Goal: Task Accomplishment & Management: Use online tool/utility

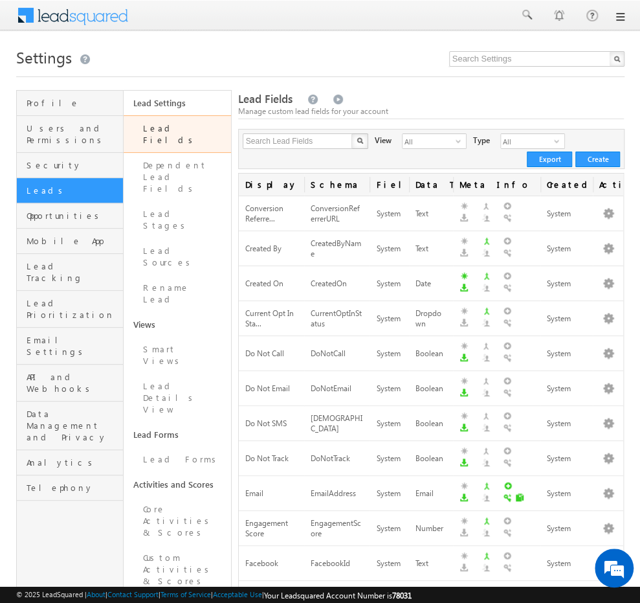
click at [445, 98] on div "Lead Fields Manage custom lead fields for your account" at bounding box center [431, 105] width 386 height 28
click at [333, 143] on input "text" at bounding box center [298, 141] width 111 height 16
type input "product"
click at [357, 142] on img "button" at bounding box center [360, 140] width 6 height 6
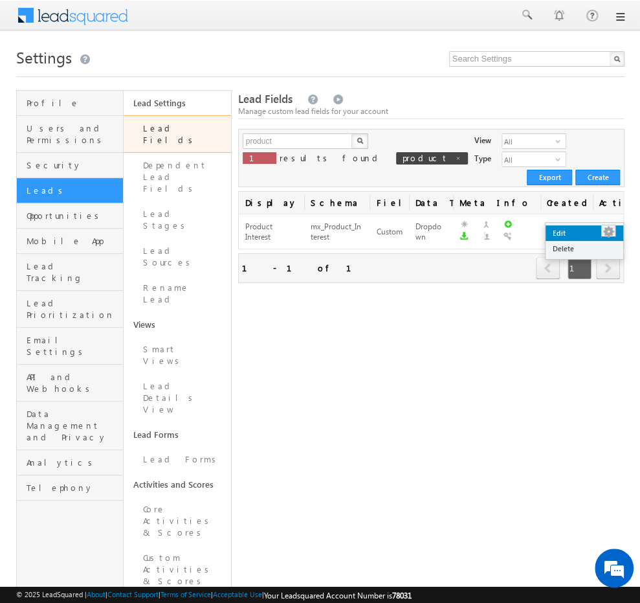
click at [589, 234] on link "Edit" at bounding box center [585, 233] width 78 height 16
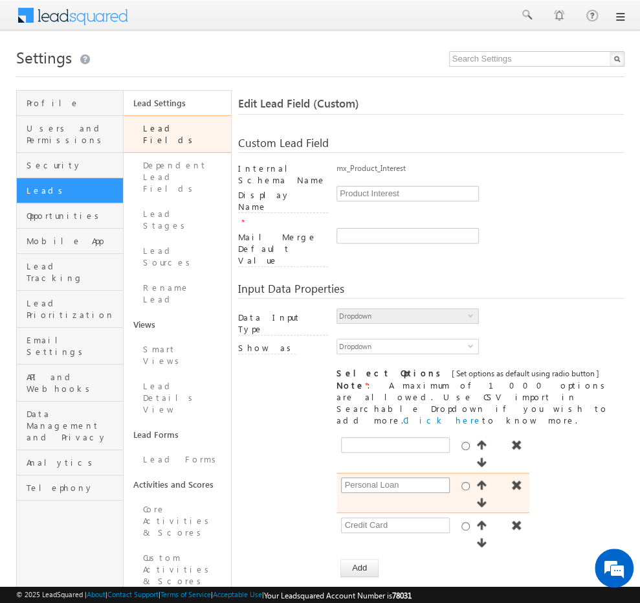
scroll to position [278, 0]
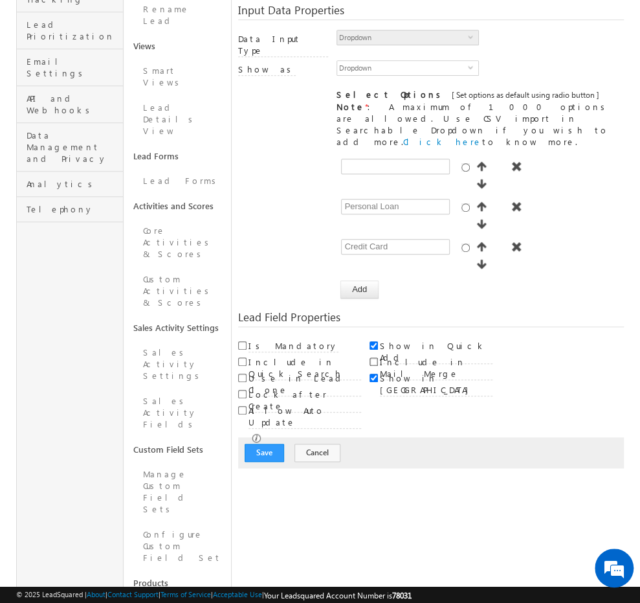
click at [374, 357] on input "Include in Mail Merge" at bounding box center [374, 361] width 8 height 8
checkbox input "true"
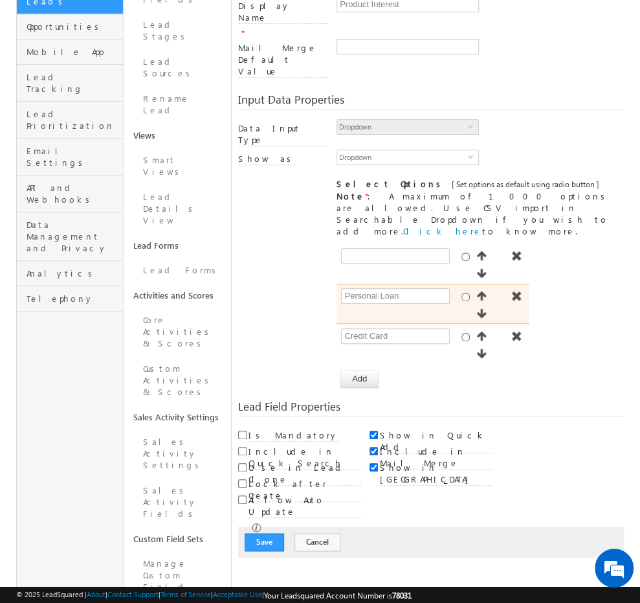
scroll to position [194, 0]
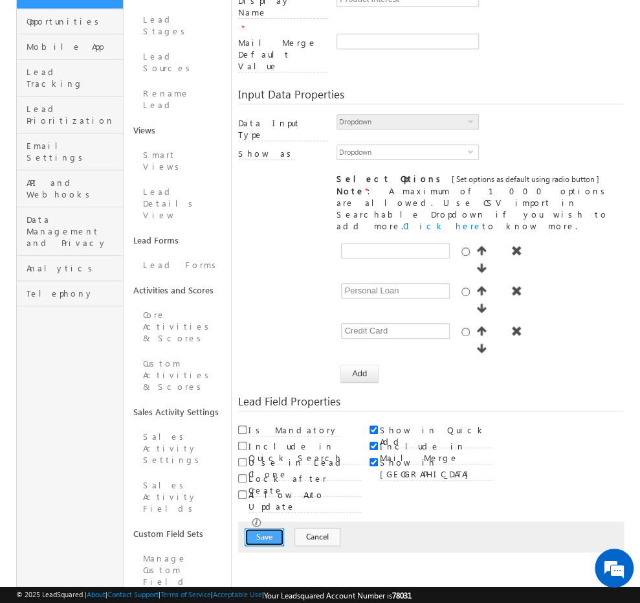
click at [272, 527] on button "Save" at bounding box center [264, 536] width 39 height 18
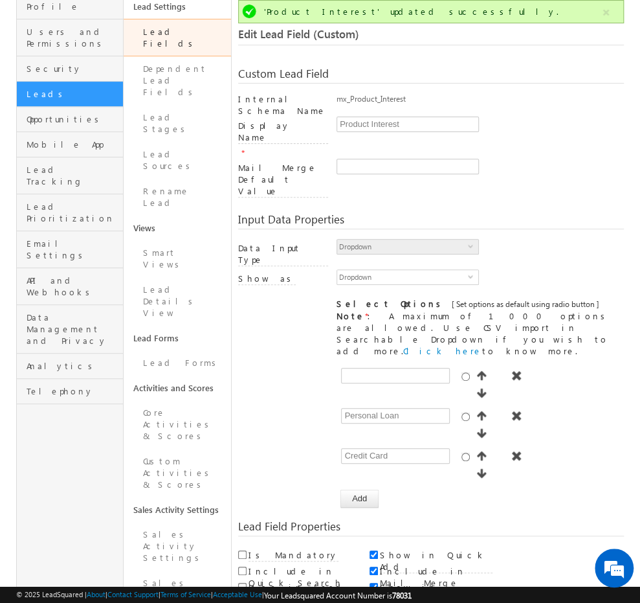
scroll to position [0, 0]
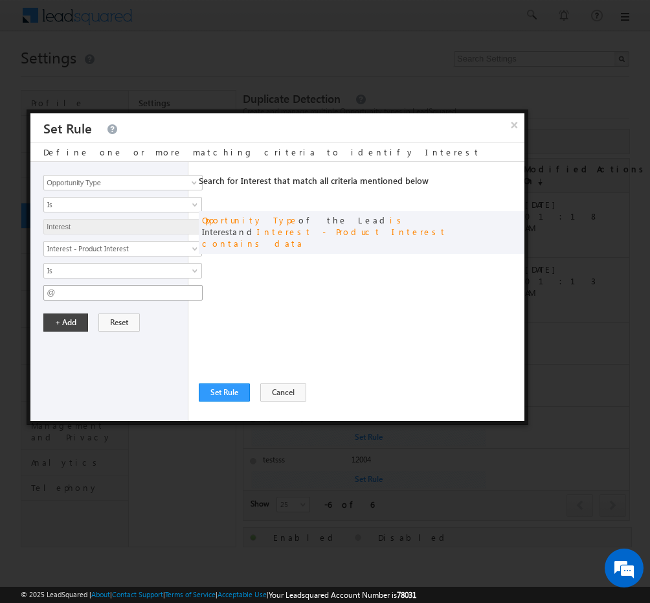
click at [109, 294] on input "@" at bounding box center [122, 293] width 159 height 16
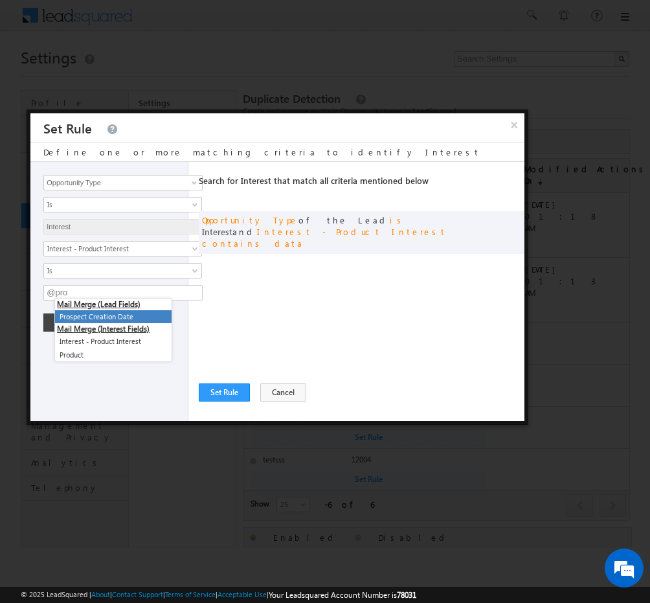
type input "@pro"
click at [252, 296] on div "Search for Interest that match all criteria mentioned below Any Criteria All Cr…" at bounding box center [362, 291] width 326 height 259
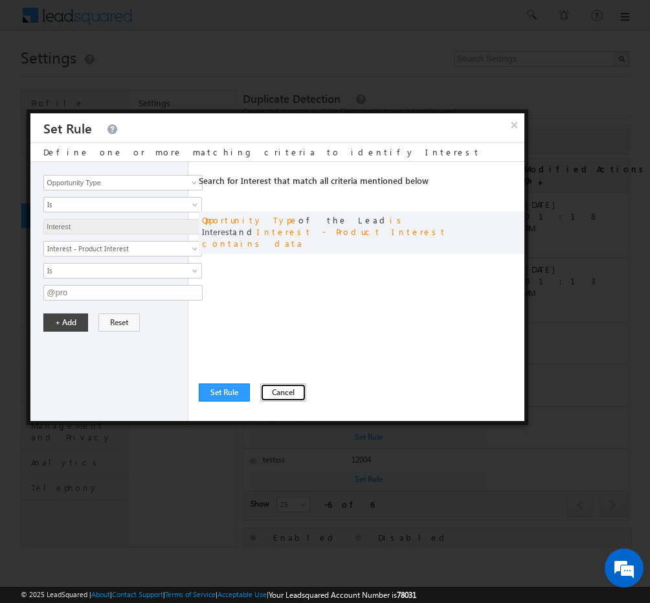
click at [286, 391] on button "Cancel" at bounding box center [283, 392] width 46 height 18
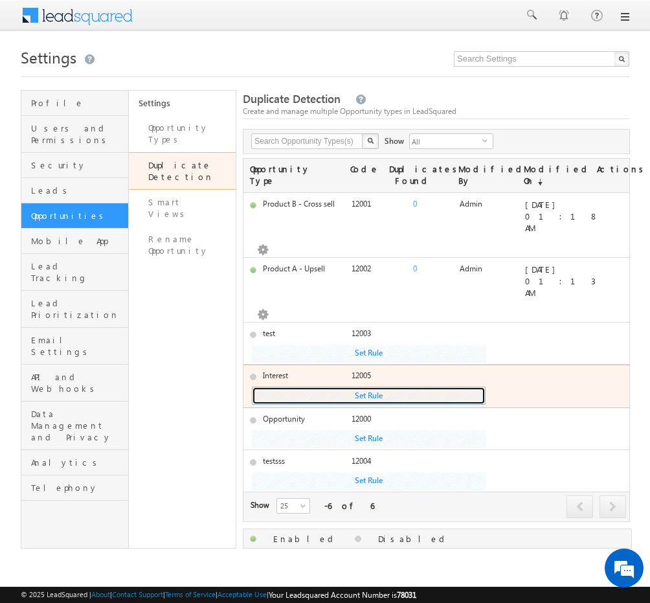
click at [356, 361] on button "Set Rule" at bounding box center [369, 352] width 234 height 17
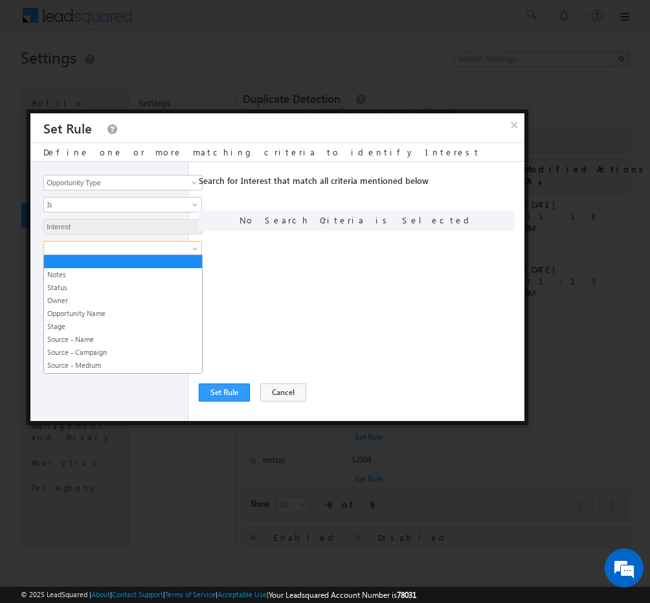
click at [126, 246] on span at bounding box center [114, 249] width 140 height 12
click at [271, 287] on div "Search for Interest that match all criteria mentioned below Any Criteria All Cr…" at bounding box center [362, 291] width 326 height 259
click at [171, 248] on span at bounding box center [114, 249] width 140 height 12
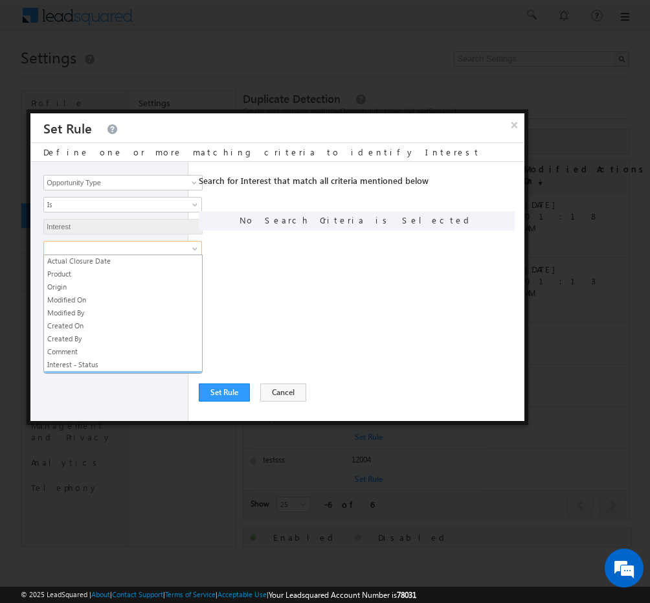
click at [135, 372] on link "Interest - Product Interest" at bounding box center [123, 378] width 158 height 12
click at [307, 293] on div "Search for Interest that match all criteria mentioned below Any Criteria All Cr…" at bounding box center [362, 291] width 326 height 259
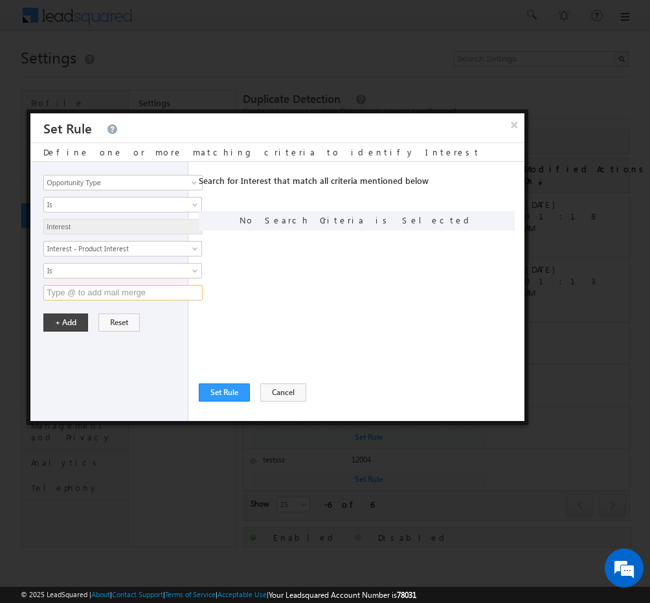
click at [120, 293] on input "text" at bounding box center [122, 293] width 159 height 16
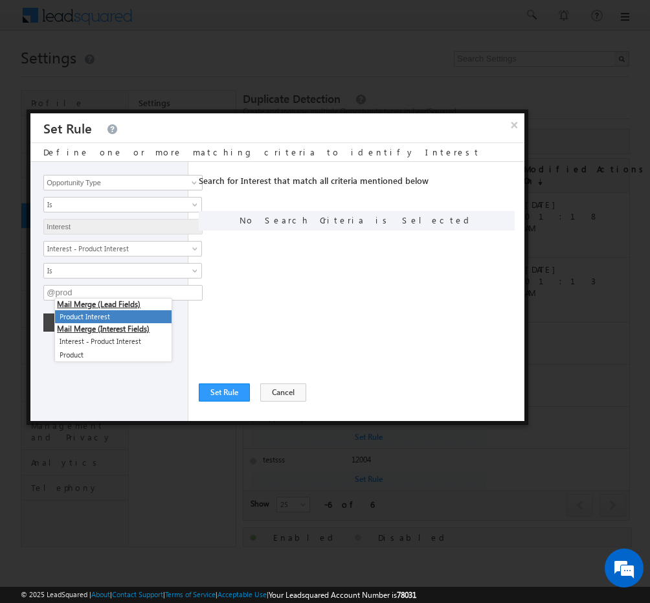
click at [120, 315] on li "Product Interest" at bounding box center [113, 317] width 117 height 14
type input "@{Lead:mx_Product_Interest,}"
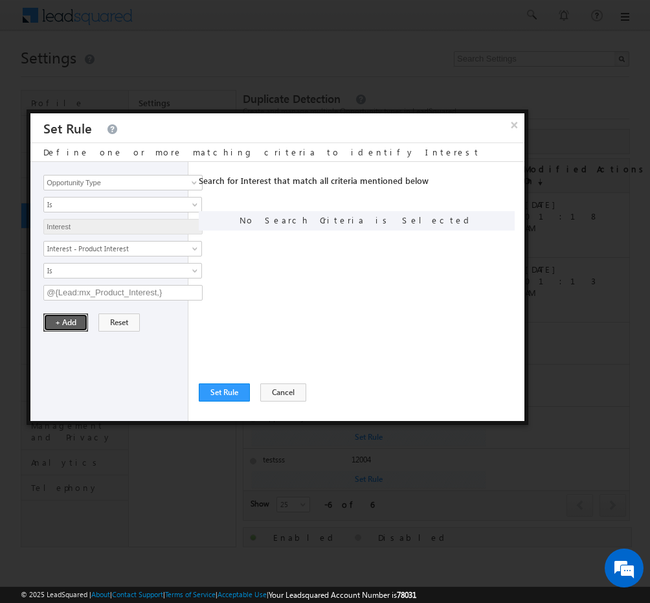
click at [56, 321] on button "+ Add" at bounding box center [65, 322] width 45 height 18
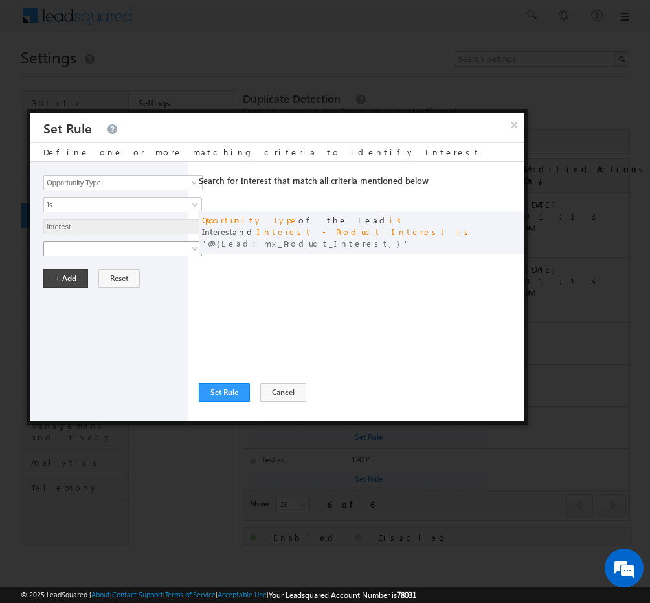
click at [164, 248] on span at bounding box center [114, 249] width 140 height 12
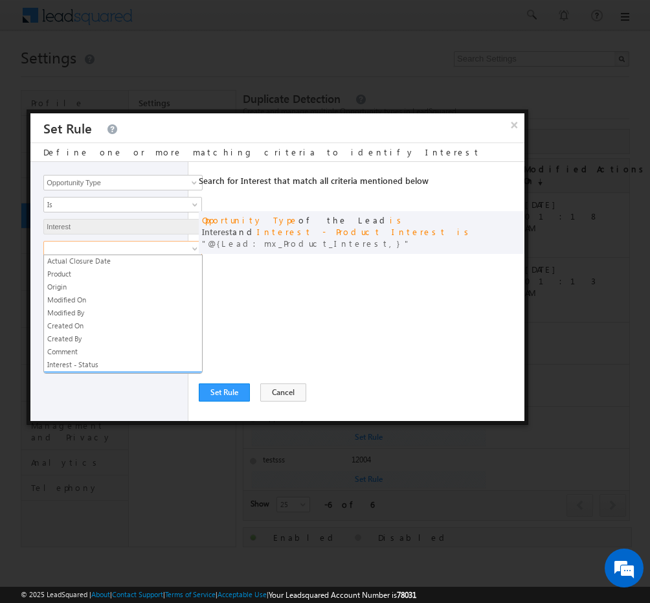
click at [110, 372] on link "Interest - Product Interest" at bounding box center [123, 378] width 158 height 12
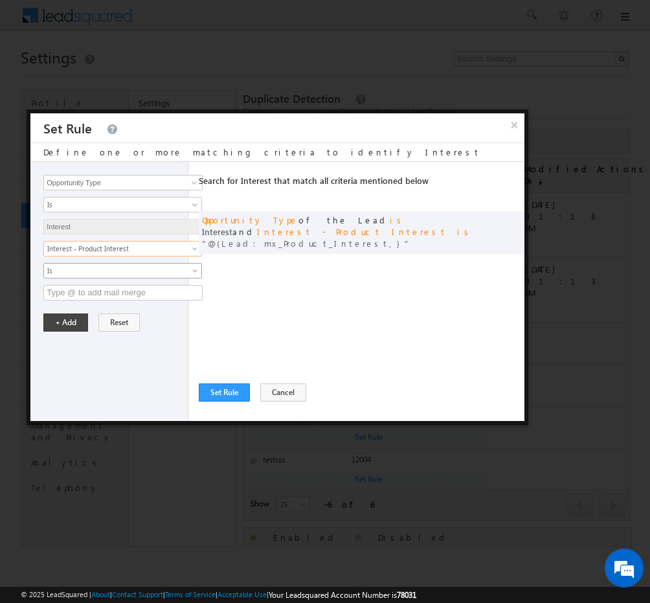
click at [127, 266] on span "Is" at bounding box center [114, 271] width 140 height 12
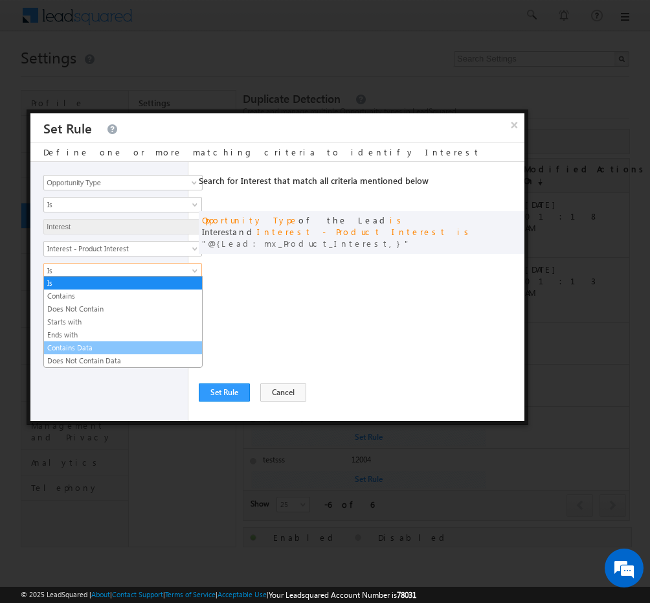
click at [108, 346] on link "Contains Data" at bounding box center [123, 348] width 158 height 12
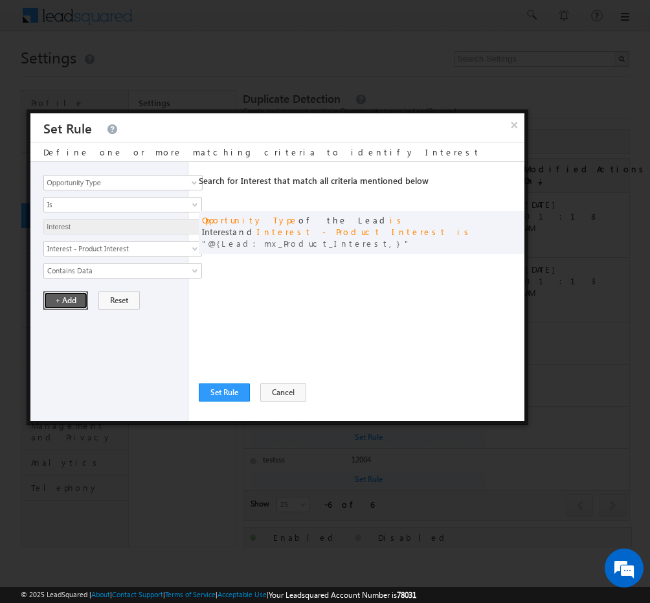
click at [62, 296] on button "+ Add" at bounding box center [65, 300] width 45 height 18
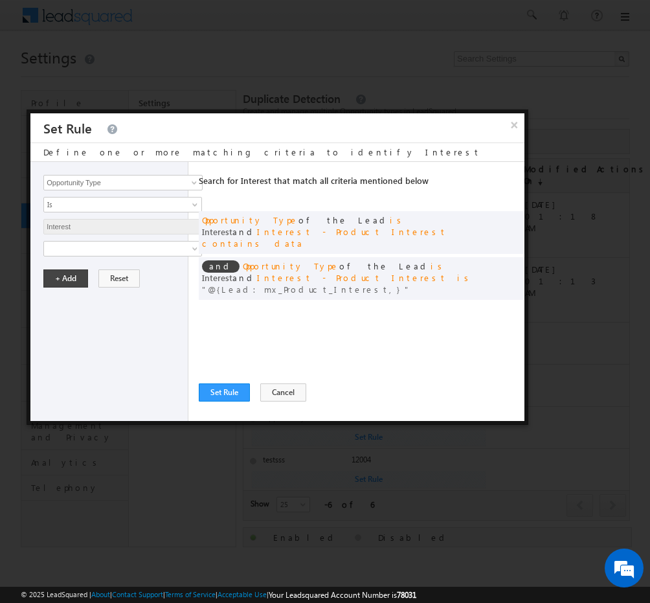
click at [309, 315] on div "Search for Interest that match all criteria mentioned below Any Criteria All Cr…" at bounding box center [362, 291] width 326 height 259
click at [237, 387] on button "Set Rule" at bounding box center [224, 392] width 51 height 18
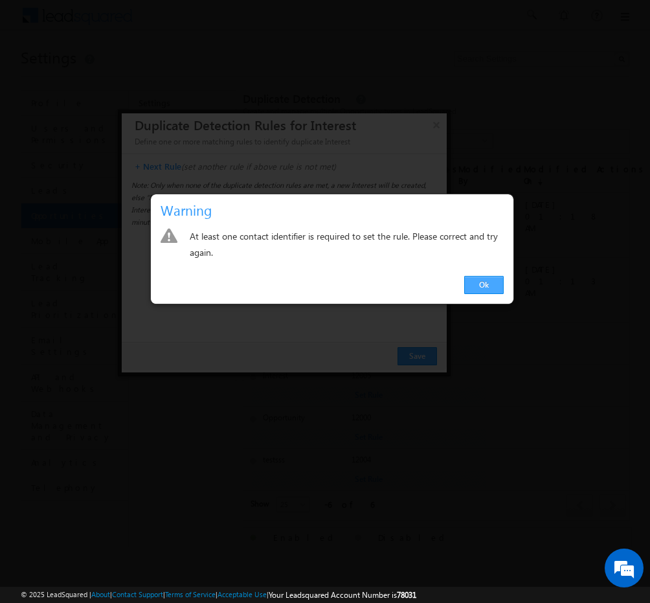
click at [486, 281] on link "Ok" at bounding box center [483, 285] width 39 height 18
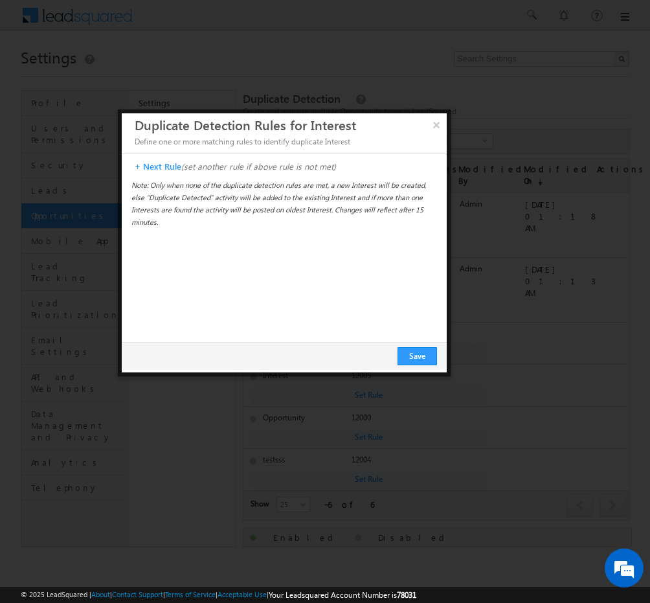
drag, startPoint x: 117, startPoint y: 183, endPoint x: 377, endPoint y: 129, distance: 265.7
click at [377, 129] on h3 "Duplicate Detection Rules for Interest" at bounding box center [291, 124] width 312 height 23
click at [156, 169] on p "+ Next Rule (set another rule if above rule is not met)" at bounding box center [287, 167] width 305 height 12
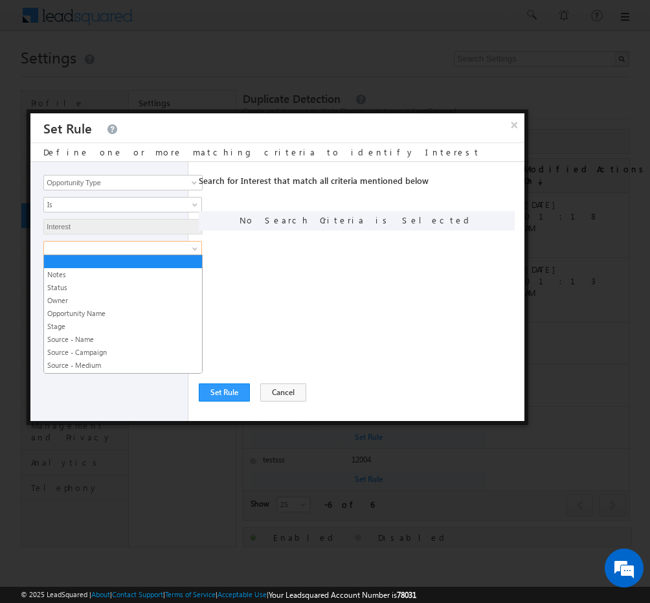
click at [192, 250] on span at bounding box center [196, 251] width 10 height 10
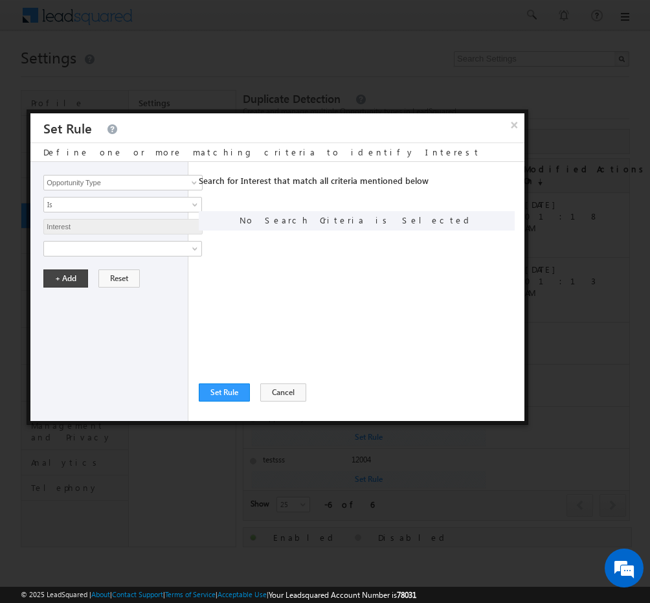
click at [239, 238] on div "Search for Interest that match all criteria mentioned below Any Criteria All Cr…" at bounding box center [362, 291] width 326 height 259
click at [277, 392] on button "Cancel" at bounding box center [283, 392] width 46 height 18
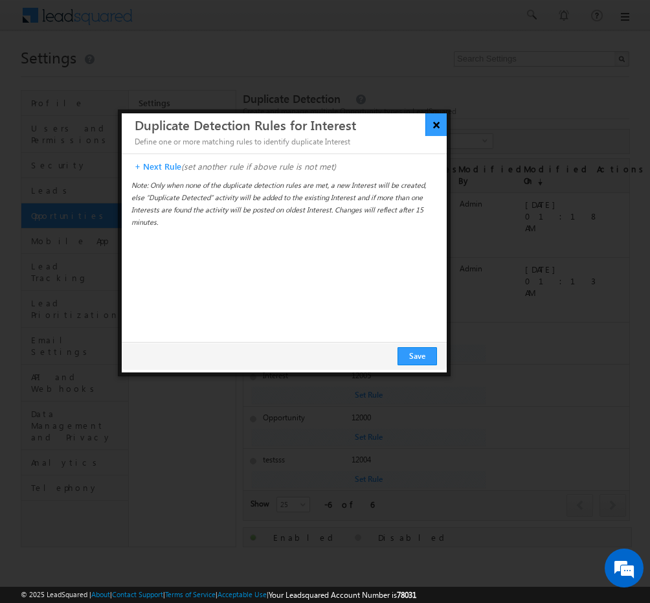
click at [440, 129] on button "×" at bounding box center [435, 124] width 21 height 23
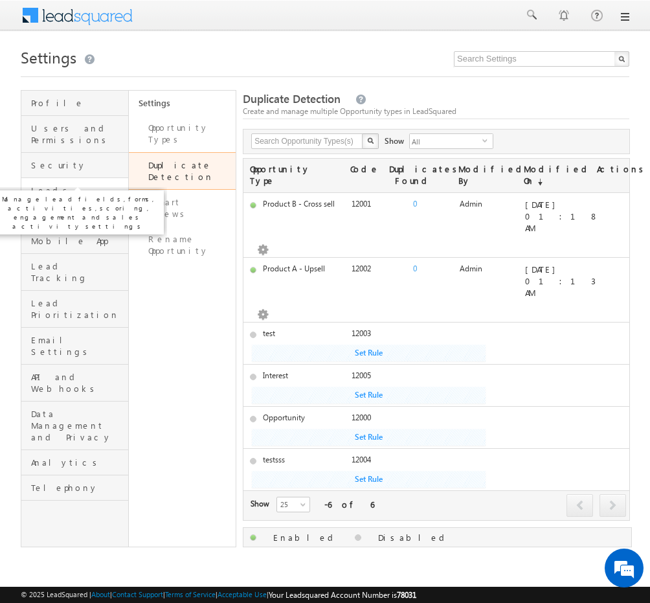
click at [75, 184] on span "Leads" at bounding box center [78, 190] width 94 height 12
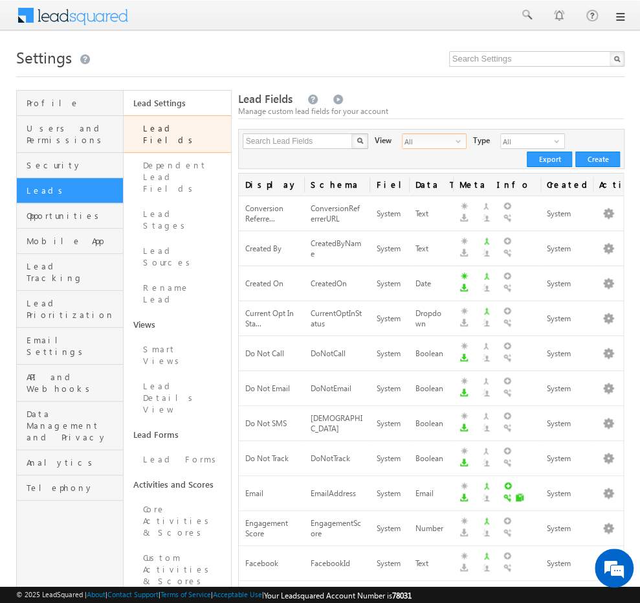
click at [445, 140] on span "All" at bounding box center [429, 141] width 53 height 14
click at [519, 143] on span "All" at bounding box center [527, 141] width 53 height 14
click at [502, 169] on li "Unique Fields" at bounding box center [515, 168] width 63 height 13
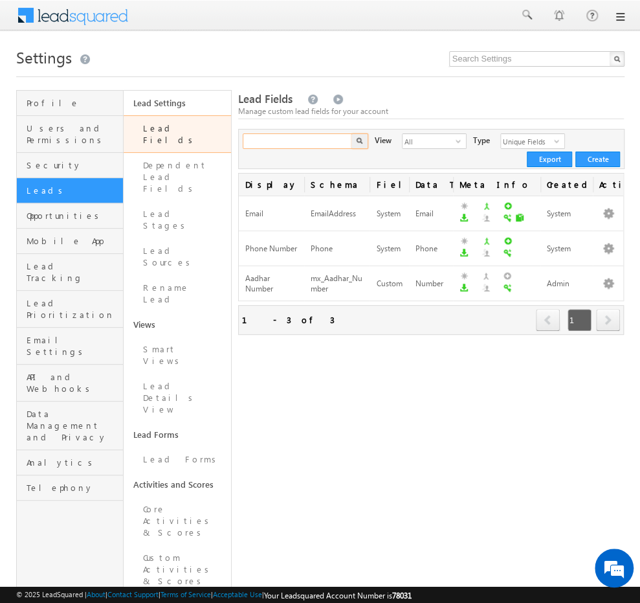
click at [320, 144] on input "text" at bounding box center [298, 141] width 111 height 16
type input "cif"
click at [554, 140] on span "select" at bounding box center [559, 141] width 10 height 8
click at [526, 152] on li "All" at bounding box center [515, 155] width 63 height 13
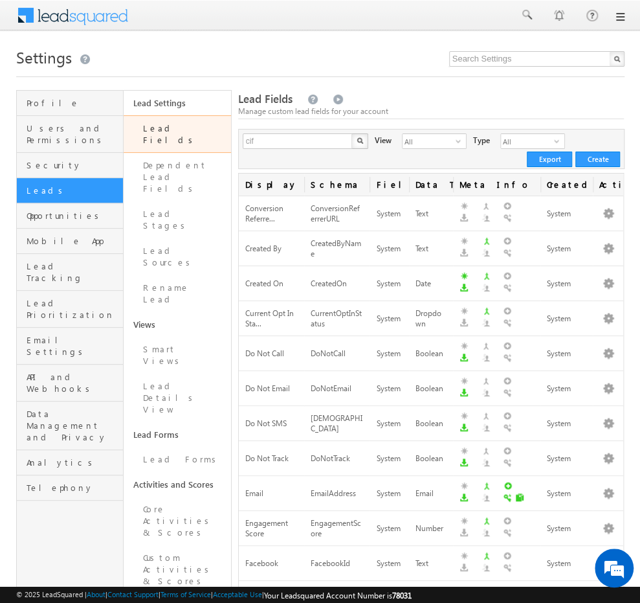
click at [448, 153] on div "cif X 110 results found View All select 3 Type All select 1 Create Export" at bounding box center [431, 149] width 387 height 40
click at [332, 139] on input "cif" at bounding box center [298, 141] width 111 height 16
click at [351, 133] on button "button" at bounding box center [359, 141] width 17 height 16
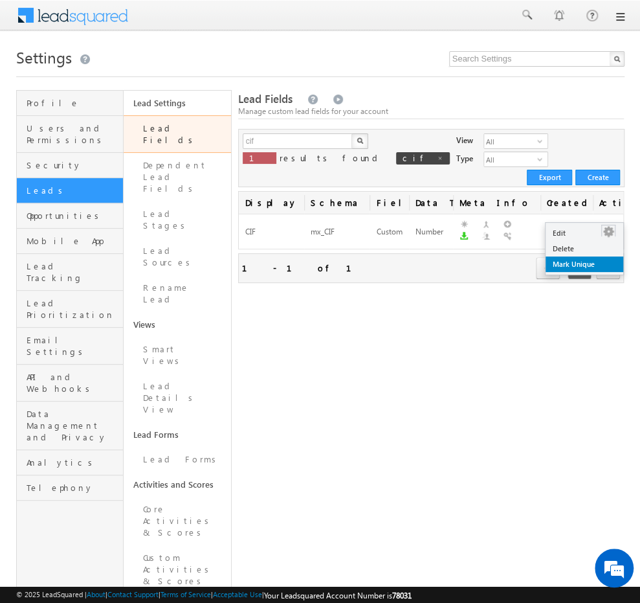
click at [576, 267] on link "Mark Unique" at bounding box center [585, 264] width 78 height 16
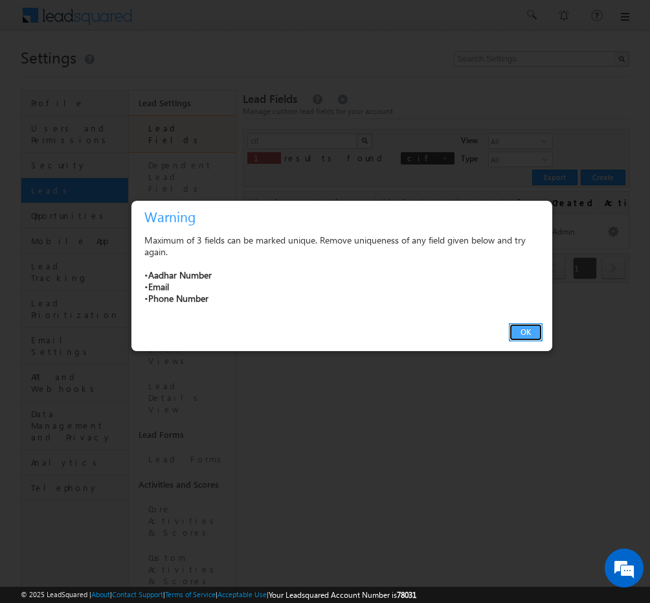
click at [514, 333] on button "OK" at bounding box center [526, 332] width 34 height 18
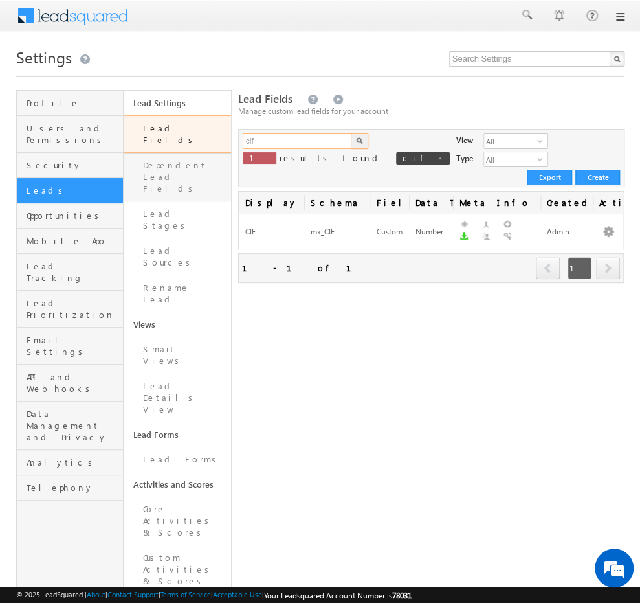
drag, startPoint x: 278, startPoint y: 143, endPoint x: 211, endPoint y: 144, distance: 67.3
click at [211, 144] on div "Profile Users and Permissions Security Leads Opportunities Mobile App Lead Trac…" at bounding box center [320, 568] width 608 height 957
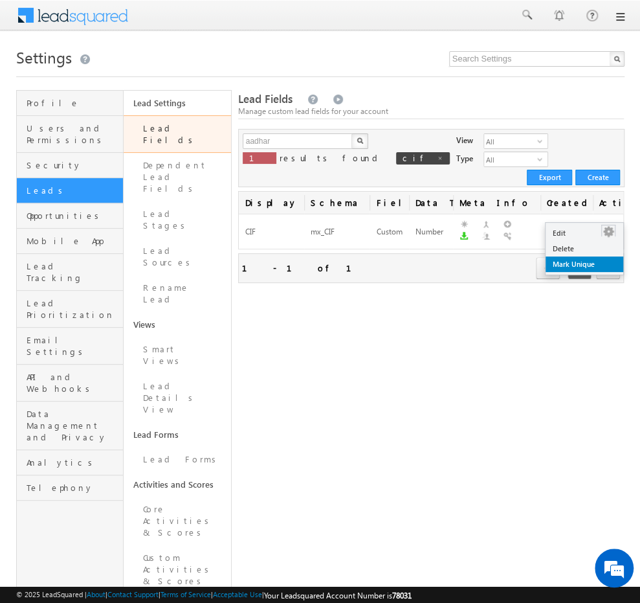
click at [572, 266] on link "Mark Unique" at bounding box center [585, 264] width 78 height 16
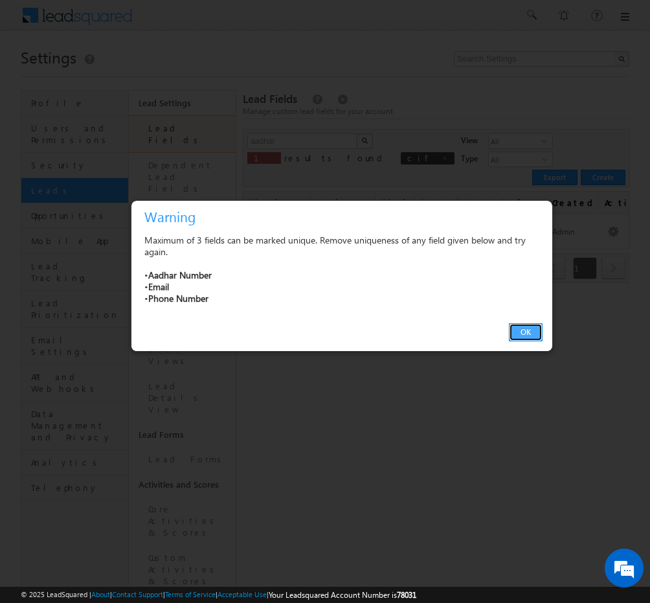
click at [520, 323] on button "OK" at bounding box center [526, 332] width 34 height 18
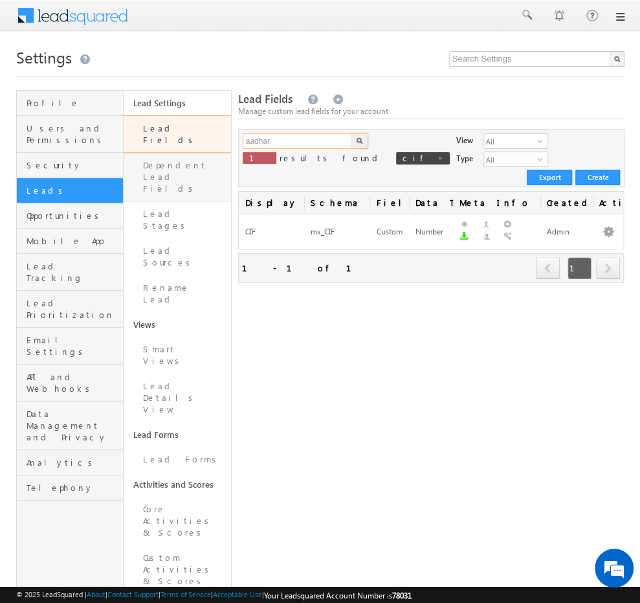
drag, startPoint x: 274, startPoint y: 142, endPoint x: 166, endPoint y: 145, distance: 108.8
click at [166, 145] on div "Profile Users and Permissions Security Leads Opportunities Mobile App Lead Trac…" at bounding box center [320, 568] width 608 height 957
click at [364, 142] on button "button" at bounding box center [359, 141] width 17 height 16
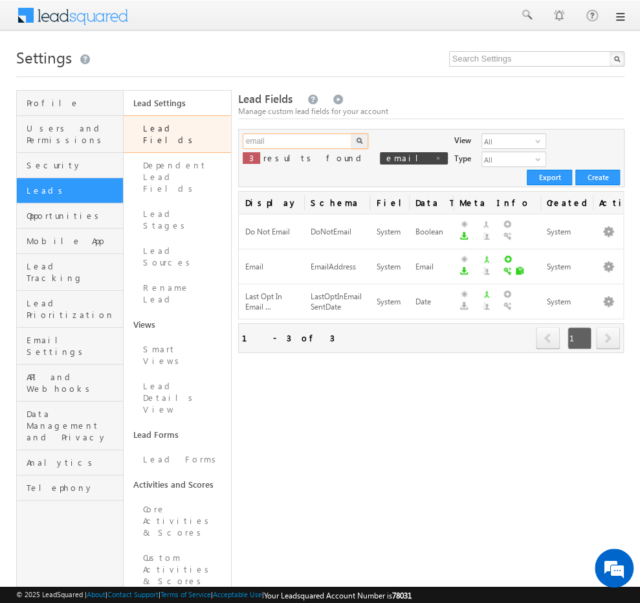
drag, startPoint x: 293, startPoint y: 140, endPoint x: 225, endPoint y: 135, distance: 68.2
click at [225, 135] on div "Profile Users and Permissions Security Leads Opportunities Mobile App Lead Trac…" at bounding box center [320, 568] width 608 height 957
click at [357, 141] on img "button" at bounding box center [360, 140] width 6 height 6
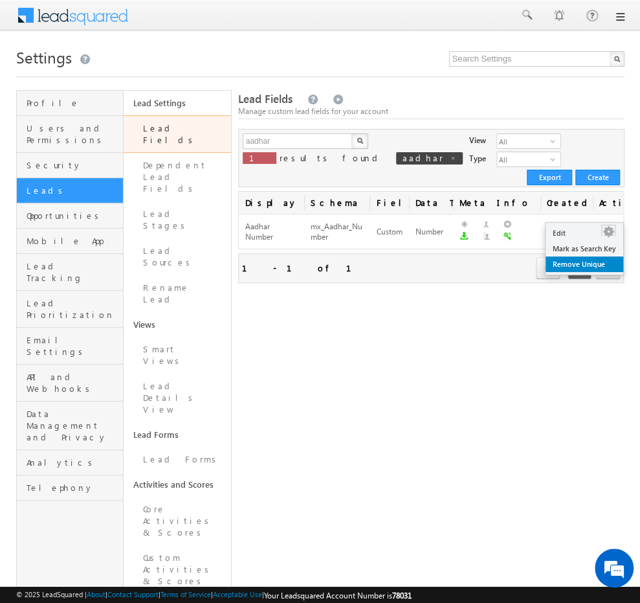
click at [592, 261] on link "Remove Unique" at bounding box center [585, 264] width 78 height 16
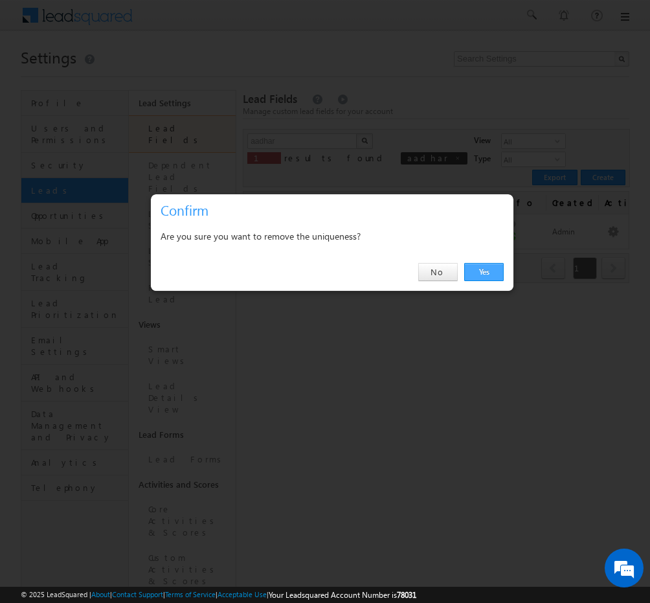
click at [493, 271] on link "Yes" at bounding box center [483, 272] width 39 height 18
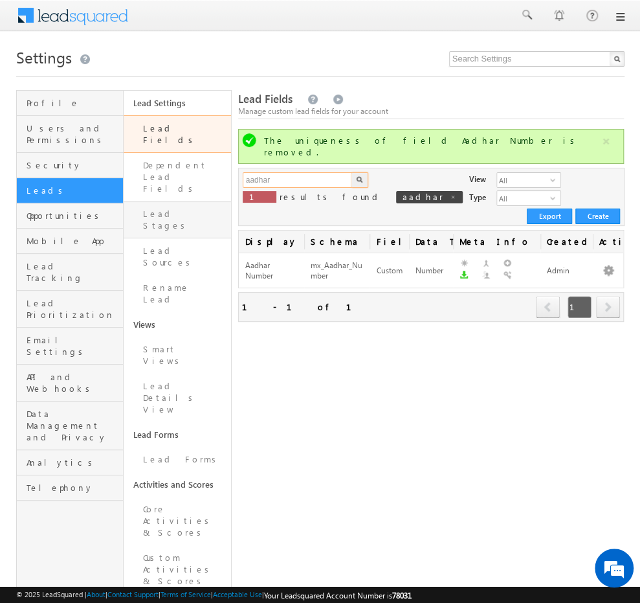
drag, startPoint x: 286, startPoint y: 170, endPoint x: 173, endPoint y: 183, distance: 113.3
click at [173, 183] on div "Profile Users and Permissions Security Leads Opportunities Mobile App Lead Trac…" at bounding box center [320, 568] width 608 height 957
type input "cif"
click at [364, 172] on button "button" at bounding box center [359, 180] width 17 height 16
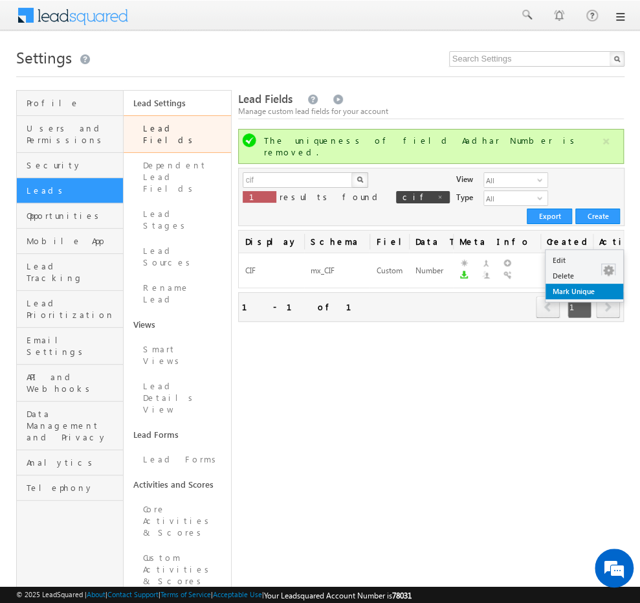
click at [589, 294] on link "Mark Unique" at bounding box center [585, 291] width 78 height 16
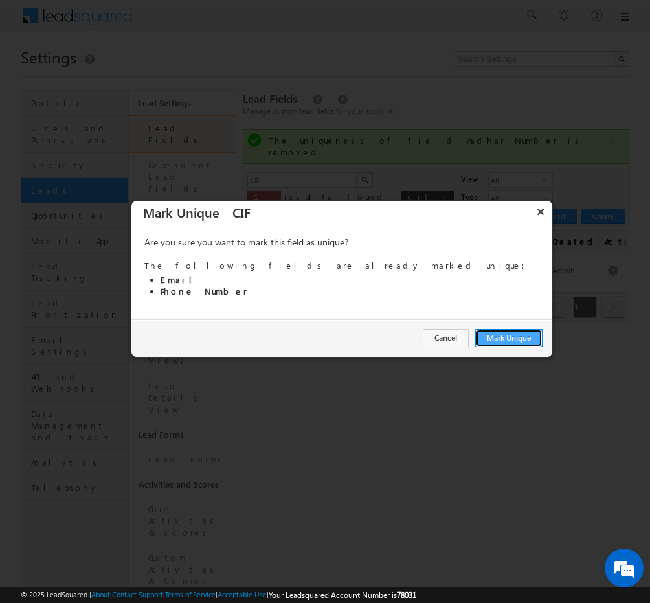
click at [504, 331] on button "Mark Unique" at bounding box center [508, 338] width 67 height 18
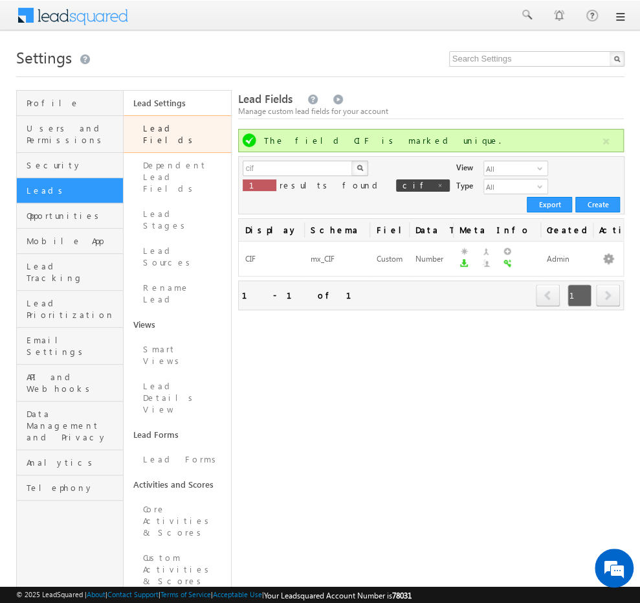
click at [372, 429] on div "Lead Fields Manage custom lead fields for your account The field CIF is marked …" at bounding box center [431, 568] width 386 height 957
click at [588, 265] on link "Edit" at bounding box center [585, 260] width 78 height 16
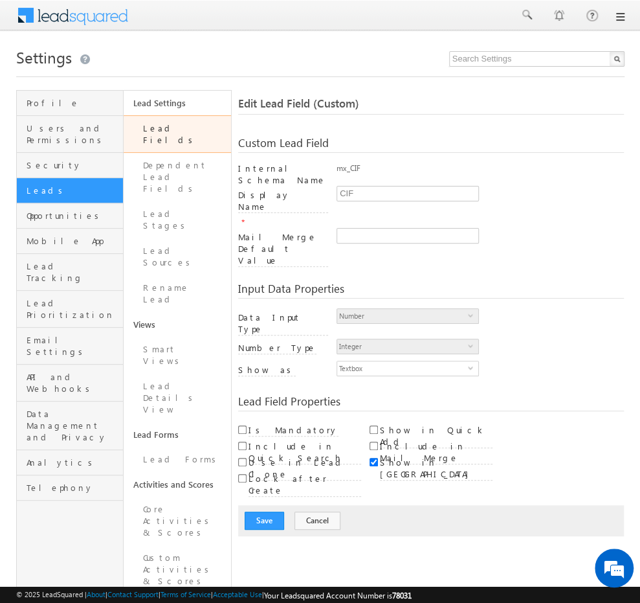
scroll to position [39, 0]
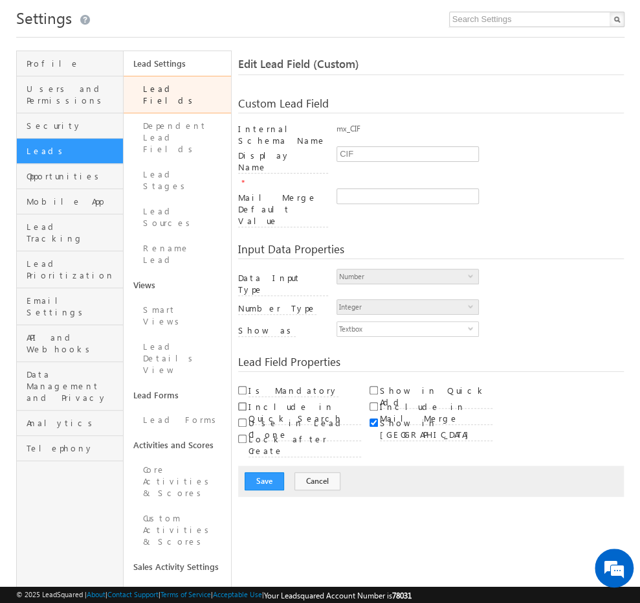
click at [243, 402] on input "Include in Quick Search" at bounding box center [242, 406] width 8 height 8
checkbox input "true"
click at [374, 402] on input "Include in Mail Merge" at bounding box center [374, 406] width 8 height 8
checkbox input "true"
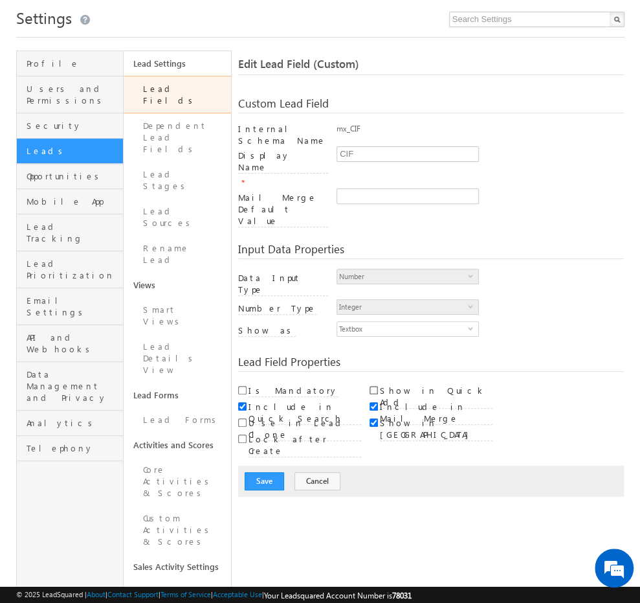
click at [375, 386] on input "Show in Quick Add" at bounding box center [374, 390] width 8 height 8
checkbox input "true"
click at [269, 472] on button "Save" at bounding box center [264, 481] width 39 height 18
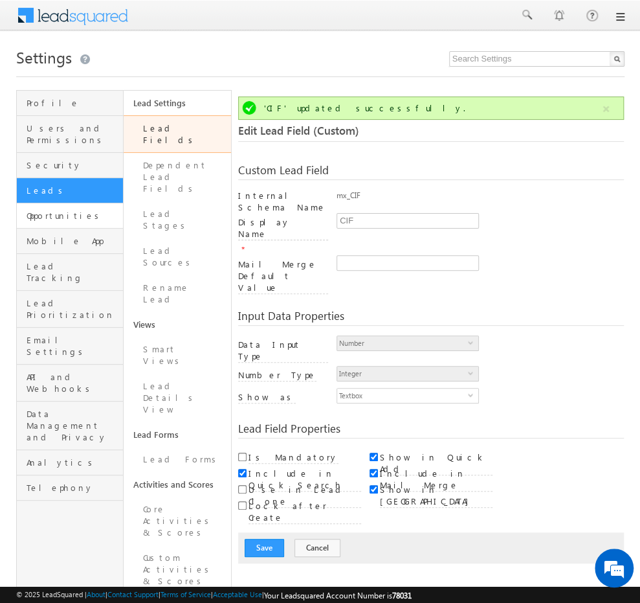
click at [100, 214] on link "Opportunities" at bounding box center [70, 215] width 107 height 25
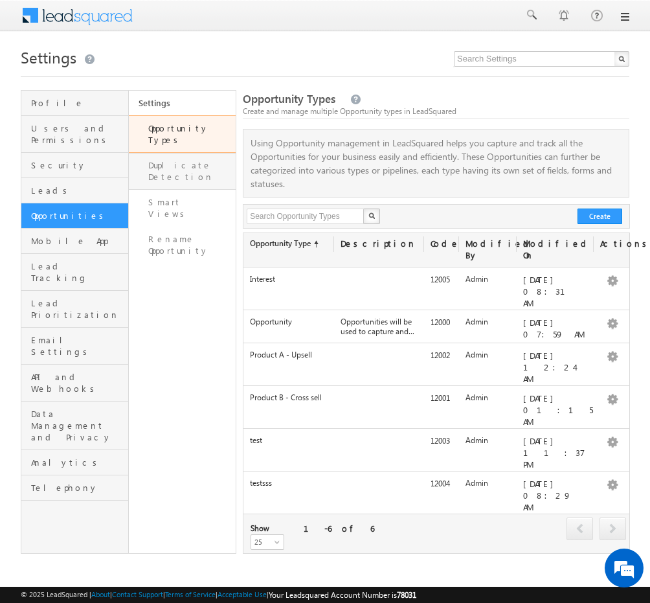
click at [186, 159] on link "Duplicate Detection" at bounding box center [182, 171] width 107 height 37
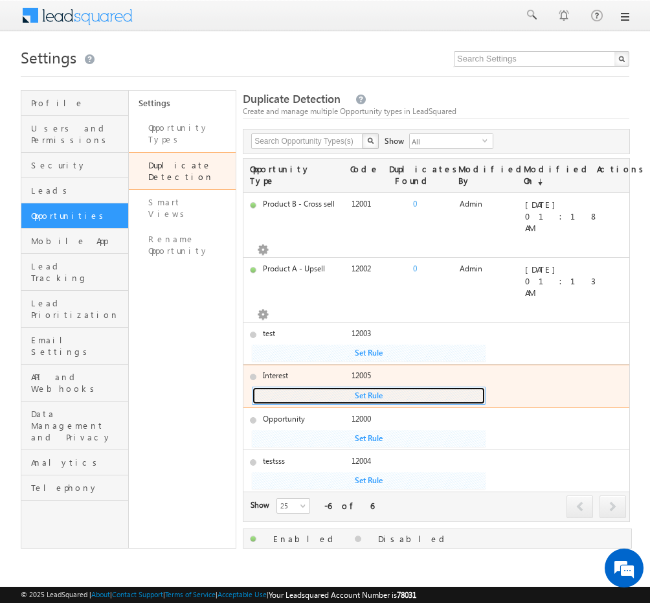
click at [395, 361] on button "Set Rule" at bounding box center [369, 352] width 234 height 17
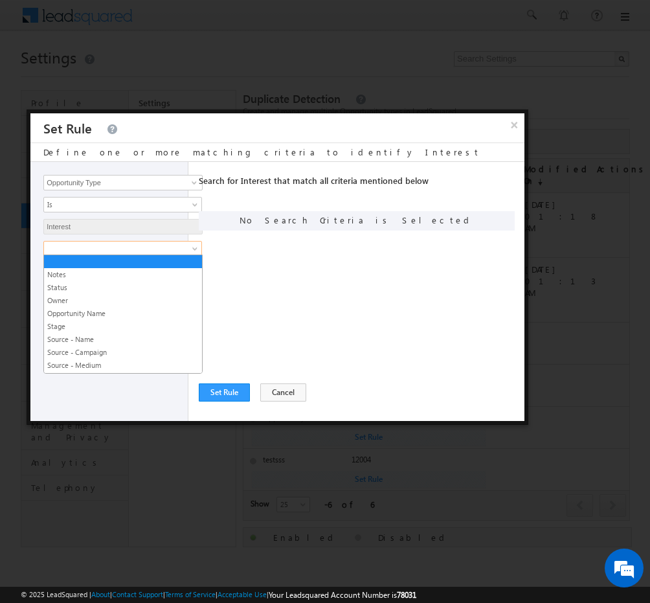
click at [191, 248] on span at bounding box center [196, 251] width 10 height 10
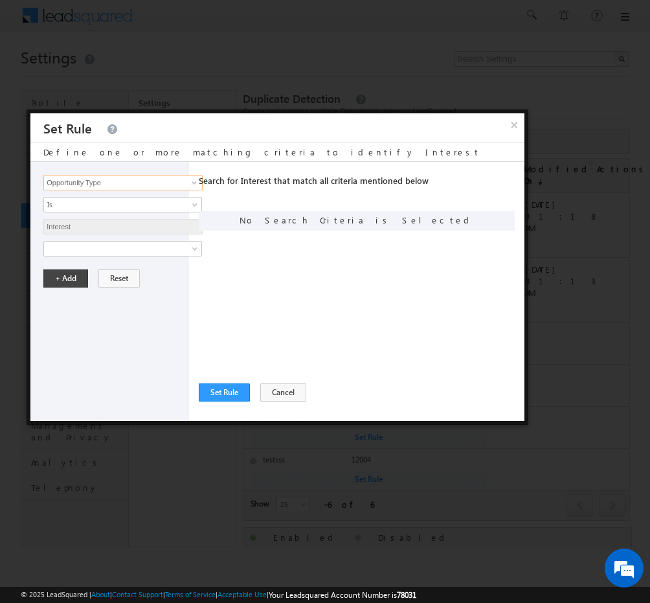
click at [137, 186] on input "Opportunity Type" at bounding box center [122, 183] width 159 height 16
click at [193, 181] on span at bounding box center [194, 182] width 10 height 10
click at [131, 206] on link "CIF" at bounding box center [122, 208] width 159 height 15
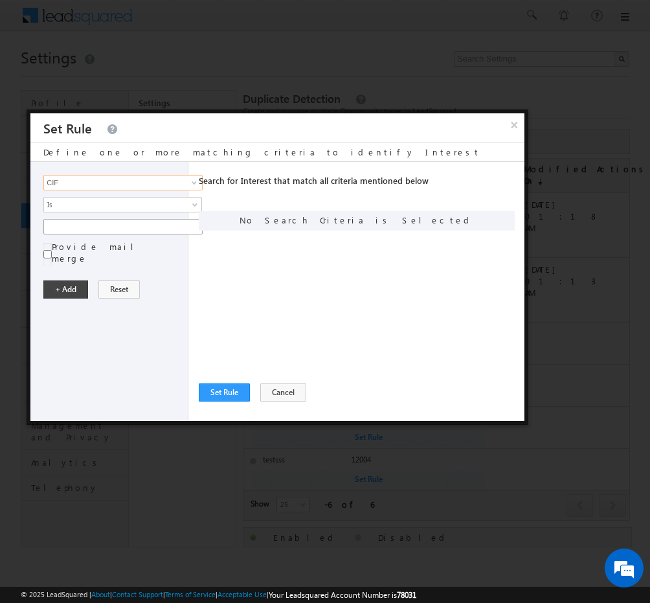
type input "CIF"
click at [145, 225] on input "text" at bounding box center [122, 227] width 159 height 16
type input "0"
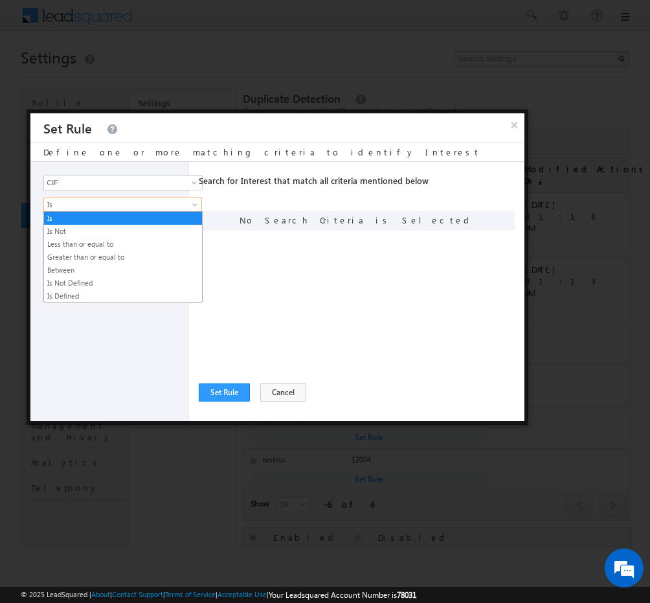
click at [188, 208] on link "Is" at bounding box center [122, 205] width 159 height 16
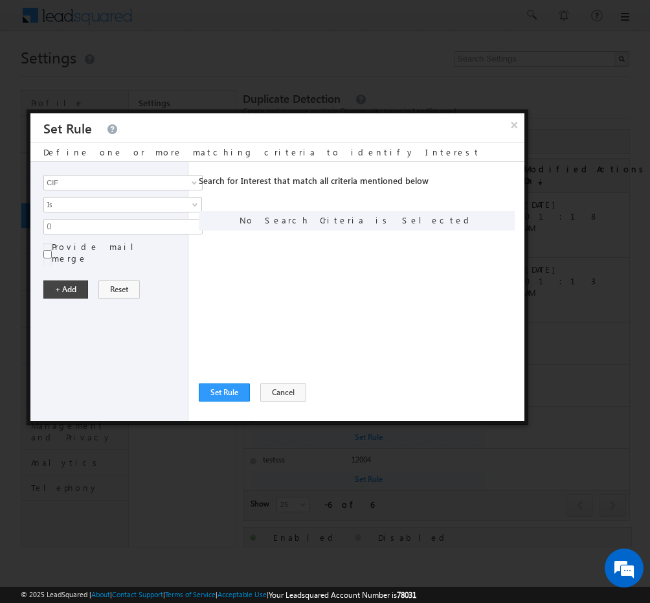
click at [313, 291] on div "Search for Interest that match all criteria mentioned below Any Criteria All Cr…" at bounding box center [362, 291] width 326 height 259
click at [281, 388] on button "Cancel" at bounding box center [283, 392] width 46 height 18
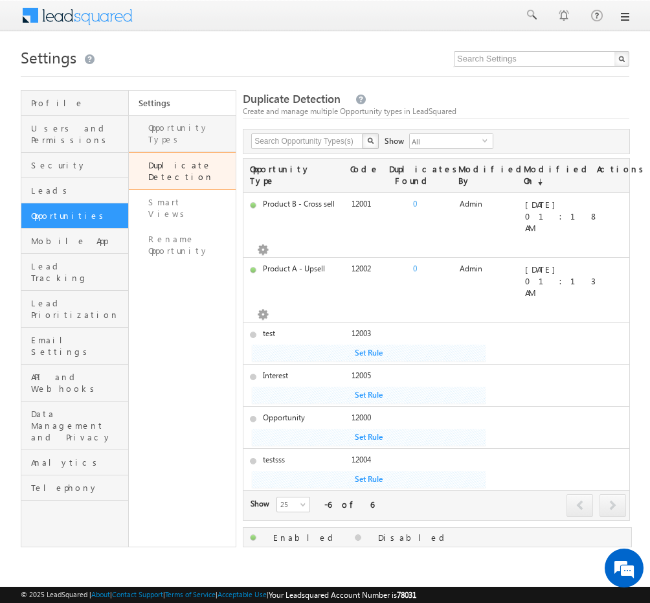
click at [173, 118] on link "Opportunity Types" at bounding box center [182, 133] width 107 height 37
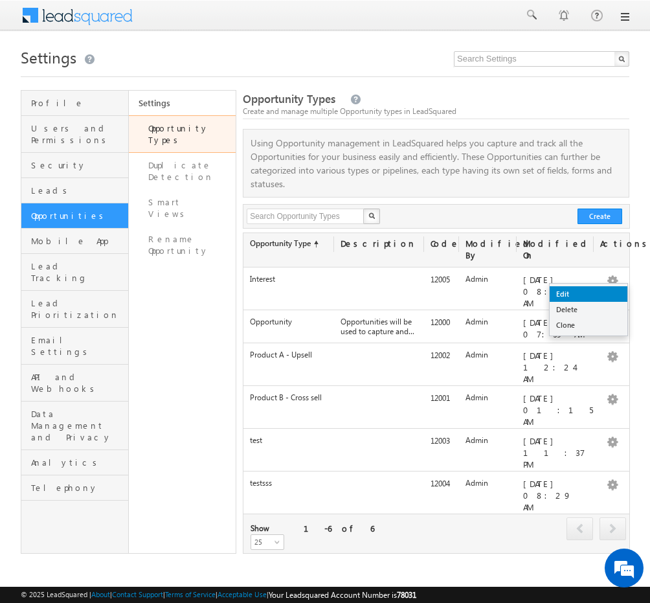
click at [572, 297] on link "Edit" at bounding box center [589, 294] width 78 height 16
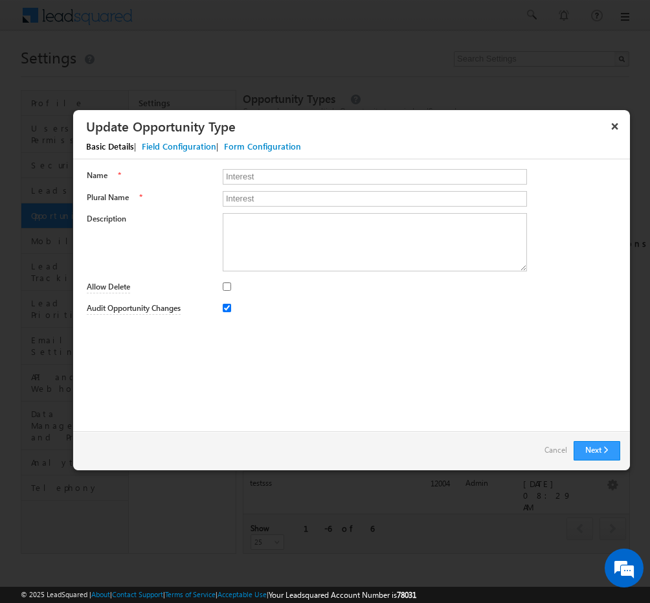
click at [210, 144] on div "Field Configuration" at bounding box center [179, 146] width 74 height 12
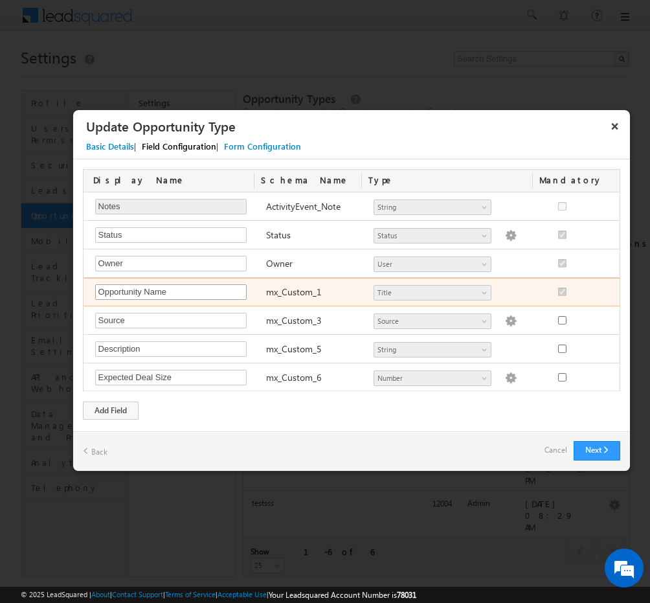
scroll to position [278, 0]
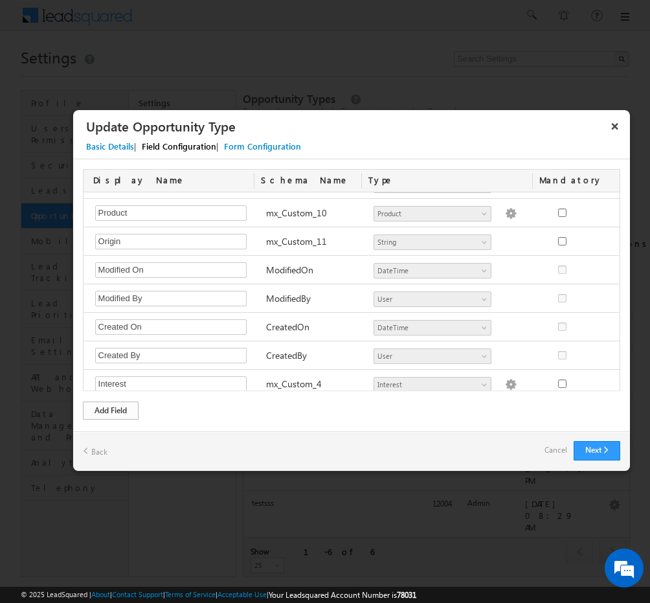
click at [117, 410] on div "Add Field" at bounding box center [111, 410] width 56 height 18
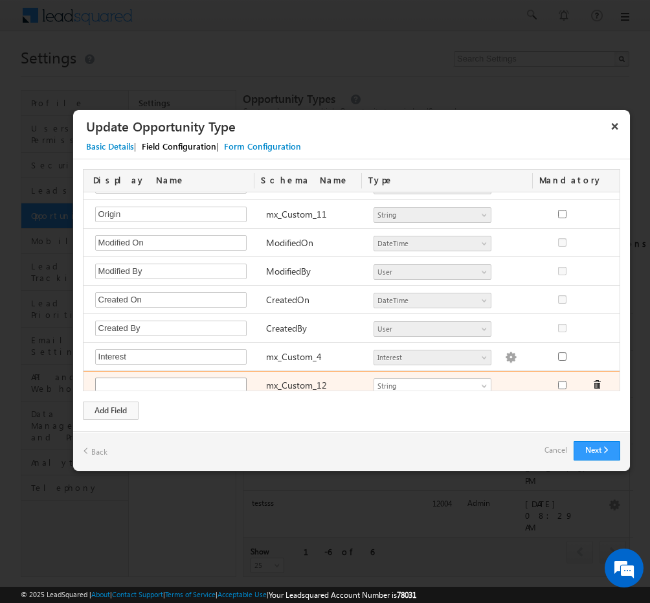
click at [156, 377] on input "text" at bounding box center [170, 385] width 151 height 16
type input "CIF"
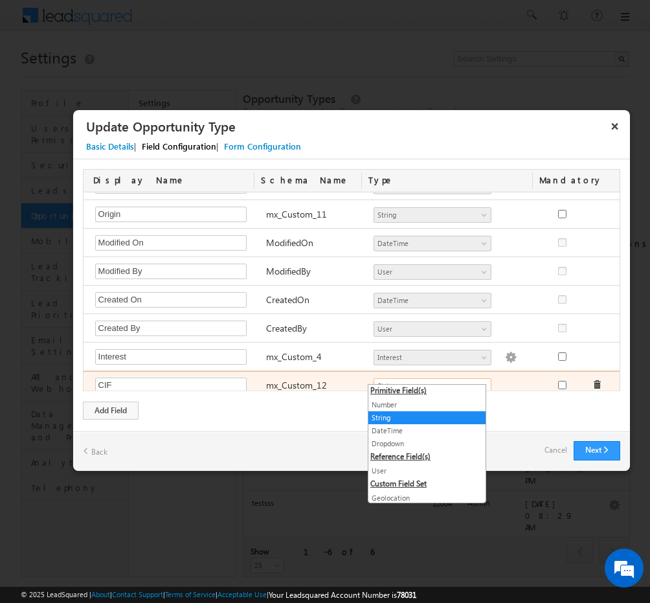
click at [480, 383] on span at bounding box center [485, 388] width 10 height 10
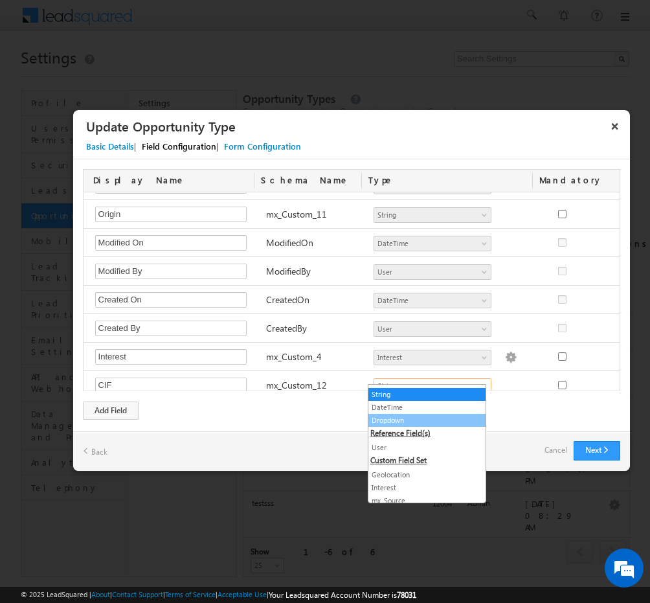
scroll to position [0, 0]
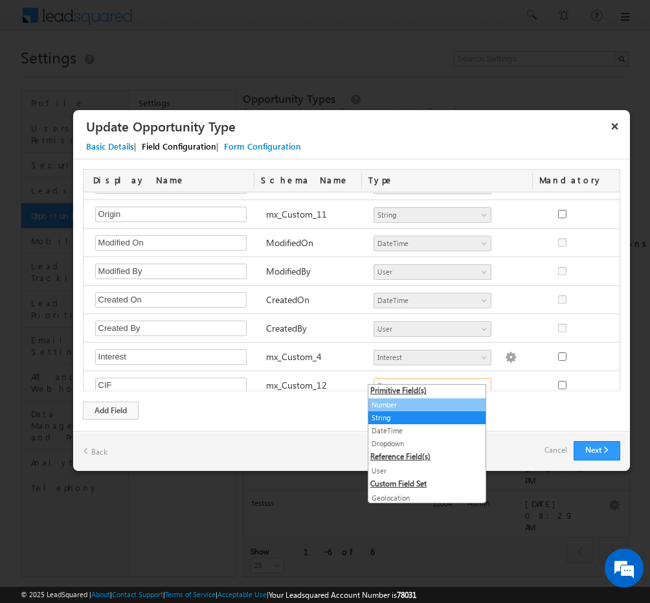
click at [428, 403] on link "Number" at bounding box center [426, 405] width 117 height 12
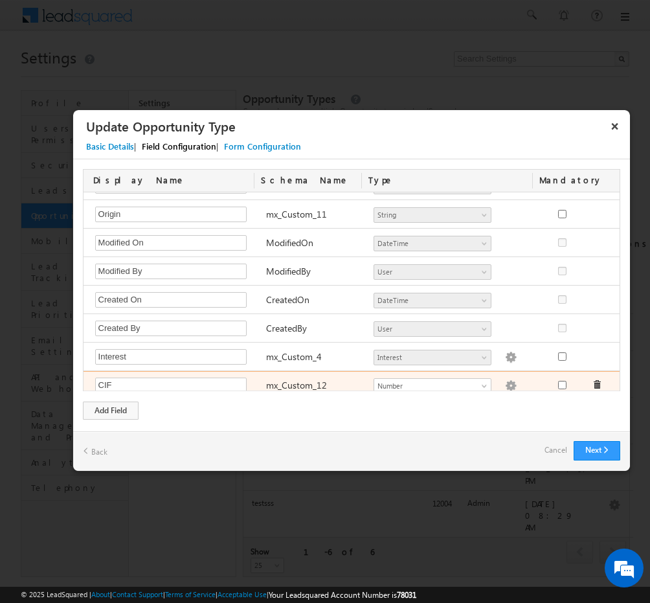
click at [505, 380] on img at bounding box center [511, 386] width 12 height 12
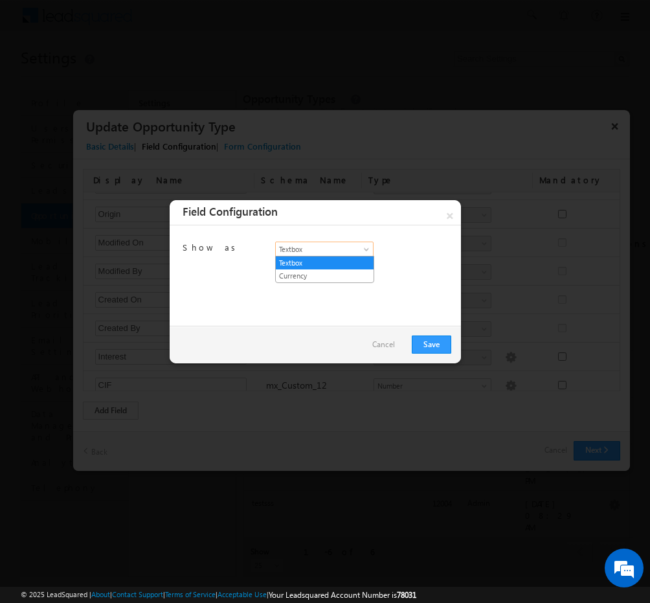
click at [311, 252] on span "Textbox" at bounding box center [320, 249] width 89 height 12
click at [403, 274] on div "Show as Textbox Currency Textbox Export as Plain Text" at bounding box center [315, 275] width 291 height 100
click at [442, 344] on link "Save" at bounding box center [431, 344] width 39 height 18
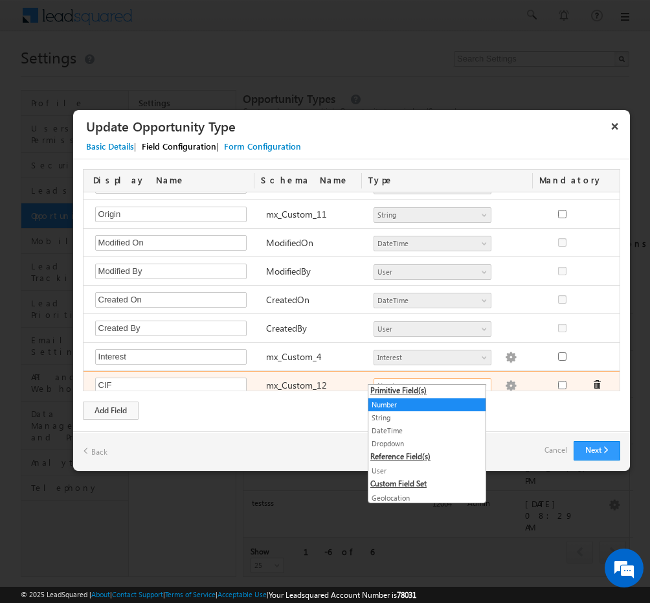
click at [470, 383] on link "Number" at bounding box center [432, 386] width 118 height 16
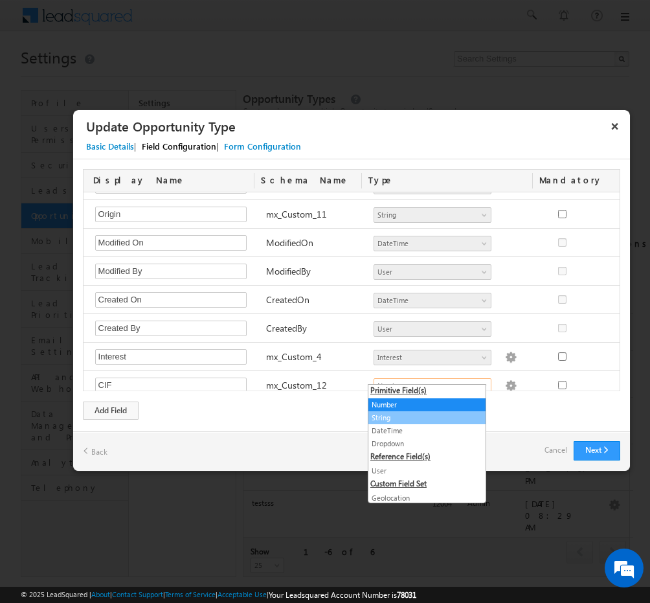
click at [412, 417] on link "String" at bounding box center [426, 418] width 117 height 12
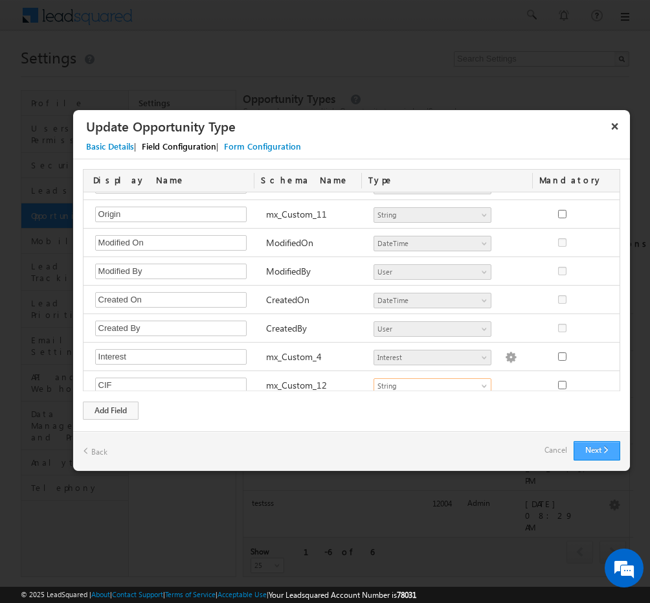
click at [593, 441] on button "Next" at bounding box center [596, 450] width 47 height 19
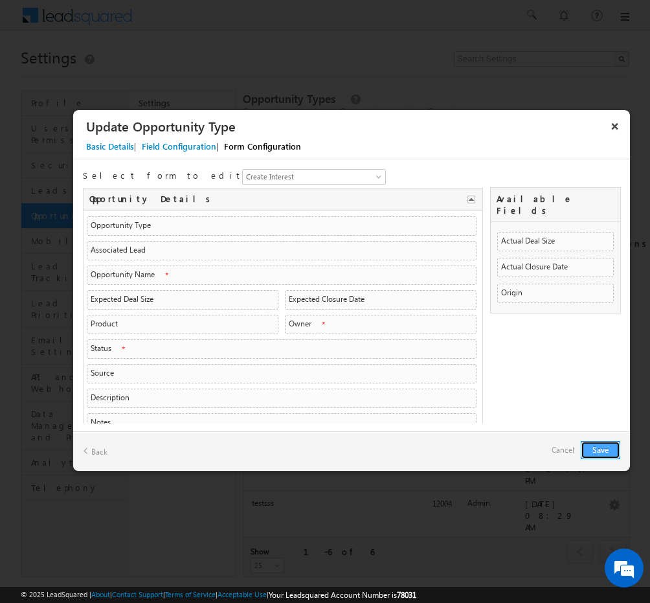
click at [595, 446] on button "Save" at bounding box center [600, 450] width 39 height 18
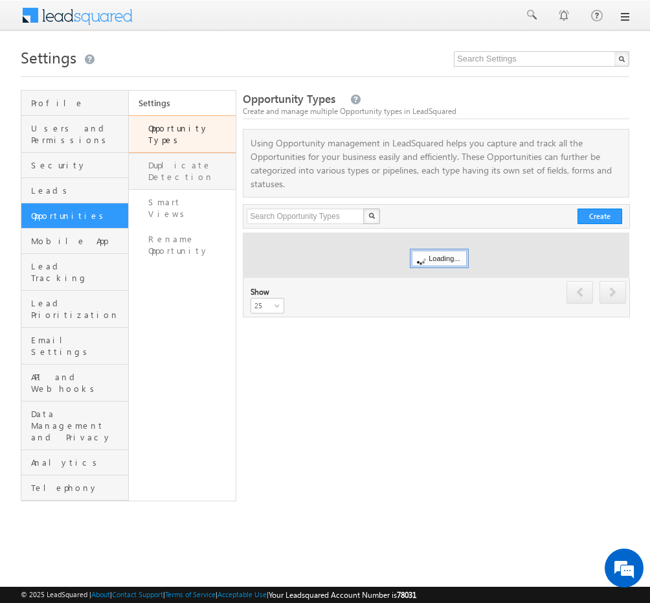
click at [166, 153] on link "Duplicate Detection" at bounding box center [182, 171] width 107 height 37
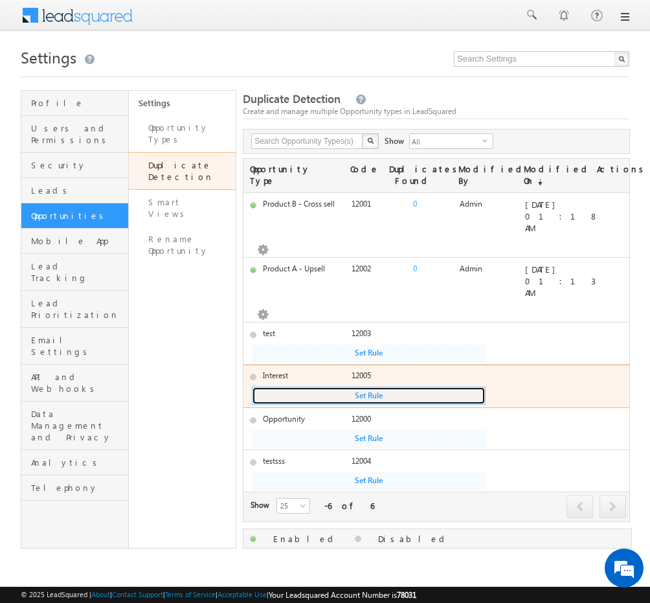
click at [378, 361] on button "Set Rule" at bounding box center [369, 352] width 234 height 17
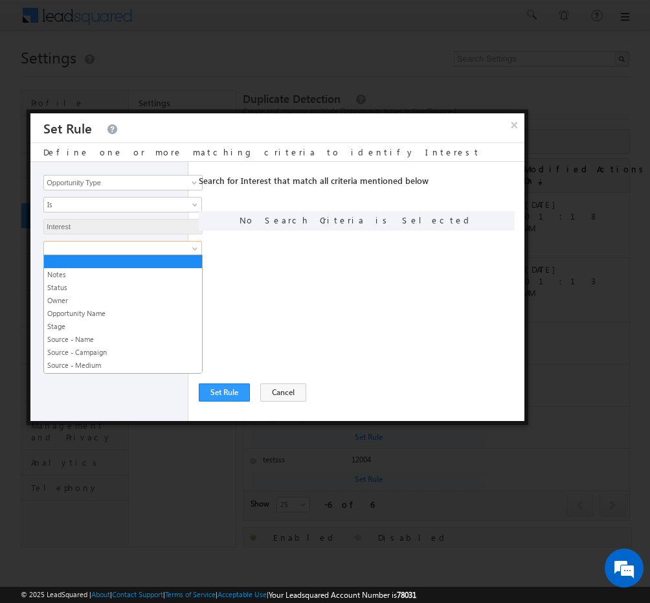
click at [157, 254] on link at bounding box center [122, 249] width 159 height 16
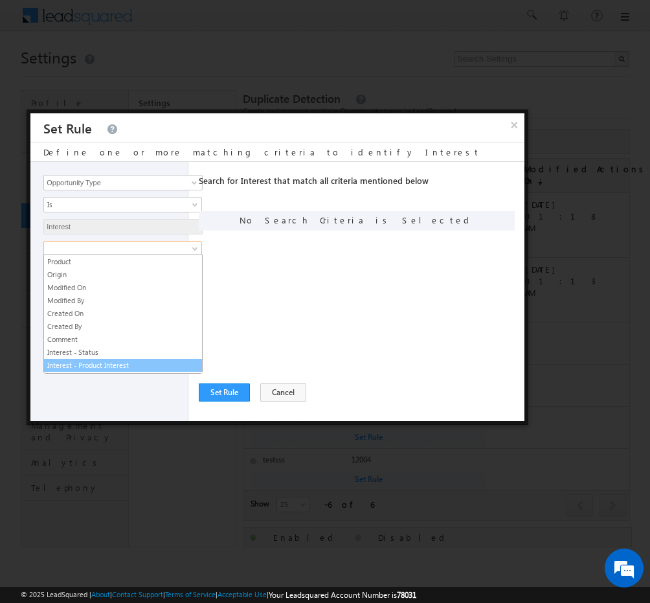
click at [93, 359] on link "Interest - Product Interest" at bounding box center [123, 365] width 158 height 12
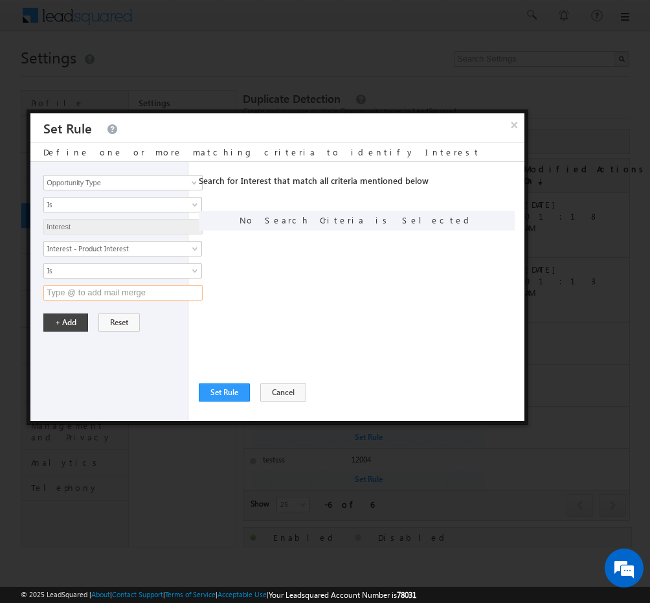
click at [159, 285] on input "text" at bounding box center [122, 293] width 159 height 16
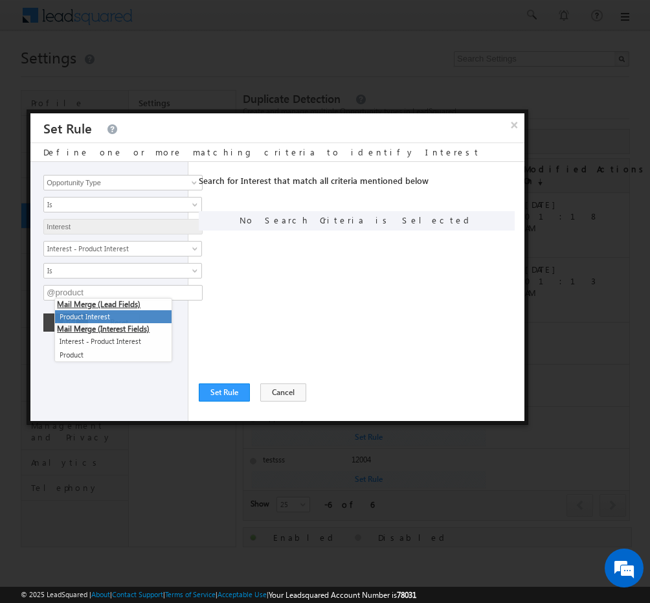
click at [104, 320] on li "Product Interest" at bounding box center [113, 317] width 117 height 14
type input "@{Lead:mx_Product_Interest,}"
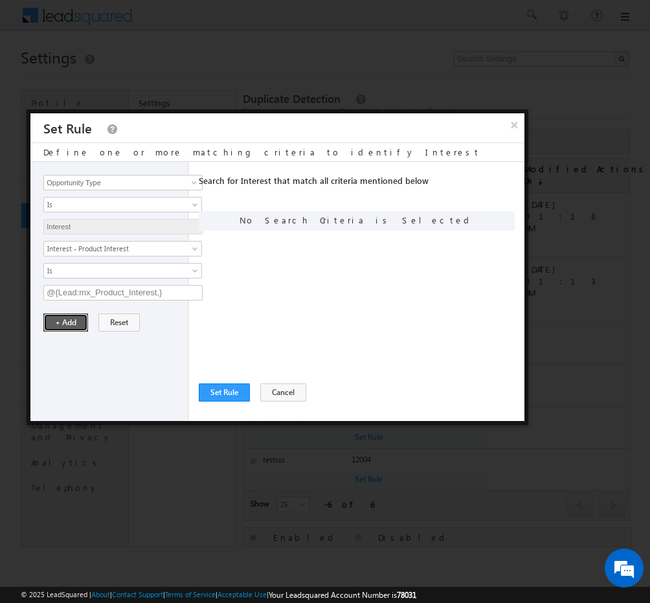
click at [67, 323] on button "+ Add" at bounding box center [65, 322] width 45 height 18
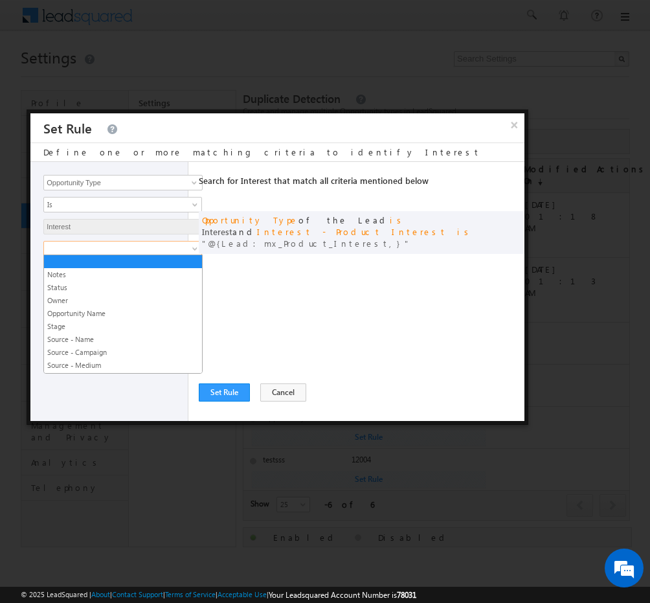
click at [129, 244] on span at bounding box center [114, 249] width 140 height 12
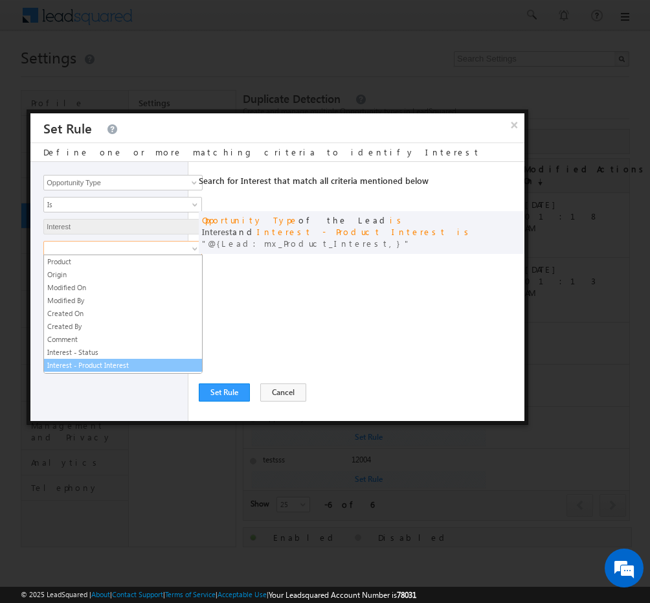
click at [113, 359] on link "Interest - Product Interest" at bounding box center [123, 365] width 158 height 12
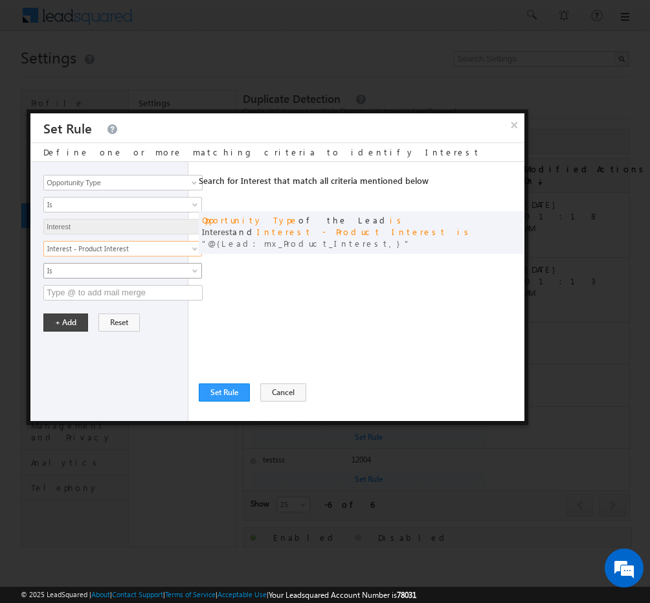
click at [172, 272] on span "Is" at bounding box center [114, 271] width 140 height 12
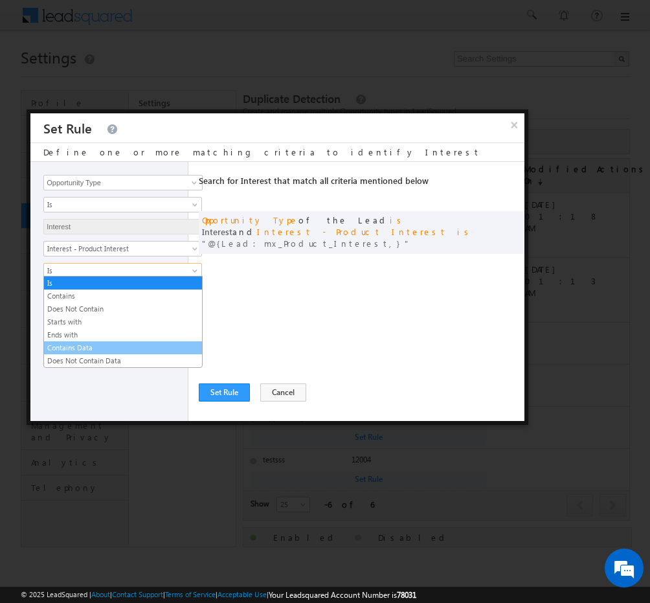
click at [105, 343] on link "Contains Data" at bounding box center [123, 348] width 158 height 12
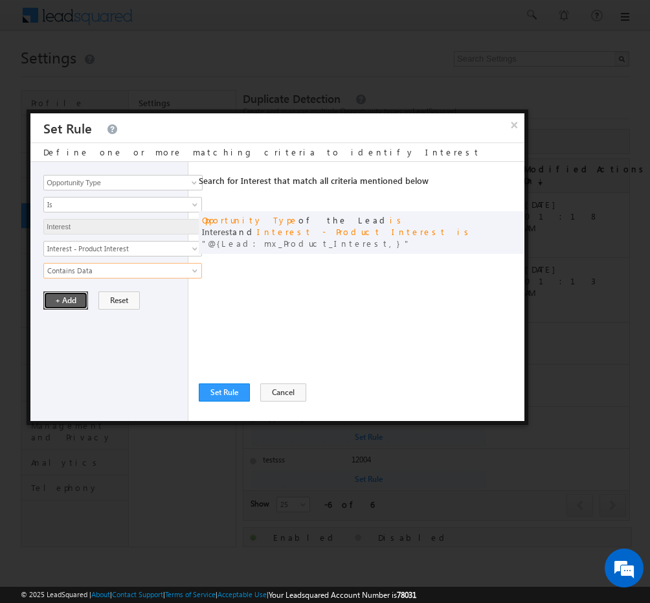
click at [72, 298] on button "+ Add" at bounding box center [65, 300] width 45 height 18
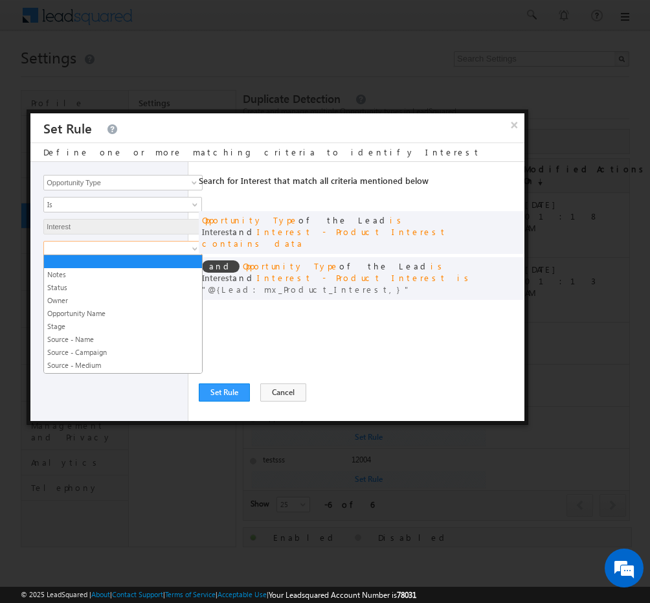
click at [151, 249] on span at bounding box center [114, 249] width 140 height 12
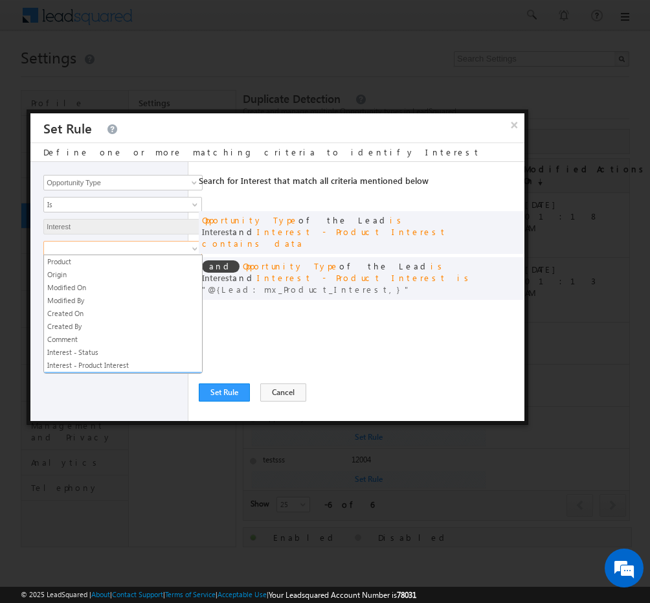
click at [80, 372] on link "CIF" at bounding box center [123, 378] width 158 height 12
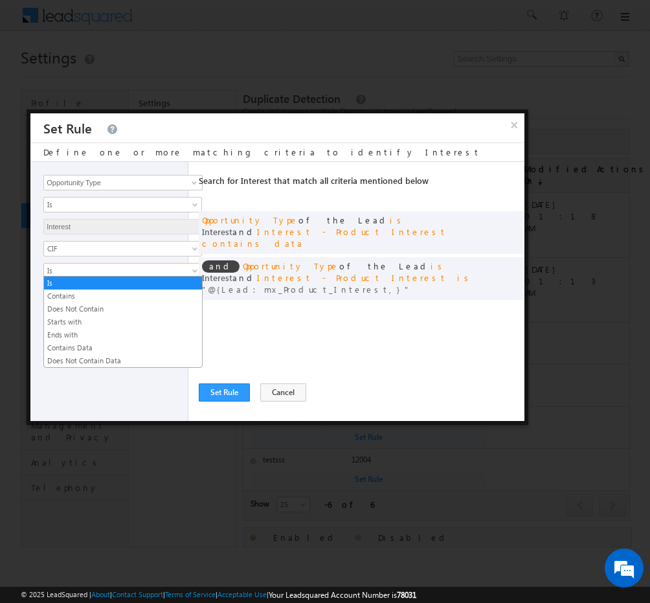
click at [126, 268] on span "Is" at bounding box center [114, 271] width 140 height 12
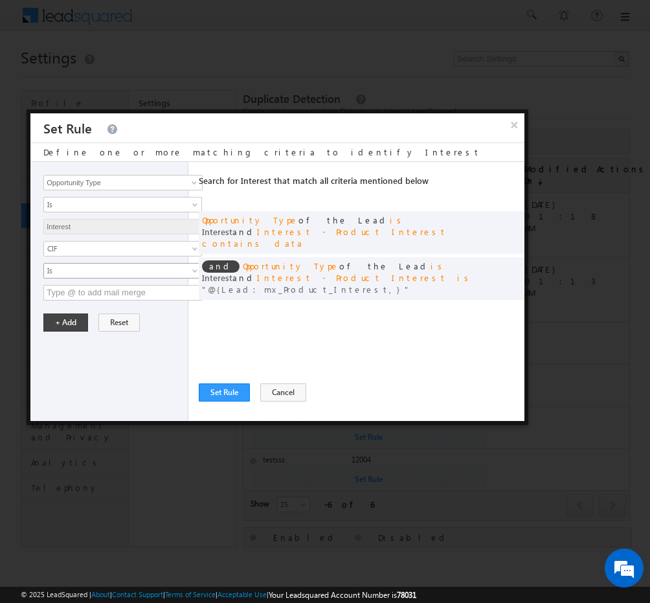
click at [118, 275] on link "Is" at bounding box center [122, 271] width 159 height 16
click at [100, 293] on input "text" at bounding box center [122, 293] width 159 height 16
click at [123, 315] on li "CIF" at bounding box center [113, 317] width 117 height 14
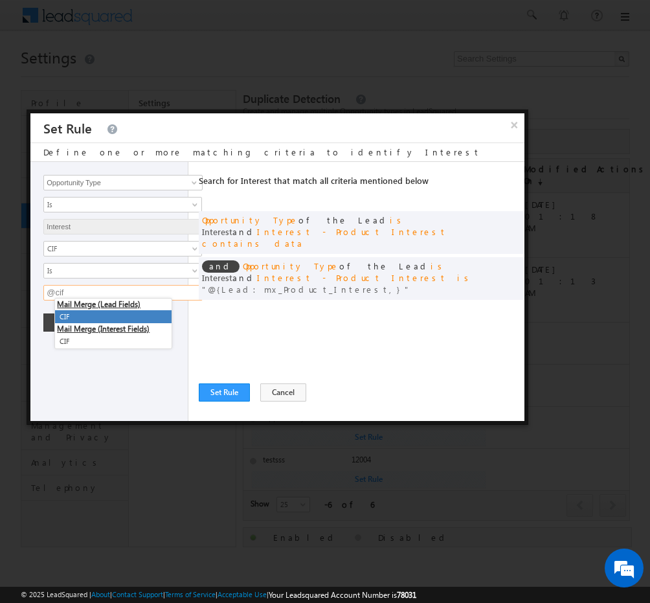
type input "@{Lead:mx_CIF,}"
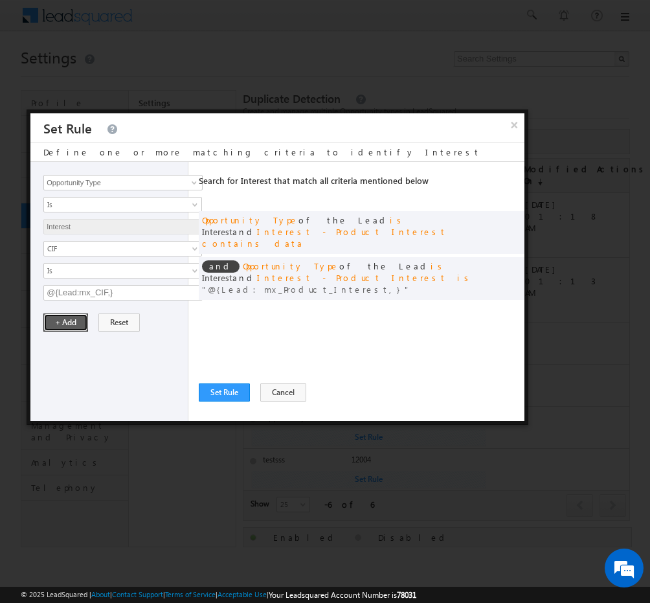
click at [78, 316] on button "+ Add" at bounding box center [65, 322] width 45 height 18
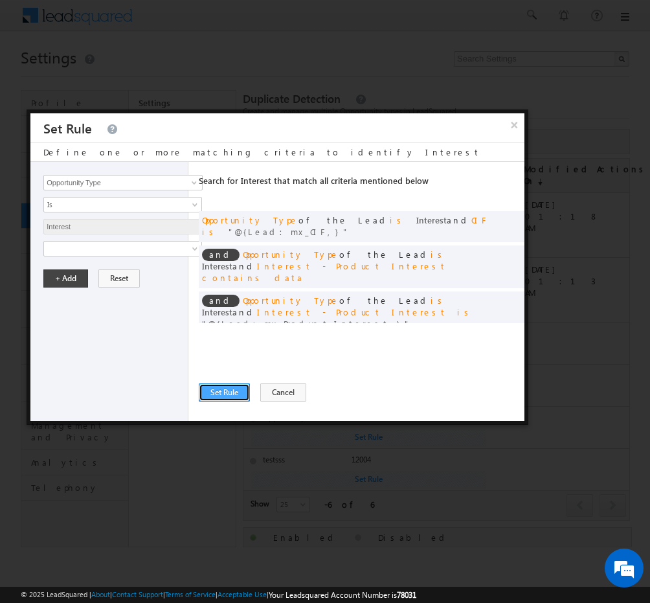
click at [208, 390] on button "Set Rule" at bounding box center [224, 392] width 51 height 18
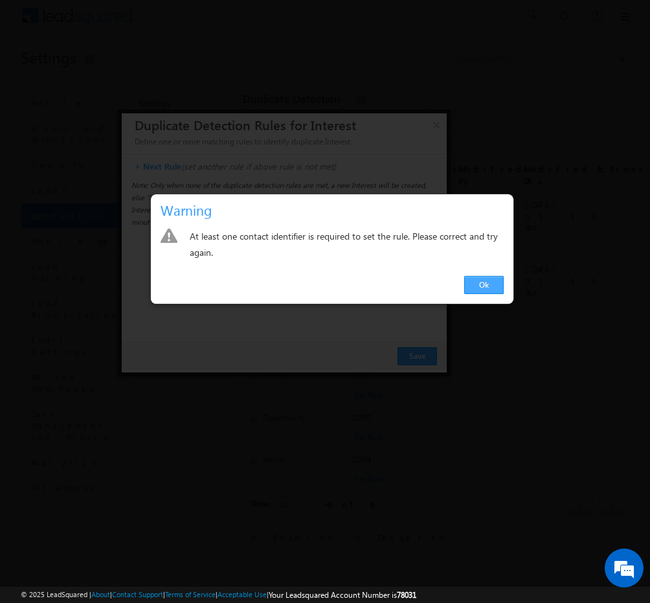
click at [485, 280] on link "Ok" at bounding box center [483, 285] width 39 height 18
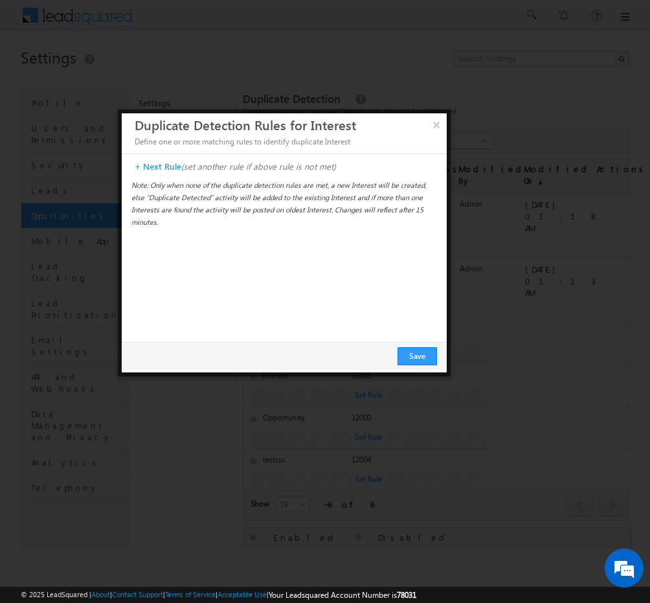
click at [162, 165] on p "+ Next Rule (set another rule if above rule is not met)" at bounding box center [287, 167] width 305 height 12
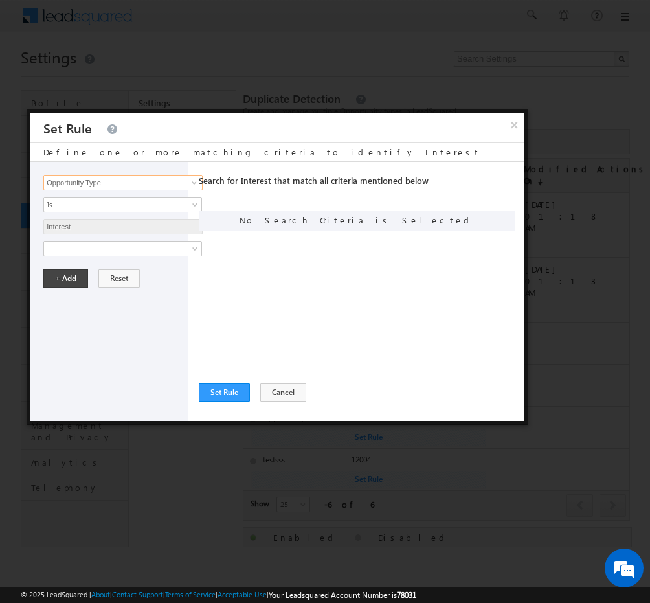
click at [141, 182] on input "Opportunity Type" at bounding box center [122, 183] width 159 height 16
click at [190, 183] on span at bounding box center [194, 182] width 10 height 10
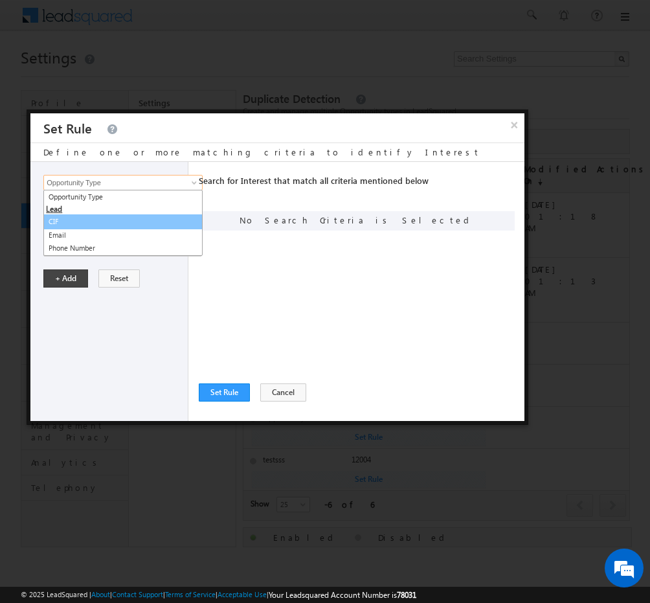
click at [131, 221] on link "CIF" at bounding box center [122, 221] width 159 height 15
type input "CIF"
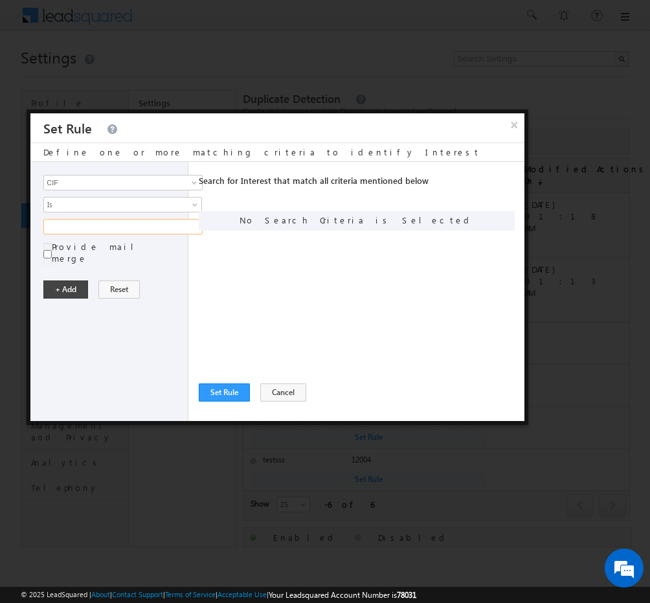
click at [139, 221] on input "text" at bounding box center [122, 227] width 159 height 16
type input "0"
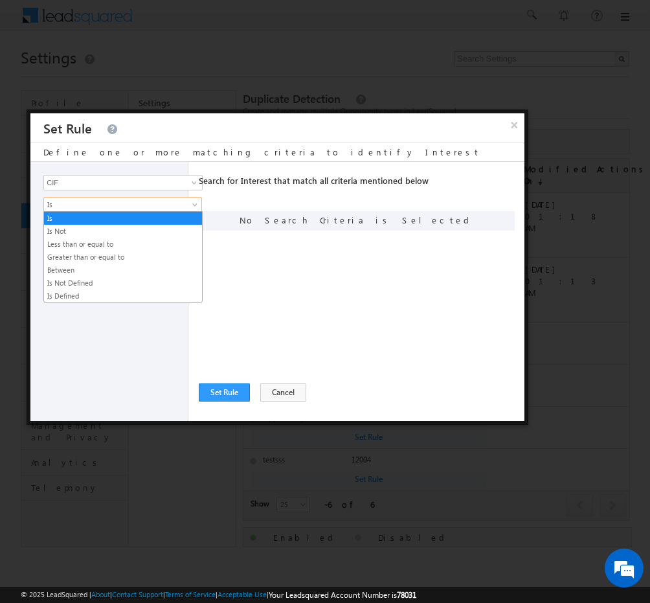
click at [176, 199] on span "Is" at bounding box center [114, 205] width 140 height 12
click at [105, 294] on link "Is Defined" at bounding box center [123, 296] width 158 height 12
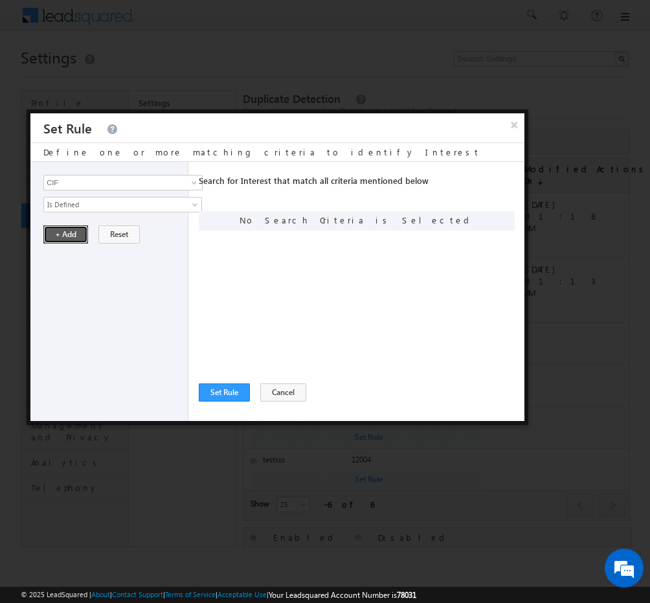
click at [62, 230] on button "+ Add" at bounding box center [65, 234] width 45 height 18
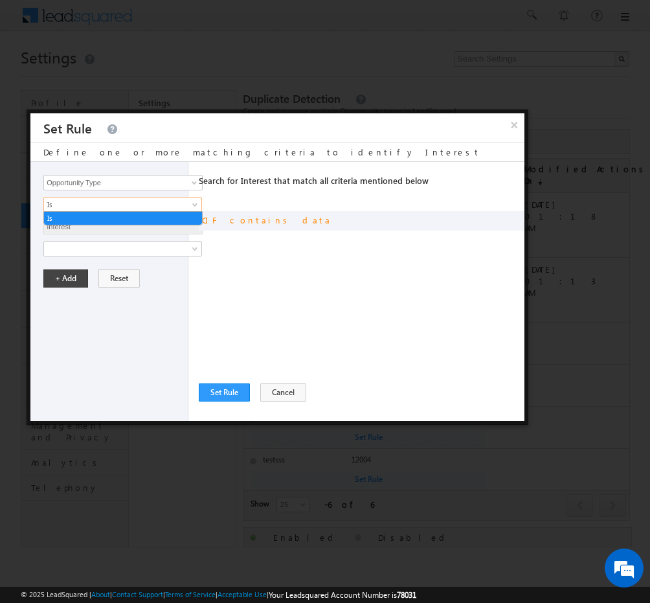
click at [107, 203] on span "Is" at bounding box center [114, 205] width 140 height 12
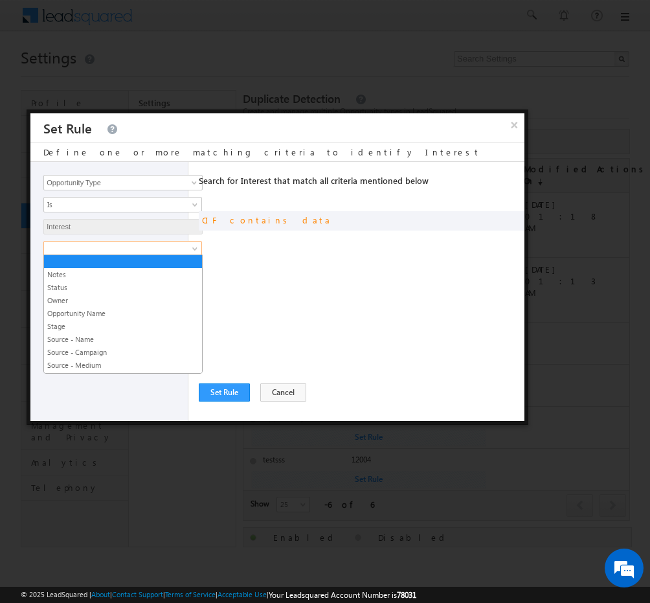
click at [115, 247] on span at bounding box center [114, 249] width 140 height 12
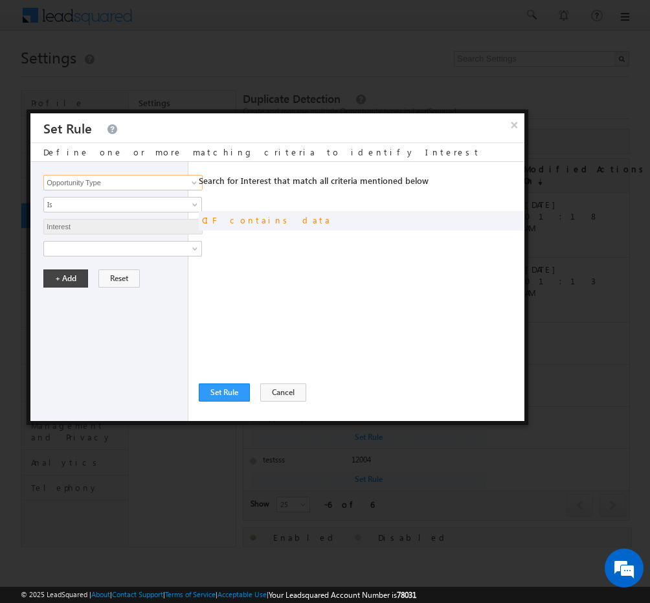
click at [176, 181] on input "Opportunity Type" at bounding box center [122, 183] width 159 height 16
click at [189, 181] on span at bounding box center [194, 182] width 10 height 10
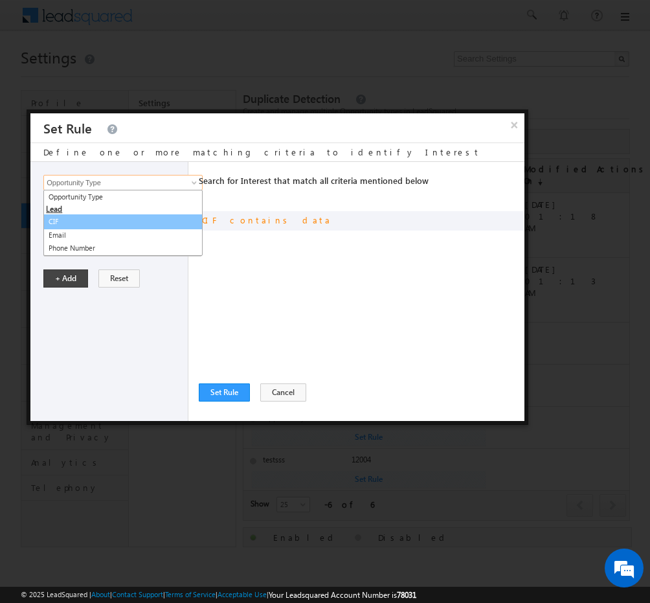
click at [82, 222] on link "CIF" at bounding box center [122, 221] width 159 height 15
type input "CIF"
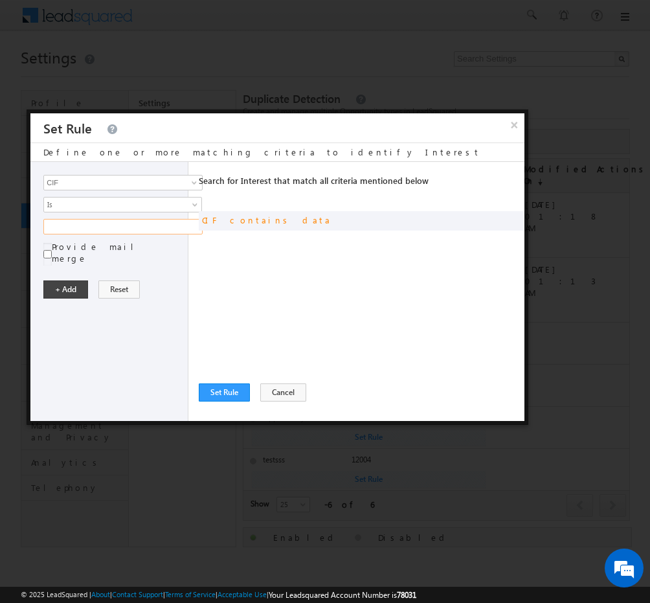
click at [119, 222] on input "text" at bounding box center [122, 227] width 159 height 16
type input "0"
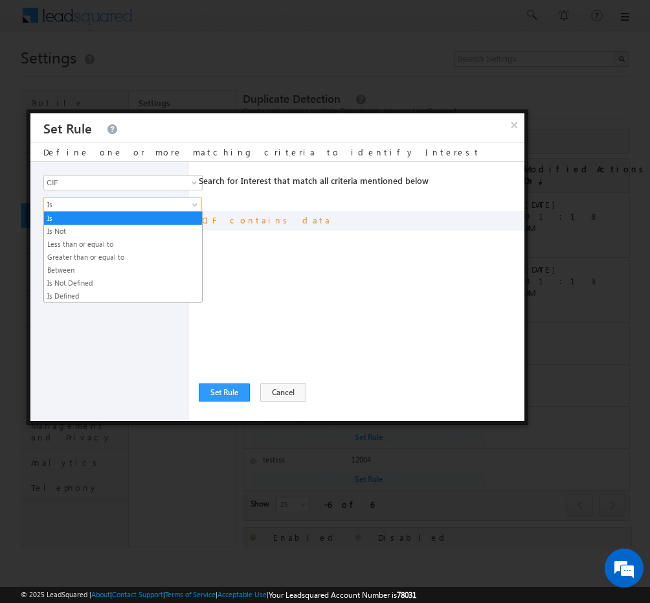
click at [160, 201] on span "Is" at bounding box center [114, 205] width 140 height 12
click at [111, 290] on link "Is Defined" at bounding box center [123, 296] width 158 height 12
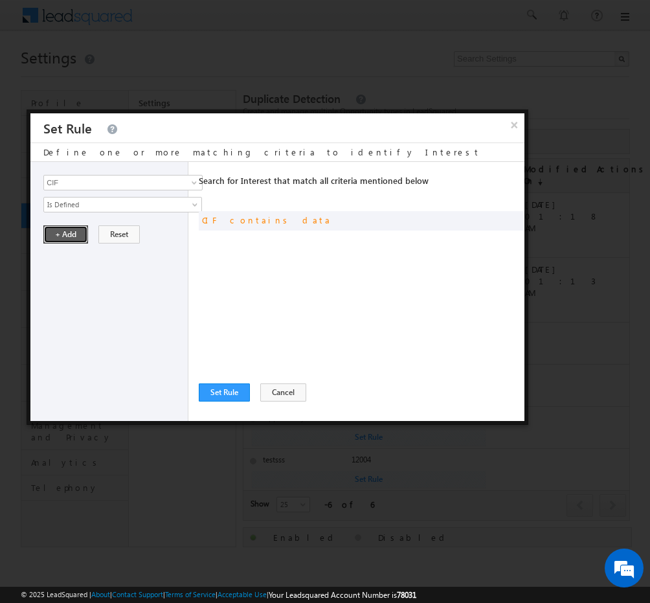
click at [56, 232] on button "+ Add" at bounding box center [65, 234] width 45 height 18
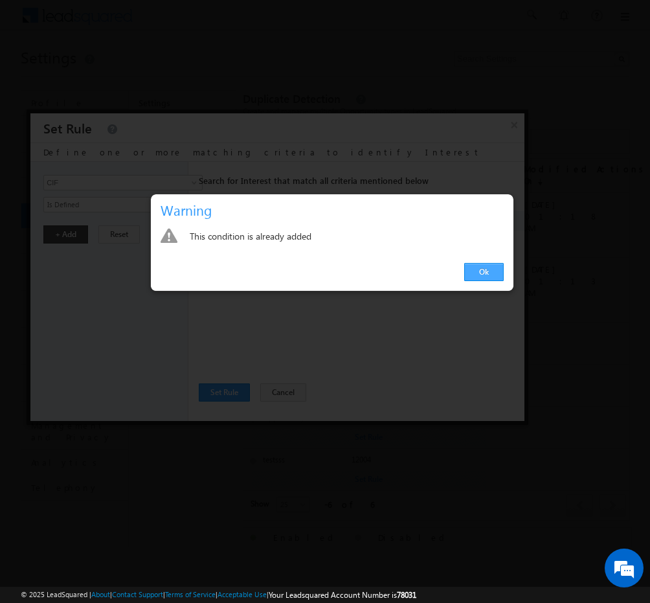
click at [472, 276] on link "Ok" at bounding box center [483, 272] width 39 height 18
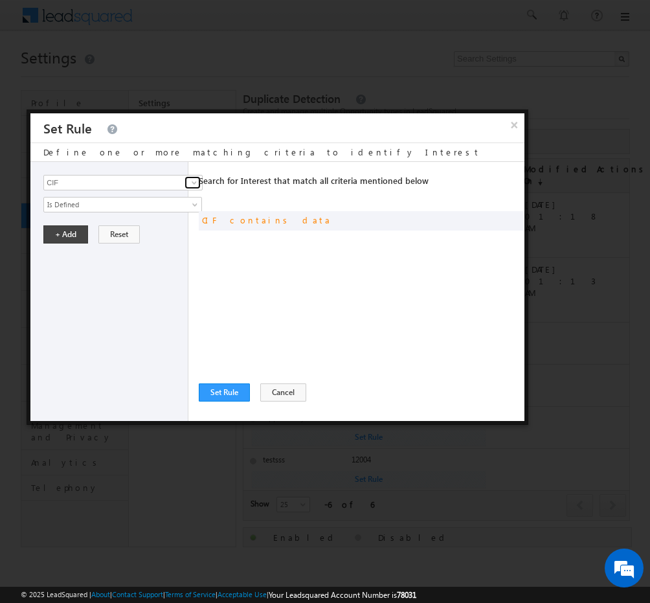
click at [190, 178] on span at bounding box center [194, 182] width 10 height 10
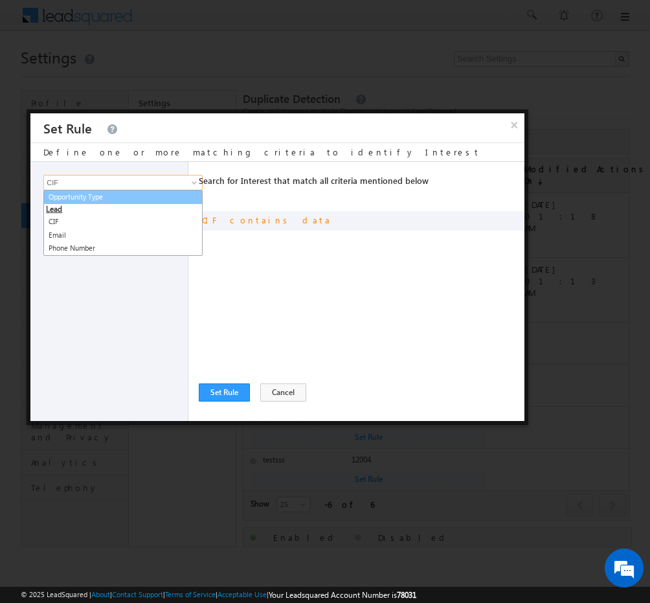
click at [117, 198] on link "Opportunity Type" at bounding box center [122, 197] width 159 height 15
type input "Opportunity Type"
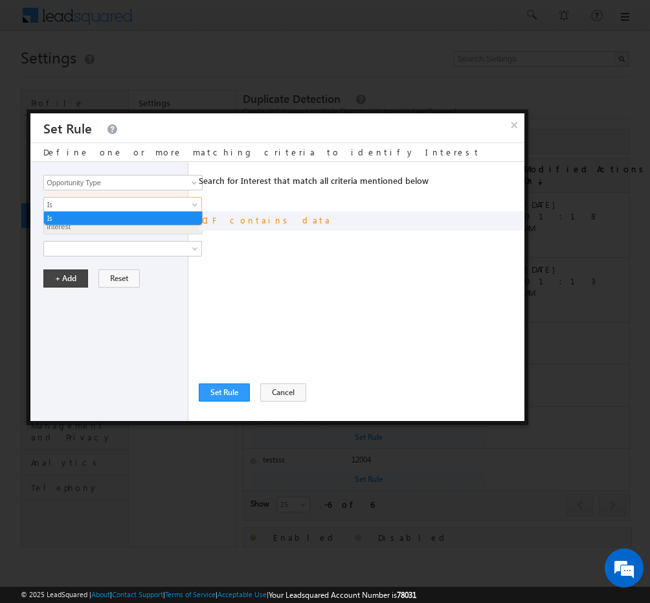
click at [109, 206] on span "Is" at bounding box center [114, 205] width 140 height 12
click at [142, 206] on span "Is" at bounding box center [114, 205] width 140 height 12
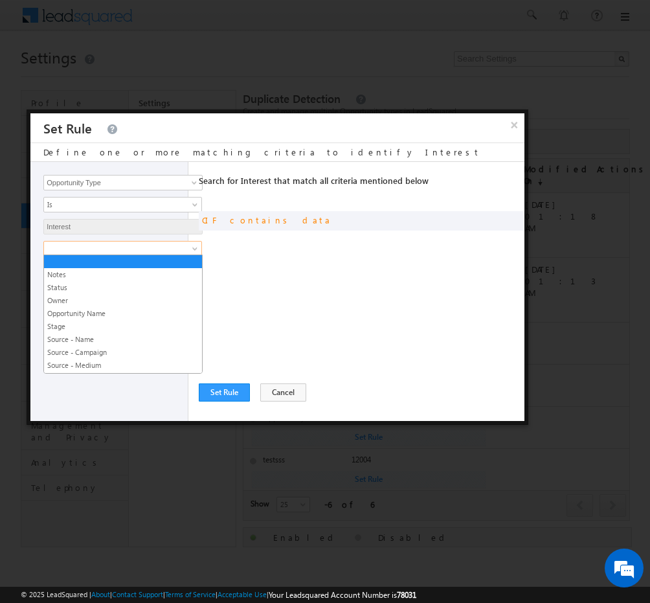
click at [137, 248] on span at bounding box center [114, 249] width 140 height 12
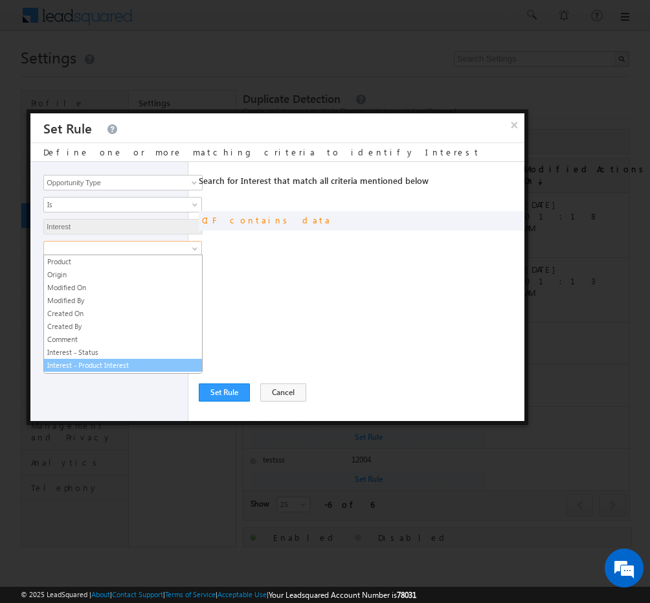
click at [102, 359] on link "Interest - Product Interest" at bounding box center [123, 365] width 158 height 12
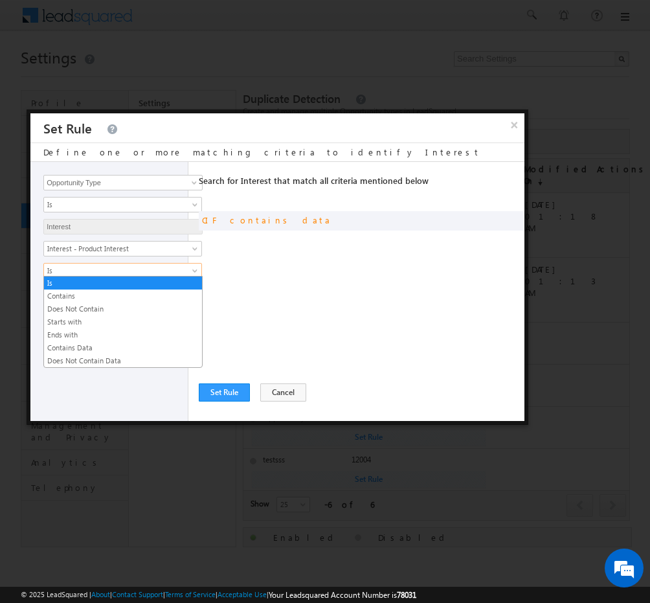
click at [172, 267] on span "Is" at bounding box center [114, 271] width 140 height 12
click at [92, 348] on link "Contains Data" at bounding box center [123, 348] width 158 height 12
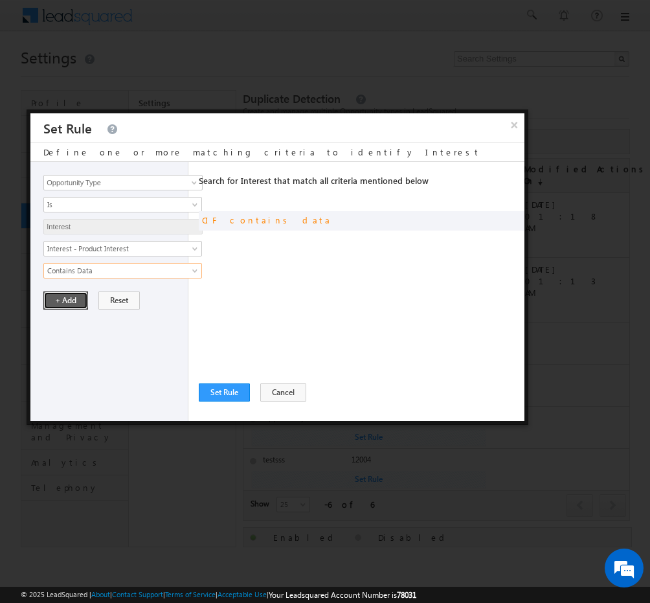
click at [72, 296] on button "+ Add" at bounding box center [65, 300] width 45 height 18
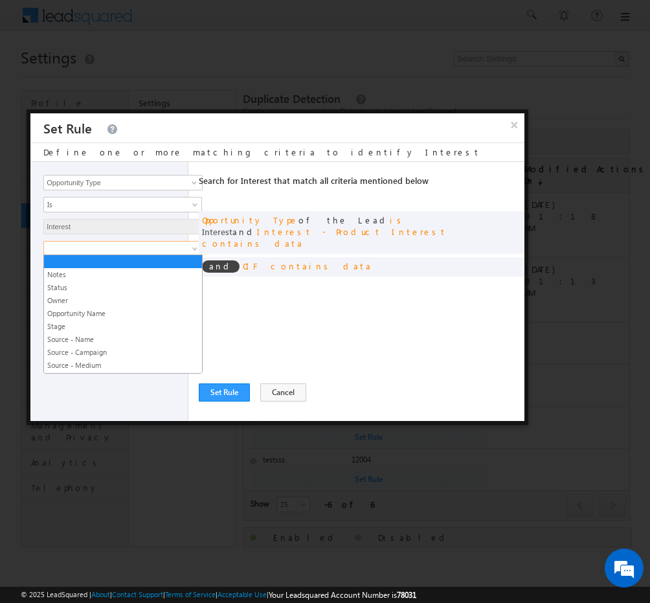
click at [168, 241] on link at bounding box center [122, 249] width 159 height 16
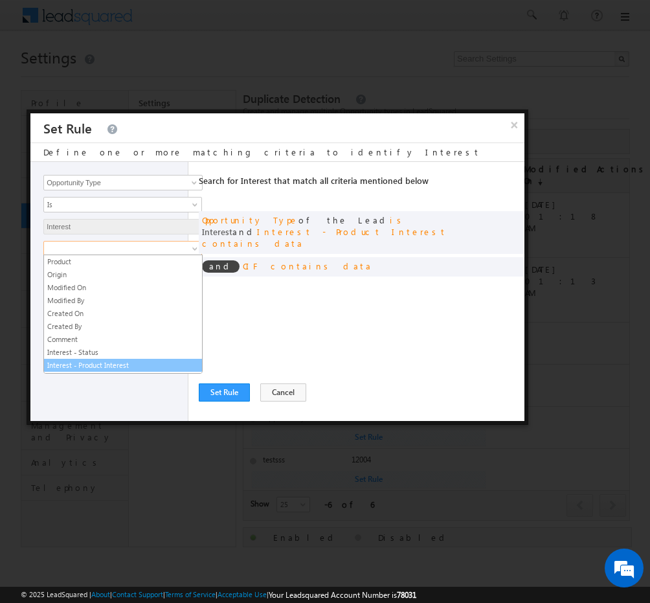
click at [94, 359] on link "Interest - Product Interest" at bounding box center [123, 365] width 158 height 12
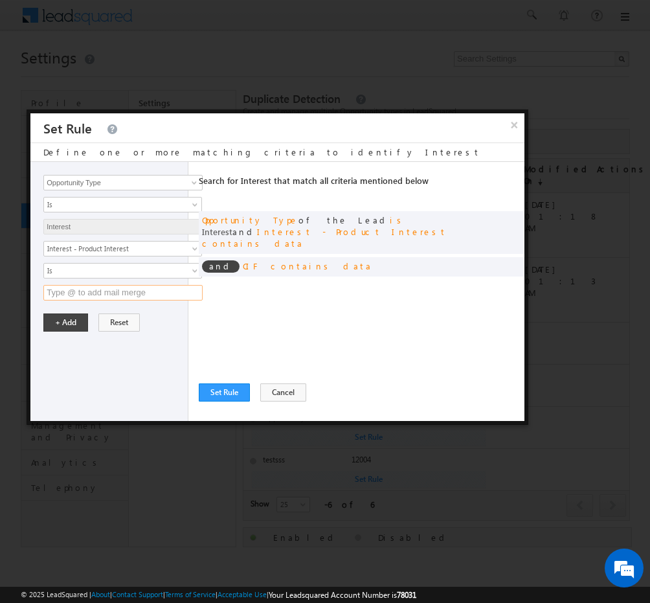
click at [169, 285] on input "text" at bounding box center [122, 293] width 159 height 16
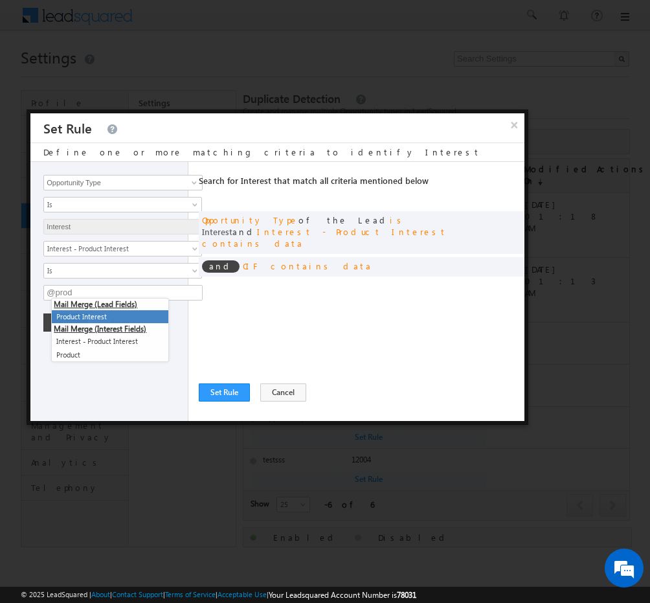
click at [117, 316] on li "Product Interest" at bounding box center [110, 317] width 117 height 14
type input "@{Lead:mx_Product_Interest,}"
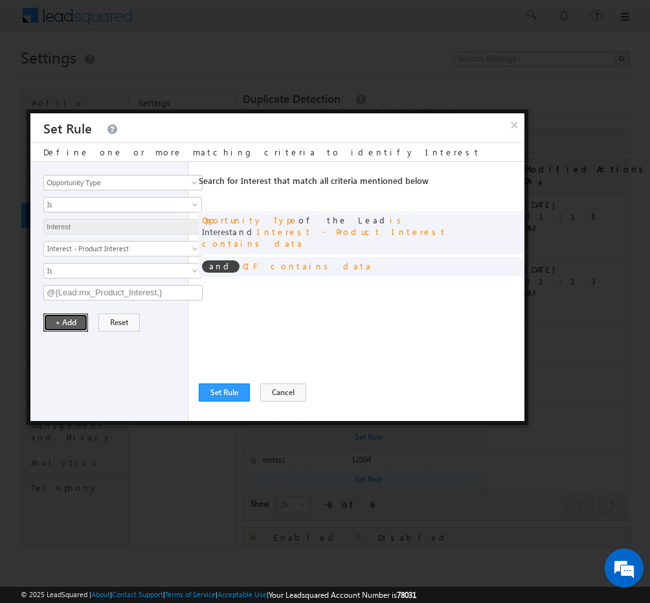
click at [62, 315] on button "+ Add" at bounding box center [65, 322] width 45 height 18
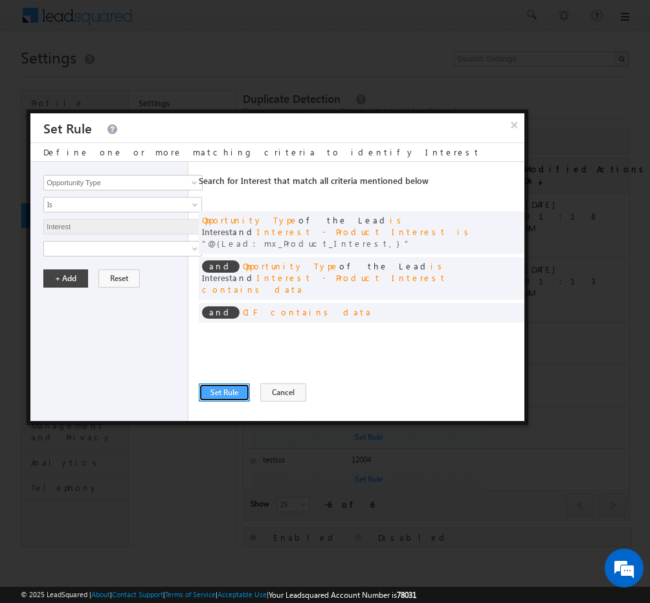
click at [234, 392] on button "Set Rule" at bounding box center [224, 392] width 51 height 18
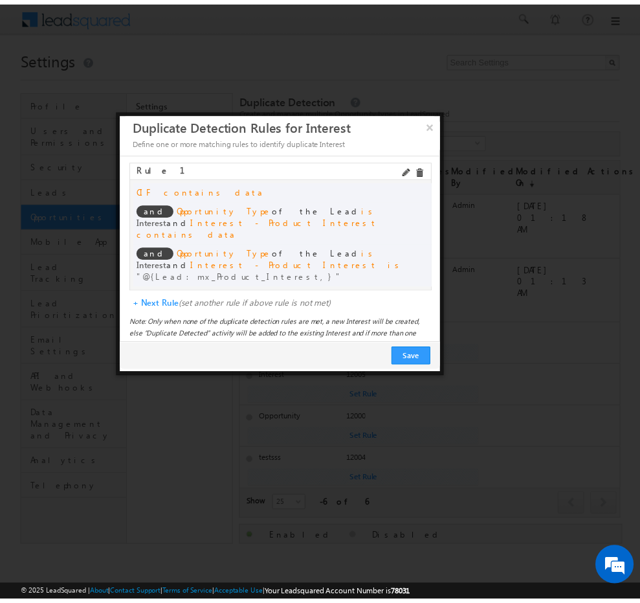
scroll to position [6, 0]
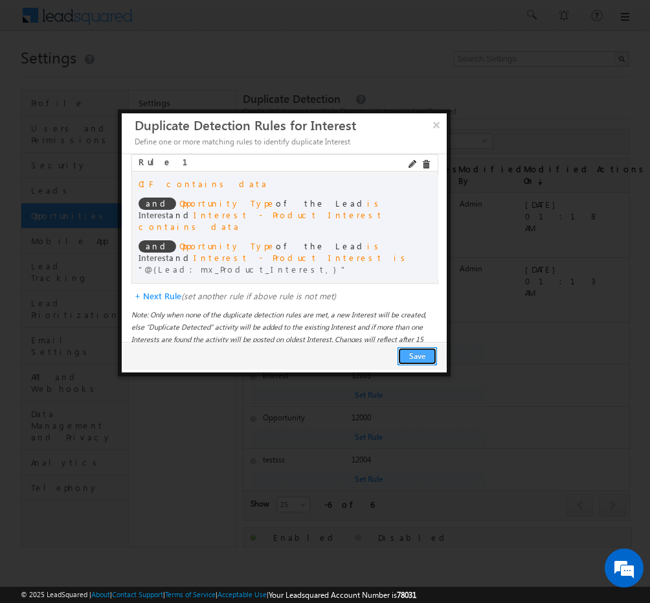
click at [423, 355] on button "Save" at bounding box center [416, 356] width 39 height 18
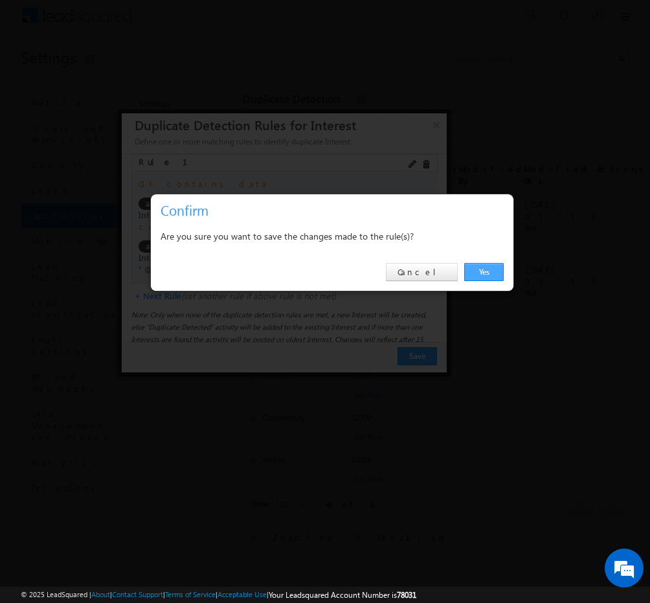
click at [476, 269] on link "Yes" at bounding box center [483, 272] width 39 height 18
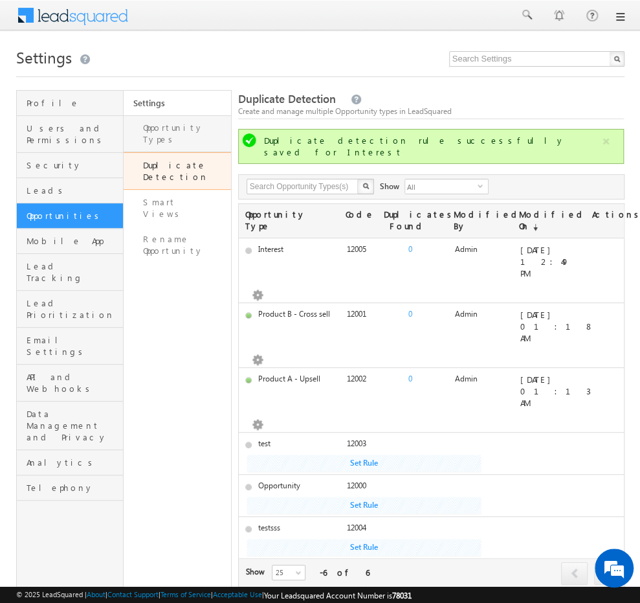
click at [210, 130] on link "Opportunity Types" at bounding box center [177, 133] width 107 height 37
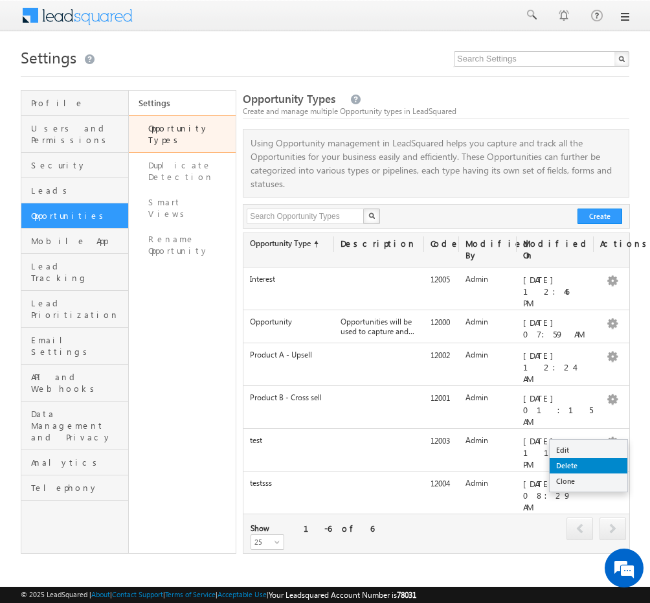
click at [588, 463] on link "Delete" at bounding box center [589, 466] width 78 height 16
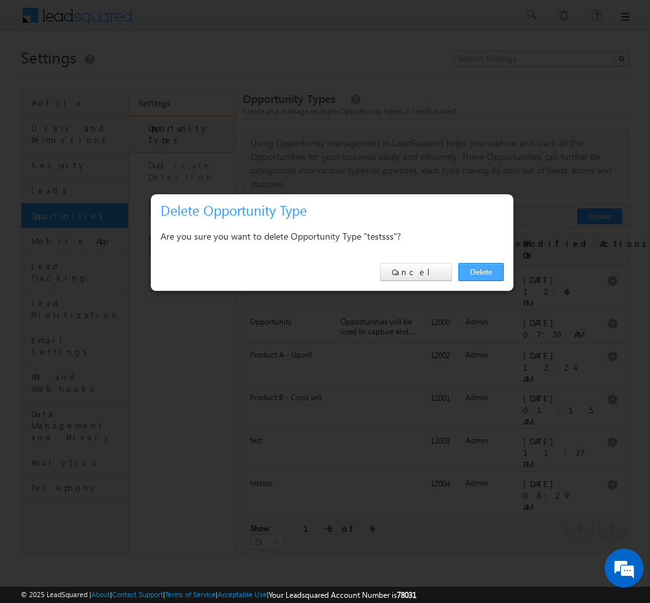
click at [485, 275] on link "Delete" at bounding box center [480, 272] width 45 height 18
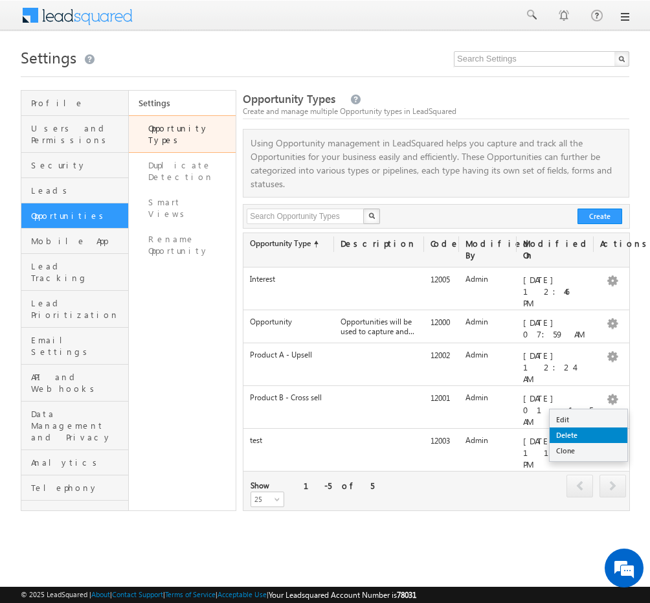
click at [583, 432] on link "Delete" at bounding box center [589, 435] width 78 height 16
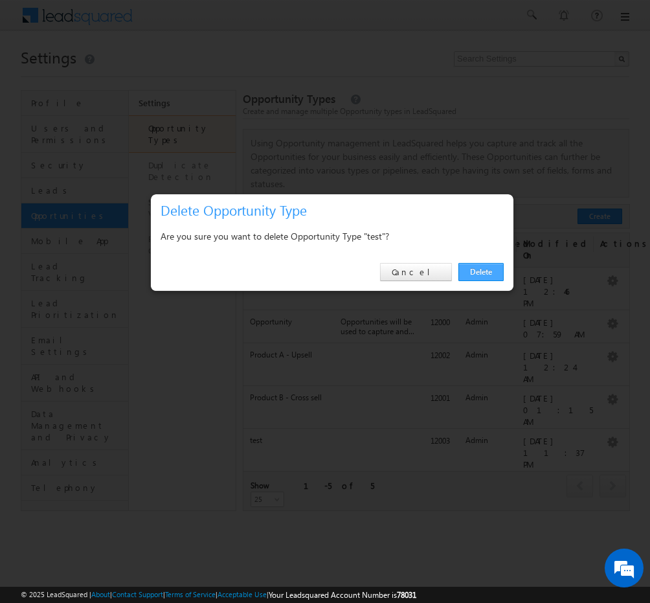
click at [479, 271] on link "Delete" at bounding box center [480, 272] width 45 height 18
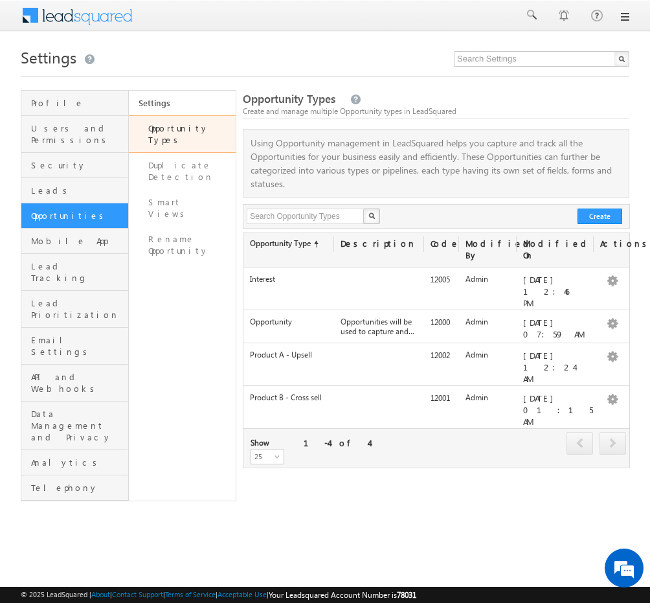
click at [413, 37] on body "Menu Admin Tarun .[PERSON_NAME] @outl ook.c om" at bounding box center [325, 260] width 650 height 520
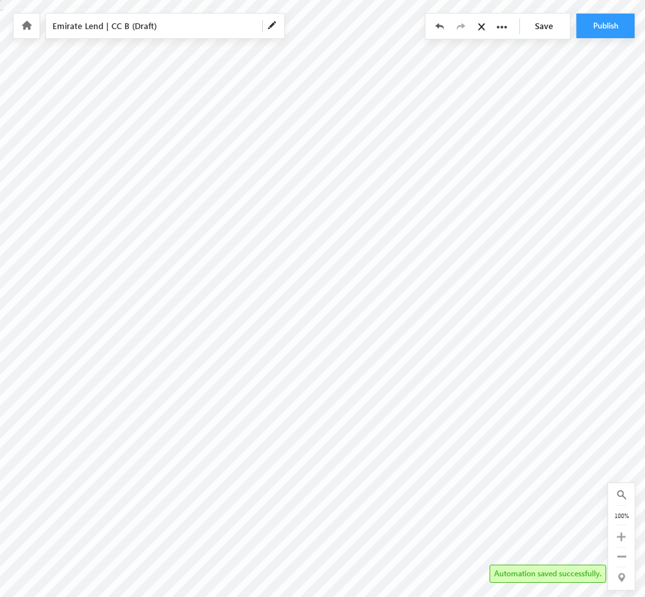
click at [32, 27] on div at bounding box center [27, 26] width 26 height 25
click at [24, 24] on icon at bounding box center [26, 25] width 10 height 9
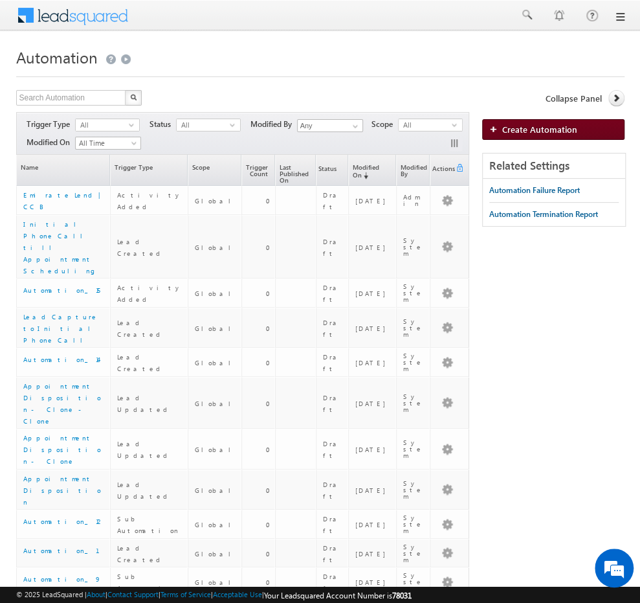
click at [502, 129] on span "Create Automation" at bounding box center [539, 129] width 75 height 11
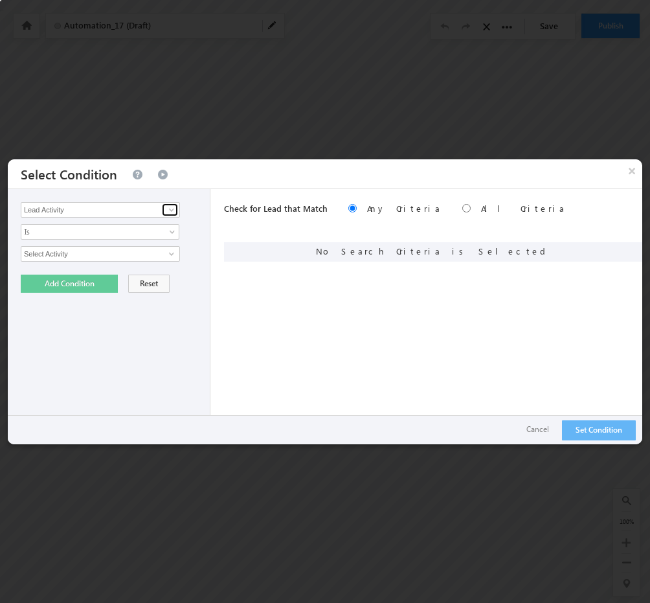
click at [170, 207] on span at bounding box center [171, 210] width 10 height 10
click at [229, 181] on div "× Select Condition" at bounding box center [325, 173] width 634 height 29
click at [344, 295] on div "Check for Lead that Match Any Criteria All Criteria Note that the current trigg…" at bounding box center [433, 316] width 418 height 255
click at [138, 253] on input "Select Activity" at bounding box center [100, 254] width 159 height 16
type input "sss"
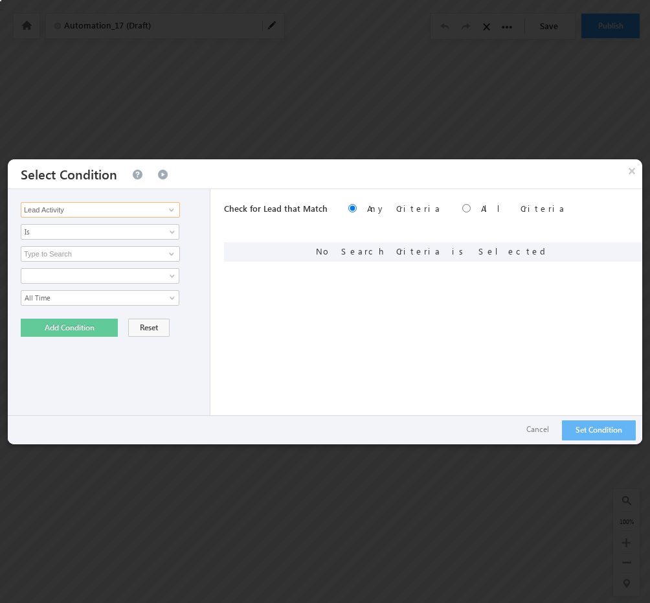
click at [149, 205] on input "Lead Activity" at bounding box center [100, 210] width 159 height 16
click at [49, 236] on link "Assign to" at bounding box center [100, 235] width 159 height 15
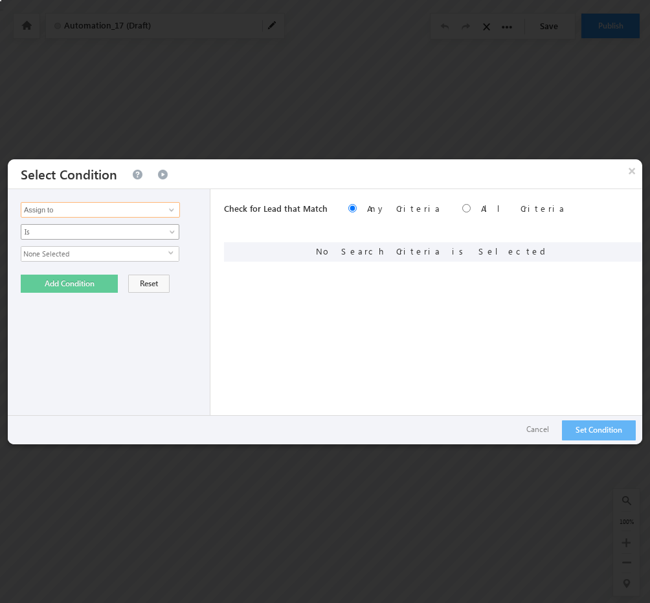
type input "Assign to"
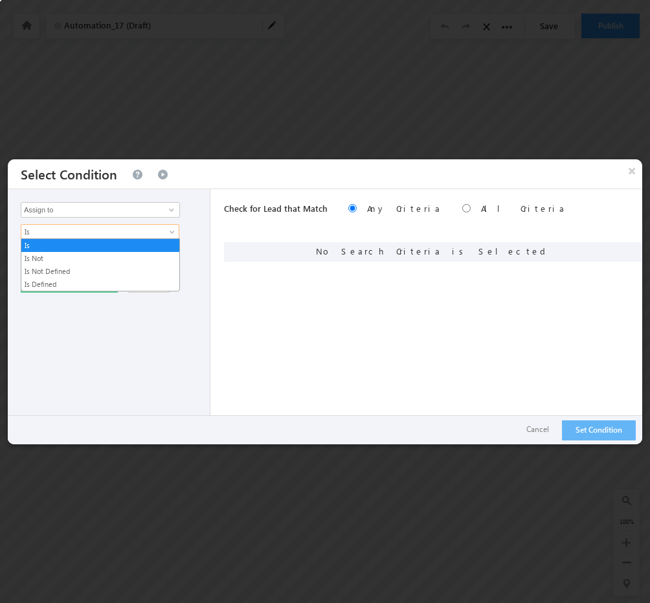
click at [82, 227] on span "Is" at bounding box center [91, 232] width 140 height 12
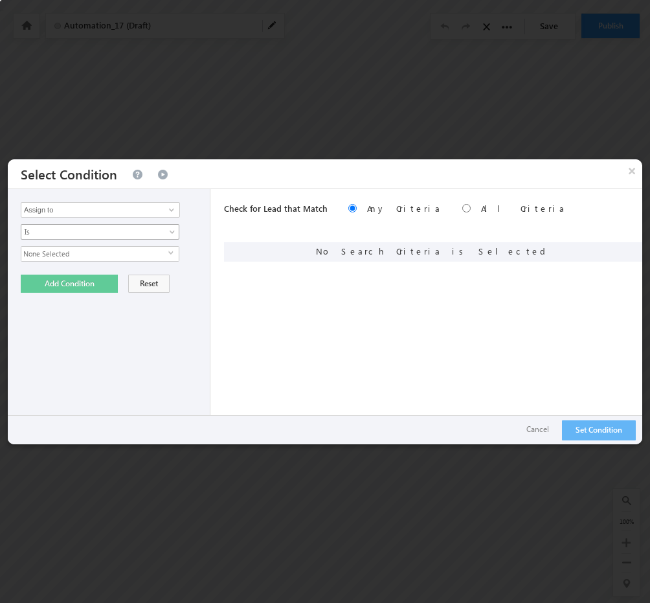
click at [166, 231] on link "Is" at bounding box center [100, 232] width 159 height 16
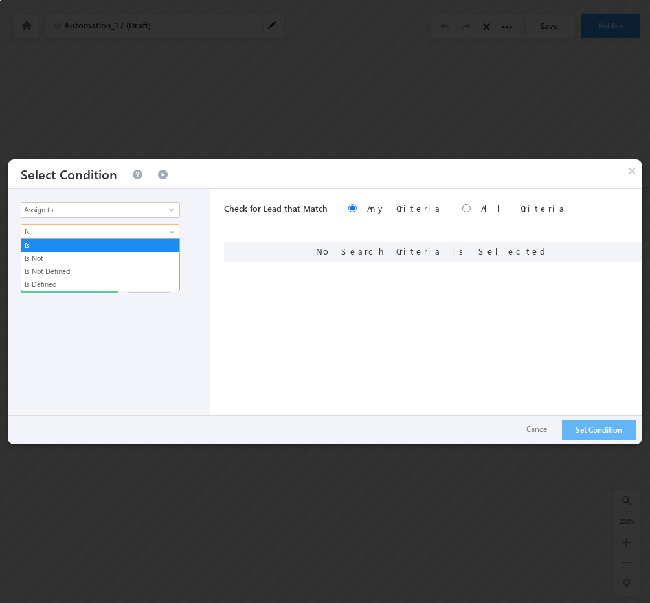
click at [171, 229] on span at bounding box center [173, 234] width 10 height 10
click at [106, 279] on link "Is Defined" at bounding box center [100, 284] width 158 height 12
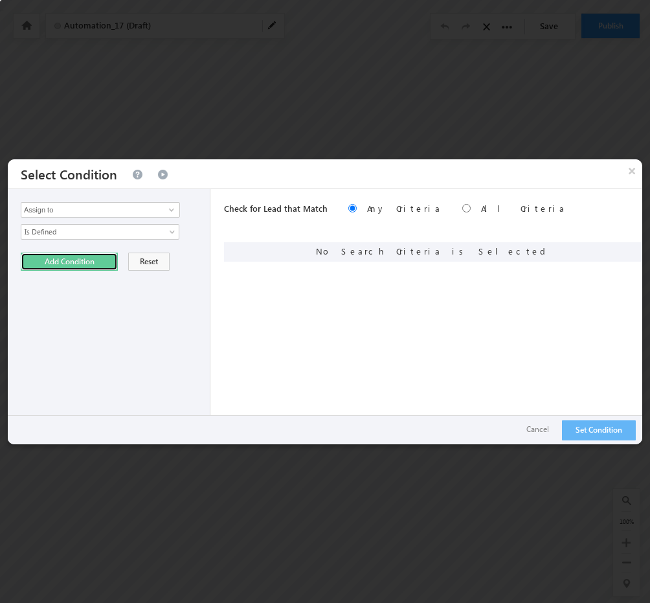
click at [87, 261] on button "Add Condition" at bounding box center [69, 261] width 97 height 18
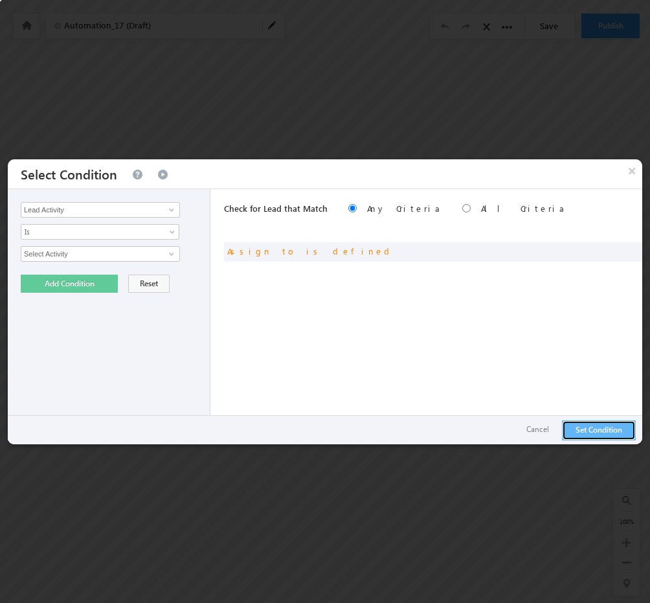
click at [612, 427] on button "Set Condition" at bounding box center [599, 430] width 74 height 20
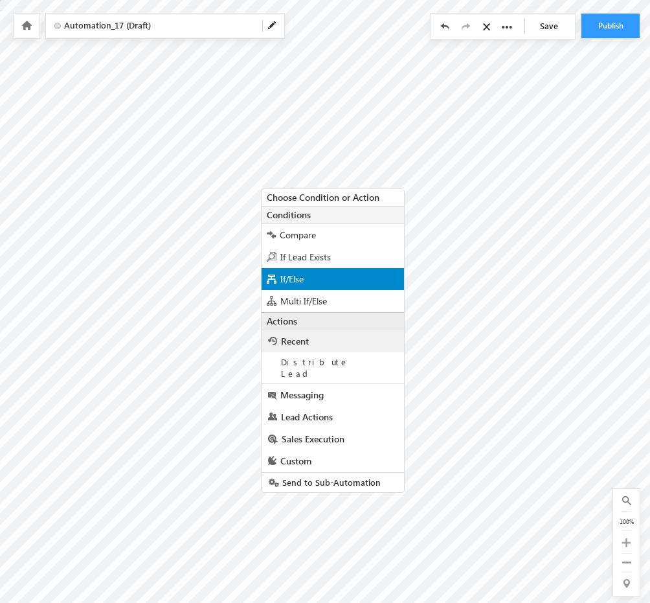
click at [321, 279] on div "If/Else" at bounding box center [332, 279] width 142 height 22
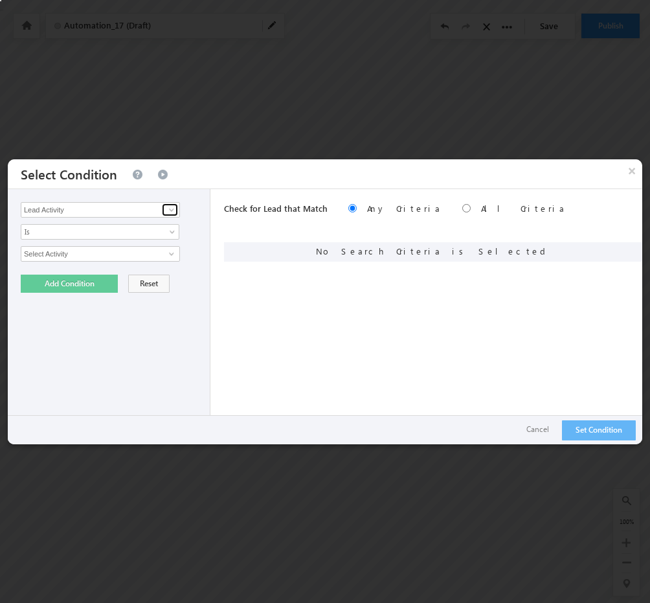
click at [169, 210] on span at bounding box center [171, 210] width 10 height 10
click at [62, 234] on link "Assign to" at bounding box center [100, 235] width 159 height 15
type input "Assign to"
click at [164, 251] on span "None Selected" at bounding box center [94, 254] width 147 height 14
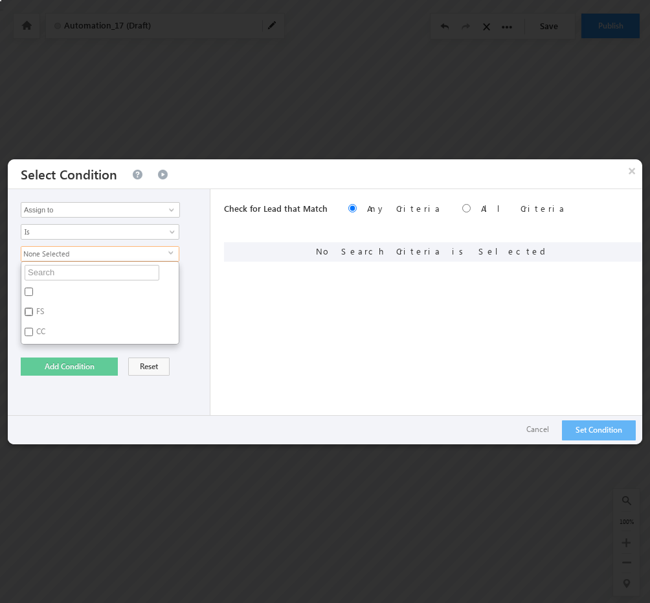
click at [27, 307] on input "FS" at bounding box center [29, 311] width 8 height 8
checkbox input "true"
click at [193, 281] on div "FS select FS CC" at bounding box center [112, 295] width 183 height 98
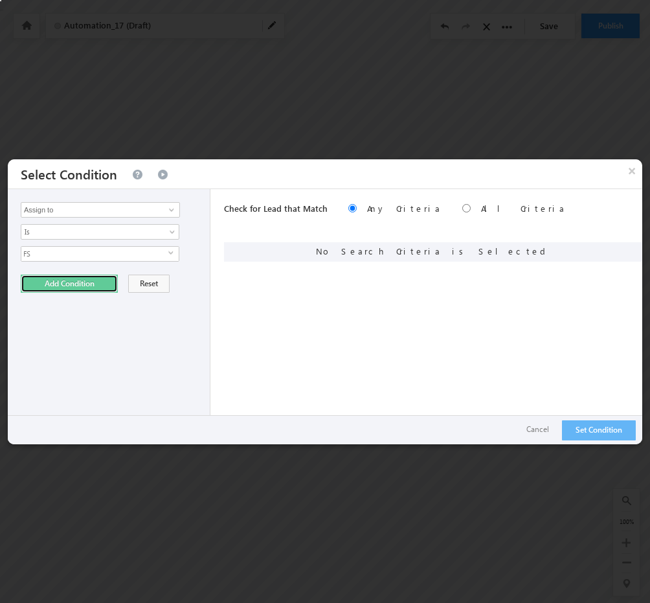
click at [104, 284] on button "Add Condition" at bounding box center [69, 283] width 97 height 18
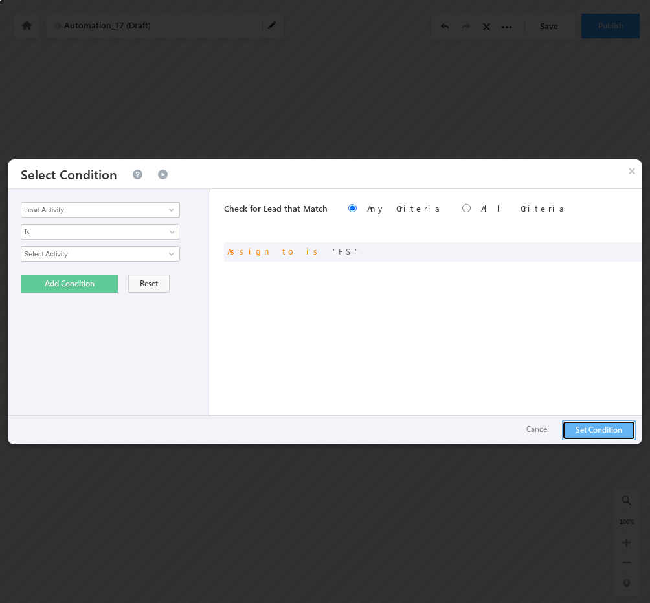
click at [610, 425] on button "Set Condition" at bounding box center [599, 430] width 74 height 20
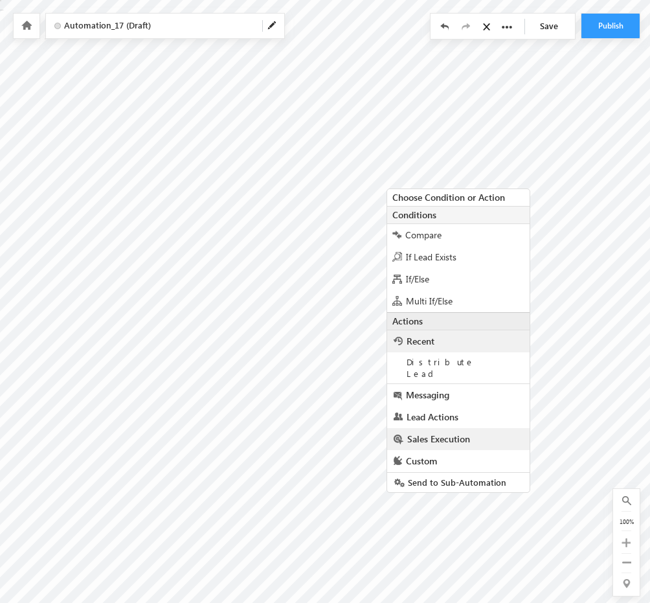
click at [452, 432] on span "Sales Execution" at bounding box center [438, 438] width 63 height 12
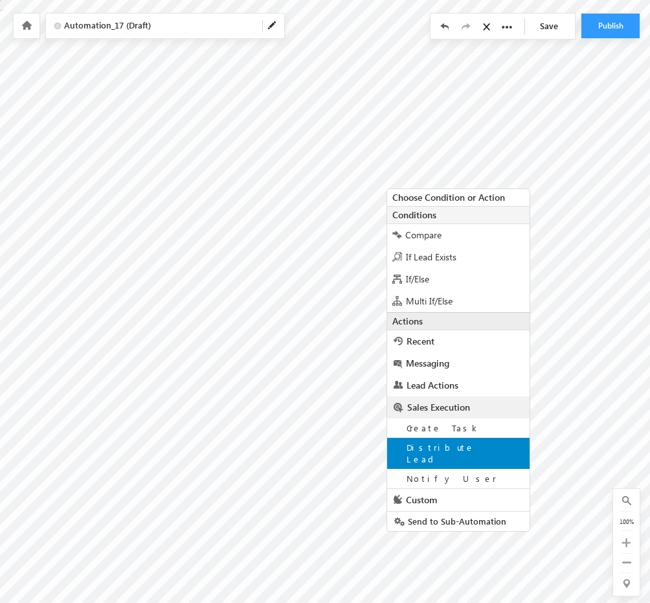
click at [444, 449] on span "Distribute Lead" at bounding box center [440, 452] width 68 height 23
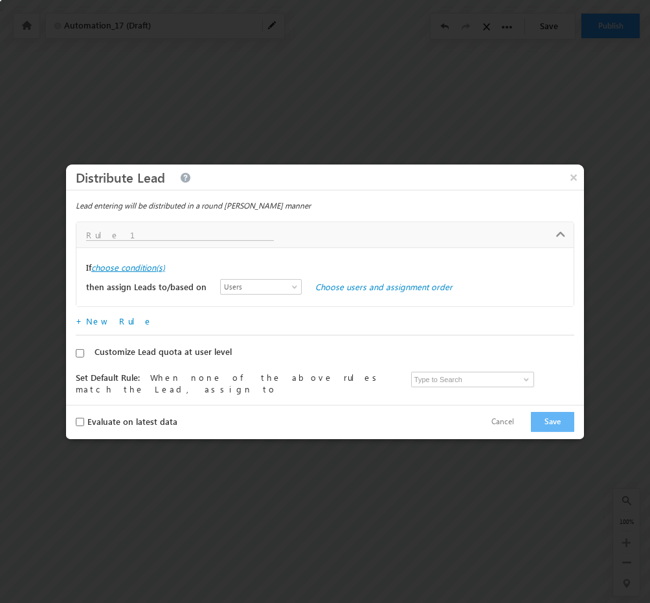
click at [157, 270] on label "choose condition(s)" at bounding box center [128, 267] width 74 height 12
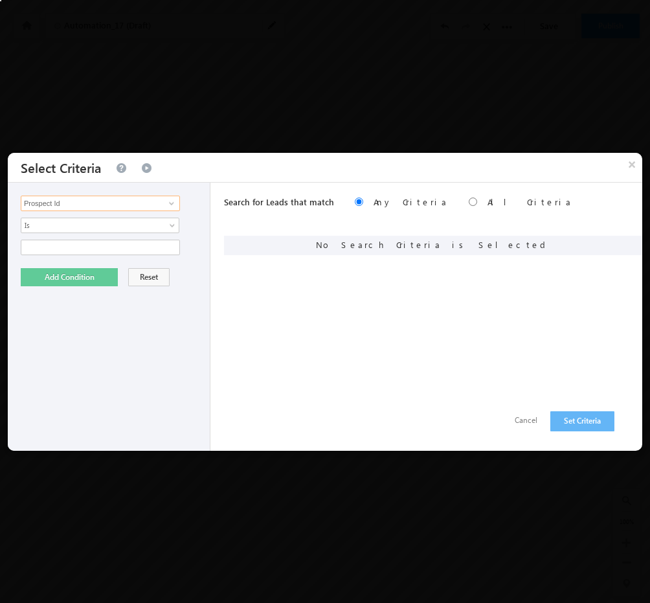
click at [117, 205] on input "Prospect Id" at bounding box center [100, 203] width 159 height 16
click at [175, 202] on span at bounding box center [171, 203] width 10 height 10
click at [103, 227] on link "Emirate" at bounding box center [100, 229] width 159 height 15
type input "Emirate"
click at [146, 243] on span "None Selected" at bounding box center [94, 247] width 147 height 14
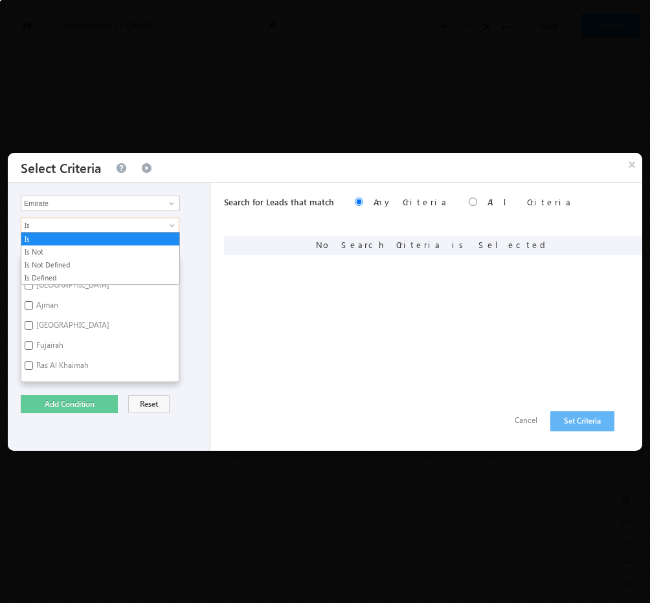
click at [150, 227] on span "Is" at bounding box center [91, 225] width 140 height 12
click at [98, 277] on link "Is Defined" at bounding box center [100, 278] width 158 height 12
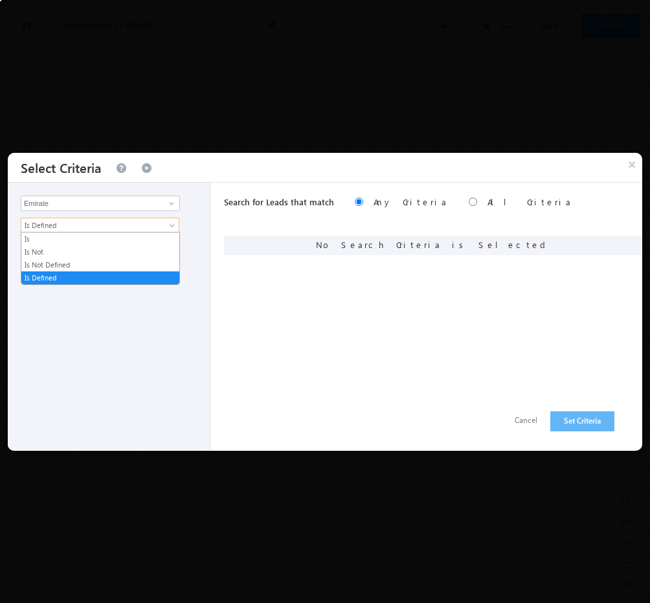
click at [154, 219] on span "Is Defined" at bounding box center [91, 225] width 140 height 12
click at [174, 198] on span at bounding box center [171, 203] width 10 height 10
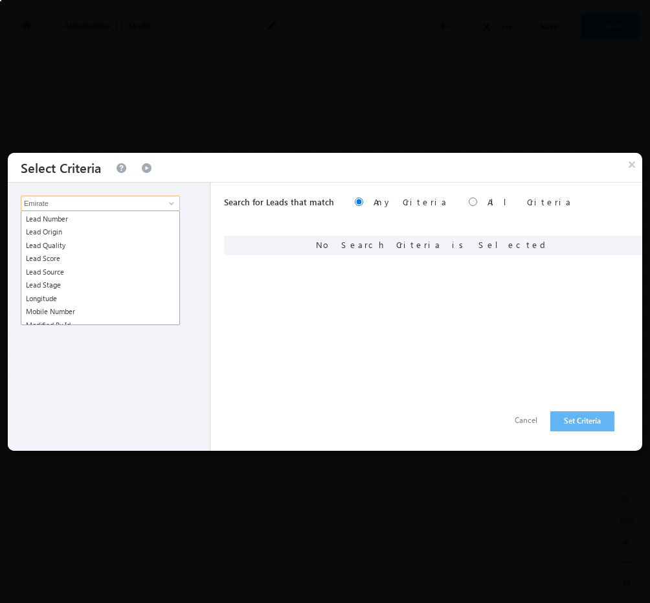
scroll to position [619, 0]
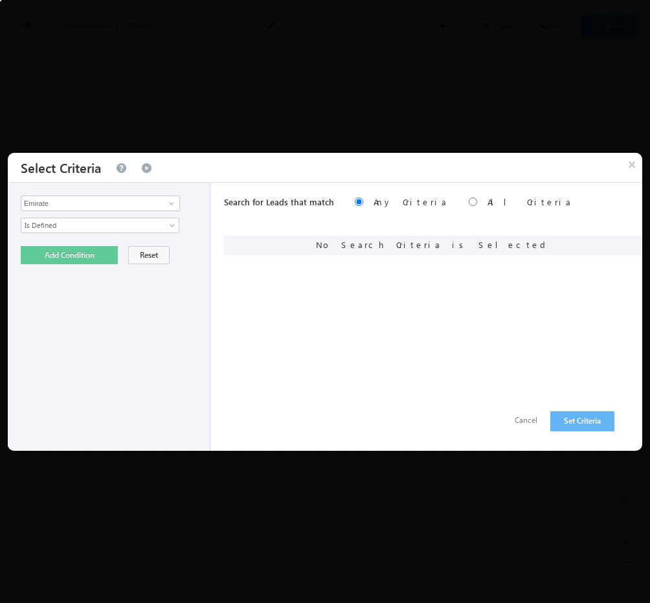
click at [197, 236] on div "Prospect Id Aadhar Number Address 2 Age Alternative Contact Number Appointment …" at bounding box center [109, 317] width 203 height 268
click at [524, 423] on button "Cancel" at bounding box center [526, 420] width 49 height 19
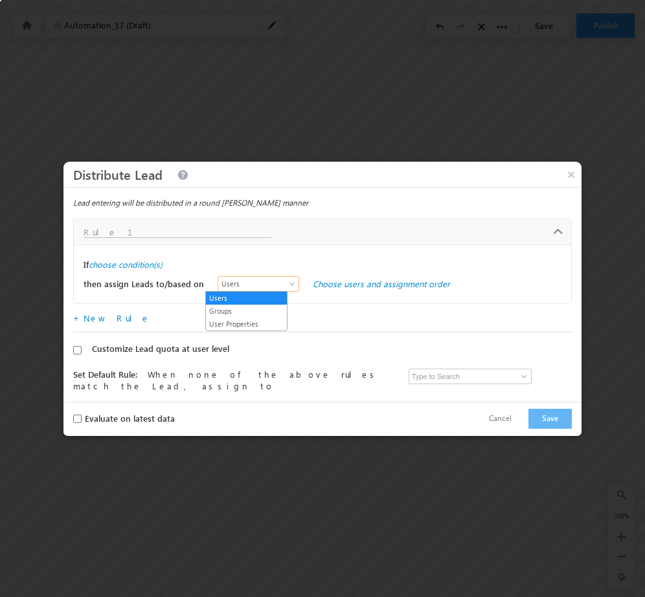
click at [280, 280] on span "Users" at bounding box center [255, 284] width 74 height 12
click at [253, 318] on link "User Properties" at bounding box center [246, 324] width 81 height 12
click at [340, 284] on link "Choose user properties" at bounding box center [357, 283] width 89 height 11
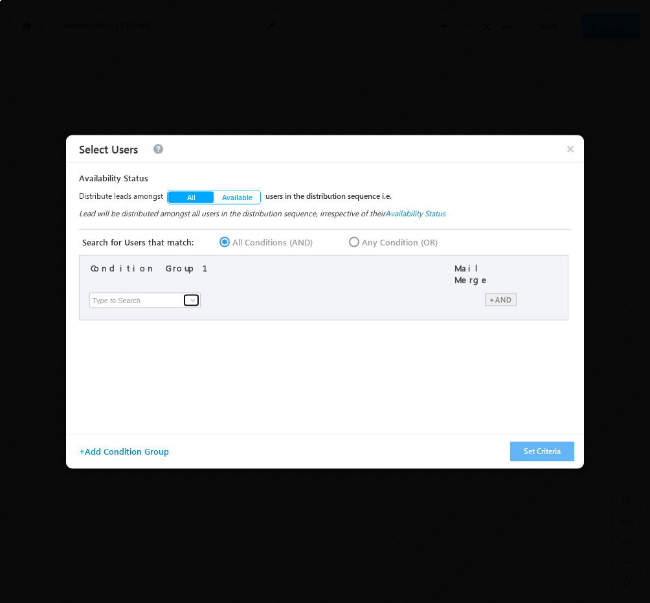
click at [195, 294] on span at bounding box center [193, 299] width 10 height 10
click at [164, 321] on link "Emirate" at bounding box center [148, 325] width 112 height 15
type input "Emirate"
click at [287, 297] on span at bounding box center [287, 302] width 10 height 10
click at [377, 292] on span at bounding box center [371, 293] width 142 height 3
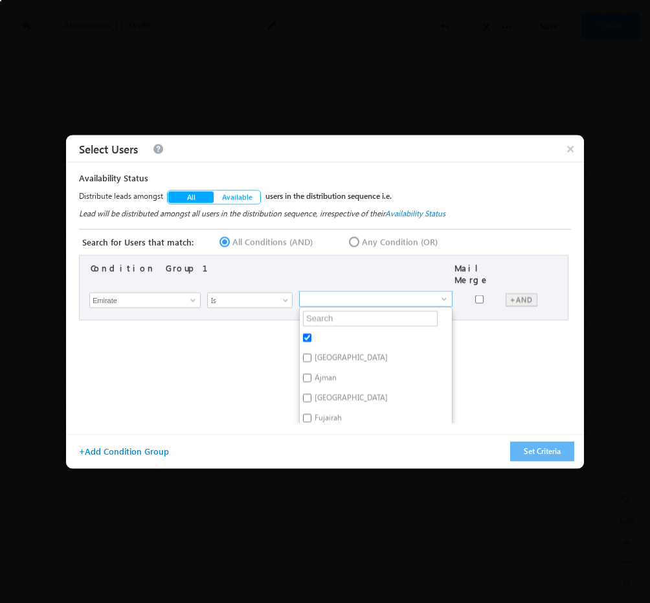
scroll to position [31, 0]
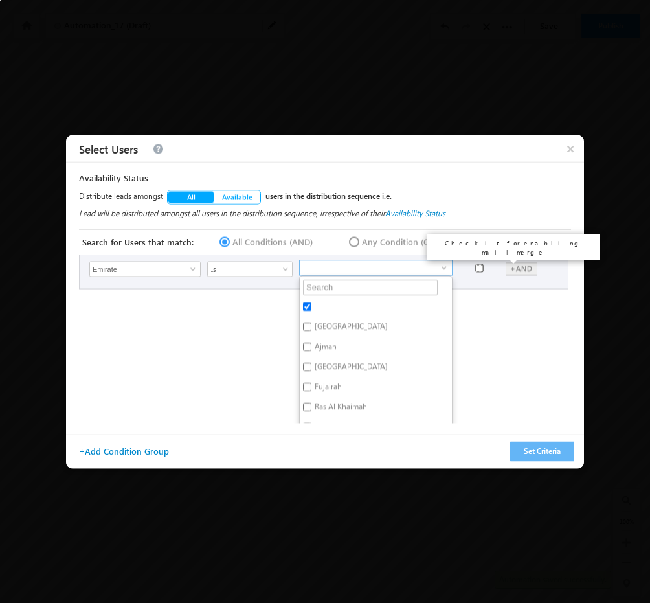
click at [483, 263] on input "checkbox" at bounding box center [479, 267] width 8 height 8
checkbox input "true"
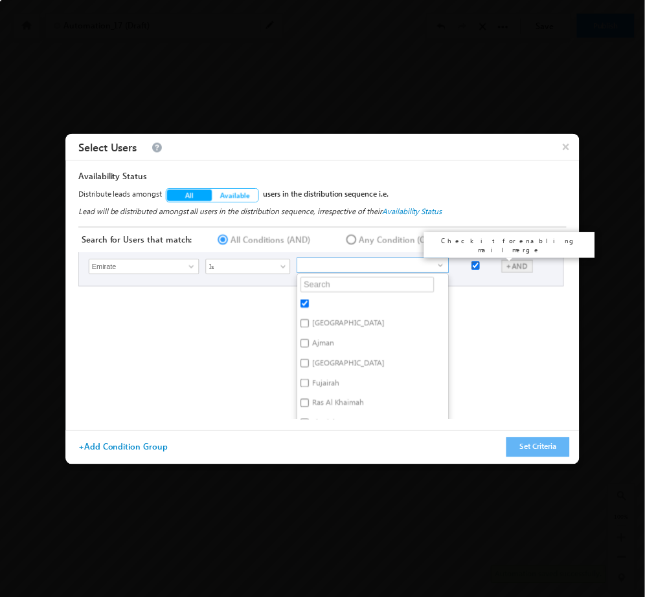
scroll to position [0, 0]
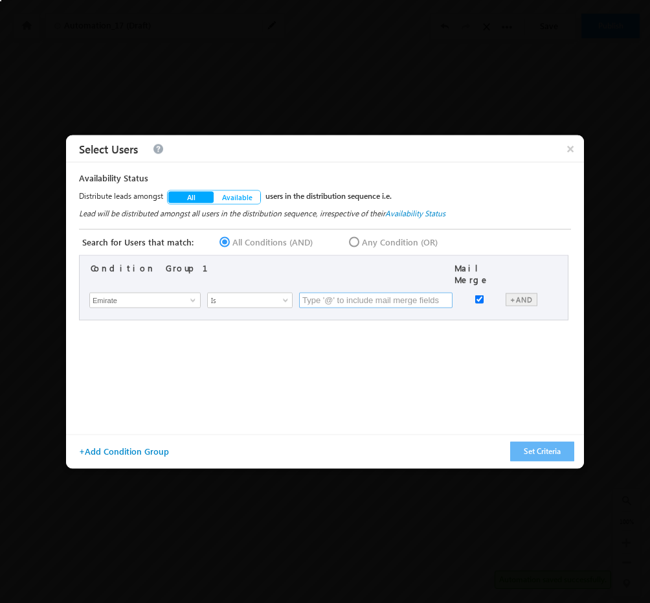
click at [394, 295] on input "text" at bounding box center [375, 300] width 153 height 16
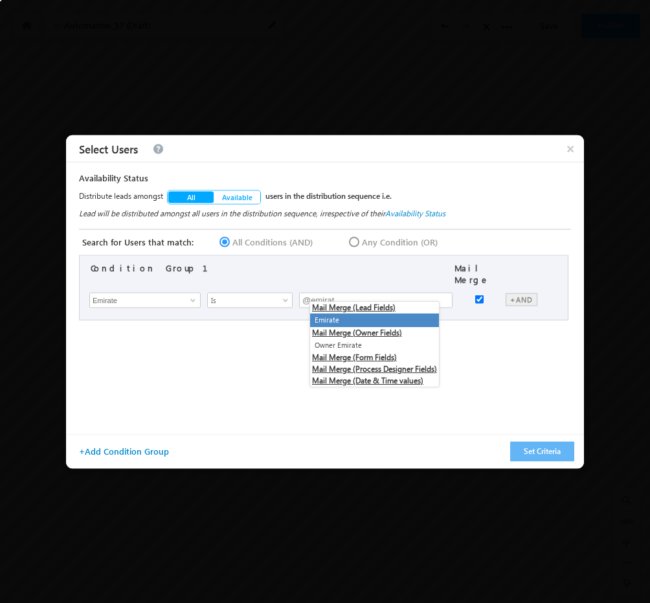
click at [375, 315] on li "Emirate" at bounding box center [374, 320] width 129 height 14
type input "@{Lead:mx_Emirate,}"
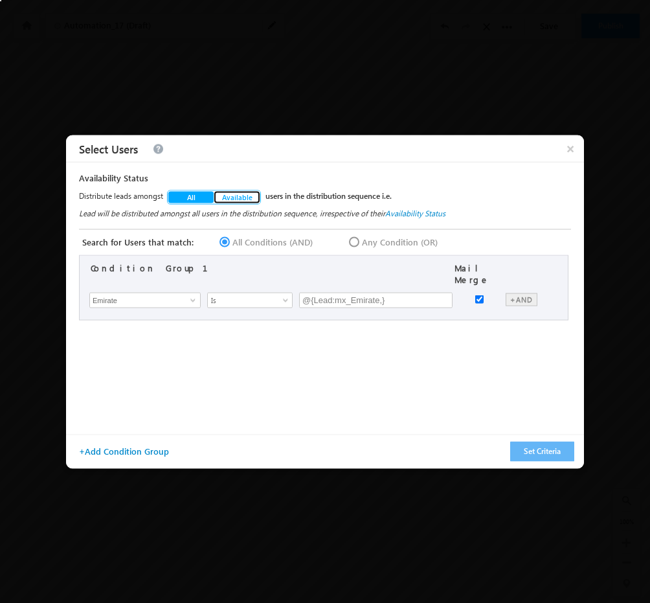
click at [251, 197] on span "Available" at bounding box center [237, 197] width 32 height 10
click at [551, 452] on button "Set Criteria" at bounding box center [542, 451] width 64 height 20
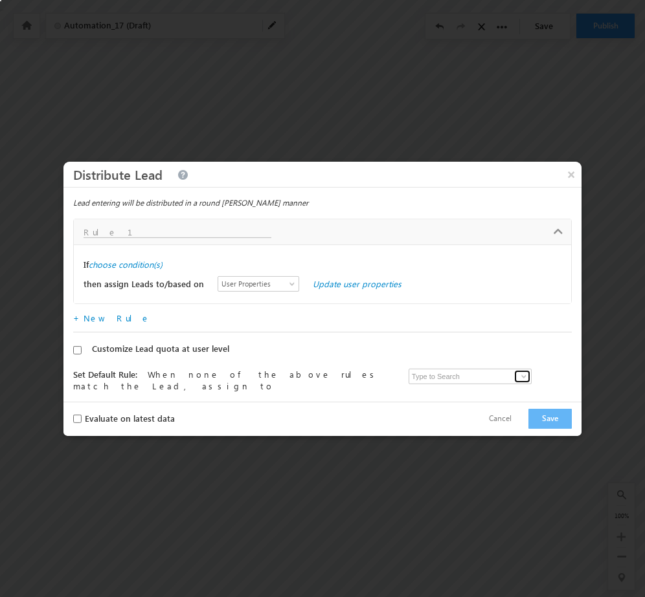
click at [521, 375] on span at bounding box center [523, 377] width 10 height 10
click at [462, 392] on link "Admin Tarun.kant@outlook.com" at bounding box center [471, 396] width 126 height 25
type input "Admin"
click at [142, 259] on label "choose condition(s)" at bounding box center [126, 265] width 74 height 12
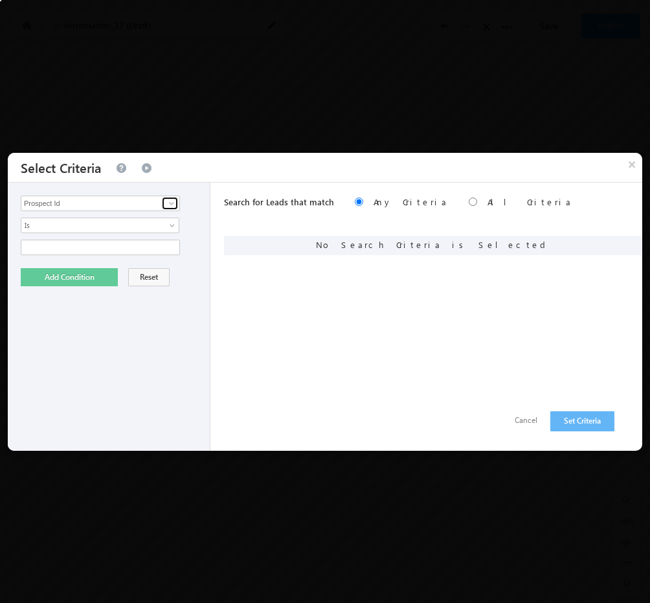
click at [176, 200] on span at bounding box center [171, 203] width 10 height 10
click at [125, 226] on link "Emirate" at bounding box center [100, 229] width 159 height 15
type input "Emirate"
click at [150, 240] on span "None Selected" at bounding box center [94, 247] width 147 height 14
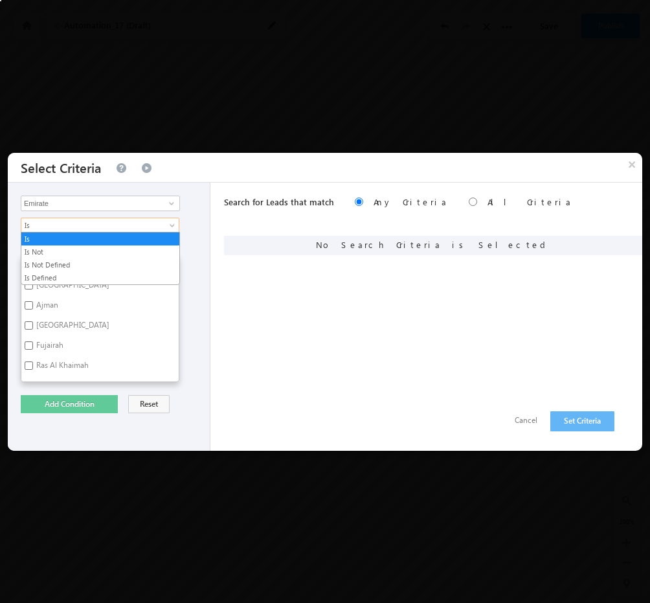
click at [129, 228] on span "Is" at bounding box center [91, 225] width 140 height 12
click at [84, 272] on link "Is Defined" at bounding box center [100, 278] width 158 height 12
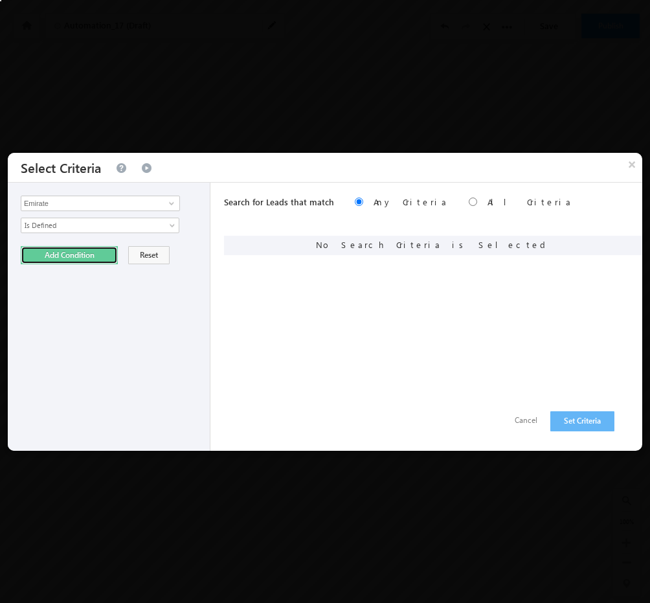
click at [76, 253] on button "Add Condition" at bounding box center [69, 255] width 97 height 18
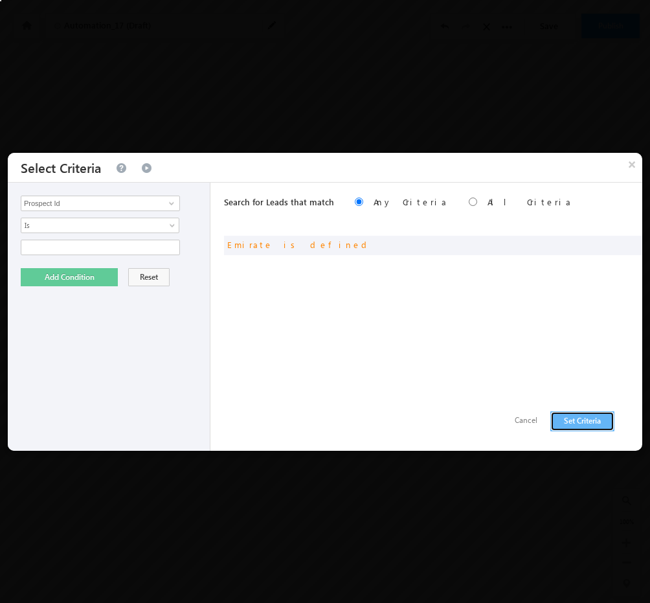
click at [588, 420] on button "Set Criteria" at bounding box center [582, 421] width 64 height 20
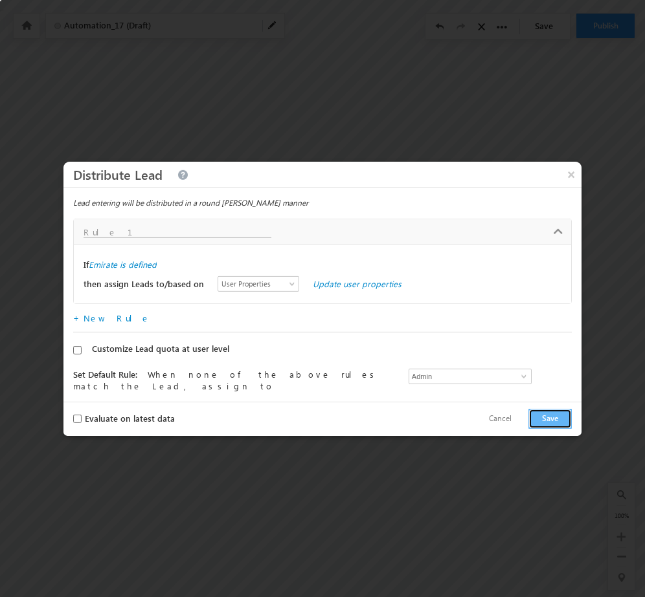
click at [565, 419] on button "Save" at bounding box center [549, 419] width 43 height 20
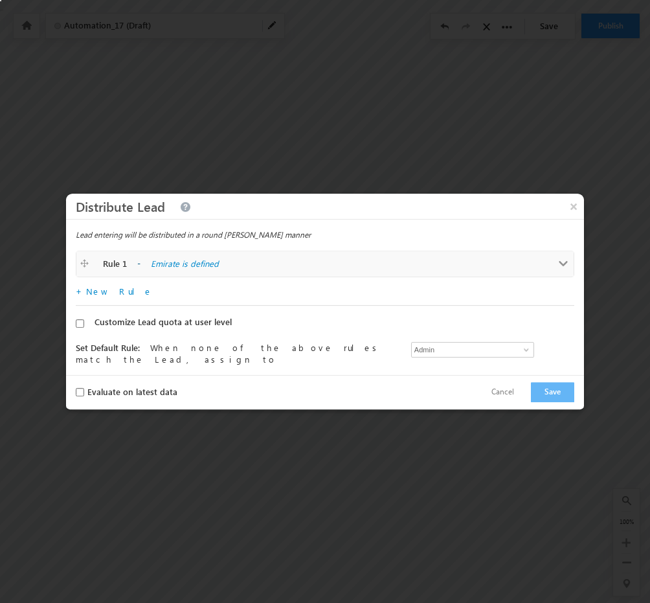
click at [158, 256] on link "Rule 1 - Emirate is defined Rule 1" at bounding box center [324, 264] width 497 height 26
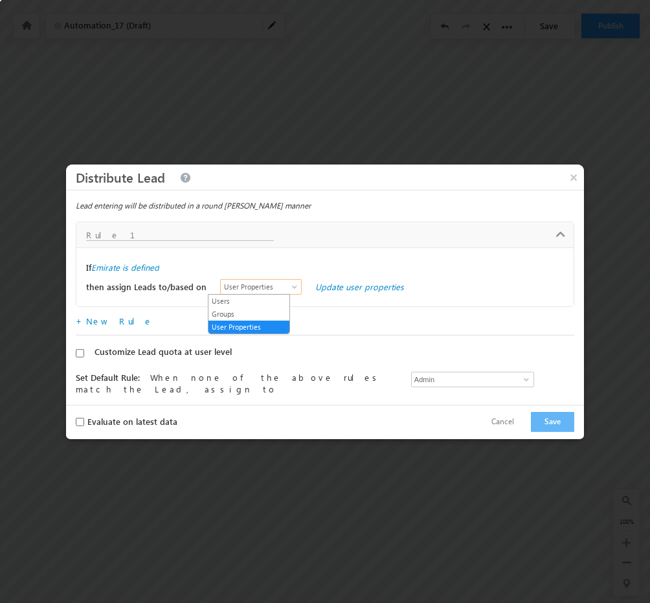
click at [288, 284] on link "User Properties" at bounding box center [261, 287] width 82 height 16
click at [256, 310] on link "Groups" at bounding box center [248, 314] width 81 height 12
click at [350, 284] on link "Choose groups and assignment order" at bounding box center [387, 286] width 144 height 11
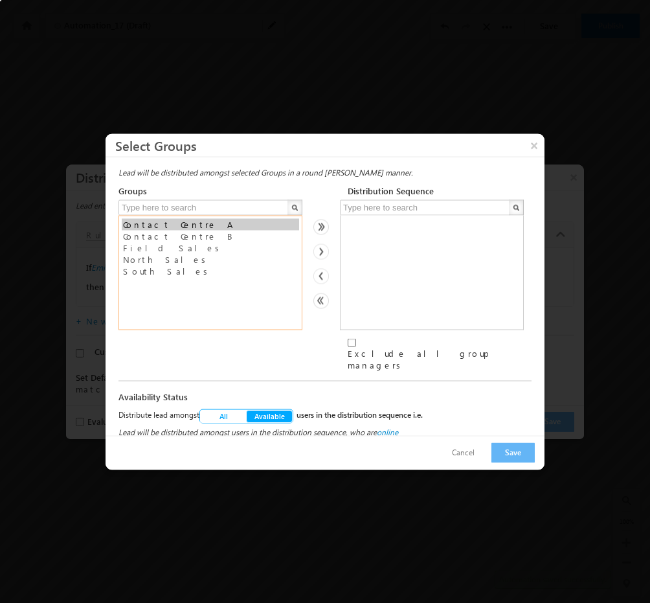
select select "ba9d25a4-7627-11f0-91df-068012126923"
click at [195, 226] on option "Contact Centre A" at bounding box center [210, 224] width 177 height 12
click at [322, 254] on img at bounding box center [321, 251] width 16 height 16
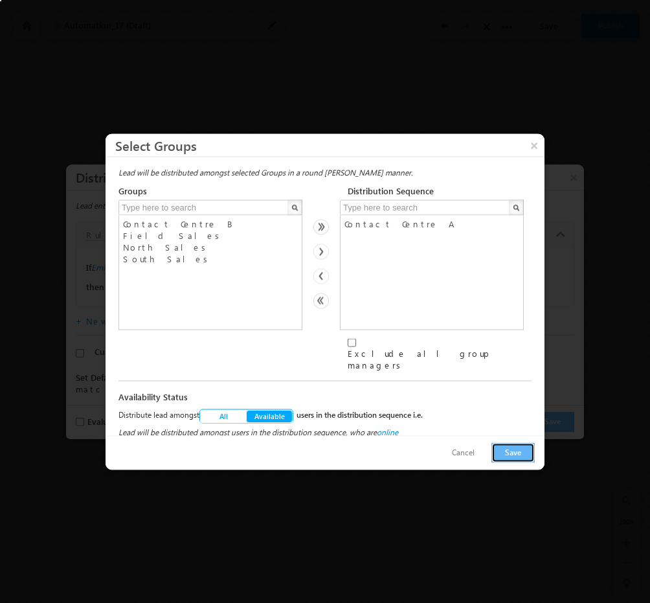
click at [520, 447] on button "Save" at bounding box center [512, 452] width 43 height 20
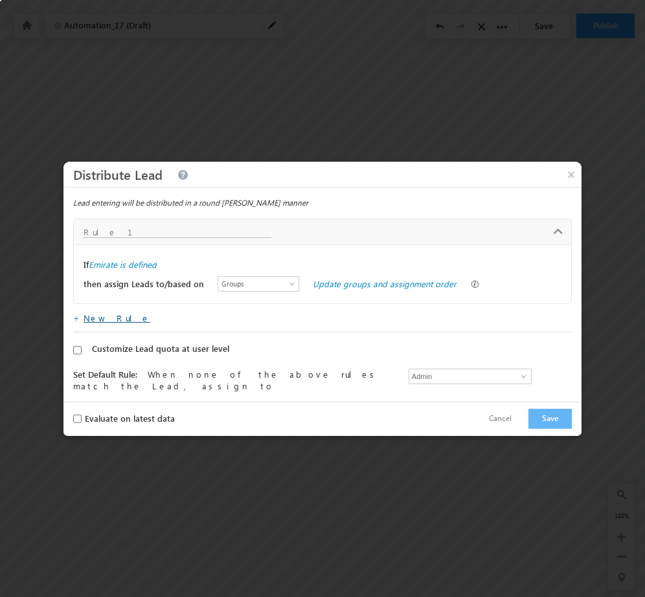
click at [100, 322] on link "New Rule" at bounding box center [116, 318] width 67 height 11
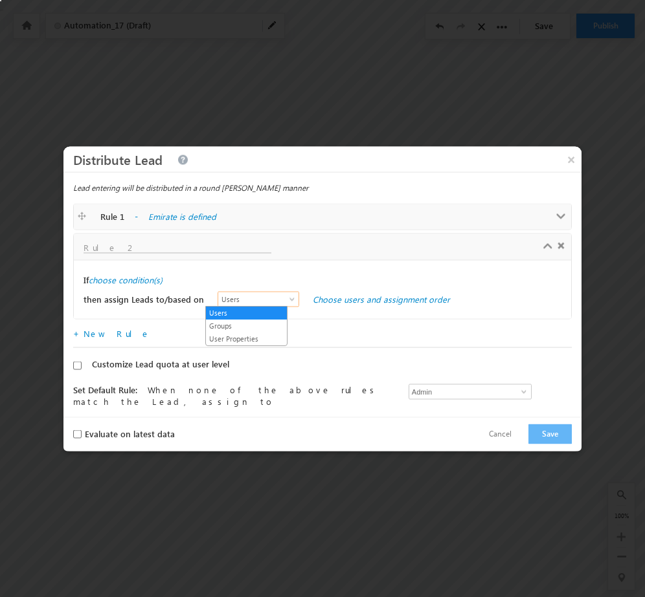
click at [283, 293] on link "Users" at bounding box center [258, 299] width 82 height 16
drag, startPoint x: 256, startPoint y: 329, endPoint x: 239, endPoint y: 337, distance: 18.5
click at [239, 337] on ul "Users Groups User Properties" at bounding box center [246, 326] width 82 height 40
click at [239, 337] on div "+ New Rule" at bounding box center [322, 334] width 498 height 25
click at [274, 300] on span "User Properties" at bounding box center [255, 299] width 74 height 12
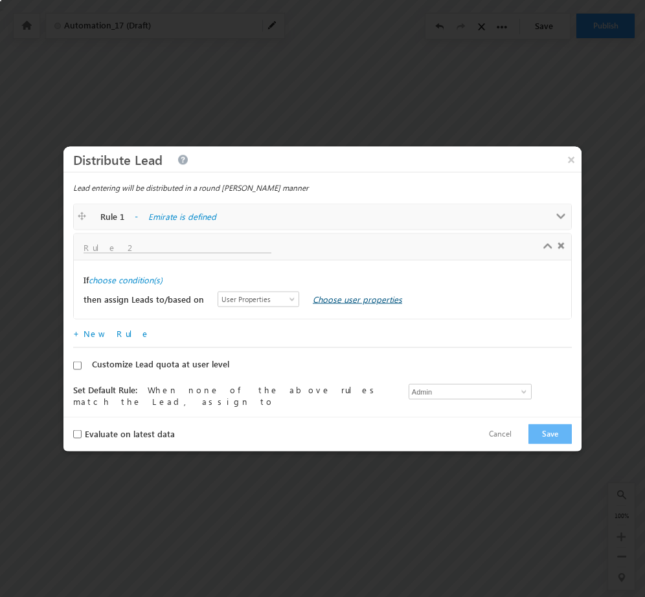
click at [354, 298] on link "Choose user properties" at bounding box center [357, 298] width 89 height 11
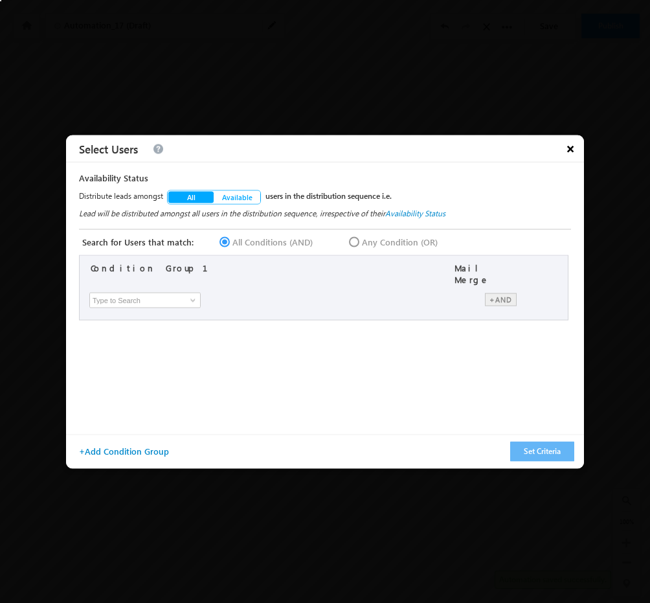
click at [562, 144] on span "×" at bounding box center [570, 148] width 27 height 27
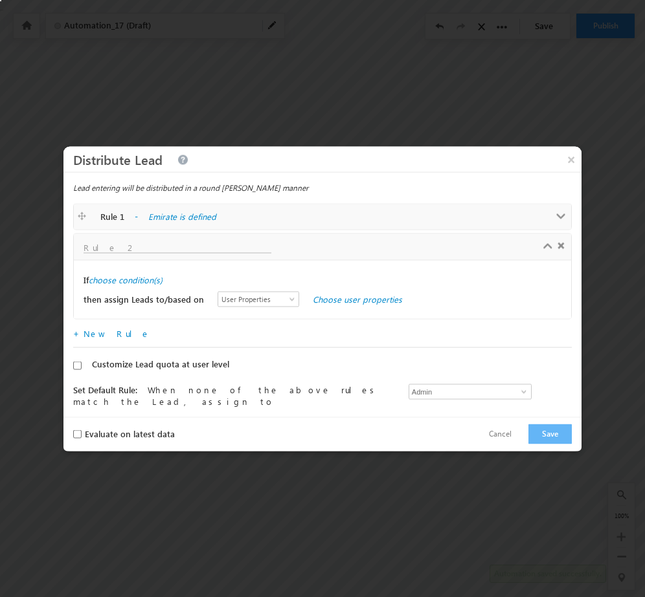
click at [559, 244] on div at bounding box center [322, 247] width 491 height 12
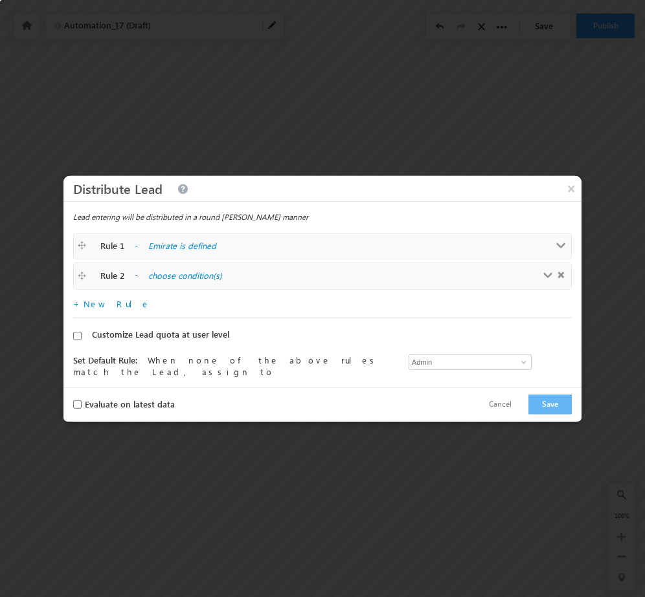
click at [561, 274] on div "Rule 2 - choose condition(s)" at bounding box center [322, 276] width 491 height 13
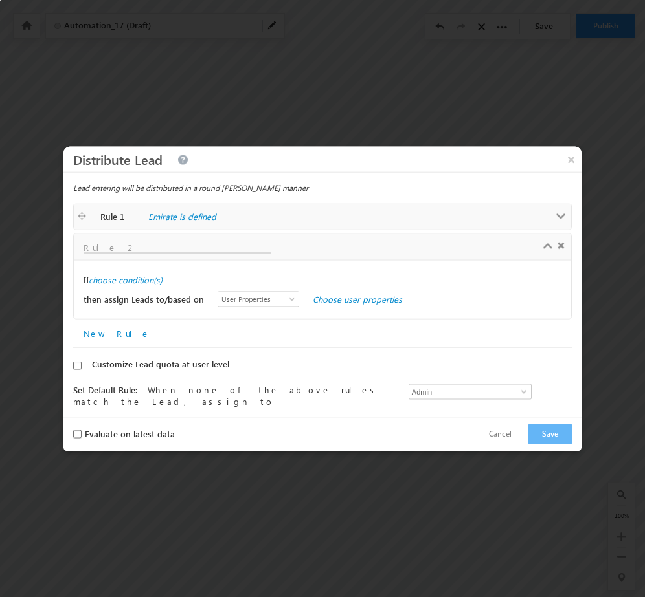
click at [555, 242] on div at bounding box center [322, 247] width 491 height 12
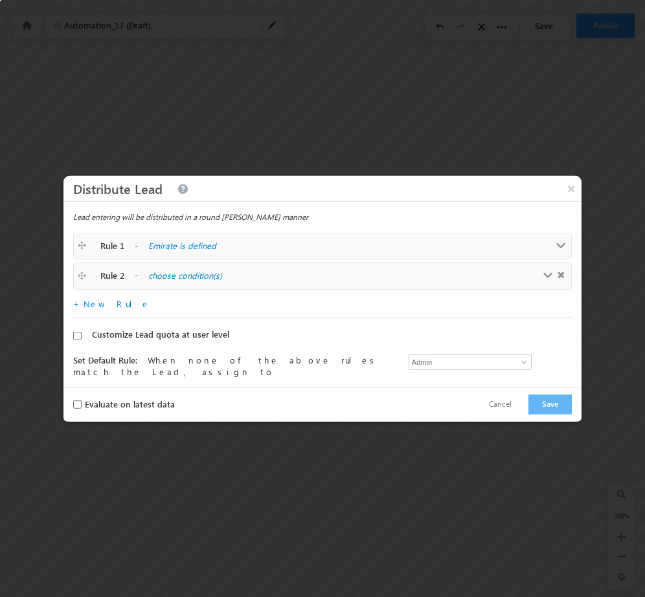
click at [167, 245] on label "Emirate is defined" at bounding box center [277, 245] width 259 height 12
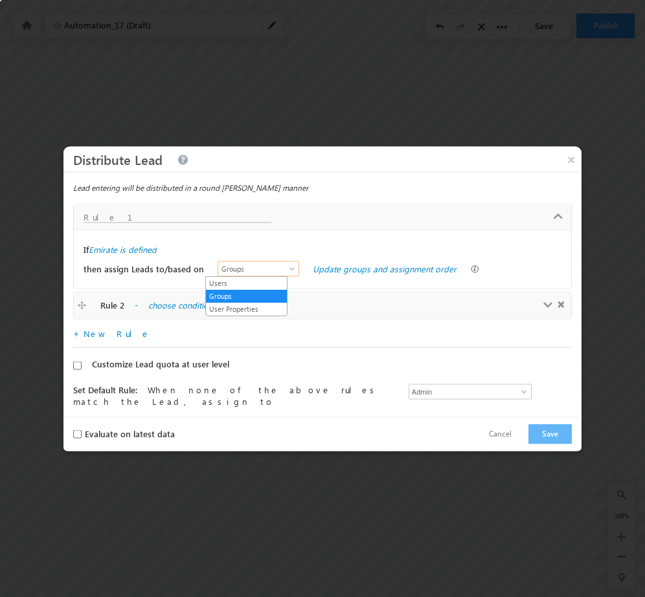
click at [288, 270] on span at bounding box center [293, 271] width 10 height 10
click at [356, 253] on div "If Emirate is defined" at bounding box center [322, 248] width 478 height 19
click at [255, 265] on span "Groups" at bounding box center [255, 269] width 74 height 12
click at [324, 235] on div "If Emirate is defined then assign Leads to/based on Users Groups User Propertie…" at bounding box center [322, 258] width 497 height 59
click at [269, 271] on span "Groups" at bounding box center [255, 269] width 74 height 12
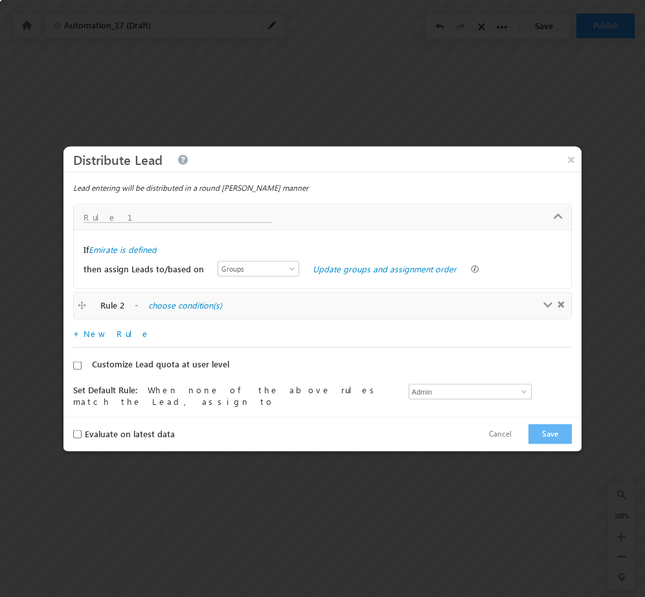
click at [356, 234] on div "If Emirate is defined then assign Leads to/based on Users Groups User Propertie…" at bounding box center [322, 258] width 497 height 59
click at [562, 443] on button "Save" at bounding box center [549, 434] width 43 height 20
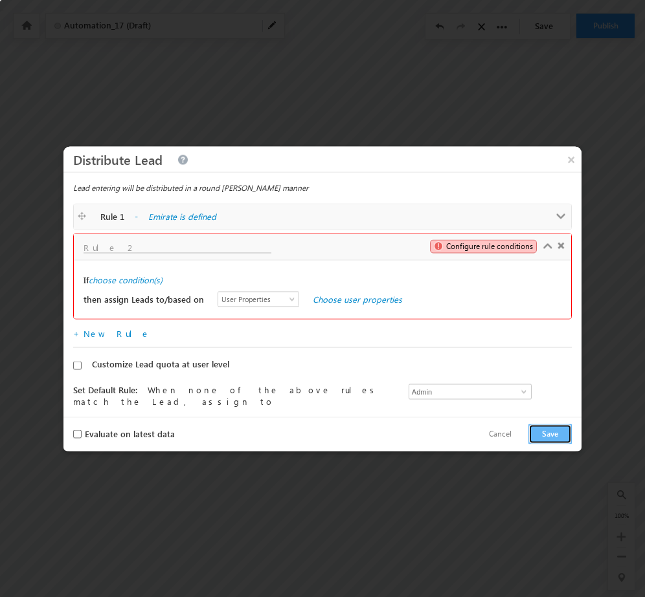
click at [557, 247] on span at bounding box center [560, 246] width 7 height 7
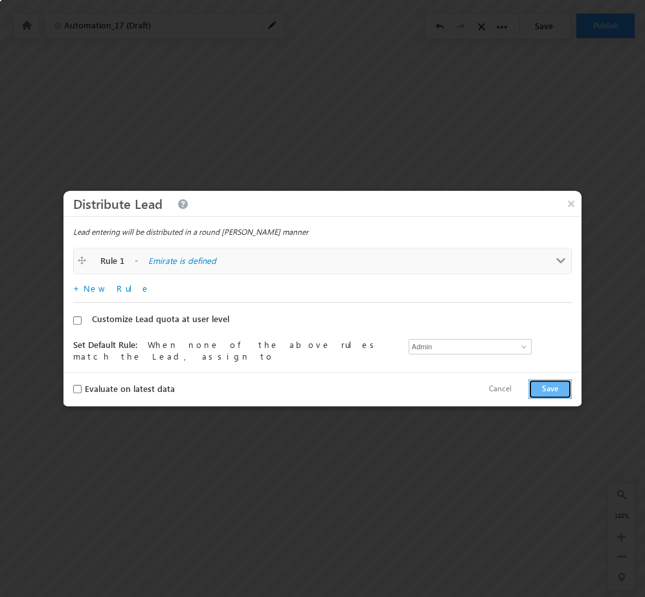
click at [555, 392] on button "Save" at bounding box center [549, 389] width 43 height 20
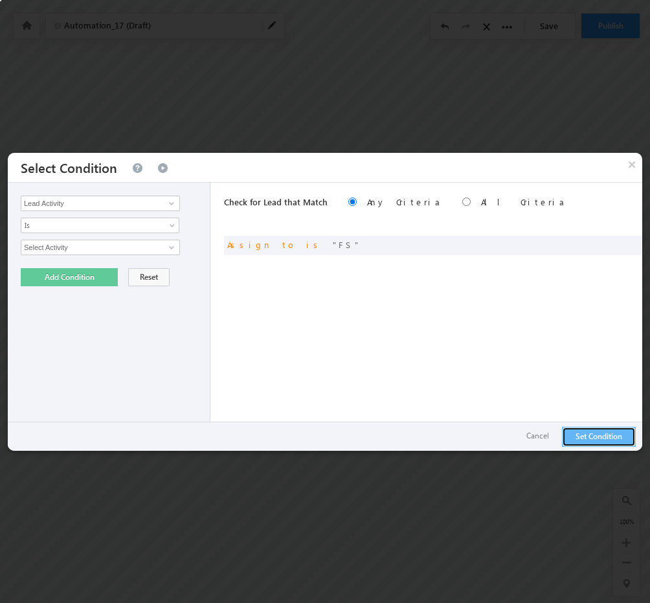
click at [583, 434] on button "Set Condition" at bounding box center [599, 437] width 74 height 20
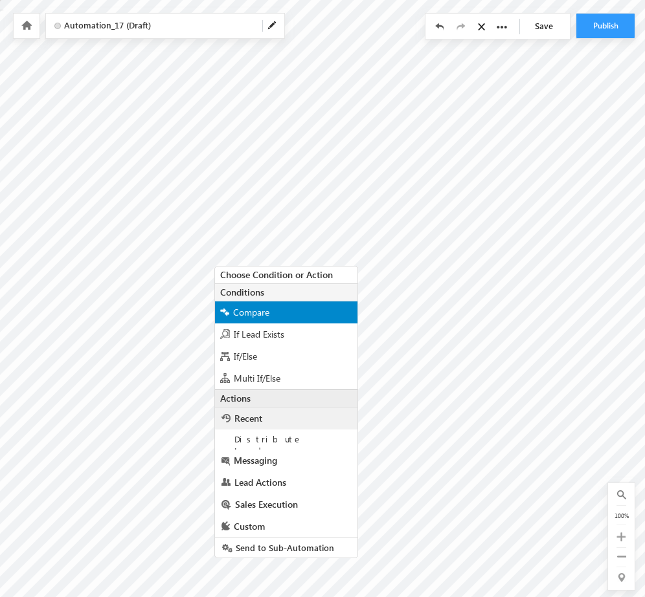
scroll to position [5, 0]
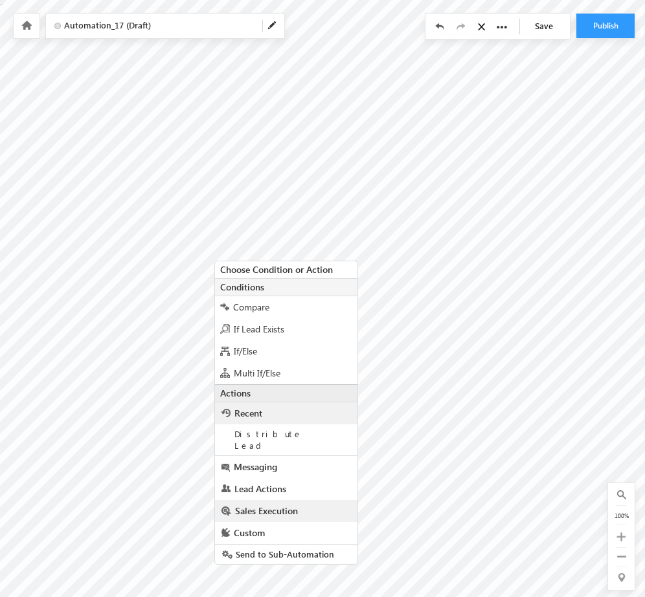
click at [263, 505] on span "Sales Execution" at bounding box center [266, 511] width 63 height 12
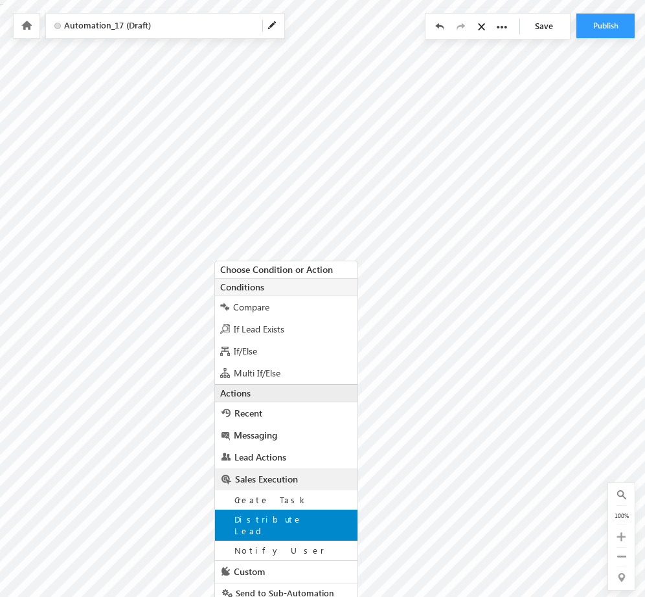
click at [283, 513] on div "Distribute Lead" at bounding box center [286, 525] width 142 height 31
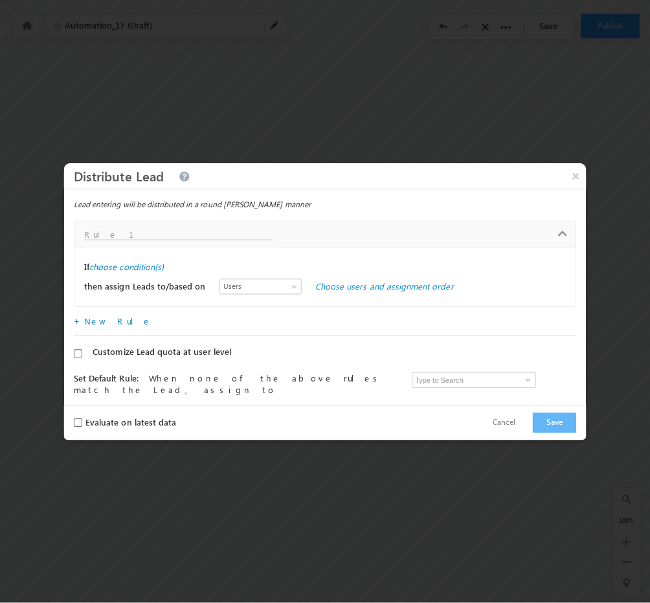
scroll to position [0, 0]
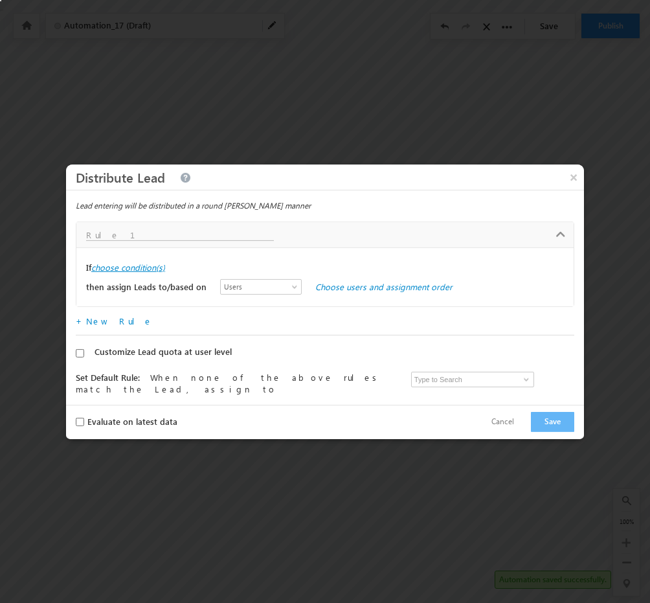
click at [150, 265] on label "choose condition(s)" at bounding box center [128, 267] width 74 height 12
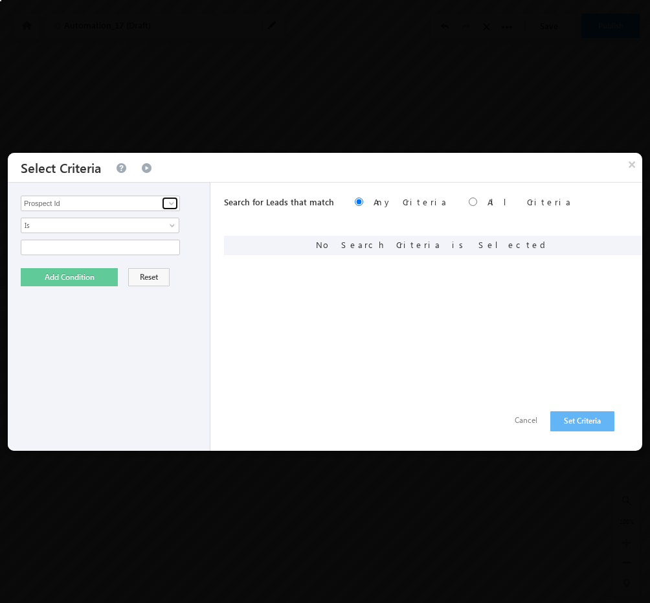
click at [166, 200] on link at bounding box center [170, 203] width 16 height 13
click at [83, 228] on link "Emirate" at bounding box center [100, 229] width 159 height 15
type input "Emirate"
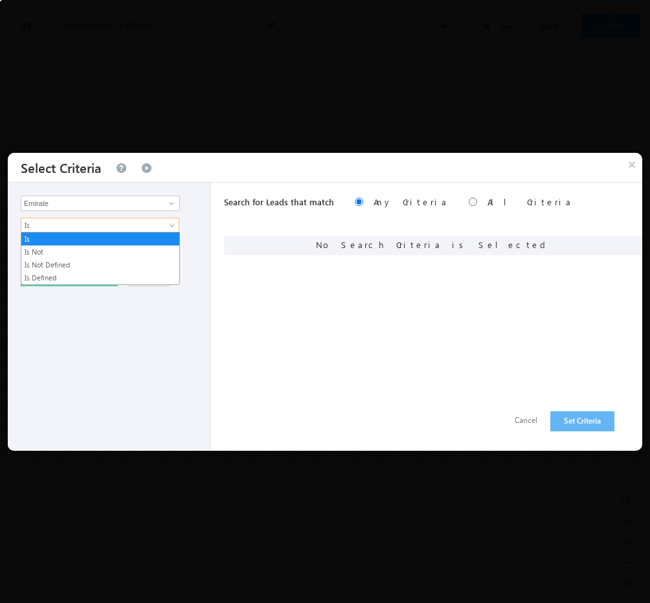
click at [109, 227] on span "Is" at bounding box center [91, 225] width 140 height 12
click at [69, 273] on link "Is Defined" at bounding box center [100, 278] width 158 height 12
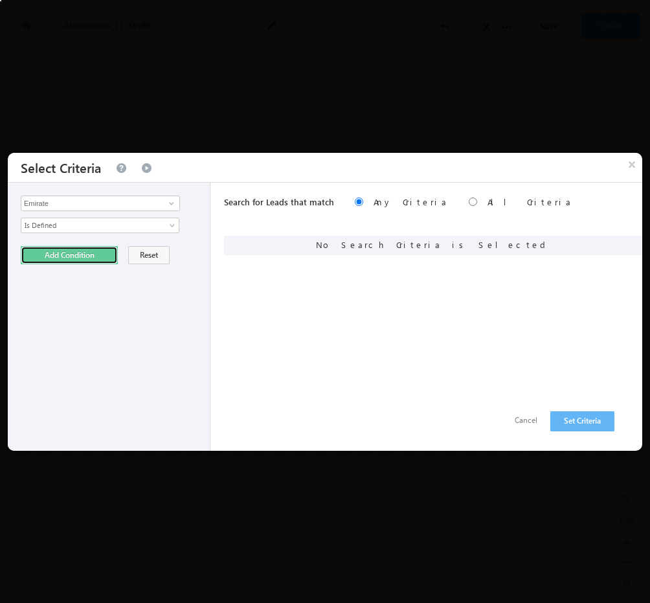
click at [51, 250] on button "Add Condition" at bounding box center [69, 255] width 97 height 18
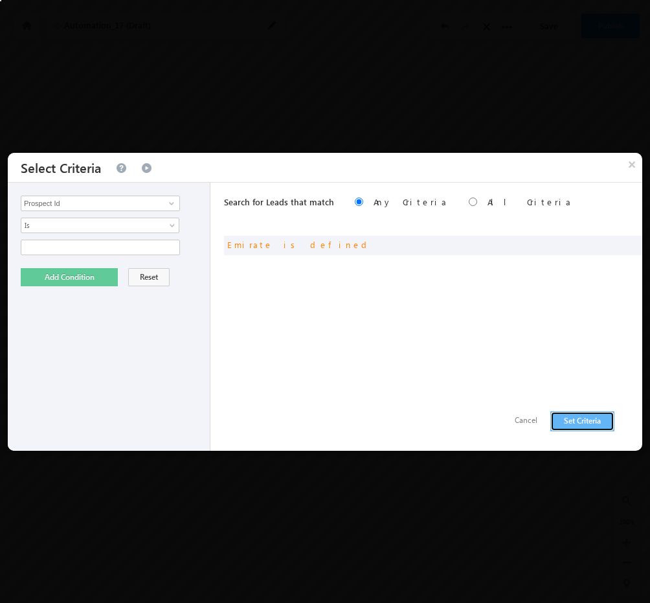
click at [570, 415] on button "Set Criteria" at bounding box center [582, 421] width 64 height 20
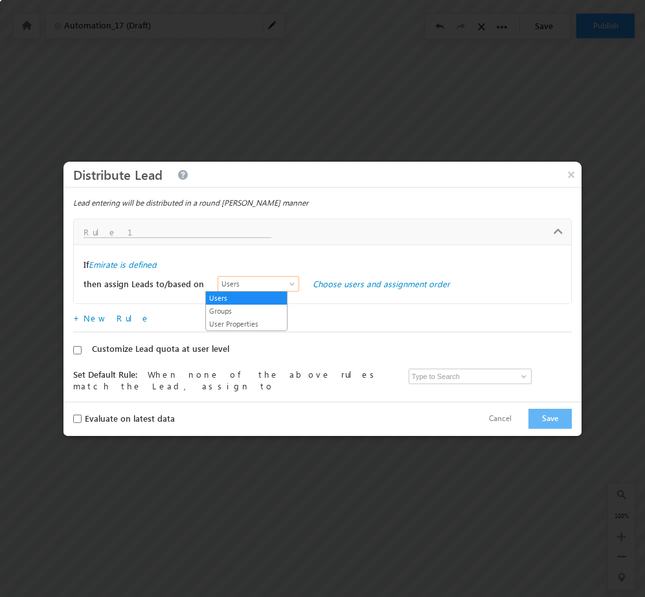
click at [258, 279] on span "Users" at bounding box center [255, 284] width 74 height 12
click at [243, 313] on link "Groups" at bounding box center [246, 311] width 81 height 12
click at [359, 287] on link "Choose groups and assignment order" at bounding box center [385, 283] width 144 height 11
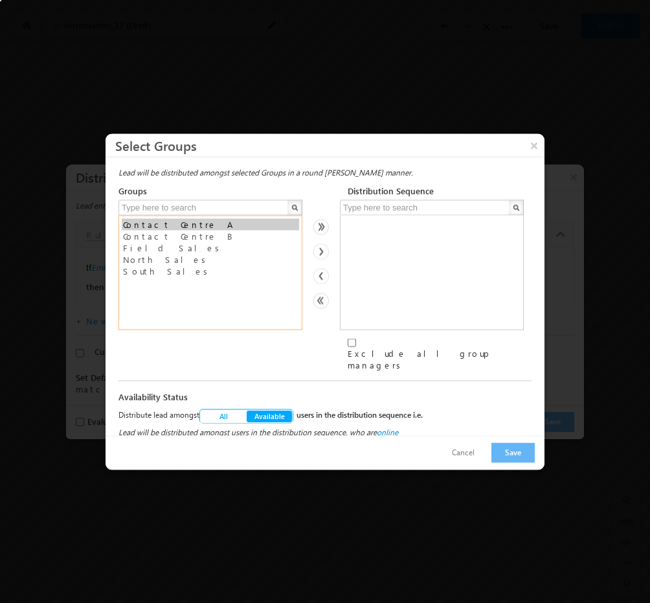
select select "c35d43e1-7627-11f0-91df-068012126923"
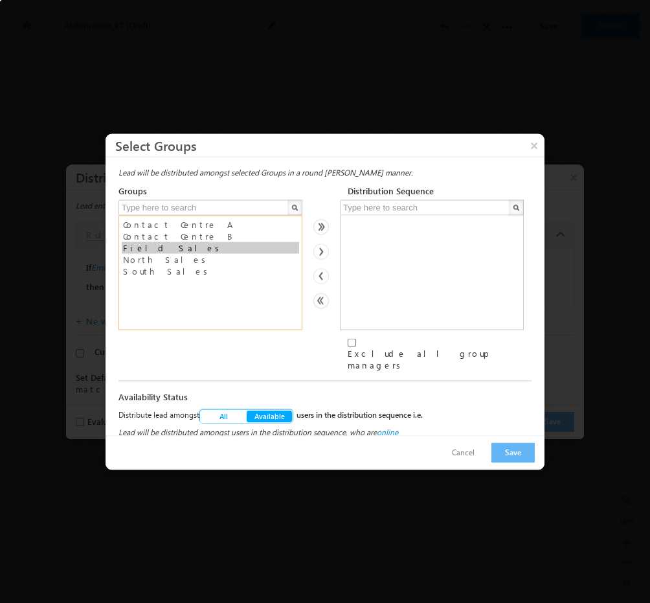
click at [192, 249] on option "Field Sales" at bounding box center [210, 247] width 177 height 12
click at [323, 255] on img at bounding box center [321, 251] width 16 height 16
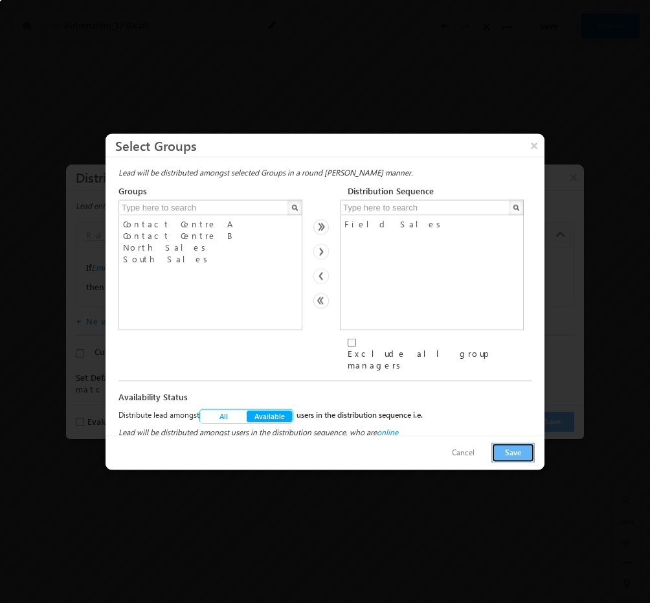
click at [523, 446] on button "Save" at bounding box center [512, 452] width 43 height 20
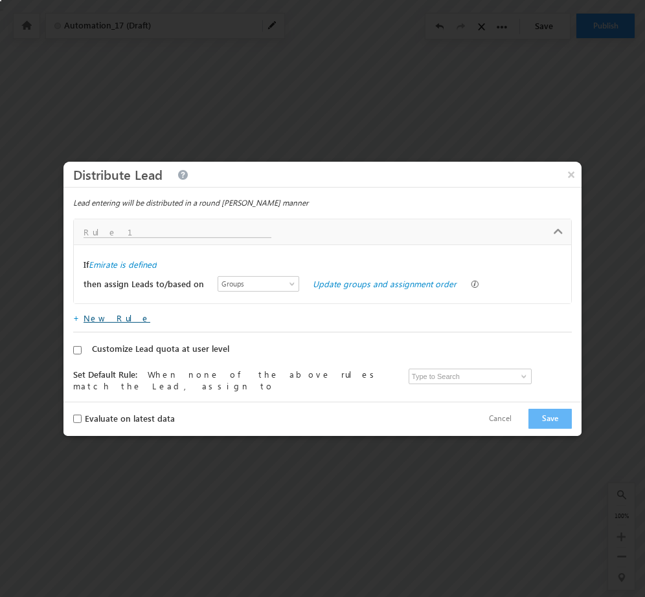
click at [105, 320] on link "New Rule" at bounding box center [116, 318] width 67 height 11
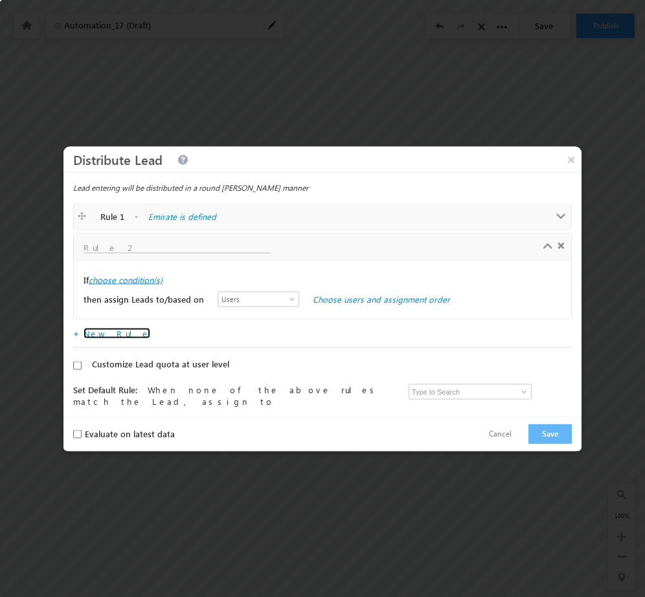
click at [142, 275] on label "choose condition(s)" at bounding box center [126, 280] width 74 height 12
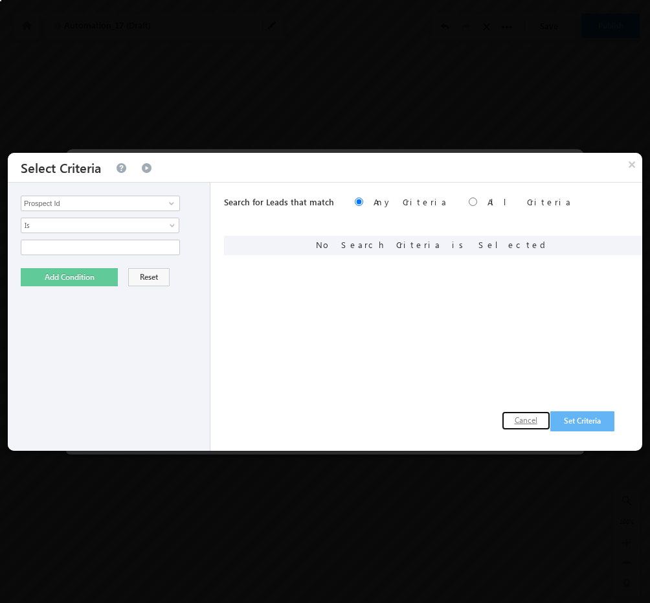
click at [526, 423] on button "Cancel" at bounding box center [526, 420] width 49 height 19
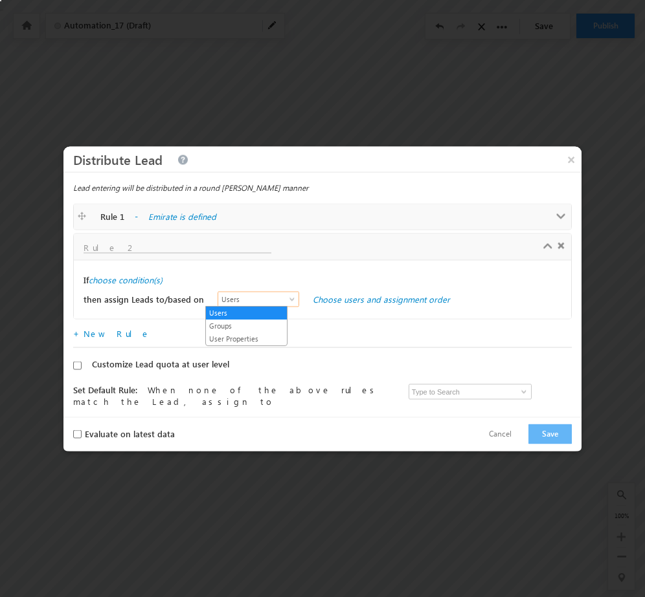
click at [288, 301] on span at bounding box center [293, 301] width 10 height 10
click at [249, 333] on link "User Properties" at bounding box center [246, 339] width 81 height 12
click at [362, 300] on link "Choose user properties" at bounding box center [357, 298] width 89 height 11
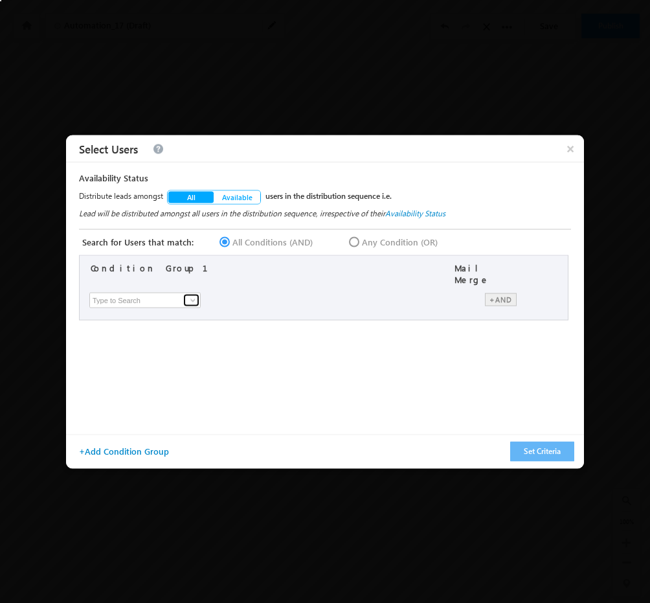
click at [186, 293] on link at bounding box center [191, 299] width 16 height 13
click at [163, 318] on link "Emirate" at bounding box center [148, 325] width 112 height 15
type input "Emirate"
click at [319, 292] on span at bounding box center [371, 293] width 142 height 3
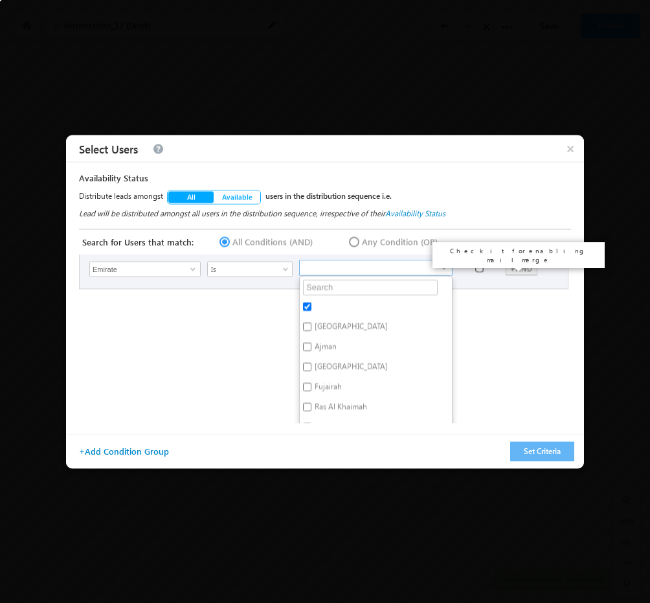
click at [478, 263] on input "checkbox" at bounding box center [479, 267] width 8 height 8
checkbox input "true"
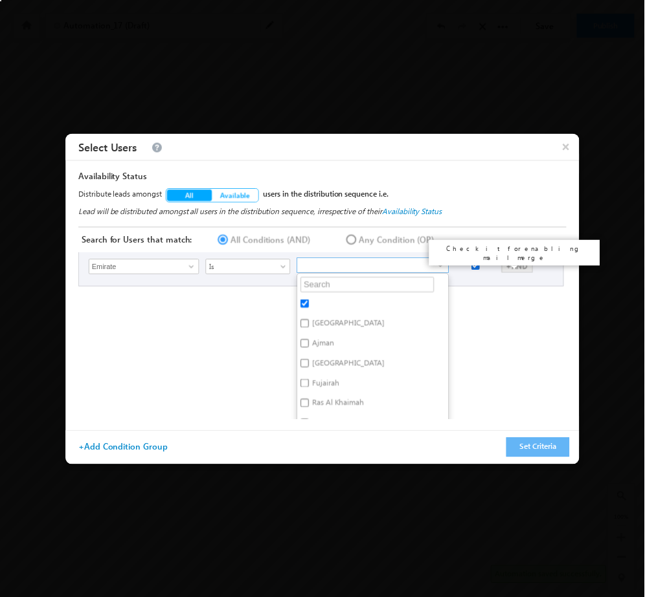
scroll to position [0, 0]
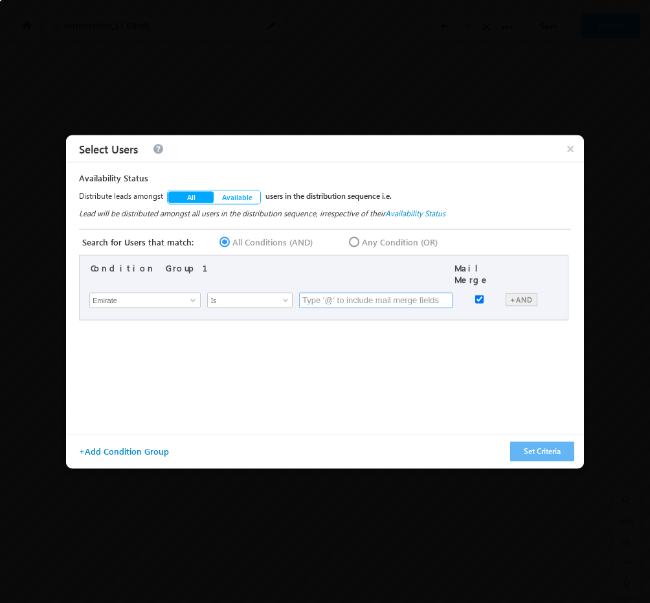
click at [379, 293] on input "text" at bounding box center [375, 300] width 153 height 16
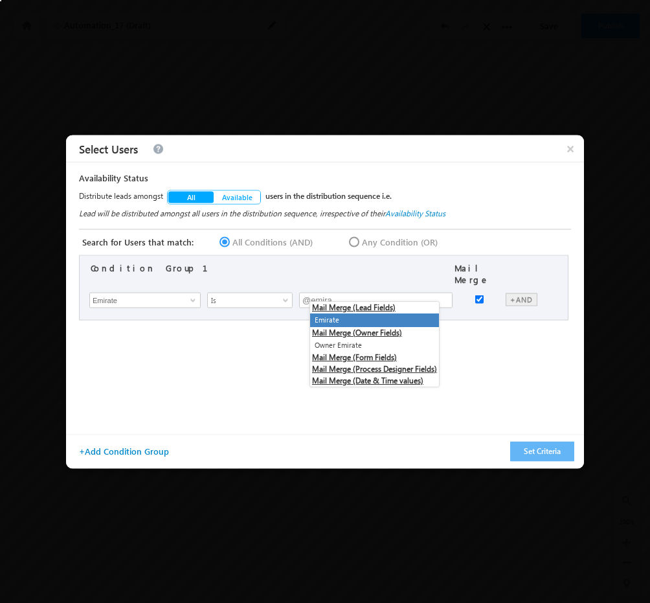
click at [387, 315] on li "Emirate" at bounding box center [374, 320] width 129 height 14
type input "@{Lead:mx_Emirate,}"
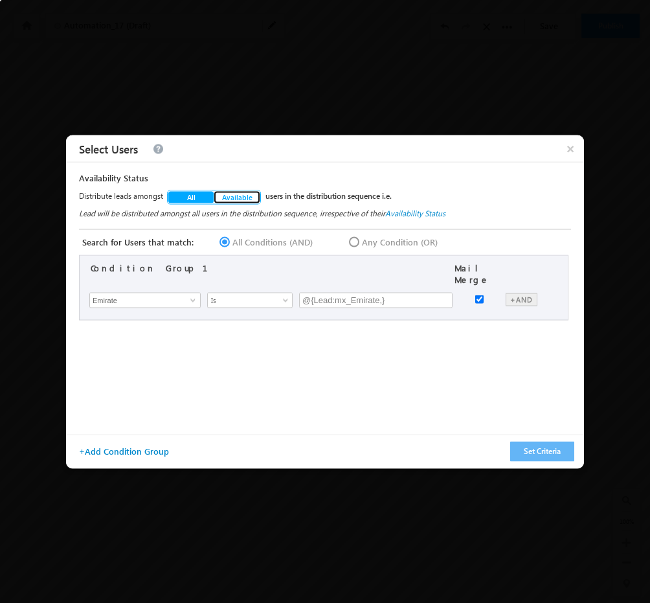
click at [234, 201] on span "Available" at bounding box center [237, 197] width 32 height 10
click at [542, 449] on button "Set Criteria" at bounding box center [542, 451] width 64 height 20
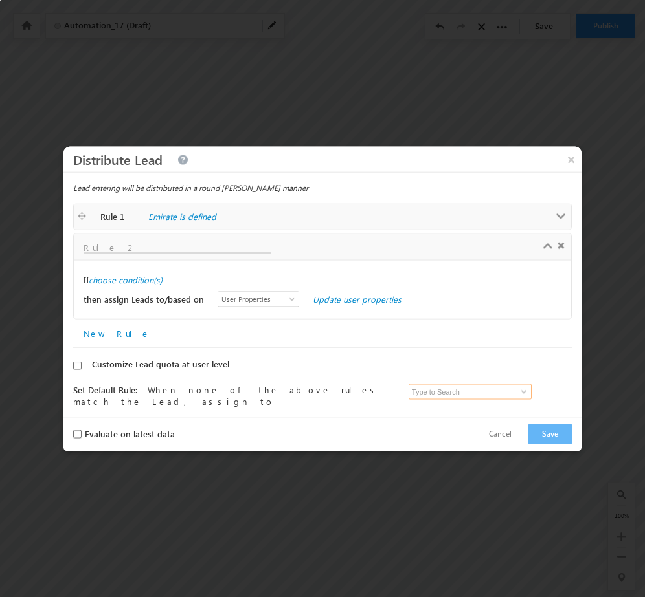
click at [464, 393] on input at bounding box center [469, 392] width 123 height 16
click at [518, 392] on span at bounding box center [523, 391] width 10 height 10
click at [472, 407] on link "Admin Tarun.kant@outlook.com" at bounding box center [471, 411] width 126 height 25
type input "Admin"
click at [563, 441] on button "Save" at bounding box center [549, 434] width 43 height 20
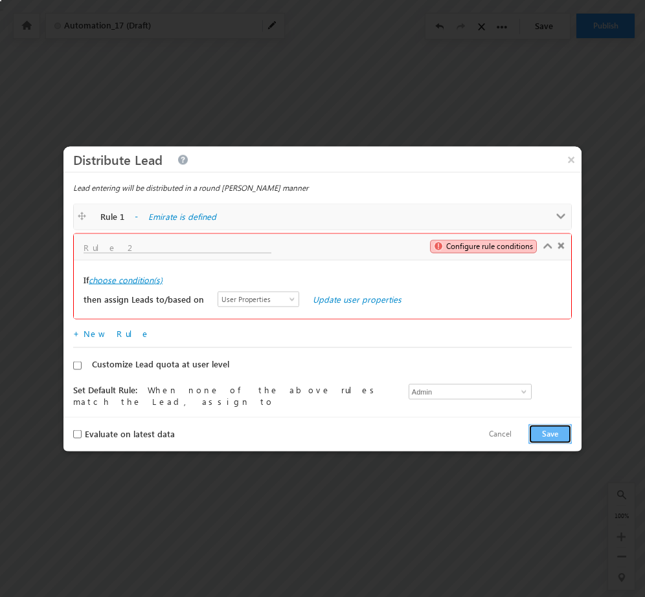
click at [131, 279] on label "choose condition(s)" at bounding box center [126, 280] width 74 height 12
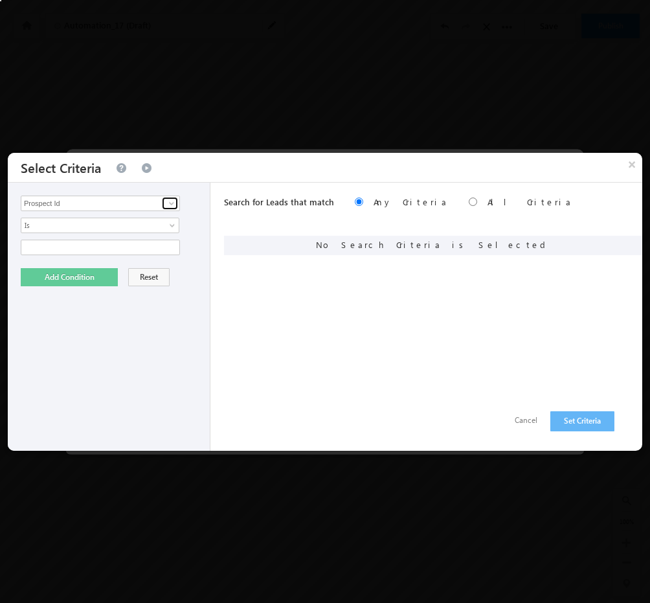
click at [173, 201] on span at bounding box center [171, 203] width 10 height 10
click at [97, 230] on link "Emirate" at bounding box center [100, 229] width 159 height 15
type input "Emirate"
click at [153, 243] on span "None Selected" at bounding box center [94, 247] width 147 height 14
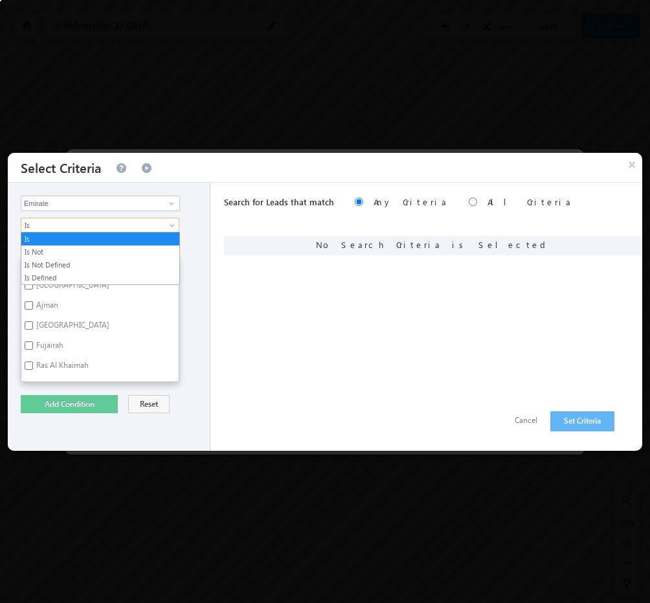
click at [154, 225] on span "Is" at bounding box center [91, 225] width 140 height 12
click at [98, 276] on link "Is Defined" at bounding box center [100, 278] width 158 height 12
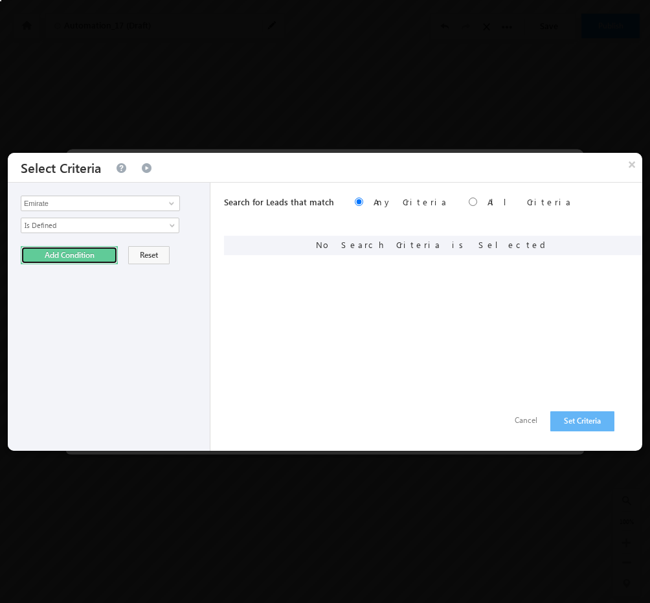
click at [89, 259] on button "Add Condition" at bounding box center [69, 255] width 97 height 18
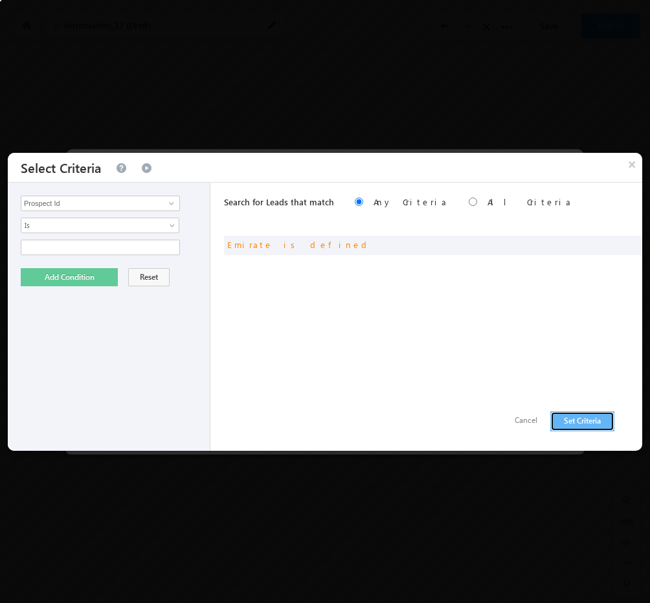
click at [586, 417] on button "Set Criteria" at bounding box center [582, 421] width 64 height 20
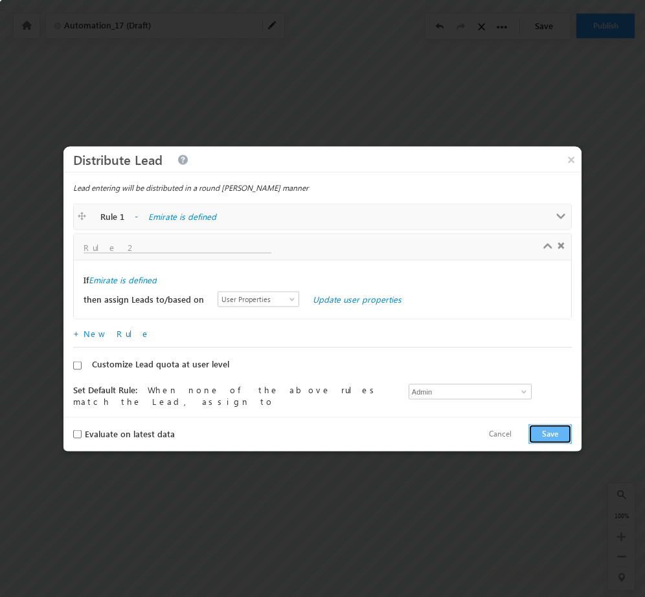
click at [560, 429] on button "Save" at bounding box center [549, 434] width 43 height 20
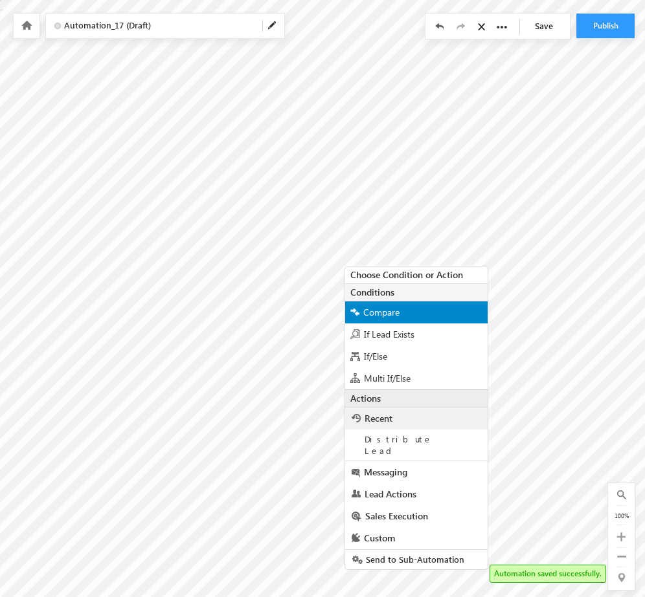
scroll to position [5, 0]
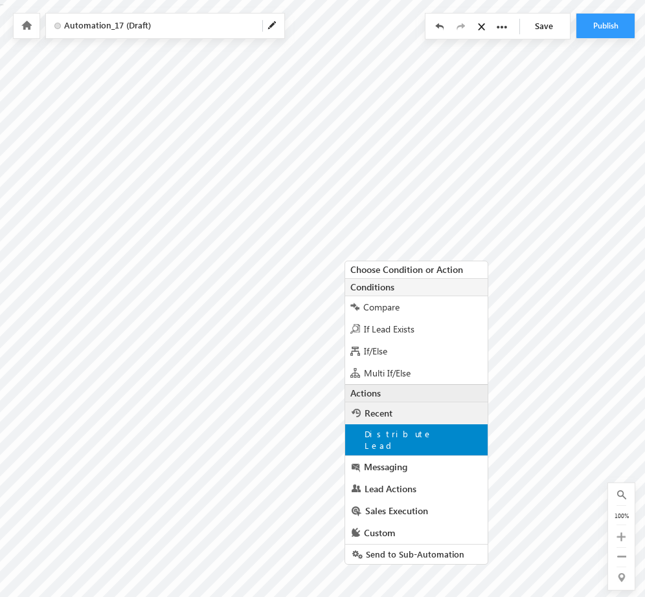
click at [421, 437] on div "Distribute Lead" at bounding box center [416, 440] width 142 height 31
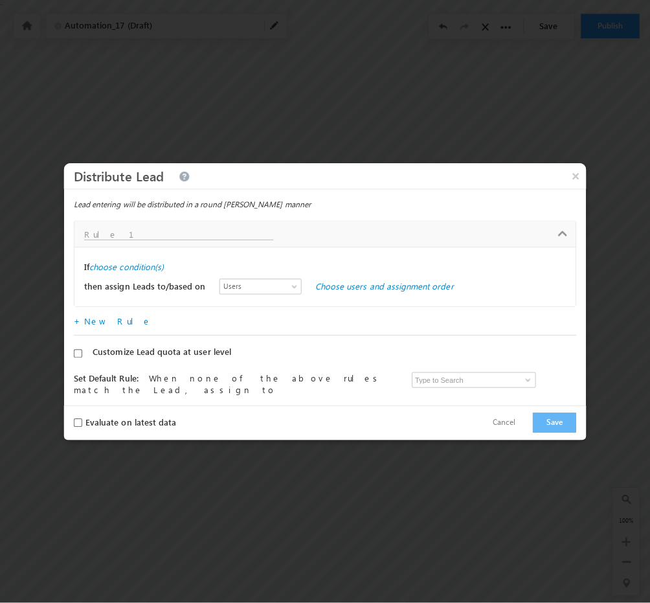
scroll to position [0, 0]
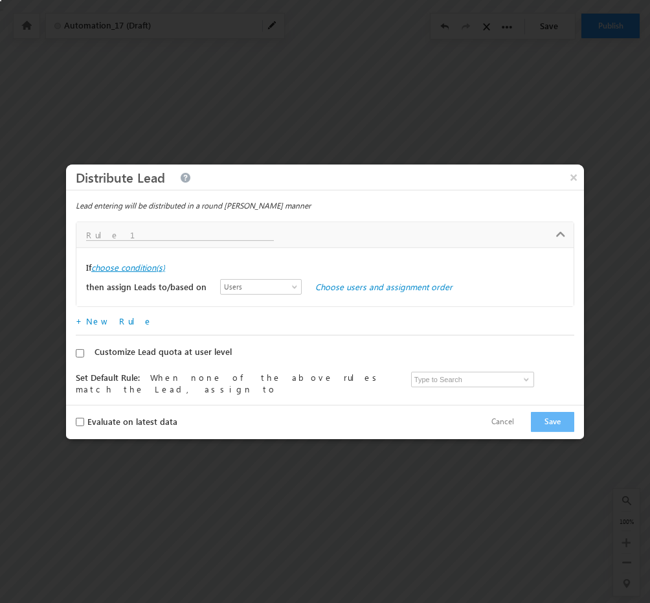
click at [140, 262] on label "choose condition(s)" at bounding box center [128, 267] width 74 height 12
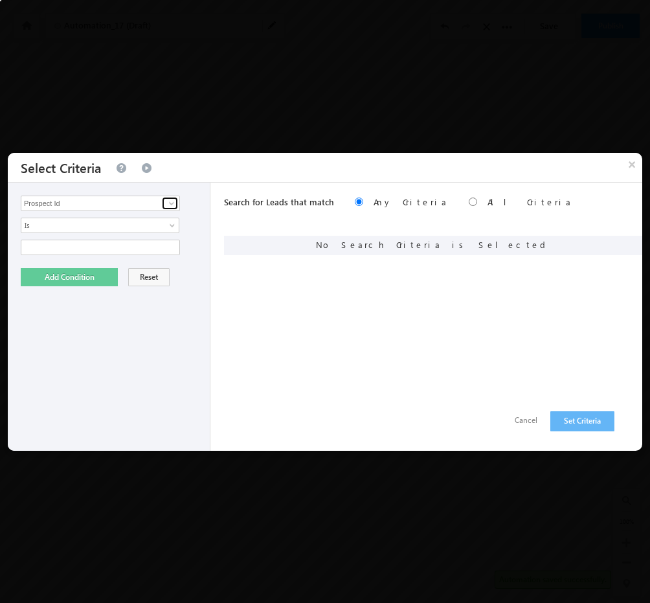
click at [170, 202] on span at bounding box center [171, 203] width 10 height 10
click at [532, 421] on button "Cancel" at bounding box center [526, 420] width 49 height 19
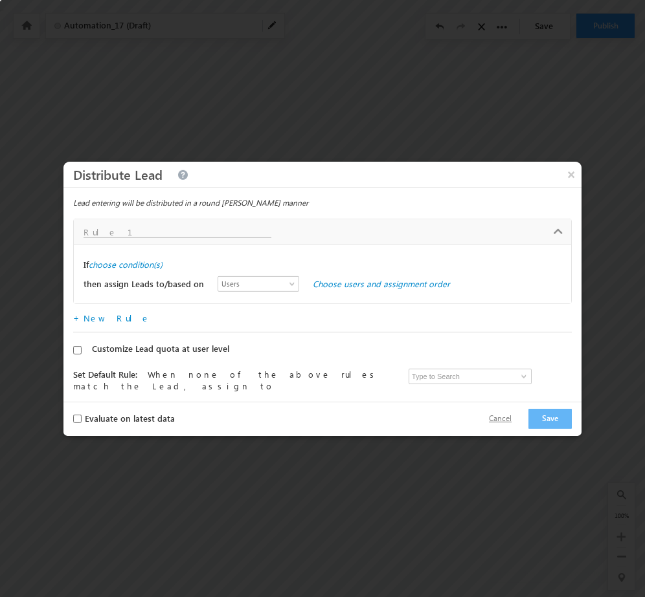
click at [516, 416] on button "Cancel" at bounding box center [500, 419] width 49 height 19
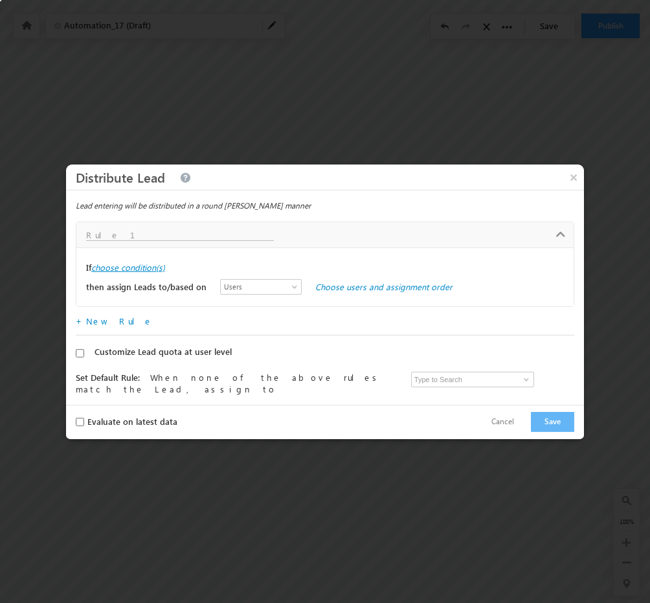
click at [140, 269] on label "choose condition(s)" at bounding box center [128, 267] width 74 height 12
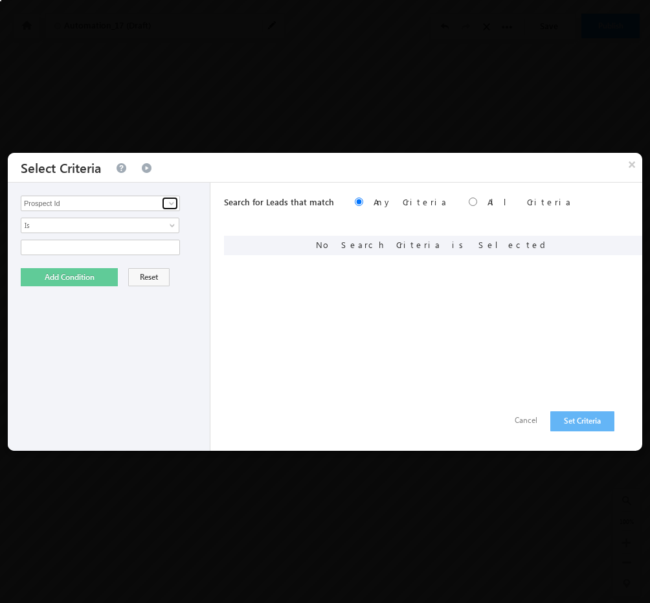
click at [173, 198] on span at bounding box center [171, 203] width 10 height 10
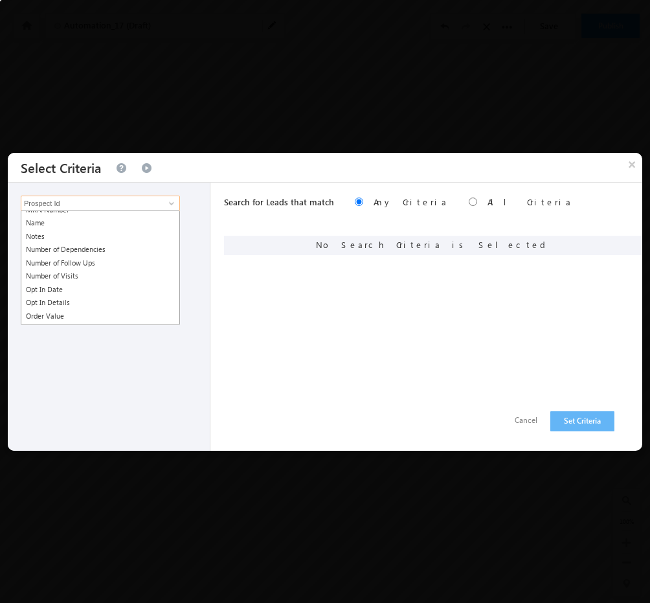
scroll to position [944, 0]
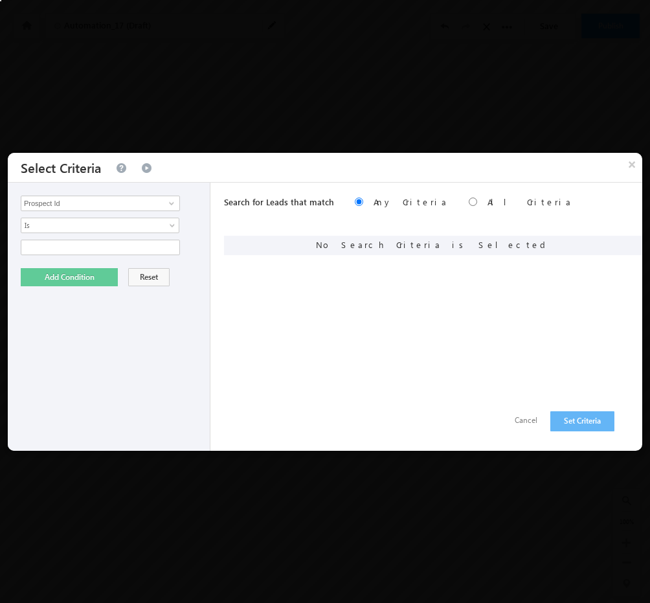
click at [318, 320] on div "Search for Leads that match Any Criteria All Criteria Note that the current tri…" at bounding box center [433, 317] width 418 height 268
click at [174, 206] on span at bounding box center [171, 203] width 10 height 10
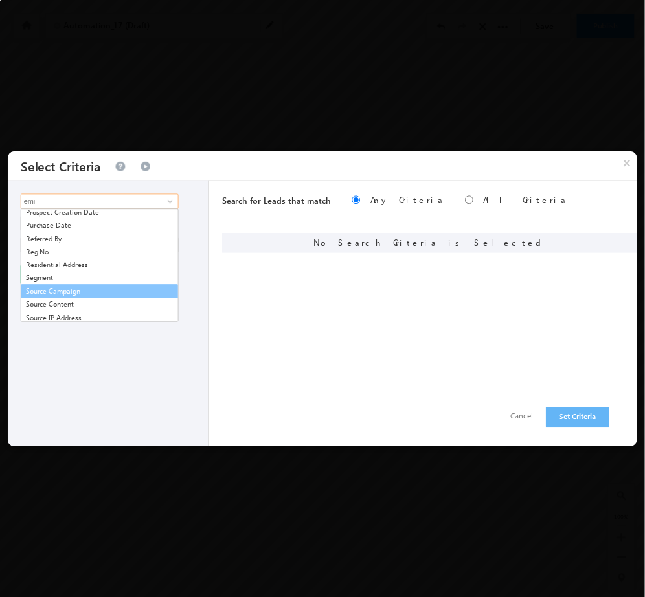
scroll to position [0, 0]
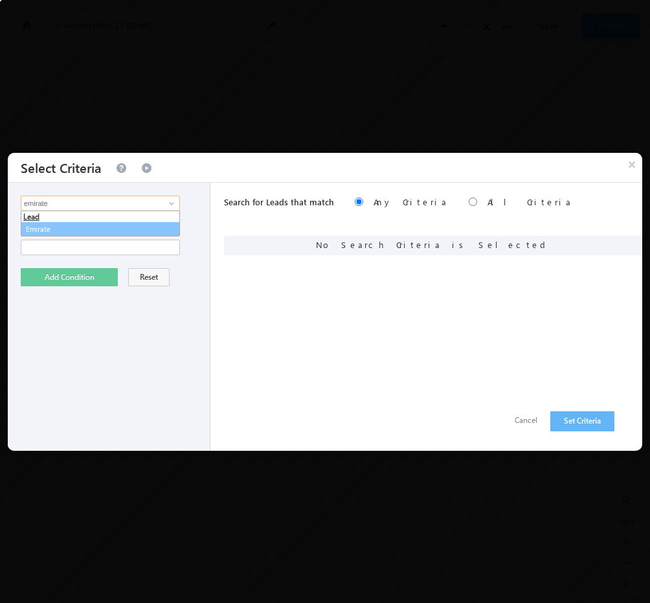
click at [115, 226] on link "Emirate" at bounding box center [100, 229] width 159 height 15
type input "Emirate"
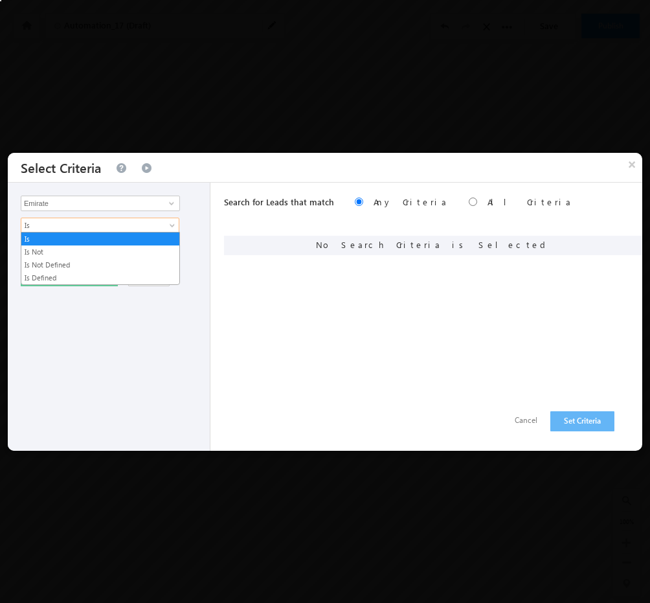
click at [147, 230] on span "Is" at bounding box center [91, 225] width 140 height 12
click at [75, 272] on link "Is Defined" at bounding box center [100, 278] width 158 height 12
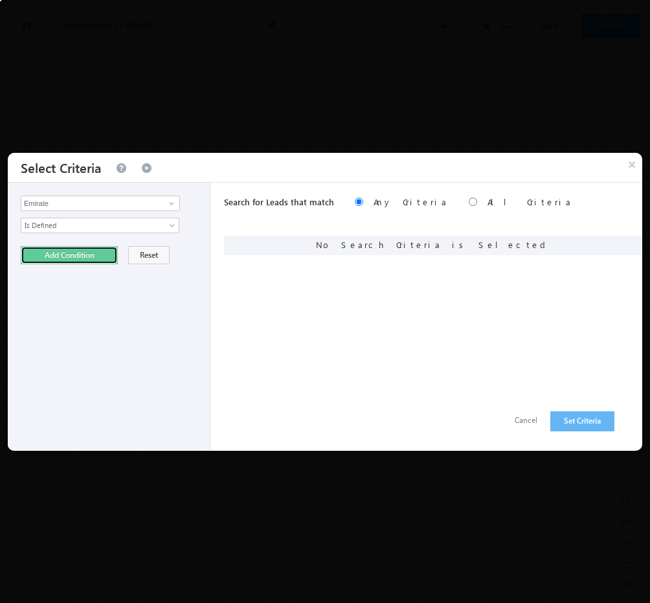
click at [57, 256] on button "Add Condition" at bounding box center [69, 255] width 97 height 18
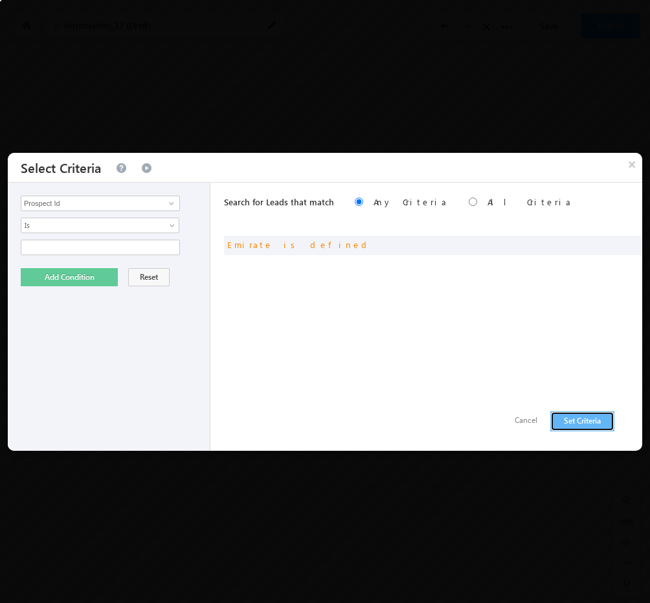
click at [568, 419] on button "Set Criteria" at bounding box center [582, 421] width 64 height 20
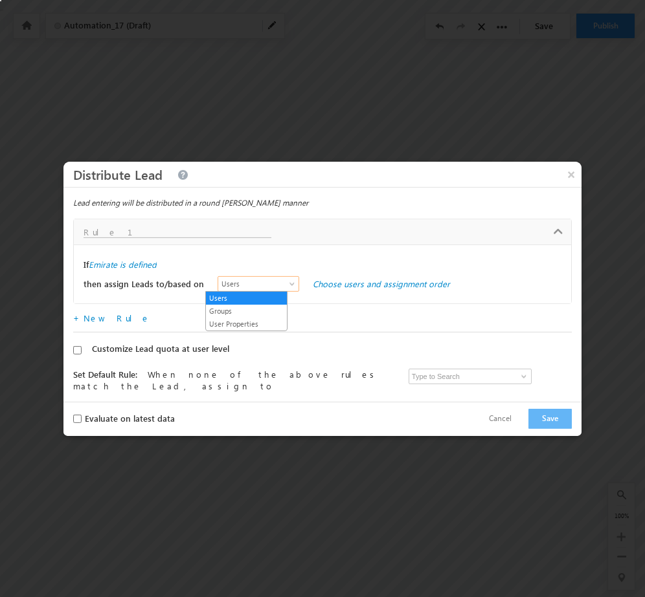
click at [268, 287] on span "Users" at bounding box center [255, 284] width 74 height 12
click at [259, 310] on link "Groups" at bounding box center [246, 311] width 81 height 12
click at [377, 282] on link "Choose groups and assignment order" at bounding box center [385, 283] width 144 height 11
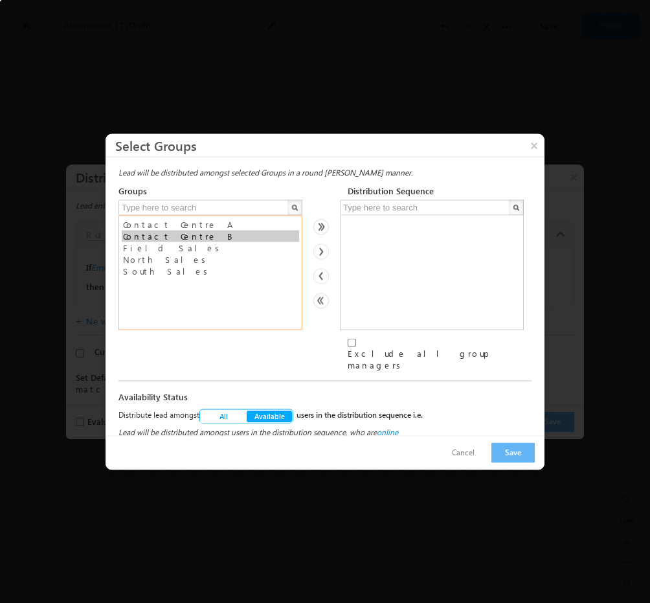
click at [213, 236] on option "Contact Centre B" at bounding box center [210, 236] width 177 height 12
select select "ba9d25a4-7627-11f0-91df-068012126923"
click at [239, 225] on option "Contact Centre A" at bounding box center [210, 224] width 177 height 12
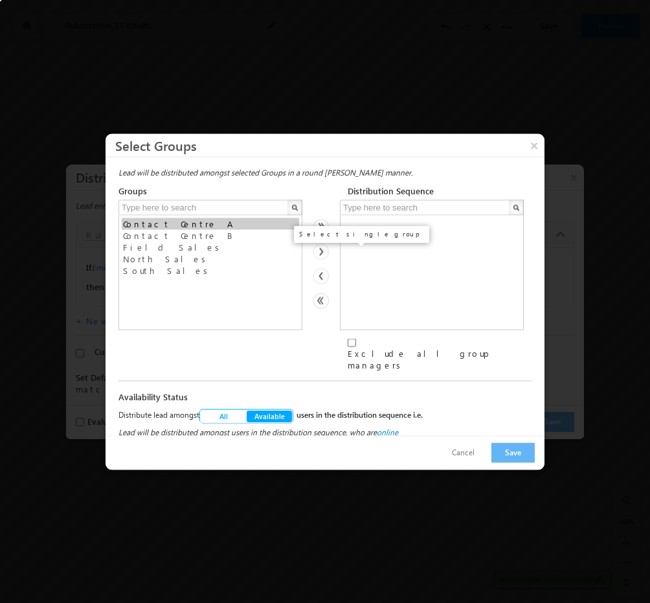
click at [325, 252] on img at bounding box center [321, 251] width 16 height 16
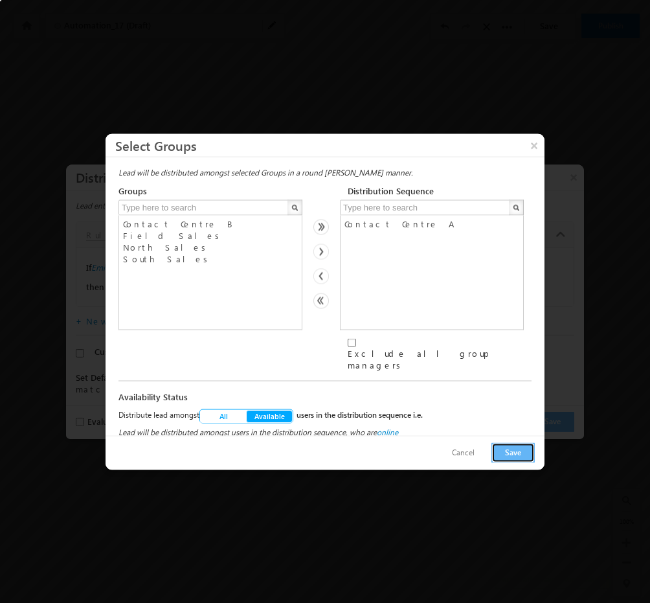
click at [504, 450] on button "Save" at bounding box center [512, 452] width 43 height 20
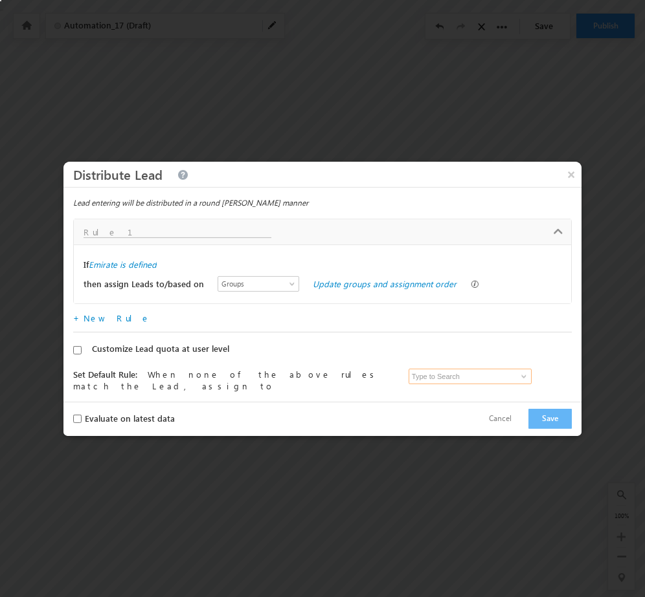
click at [480, 377] on input at bounding box center [469, 377] width 123 height 16
click at [518, 375] on span at bounding box center [523, 377] width 10 height 10
click at [475, 386] on link "Admin Tarun.kant@outlook.com" at bounding box center [471, 396] width 126 height 25
type input "Admin"
click at [536, 415] on button "Save" at bounding box center [549, 419] width 43 height 20
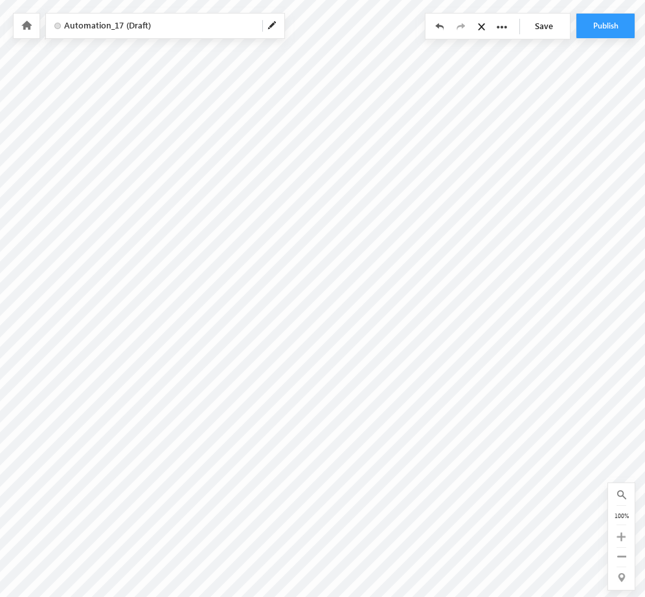
scroll to position [0, 74]
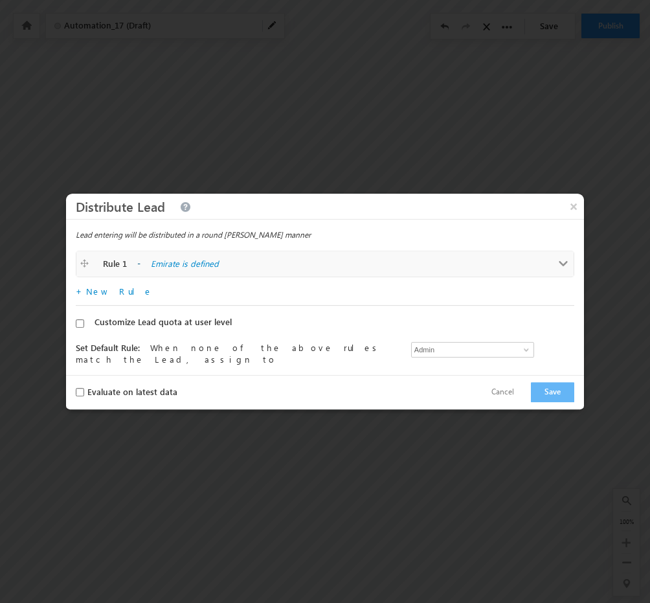
click at [559, 260] on span at bounding box center [564, 264] width 10 height 10
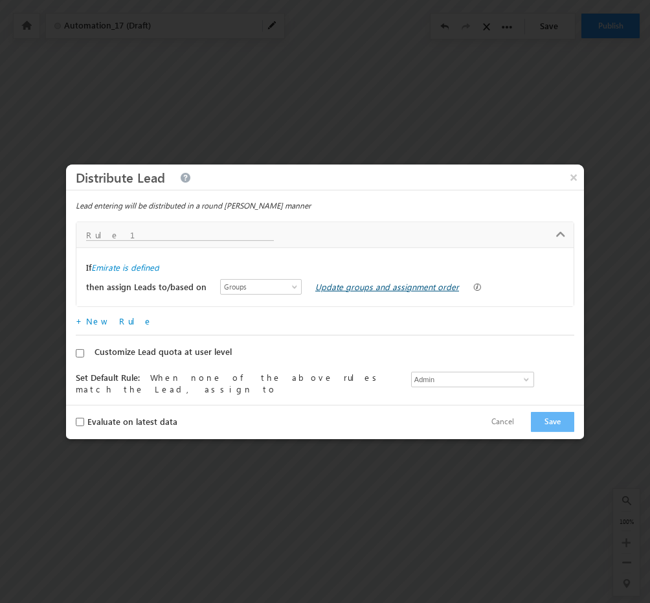
click at [315, 287] on link "Update groups and assignment order" at bounding box center [387, 286] width 144 height 11
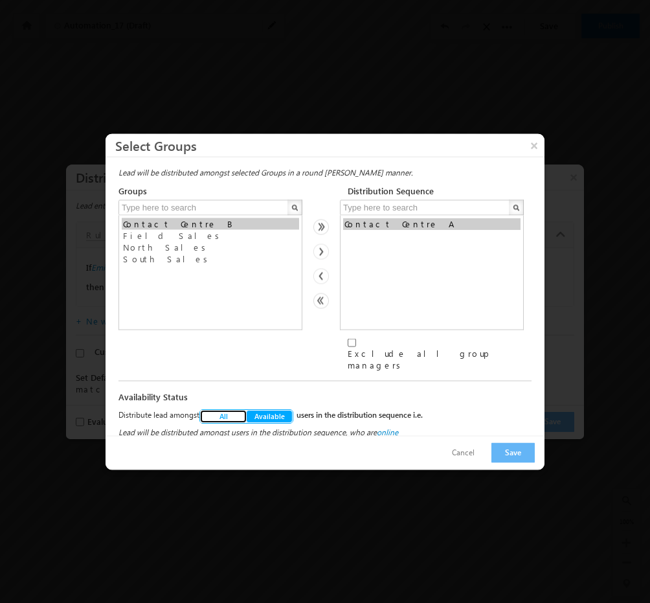
click at [236, 409] on button "All" at bounding box center [223, 415] width 47 height 13
click at [511, 450] on button "Save" at bounding box center [512, 452] width 43 height 20
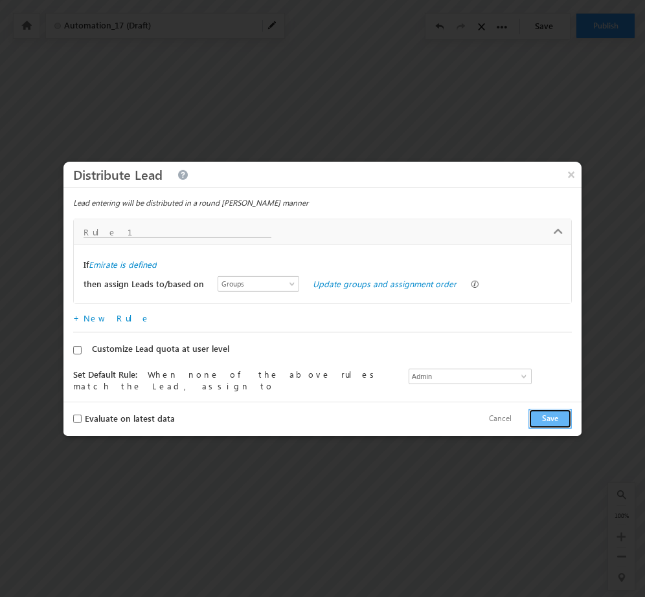
click at [545, 410] on button "Save" at bounding box center [549, 419] width 43 height 20
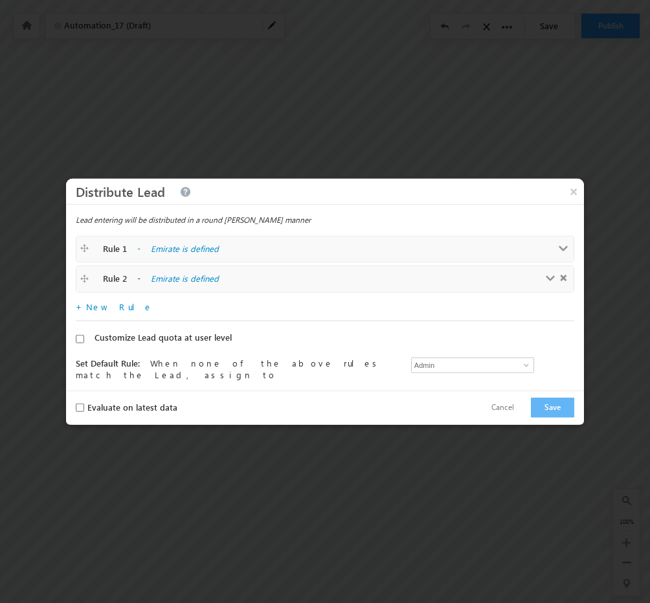
click at [546, 280] on span at bounding box center [551, 279] width 10 height 10
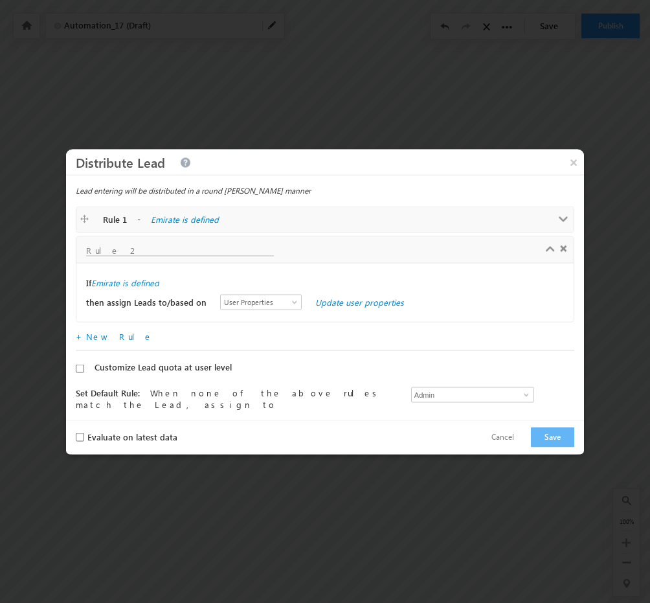
click at [562, 214] on span at bounding box center [564, 219] width 10 height 10
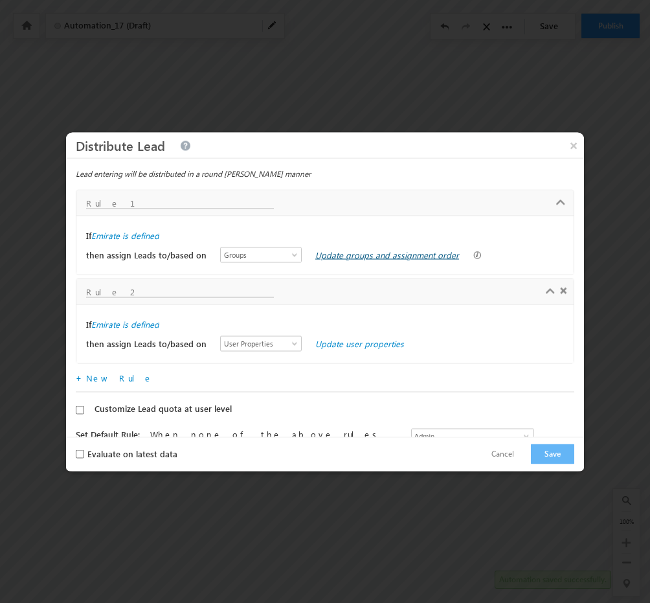
click at [315, 251] on link "Update groups and assignment order" at bounding box center [387, 254] width 144 height 11
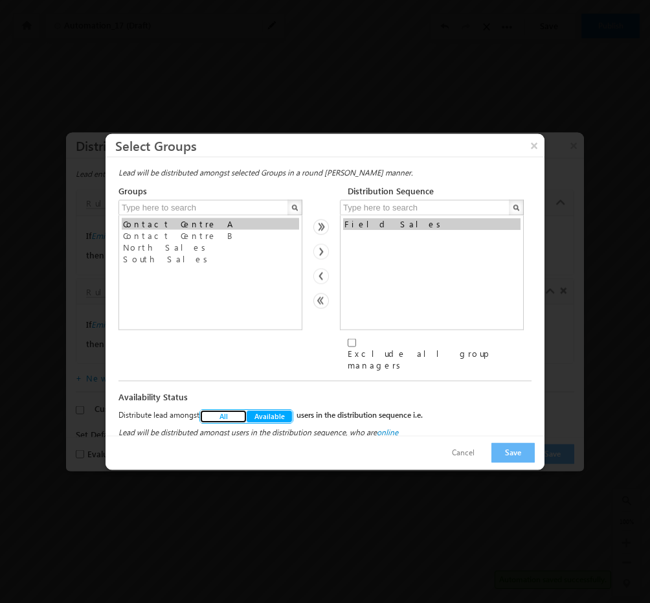
click at [231, 409] on button "All" at bounding box center [223, 415] width 47 height 13
click at [507, 443] on button "Save" at bounding box center [512, 452] width 43 height 20
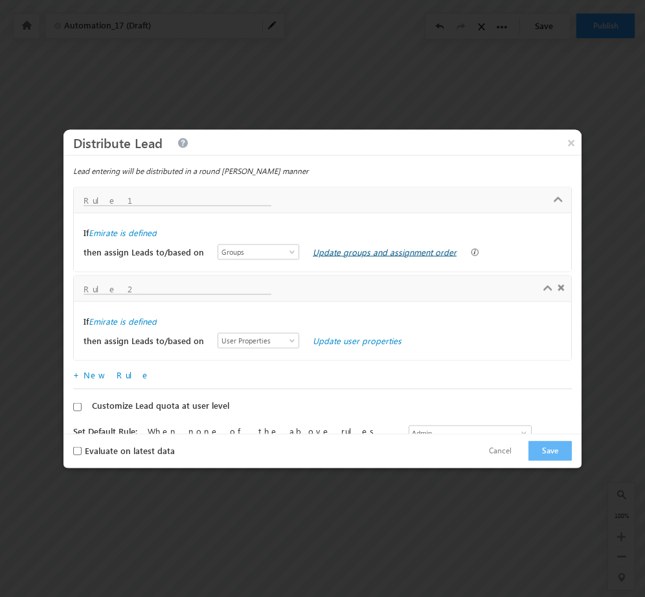
click at [324, 256] on link "Update groups and assignment order" at bounding box center [385, 251] width 144 height 11
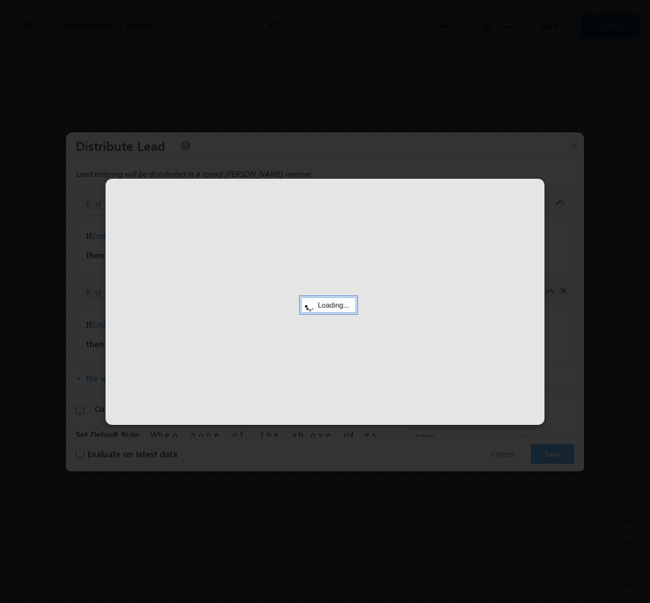
select select
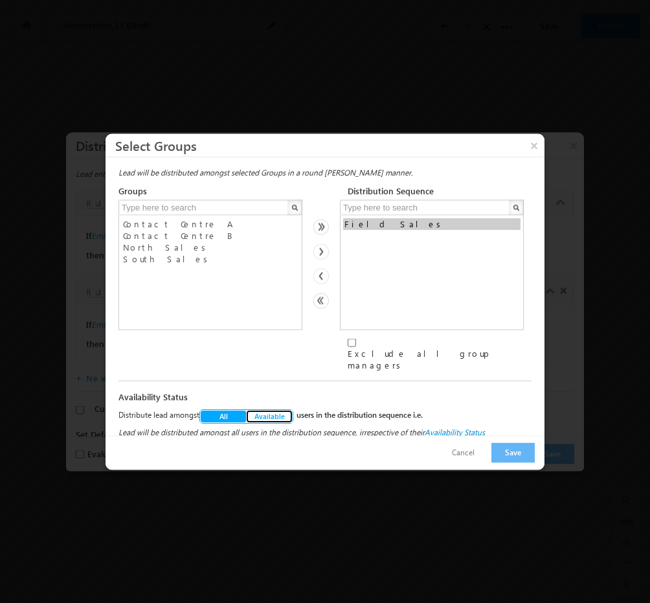
click at [276, 410] on span "Available" at bounding box center [270, 415] width 32 height 10
click at [509, 443] on button "Save" at bounding box center [512, 452] width 43 height 20
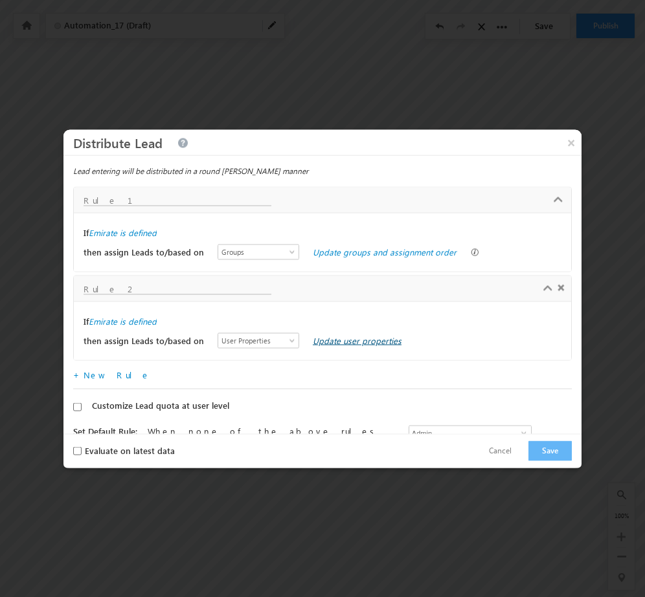
click at [315, 344] on link "Update user properties" at bounding box center [357, 340] width 89 height 11
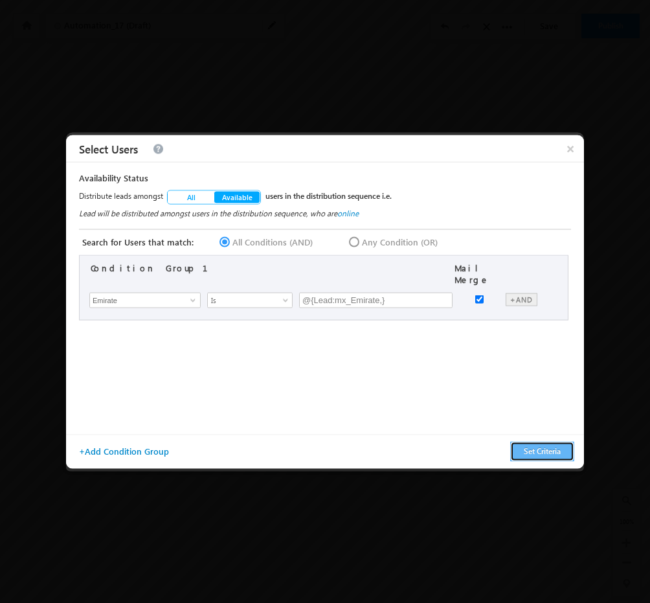
click at [535, 447] on button "Set Criteria" at bounding box center [542, 451] width 64 height 20
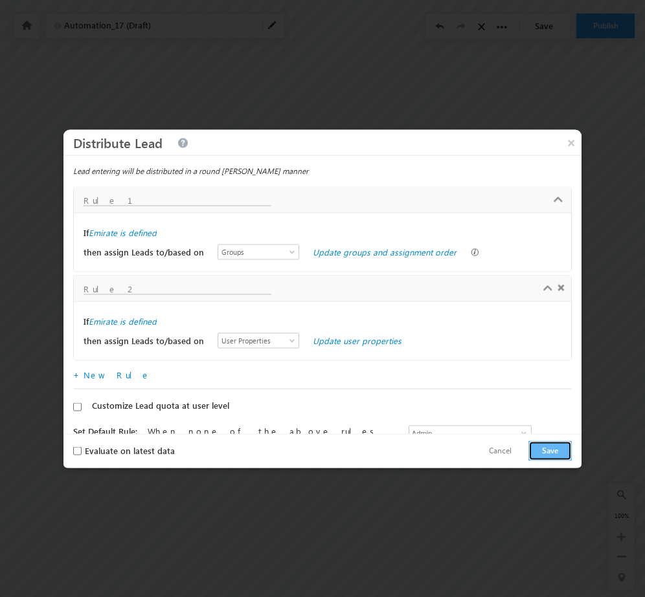
click at [552, 455] on button "Save" at bounding box center [549, 451] width 43 height 20
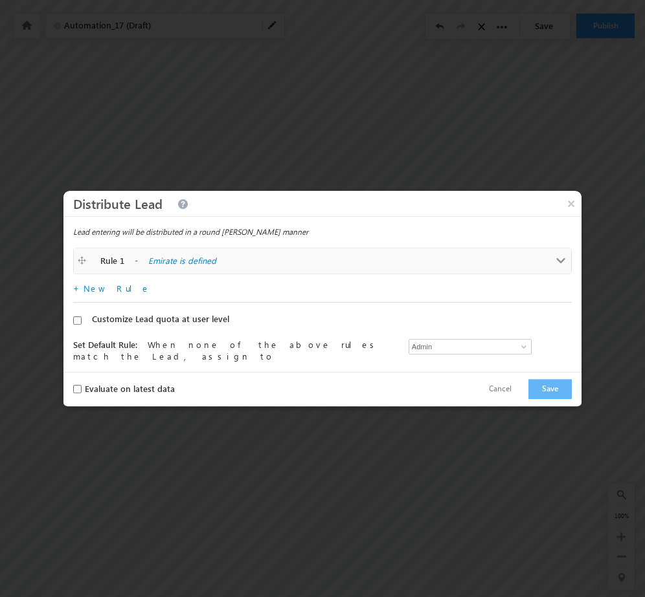
scroll to position [0, 116]
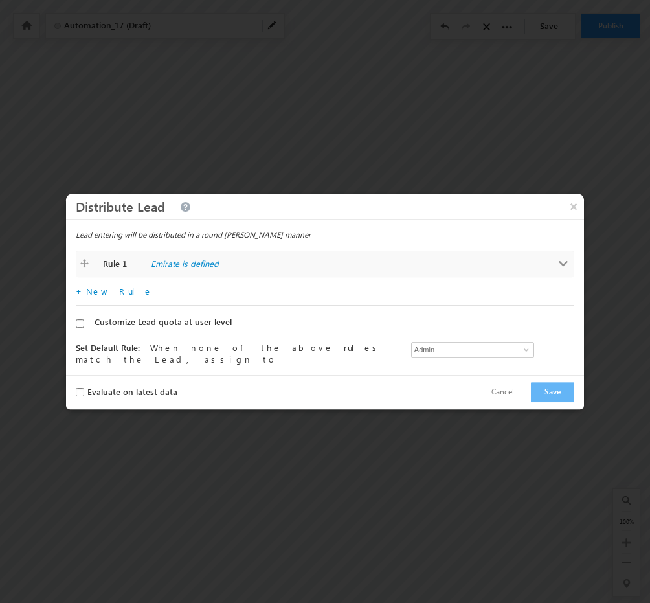
click at [559, 266] on span at bounding box center [564, 264] width 10 height 10
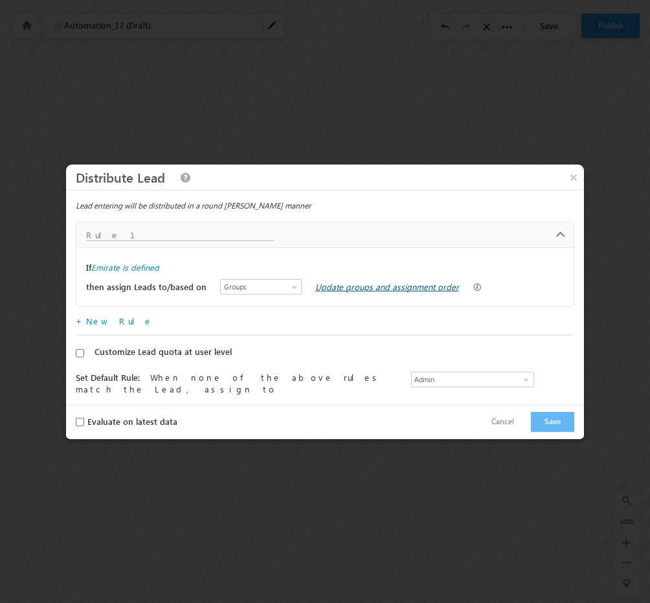
click at [379, 282] on link "Update groups and assignment order" at bounding box center [387, 286] width 144 height 11
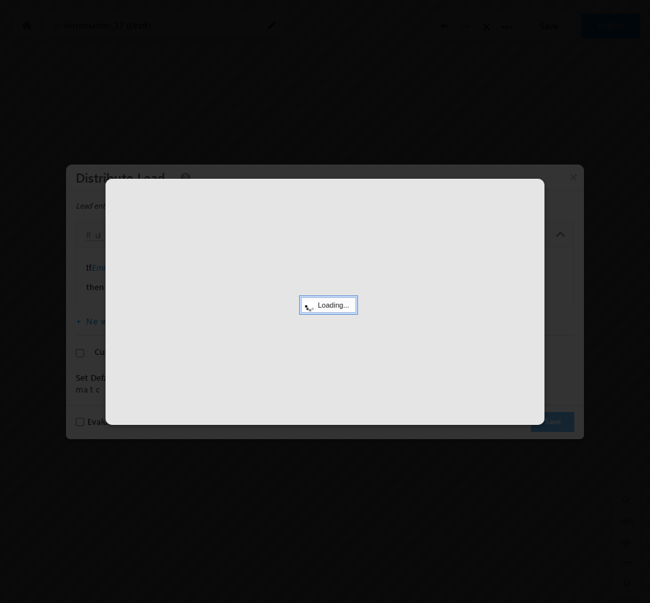
select select
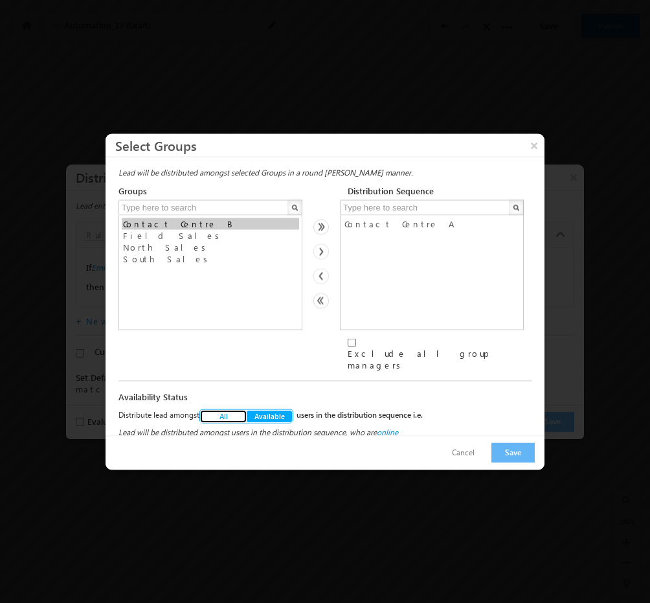
click at [225, 410] on span "All" at bounding box center [224, 415] width 10 height 10
click at [502, 437] on div "Cancel Save" at bounding box center [324, 452] width 439 height 34
click at [509, 452] on button "Save" at bounding box center [512, 452] width 43 height 20
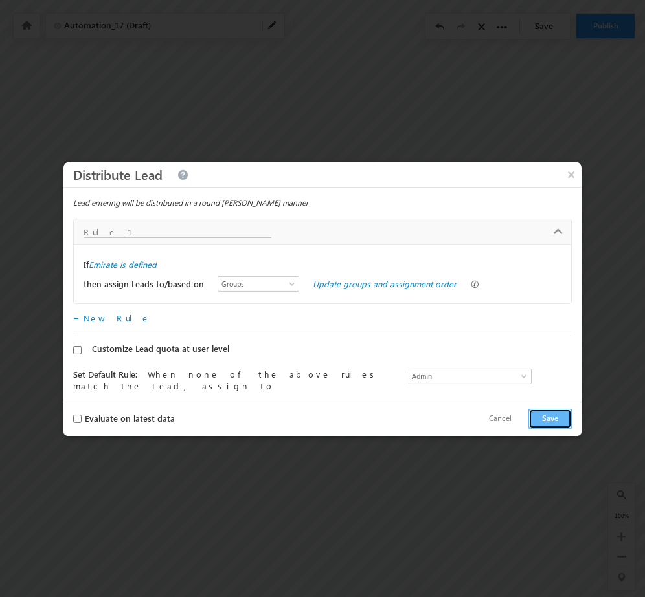
click at [549, 422] on button "Save" at bounding box center [549, 419] width 43 height 20
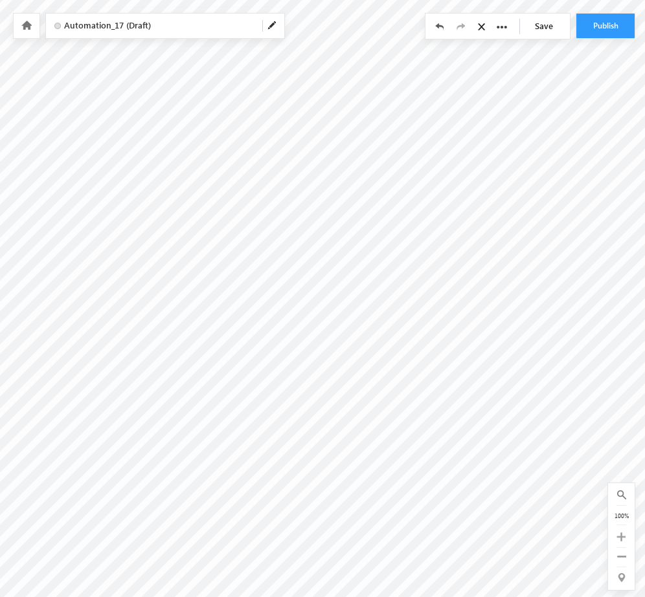
click at [161, 30] on span "Automation_17 (Draft)" at bounding box center [158, 25] width 188 height 12
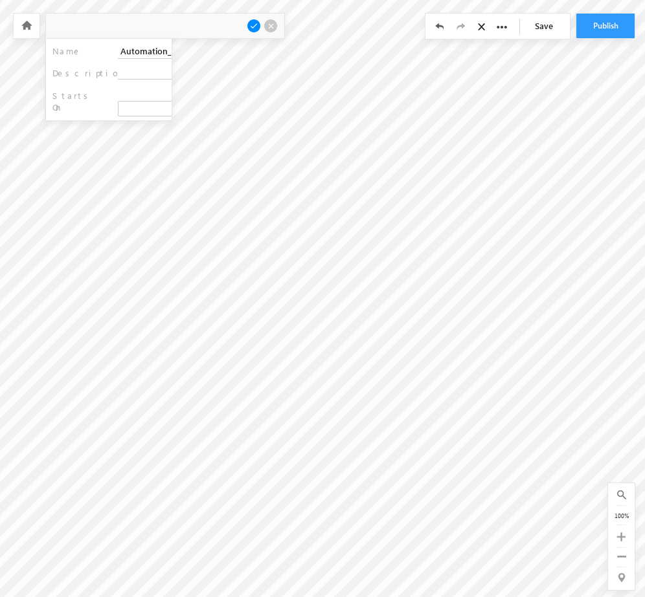
click at [161, 30] on div at bounding box center [165, 26] width 238 height 25
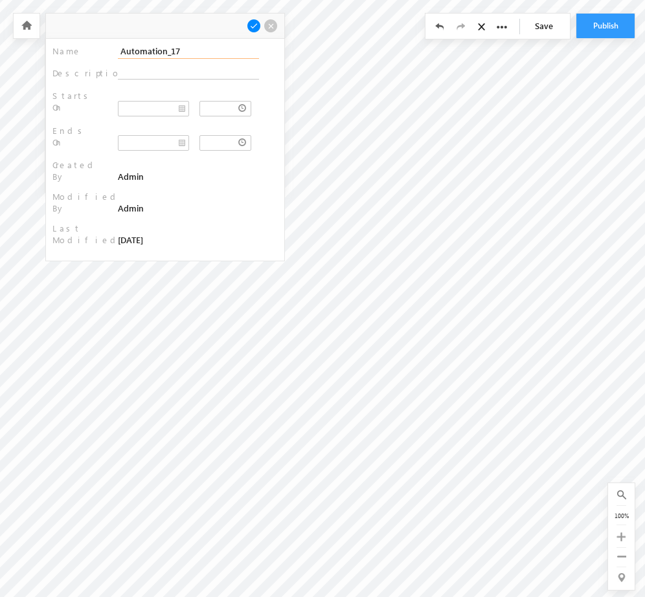
drag, startPoint x: 184, startPoint y: 54, endPoint x: 93, endPoint y: 54, distance: 90.6
click at [93, 54] on div "Name : Automation_17" at bounding box center [164, 52] width 225 height 14
type input "Distribute Lead"
click at [256, 30] on span at bounding box center [254, 26] width 14 height 14
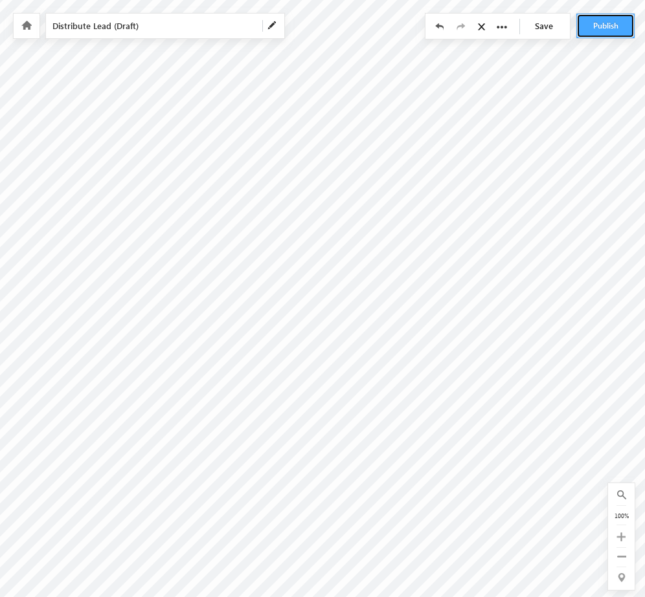
click at [614, 32] on button "Publish" at bounding box center [605, 26] width 58 height 25
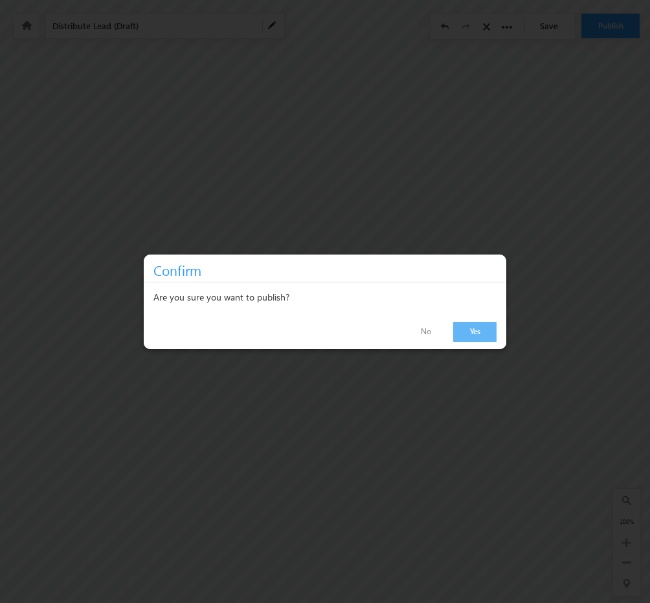
click at [552, 121] on div at bounding box center [325, 301] width 650 height 603
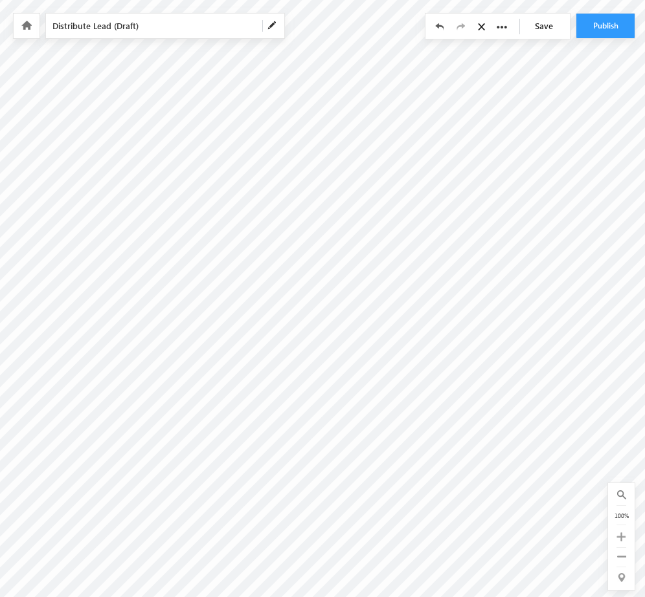
click at [553, 33] on link "Save" at bounding box center [546, 26] width 45 height 25
click at [32, 35] on div at bounding box center [27, 26] width 26 height 25
click at [22, 27] on icon at bounding box center [26, 25] width 10 height 9
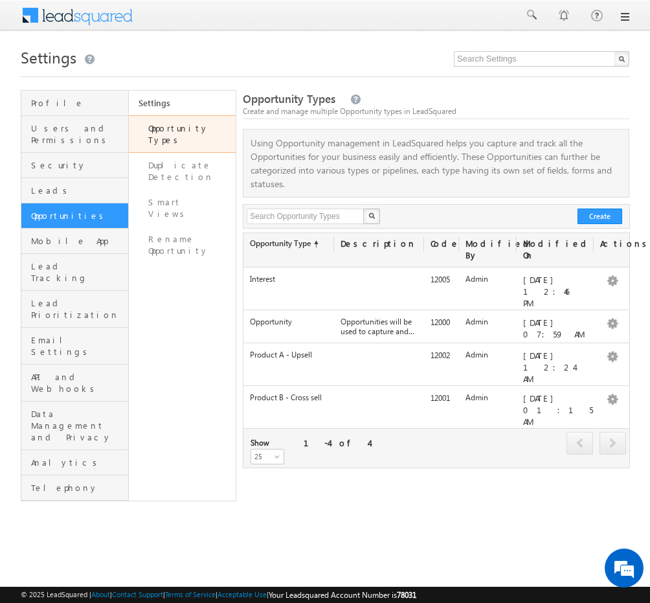
click at [630, 17] on div "Menu Admin Tarun .[PERSON_NAME] @outl ook.c om" at bounding box center [325, 16] width 650 height 32
click at [622, 21] on link at bounding box center [624, 17] width 10 height 10
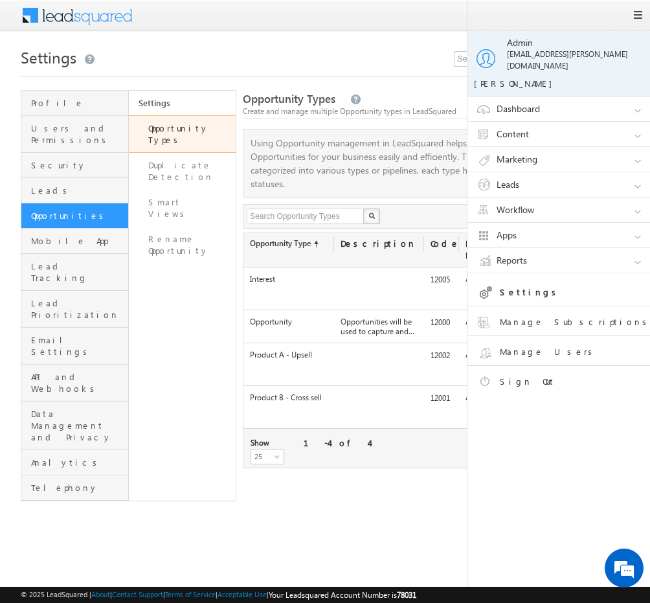
click at [637, 199] on link "Workflow" at bounding box center [564, 209] width 194 height 25
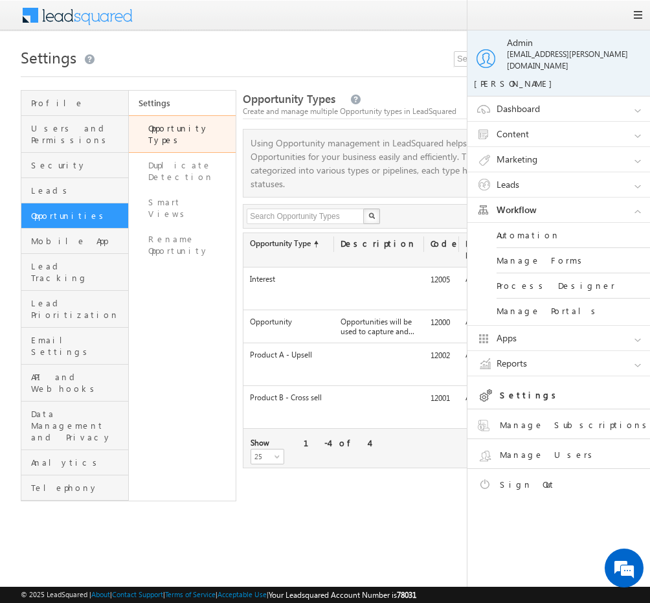
click at [553, 249] on link "Manage Forms" at bounding box center [573, 260] width 155 height 25
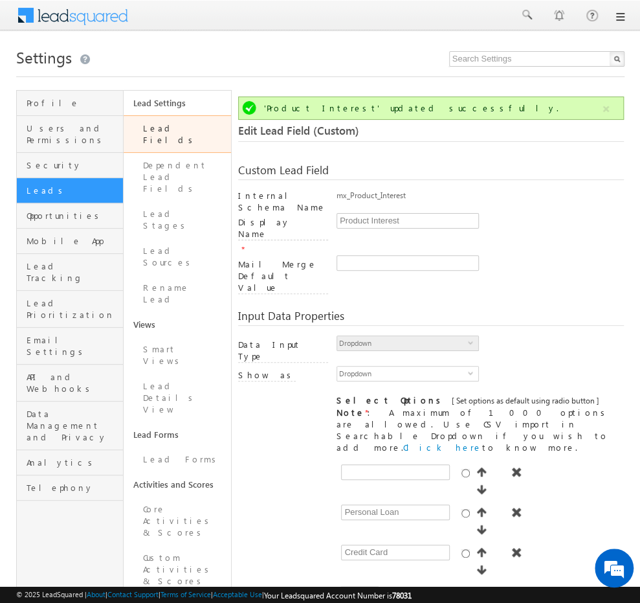
drag, startPoint x: 0, startPoint y: 0, endPoint x: 614, endPoint y: 20, distance: 613.9
click at [614, 20] on link at bounding box center [619, 17] width 10 height 10
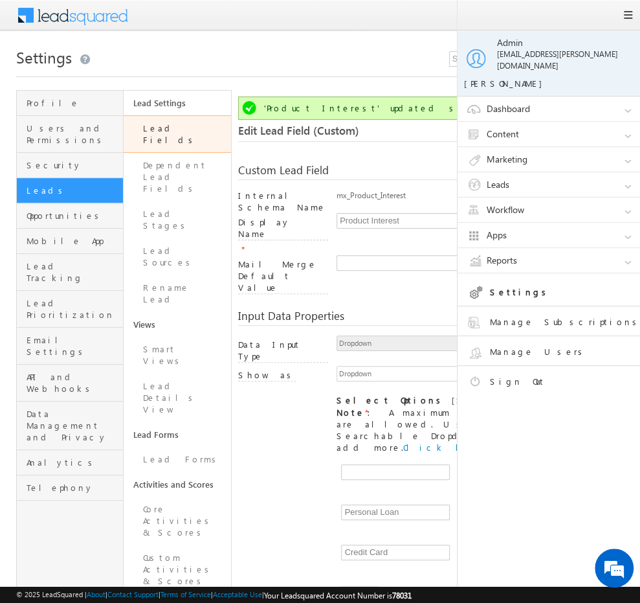
click at [623, 205] on link "Workflow" at bounding box center [555, 209] width 194 height 25
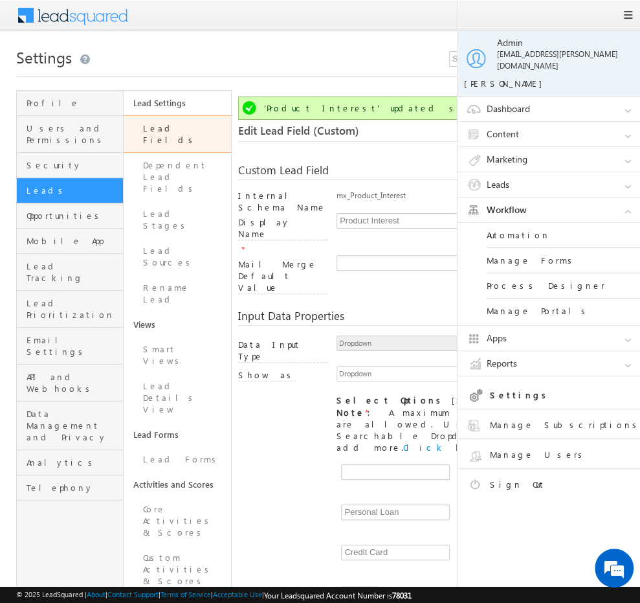
click at [536, 275] on link "Process Designer" at bounding box center [564, 285] width 155 height 25
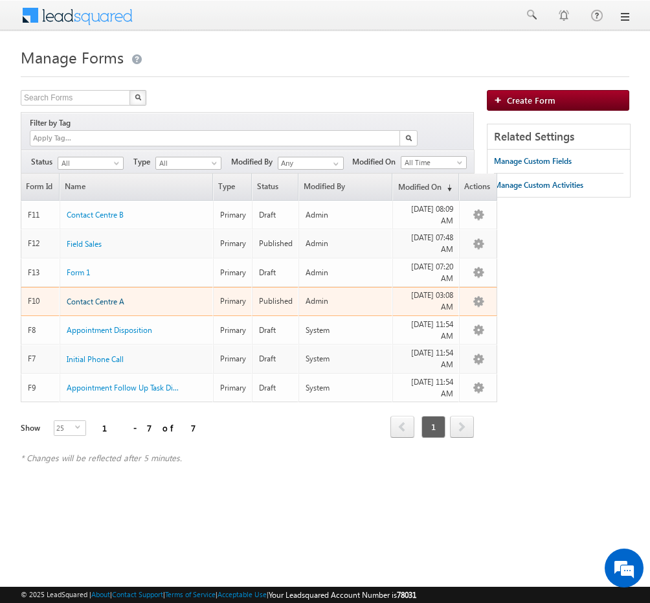
click at [106, 296] on span "Contact Centre A" at bounding box center [96, 301] width 58 height 10
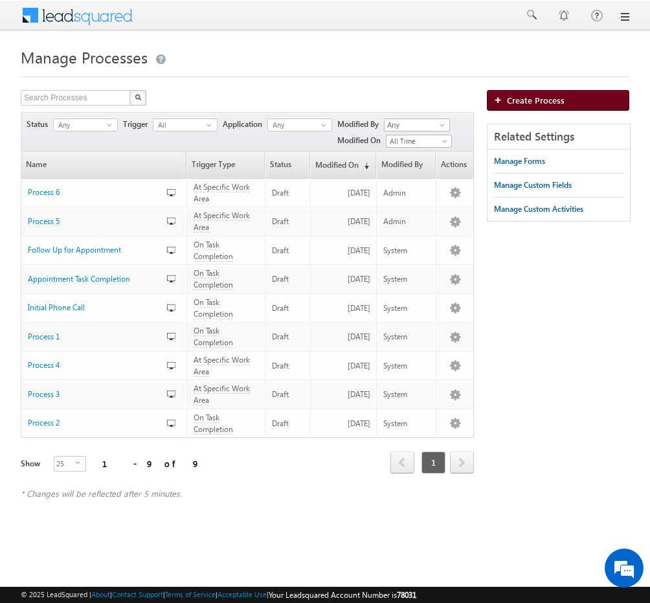
click at [551, 105] on link "Create Process" at bounding box center [558, 100] width 142 height 21
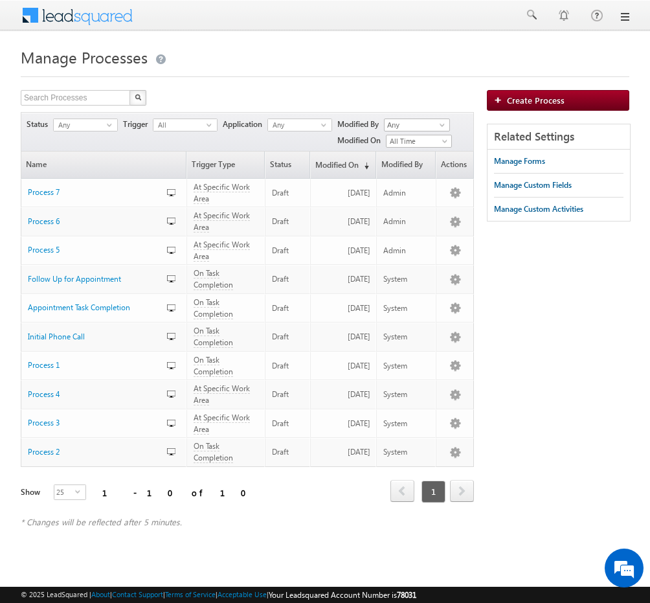
click at [627, 20] on link at bounding box center [624, 17] width 10 height 10
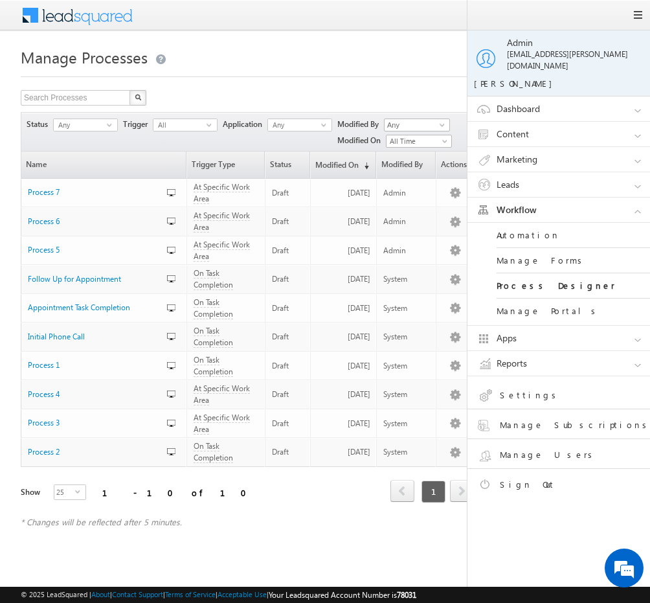
click at [548, 386] on link "Settings" at bounding box center [569, 397] width 184 height 23
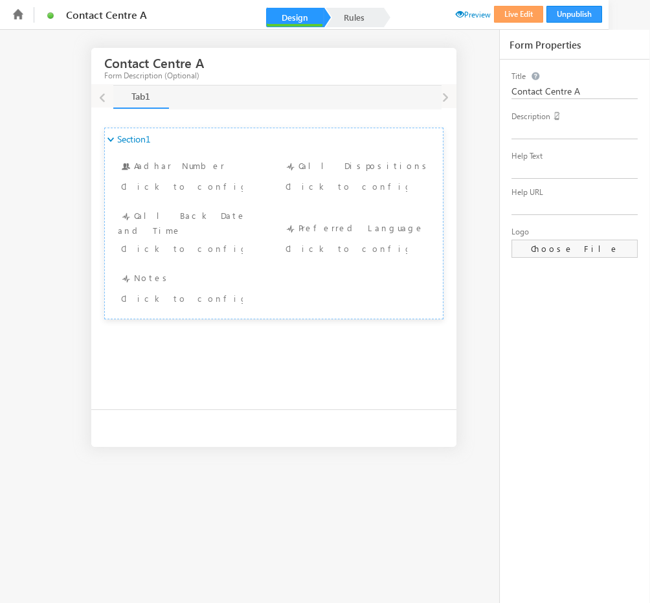
click at [357, 27] on ul "Contact Centre A Unpublish Live Edit Preview" at bounding box center [303, 14] width 595 height 29
click at [369, 23] on link "Rules" at bounding box center [354, 17] width 57 height 19
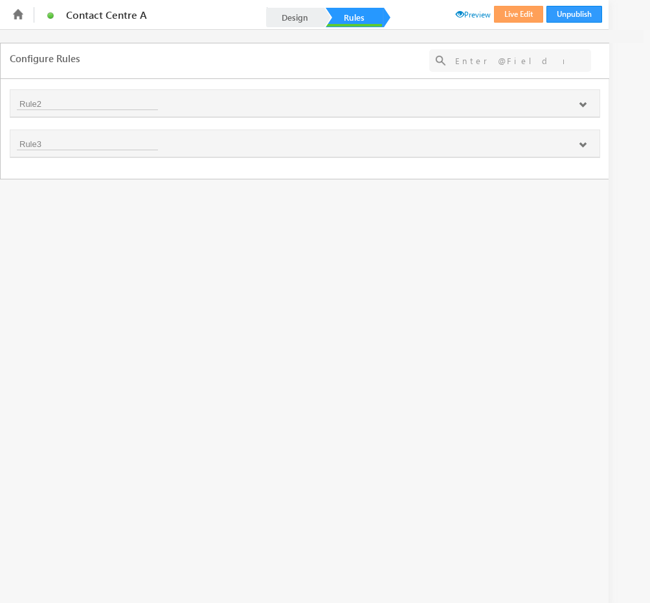
click at [581, 107] on icon at bounding box center [583, 105] width 8 height 8
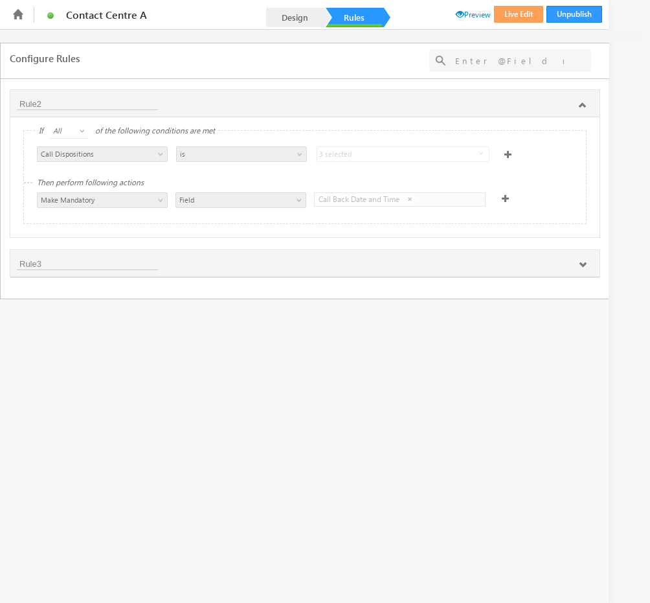
click at [582, 265] on icon at bounding box center [583, 265] width 8 height 8
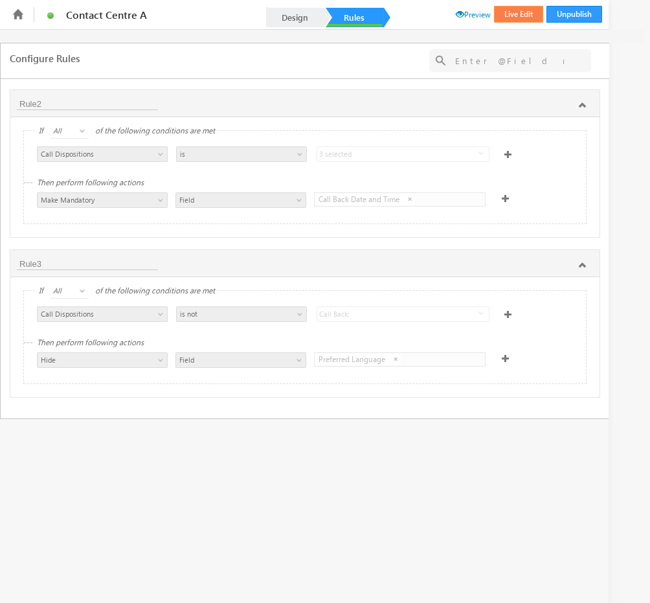
click at [526, 12] on button "Live Edit" at bounding box center [518, 14] width 49 height 17
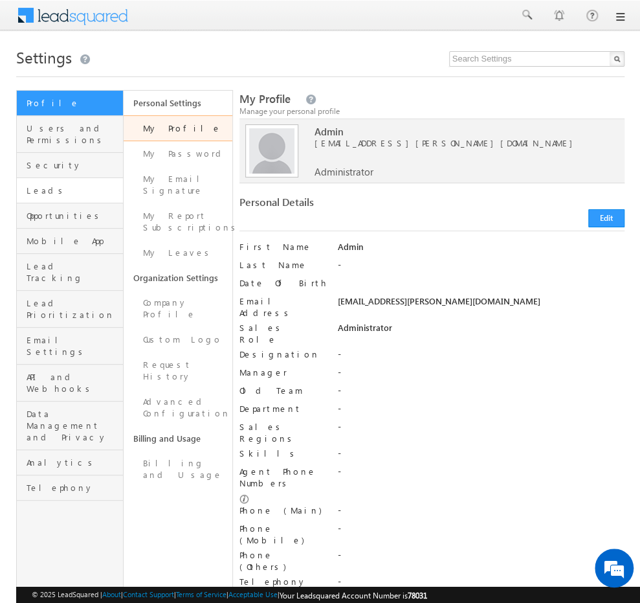
click at [93, 178] on link "Leads" at bounding box center [70, 190] width 106 height 25
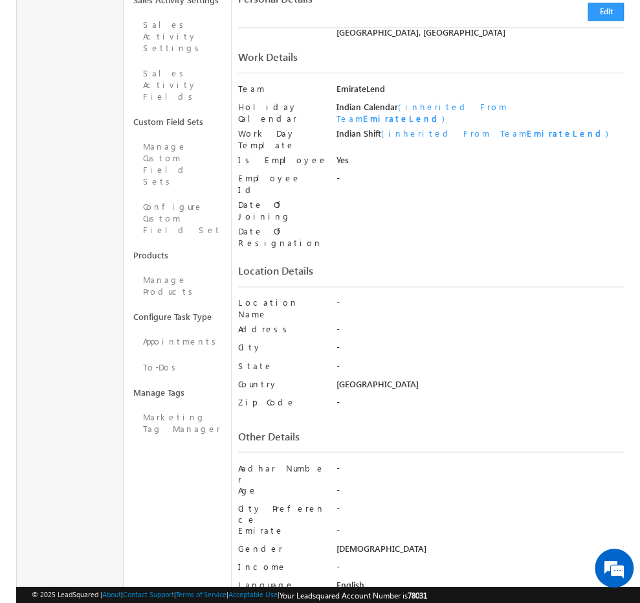
scroll to position [723, 0]
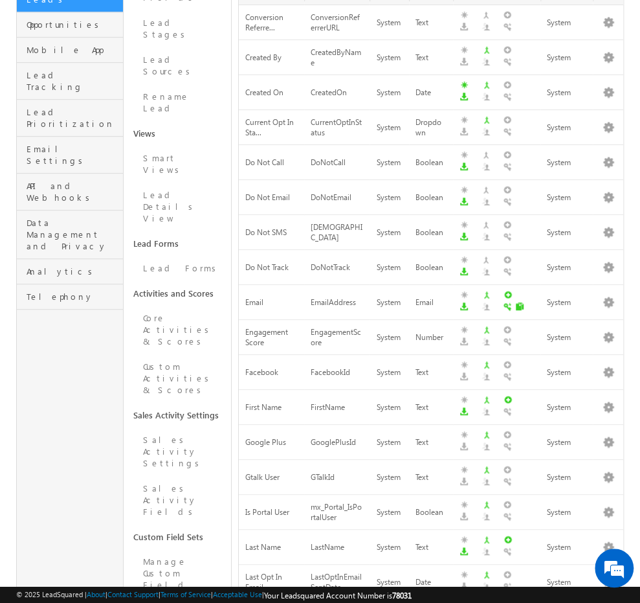
scroll to position [193, 0]
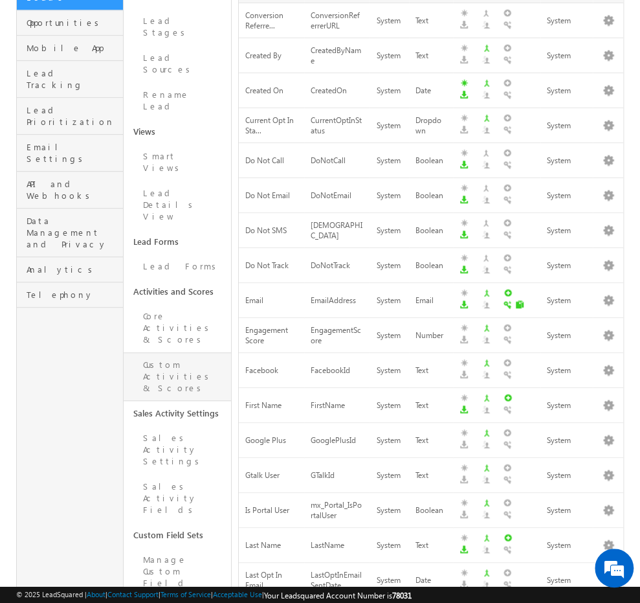
click at [197, 352] on link "Custom Activities & Scores" at bounding box center [177, 376] width 107 height 49
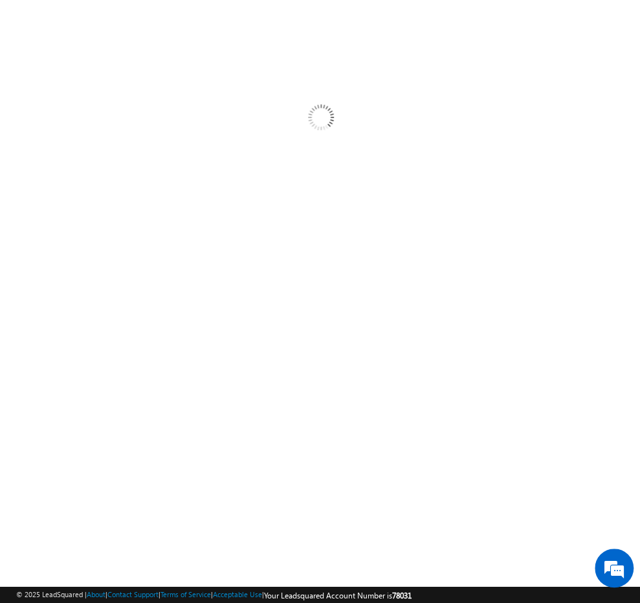
scroll to position [43, 0]
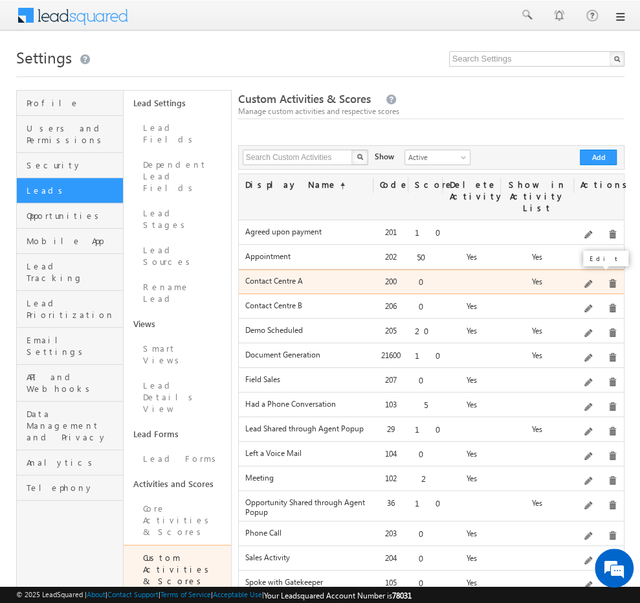
click at [590, 280] on span at bounding box center [589, 285] width 10 height 10
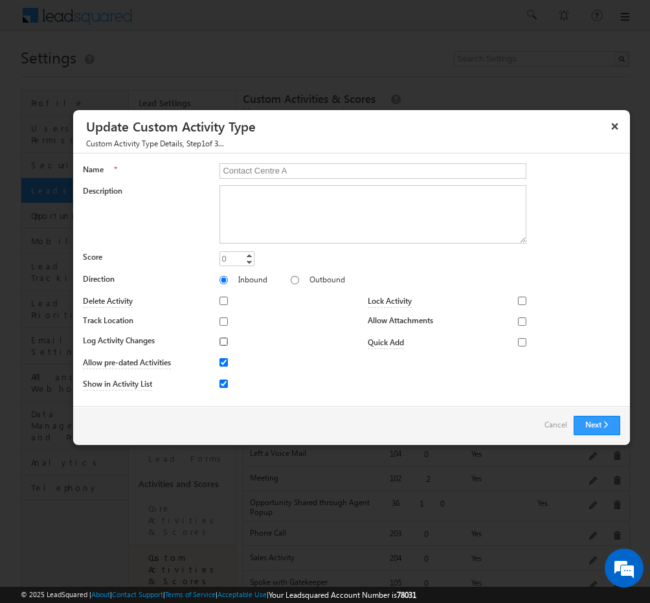
click at [225, 342] on input "Log Activity Changes" at bounding box center [223, 341] width 8 height 8
checkbox input "true"
click at [608, 416] on button "Next" at bounding box center [596, 425] width 47 height 19
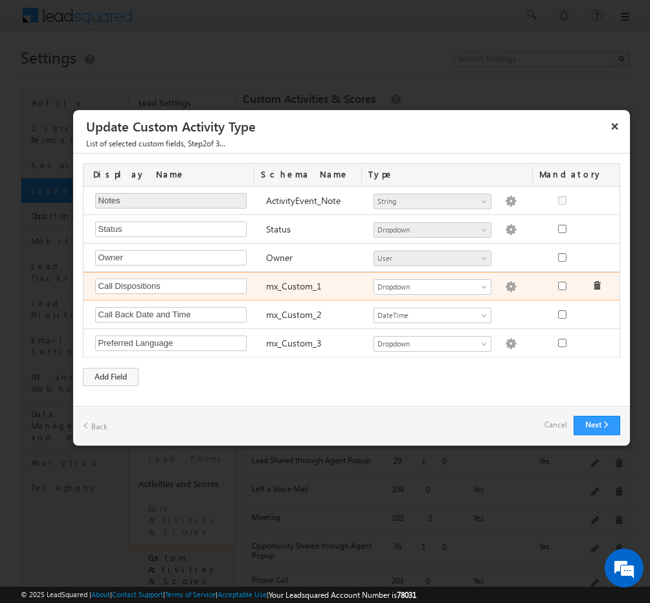
click at [506, 288] on img at bounding box center [511, 287] width 12 height 12
type textarea "Information Collected Interested: Call Back: RNR: Switched Off: Under Process –…"
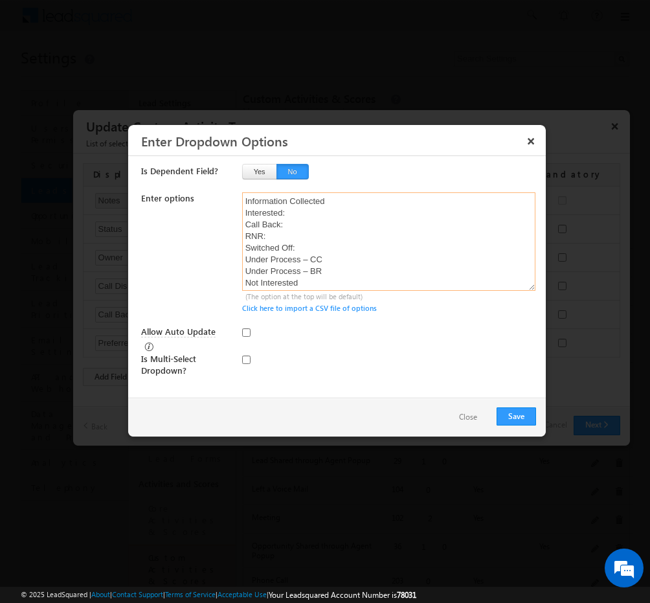
click at [287, 227] on textarea "Information Collected Interested: Call Back: RNR: Switched Off: Under Process –…" at bounding box center [388, 241] width 293 height 98
type textarea "Information Collected Interested Call Back RNR Switched Off Under Process – CC …"
click at [514, 407] on button "Save" at bounding box center [515, 416] width 39 height 18
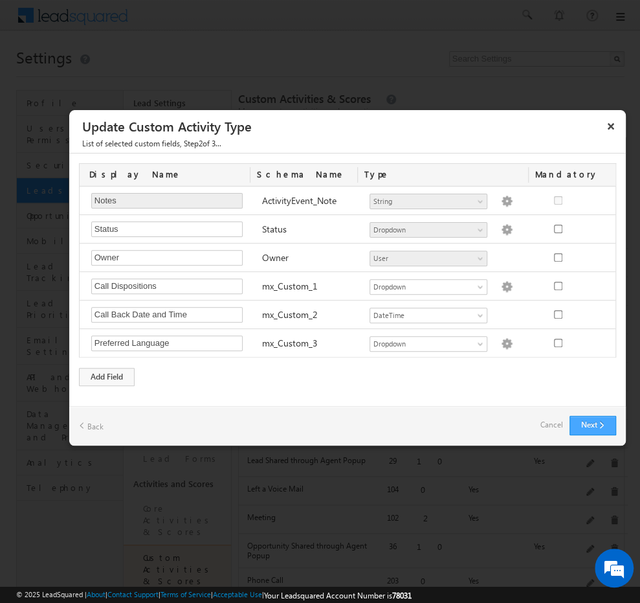
click at [598, 432] on button "Next" at bounding box center [593, 425] width 47 height 19
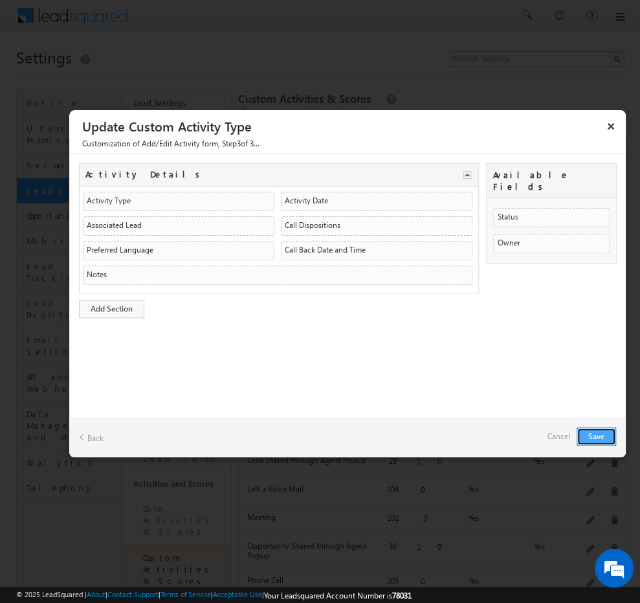
click at [595, 436] on button "Save" at bounding box center [596, 436] width 39 height 18
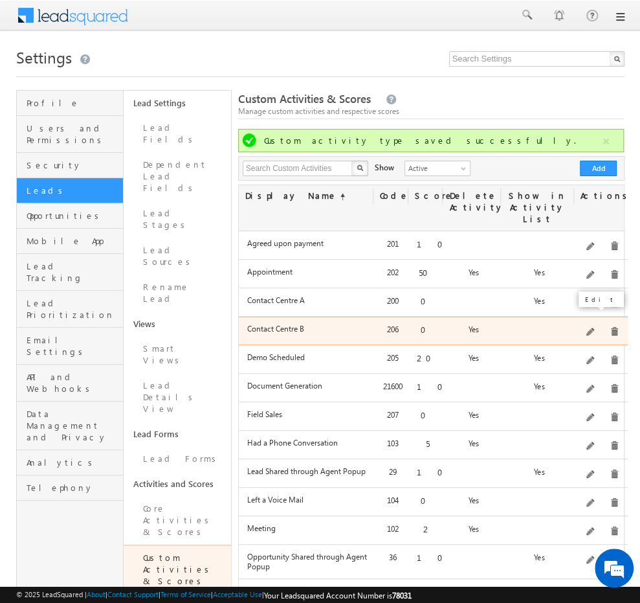
click at [594, 328] on span at bounding box center [591, 333] width 10 height 10
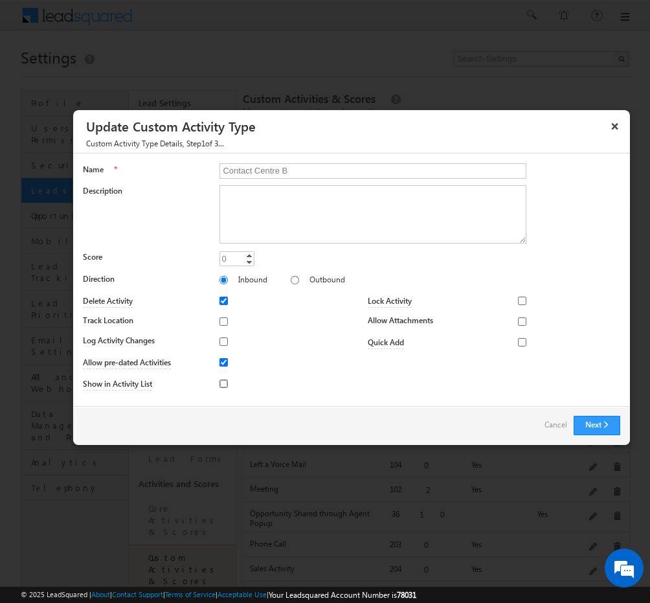
click at [226, 381] on input "Show in Activity List" at bounding box center [223, 383] width 8 height 8
checkbox input "true"
click at [224, 299] on input "Delete Activity" at bounding box center [223, 300] width 8 height 8
checkbox input "false"
click at [583, 417] on button "Next" at bounding box center [596, 425] width 47 height 19
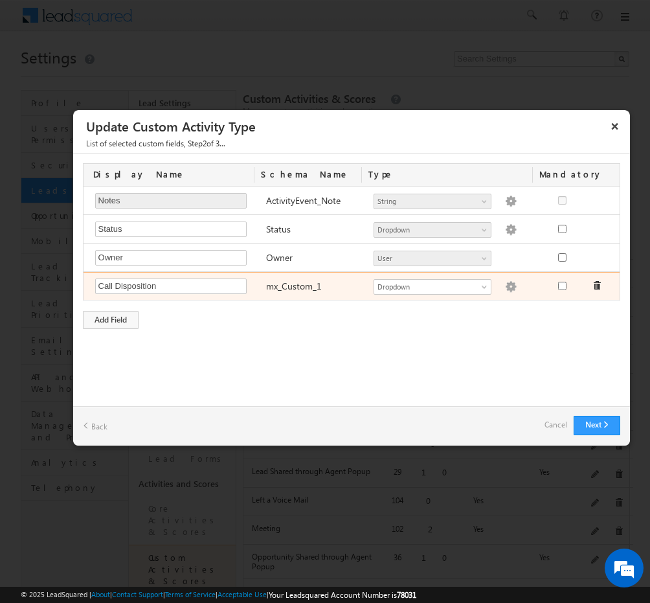
click at [505, 288] on img at bounding box center [511, 287] width 12 height 12
type textarea "Information Collected Interested Call Back RNR Switched Off Under Process – CC …"
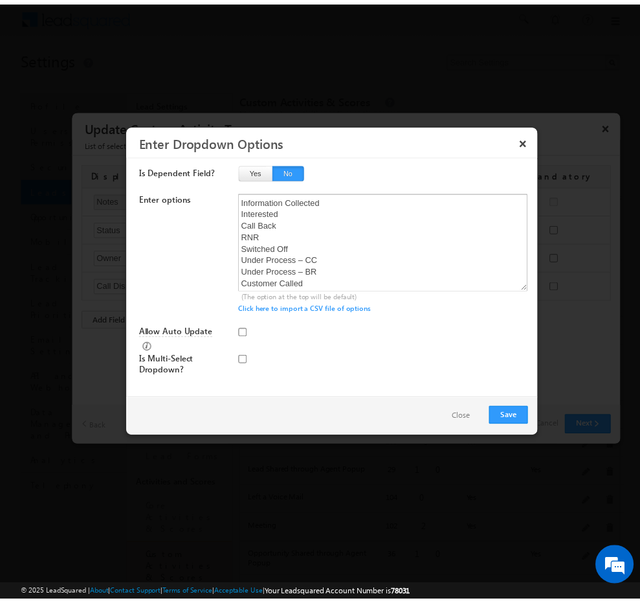
scroll to position [36, 0]
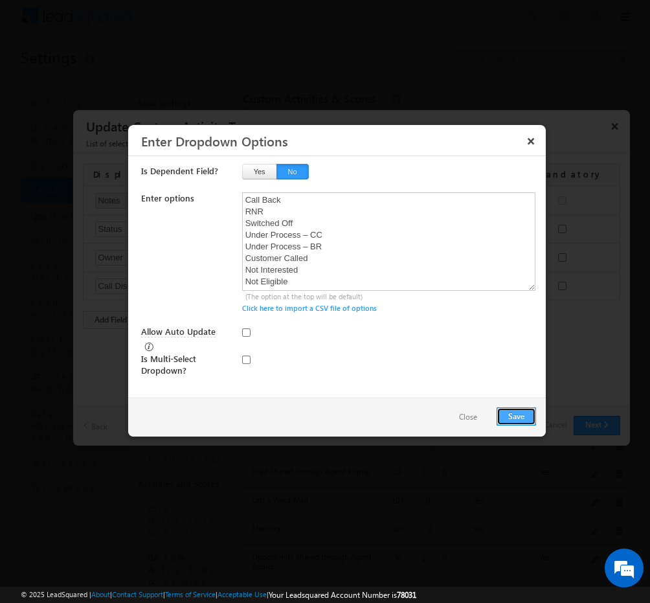
click at [520, 412] on button "Save" at bounding box center [515, 416] width 39 height 18
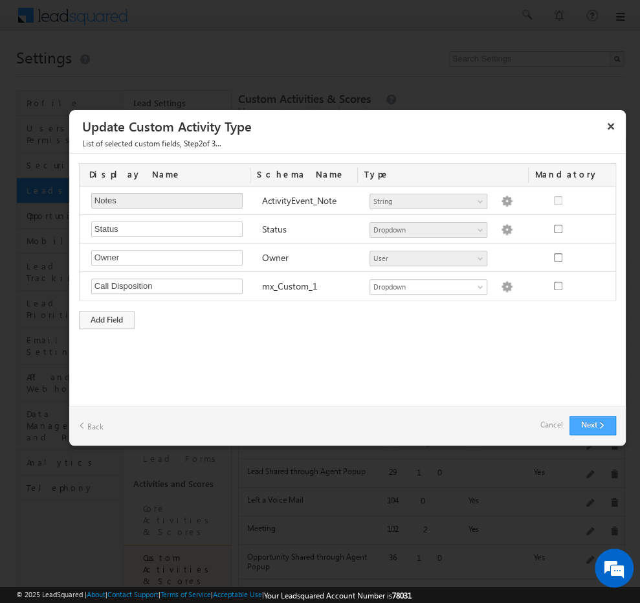
click at [589, 420] on button "Next" at bounding box center [593, 425] width 47 height 19
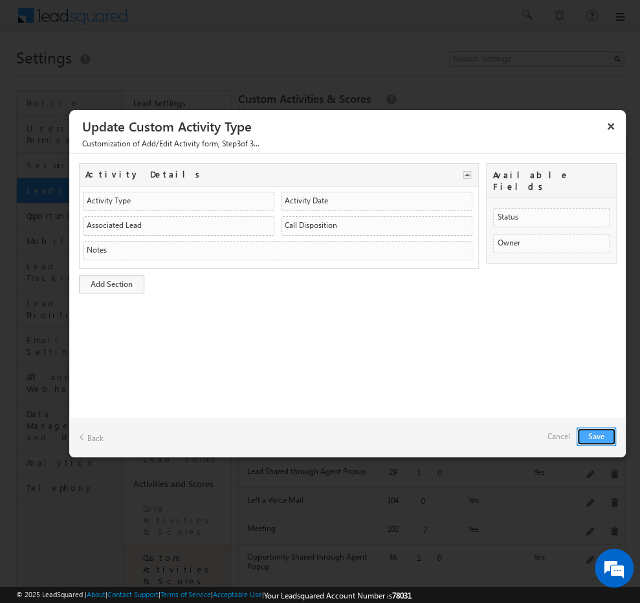
click at [590, 434] on button "Save" at bounding box center [596, 436] width 39 height 18
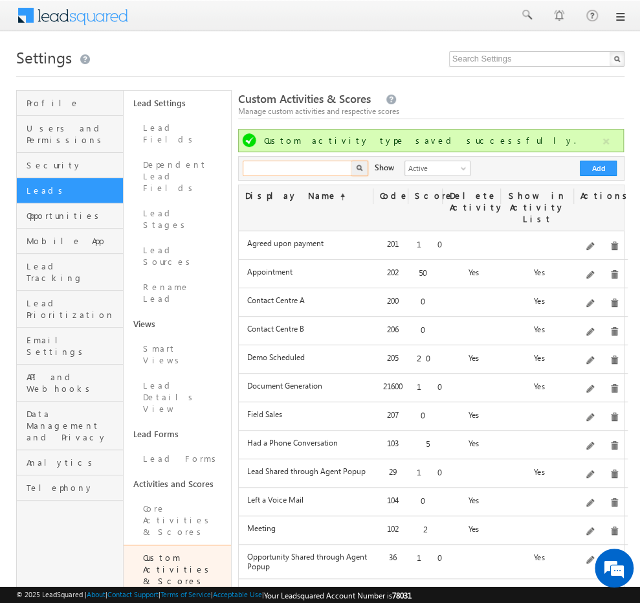
click at [334, 170] on input "text" at bounding box center [298, 169] width 111 height 16
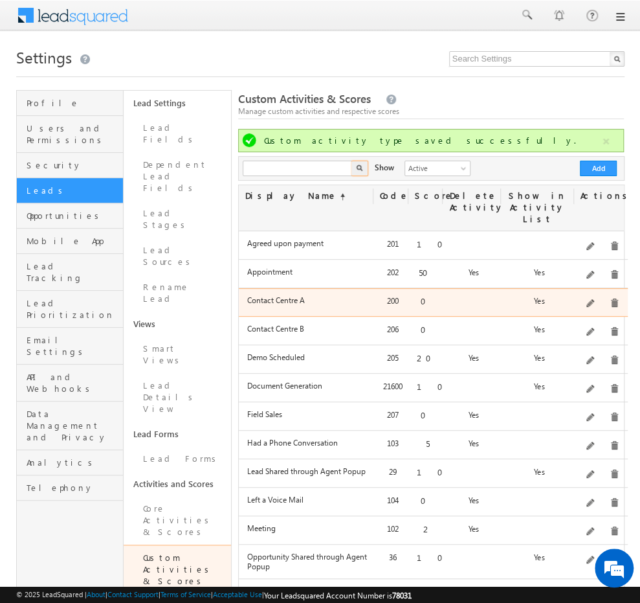
type input "Search Custom Activities"
click at [496, 294] on div at bounding box center [474, 303] width 58 height 18
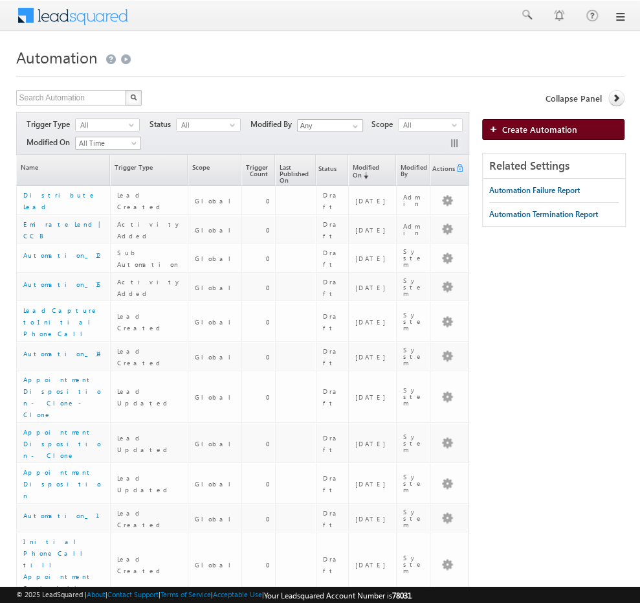
click at [542, 131] on span "Create Automation" at bounding box center [539, 129] width 75 height 11
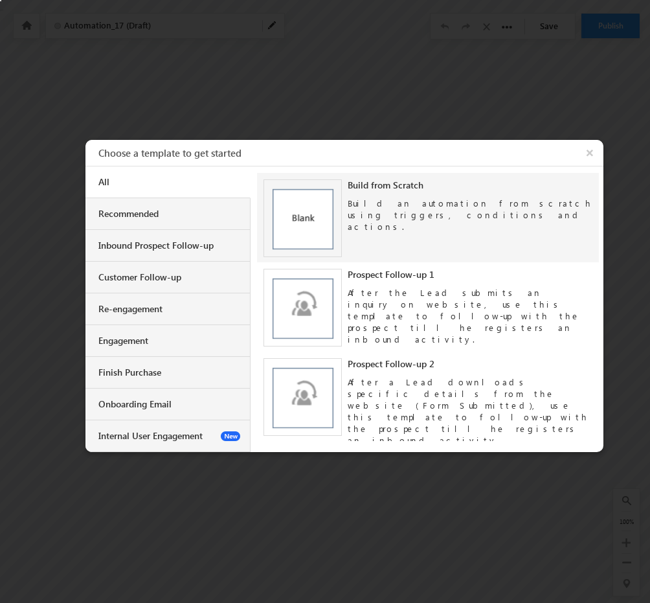
click at [361, 209] on div "Build an automation from scratch using triggers, conditions and actions." at bounding box center [470, 211] width 245 height 41
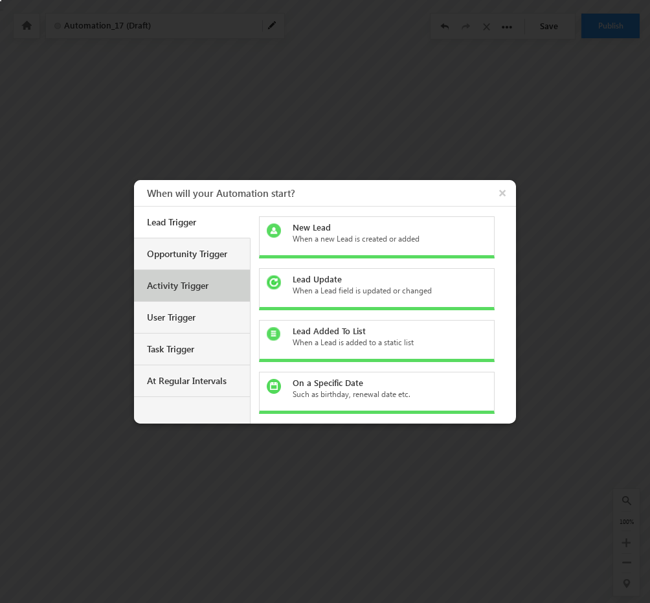
click at [228, 271] on div "Activity Trigger" at bounding box center [192, 286] width 116 height 32
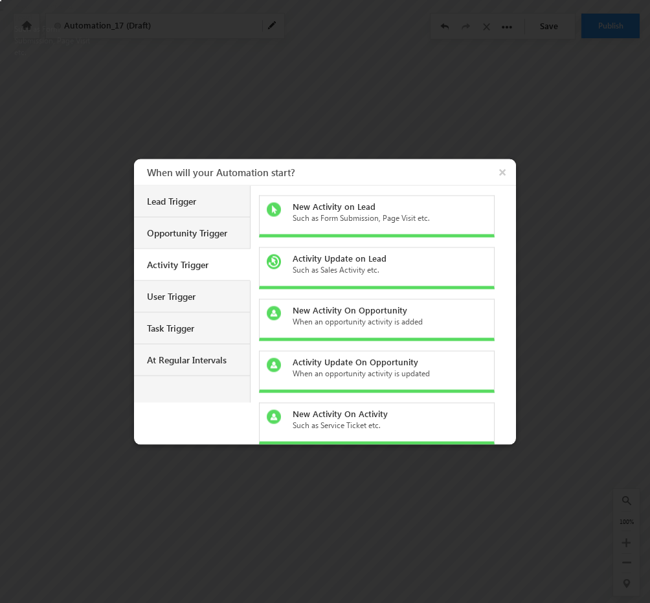
click at [395, 227] on div "New Activity on Lead Such as Form Submission, Page Visit etc." at bounding box center [377, 216] width 236 height 42
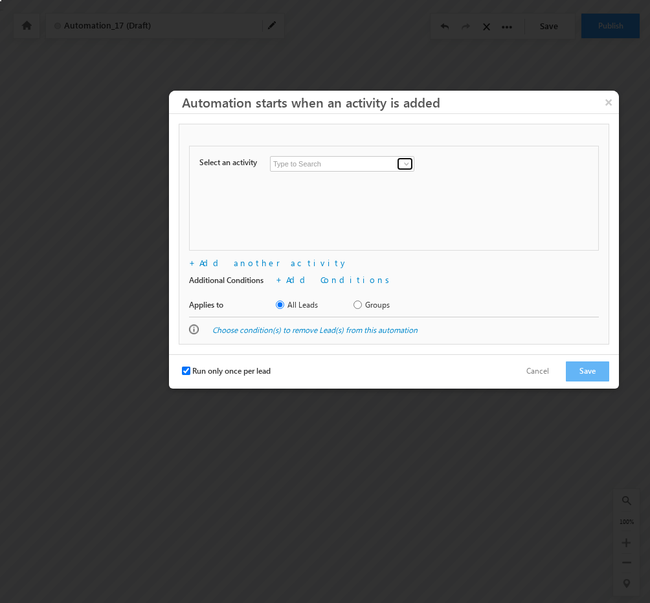
click at [405, 164] on span at bounding box center [406, 164] width 10 height 10
click at [364, 183] on link "Contact Centre A" at bounding box center [342, 190] width 144 height 15
type input "Contact Centre A"
click at [358, 303] on input "Groups" at bounding box center [357, 304] width 8 height 8
radio input "true"
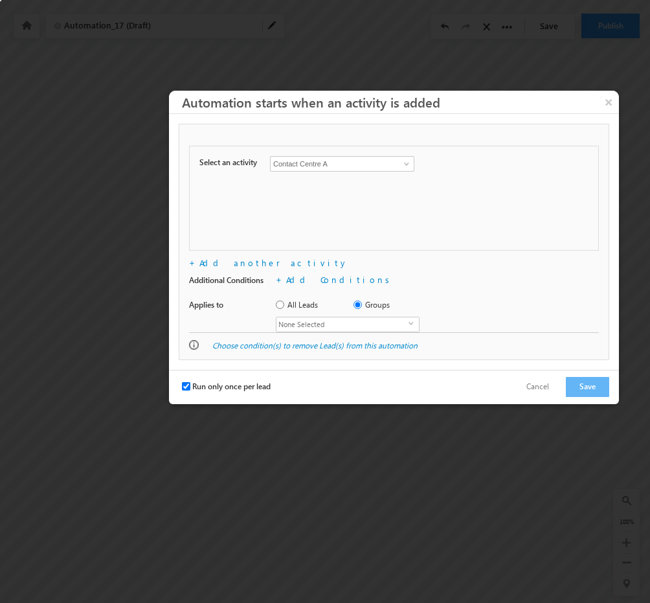
click at [398, 322] on span "None Selected" at bounding box center [342, 324] width 132 height 14
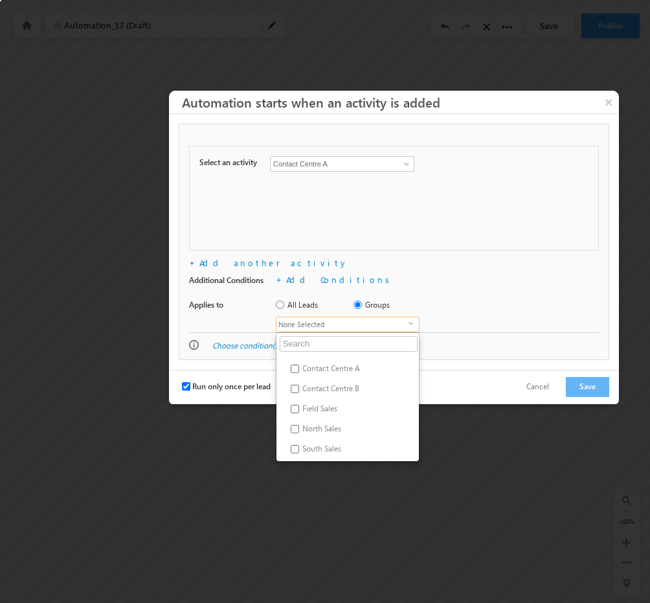
click at [328, 364] on label "Contact Centre A" at bounding box center [301, 371] width 51 height 20
click at [299, 364] on input "Contact Centre A" at bounding box center [295, 368] width 8 height 8
checkbox input "true"
click at [469, 283] on div "+ Add Conditions Lead(s) matching the below conditions will enter the automatio…" at bounding box center [428, 283] width 305 height 18
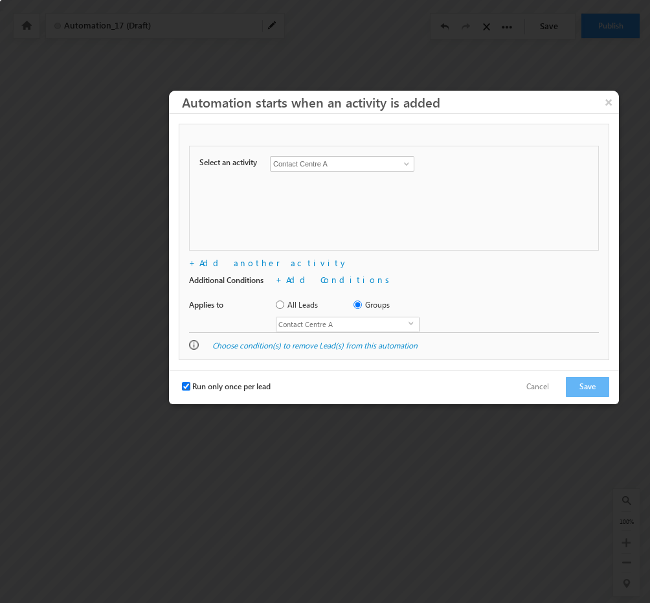
click at [183, 384] on input "Run only once per lead" at bounding box center [186, 386] width 8 height 8
checkbox input "false"
click at [588, 390] on button "Save" at bounding box center [587, 387] width 43 height 20
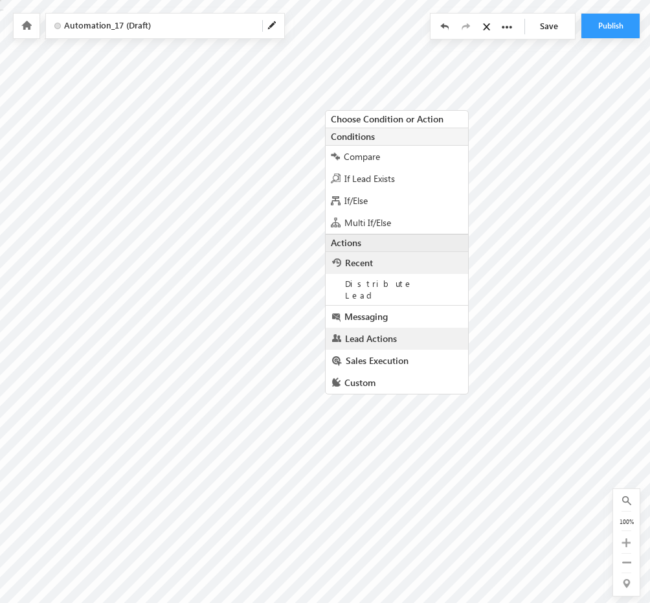
click at [396, 328] on link "Lead Actions" at bounding box center [397, 339] width 142 height 22
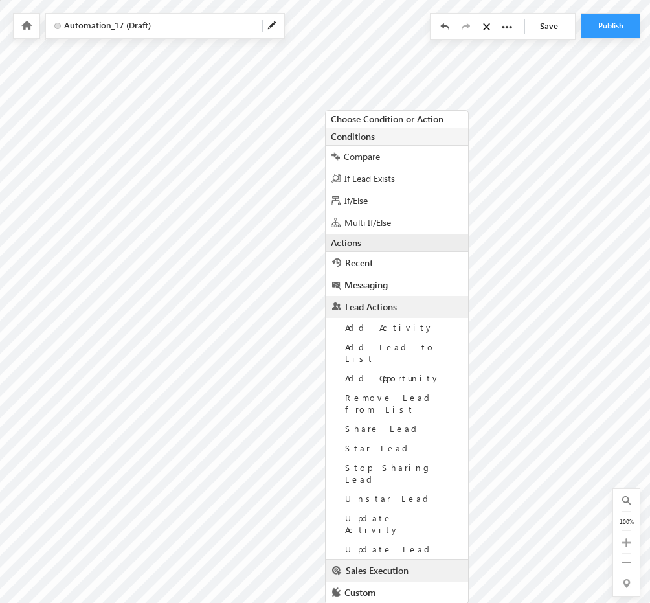
click at [394, 564] on span "Sales Execution" at bounding box center [377, 570] width 63 height 12
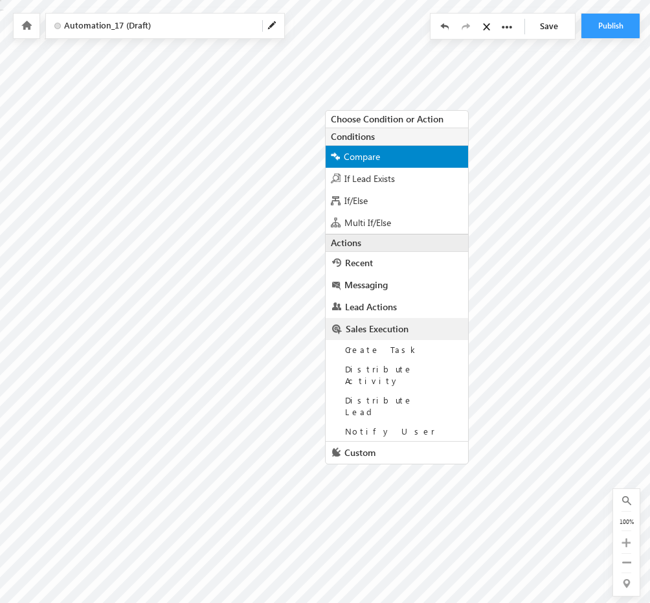
click at [375, 159] on span "Compare" at bounding box center [362, 156] width 36 height 12
radio input "true"
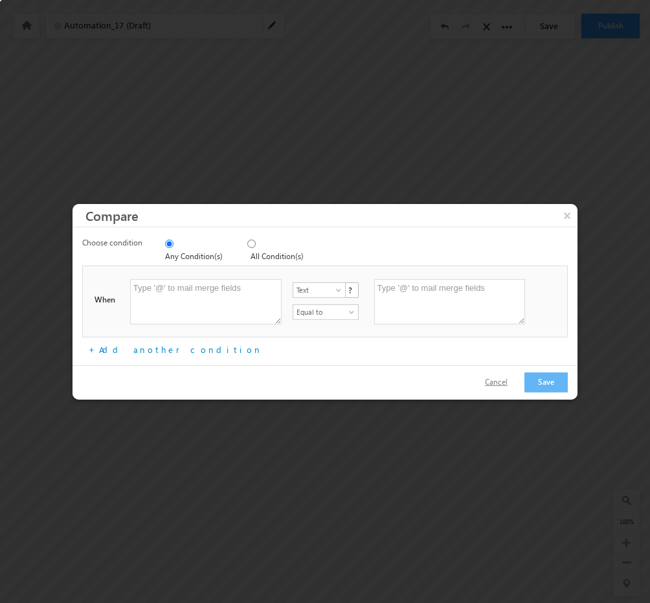
click at [506, 381] on button "Cancel" at bounding box center [496, 382] width 49 height 19
click at [570, 219] on button "×" at bounding box center [567, 214] width 21 height 23
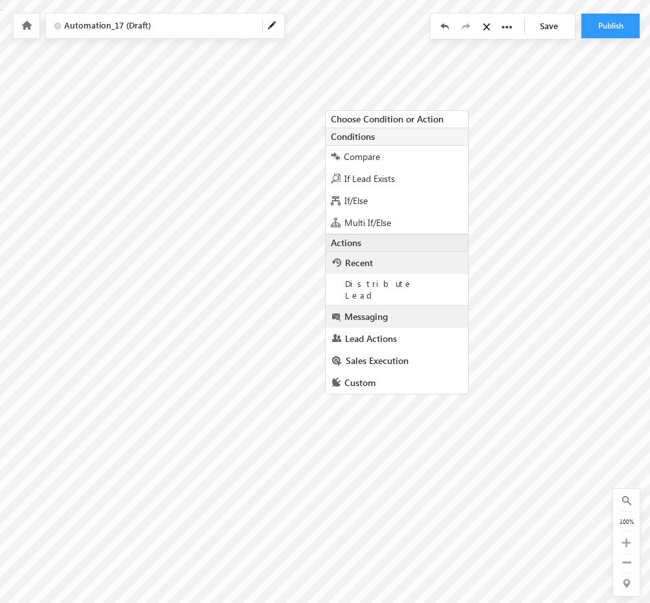
click at [394, 307] on link "Messaging" at bounding box center [397, 316] width 142 height 22
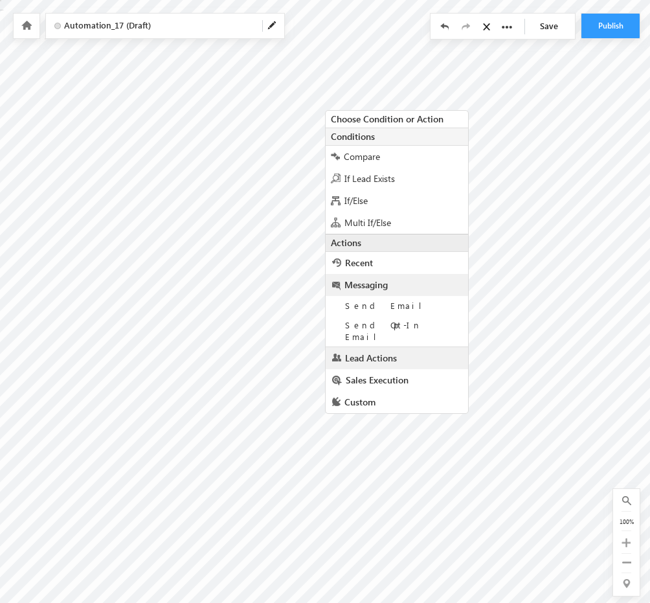
click at [390, 351] on span "Lead Actions" at bounding box center [371, 357] width 52 height 12
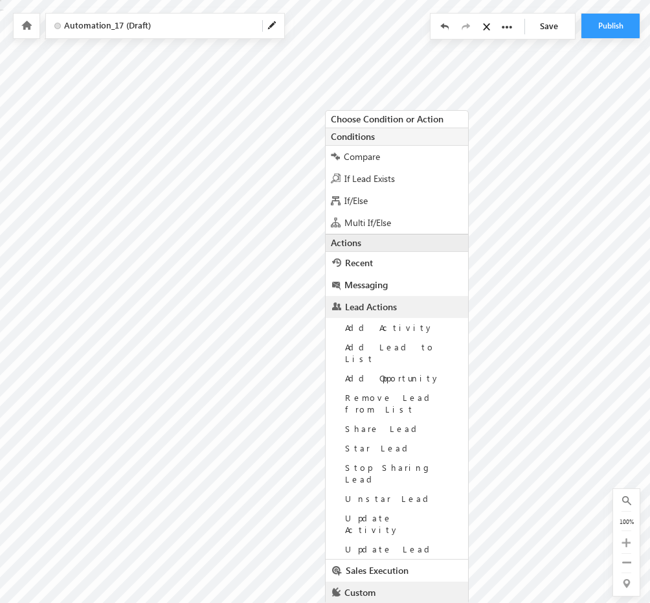
click at [381, 581] on link "Custom" at bounding box center [397, 592] width 142 height 22
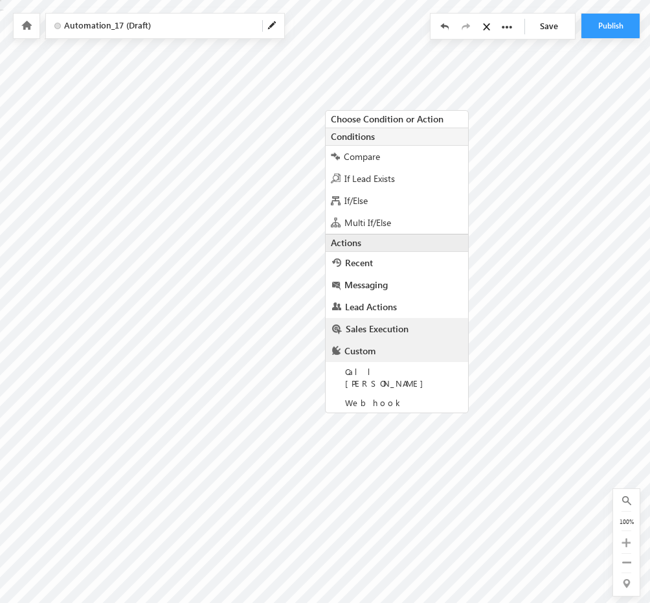
click at [382, 331] on span "Sales Execution" at bounding box center [377, 328] width 63 height 12
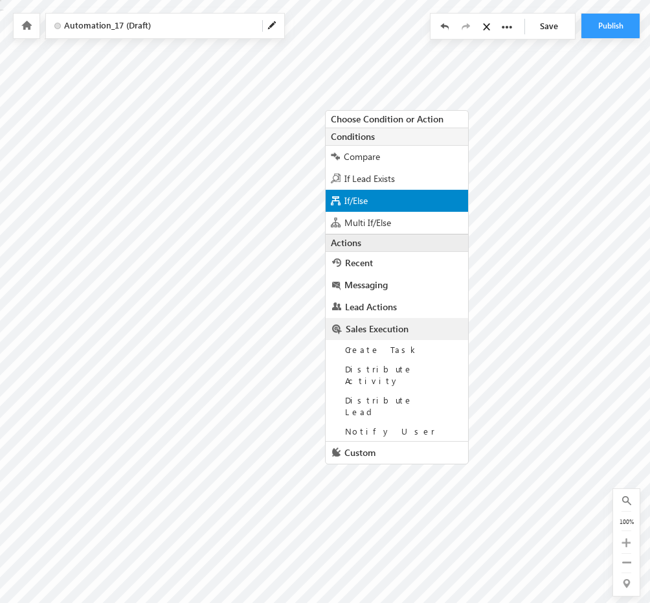
click at [421, 203] on div "If/Else" at bounding box center [397, 201] width 142 height 22
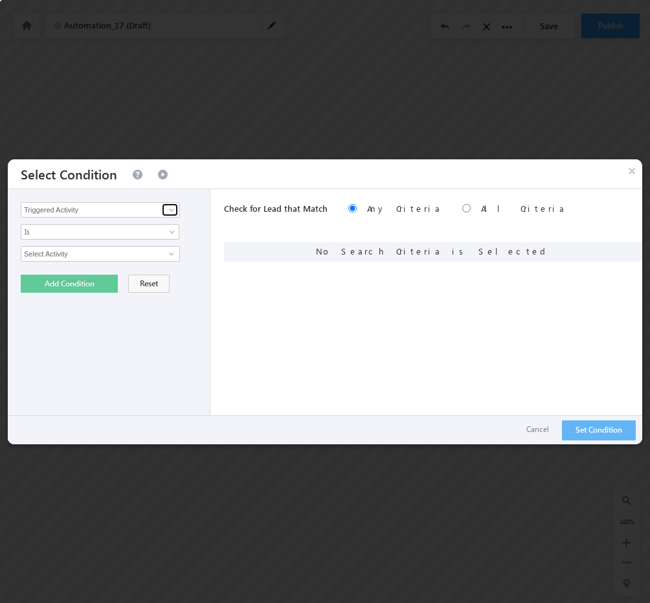
click at [173, 207] on span at bounding box center [171, 210] width 10 height 10
click at [172, 192] on div "Triggered Activity Lead Activity Task Sales Group Prospect Id Aadhar Number Add…" at bounding box center [109, 316] width 203 height 255
click at [125, 250] on input "Select Activity" at bounding box center [100, 254] width 159 height 16
click at [168, 249] on span at bounding box center [171, 254] width 10 height 10
click at [94, 278] on link "Contact Centre A" at bounding box center [100, 281] width 159 height 15
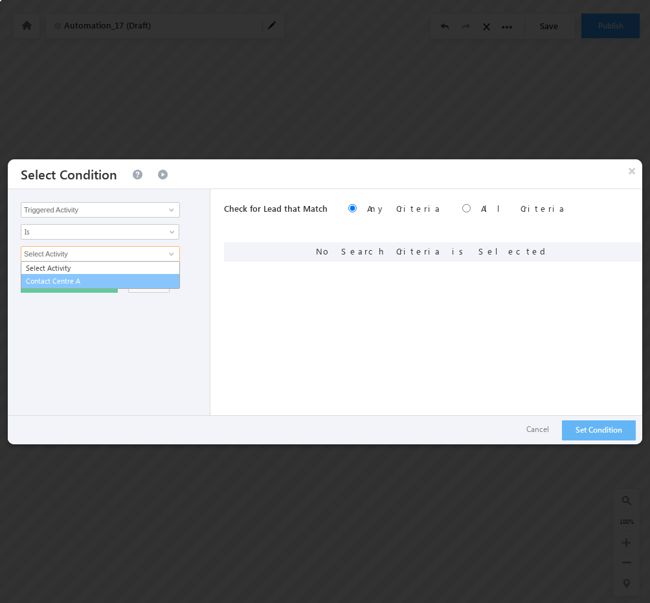
type input "Contact Centre A"
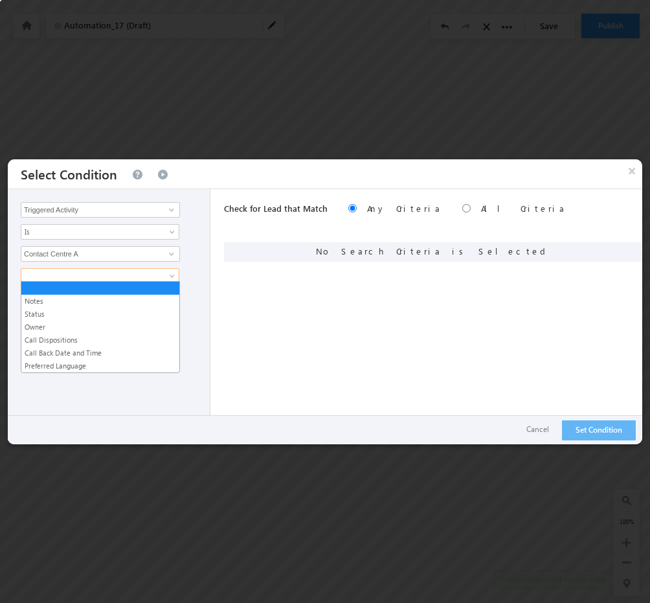
click at [170, 273] on span at bounding box center [173, 278] width 10 height 10
click at [77, 351] on link "Call Back Date and Time" at bounding box center [100, 353] width 158 height 12
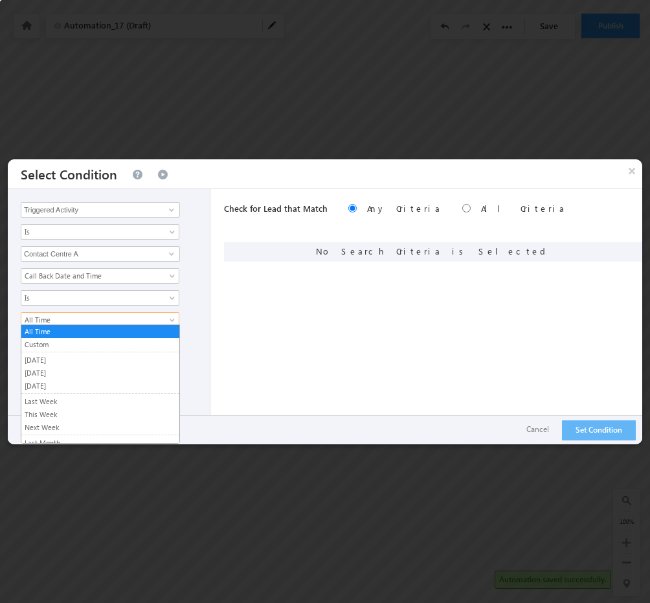
click at [168, 312] on link "All Time" at bounding box center [100, 320] width 159 height 16
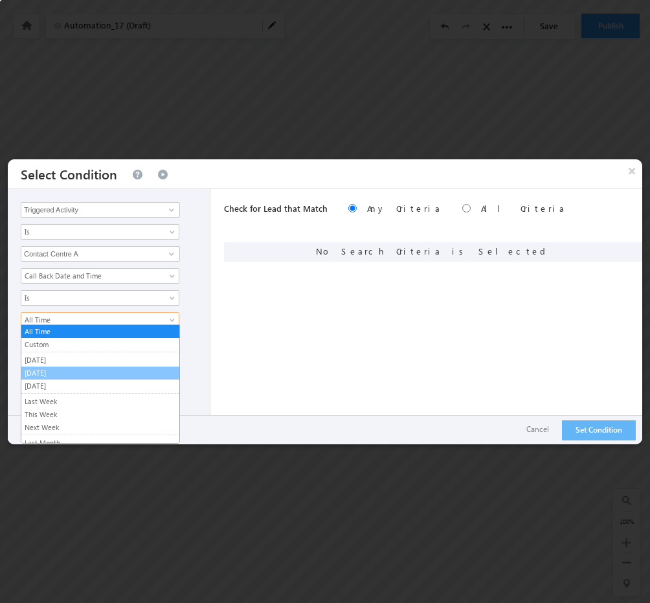
click at [88, 367] on link "[DATE]" at bounding box center [100, 373] width 158 height 12
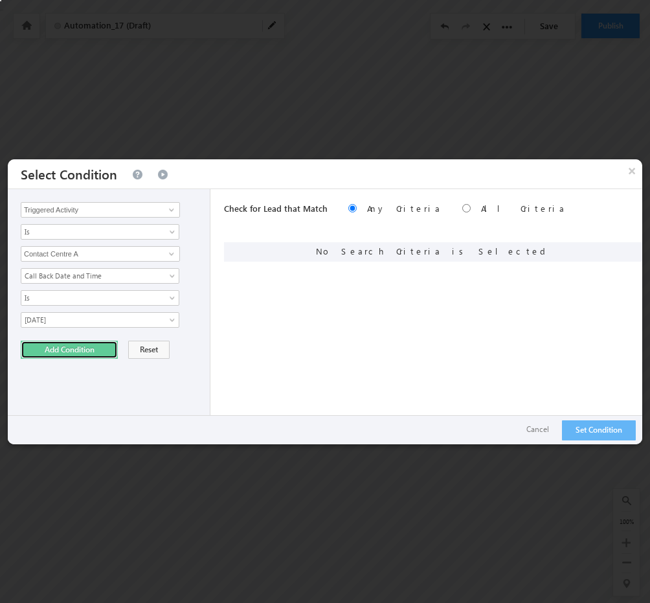
click at [109, 344] on button "Add Condition" at bounding box center [69, 349] width 97 height 18
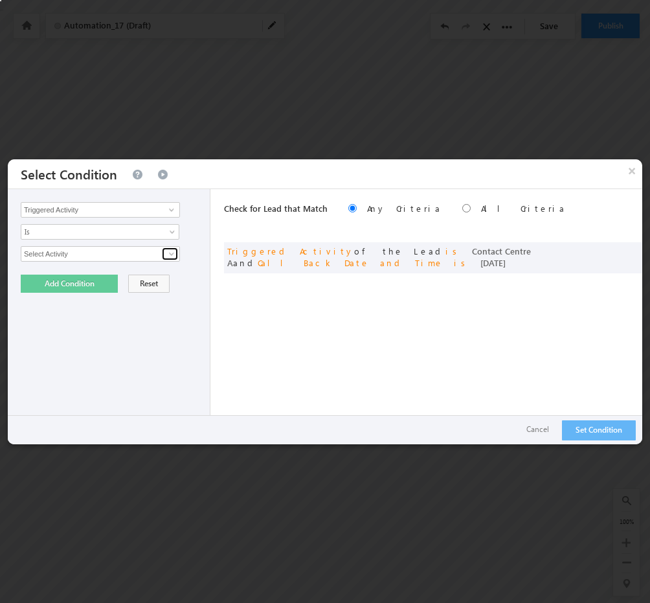
click at [168, 252] on span at bounding box center [171, 254] width 10 height 10
click at [112, 274] on link "Contact Centre A" at bounding box center [100, 281] width 159 height 15
type input "Contact Centre A"
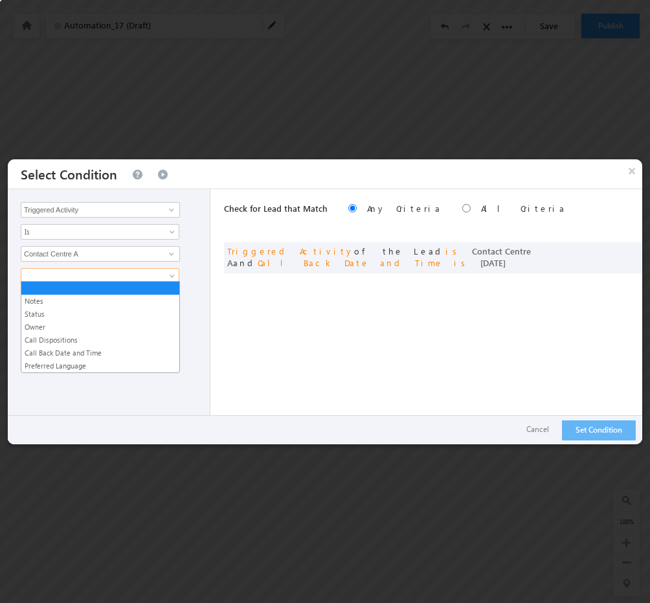
click at [127, 272] on span at bounding box center [91, 276] width 140 height 12
click at [74, 347] on link "Call Back Date and Time" at bounding box center [100, 353] width 158 height 12
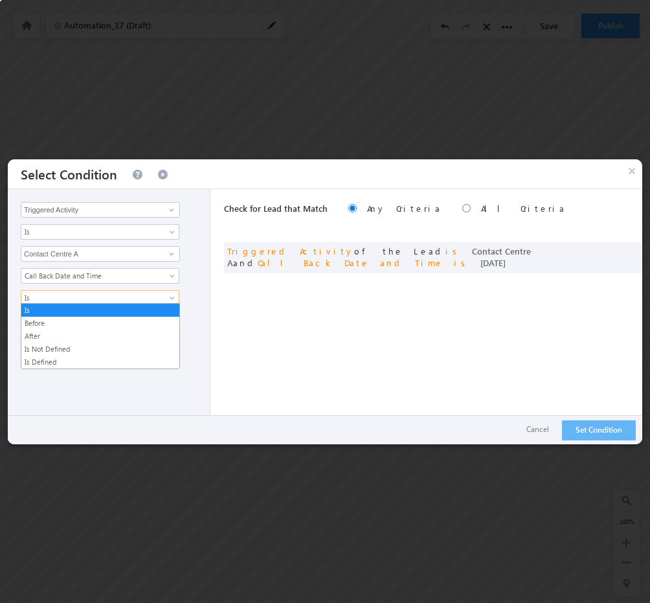
click at [157, 290] on link "Is" at bounding box center [100, 298] width 159 height 16
click at [65, 358] on link "Is Defined" at bounding box center [100, 362] width 158 height 12
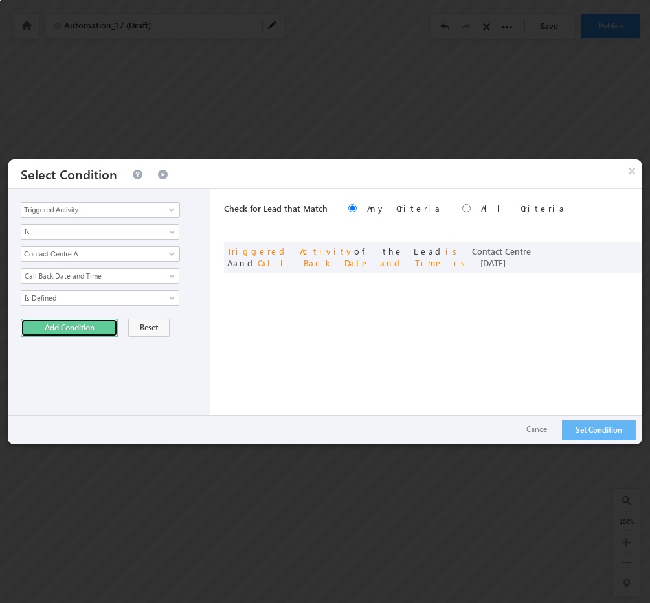
click at [91, 326] on button "Add Condition" at bounding box center [69, 327] width 97 height 18
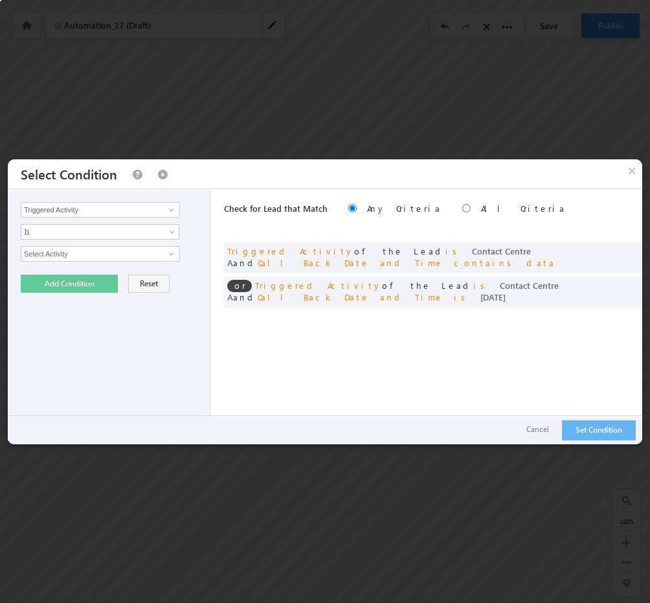
click at [577, 390] on div "Check for Lead that Match Any Criteria All Criteria Note that the current trigg…" at bounding box center [433, 316] width 418 height 255
click at [462, 211] on input "radio" at bounding box center [466, 208] width 8 height 8
radio input "true"
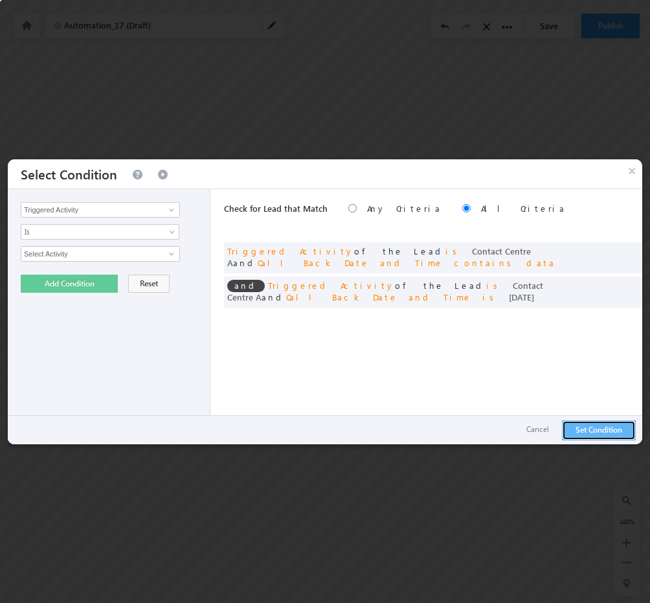
click at [594, 436] on button "Set Condition" at bounding box center [599, 430] width 74 height 20
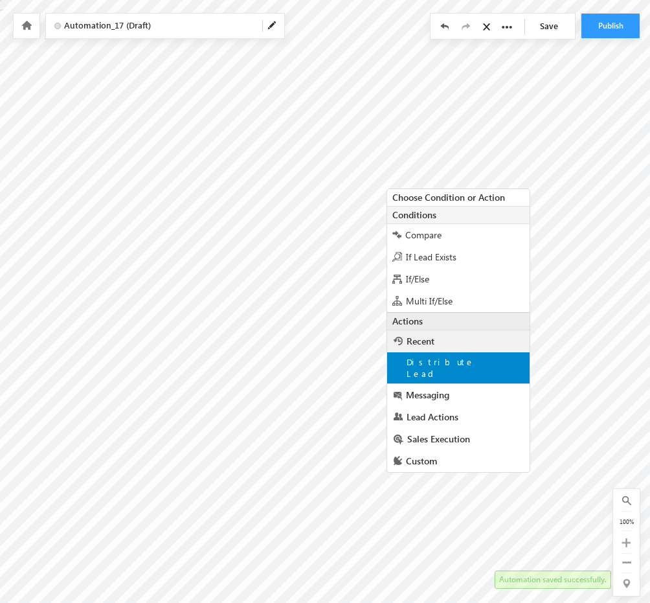
click at [436, 364] on span "Distribute Lead" at bounding box center [440, 367] width 68 height 23
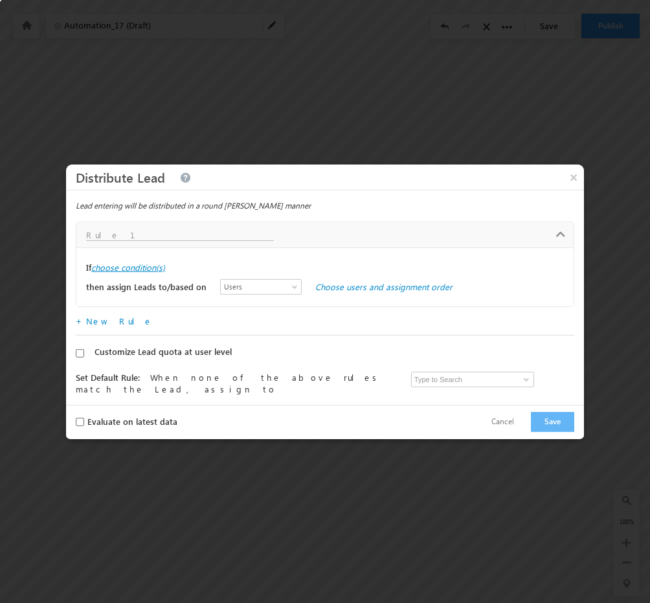
click at [158, 265] on label "choose condition(s)" at bounding box center [128, 267] width 74 height 12
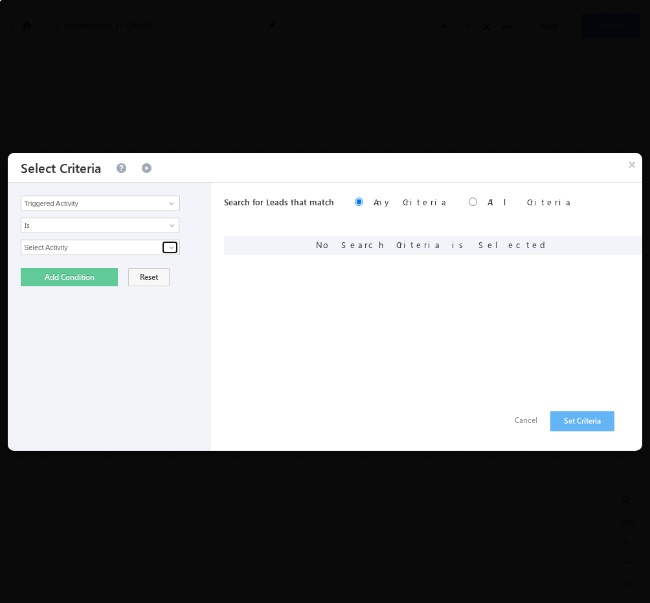
click at [170, 244] on span at bounding box center [171, 247] width 10 height 10
click at [98, 271] on link "Contact Centre A" at bounding box center [100, 274] width 159 height 15
type input "Contact Centre A"
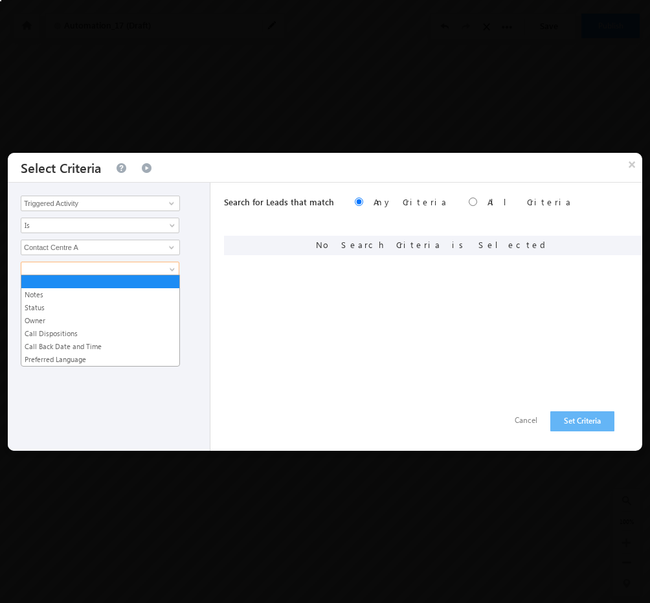
click at [115, 266] on span at bounding box center [91, 269] width 140 height 12
click at [94, 340] on link "Call Back Date and Time" at bounding box center [100, 346] width 158 height 12
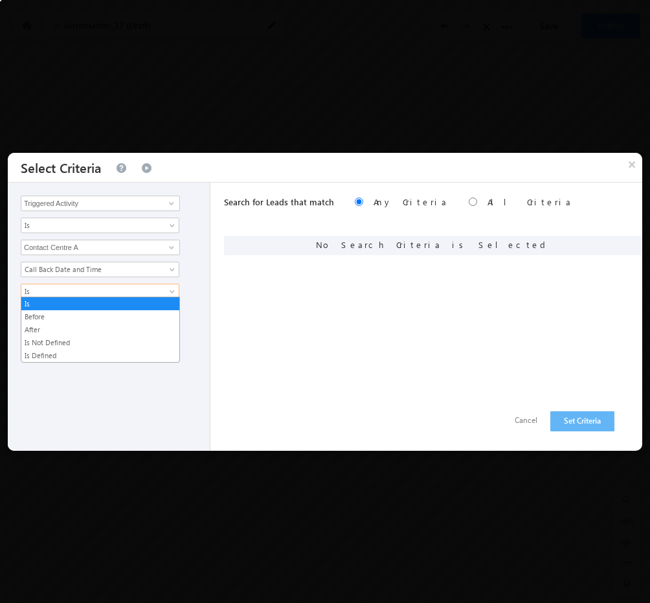
click at [171, 289] on span at bounding box center [173, 294] width 10 height 10
click at [84, 329] on link "After" at bounding box center [100, 330] width 158 height 12
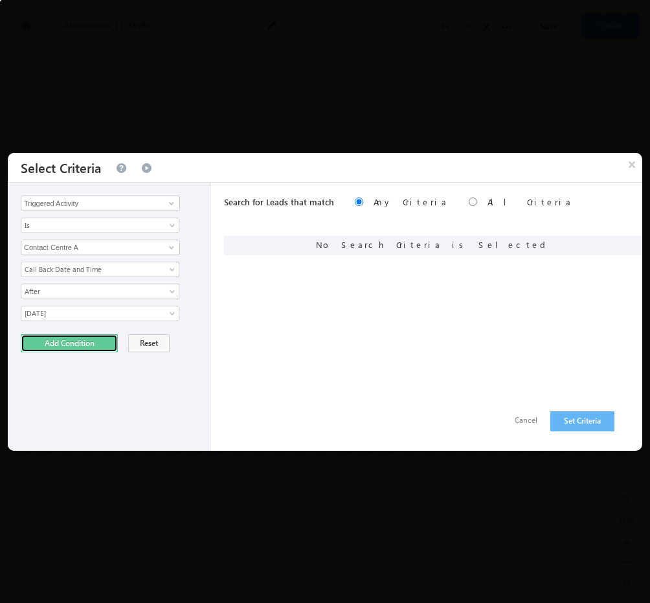
click at [65, 337] on button "Add Condition" at bounding box center [69, 343] width 97 height 18
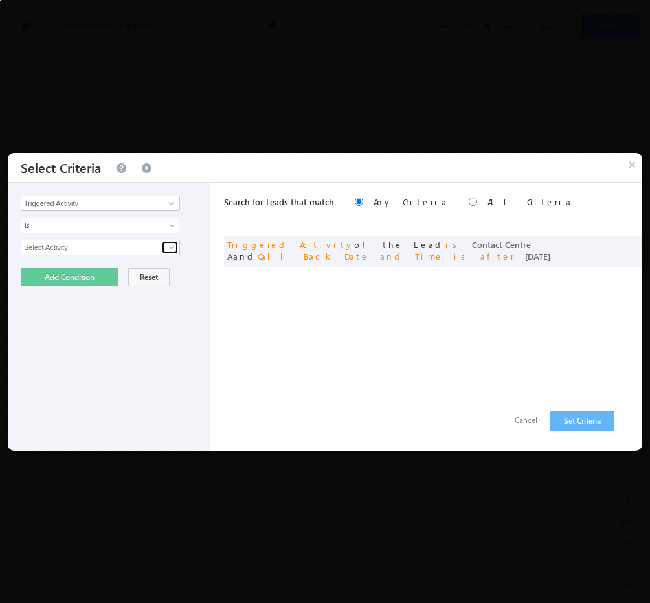
click at [175, 246] on span at bounding box center [171, 247] width 10 height 10
click at [90, 275] on link "Contact Centre A" at bounding box center [100, 274] width 159 height 15
type input "Contact Centre A"
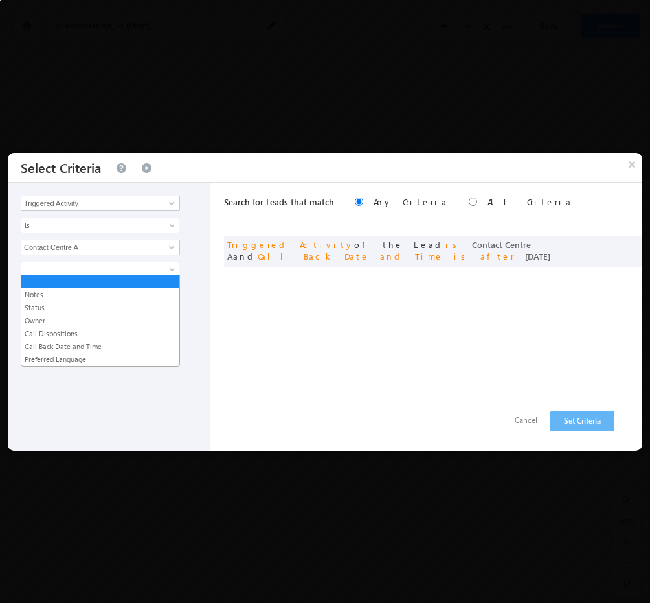
click at [171, 270] on span at bounding box center [173, 272] width 10 height 10
click at [109, 340] on link "Call Back Date and Time" at bounding box center [100, 346] width 158 height 12
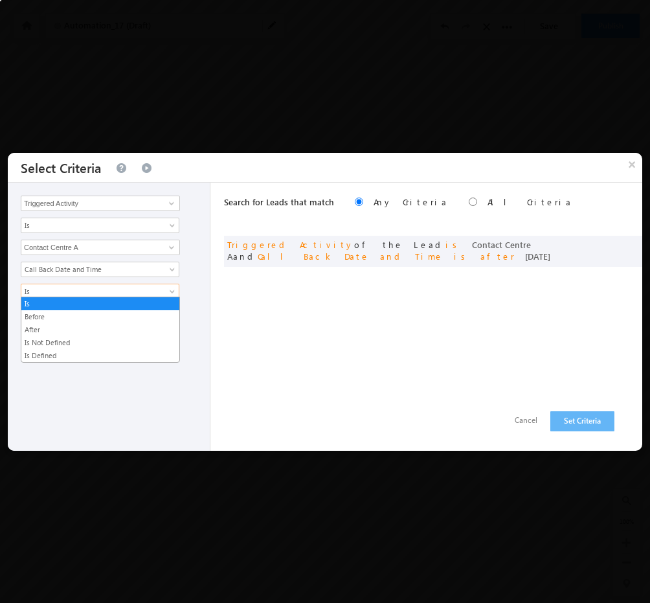
click at [148, 285] on span "Is" at bounding box center [91, 291] width 140 height 12
click at [58, 353] on link "Is Defined" at bounding box center [100, 356] width 158 height 12
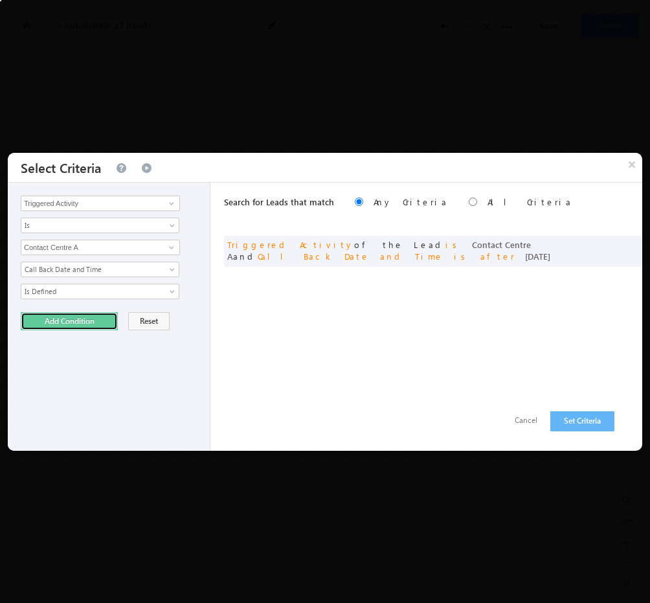
click at [77, 316] on button "Add Condition" at bounding box center [69, 321] width 97 height 18
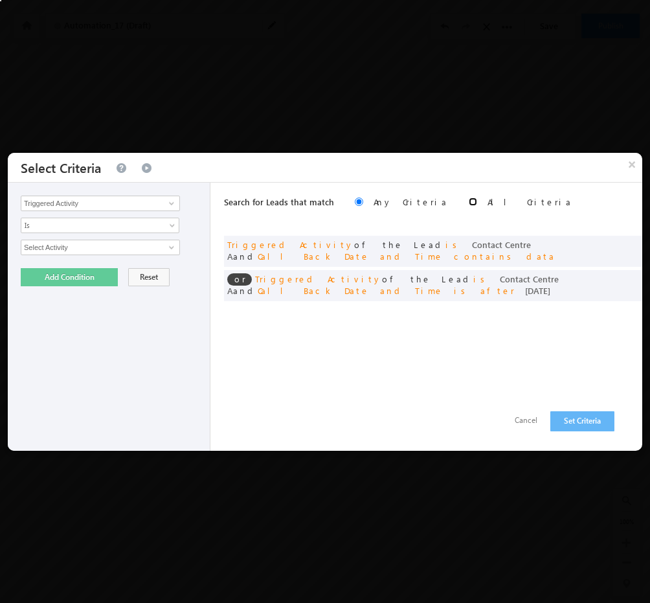
click at [469, 201] on input "radio" at bounding box center [473, 201] width 8 height 8
radio input "true"
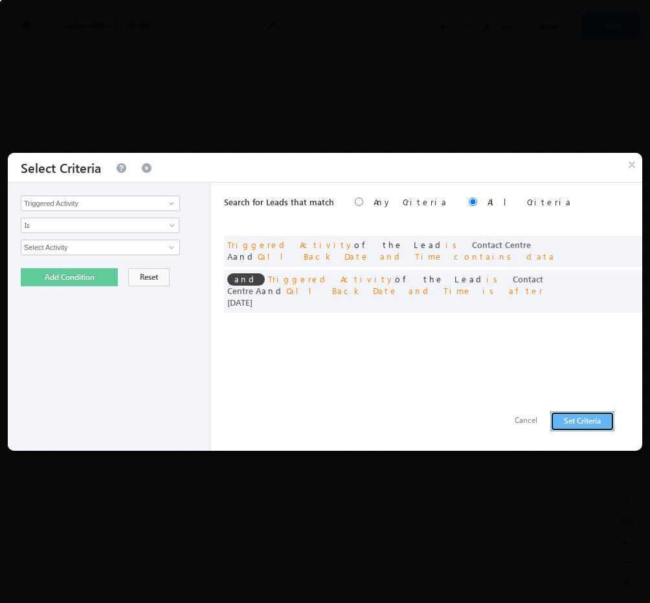
click at [576, 415] on button "Set Criteria" at bounding box center [582, 421] width 64 height 20
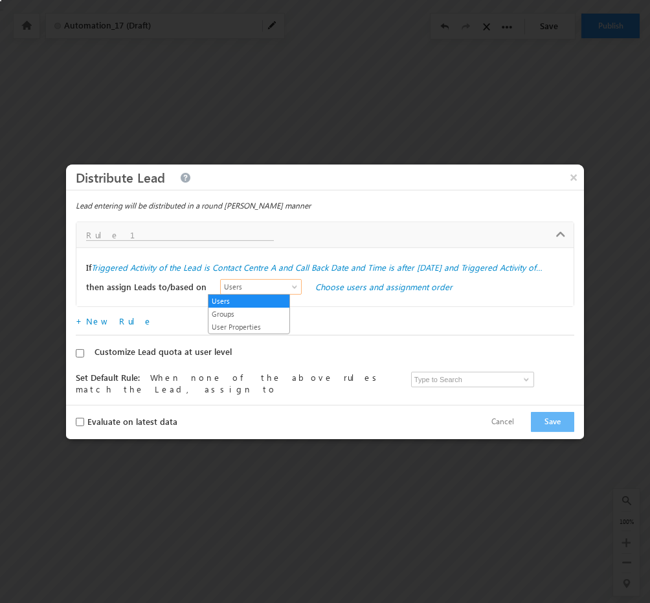
click at [238, 288] on span "Users" at bounding box center [258, 287] width 74 height 12
click at [236, 313] on link "Groups" at bounding box center [248, 314] width 81 height 12
click at [343, 287] on link "Choose groups and assignment order" at bounding box center [387, 286] width 144 height 11
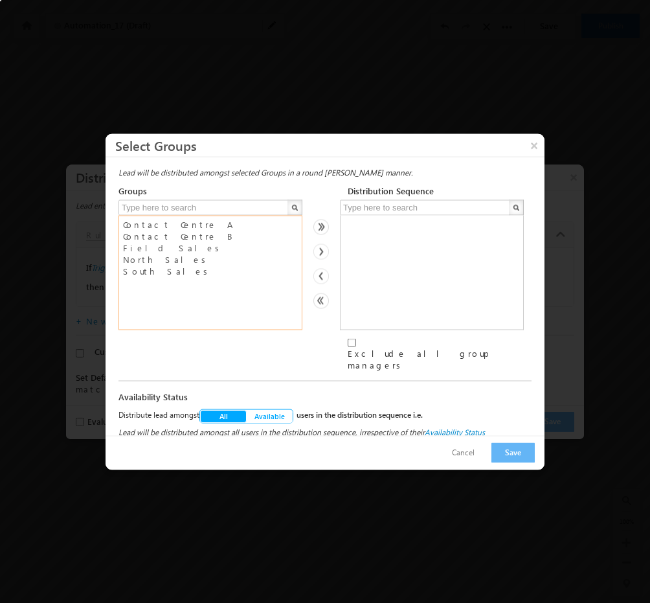
select select "c7763325-7627-11f0-91df-068012126923"
click at [215, 239] on option "Contact Centre B" at bounding box center [210, 236] width 177 height 12
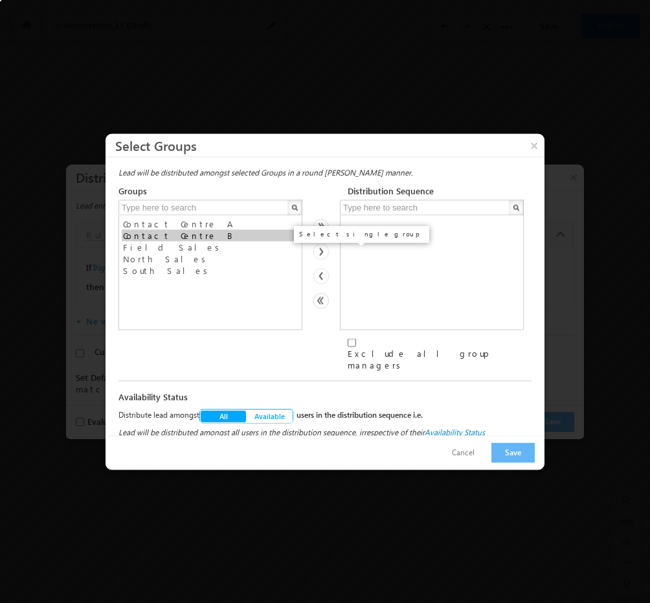
click at [321, 259] on img at bounding box center [321, 251] width 16 height 16
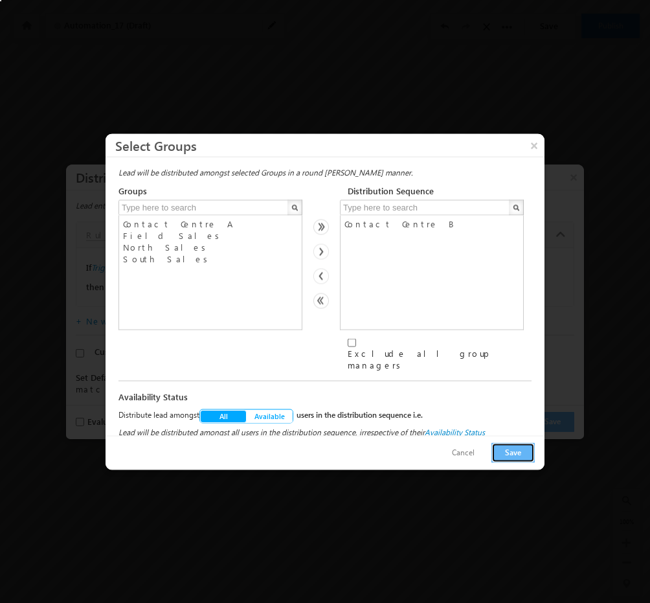
click at [515, 449] on button "Save" at bounding box center [512, 452] width 43 height 20
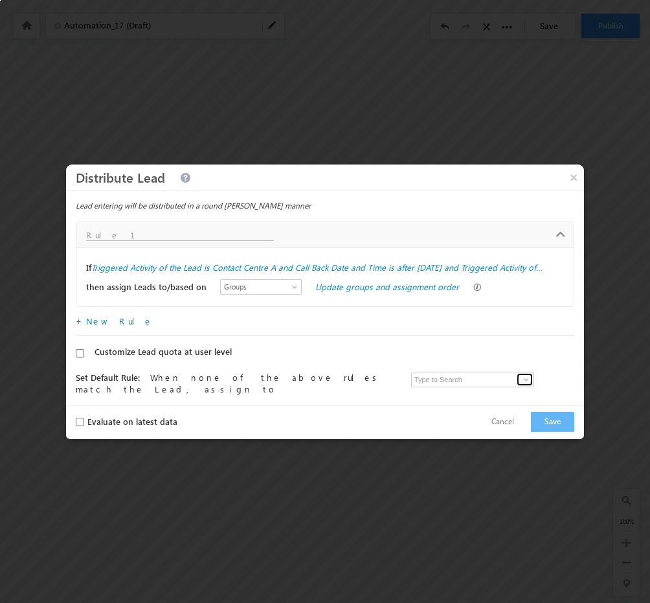
click at [522, 377] on span at bounding box center [526, 379] width 10 height 10
click at [474, 399] on span "[EMAIL_ADDRESS][PERSON_NAME][DOMAIN_NAME]" at bounding box center [474, 404] width 117 height 10
type input "Admin"
click at [544, 416] on button "Save" at bounding box center [552, 422] width 43 height 20
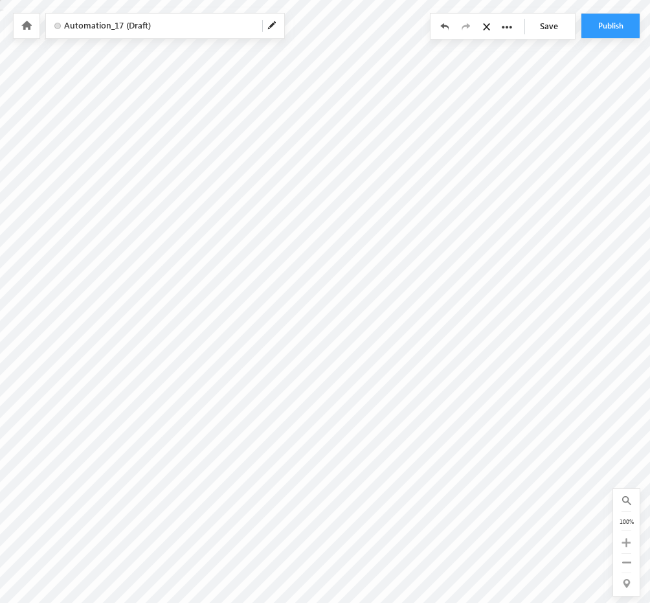
checkbox input "false"
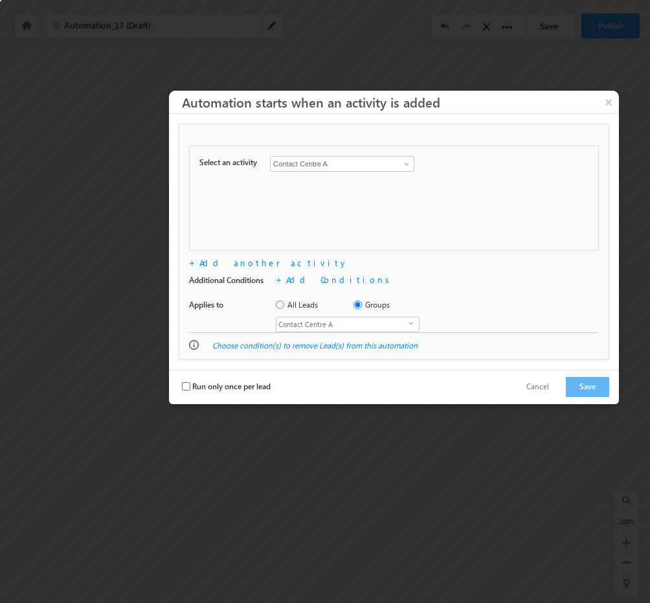
click at [350, 318] on span "Contact Centre A" at bounding box center [342, 324] width 132 height 14
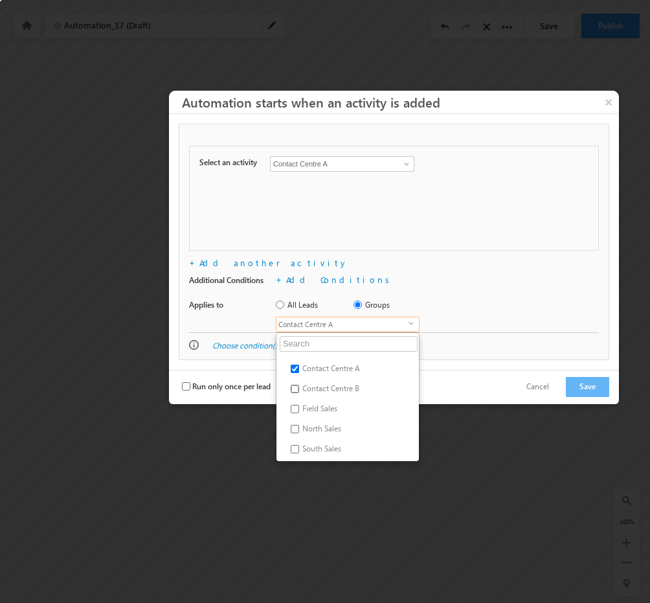
click at [296, 386] on input "Contact Centre B" at bounding box center [295, 388] width 8 height 8
checkbox input "true"
click at [287, 302] on label "All Leads" at bounding box center [297, 305] width 42 height 12
click at [284, 302] on input "All Leads" at bounding box center [280, 304] width 8 height 8
radio input "true"
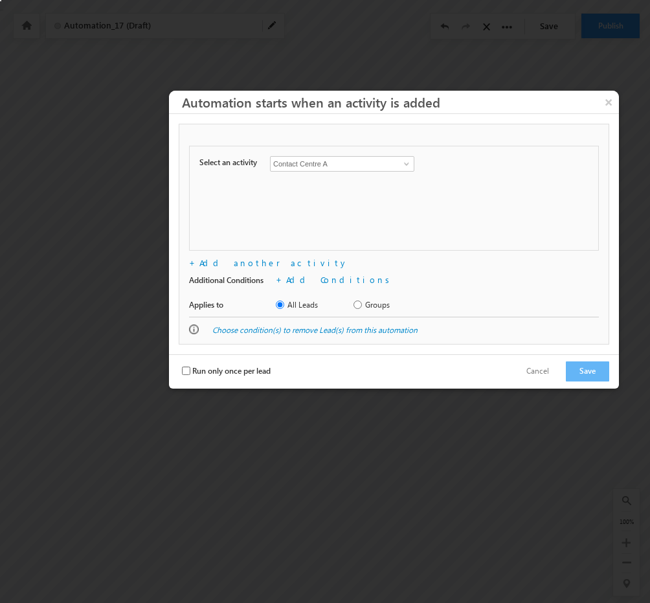
click at [415, 267] on div "+ Add another activity" at bounding box center [394, 263] width 410 height 12
click at [586, 368] on button "Save" at bounding box center [587, 371] width 43 height 20
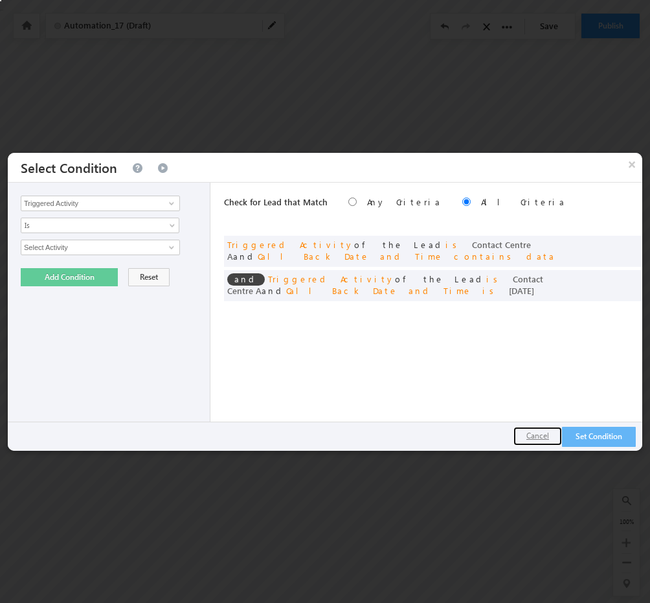
click at [533, 436] on button "Cancel" at bounding box center [537, 436] width 49 height 19
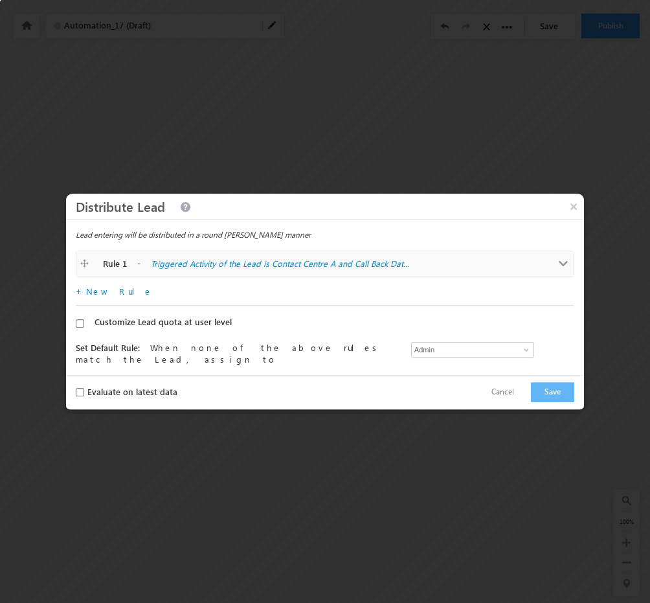
click at [559, 266] on span at bounding box center [564, 264] width 10 height 10
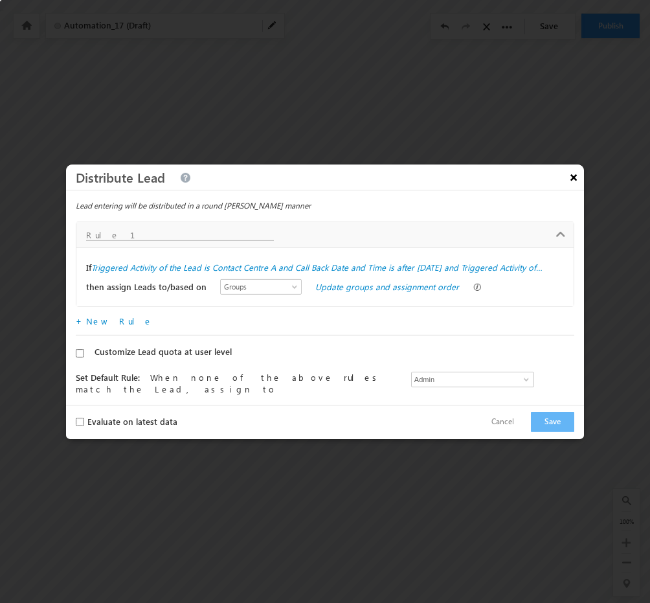
click at [572, 174] on button "×" at bounding box center [573, 176] width 21 height 23
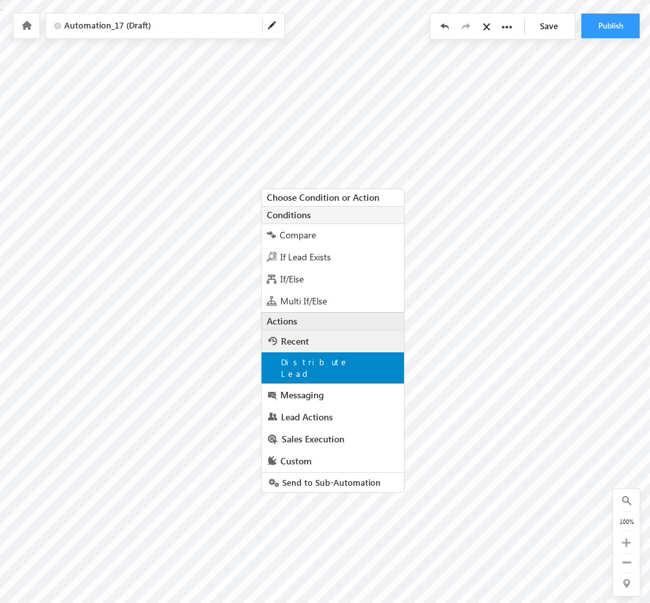
click at [359, 366] on div "Distribute Lead" at bounding box center [332, 367] width 142 height 31
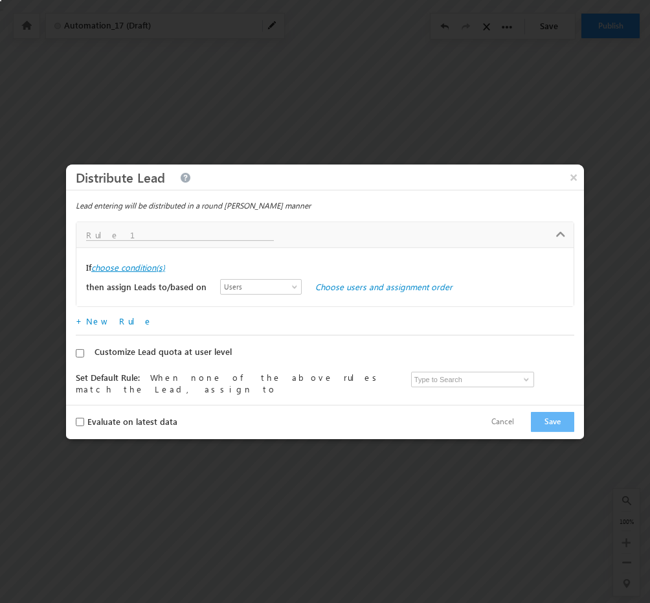
click at [148, 263] on label "choose condition(s)" at bounding box center [128, 267] width 74 height 12
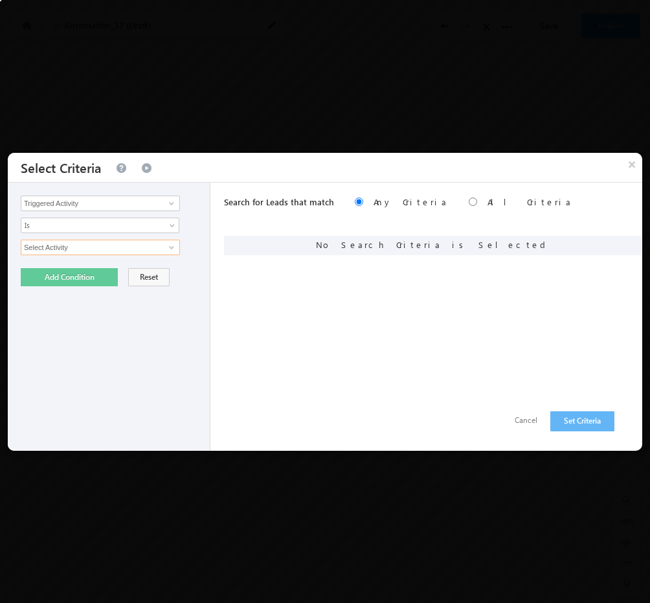
click at [136, 248] on input "Select Activity" at bounding box center [100, 247] width 159 height 16
click at [175, 243] on span at bounding box center [171, 247] width 10 height 10
click at [126, 272] on link "Contact Centre A" at bounding box center [100, 274] width 159 height 15
type input "Contact Centre A"
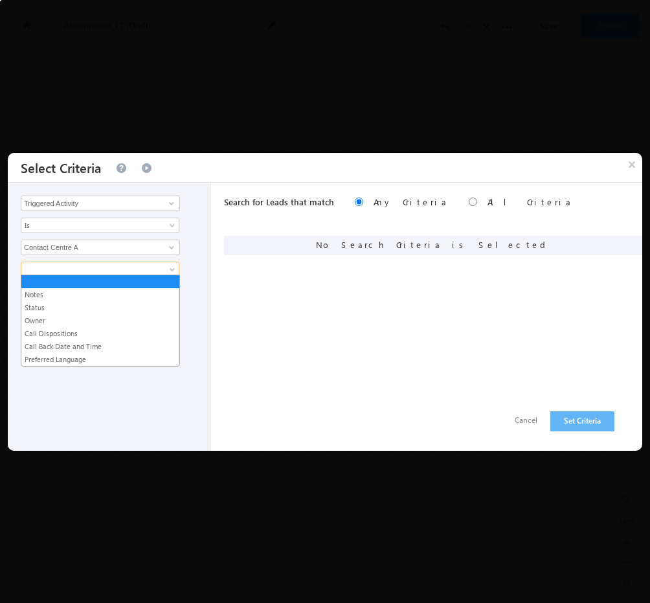
click at [157, 271] on span at bounding box center [91, 269] width 140 height 12
click at [69, 353] on link "Preferred Language" at bounding box center [100, 359] width 158 height 12
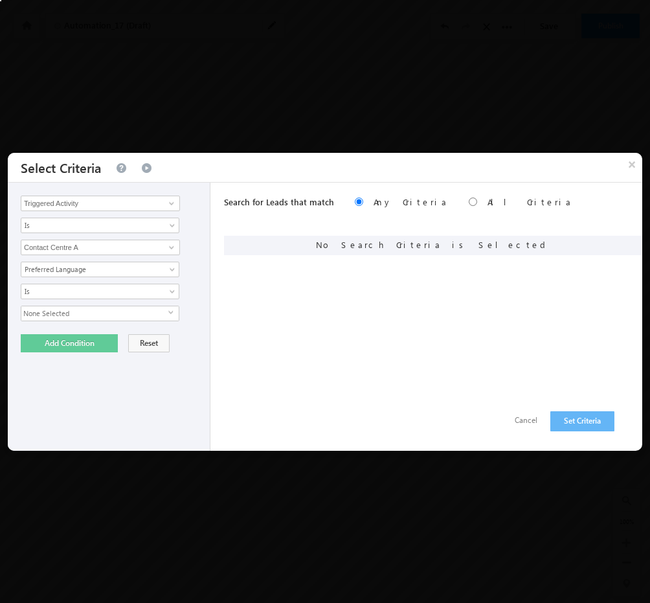
click at [131, 308] on span "None Selected" at bounding box center [94, 313] width 147 height 14
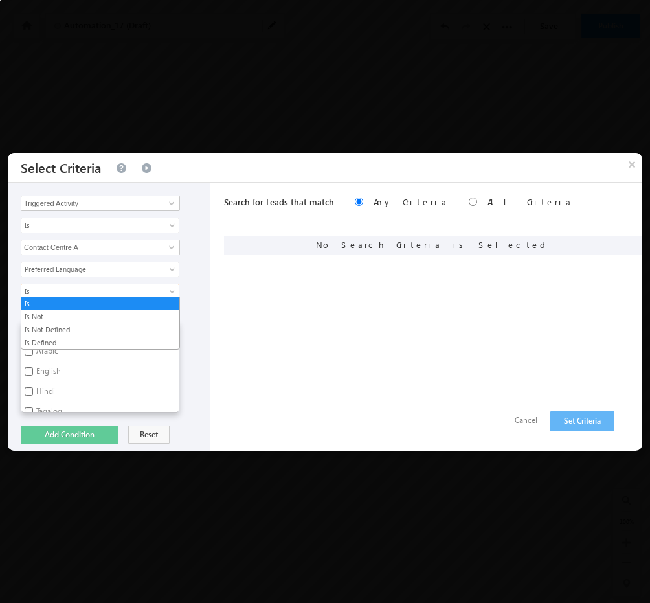
click at [111, 292] on span "Is" at bounding box center [91, 291] width 140 height 12
click at [56, 340] on link "Is Defined" at bounding box center [100, 343] width 158 height 12
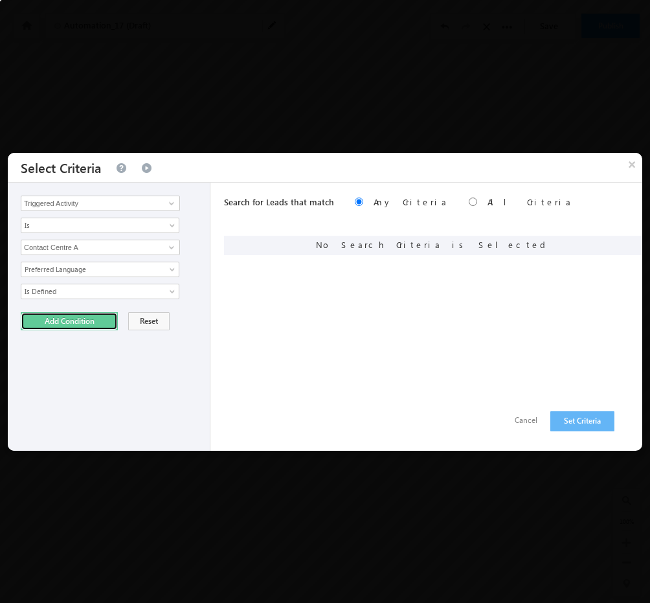
click at [94, 314] on button "Add Condition" at bounding box center [69, 321] width 97 height 18
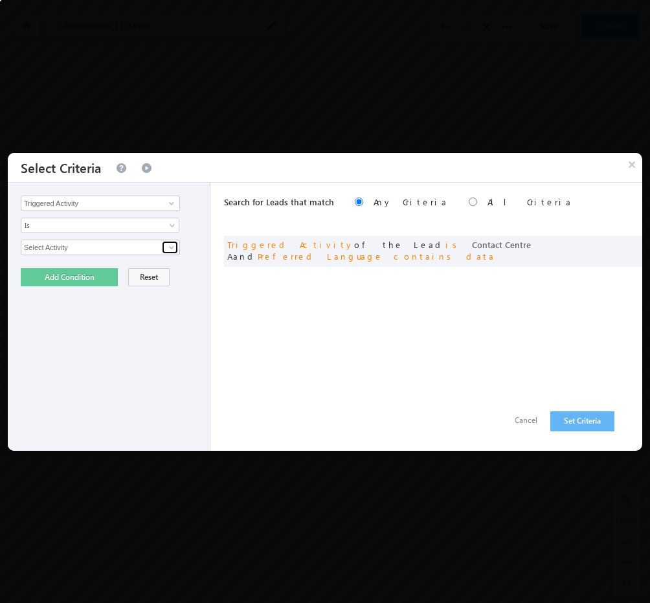
click at [172, 242] on span at bounding box center [171, 247] width 10 height 10
click at [63, 273] on link "Contact Centre A" at bounding box center [100, 274] width 159 height 15
type input "Contact Centre A"
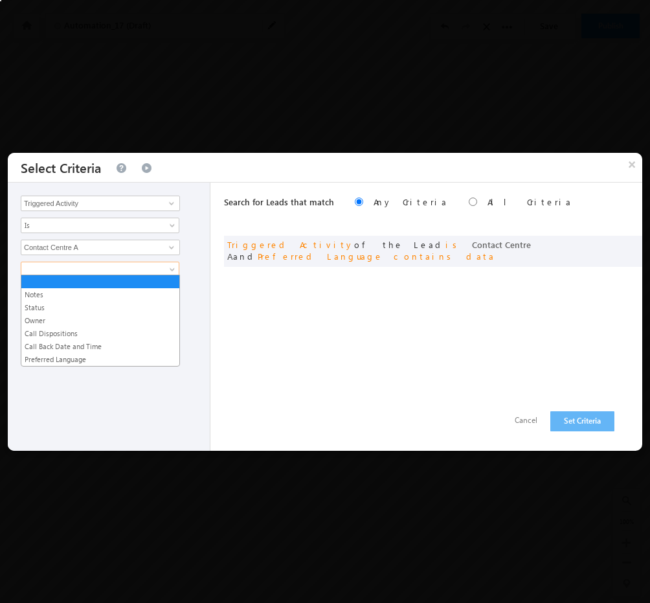
click at [98, 265] on span at bounding box center [91, 269] width 140 height 12
click at [72, 354] on link "Preferred Language" at bounding box center [100, 359] width 158 height 12
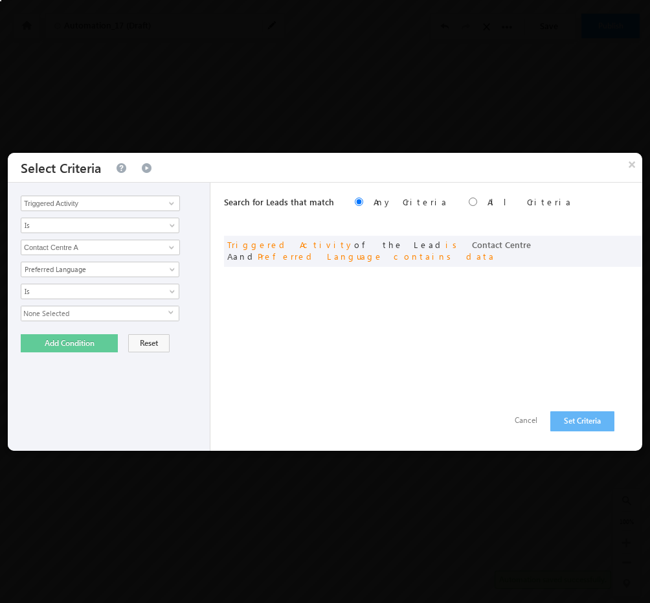
click at [122, 309] on span "None Selected" at bounding box center [94, 313] width 147 height 14
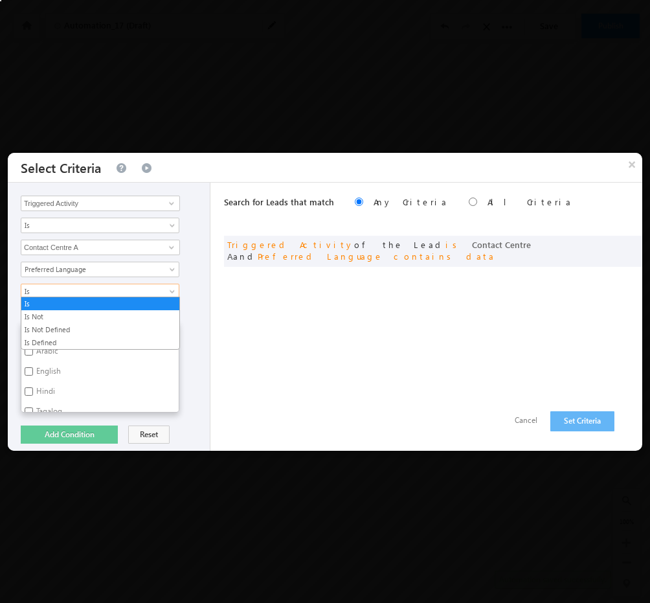
click at [171, 289] on span at bounding box center [173, 294] width 10 height 10
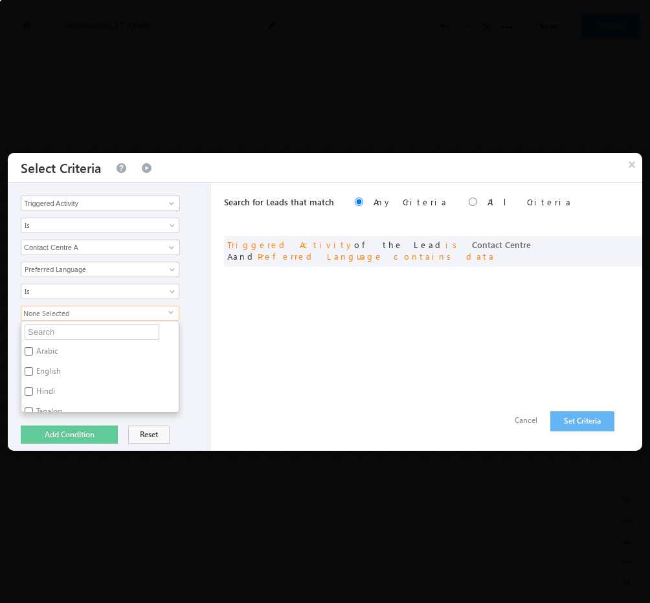
click at [190, 287] on div "Is Is Not Is Not Defined Is Defined Is" at bounding box center [112, 291] width 183 height 16
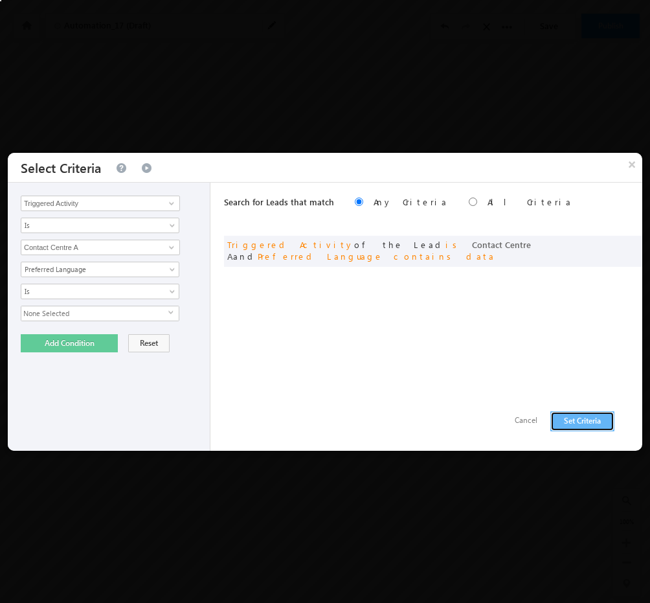
click at [586, 418] on button "Set Criteria" at bounding box center [582, 421] width 64 height 20
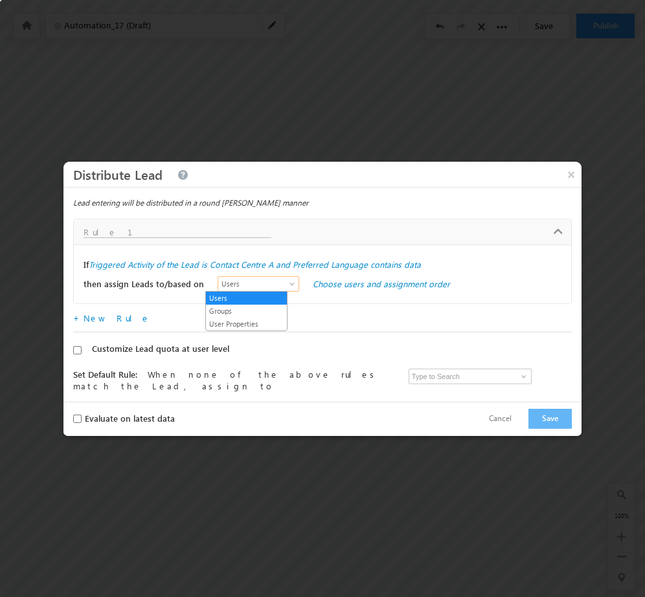
click at [288, 284] on span at bounding box center [293, 287] width 10 height 10
click at [230, 319] on link "User Properties" at bounding box center [246, 324] width 81 height 12
click at [343, 279] on link "Choose user properties" at bounding box center [357, 283] width 89 height 11
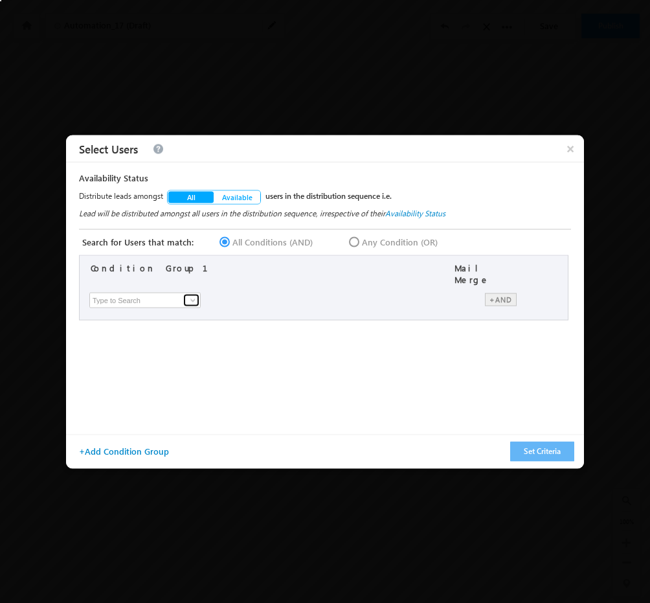
click at [189, 294] on span at bounding box center [193, 299] width 10 height 10
click at [133, 335] on link "Speaker Language" at bounding box center [148, 339] width 112 height 15
type input "Speaker Language"
click at [347, 296] on div "select" at bounding box center [376, 299] width 152 height 14
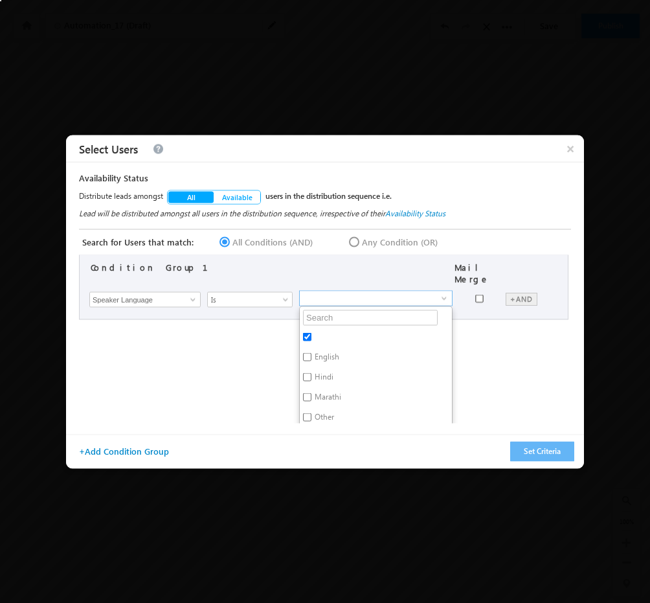
click at [476, 294] on input "checkbox" at bounding box center [479, 298] width 8 height 8
checkbox input "true"
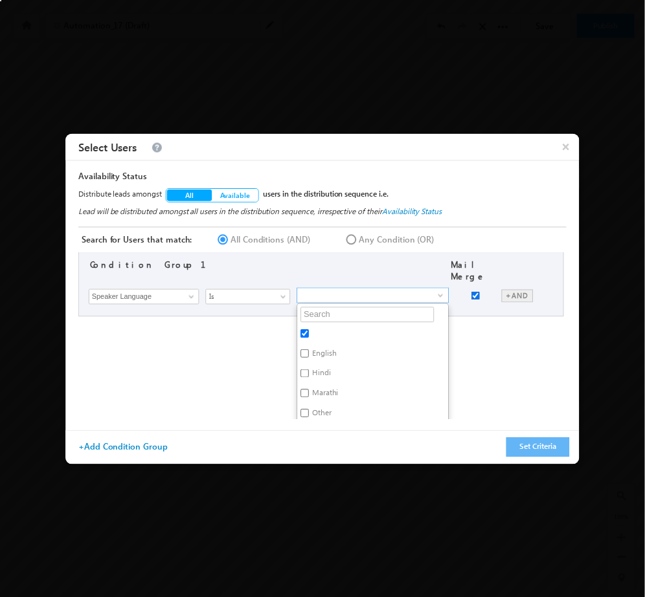
scroll to position [0, 0]
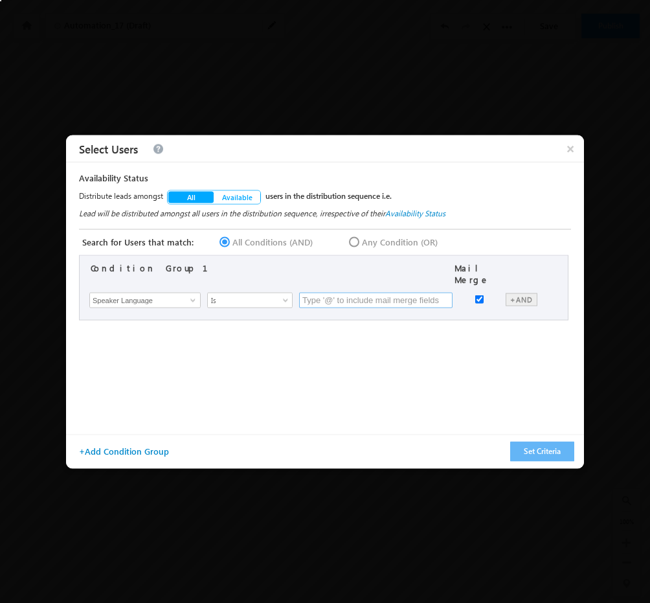
click at [384, 296] on input "text" at bounding box center [375, 300] width 153 height 16
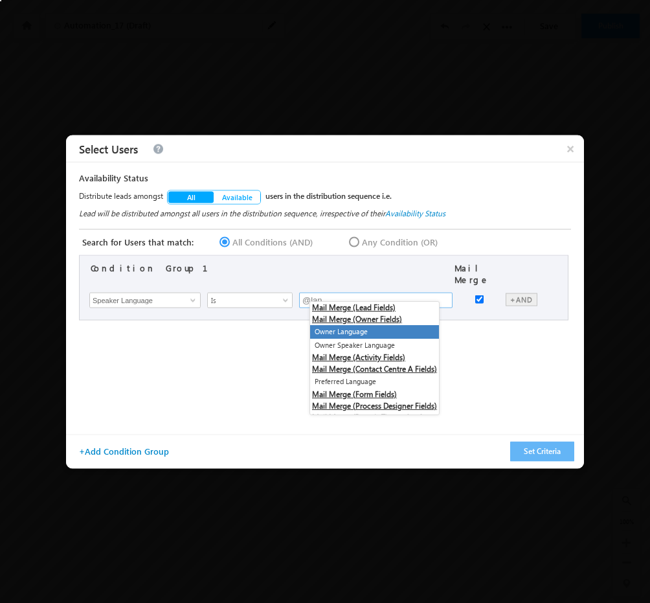
click at [340, 296] on input "@lan" at bounding box center [375, 300] width 153 height 16
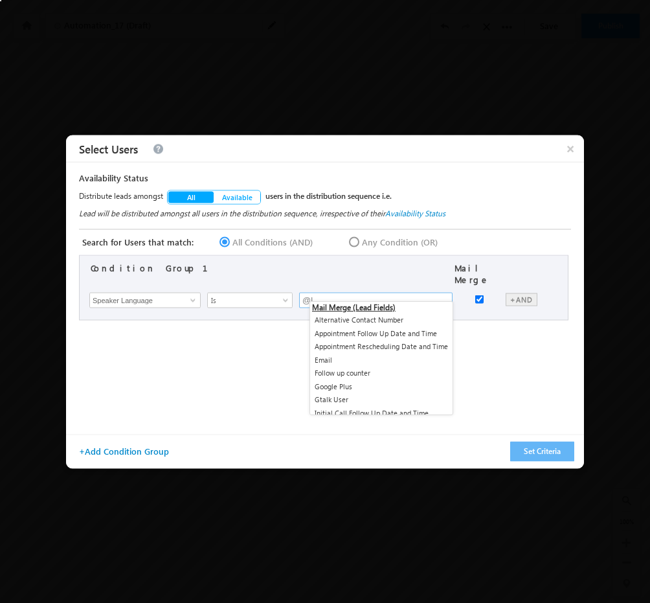
type input "@"
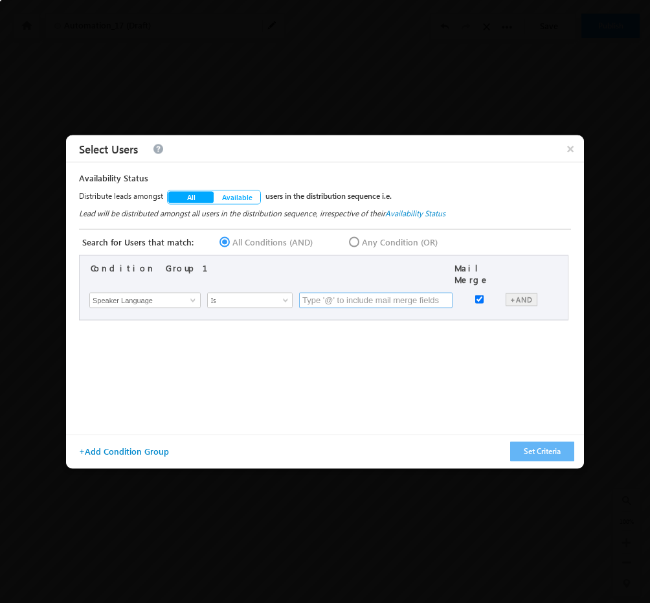
click at [386, 292] on input "text" at bounding box center [375, 300] width 153 height 16
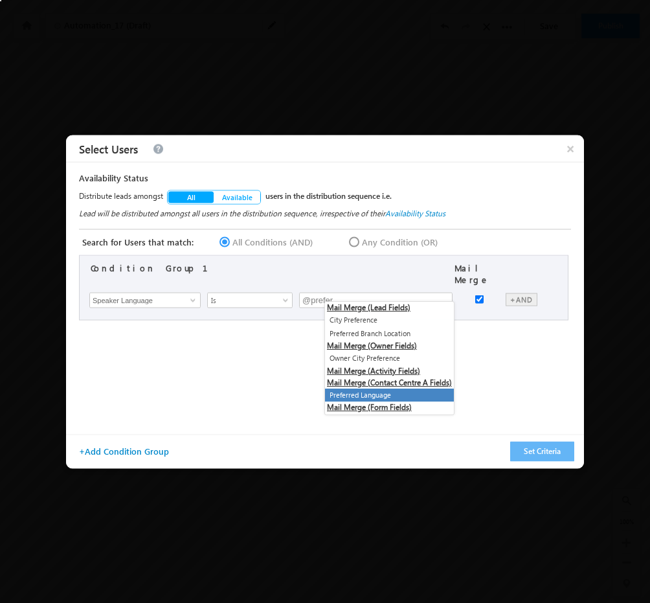
click at [372, 395] on li "Preferred Language" at bounding box center [389, 395] width 129 height 14
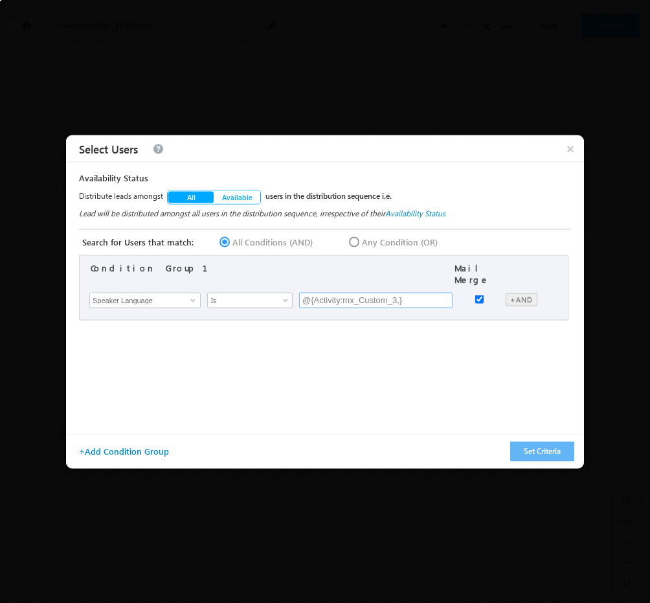
click at [436, 292] on input "@{Activity:mx_Custom_3,}" at bounding box center [375, 300] width 153 height 16
type input "@{"
click at [397, 292] on input "text" at bounding box center [375, 300] width 153 height 16
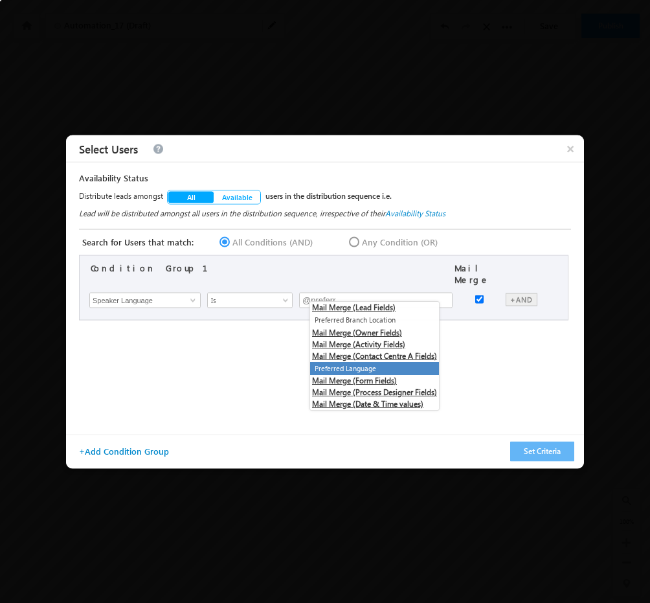
click at [394, 366] on li "Preferred Language" at bounding box center [374, 369] width 129 height 14
type input "@{Activity:mx_Custom_3,}"
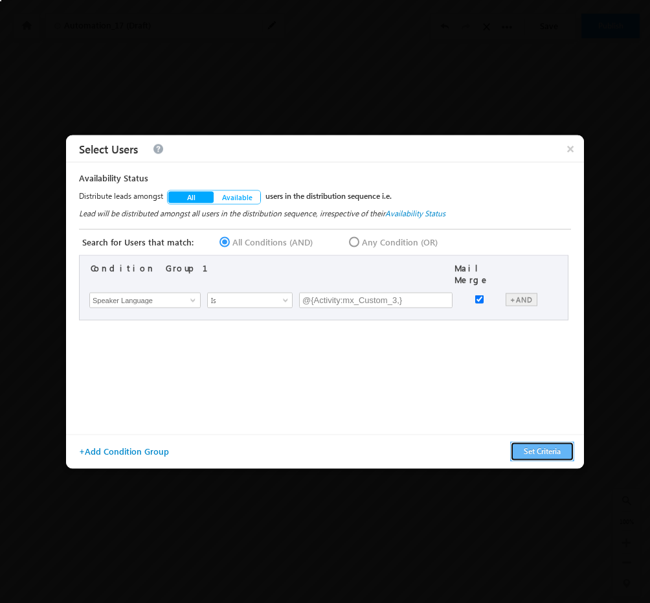
click at [526, 449] on button "Set Criteria" at bounding box center [542, 451] width 64 height 20
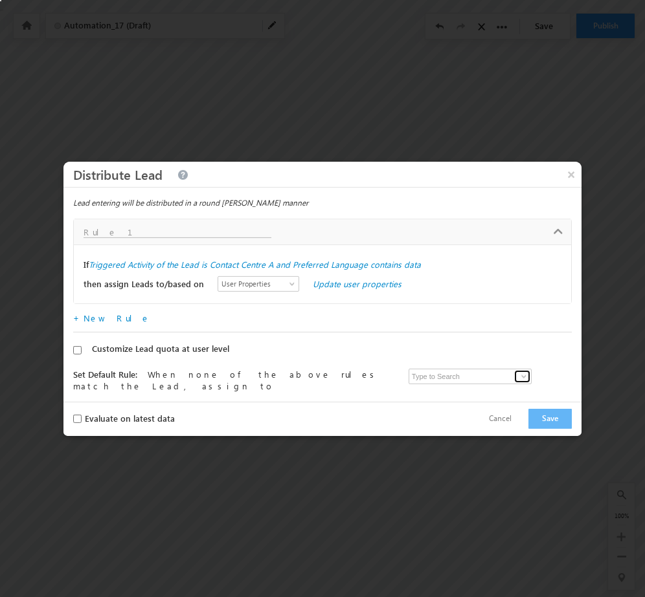
click at [515, 382] on link at bounding box center [522, 376] width 16 height 13
click at [452, 385] on link "Admin Tarun.kant@outlook.com" at bounding box center [471, 396] width 126 height 25
type input "Admin"
click at [551, 419] on button "Save" at bounding box center [549, 419] width 43 height 20
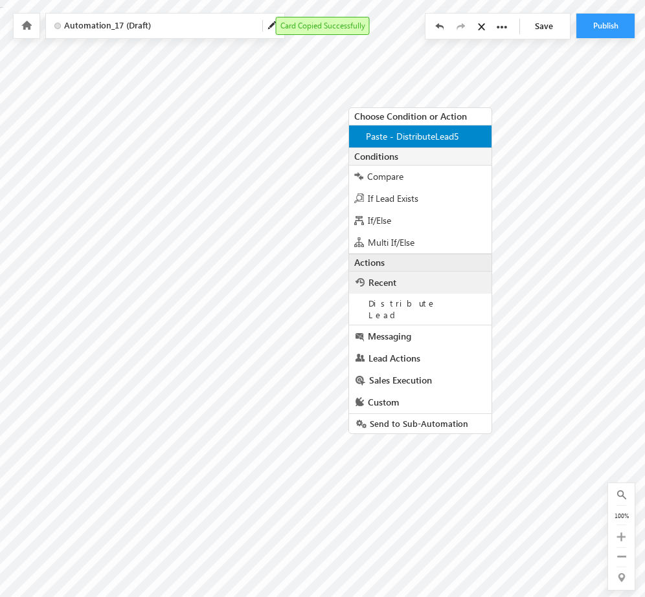
scroll to position [5, 0]
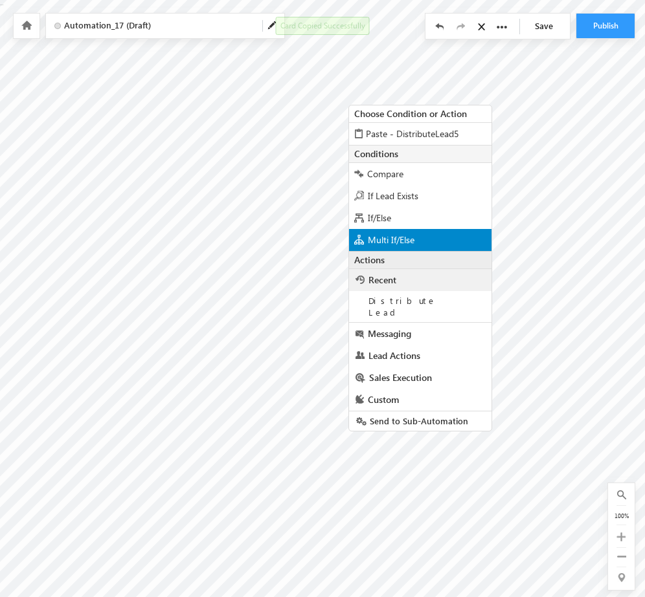
click at [394, 245] on div "Multi If/Else" at bounding box center [420, 240] width 142 height 22
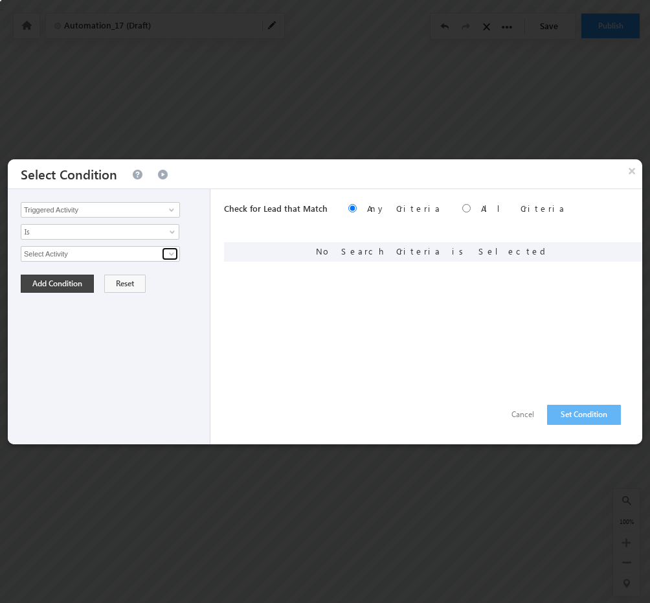
click at [171, 249] on span at bounding box center [171, 254] width 10 height 10
click at [106, 277] on link "Contact Centre A" at bounding box center [100, 281] width 159 height 15
type input "Contact Centre A"
click at [93, 272] on span at bounding box center [91, 276] width 140 height 12
click at [201, 328] on div "Triggered Activity Prospect Id Aadhar Number Address 2 Age Alternative Contact …" at bounding box center [109, 316] width 203 height 255
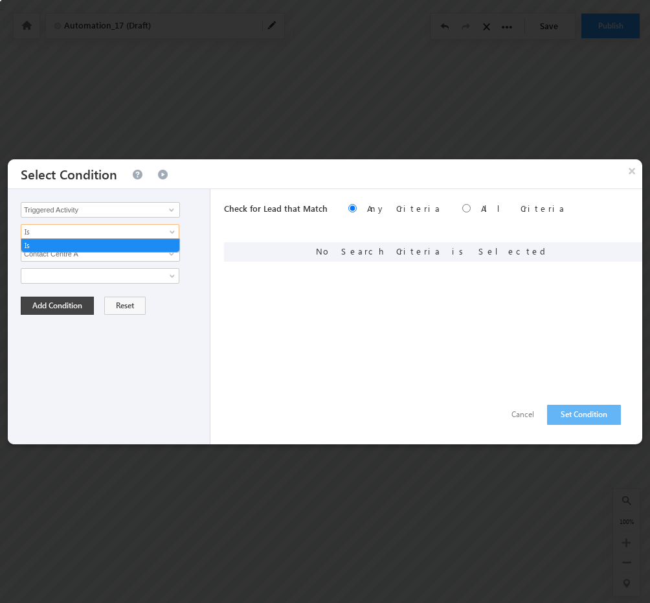
click at [108, 233] on span "Is" at bounding box center [91, 232] width 140 height 12
click at [195, 221] on div "Triggered Activity Prospect Id Aadhar Number Address 2 Age Alternative Contact …" at bounding box center [109, 316] width 203 height 255
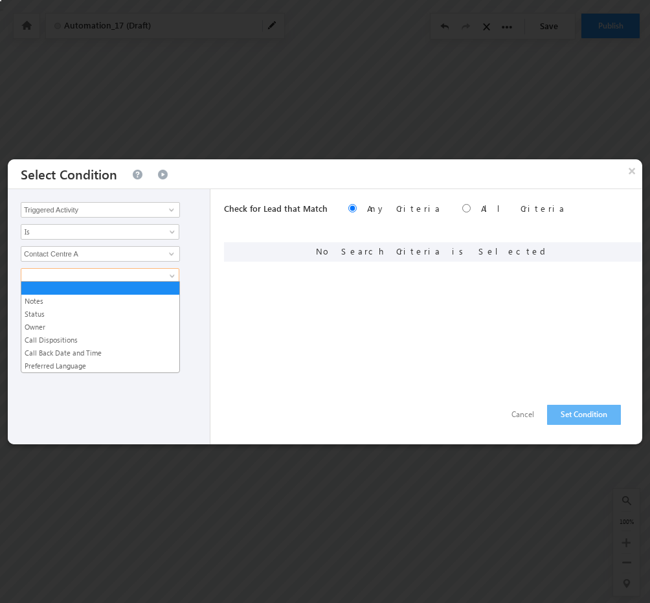
click at [150, 271] on span at bounding box center [91, 276] width 140 height 12
click at [76, 341] on link "Call Dispositions" at bounding box center [100, 340] width 158 height 12
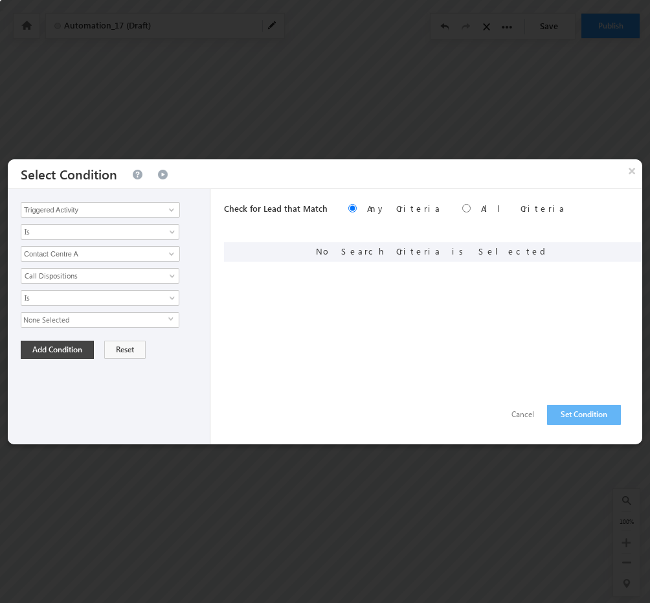
click at [121, 313] on span "None Selected" at bounding box center [94, 320] width 147 height 14
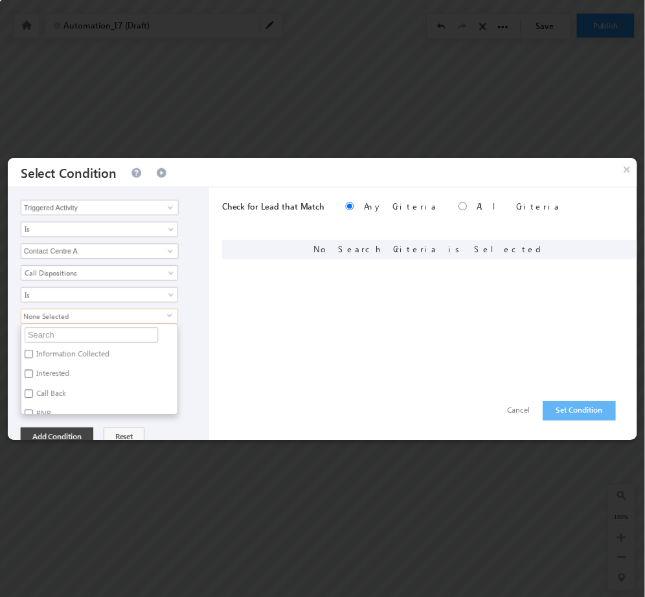
scroll to position [111, 0]
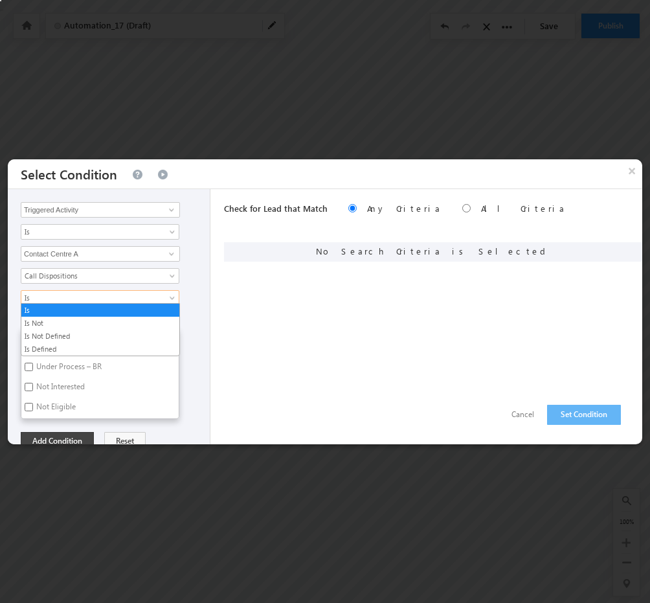
click at [105, 296] on span "Is" at bounding box center [91, 298] width 140 height 12
click at [48, 350] on link "Is Defined" at bounding box center [100, 349] width 158 height 12
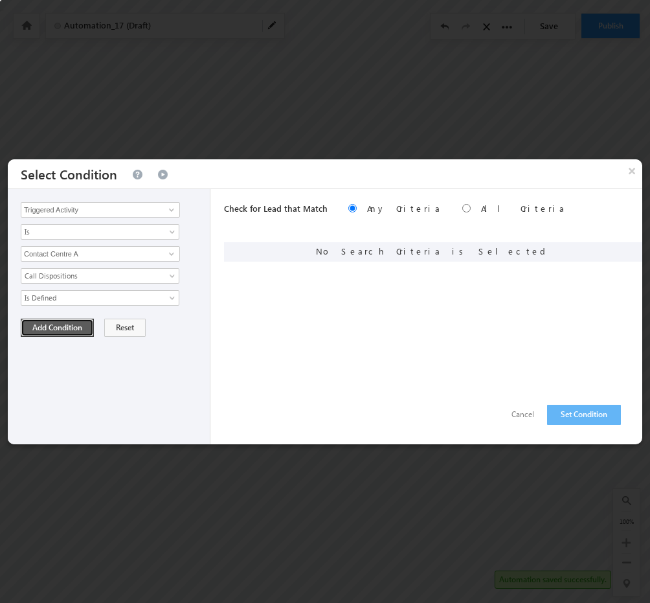
click at [79, 323] on button "Add Condition" at bounding box center [57, 327] width 73 height 18
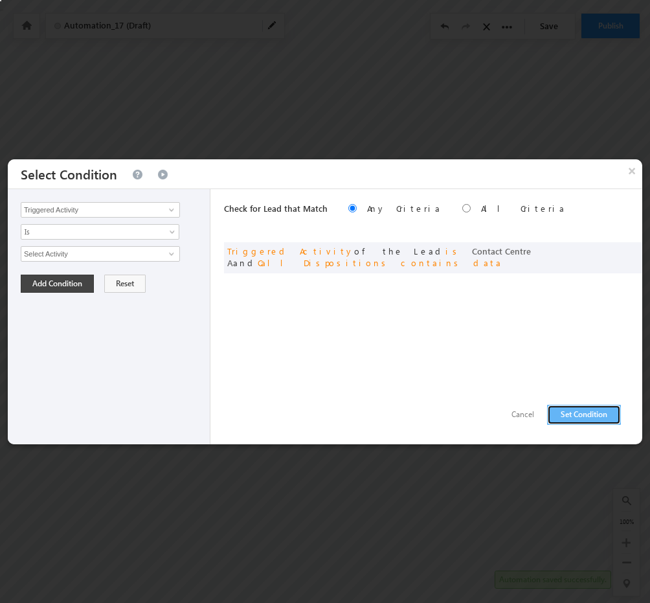
click at [579, 406] on button "Set Condition" at bounding box center [584, 415] width 74 height 20
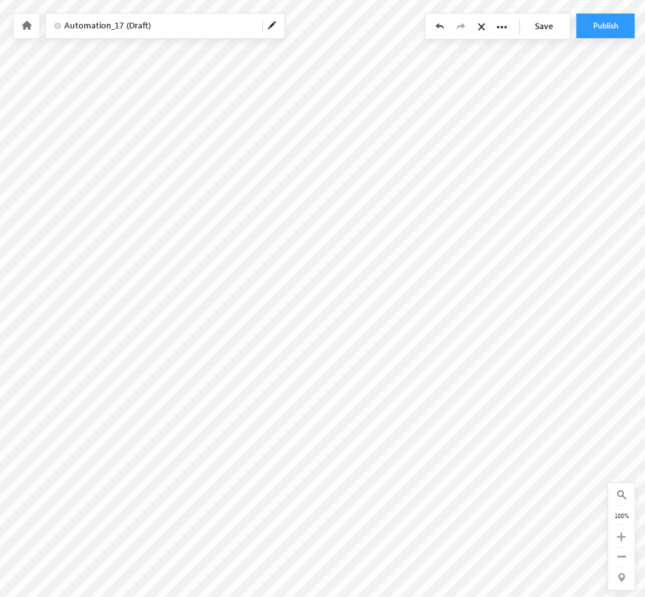
scroll to position [0, 201]
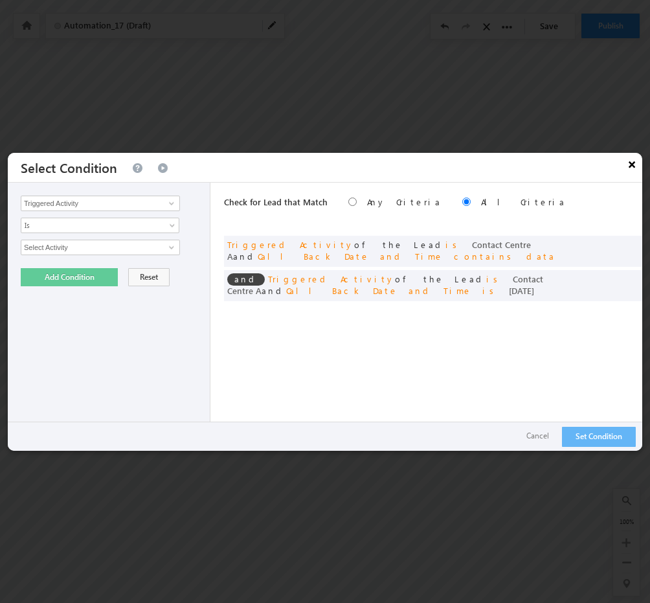
click at [634, 162] on button "×" at bounding box center [631, 164] width 21 height 23
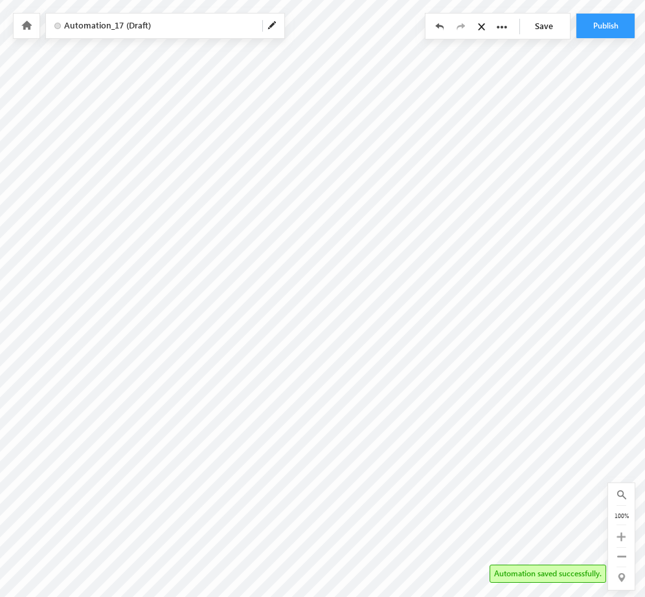
radio input "true"
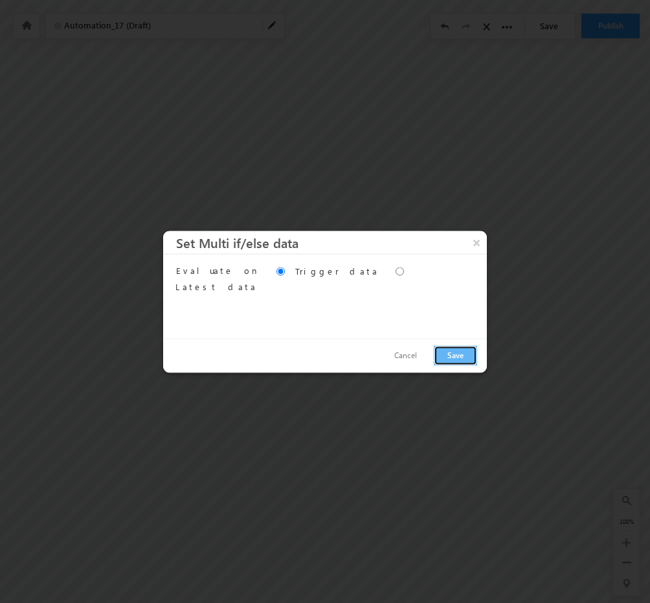
click at [460, 357] on button "Save" at bounding box center [455, 355] width 43 height 20
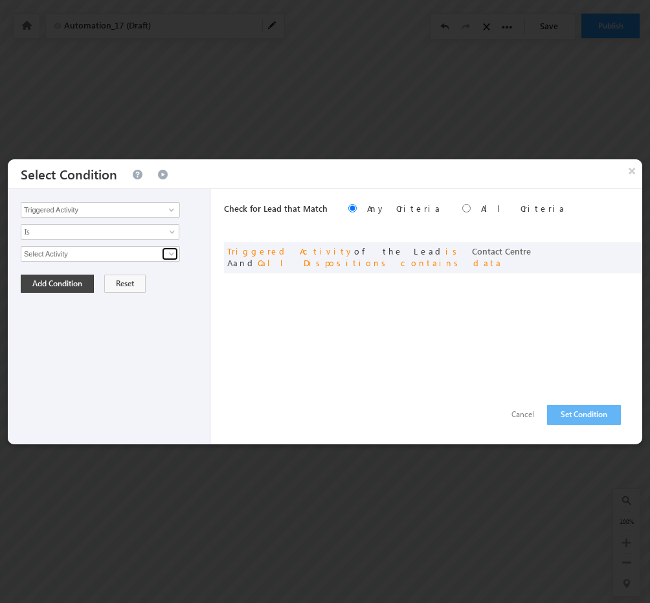
click at [173, 256] on span at bounding box center [171, 254] width 10 height 10
click at [106, 274] on link "Contact Centre A" at bounding box center [100, 281] width 159 height 15
type input "Contact Centre A"
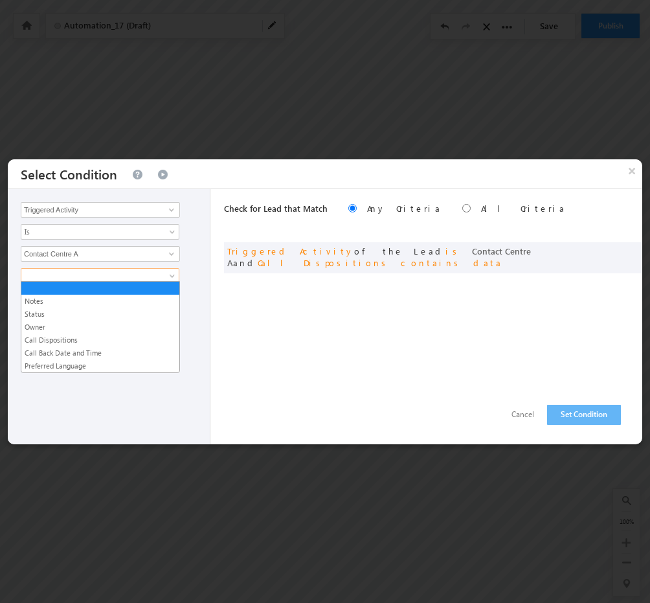
click at [139, 275] on span at bounding box center [91, 276] width 140 height 12
click at [78, 337] on link "Call Dispositions" at bounding box center [100, 340] width 158 height 12
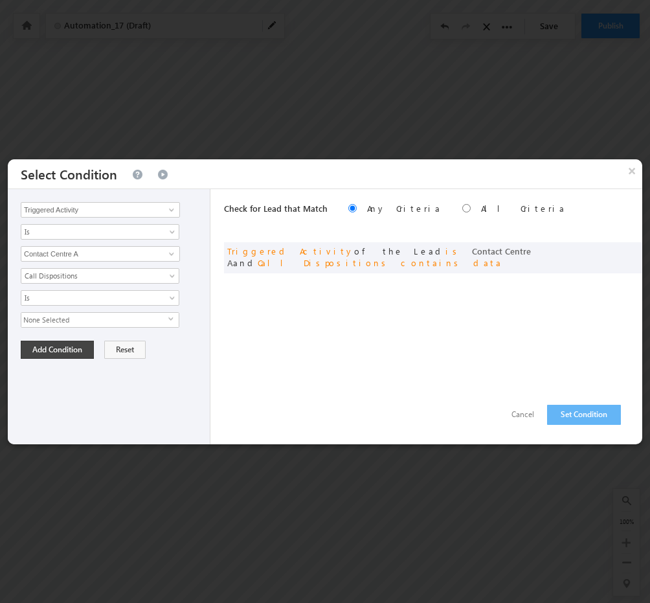
click at [139, 320] on span "None Selected" at bounding box center [94, 320] width 147 height 14
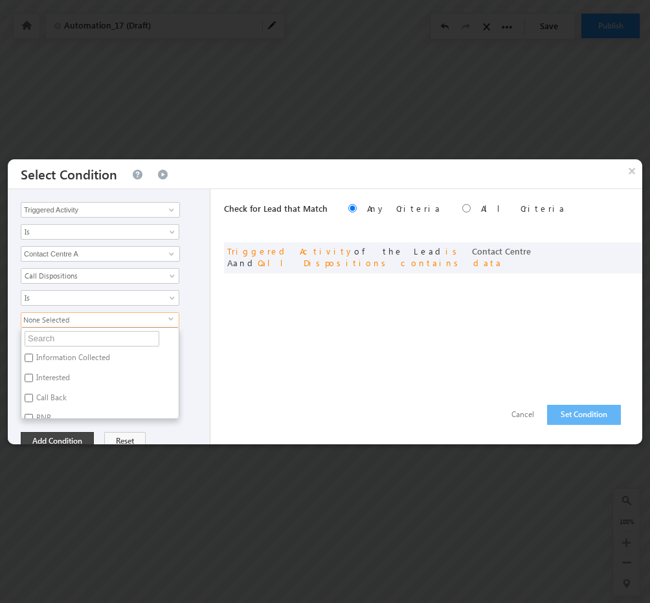
click at [33, 375] on label "Interested" at bounding box center [51, 380] width 61 height 20
click at [33, 375] on input "Interested" at bounding box center [29, 377] width 8 height 8
checkbox input "true"
click at [199, 324] on div "Triggered Activity Prospect Id Aadhar Number Address 2 Age Alternative Contact …" at bounding box center [109, 316] width 203 height 255
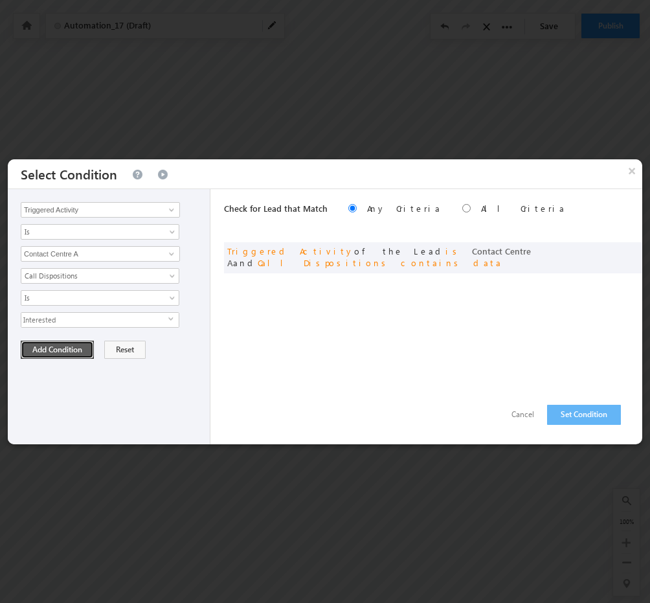
click at [58, 351] on button "Add Condition" at bounding box center [57, 349] width 73 height 18
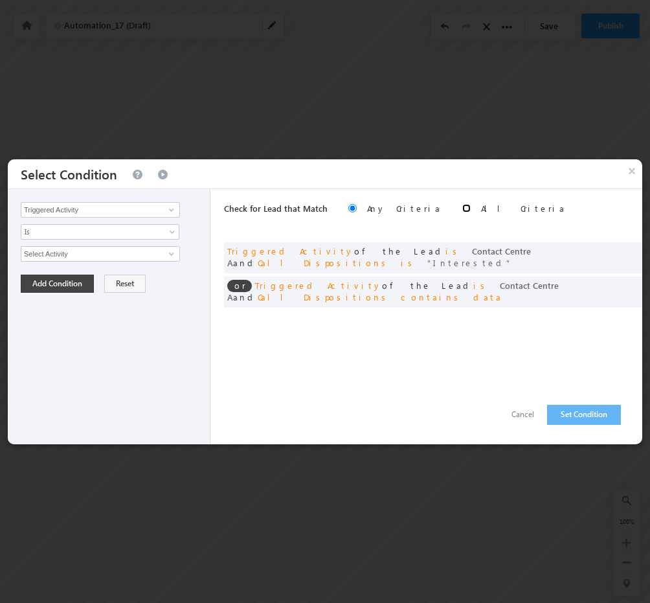
click at [462, 208] on input "radio" at bounding box center [466, 208] width 8 height 8
radio input "true"
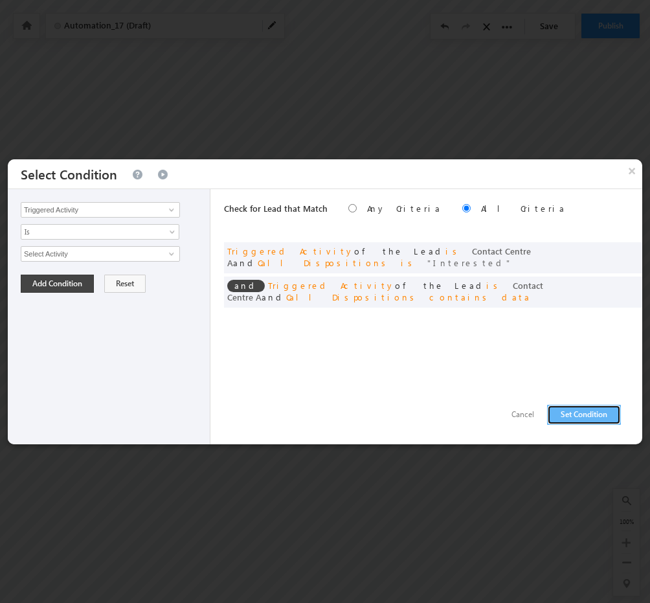
click at [573, 419] on button "Set Condition" at bounding box center [584, 415] width 74 height 20
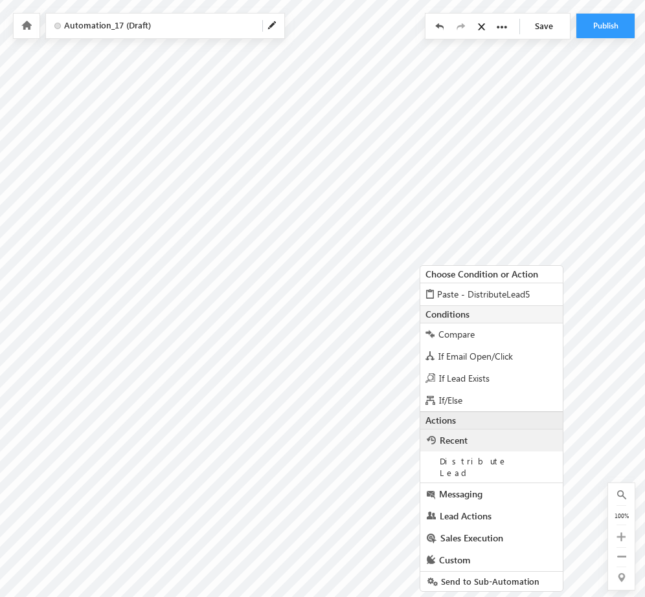
scroll to position [5, 201]
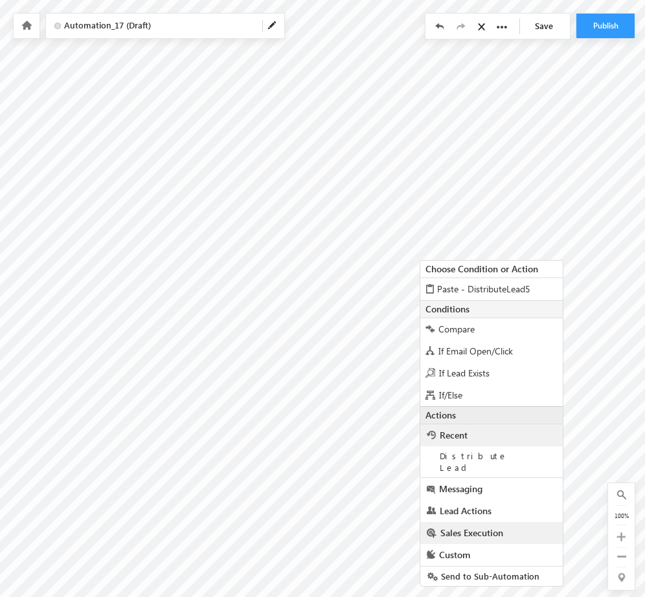
click at [483, 528] on link "Sales Execution" at bounding box center [491, 533] width 142 height 22
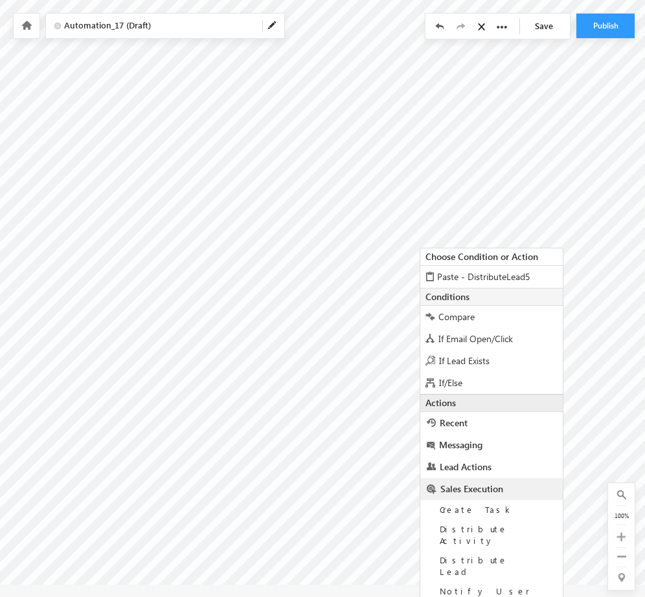
scroll to position [43, 201]
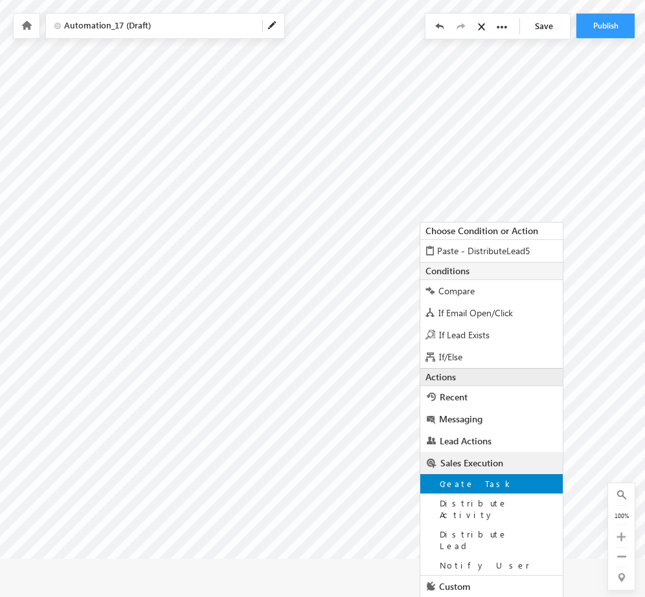
click at [493, 484] on div "Create Task" at bounding box center [491, 483] width 142 height 19
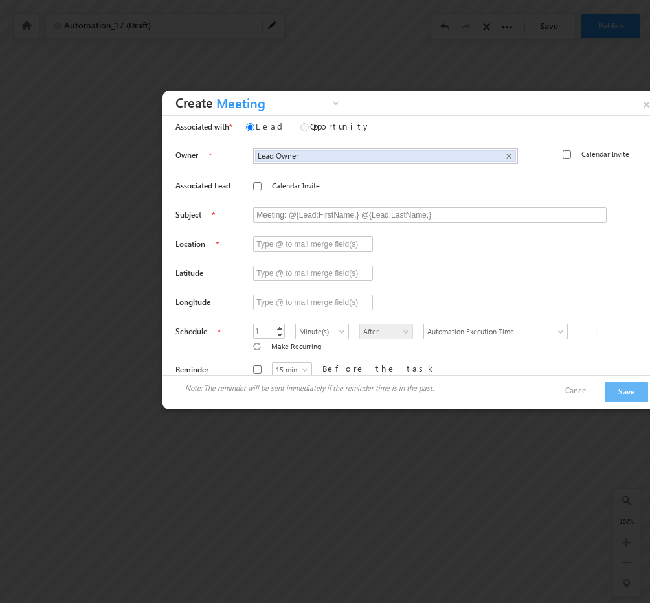
click at [589, 387] on link "Cancel" at bounding box center [583, 390] width 36 height 12
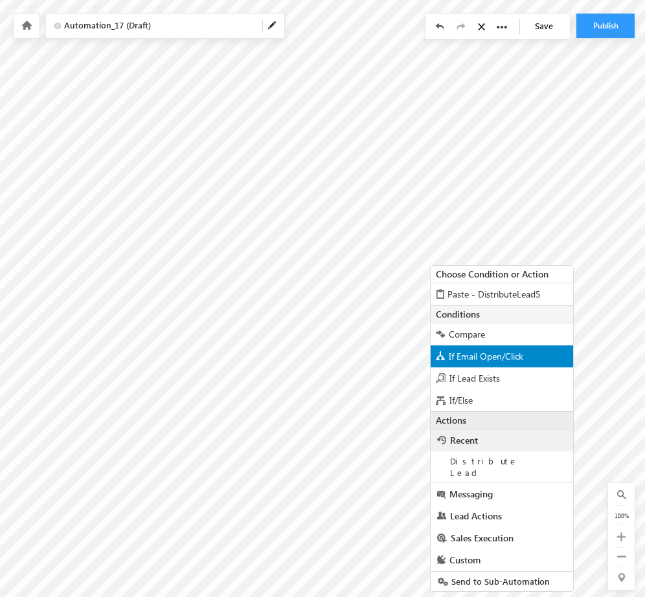
scroll to position [5, 201]
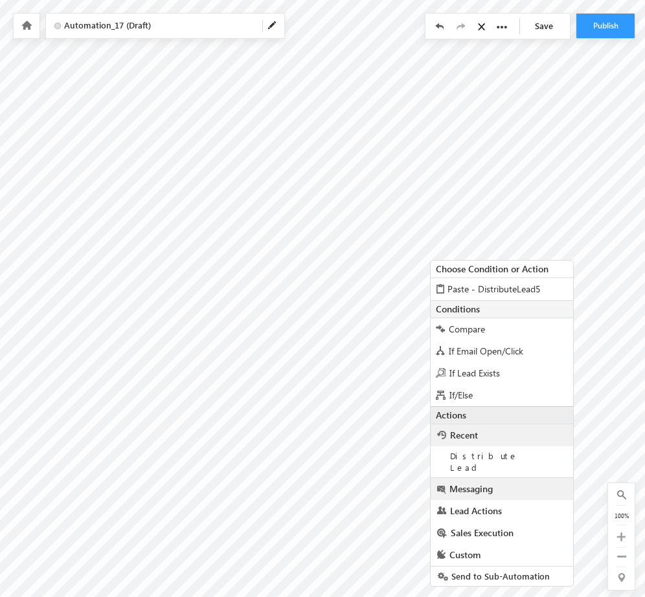
click at [494, 480] on link "Messaging" at bounding box center [501, 489] width 142 height 22
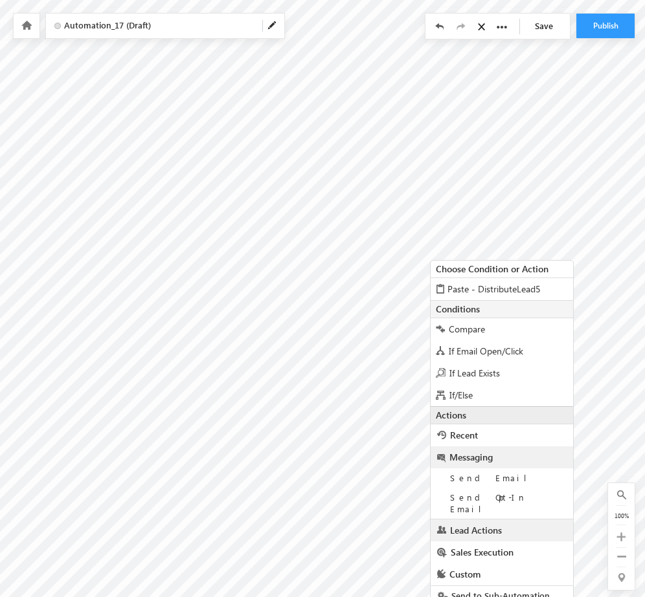
click at [478, 524] on span "Lead Actions" at bounding box center [476, 530] width 52 height 12
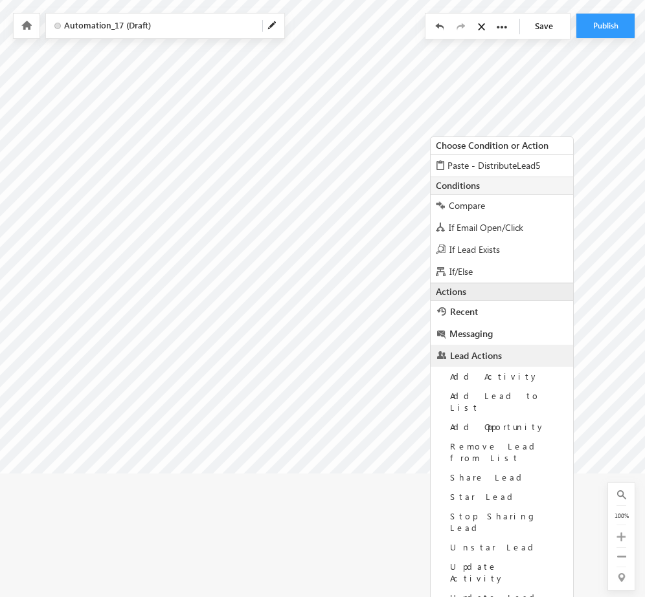
scroll to position [162, 201]
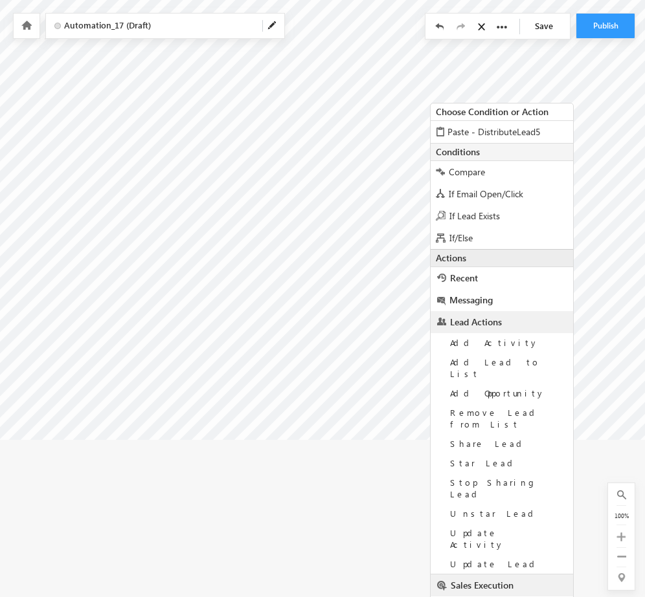
click at [466, 575] on link "Sales Execution" at bounding box center [501, 586] width 142 height 22
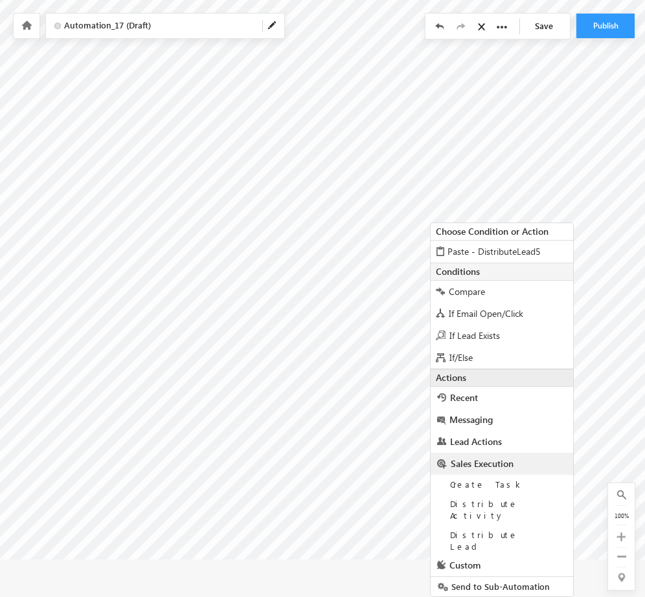
scroll to position [43, 201]
click at [480, 408] on link "Messaging" at bounding box center [501, 419] width 142 height 22
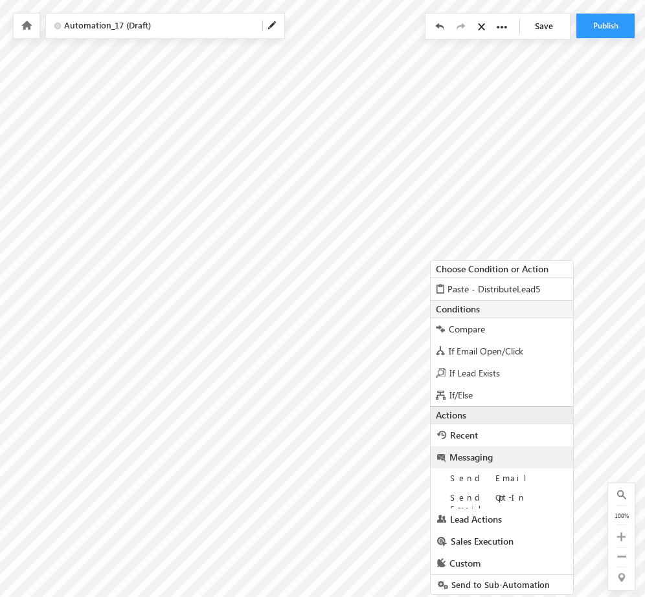
scroll to position [5, 201]
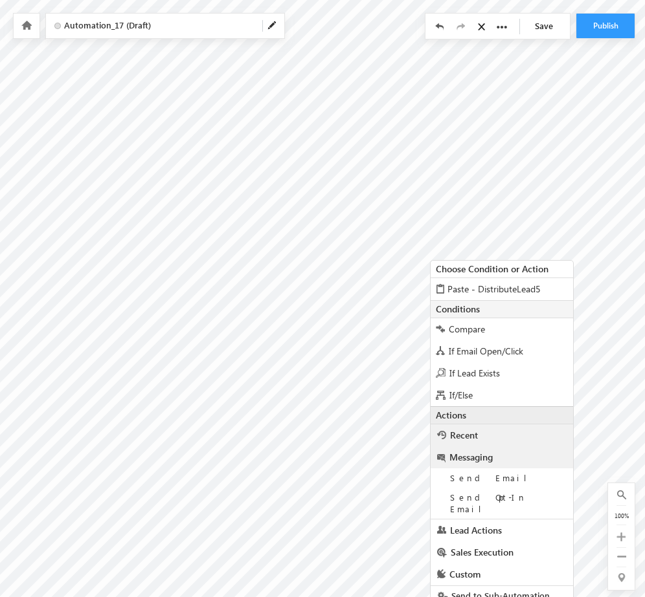
click at [474, 427] on link "Recent" at bounding box center [501, 436] width 142 height 22
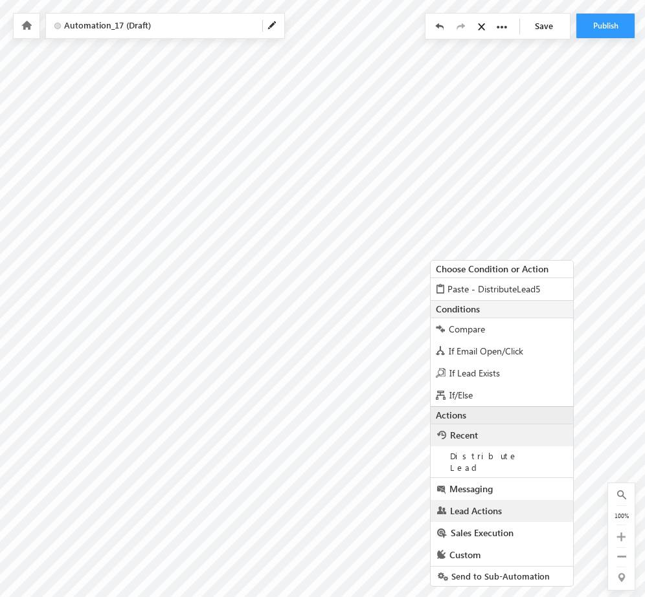
click at [491, 505] on span "Lead Actions" at bounding box center [476, 511] width 52 height 12
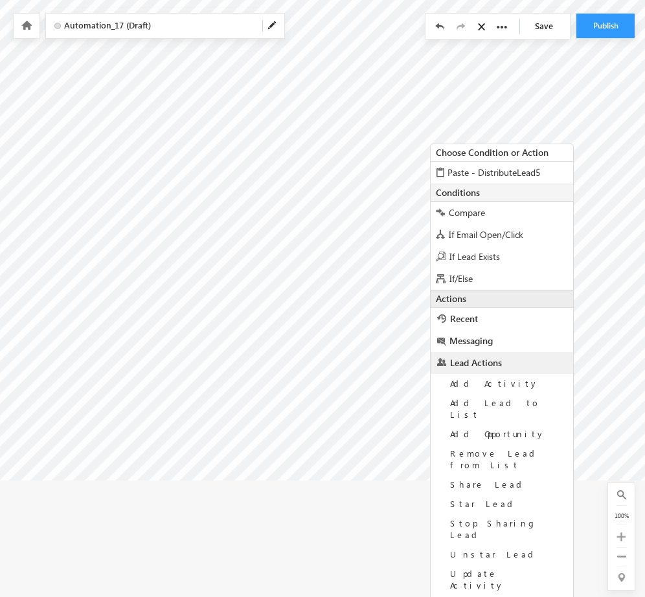
scroll to position [162, 201]
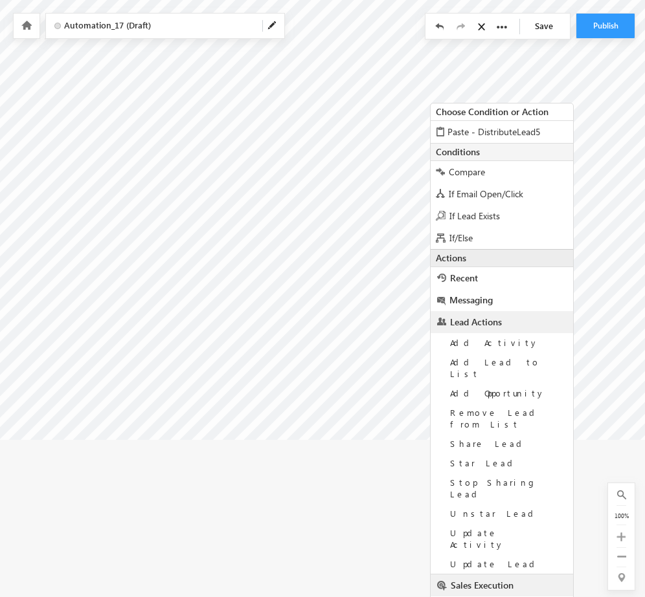
click at [513, 579] on span "Sales Execution" at bounding box center [481, 585] width 63 height 12
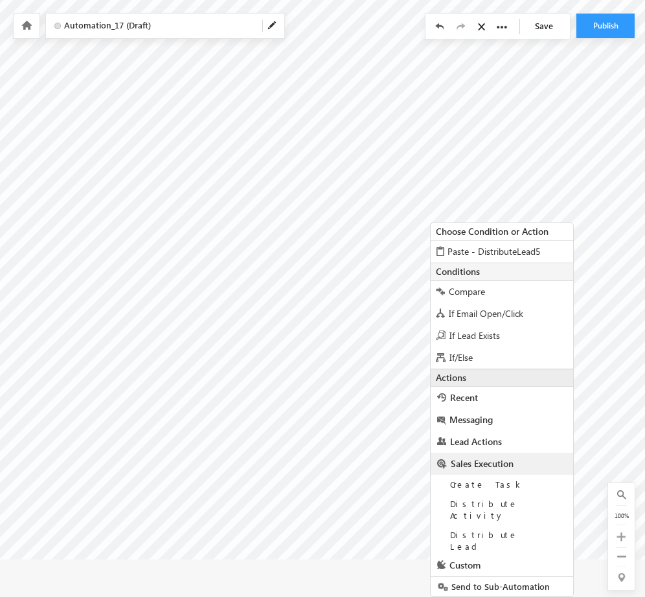
scroll to position [43, 201]
click at [485, 560] on span "Notify User" at bounding box center [495, 565] width 90 height 11
type input "Admin <Tarun.kant@outlook.com>"
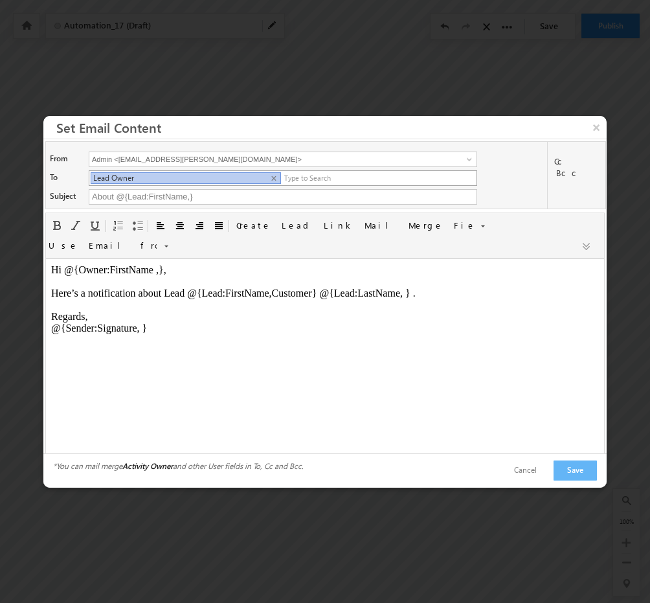
scroll to position [0, 0]
click at [214, 205] on input "About @{Lead:FirstName,}" at bounding box center [283, 197] width 388 height 16
type input "About @{Lead:FirstName,} Please Enquire"
click at [438, 287] on body "Hi @{Owner:FirstName ,}, Here’s a notification about Lead @{Lead:FirstName,Cust…" at bounding box center [325, 298] width 548 height 70
click at [577, 463] on button "Save" at bounding box center [574, 470] width 43 height 20
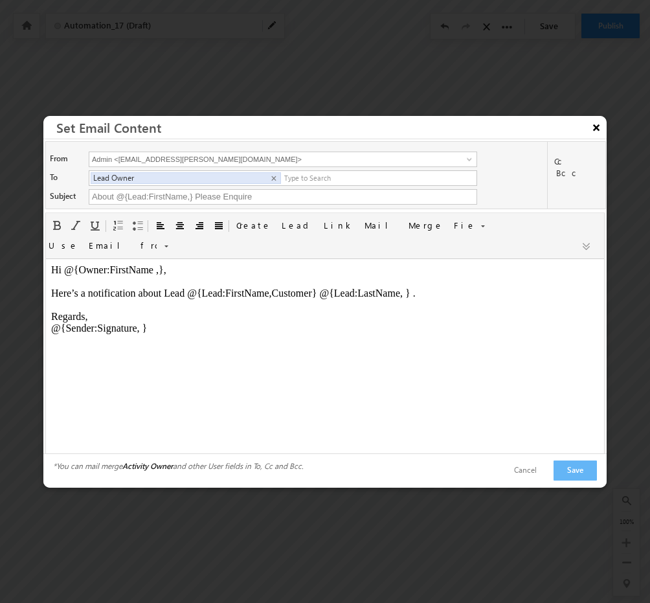
click at [592, 130] on button "×" at bounding box center [596, 127] width 21 height 23
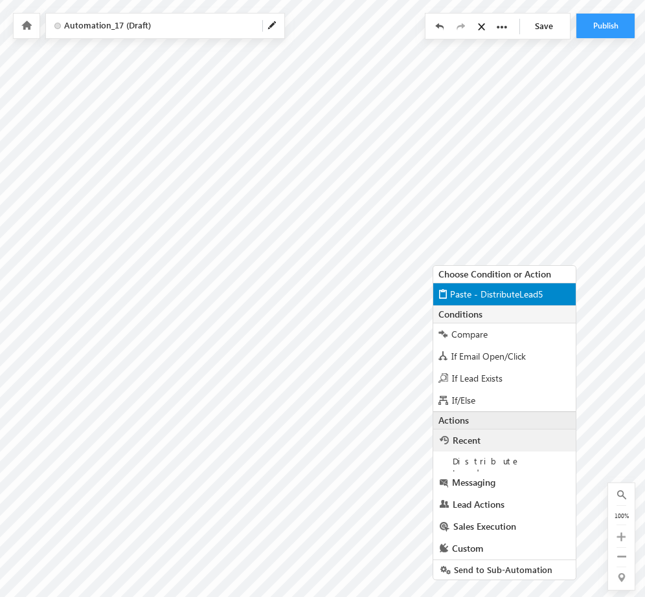
scroll to position [5, 201]
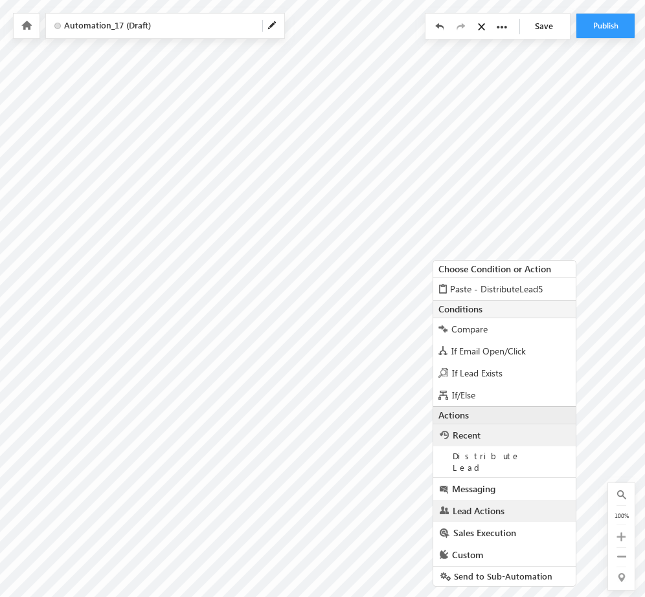
click at [511, 500] on link "Lead Actions" at bounding box center [504, 511] width 142 height 22
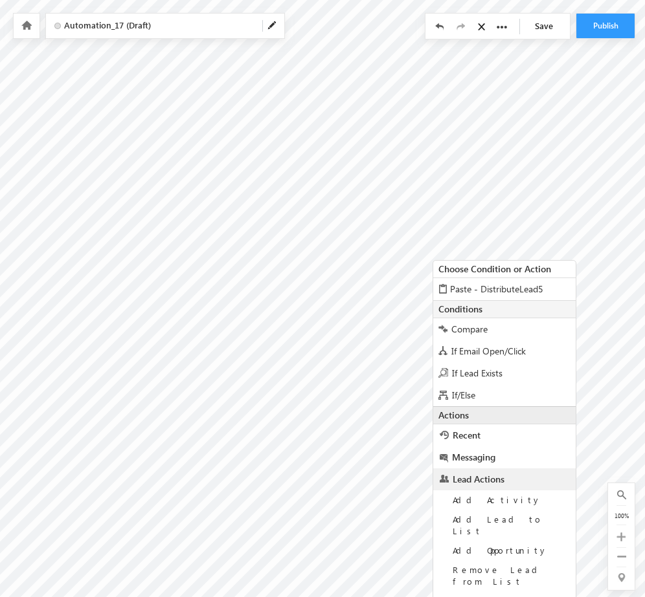
scroll to position [162, 201]
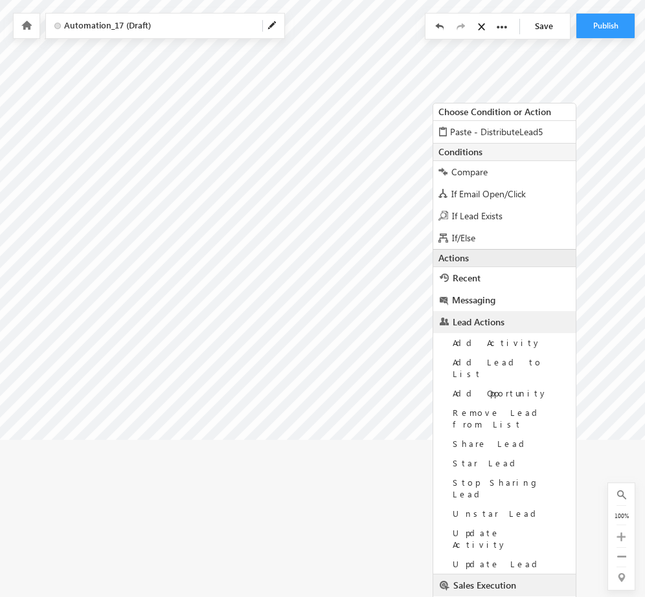
click at [498, 579] on span "Sales Execution" at bounding box center [484, 585] width 63 height 12
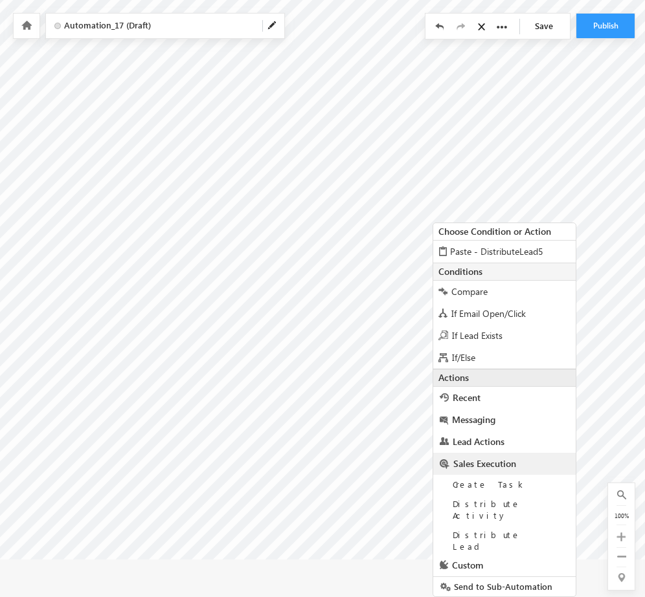
scroll to position [43, 201]
click at [493, 576] on link "Custom" at bounding box center [504, 587] width 142 height 22
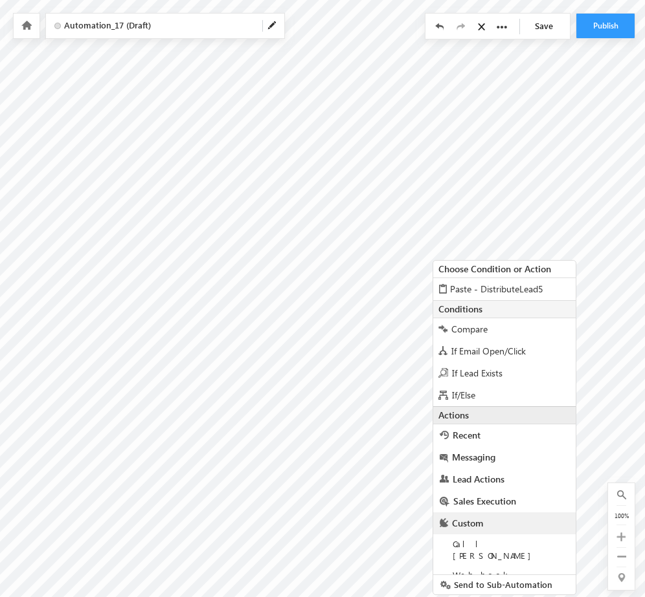
scroll to position [5, 201]
click at [516, 590] on span "Send to Sub-Automation" at bounding box center [501, 595] width 102 height 11
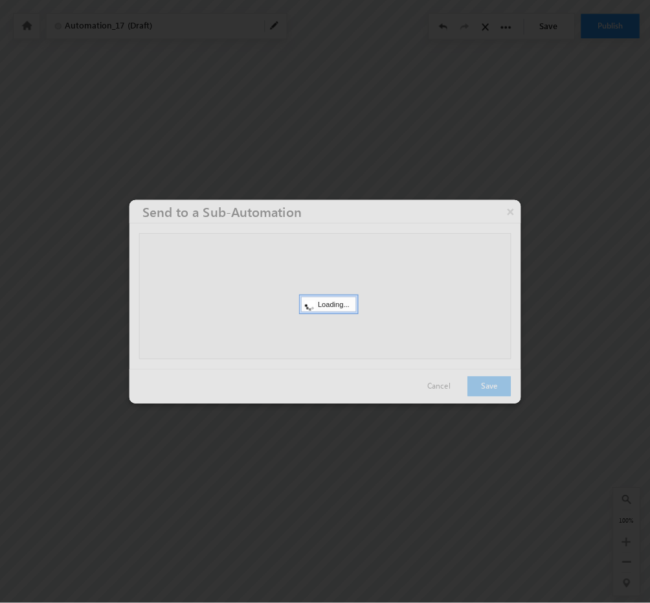
scroll to position [0, 201]
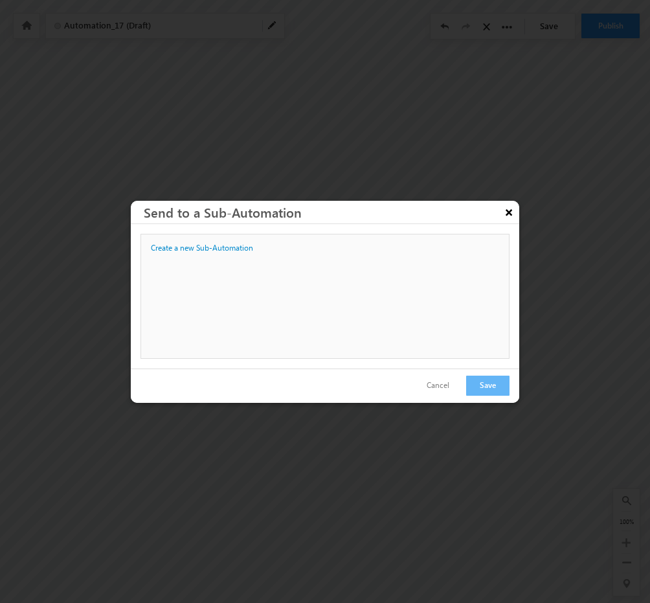
click at [502, 213] on button "×" at bounding box center [508, 212] width 21 height 23
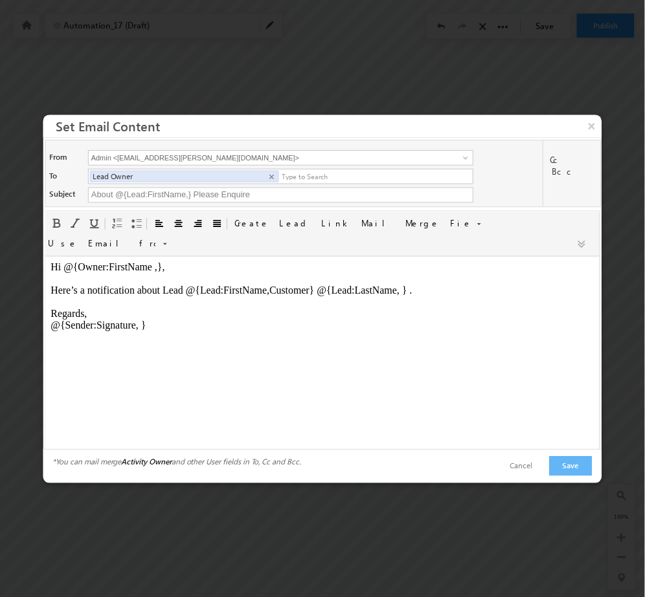
scroll to position [0, 0]
click at [595, 130] on button "×" at bounding box center [596, 127] width 21 height 23
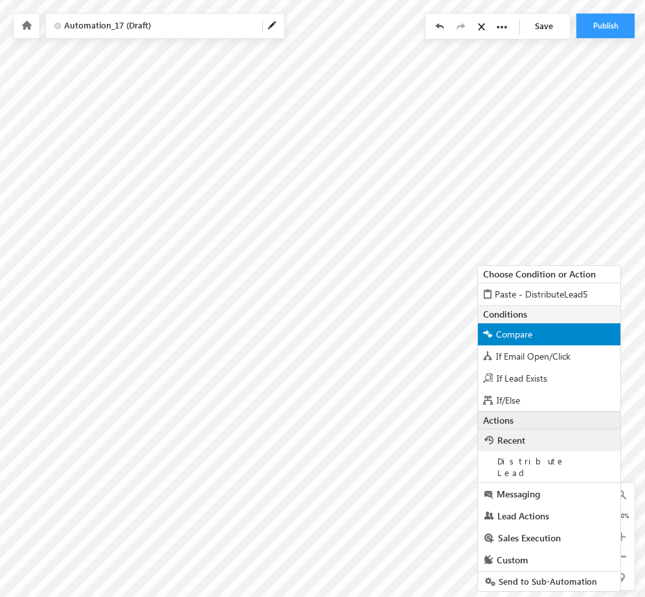
scroll to position [5, 201]
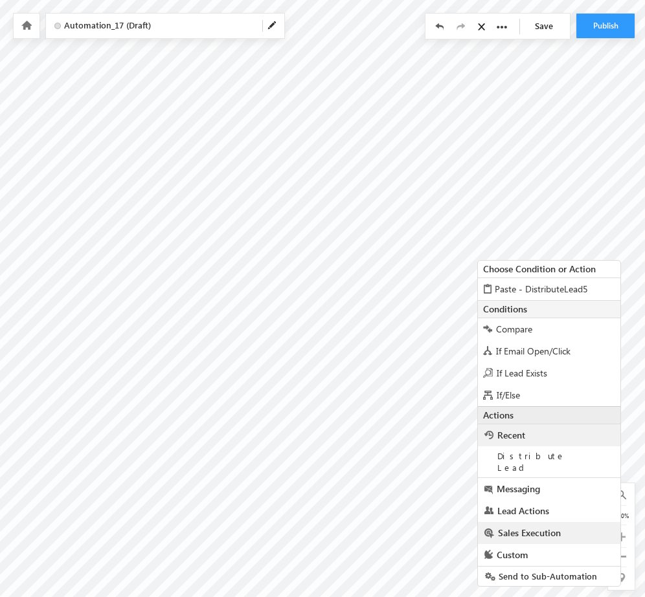
click at [541, 527] on span "Sales Execution" at bounding box center [529, 533] width 63 height 12
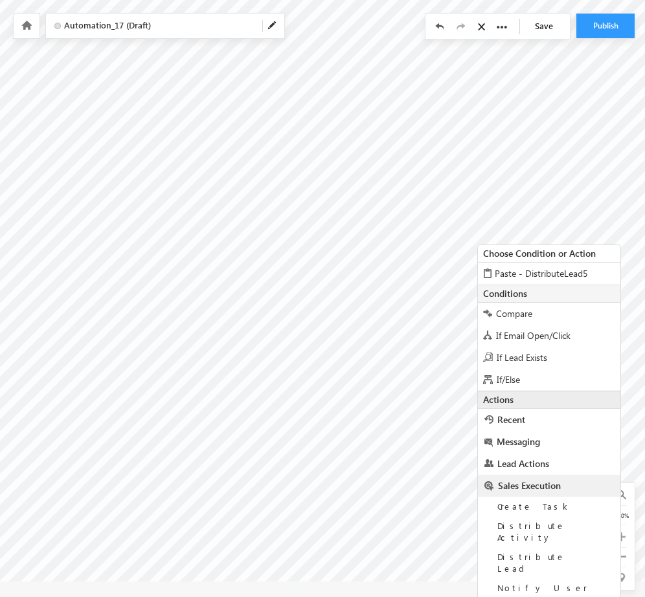
scroll to position [43, 201]
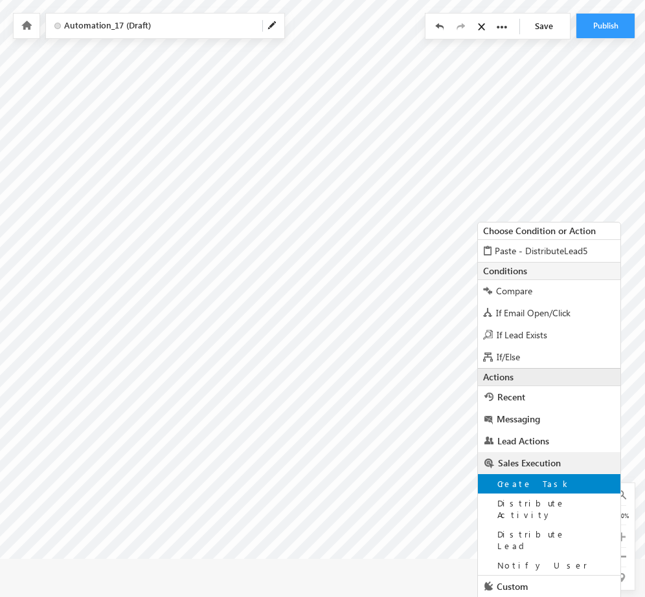
click at [561, 490] on div "Create Task" at bounding box center [549, 483] width 142 height 19
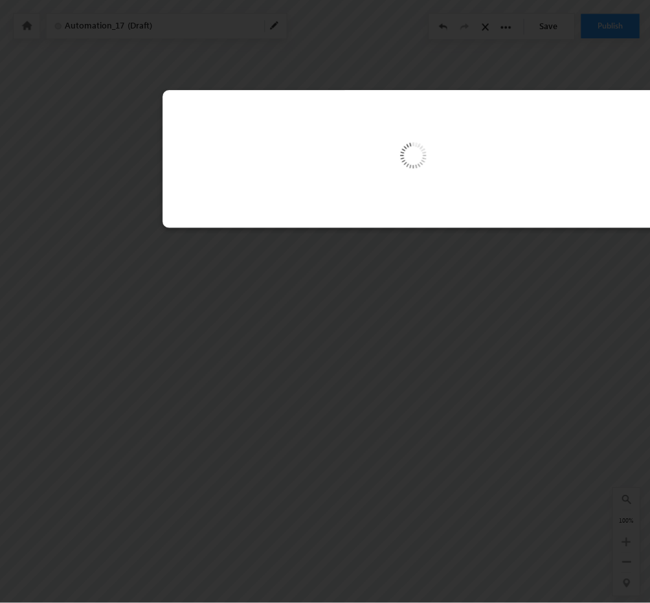
scroll to position [0, 201]
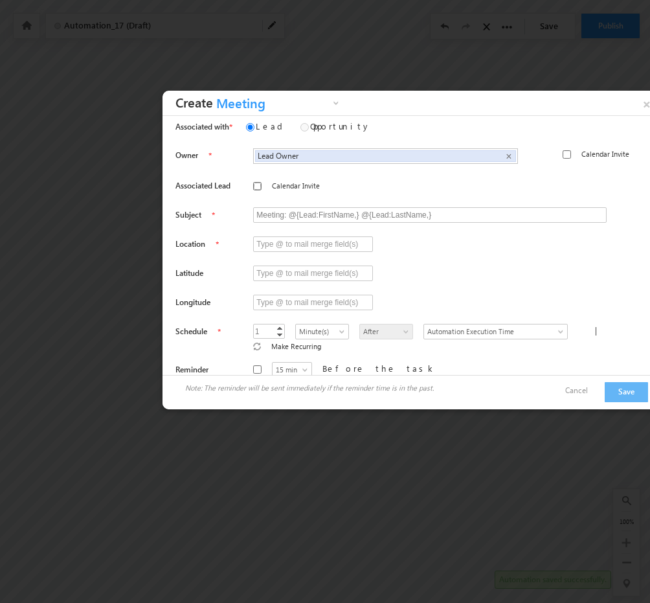
click at [253, 188] on input "Calendar Invite" at bounding box center [257, 186] width 8 height 8
checkbox input "false"
click at [297, 216] on input "Meeting: @{Lead:FirstName,} @{Lead:LastName,}" at bounding box center [429, 215] width 353 height 16
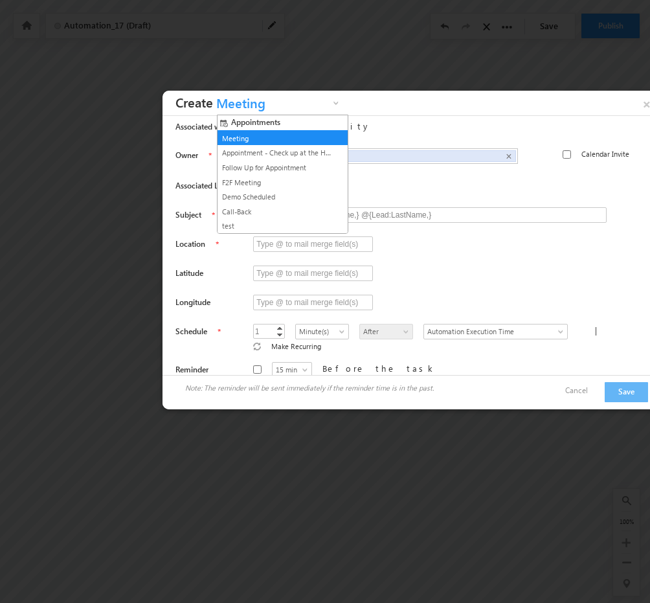
click at [238, 102] on span "Meeting" at bounding box center [271, 106] width 117 height 20
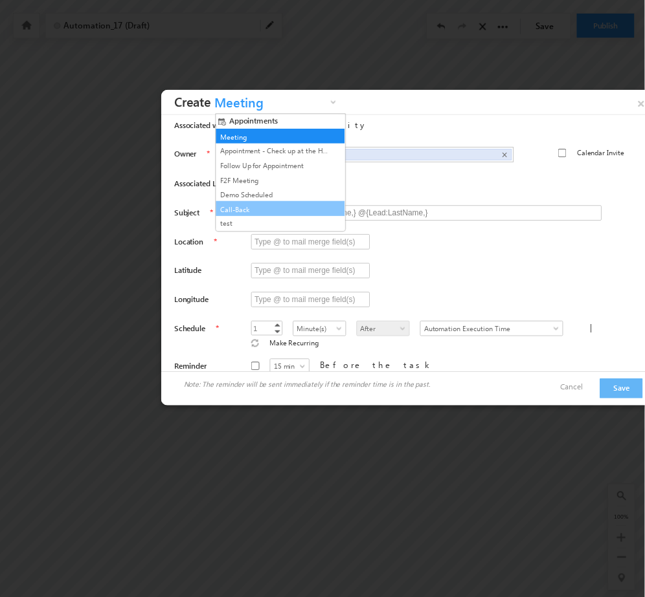
scroll to position [61, 0]
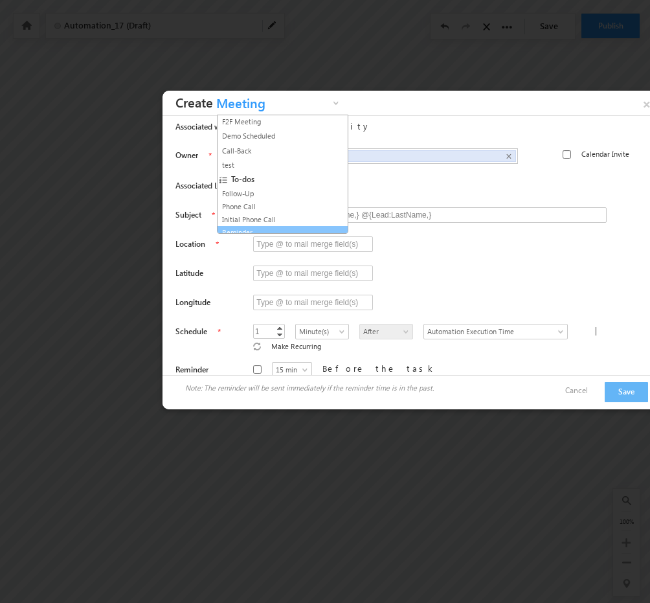
click at [243, 227] on link "Reminder" at bounding box center [277, 233] width 117 height 12
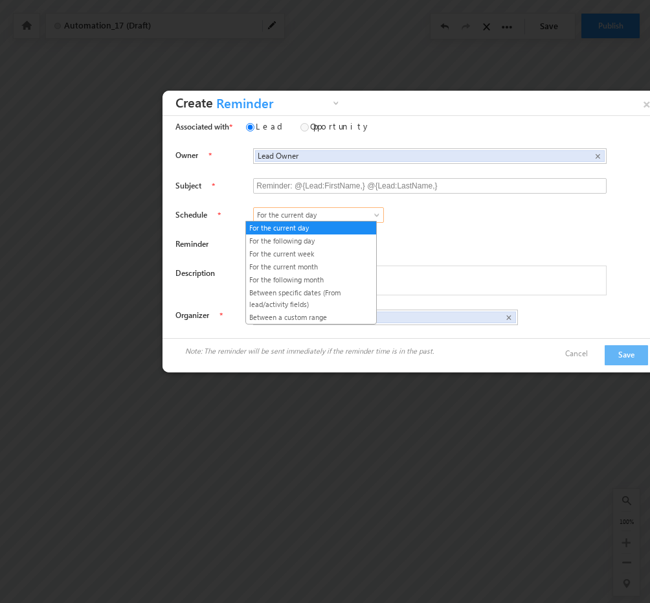
click at [358, 212] on span "For the current day" at bounding box center [312, 215] width 117 height 12
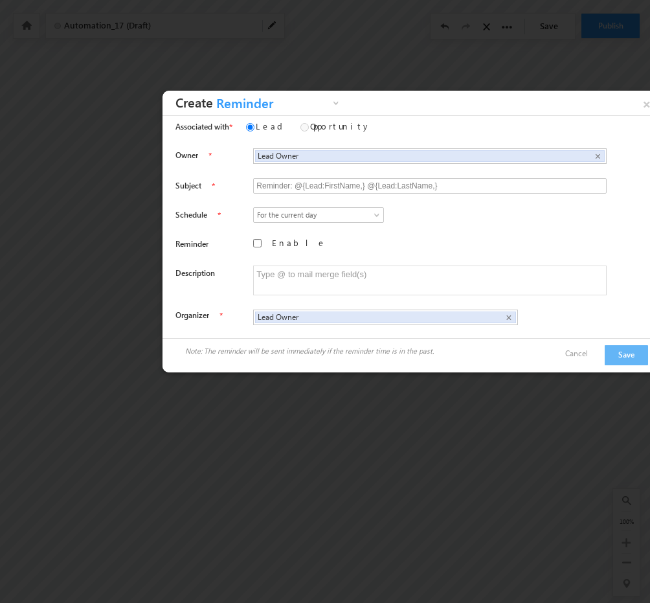
click at [394, 212] on div "For the current day For the following day For the current week For the current …" at bounding box center [441, 215] width 376 height 16
click at [253, 243] on input "Enable" at bounding box center [257, 243] width 8 height 8
checkbox input "true"
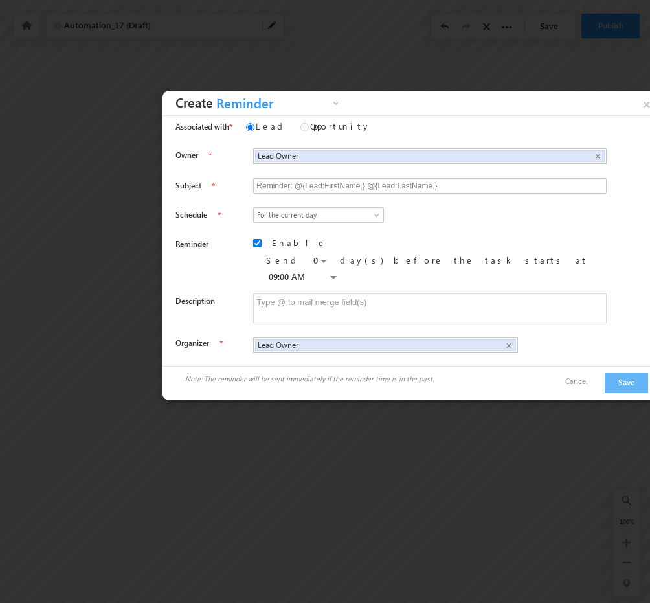
click at [329, 258] on span at bounding box center [324, 263] width 10 height 10
click at [321, 272] on link "1" at bounding box center [345, 274] width 59 height 14
click at [348, 269] on input "09:00 AM" at bounding box center [307, 276] width 82 height 14
click at [518, 232] on div "Owner Lead Owner Lead Owner × Associated Lead Subject" at bounding box center [409, 248] width 495 height 215
click at [329, 258] on span at bounding box center [324, 263] width 10 height 10
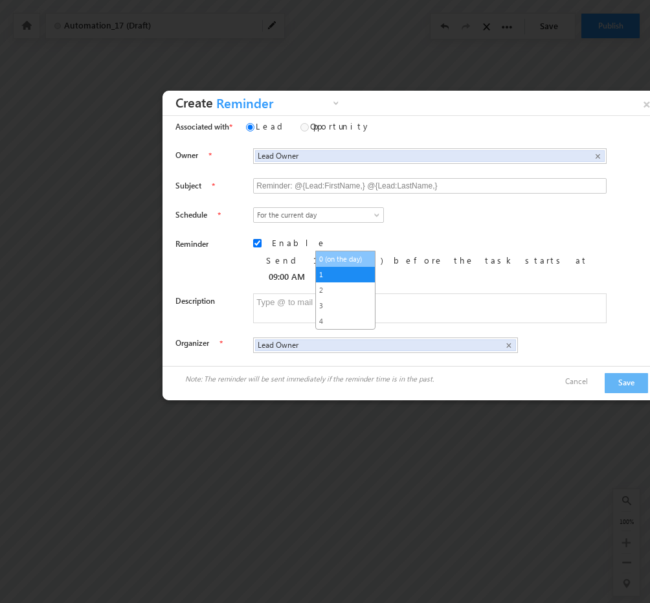
click at [333, 260] on link "0 (on the day)" at bounding box center [345, 259] width 59 height 14
click at [335, 207] on link "For the current day" at bounding box center [318, 215] width 131 height 16
click at [405, 213] on div "For the current day For the following day For the current week For the current …" at bounding box center [441, 215] width 376 height 16
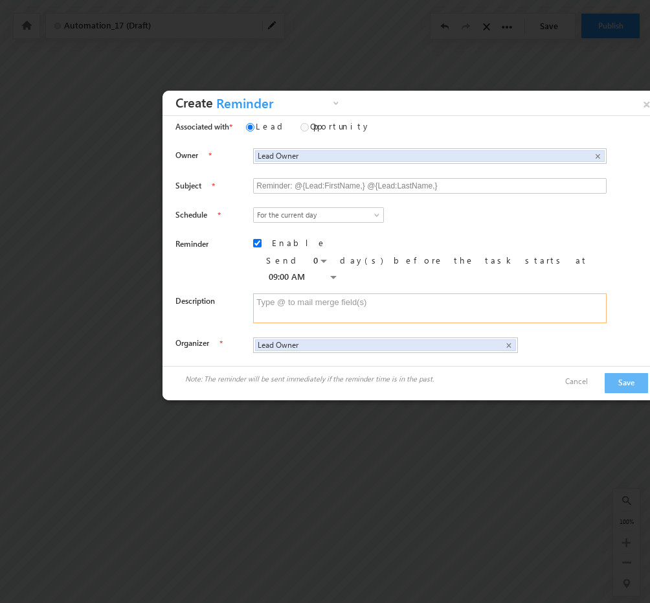
click at [335, 293] on textarea at bounding box center [429, 308] width 353 height 30
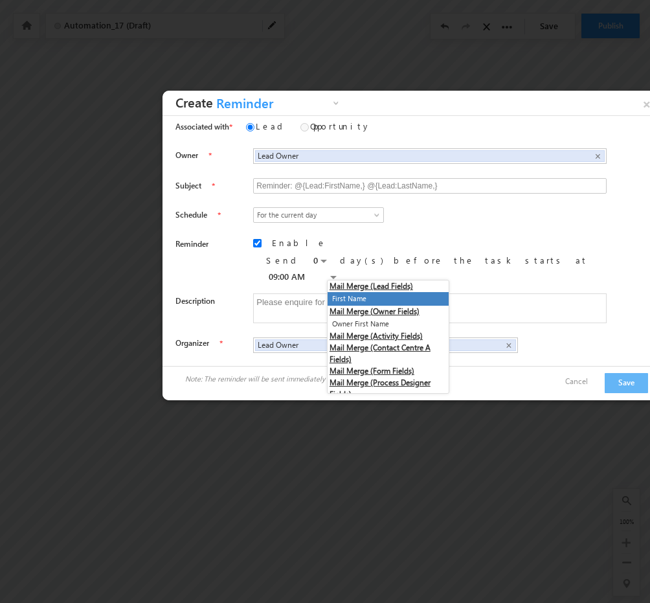
click at [374, 298] on li "First Name" at bounding box center [388, 299] width 121 height 14
type textarea "Please enquire for @{Lead:FirstName,}"
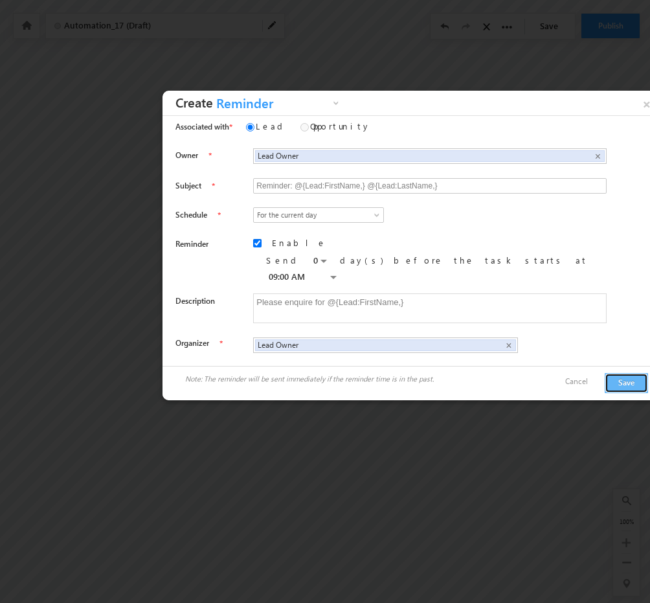
click at [619, 373] on button "Save" at bounding box center [626, 383] width 43 height 20
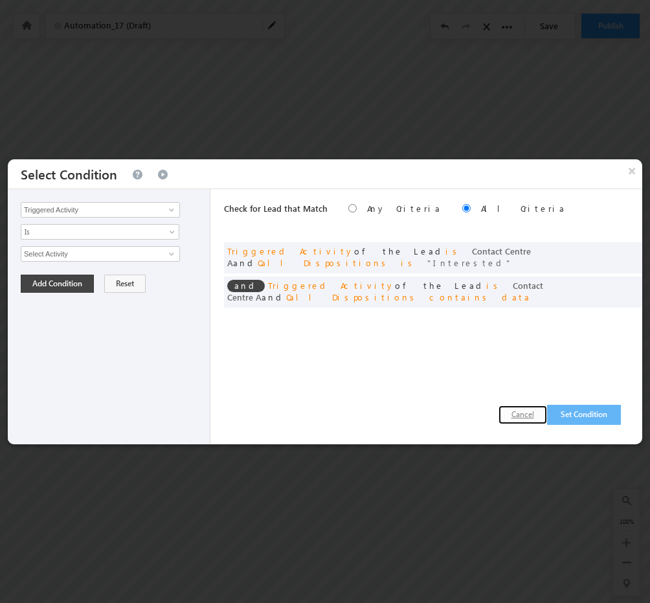
click at [528, 412] on button "Cancel" at bounding box center [522, 414] width 49 height 19
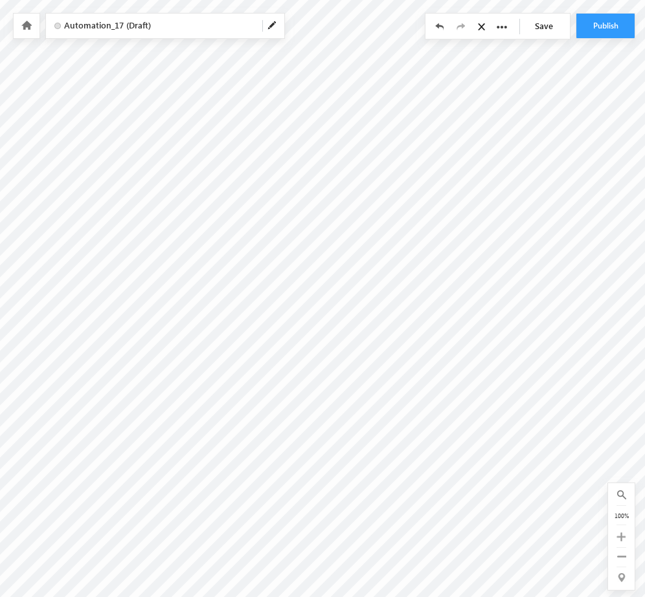
scroll to position [0, 300]
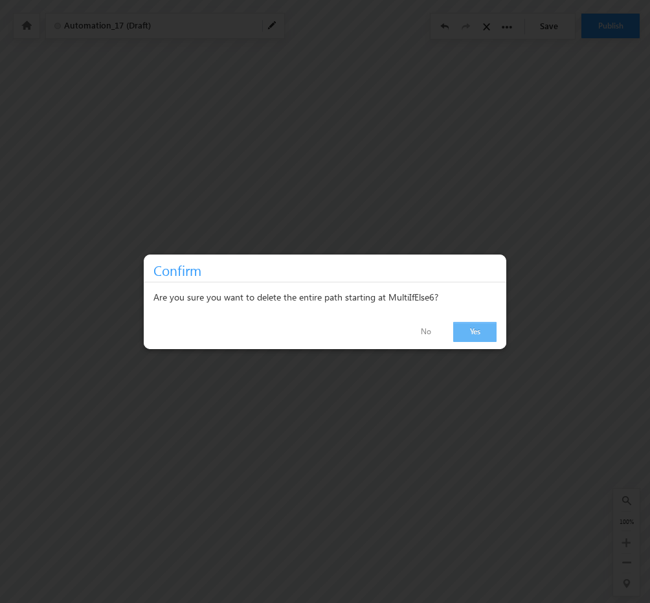
click at [463, 335] on link "Yes" at bounding box center [474, 332] width 43 height 20
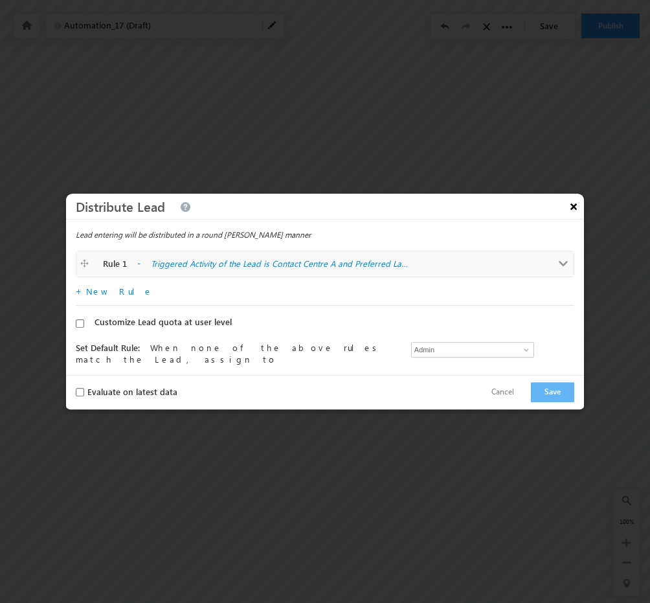
click at [576, 214] on button "×" at bounding box center [573, 206] width 21 height 23
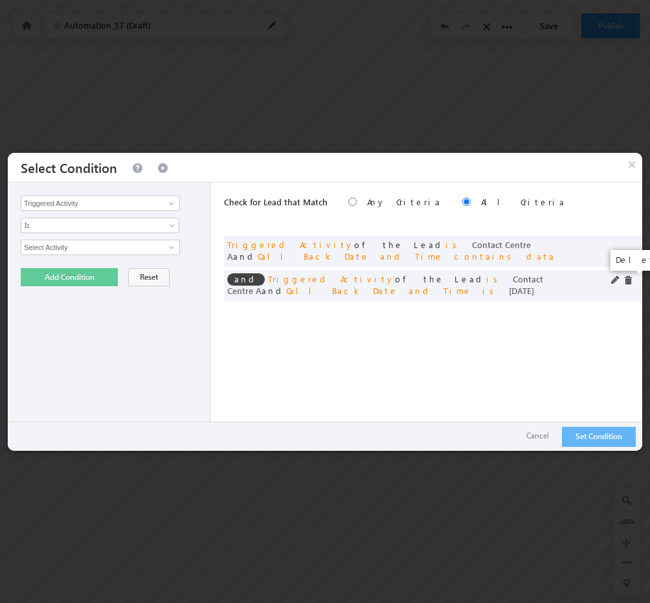
click at [628, 280] on span at bounding box center [627, 280] width 9 height 9
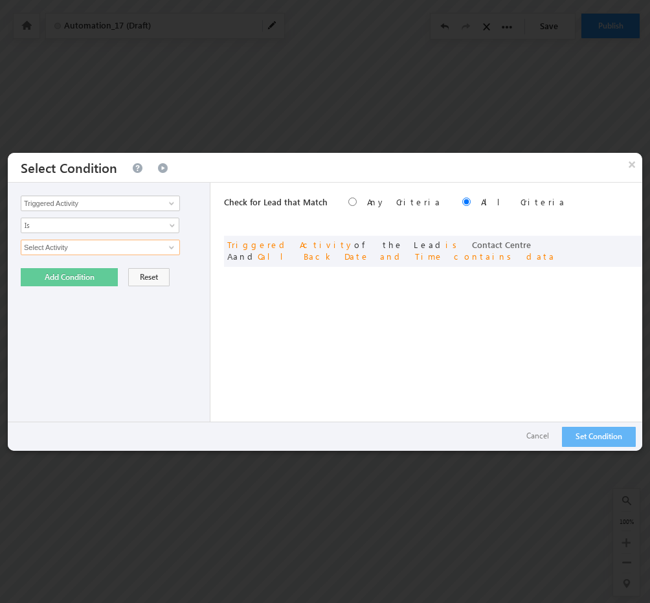
click at [128, 245] on input "Select Activity" at bounding box center [100, 247] width 159 height 16
click at [628, 245] on span at bounding box center [627, 245] width 9 height 9
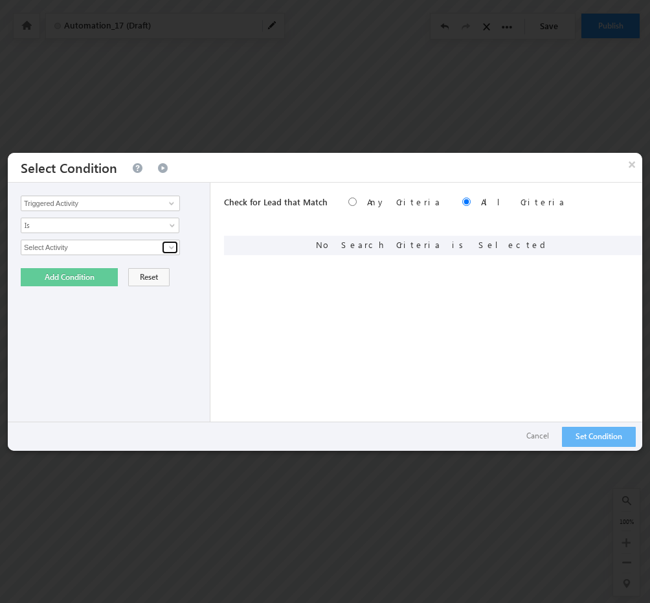
click at [169, 245] on span at bounding box center [171, 247] width 10 height 10
click at [71, 274] on link "Contact Centre A" at bounding box center [100, 274] width 159 height 15
type input "Contact Centre A"
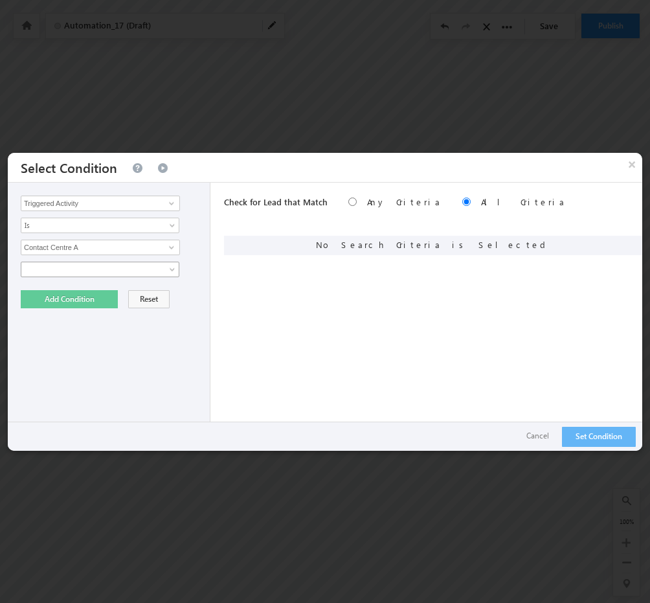
click at [100, 268] on span at bounding box center [91, 269] width 140 height 12
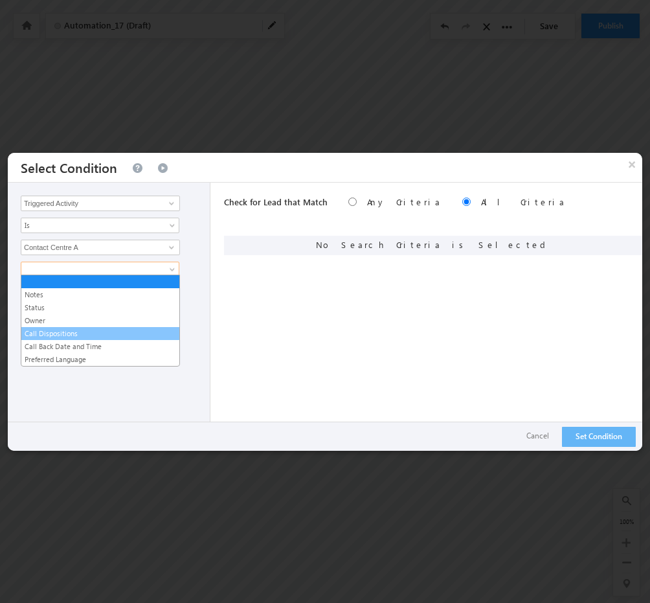
click at [53, 332] on link "Call Dispositions" at bounding box center [100, 334] width 158 height 12
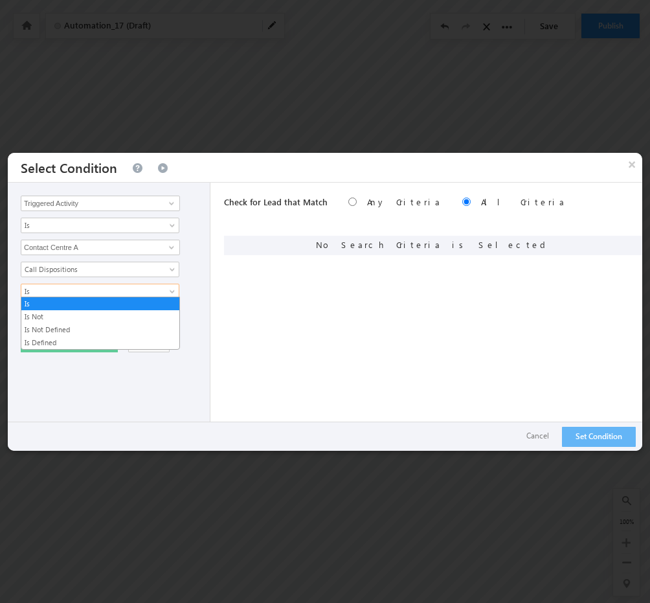
click at [140, 285] on span "Is" at bounding box center [91, 291] width 140 height 12
click at [70, 337] on link "Is Defined" at bounding box center [100, 343] width 158 height 12
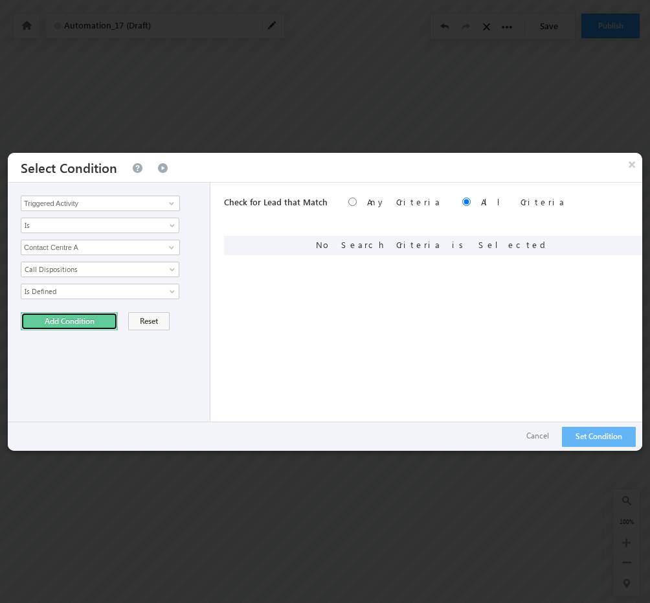
click at [97, 321] on button "Add Condition" at bounding box center [69, 321] width 97 height 18
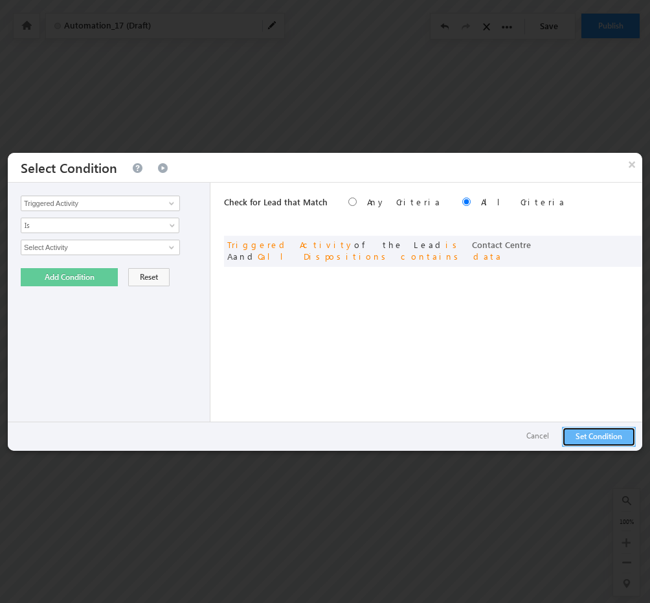
click at [595, 440] on button "Set Condition" at bounding box center [599, 437] width 74 height 20
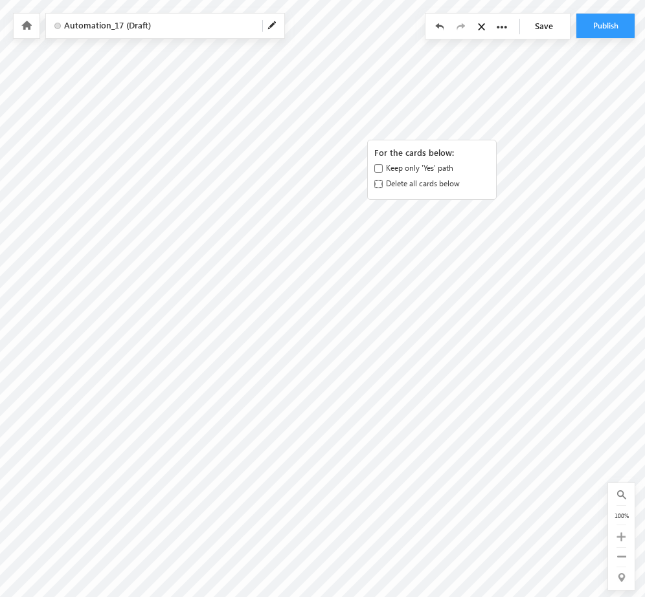
click at [377, 183] on input "Delete all cards below" at bounding box center [378, 184] width 8 height 8
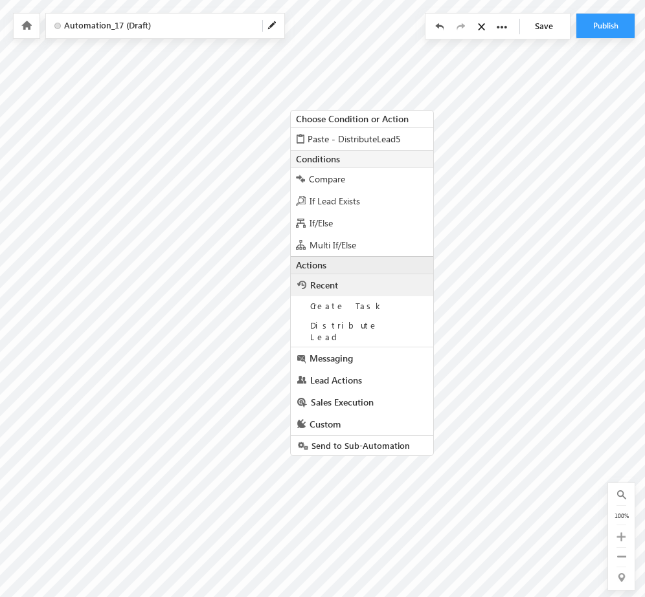
scroll to position [5, 300]
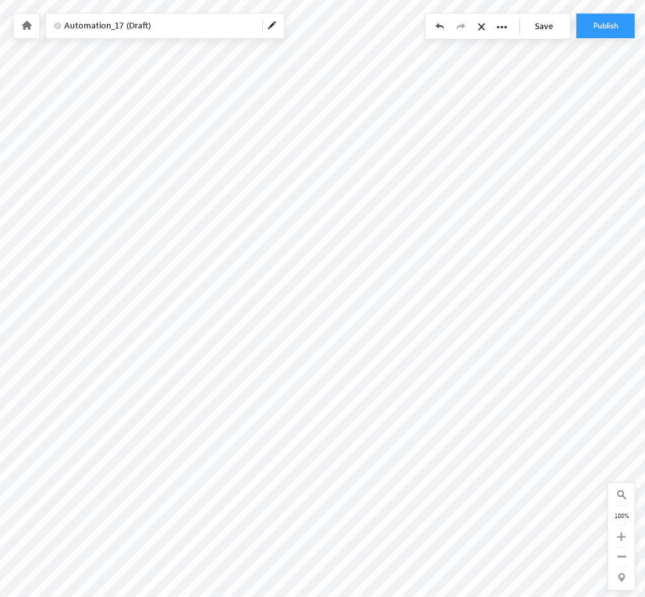
checkbox input "false"
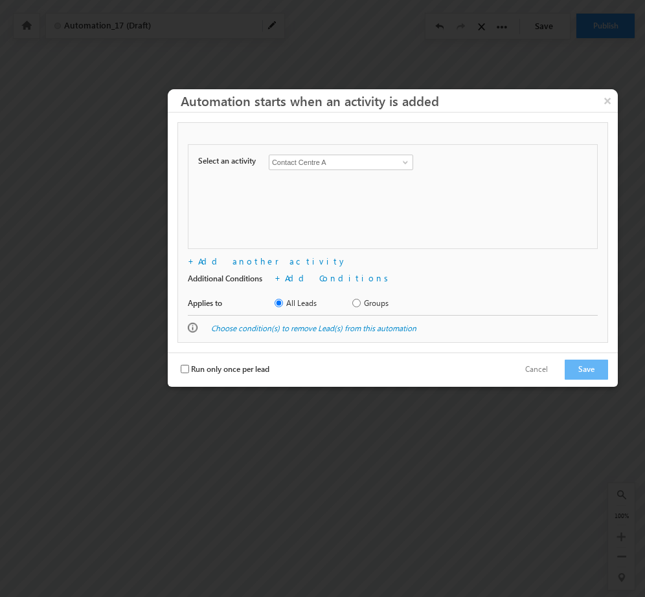
scroll to position [0, 300]
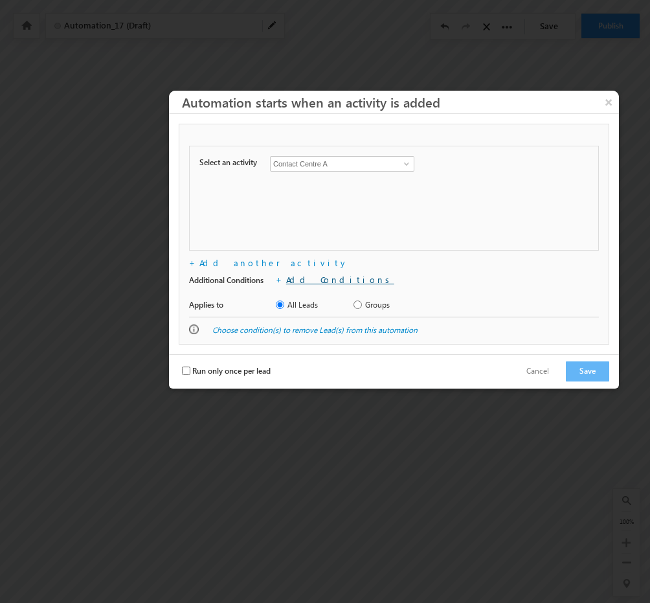
click at [316, 279] on link "Add Conditions" at bounding box center [340, 279] width 108 height 11
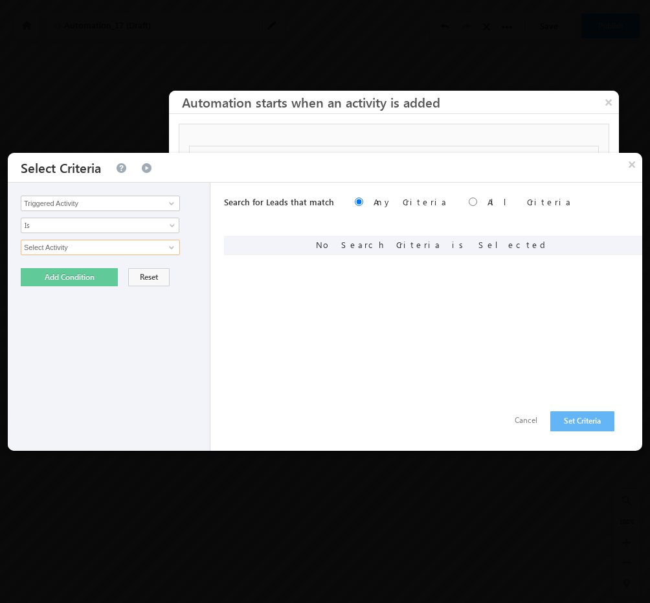
click at [127, 243] on input "Select Activity" at bounding box center [100, 247] width 159 height 16
click at [175, 245] on span at bounding box center [171, 247] width 10 height 10
click at [72, 274] on link "Contact Centre A" at bounding box center [100, 274] width 159 height 15
type input "Contact Centre A"
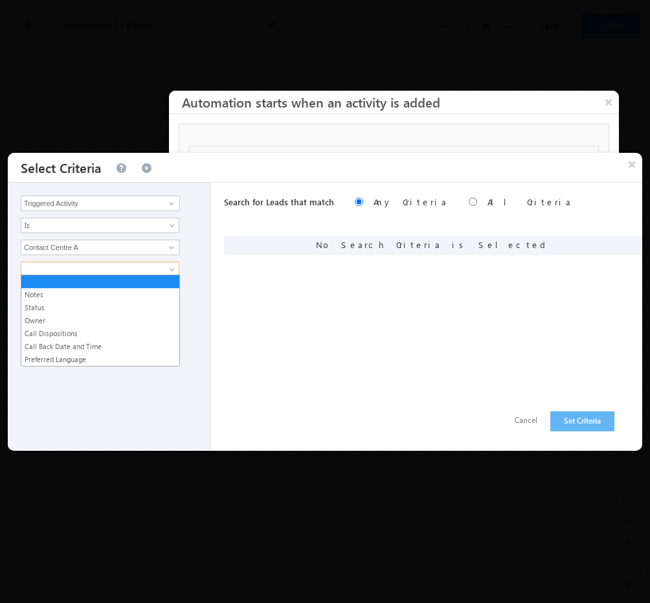
click at [103, 263] on span at bounding box center [91, 269] width 140 height 12
click at [59, 331] on link "Call Dispositions" at bounding box center [100, 334] width 158 height 12
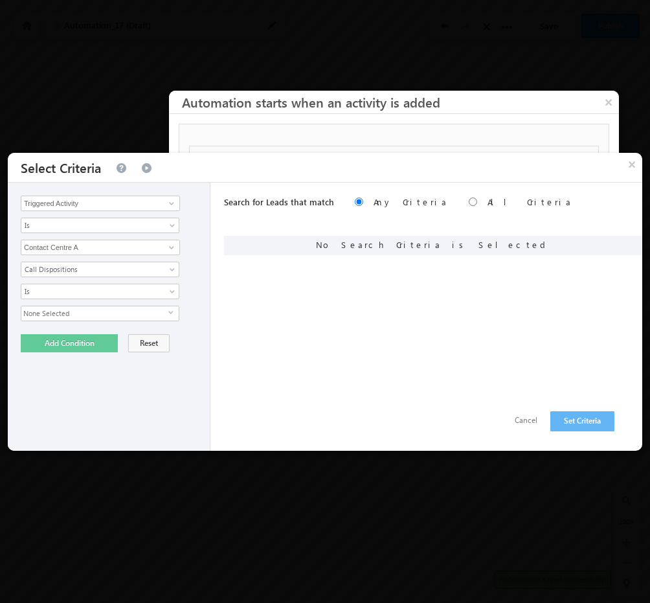
click at [64, 315] on span "None Selected" at bounding box center [94, 313] width 147 height 14
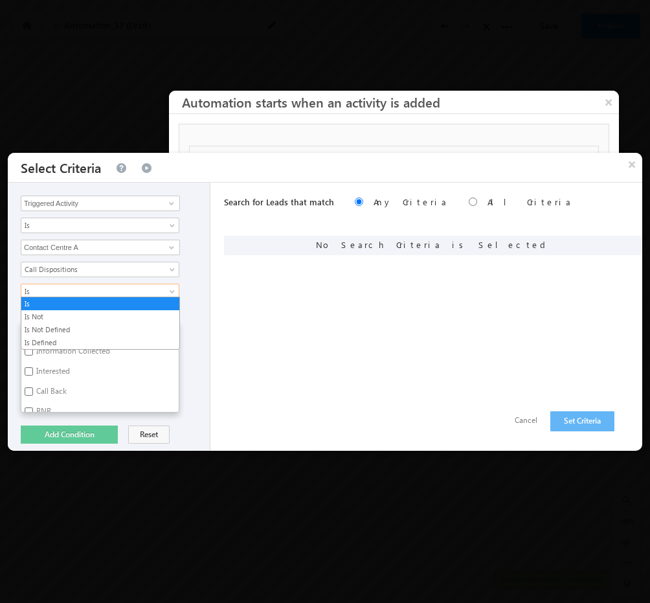
click at [105, 290] on span "Is" at bounding box center [91, 291] width 140 height 12
click at [76, 339] on link "Is Defined" at bounding box center [100, 343] width 158 height 12
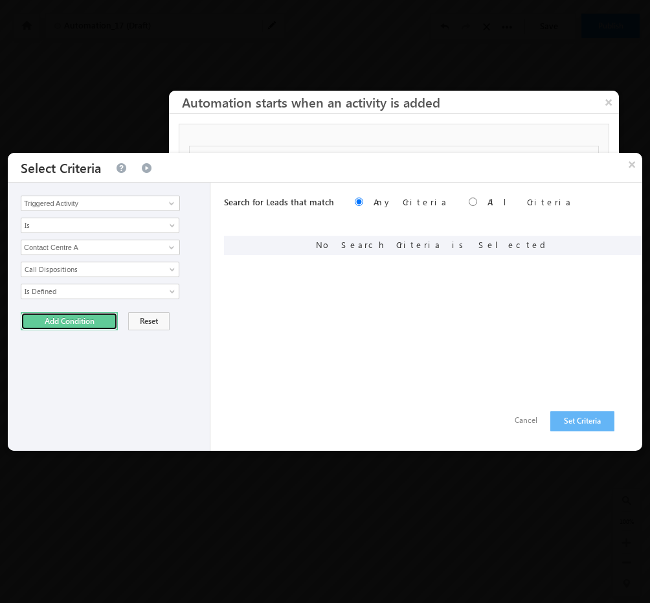
click at [76, 326] on button "Add Condition" at bounding box center [69, 321] width 97 height 18
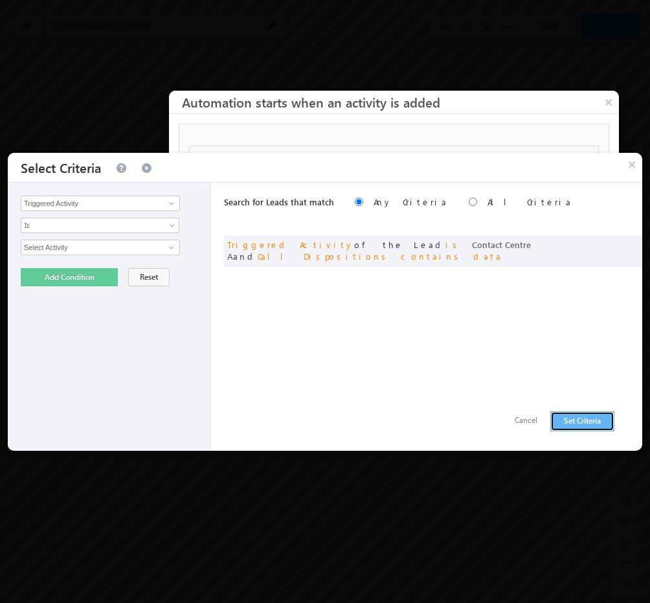
click at [591, 424] on button "Set Criteria" at bounding box center [582, 421] width 64 height 20
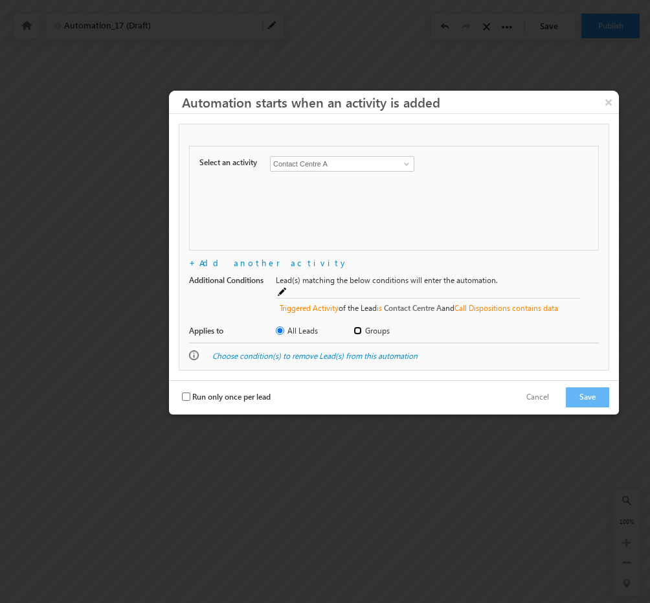
click at [358, 326] on input "Groups" at bounding box center [357, 330] width 8 height 8
radio input "true"
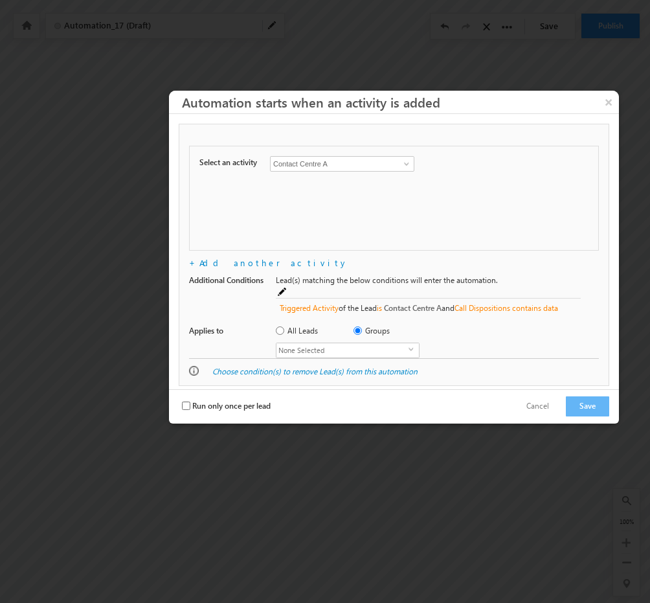
click at [352, 343] on span "None Selected" at bounding box center [342, 350] width 132 height 14
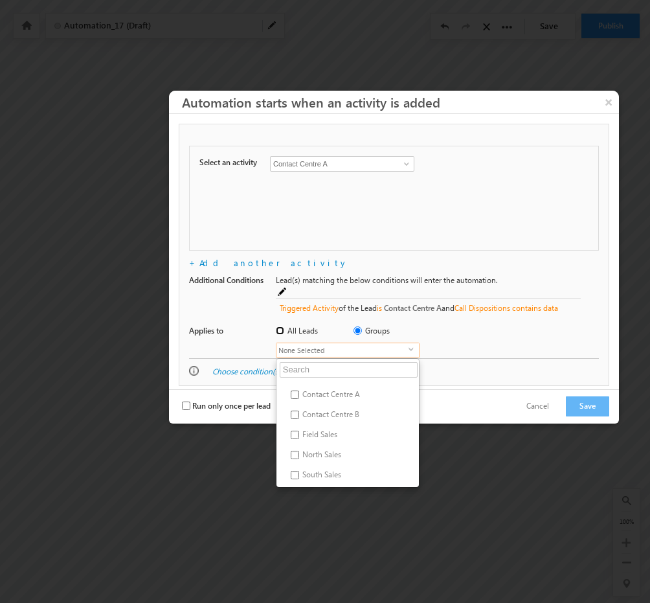
click at [280, 326] on input "All Leads" at bounding box center [280, 330] width 8 height 8
radio input "true"
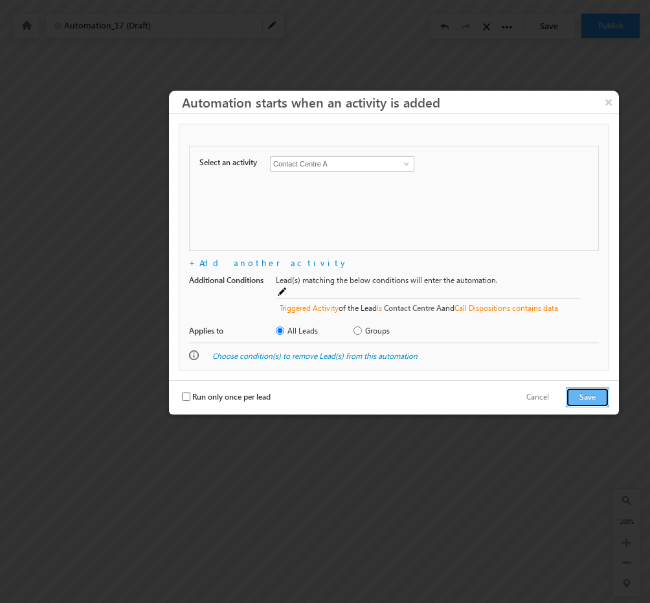
click at [575, 387] on button "Save" at bounding box center [587, 397] width 43 height 20
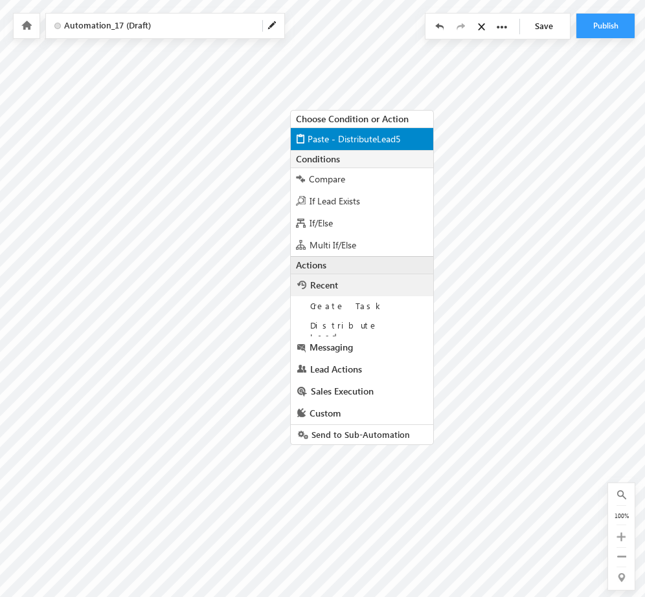
scroll to position [5, 300]
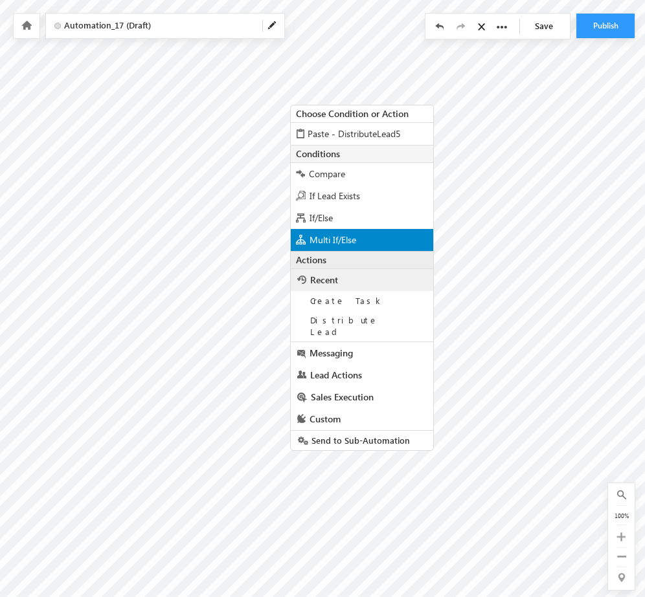
click at [351, 247] on div "Multi If/Else" at bounding box center [362, 240] width 142 height 22
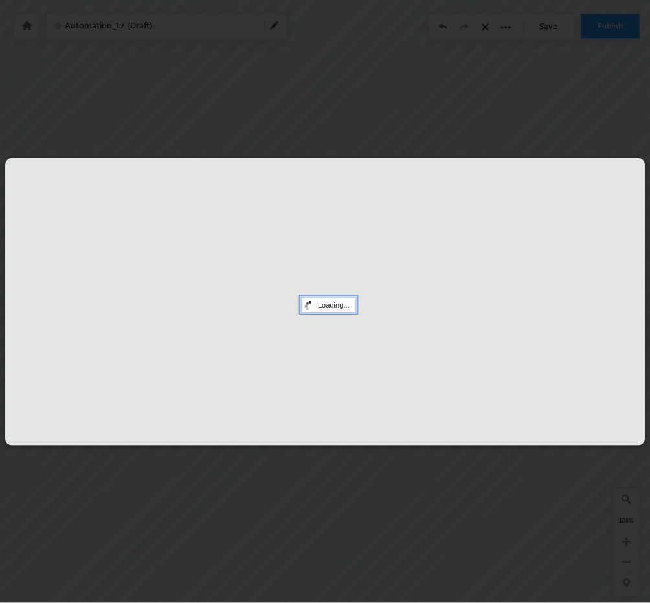
scroll to position [0, 300]
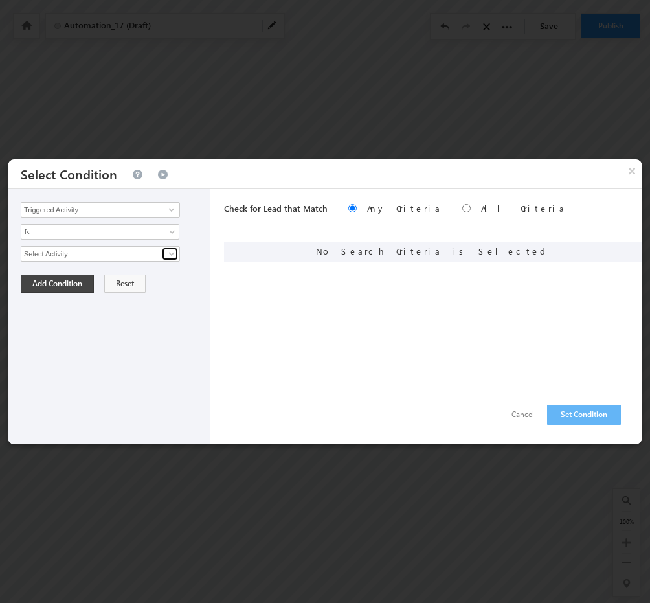
click at [165, 254] on link at bounding box center [170, 253] width 16 height 13
click at [74, 279] on link "Contact Centre A" at bounding box center [100, 281] width 159 height 15
type input "Contact Centre A"
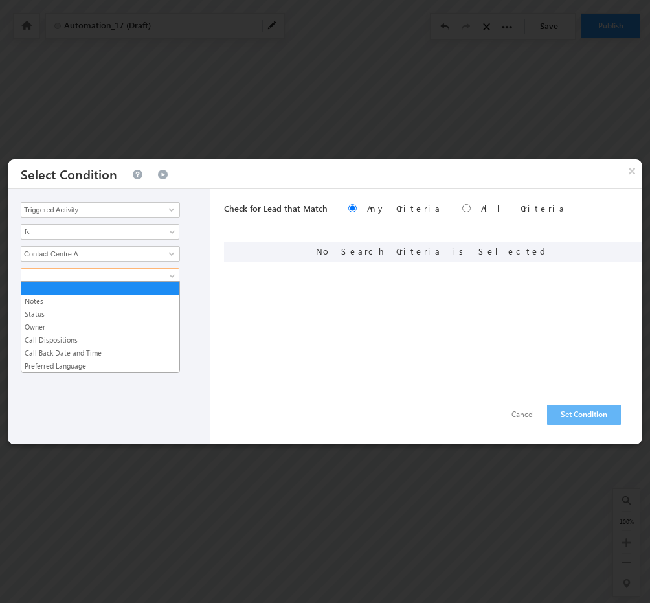
click at [101, 271] on span at bounding box center [91, 276] width 140 height 12
click at [66, 340] on link "Call Dispositions" at bounding box center [100, 340] width 158 height 12
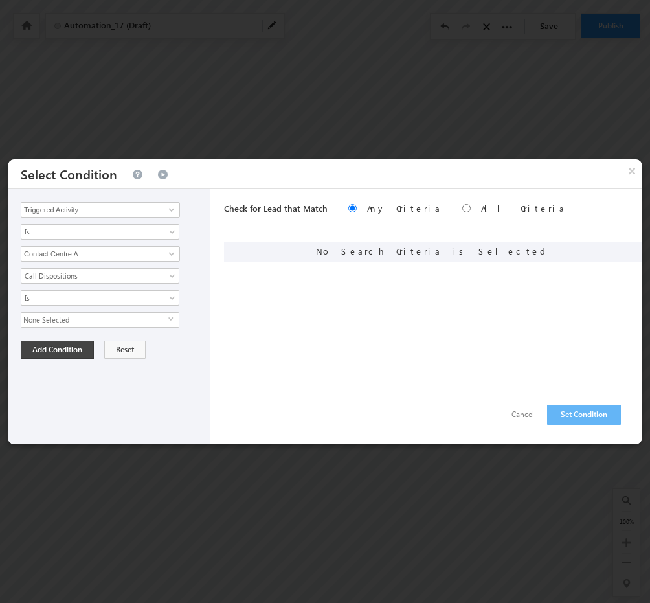
click at [109, 313] on span "None Selected" at bounding box center [94, 320] width 147 height 14
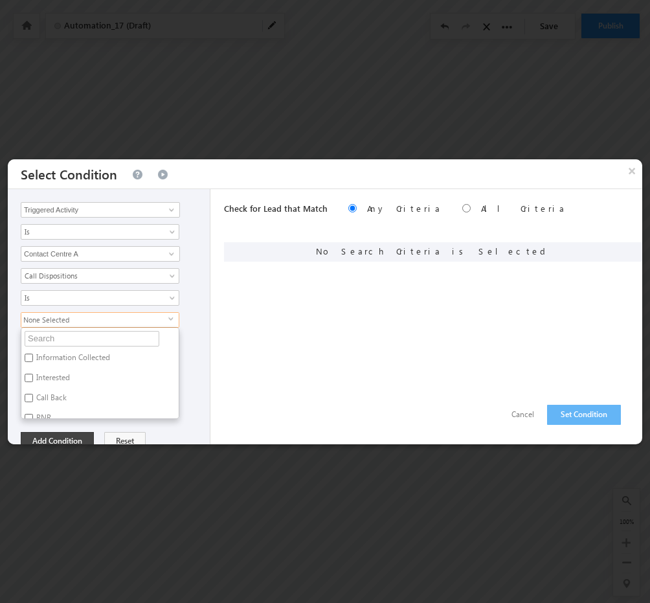
click at [28, 390] on label "Call Back" at bounding box center [50, 400] width 58 height 20
click at [28, 394] on input "Call Back" at bounding box center [29, 398] width 8 height 8
checkbox input "true"
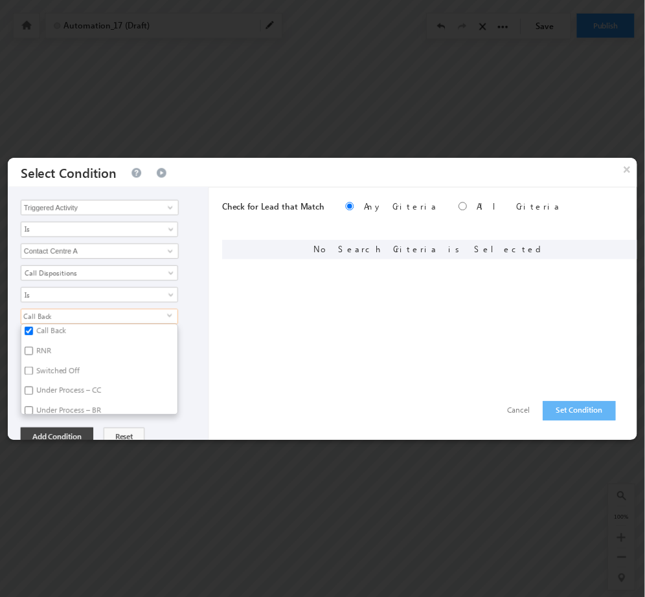
scroll to position [64, 0]
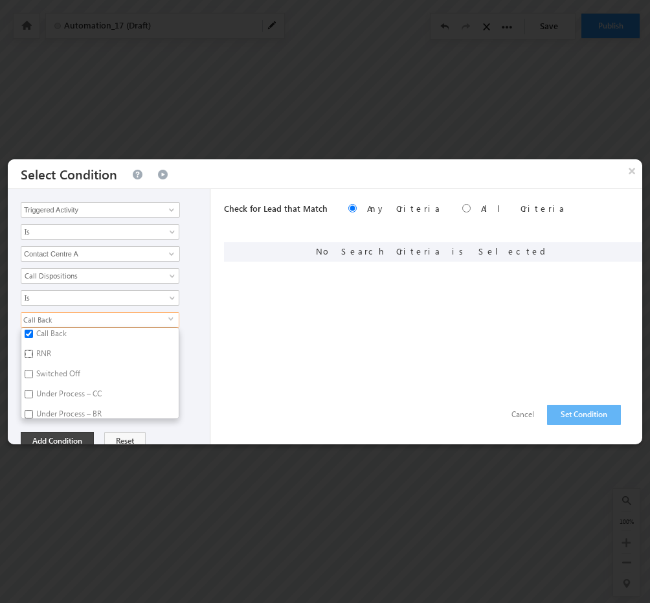
click at [28, 350] on input "RNR" at bounding box center [29, 354] width 8 height 8
checkbox input "true"
click at [27, 370] on input "Switched Off" at bounding box center [29, 374] width 8 height 8
checkbox input "true"
click at [199, 283] on div "Triggered Activity Prospect Id Aadhar Number Address 2 Age Alternative Contact …" at bounding box center [109, 316] width 203 height 255
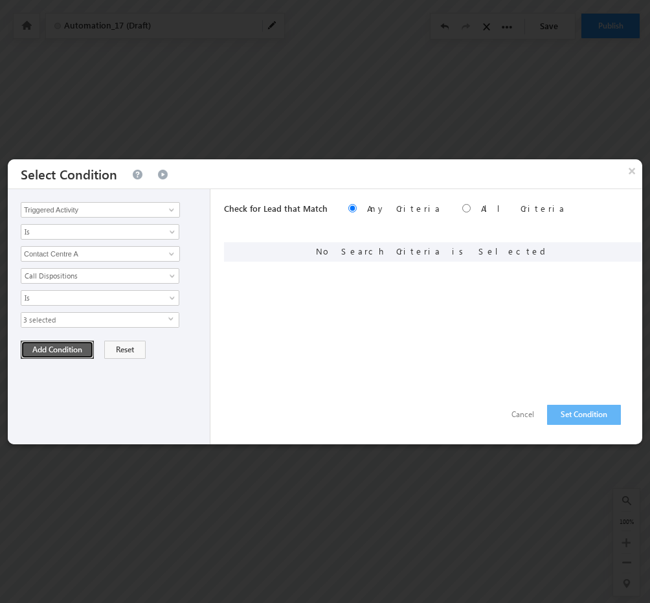
click at [71, 344] on button "Add Condition" at bounding box center [57, 349] width 73 height 18
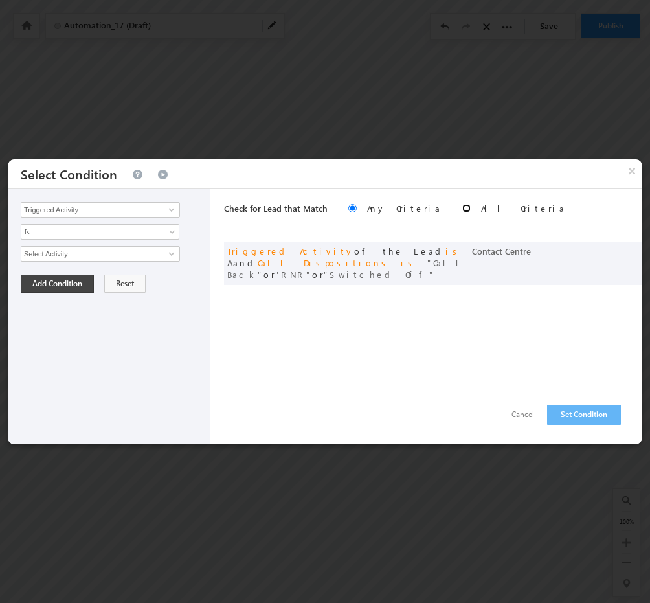
click at [462, 206] on input "radio" at bounding box center [466, 208] width 8 height 8
radio input "true"
click at [124, 258] on input "Select Activity" at bounding box center [100, 254] width 159 height 16
click at [168, 254] on span at bounding box center [171, 254] width 10 height 10
click at [113, 276] on link "Contact Centre A" at bounding box center [100, 281] width 159 height 15
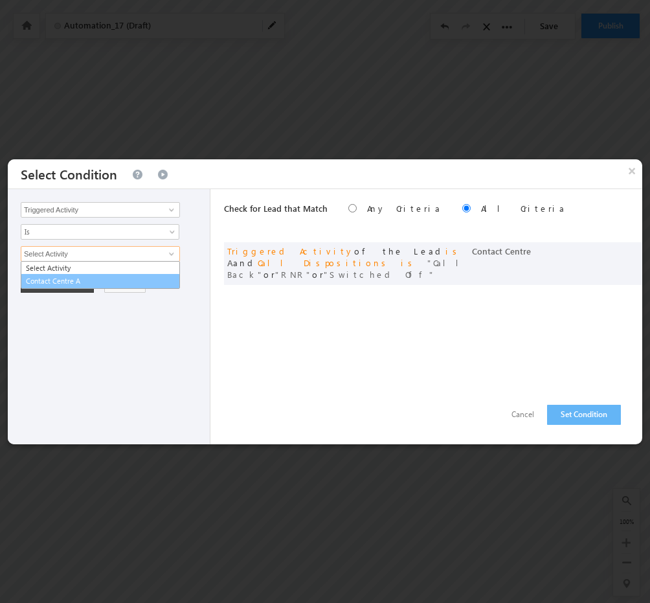
type input "Contact Centre A"
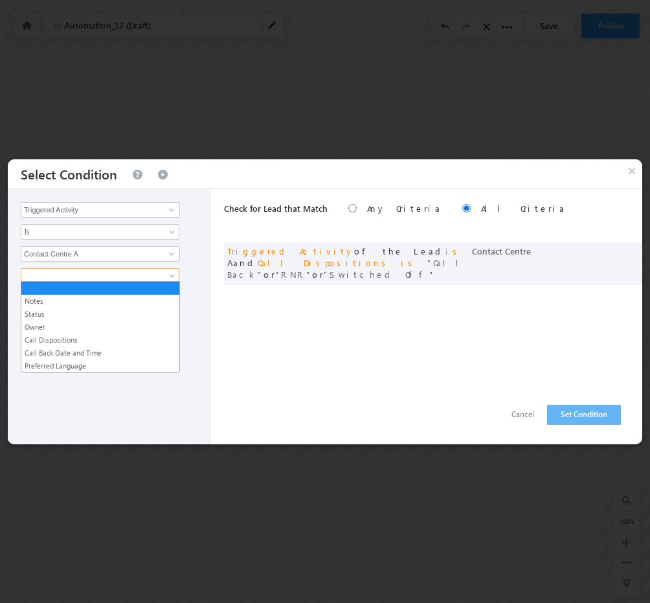
click at [164, 275] on link at bounding box center [100, 276] width 159 height 16
click at [74, 351] on link "Call Back Date and Time" at bounding box center [100, 353] width 158 height 12
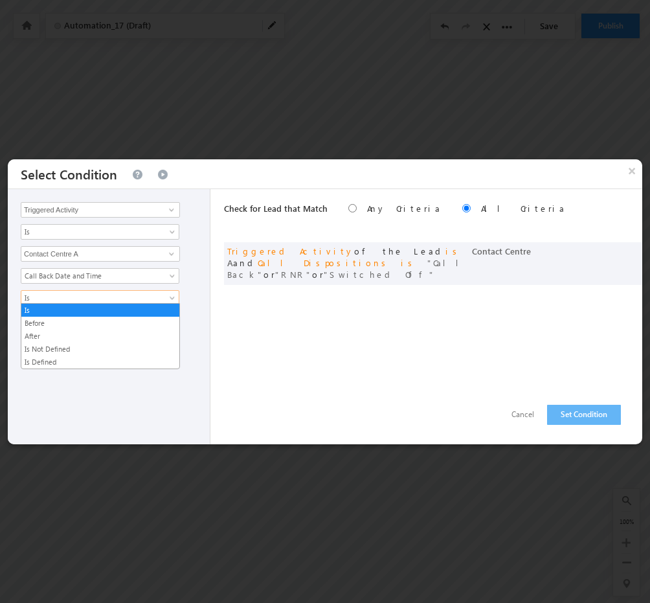
click at [118, 296] on span "Is" at bounding box center [91, 298] width 140 height 12
click at [85, 322] on link "Before" at bounding box center [100, 323] width 158 height 12
click at [145, 298] on span "Before" at bounding box center [91, 298] width 140 height 12
click at [85, 323] on link "Before" at bounding box center [100, 323] width 158 height 12
click at [122, 298] on span "Before" at bounding box center [91, 298] width 140 height 12
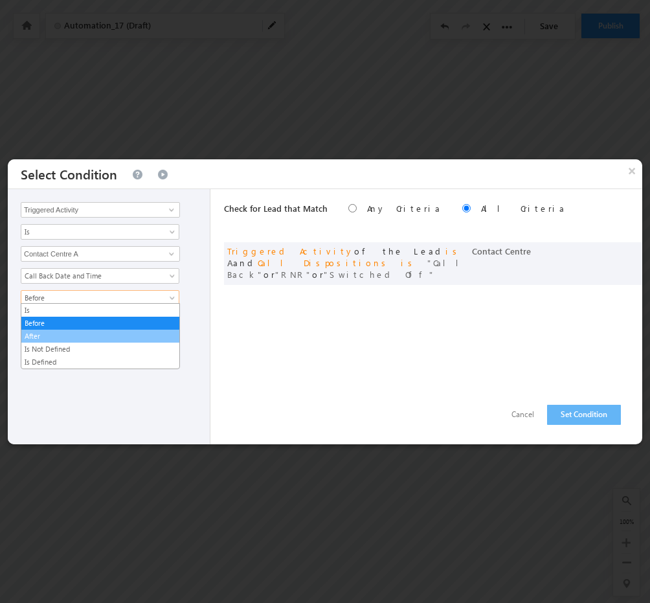
click at [102, 337] on link "After" at bounding box center [100, 336] width 158 height 12
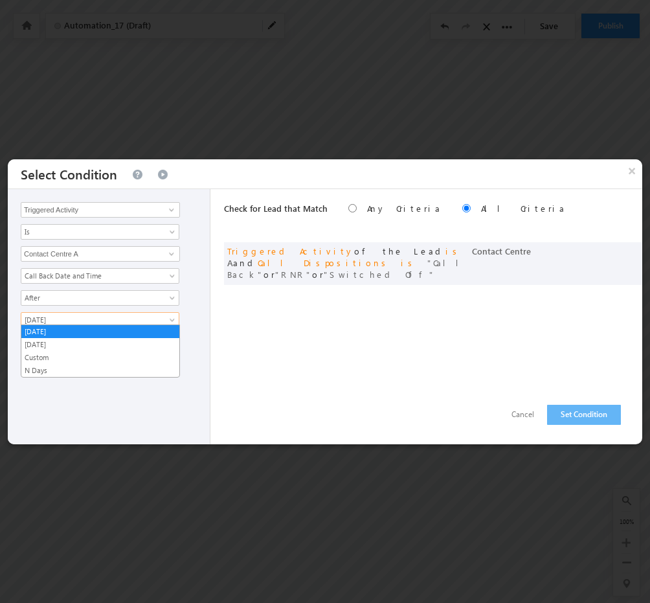
click at [57, 317] on span "[DATE]" at bounding box center [91, 320] width 140 height 12
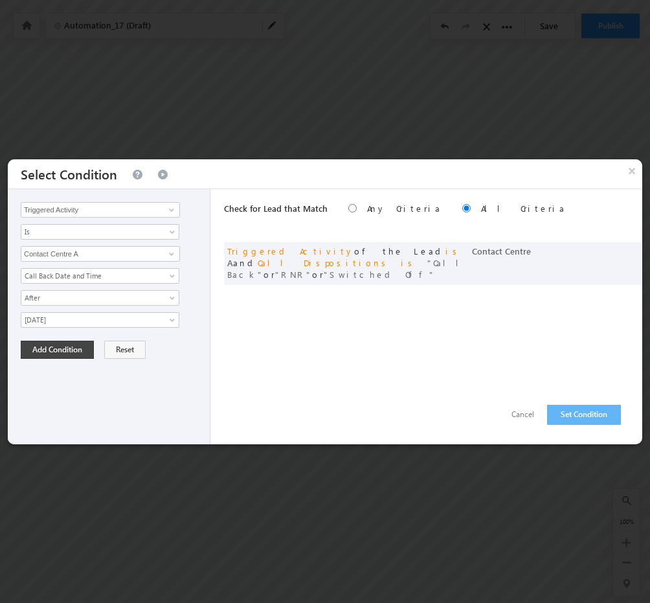
click at [199, 309] on div "Triggered Activity Prospect Id Aadhar Number Address 2 Age Alternative Contact …" at bounding box center [109, 316] width 203 height 255
click at [62, 345] on button "Add Condition" at bounding box center [57, 349] width 73 height 18
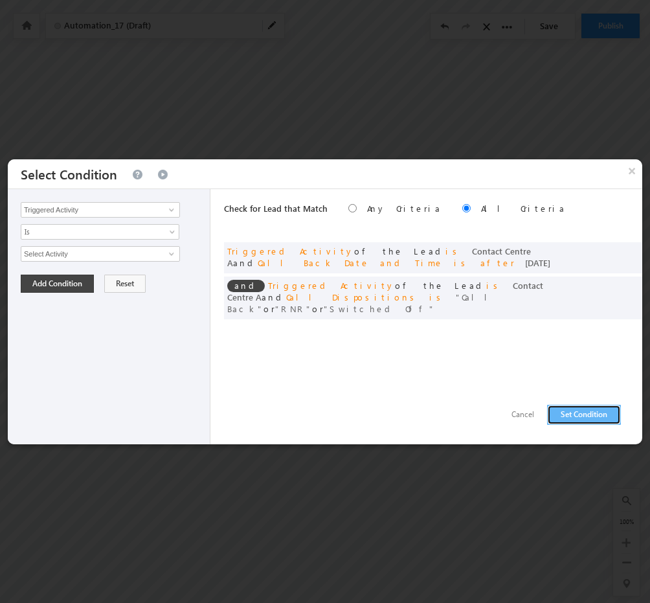
click at [584, 419] on button "Set Condition" at bounding box center [584, 415] width 74 height 20
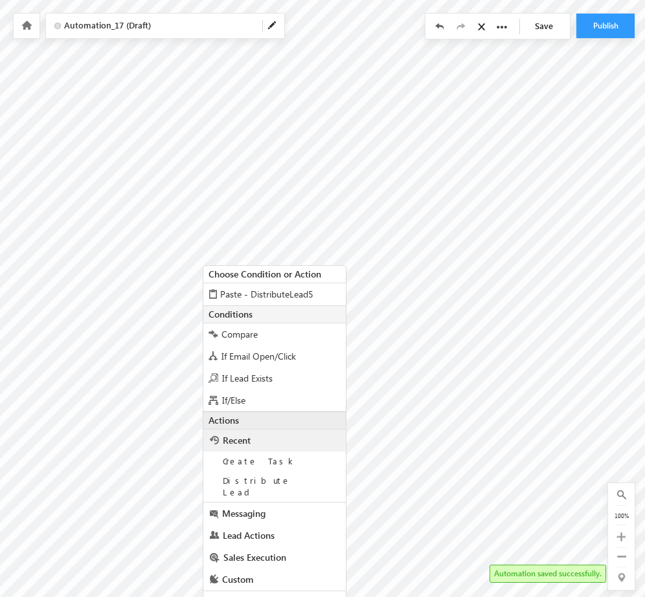
scroll to position [5, 300]
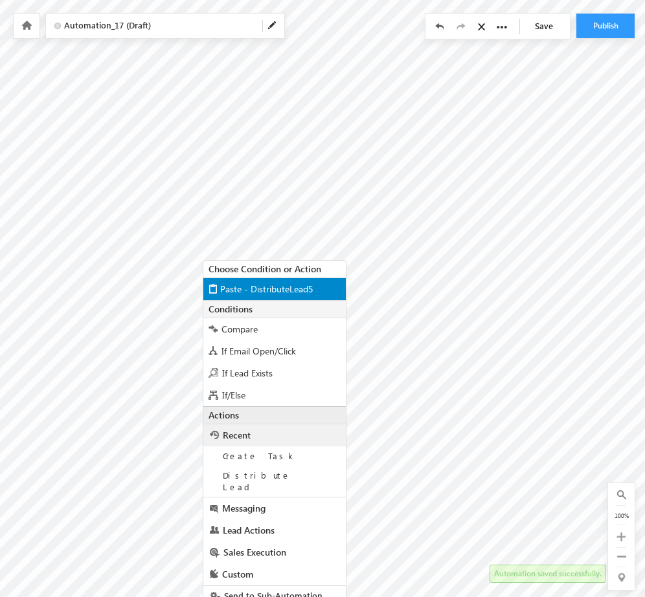
click at [302, 292] on span "Paste - DistributeLead5" at bounding box center [266, 289] width 93 height 12
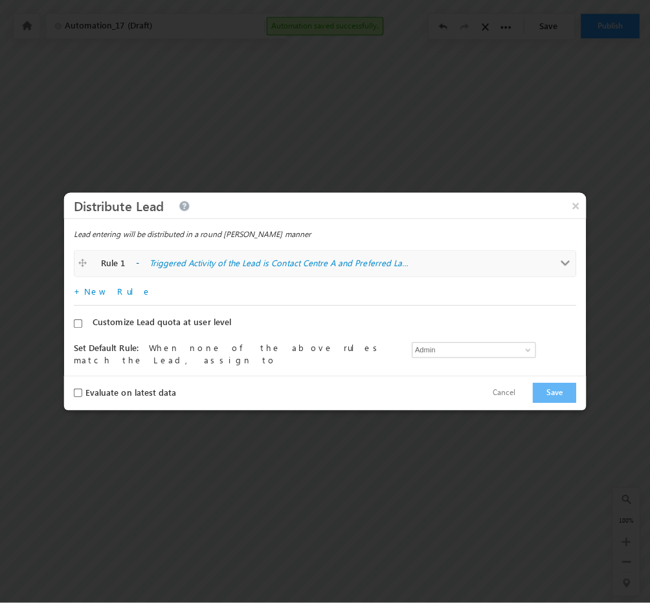
scroll to position [0, 300]
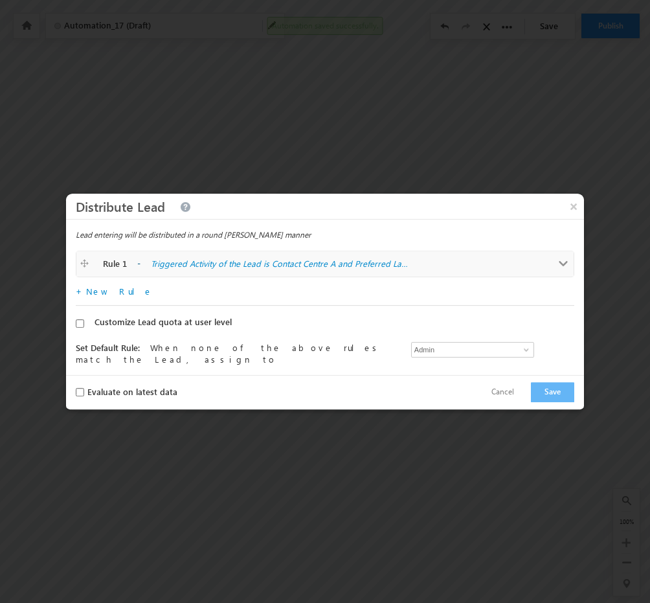
click at [559, 260] on span at bounding box center [564, 264] width 10 height 10
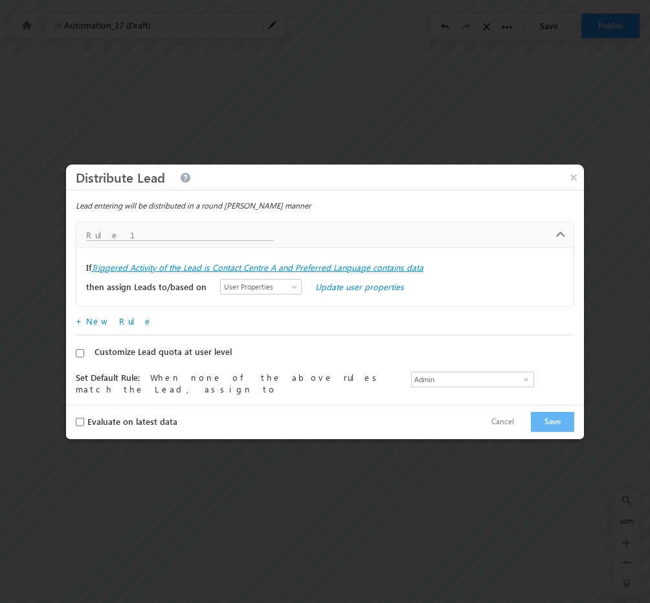
click at [311, 267] on label "Triggered Activity of the Lead is Contact Centre A and Preferred Language conta…" at bounding box center [257, 267] width 332 height 12
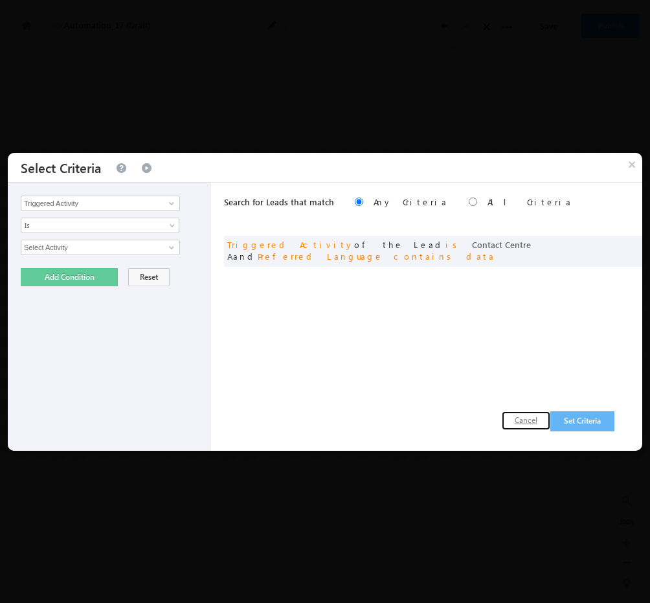
click at [531, 417] on button "Cancel" at bounding box center [526, 420] width 49 height 19
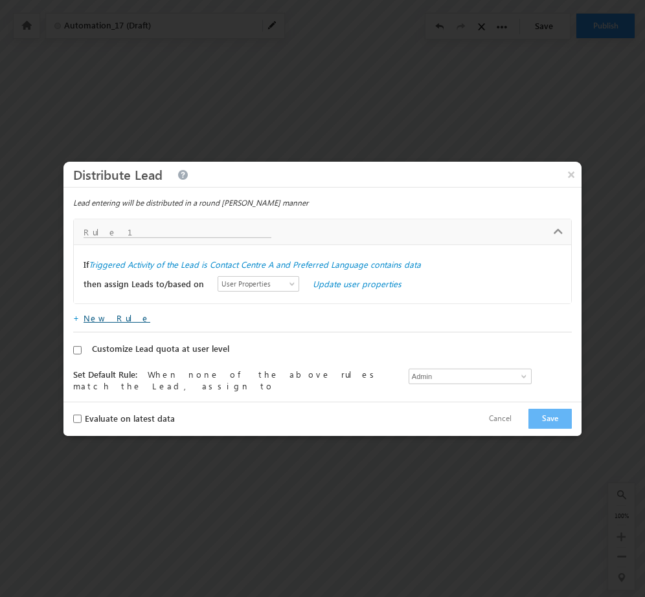
click at [102, 313] on link "New Rule" at bounding box center [116, 318] width 67 height 11
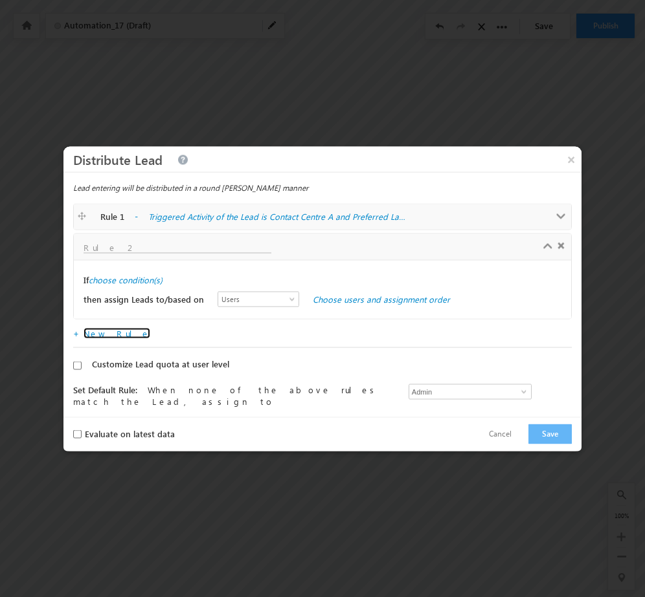
click at [561, 247] on div at bounding box center [322, 247] width 491 height 12
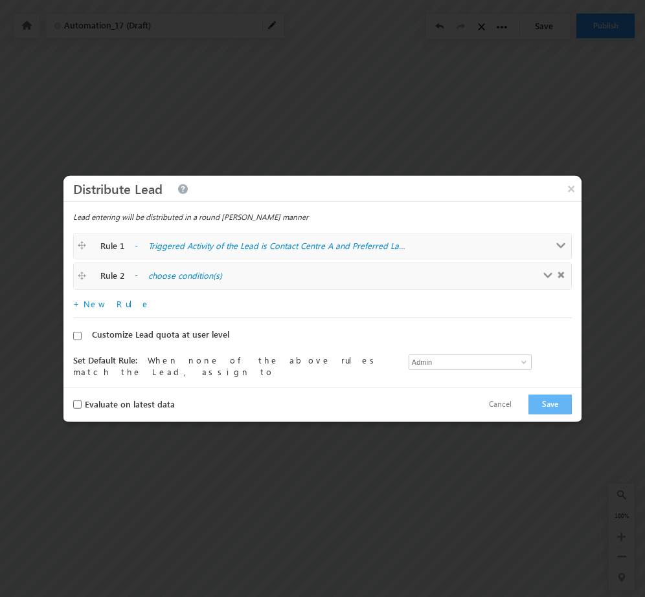
click at [557, 276] on span at bounding box center [560, 275] width 7 height 7
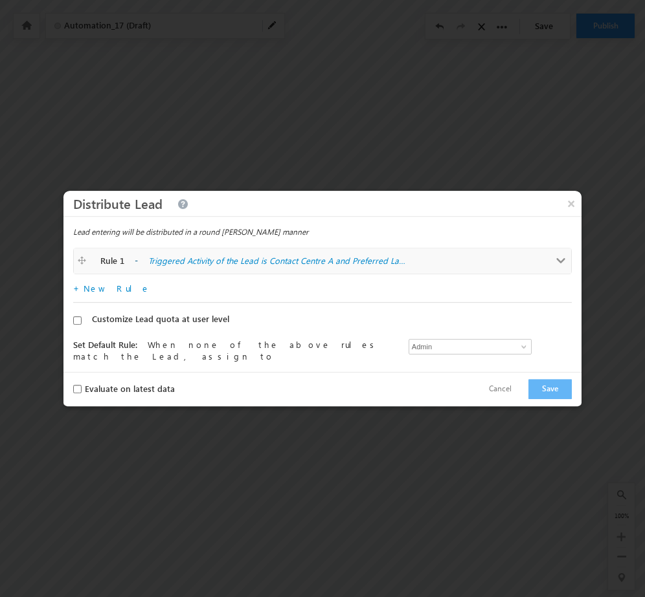
click at [287, 264] on label "Triggered Activity of the Lead is Contact Centre A and Preferred Language conta…" at bounding box center [277, 261] width 259 height 12
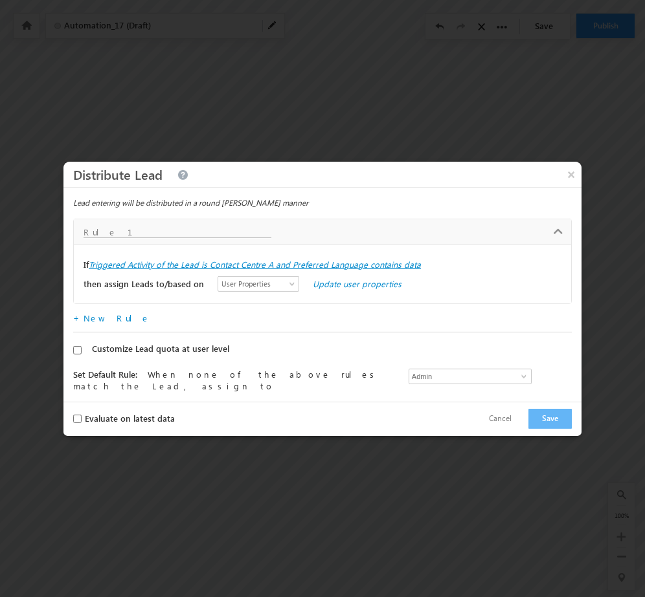
click at [208, 262] on label "Triggered Activity of the Lead is Contact Centre A and Preferred Language conta…" at bounding box center [255, 265] width 332 height 12
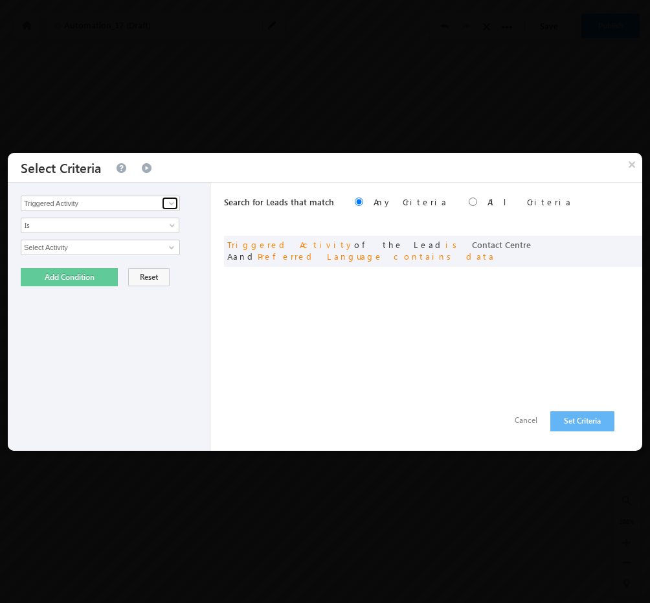
click at [175, 205] on span at bounding box center [171, 203] width 10 height 10
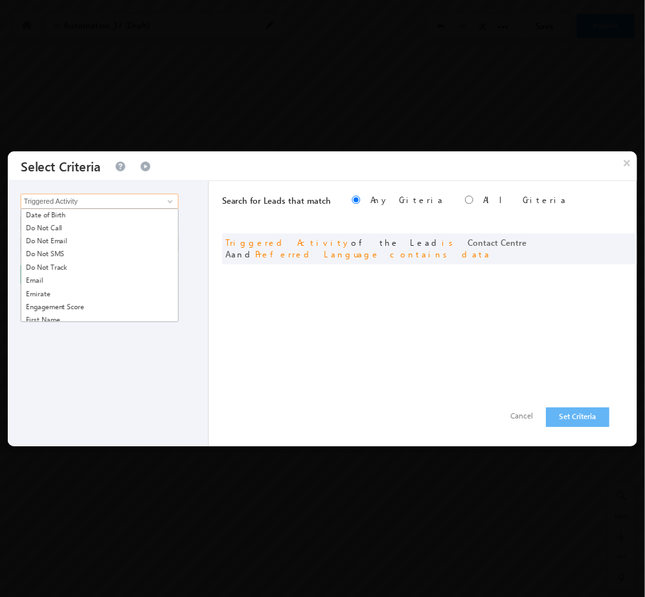
scroll to position [432, 0]
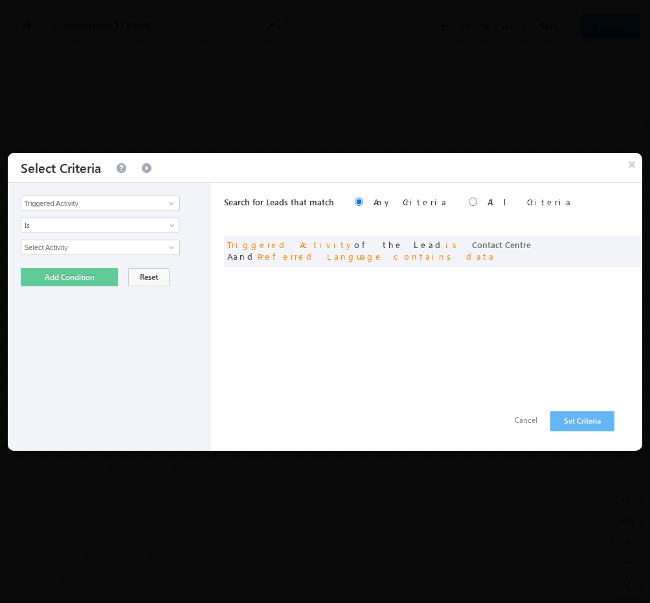
click at [256, 304] on div "Search for Leads that match Any Criteria All Criteria Note that the current tri…" at bounding box center [433, 317] width 418 height 268
click at [173, 247] on span at bounding box center [171, 247] width 10 height 10
click at [99, 271] on link "Contact Centre A" at bounding box center [100, 274] width 159 height 15
type input "Contact Centre A"
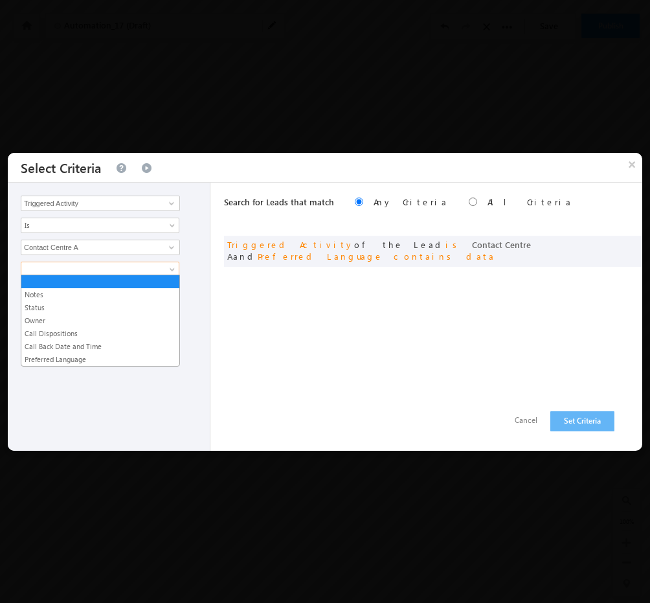
click at [132, 267] on span at bounding box center [91, 269] width 140 height 12
click at [82, 346] on link "Call Back Date and Time" at bounding box center [100, 346] width 158 height 12
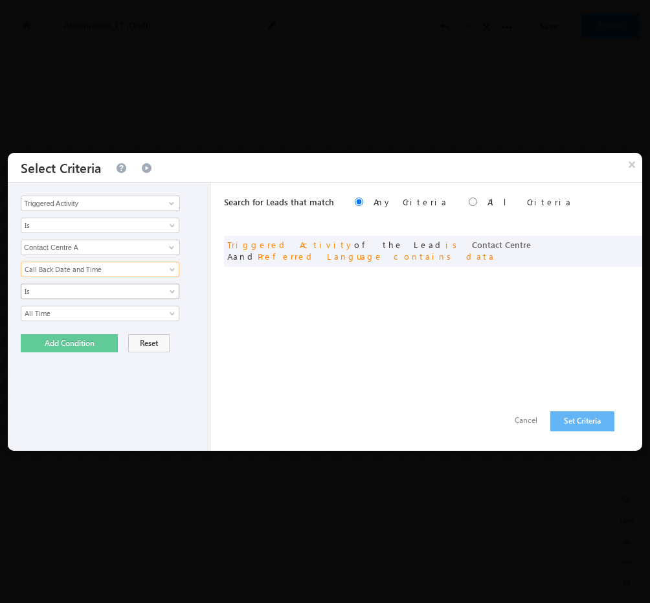
click at [177, 289] on span at bounding box center [173, 294] width 10 height 10
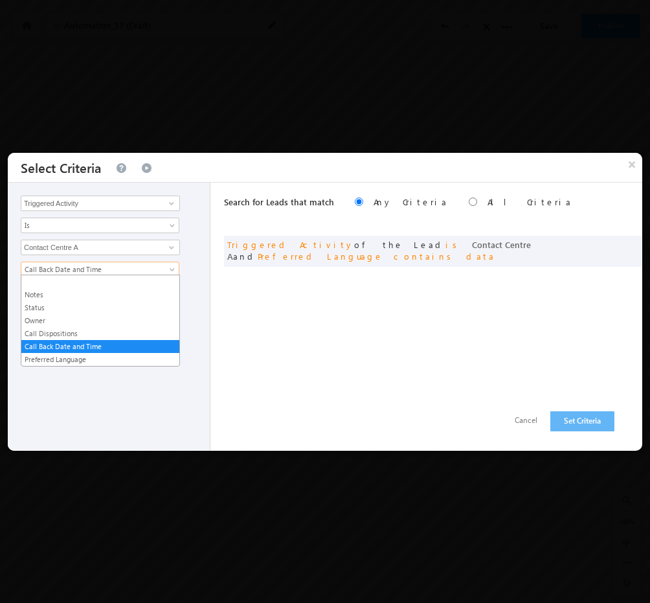
click at [141, 265] on span "Call Back Date and Time" at bounding box center [91, 269] width 140 height 12
click at [88, 357] on link "Preferred Language" at bounding box center [100, 359] width 158 height 12
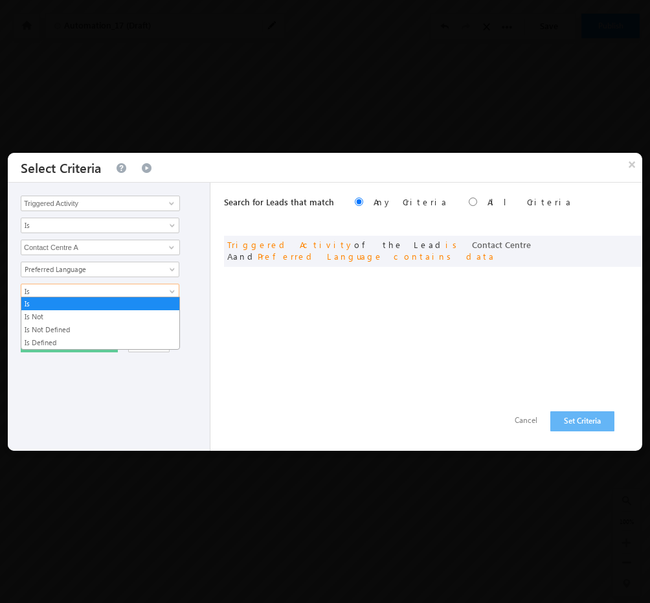
click at [166, 289] on link "Is" at bounding box center [100, 291] width 159 height 16
click at [100, 329] on link "Is Not Defined" at bounding box center [100, 330] width 158 height 12
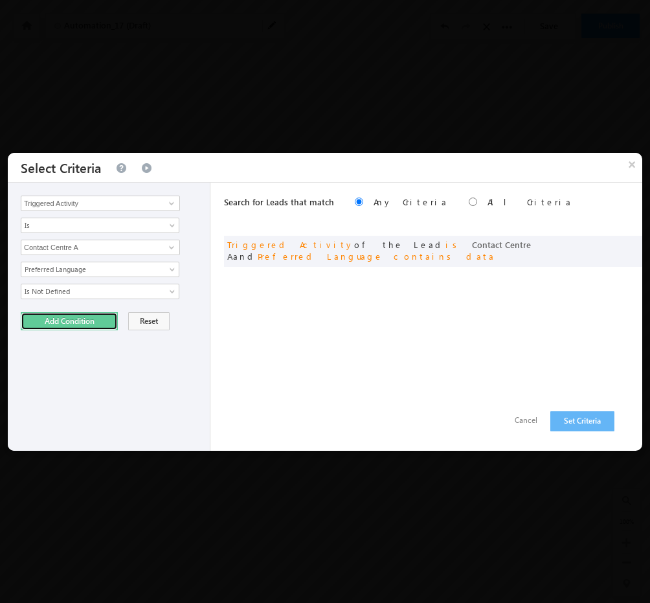
click at [91, 319] on button "Add Condition" at bounding box center [69, 321] width 97 height 18
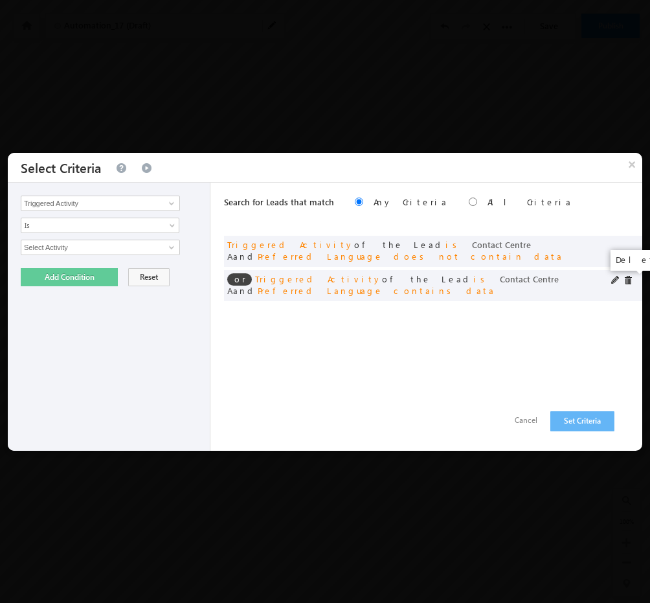
click at [628, 282] on span at bounding box center [627, 280] width 9 height 9
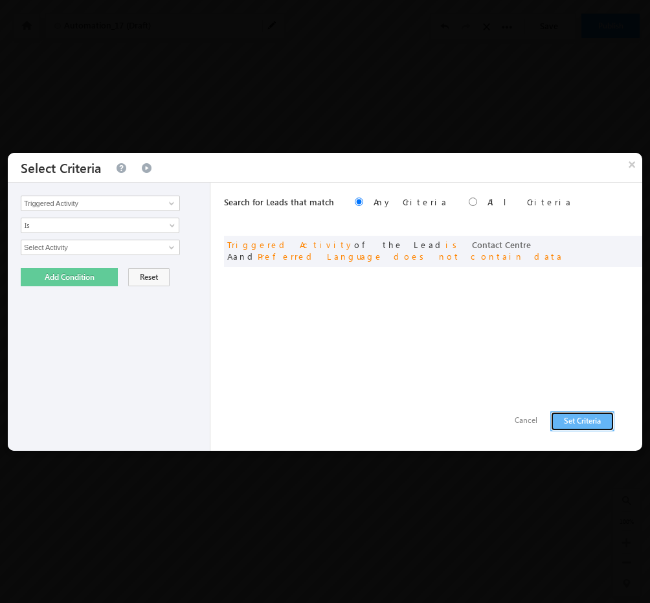
click at [588, 422] on button "Set Criteria" at bounding box center [582, 421] width 64 height 20
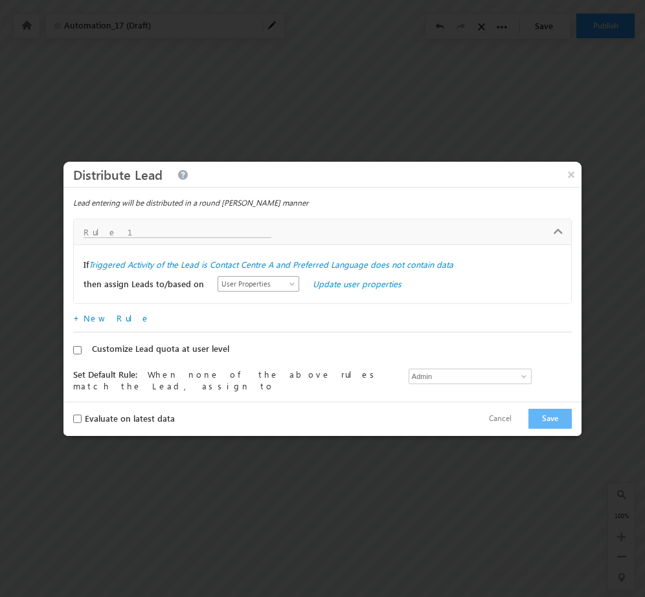
click at [235, 287] on span "User Properties" at bounding box center [255, 284] width 74 height 12
click at [359, 285] on link "Update user properties" at bounding box center [357, 283] width 89 height 11
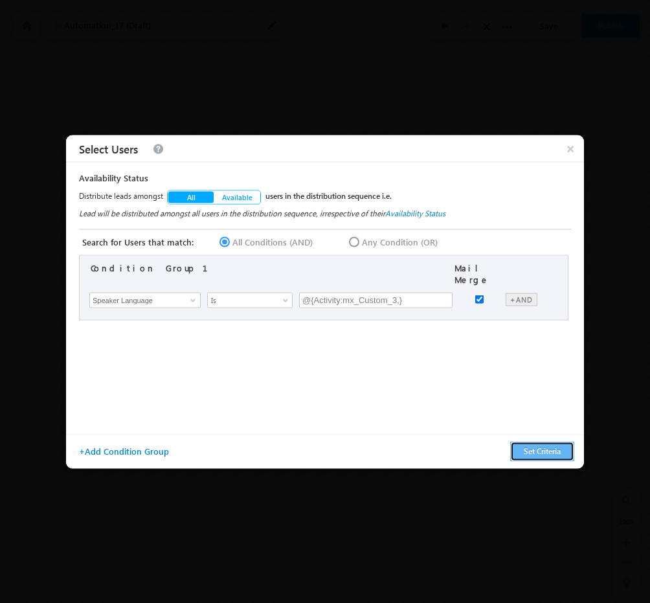
click at [546, 450] on button "Set Criteria" at bounding box center [542, 451] width 64 height 20
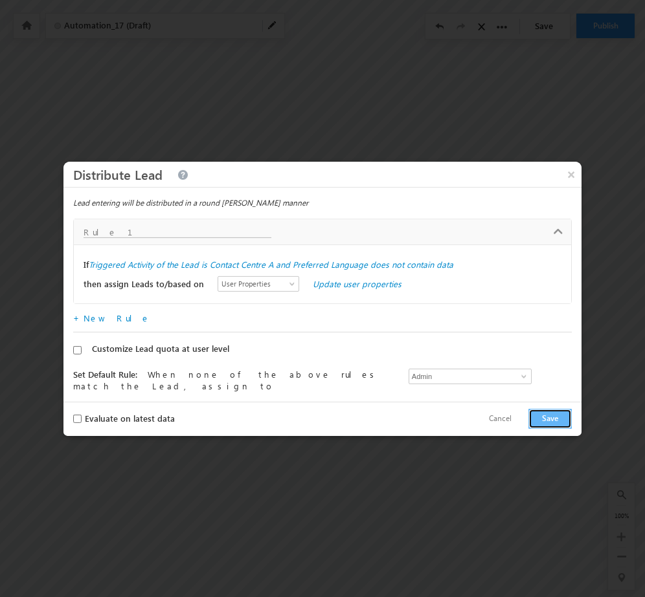
click at [557, 417] on button "Save" at bounding box center [549, 419] width 43 height 20
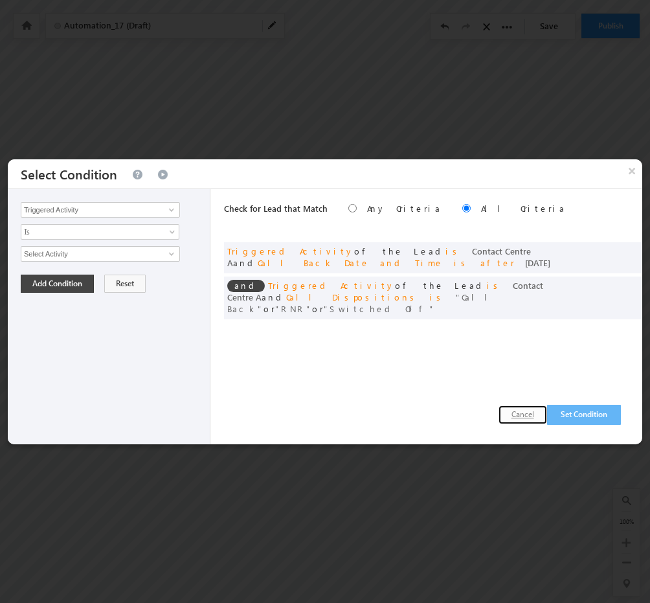
click at [520, 416] on button "Cancel" at bounding box center [522, 414] width 49 height 19
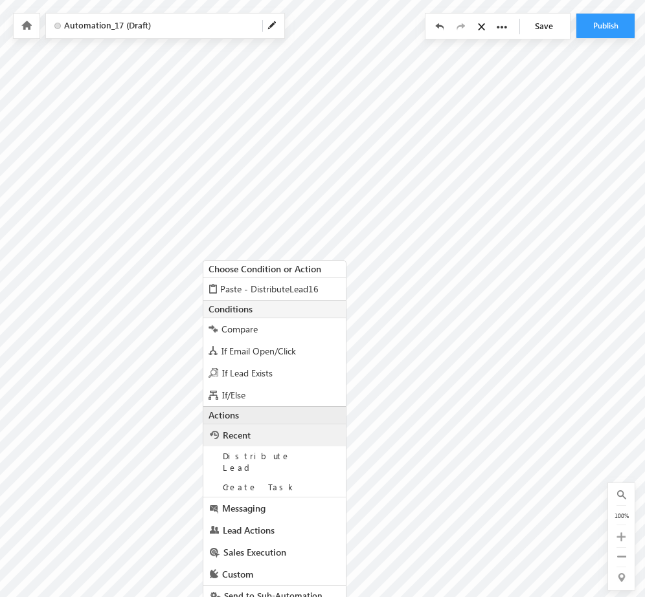
scroll to position [0, 300]
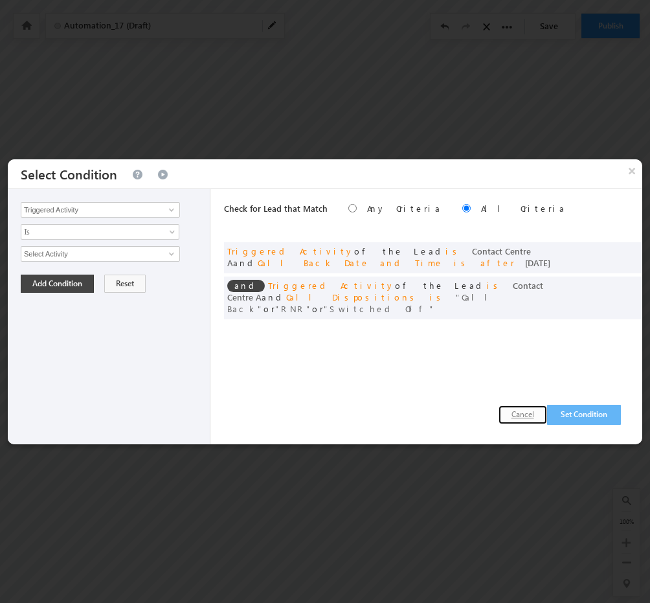
click at [514, 417] on button "Cancel" at bounding box center [522, 414] width 49 height 19
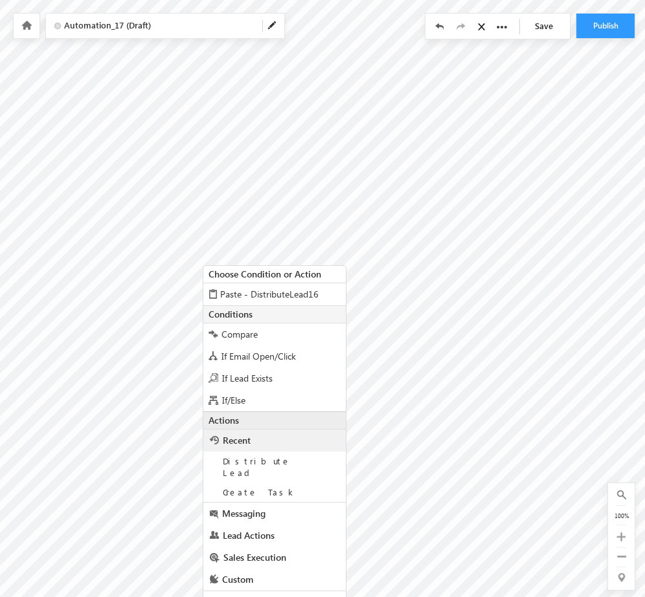
scroll to position [5, 300]
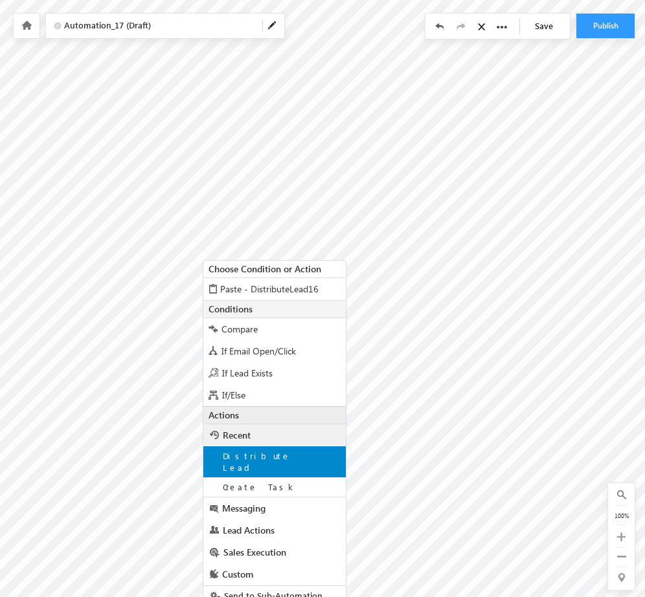
click at [260, 458] on span "Distribute Lead" at bounding box center [257, 461] width 68 height 23
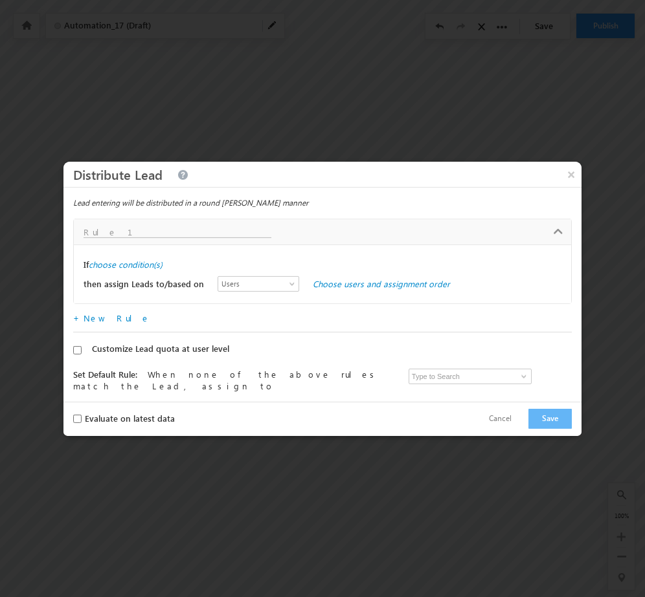
scroll to position [0, 300]
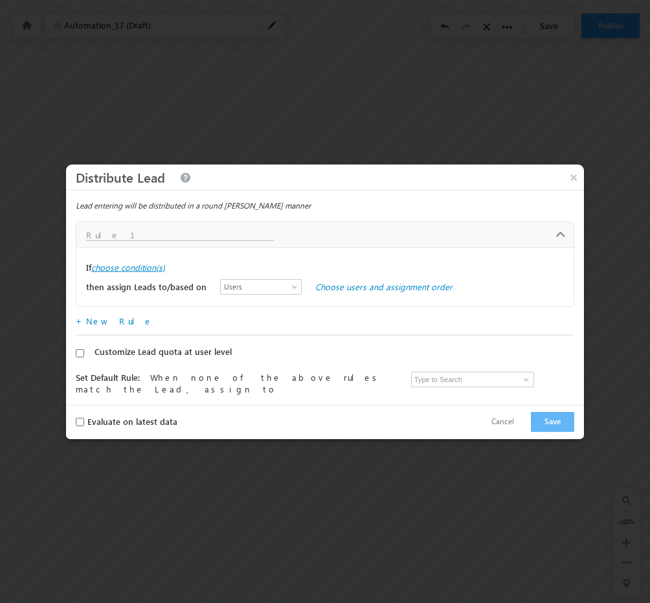
click at [163, 265] on label "choose condition(s)" at bounding box center [128, 267] width 74 height 12
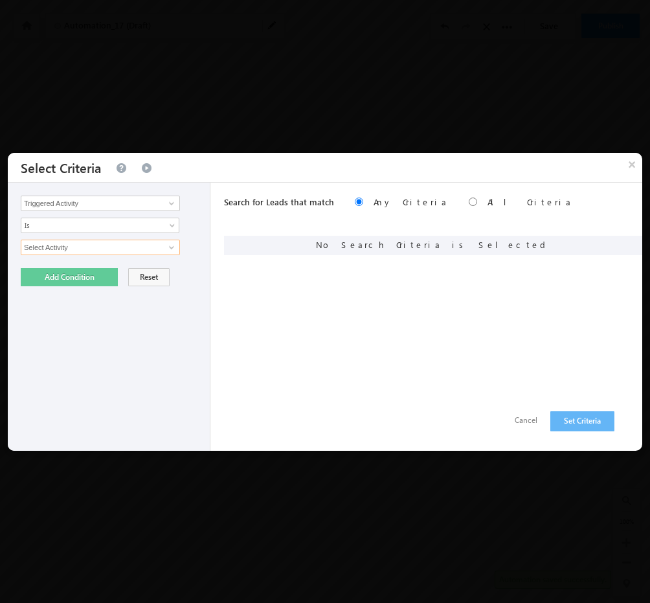
click at [132, 248] on input "Select Activity" at bounding box center [100, 247] width 159 height 16
click at [172, 244] on span at bounding box center [171, 247] width 10 height 10
click at [78, 271] on link "Contact Centre A" at bounding box center [100, 274] width 159 height 15
type input "Contact Centre A"
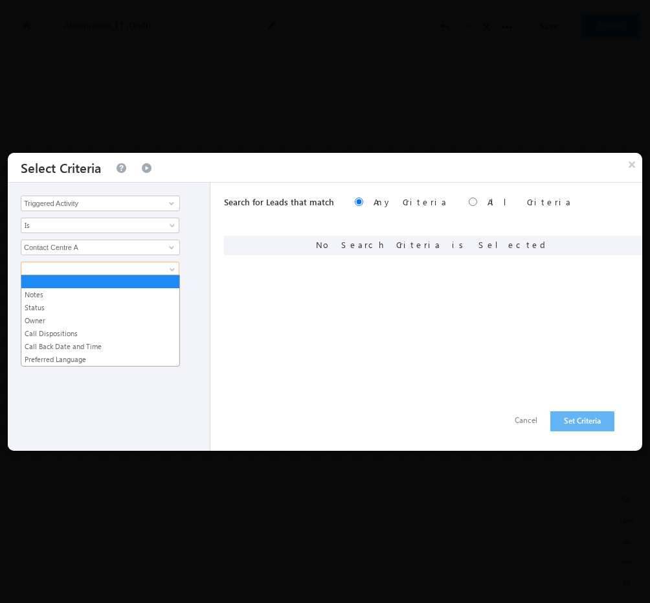
click at [113, 268] on span at bounding box center [91, 269] width 140 height 12
click at [72, 345] on link "Call Back Date and Time" at bounding box center [100, 346] width 158 height 12
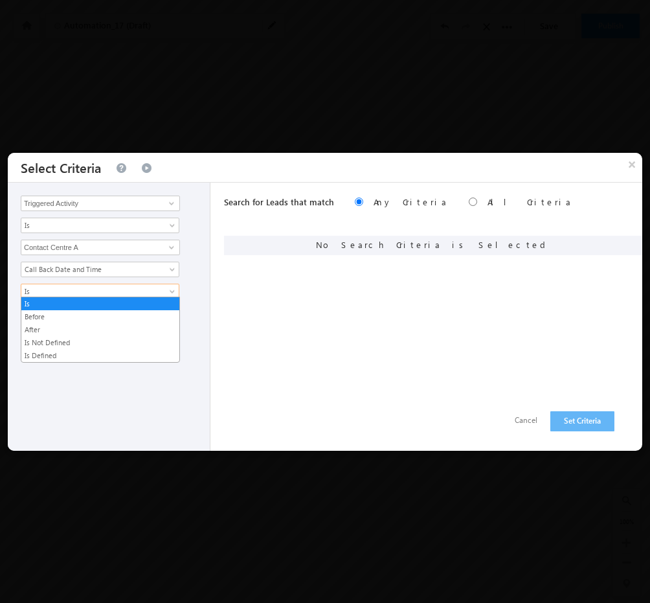
click at [106, 291] on span "Is" at bounding box center [91, 291] width 140 height 12
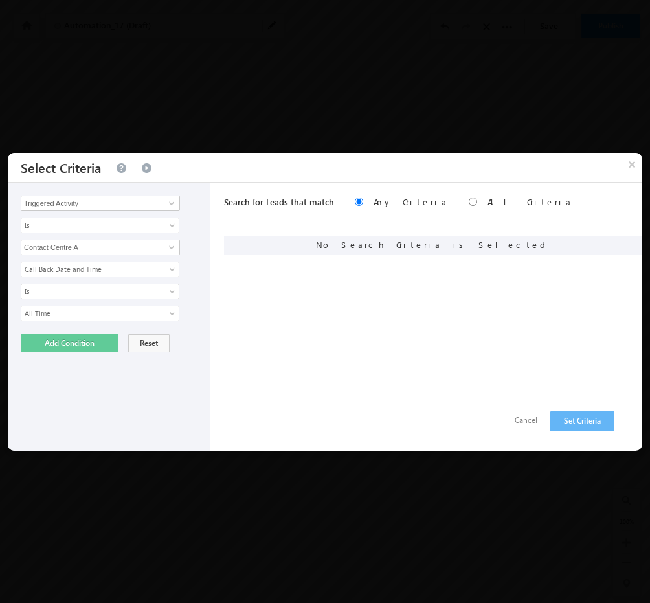
click at [131, 287] on span "Is" at bounding box center [91, 291] width 140 height 12
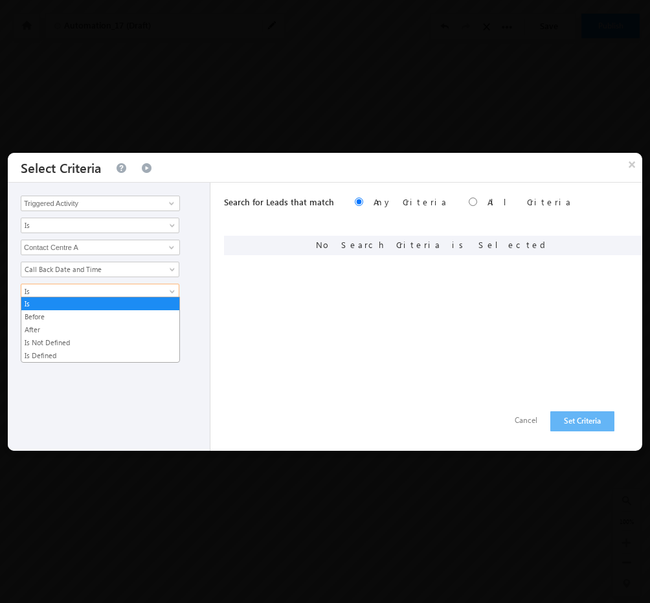
click at [126, 288] on span "Is" at bounding box center [91, 291] width 140 height 12
click at [69, 324] on link "After" at bounding box center [100, 330] width 158 height 12
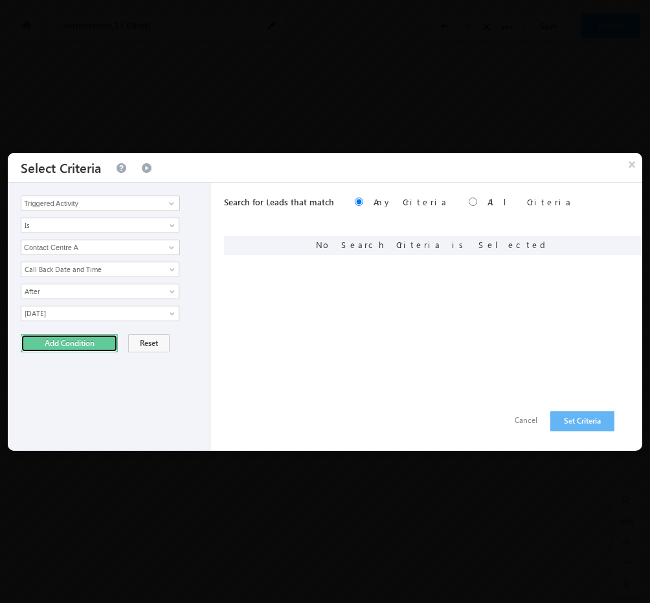
click at [89, 335] on button "Add Condition" at bounding box center [69, 343] width 97 height 18
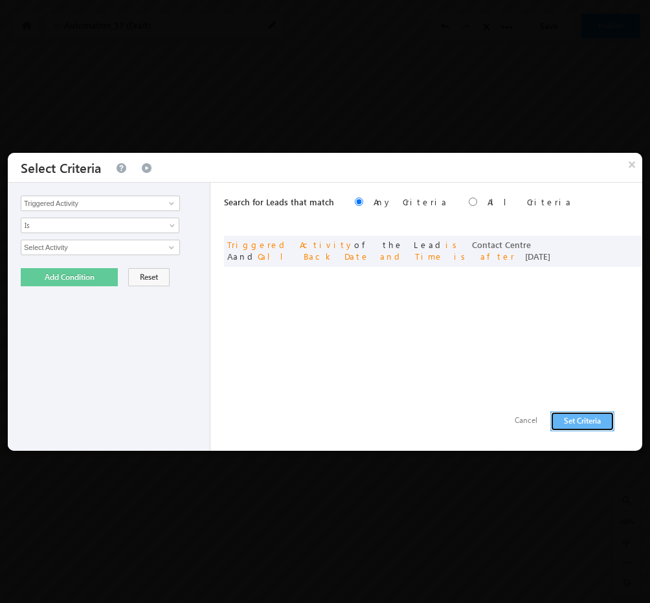
click at [566, 418] on button "Set Criteria" at bounding box center [582, 421] width 64 height 20
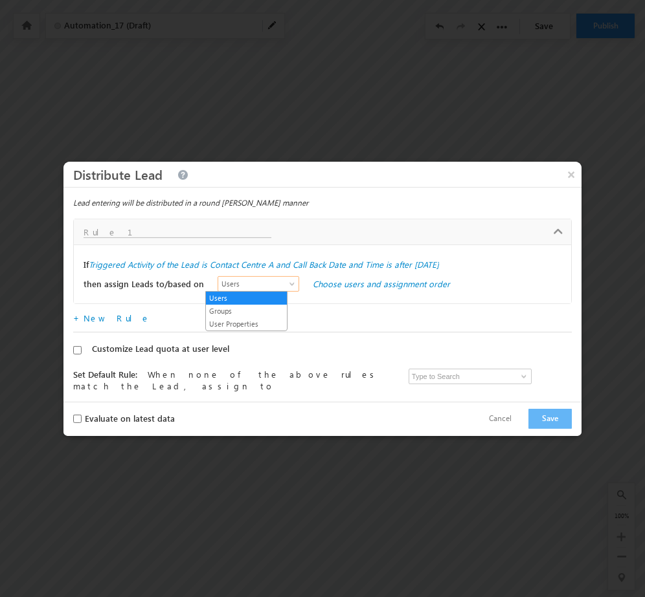
click at [272, 276] on link "Users" at bounding box center [258, 284] width 82 height 16
click at [263, 310] on link "Groups" at bounding box center [246, 311] width 81 height 12
click at [376, 279] on link "Choose groups and assignment order" at bounding box center [385, 283] width 144 height 11
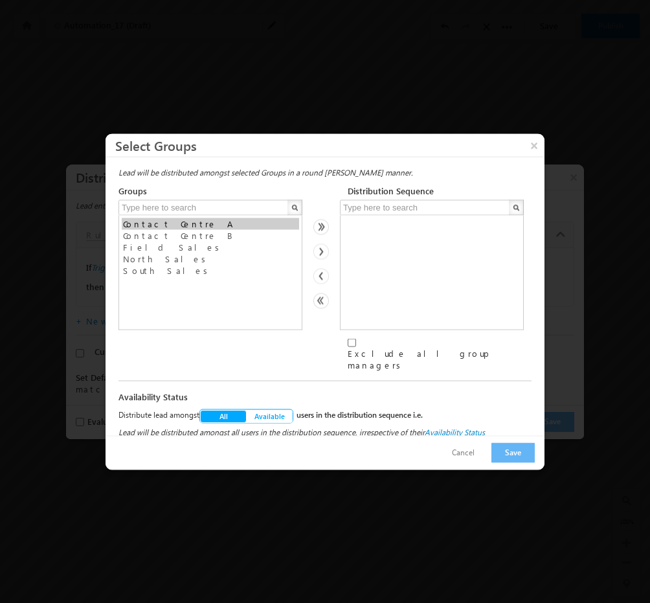
click at [325, 259] on img at bounding box center [321, 251] width 16 height 16
click at [326, 258] on img at bounding box center [321, 251] width 16 height 16
click at [249, 230] on option "Contact Centre A" at bounding box center [210, 224] width 177 height 12
select select "c7763325-7627-11f0-91df-068012126923"
click at [251, 240] on option "Contact Centre B" at bounding box center [210, 236] width 177 height 12
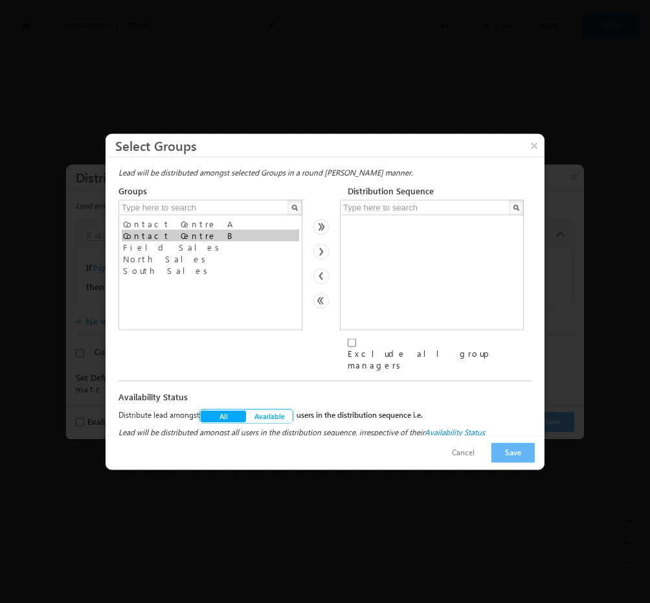
click at [324, 257] on img at bounding box center [321, 251] width 16 height 16
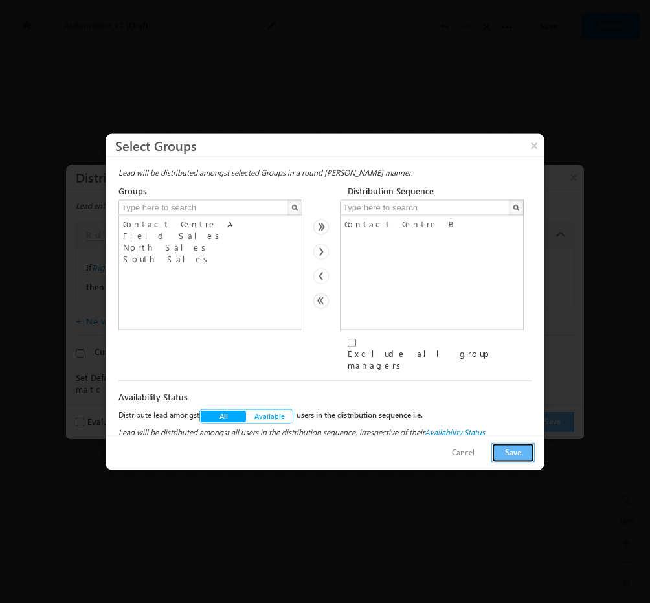
click at [513, 443] on button "Save" at bounding box center [512, 452] width 43 height 20
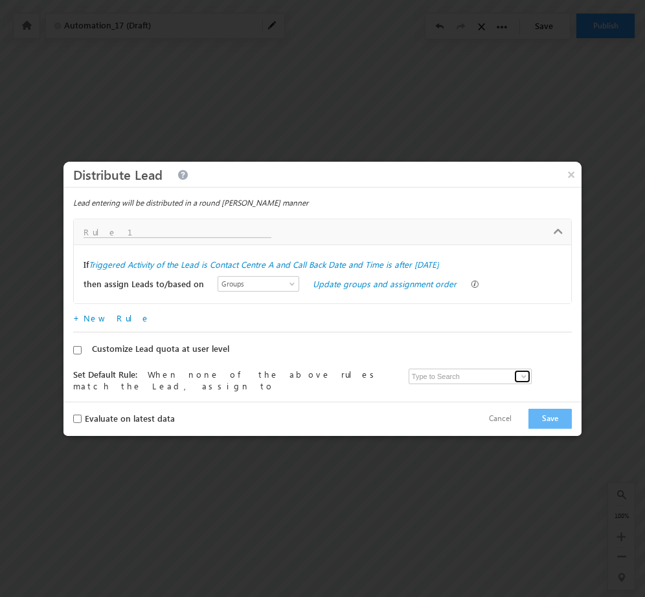
click at [518, 376] on span at bounding box center [523, 377] width 10 height 10
click at [480, 390] on link "Admin Tarun.kant@outlook.com" at bounding box center [471, 396] width 126 height 25
type input "Admin"
click at [562, 421] on button "Save" at bounding box center [549, 419] width 43 height 20
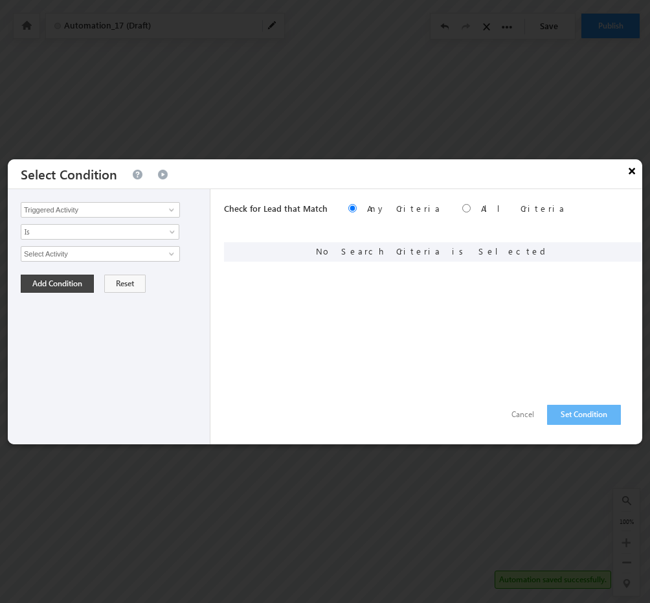
click at [626, 173] on button "×" at bounding box center [631, 170] width 21 height 23
click at [171, 255] on span at bounding box center [171, 254] width 10 height 10
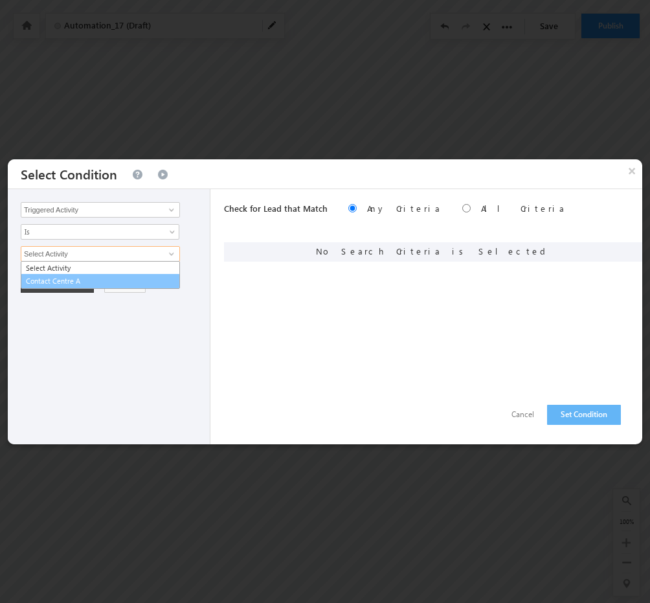
click at [106, 282] on link "Contact Centre A" at bounding box center [100, 281] width 159 height 15
type input "Contact Centre A"
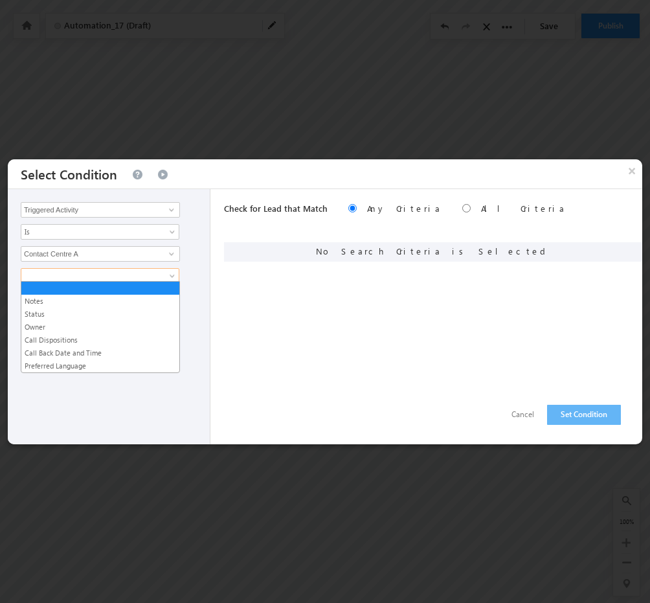
click at [129, 274] on span at bounding box center [91, 276] width 140 height 12
click at [67, 360] on link "Preferred Language" at bounding box center [100, 366] width 158 height 12
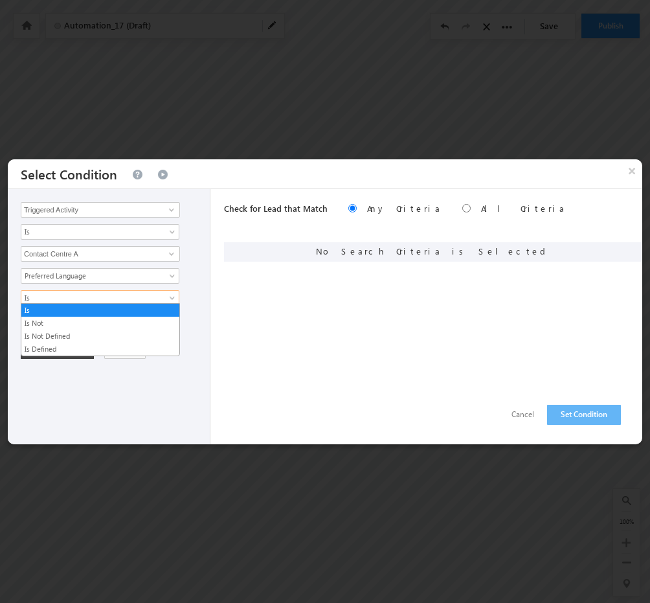
click at [110, 298] on span "Is" at bounding box center [91, 298] width 140 height 12
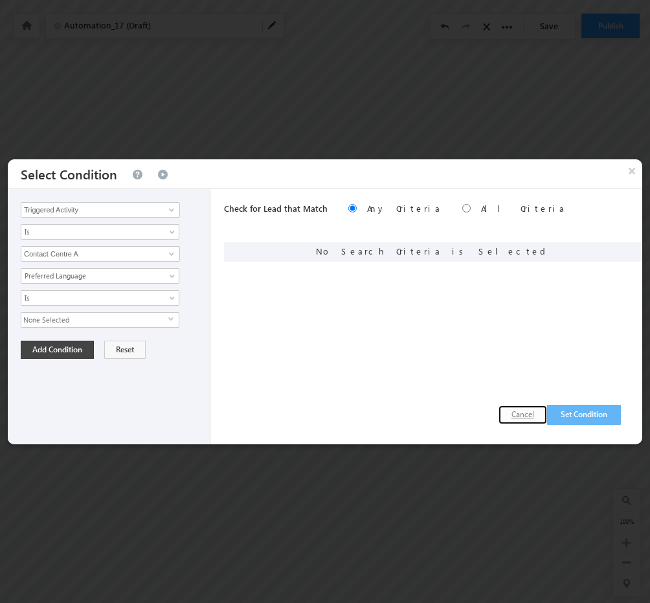
click at [520, 411] on button "Cancel" at bounding box center [522, 414] width 49 height 19
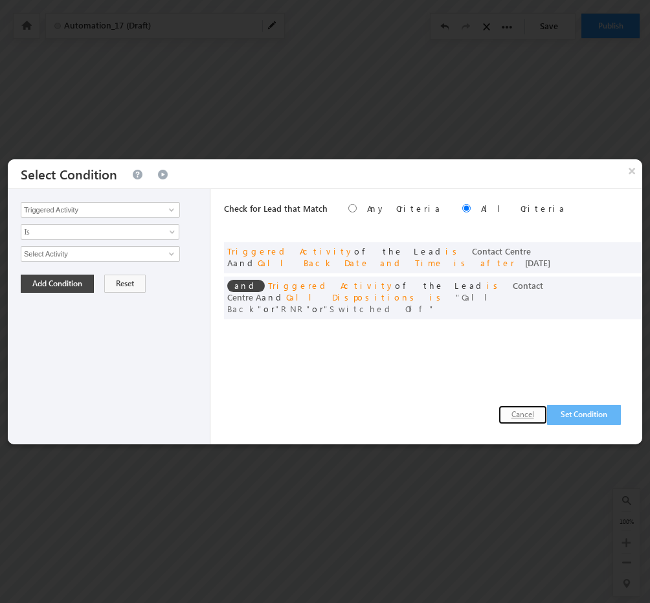
click at [516, 408] on button "Cancel" at bounding box center [522, 414] width 49 height 19
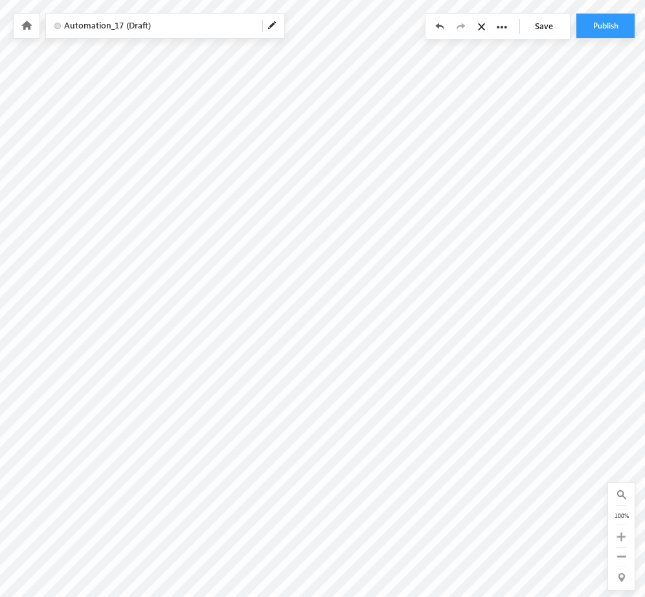
click at [0, 0] on div "+ New Rule" at bounding box center [0, 0] width 0 height 0
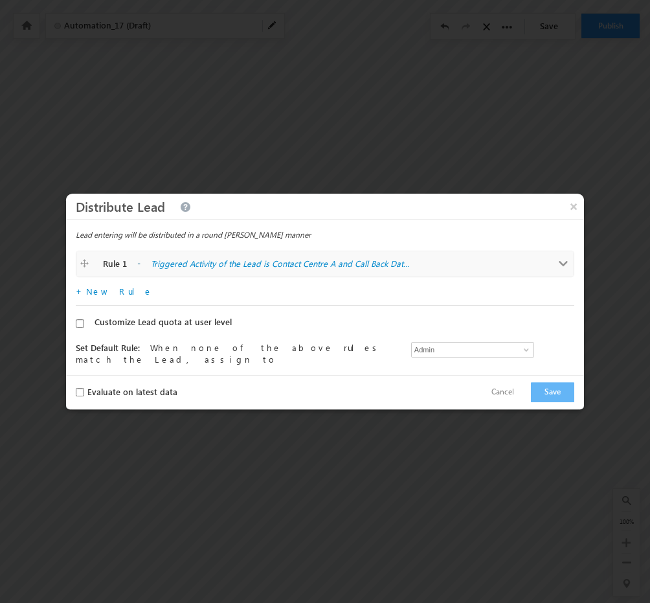
click at [548, 271] on link "Rule 1 - Triggered Activity of the Lead is Contact Centre A and Call Back Date …" at bounding box center [324, 264] width 497 height 26
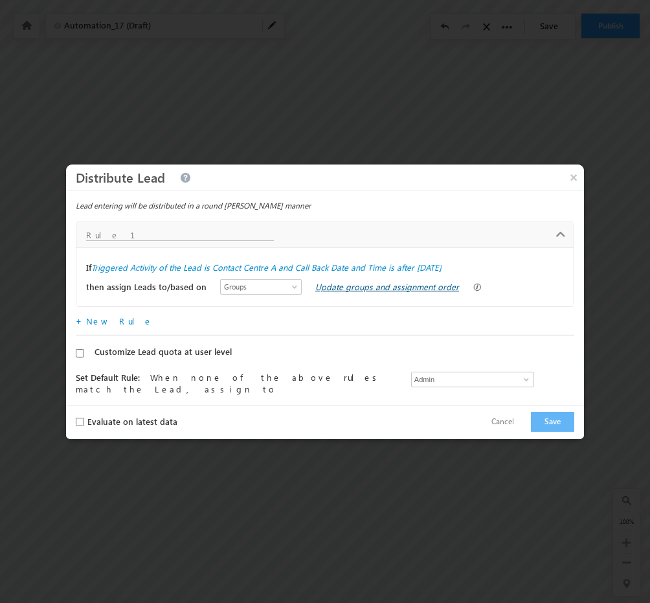
click at [390, 283] on link "Update groups and assignment order" at bounding box center [387, 286] width 144 height 11
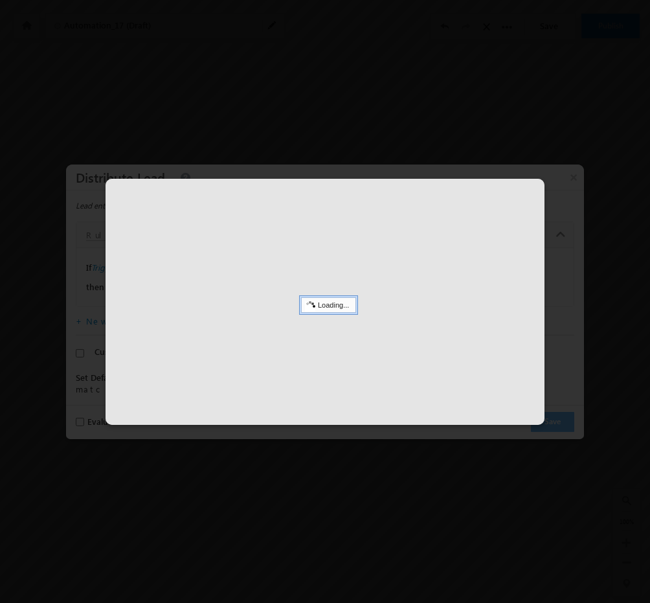
select select
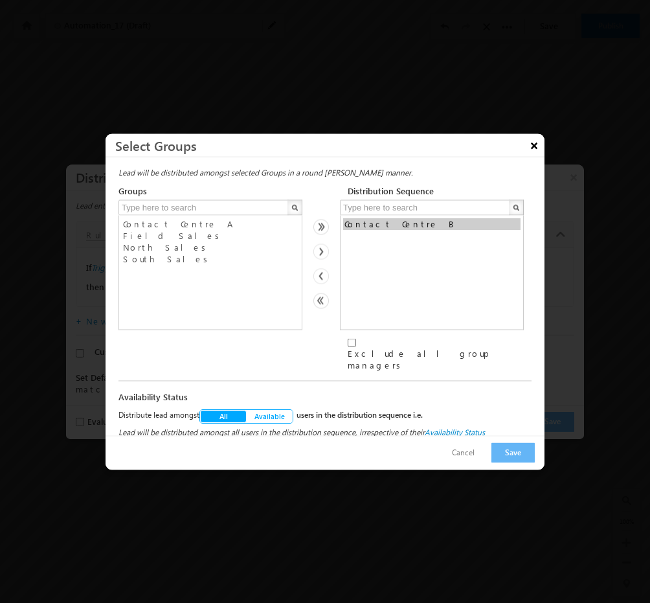
click at [533, 152] on button "×" at bounding box center [534, 144] width 21 height 23
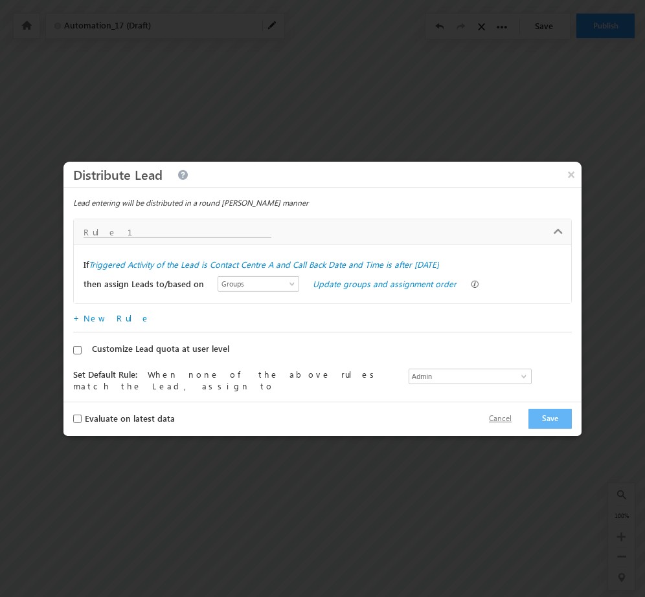
click at [501, 417] on button "Cancel" at bounding box center [500, 419] width 49 height 19
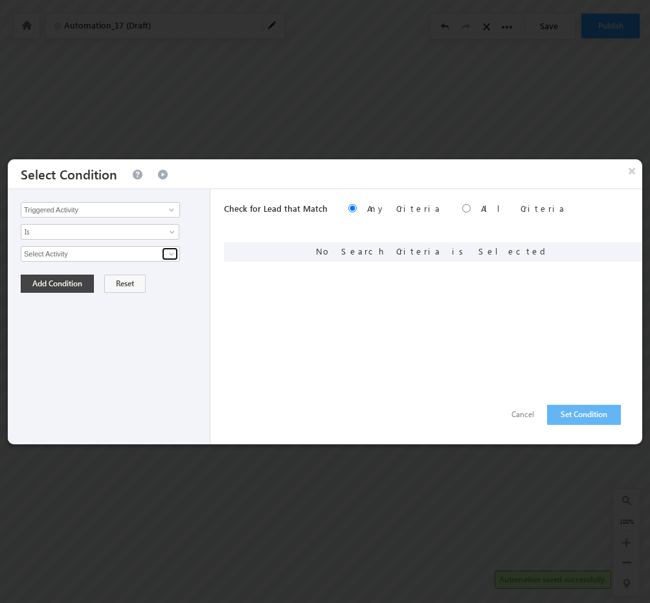
click at [167, 251] on span at bounding box center [171, 254] width 10 height 10
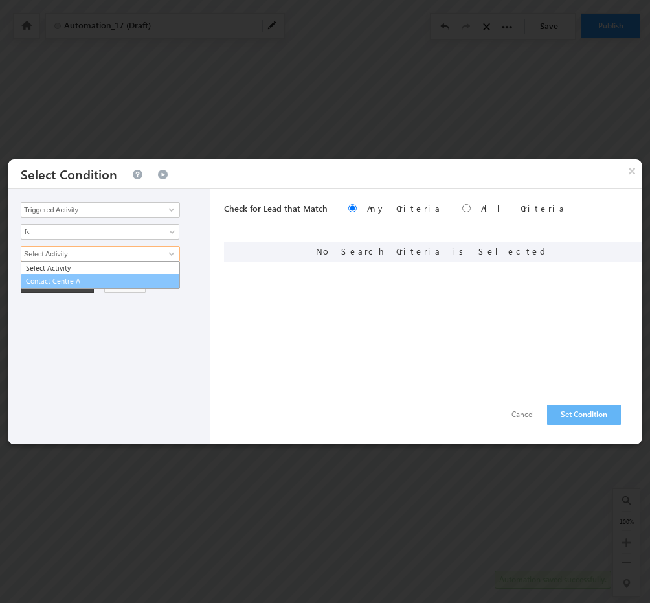
click at [115, 277] on link "Contact Centre A" at bounding box center [100, 281] width 159 height 15
type input "Contact Centre A"
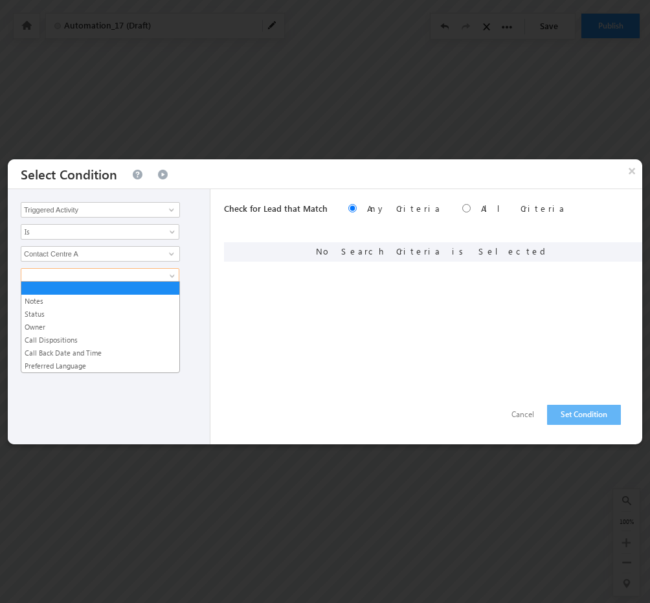
click at [113, 270] on span at bounding box center [91, 276] width 140 height 12
click at [71, 360] on link "Preferred Language" at bounding box center [100, 366] width 158 height 12
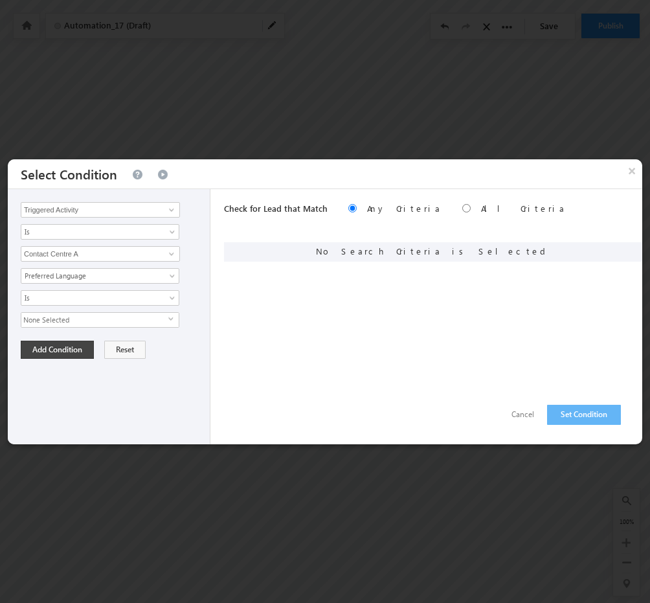
click at [122, 320] on span "None Selected" at bounding box center [94, 320] width 147 height 14
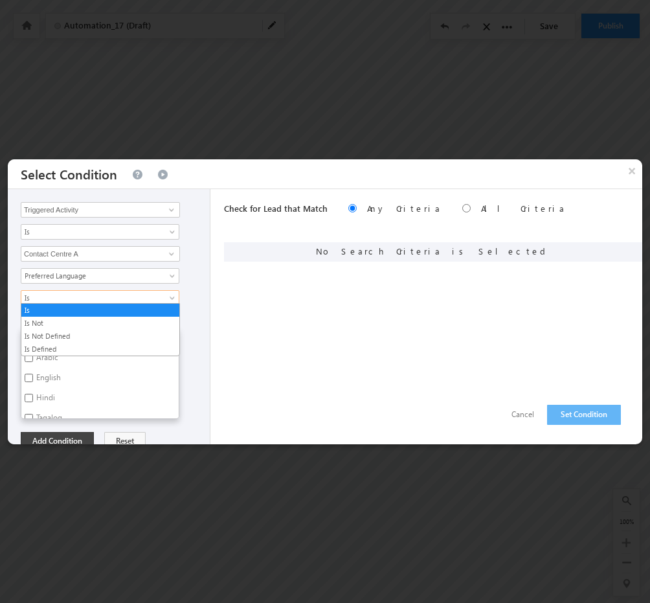
click at [140, 296] on span "Is" at bounding box center [91, 298] width 140 height 12
click at [69, 350] on link "Is Defined" at bounding box center [100, 349] width 158 height 12
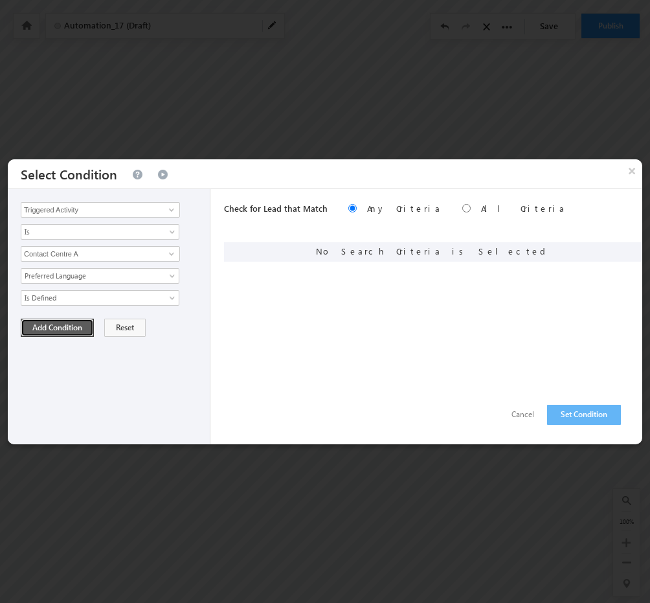
click at [70, 322] on button "Add Condition" at bounding box center [57, 327] width 73 height 18
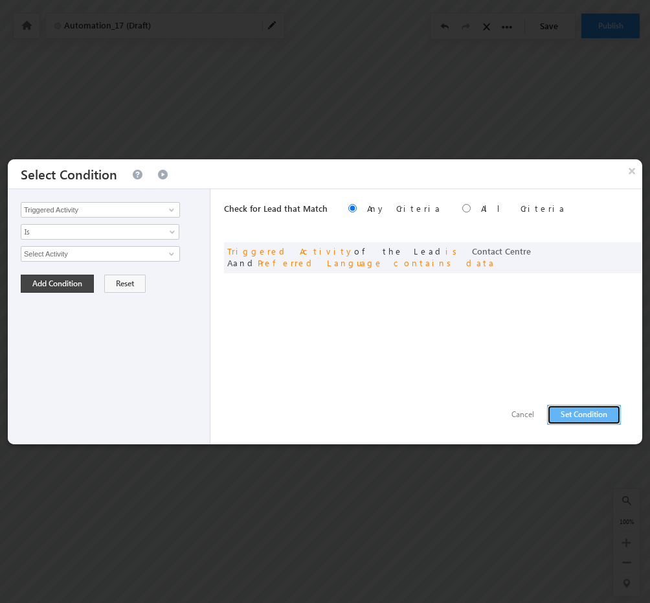
click at [597, 410] on button "Set Condition" at bounding box center [584, 415] width 74 height 20
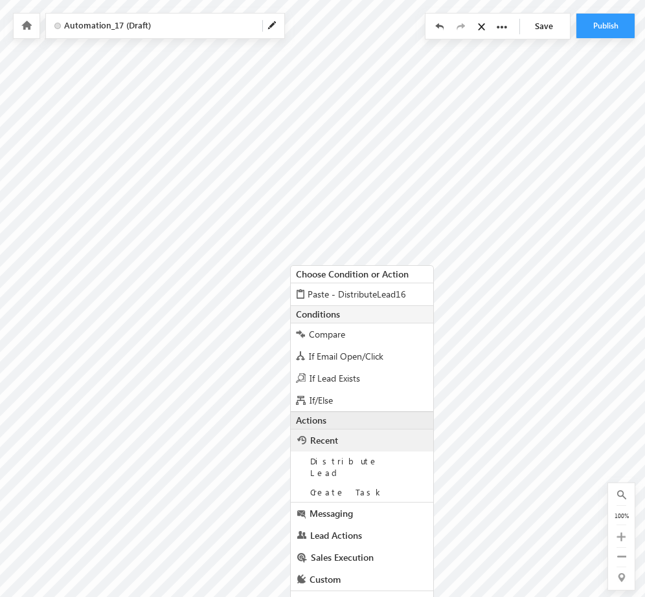
scroll to position [5, 300]
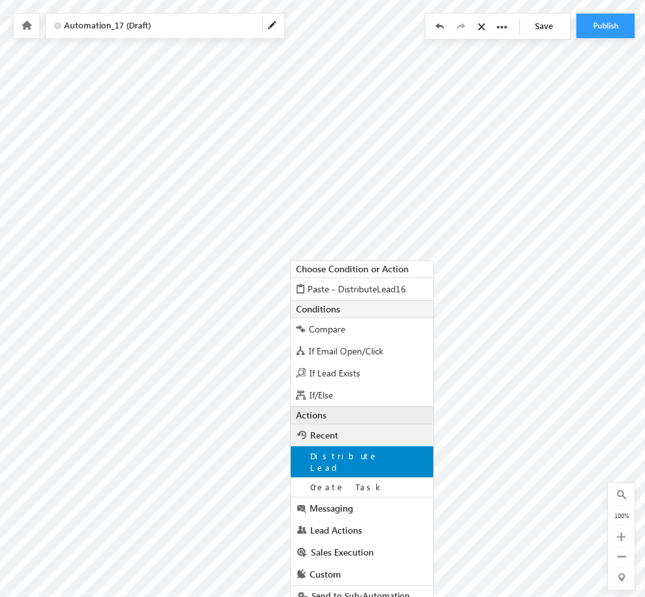
click at [386, 464] on div "Distribute Lead" at bounding box center [362, 462] width 142 height 31
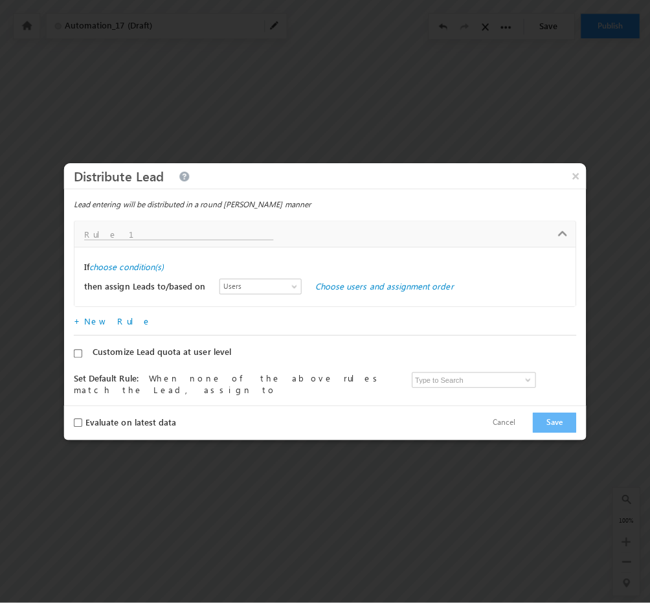
scroll to position [0, 300]
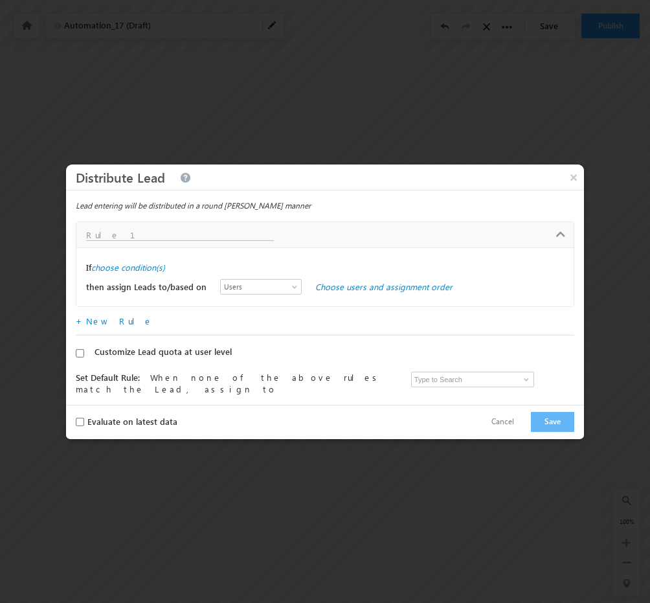
click at [366, 458] on div at bounding box center [325, 301] width 650 height 603
click at [267, 288] on span "Users" at bounding box center [258, 287] width 74 height 12
click at [149, 271] on label "choose condition(s)" at bounding box center [128, 267] width 74 height 12
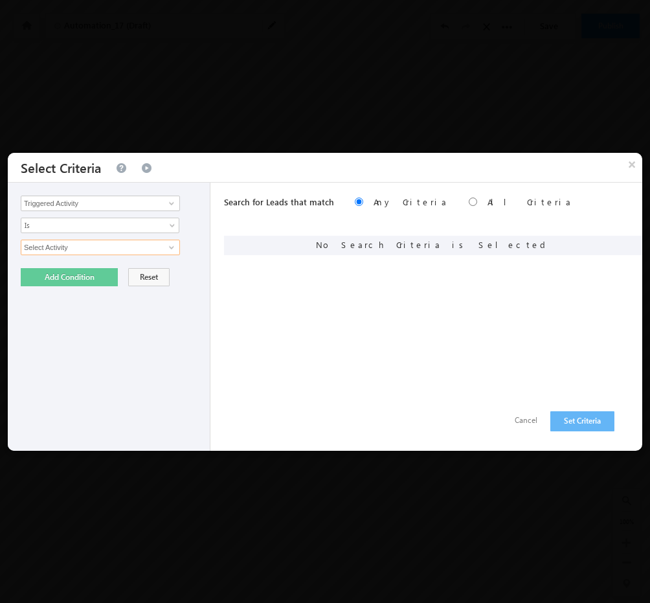
click at [140, 249] on input "Select Activity" at bounding box center [100, 247] width 159 height 16
click at [172, 245] on span at bounding box center [171, 247] width 10 height 10
click at [93, 274] on link "Contact Centre A" at bounding box center [100, 274] width 159 height 15
type input "Contact Centre A"
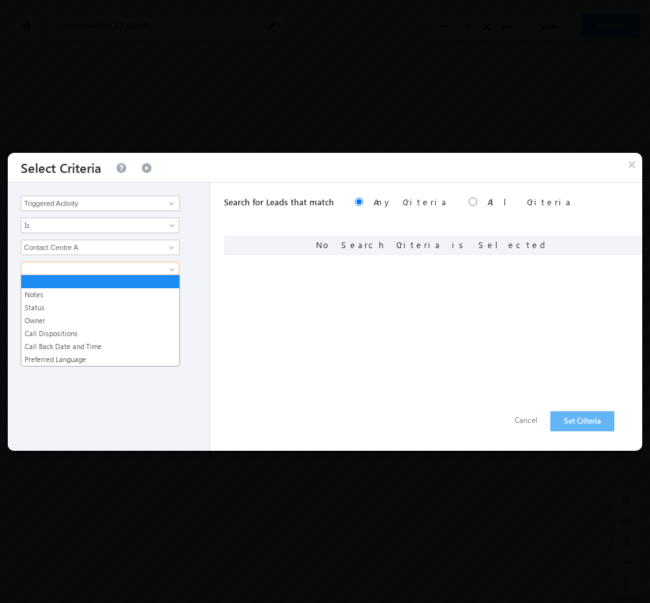
click at [118, 269] on span at bounding box center [91, 269] width 140 height 12
click at [67, 355] on link "Preferred Language" at bounding box center [100, 359] width 158 height 12
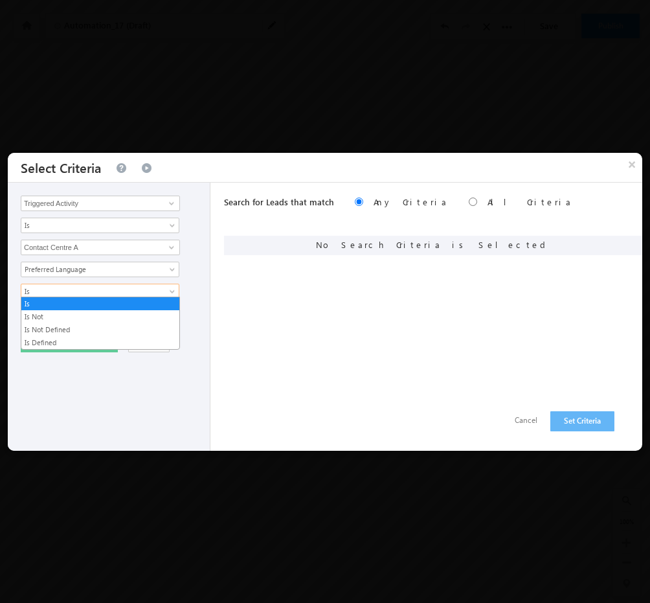
click at [79, 291] on span "Is" at bounding box center [91, 291] width 140 height 12
click at [61, 337] on link "Is Defined" at bounding box center [100, 343] width 158 height 12
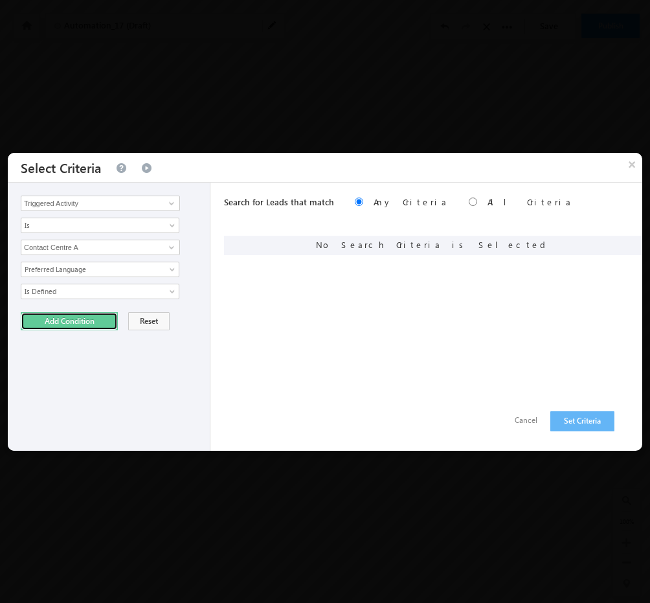
click at [76, 319] on button "Add Condition" at bounding box center [69, 321] width 97 height 18
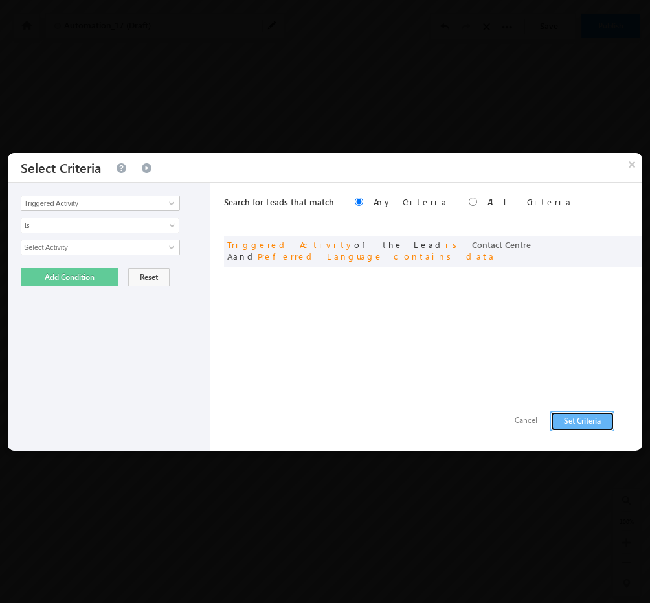
click at [589, 419] on button "Set Criteria" at bounding box center [582, 421] width 64 height 20
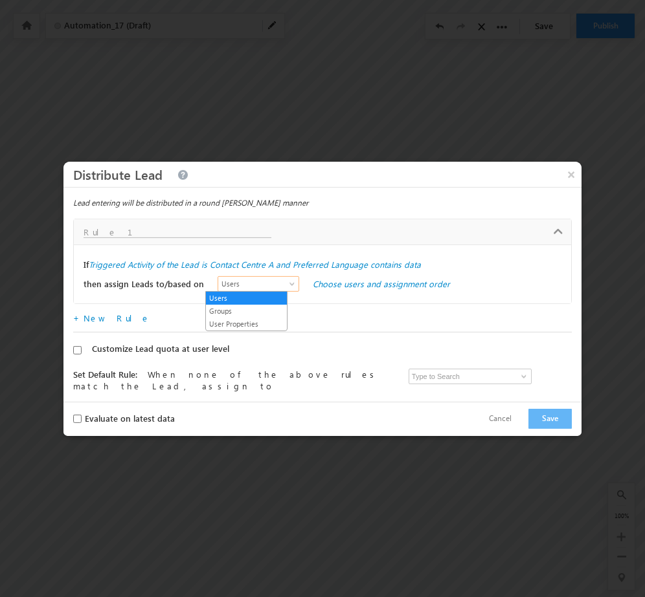
click at [256, 276] on link "Users" at bounding box center [258, 284] width 82 height 16
click at [225, 320] on link "User Properties" at bounding box center [246, 324] width 81 height 12
click at [329, 280] on link "Choose user properties" at bounding box center [357, 283] width 89 height 11
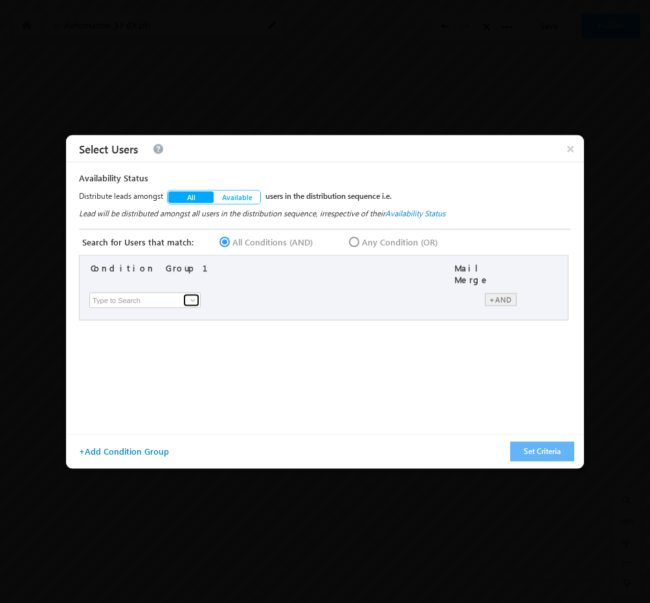
click at [188, 294] on span at bounding box center [193, 299] width 10 height 10
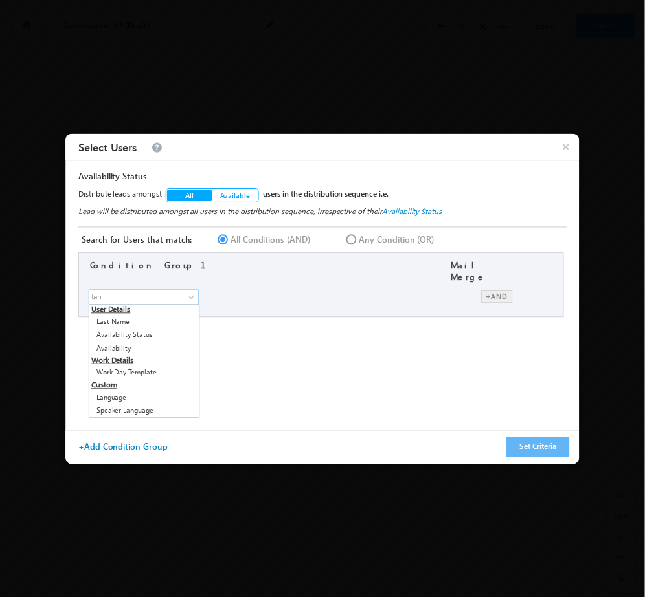
scroll to position [0, 0]
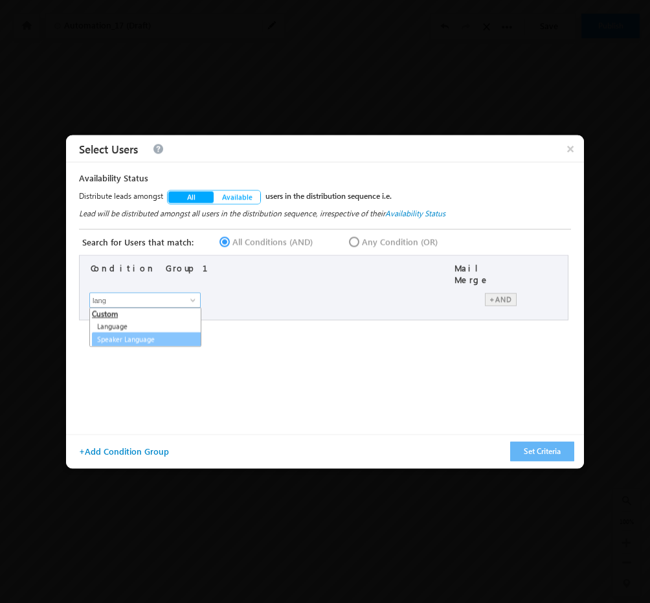
click at [159, 334] on link "Speaker Language" at bounding box center [148, 339] width 112 height 15
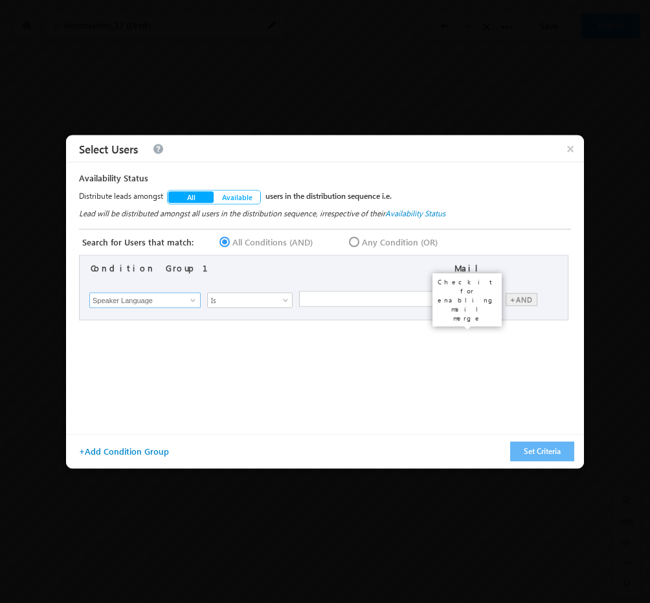
type input "Speaker Language"
click at [482, 294] on input "checkbox" at bounding box center [479, 298] width 8 height 8
checkbox input "true"
click at [388, 293] on input "text" at bounding box center [375, 300] width 153 height 16
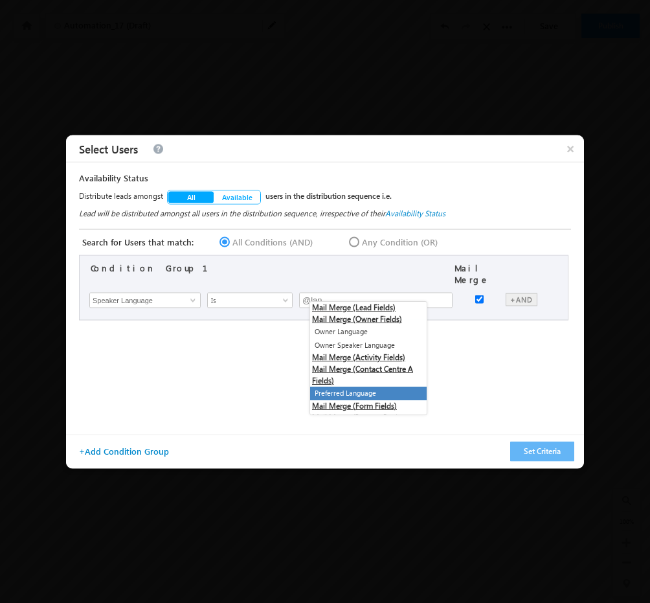
click at [359, 394] on li "Preferred Language" at bounding box center [368, 393] width 117 height 14
type input "@{Activity:mx_Custom_3,}"
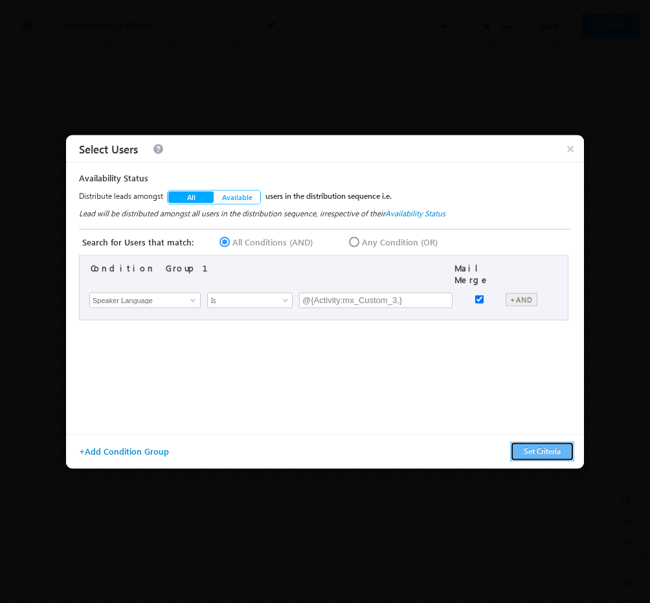
click at [550, 450] on button "Set Criteria" at bounding box center [542, 451] width 64 height 20
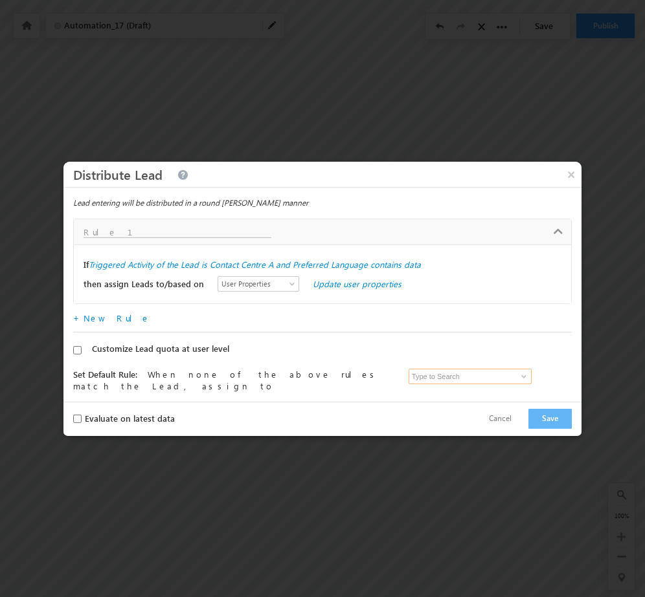
click at [489, 375] on input at bounding box center [469, 377] width 123 height 16
click at [518, 375] on span at bounding box center [523, 377] width 10 height 10
click at [453, 393] on link "Admin Tarun.kant@outlook.com" at bounding box center [471, 396] width 126 height 25
type input "Admin"
click at [543, 419] on button "Save" at bounding box center [549, 419] width 43 height 20
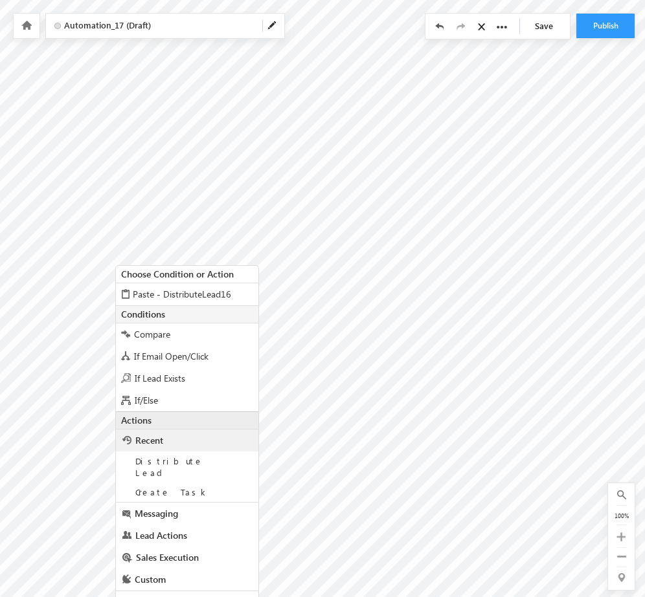
scroll to position [5, 300]
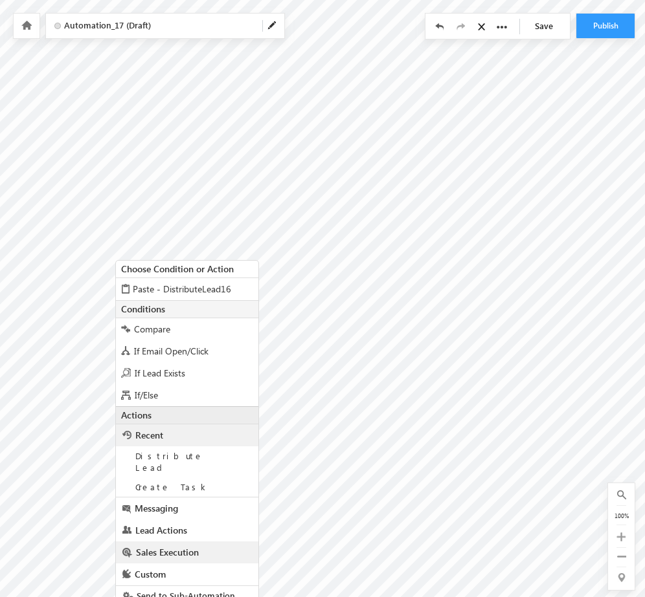
click at [153, 546] on span "Sales Execution" at bounding box center [167, 552] width 63 height 12
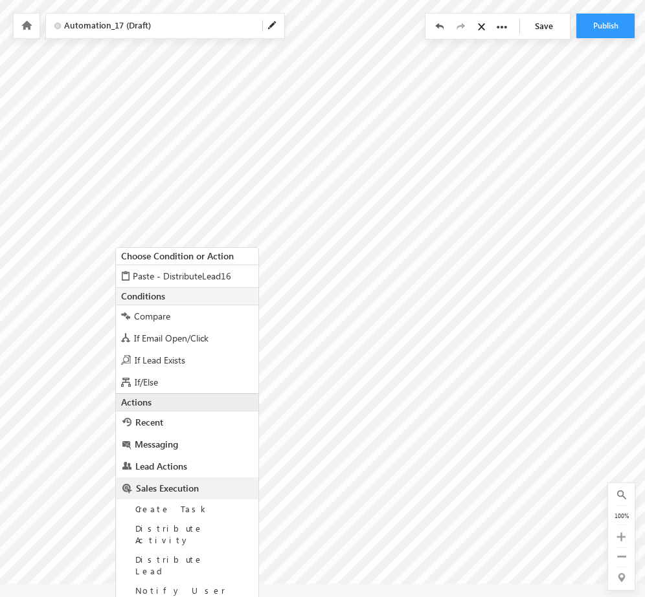
scroll to position [43, 300]
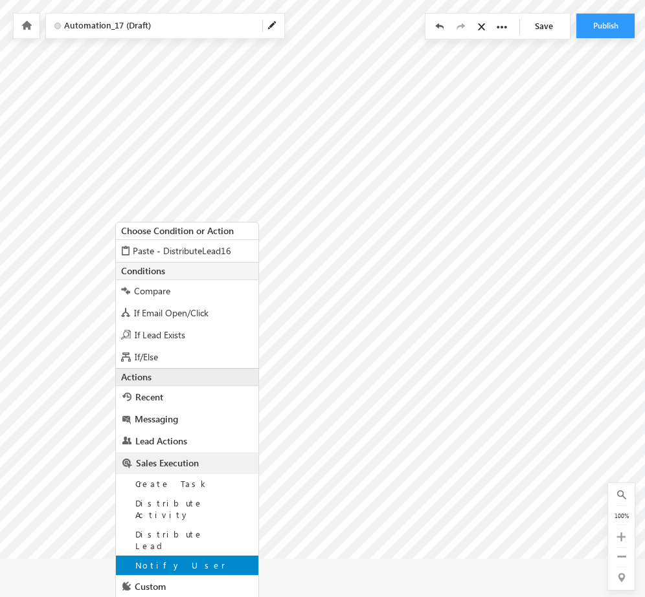
click at [157, 560] on span "Notify User" at bounding box center [180, 565] width 90 height 11
type input "About @{Lead:FirstName,}"
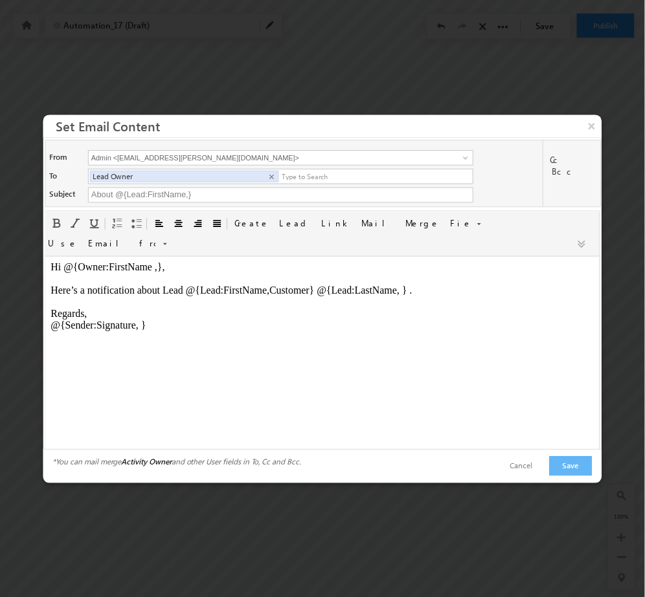
scroll to position [0, 0]
click at [441, 290] on body "Hi @{Owner:FirstName ,}, Here’s a notification about Lead @{Lead:FirstName,Cust…" at bounding box center [325, 298] width 548 height 70
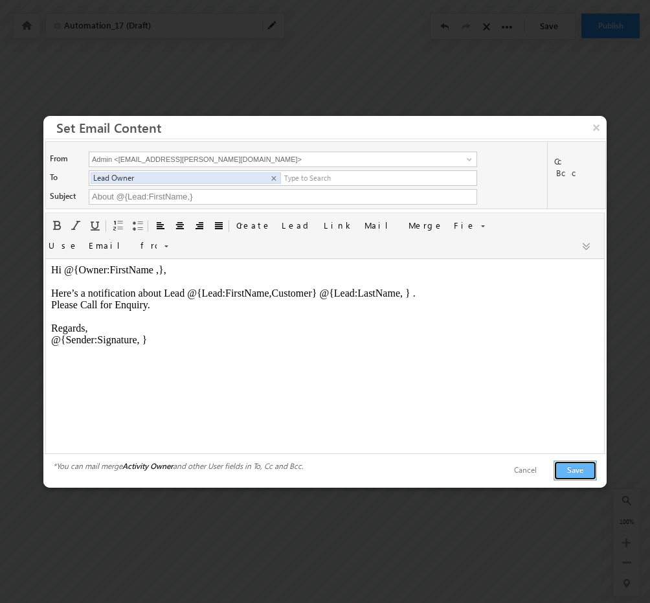
click at [583, 466] on button "Save" at bounding box center [574, 470] width 43 height 20
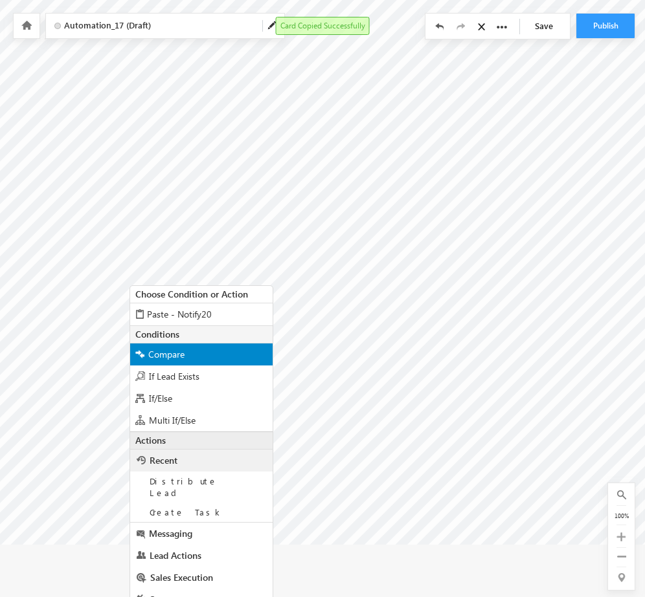
scroll to position [59, 199]
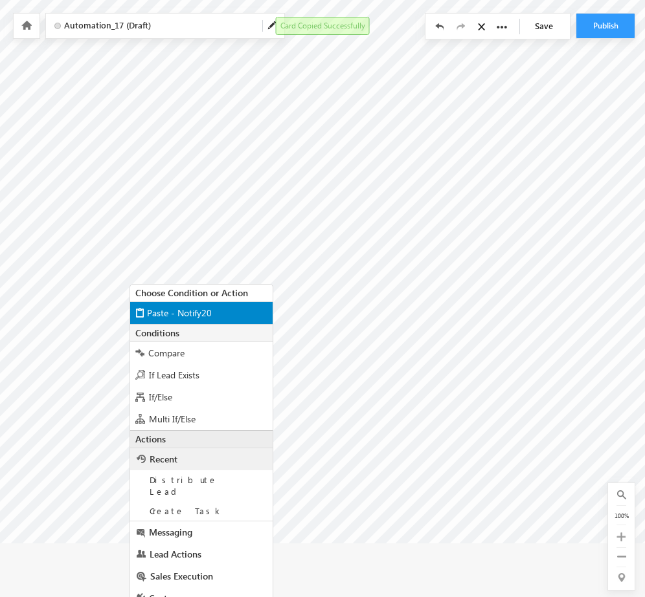
click at [225, 316] on div "Paste - Notify20" at bounding box center [201, 313] width 142 height 23
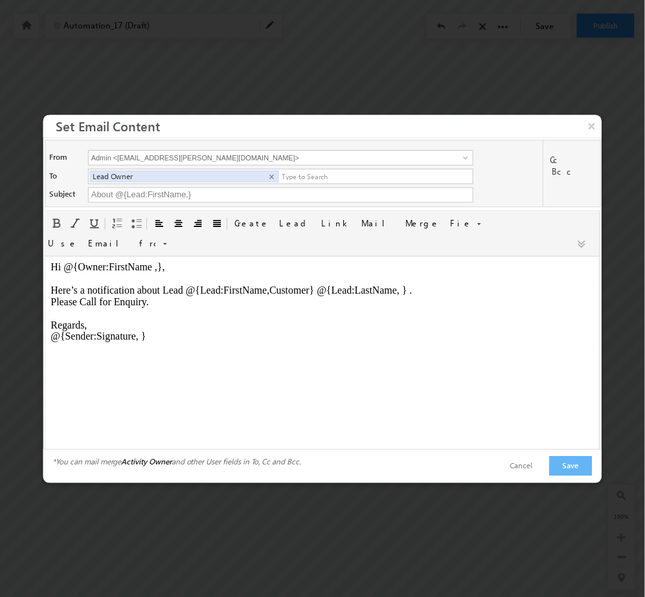
scroll to position [0, 0]
click at [597, 134] on button "×" at bounding box center [596, 127] width 21 height 23
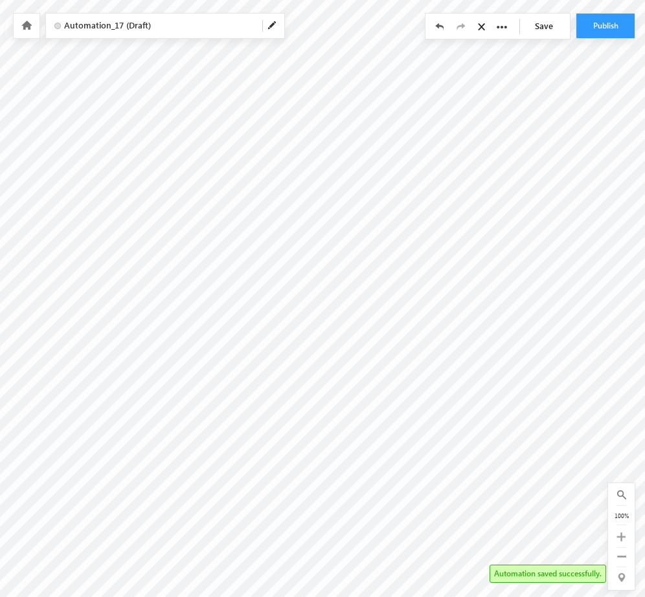
scroll to position [0, 287]
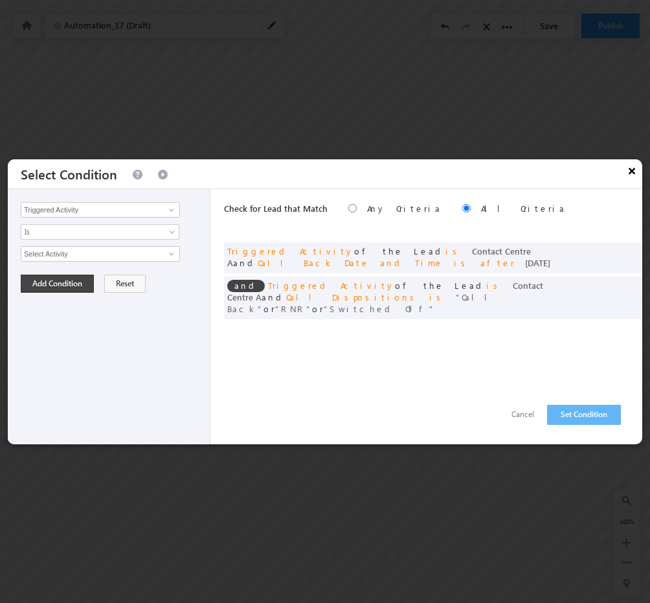
click at [634, 179] on button "×" at bounding box center [631, 170] width 21 height 23
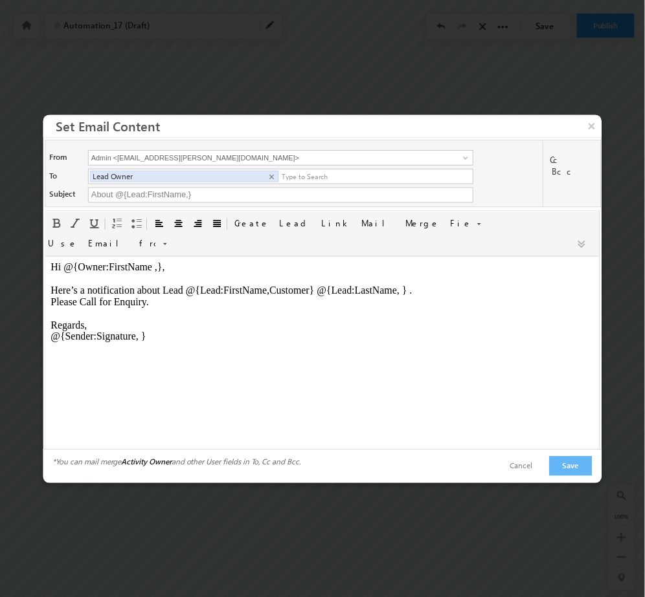
scroll to position [0, 0]
click at [594, 139] on button "×" at bounding box center [596, 127] width 21 height 23
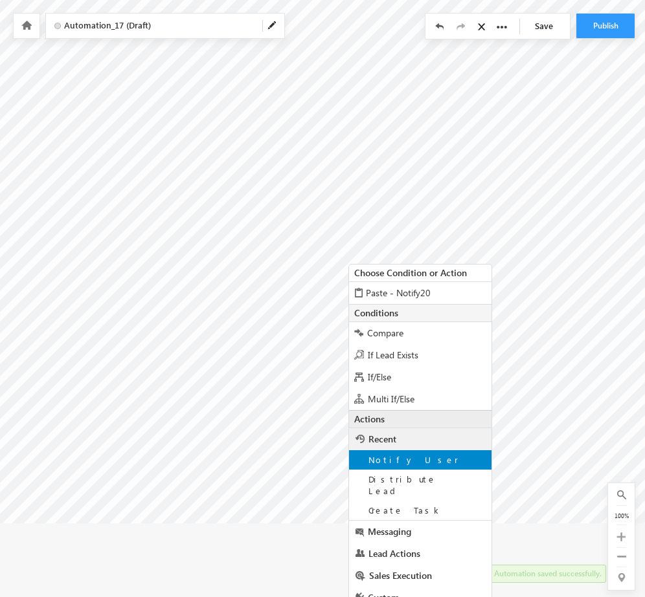
scroll to position [101, 155]
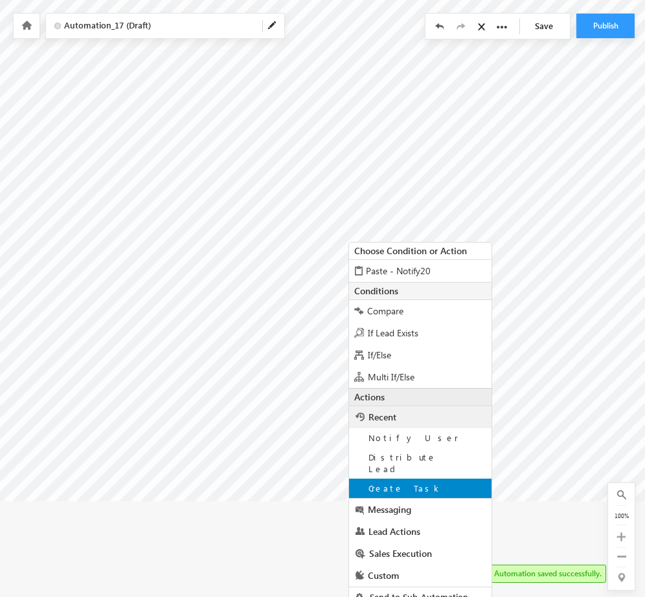
click at [384, 483] on span "Create Task" at bounding box center [405, 488] width 74 height 11
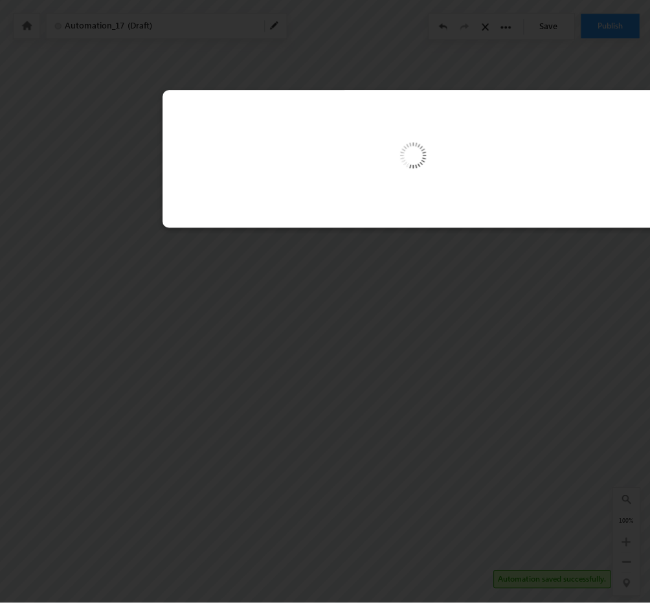
scroll to position [0, 155]
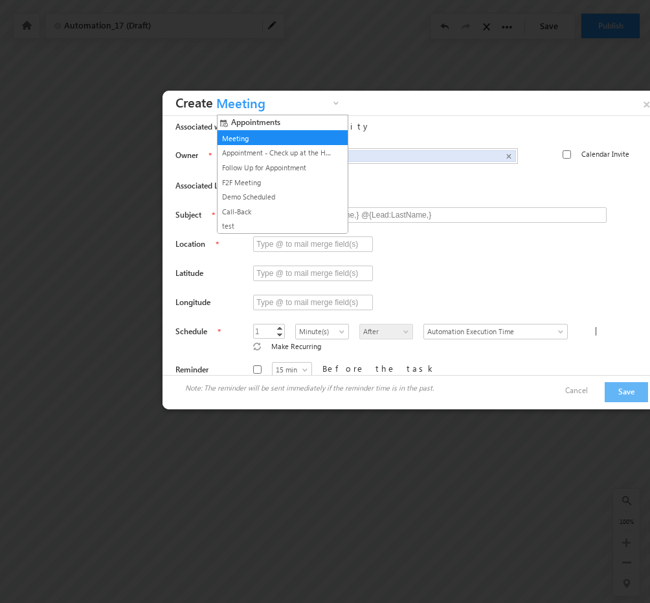
click at [252, 102] on span "Meeting" at bounding box center [271, 106] width 117 height 20
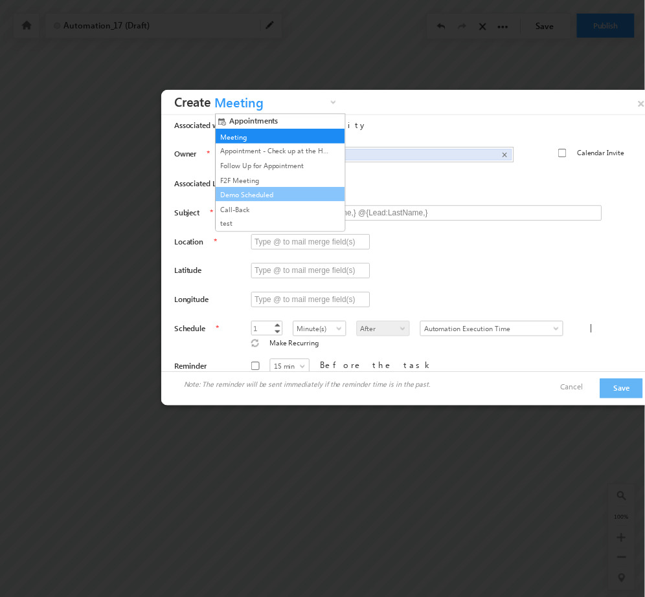
scroll to position [73, 0]
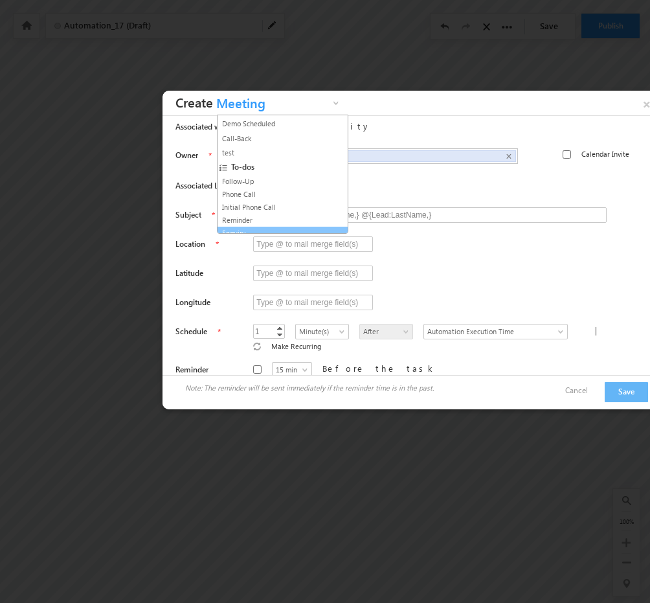
click at [251, 230] on link "Enquiry" at bounding box center [277, 233] width 117 height 12
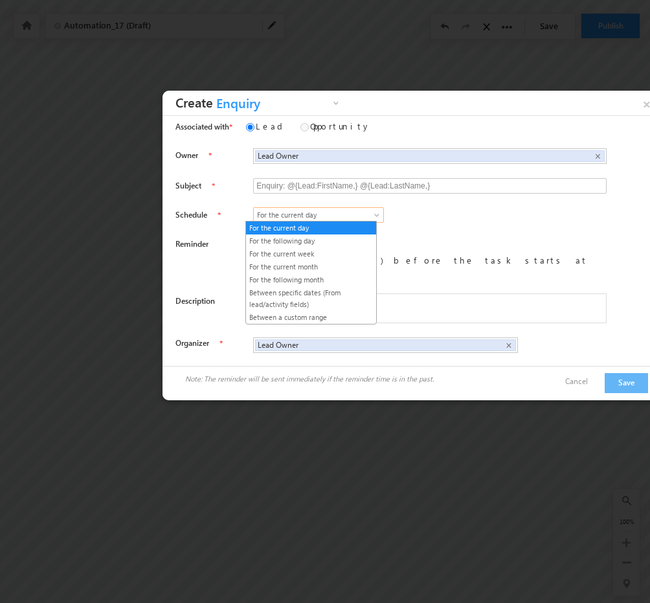
click at [373, 212] on span at bounding box center [378, 217] width 10 height 10
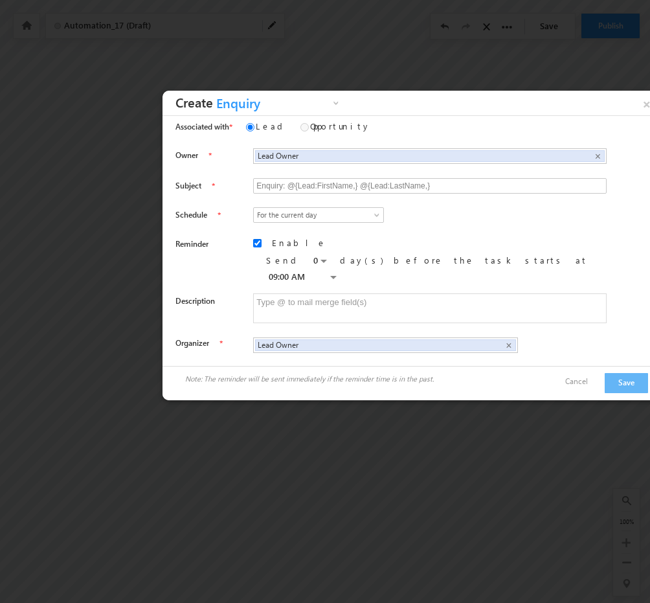
click at [425, 213] on div "For the current day For the following day For the current week For the current …" at bounding box center [441, 215] width 376 height 16
click at [615, 373] on button "Save" at bounding box center [626, 383] width 43 height 20
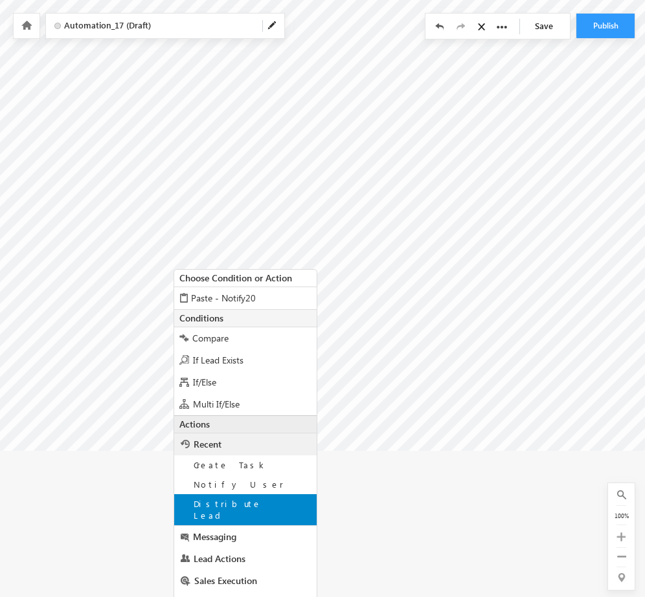
scroll to position [151, 155]
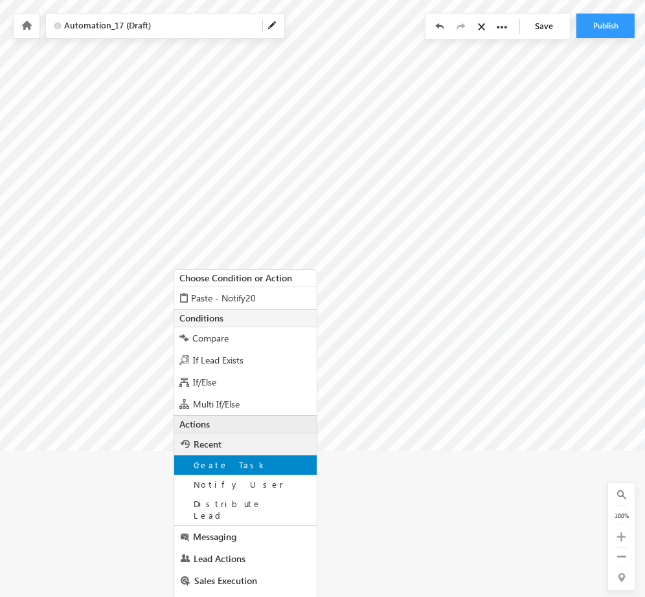
click at [272, 466] on div "Create Task" at bounding box center [245, 465] width 142 height 19
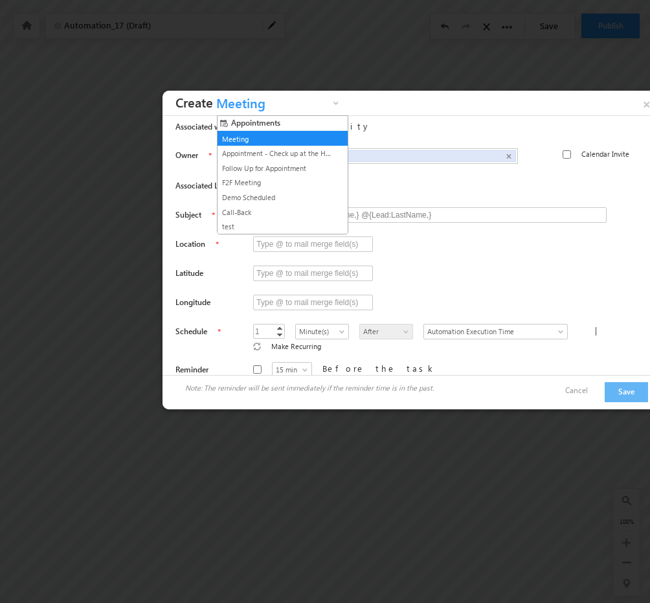
click at [260, 103] on span "Meeting" at bounding box center [271, 106] width 117 height 20
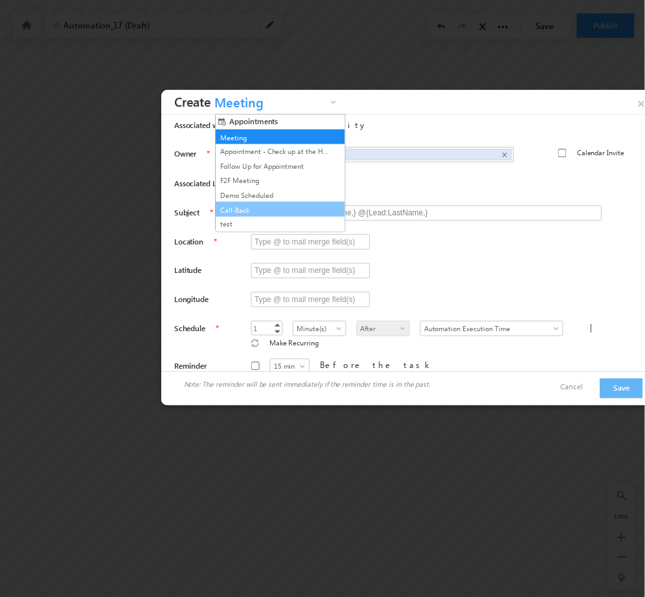
scroll to position [73, 0]
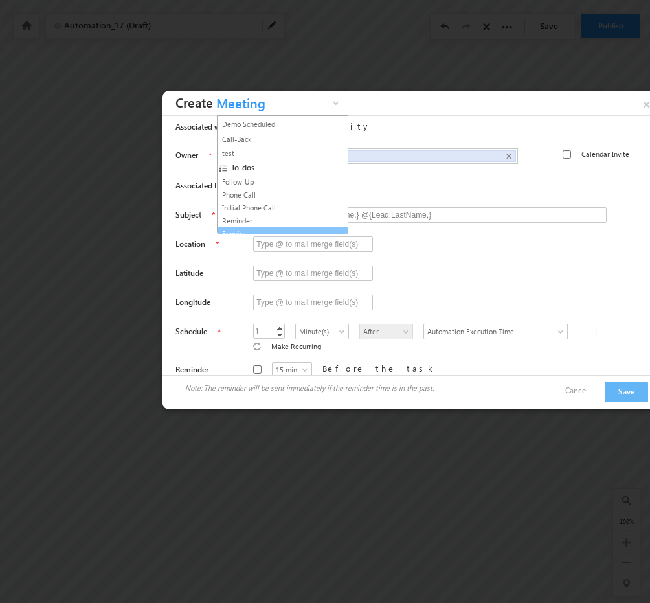
click at [245, 228] on link "Enquiry" at bounding box center [277, 234] width 117 height 12
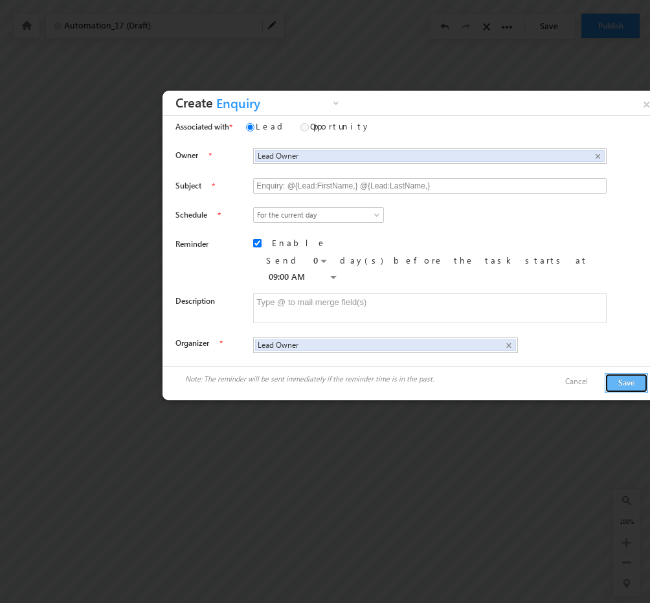
click at [623, 373] on button "Save" at bounding box center [626, 383] width 43 height 20
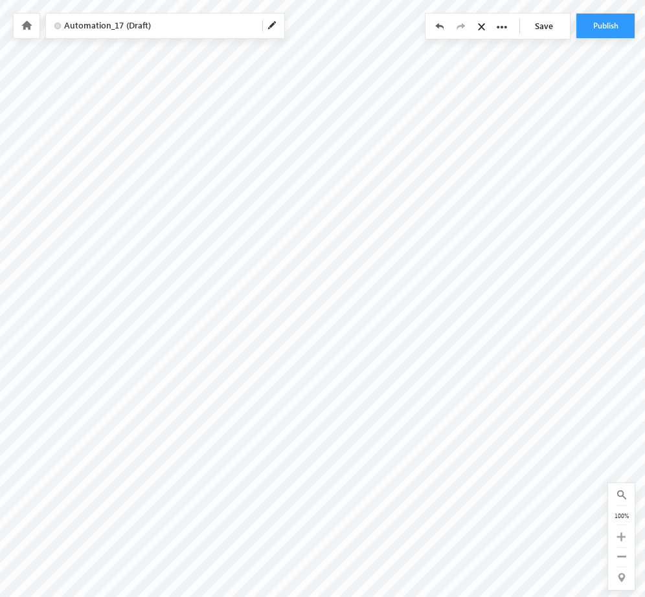
scroll to position [18, 341]
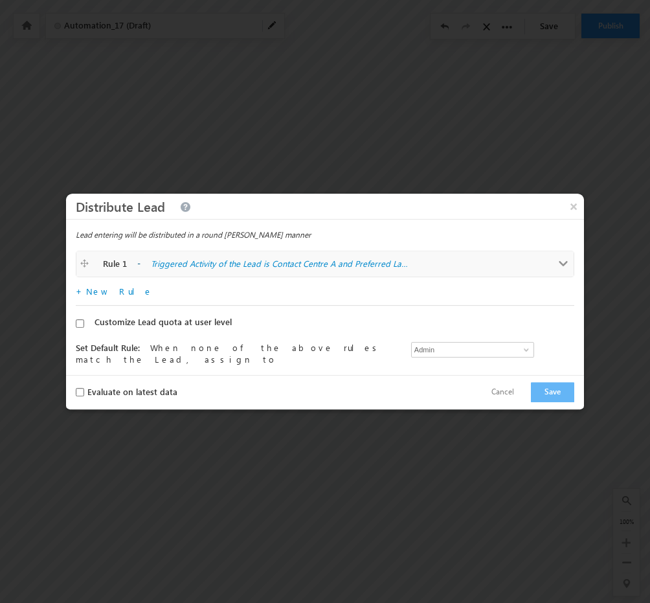
click at [562, 260] on span at bounding box center [564, 264] width 10 height 10
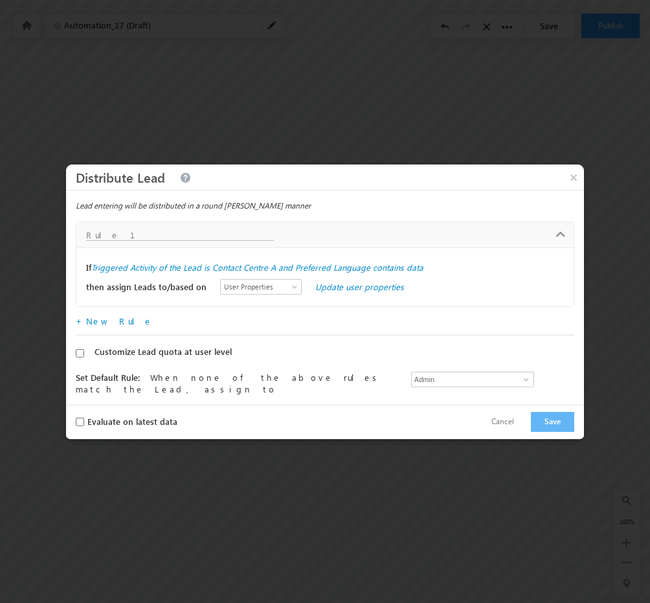
click at [306, 273] on div "If Triggered Activity of the Lead is Contact Centre A and Preferred Language co…" at bounding box center [325, 267] width 478 height 19
click at [318, 271] on label "Triggered Activity of the Lead is Contact Centre A and Preferred Language conta…" at bounding box center [257, 267] width 332 height 12
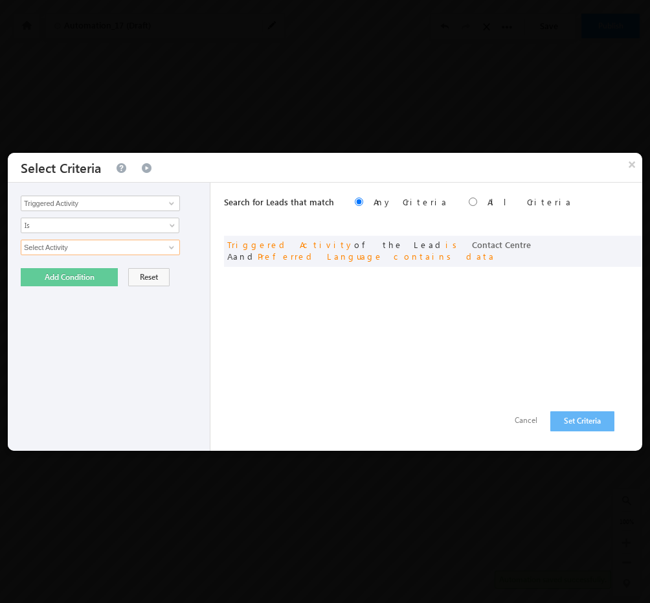
click at [151, 245] on input "Select Activity" at bounding box center [100, 247] width 159 height 16
click at [175, 247] on span at bounding box center [171, 247] width 10 height 10
click at [93, 271] on link "Contact Centre A" at bounding box center [100, 274] width 159 height 15
type input "Contact Centre A"
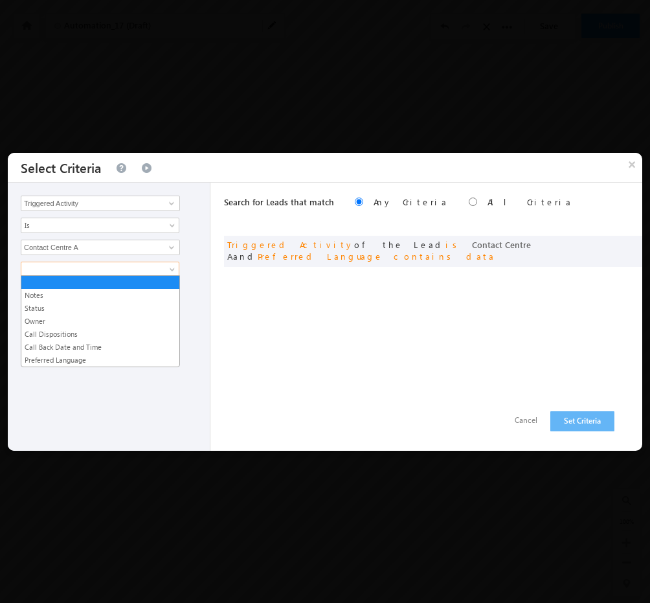
click at [144, 265] on span at bounding box center [91, 269] width 140 height 12
click at [60, 334] on link "Call Dispositions" at bounding box center [100, 334] width 158 height 12
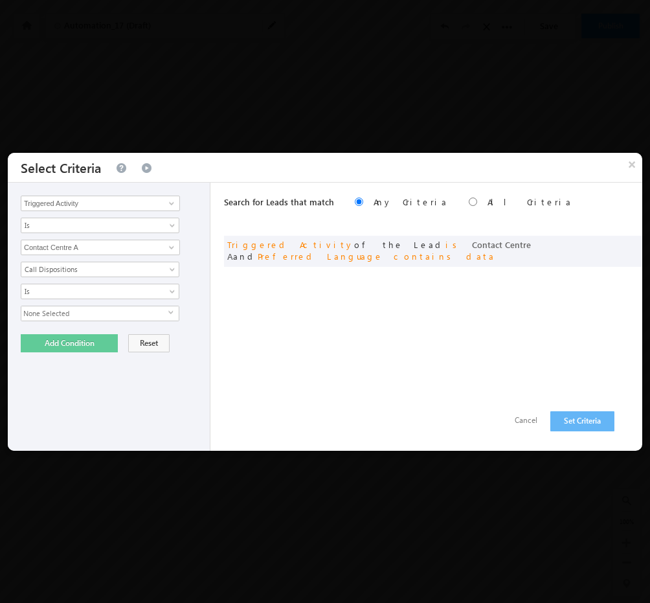
click at [103, 309] on span "None Selected" at bounding box center [94, 313] width 147 height 14
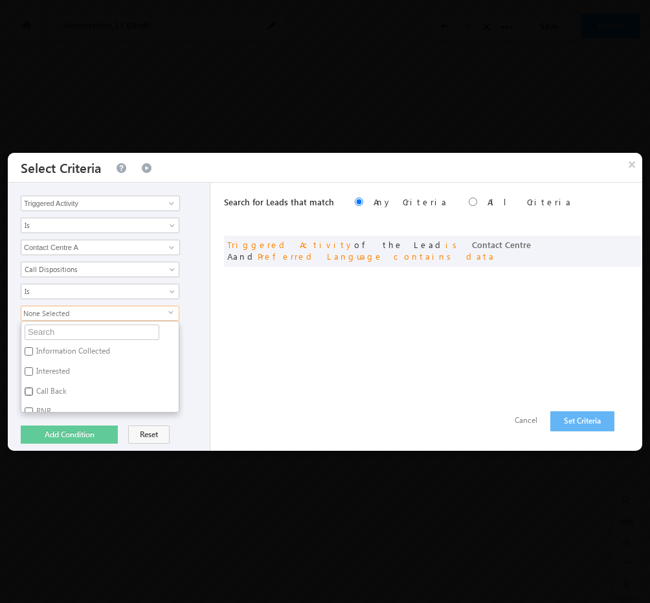
click at [25, 387] on input "Call Back" at bounding box center [29, 391] width 8 height 8
checkbox input "true"
click at [88, 430] on button "Add Condition" at bounding box center [69, 434] width 97 height 18
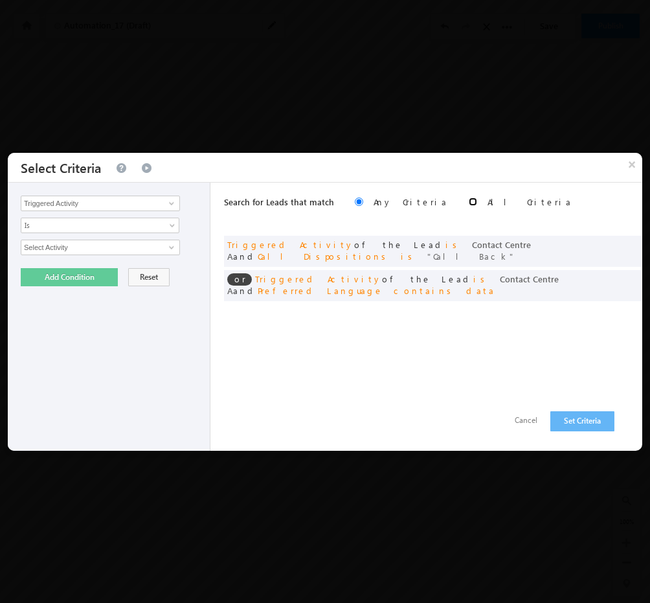
click at [469, 198] on input "radio" at bounding box center [473, 201] width 8 height 8
radio input "true"
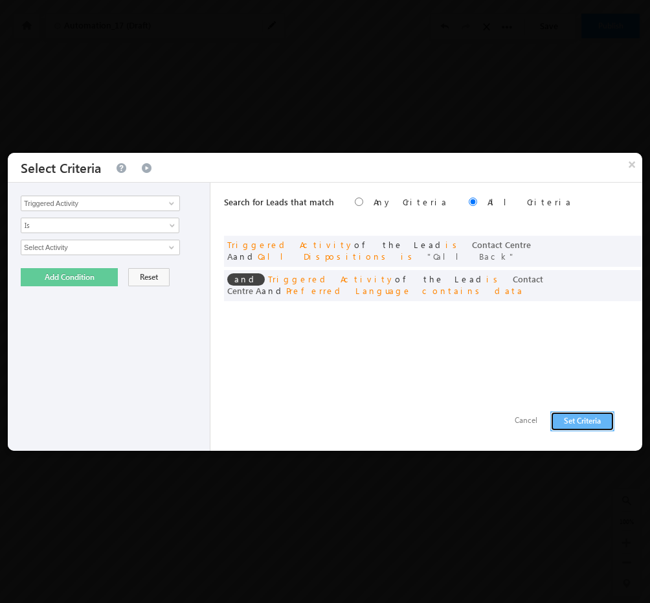
click at [590, 421] on button "Set Criteria" at bounding box center [582, 421] width 64 height 20
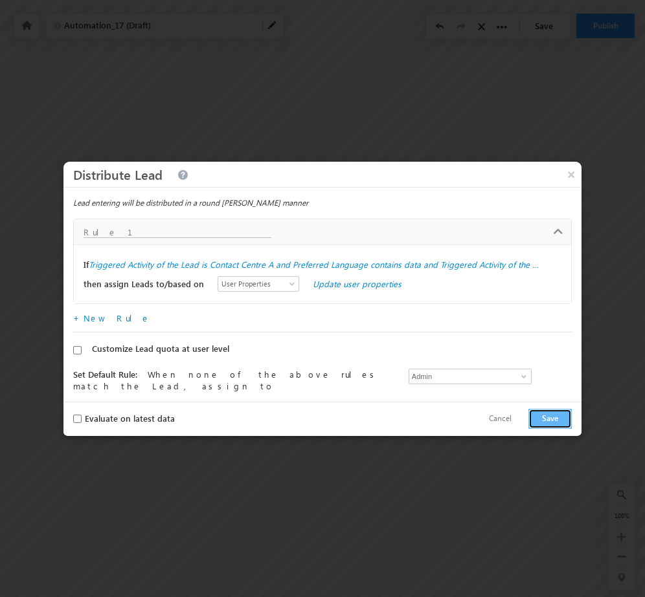
click at [550, 416] on button "Save" at bounding box center [549, 419] width 43 height 20
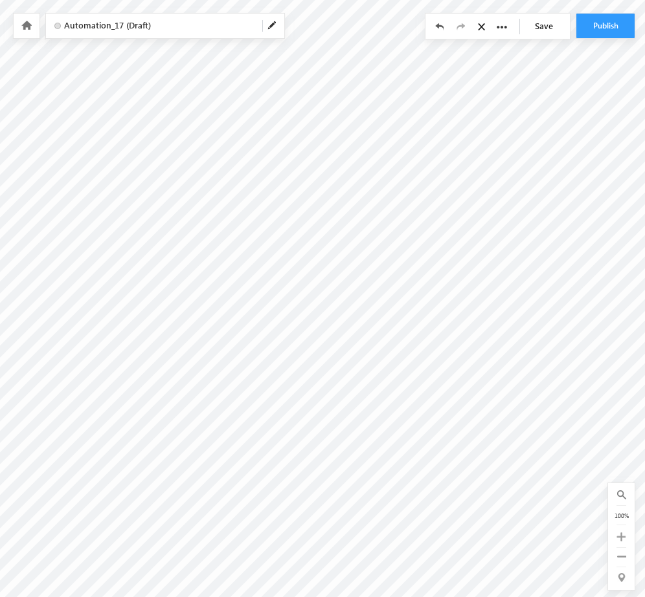
click at [168, 28] on span "Automation_17 (Draft)" at bounding box center [158, 25] width 188 height 12
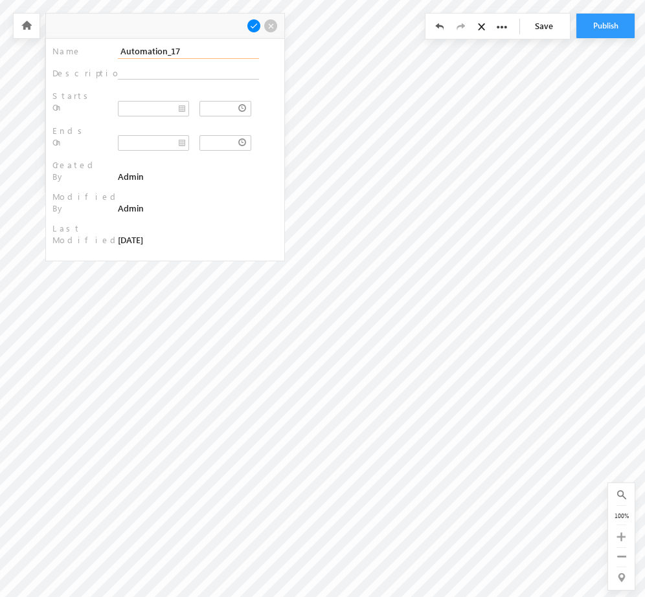
type input "Contact Centre A"
click at [256, 27] on span at bounding box center [254, 26] width 14 height 14
click at [544, 32] on link "Save" at bounding box center [546, 26] width 45 height 25
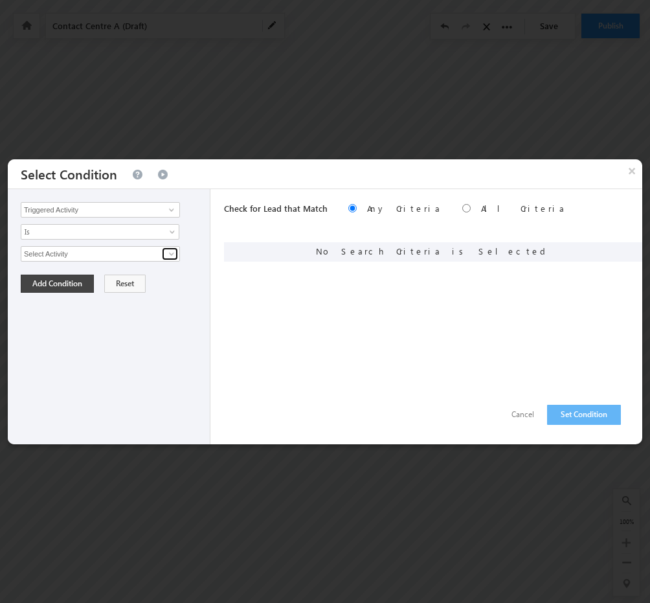
click at [175, 249] on span at bounding box center [171, 254] width 10 height 10
click at [99, 280] on link "Contact Centre A" at bounding box center [100, 281] width 159 height 15
type input "Contact Centre A"
click at [87, 272] on span at bounding box center [91, 276] width 140 height 12
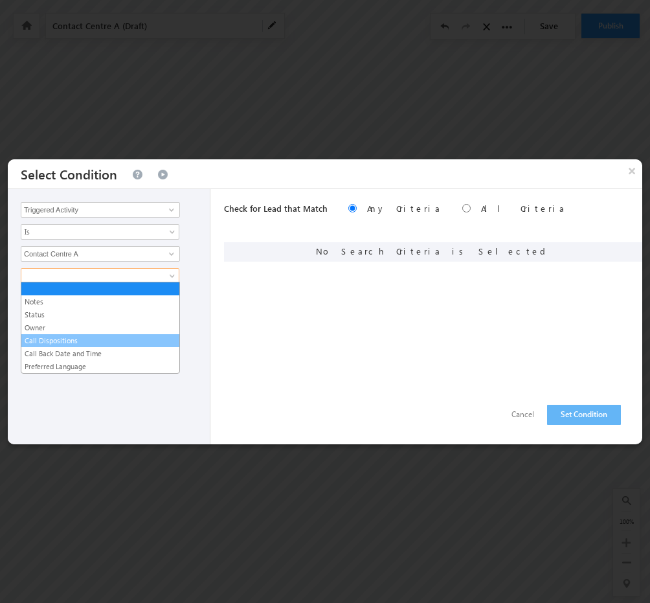
click at [64, 342] on link "Call Dispositions" at bounding box center [100, 341] width 158 height 12
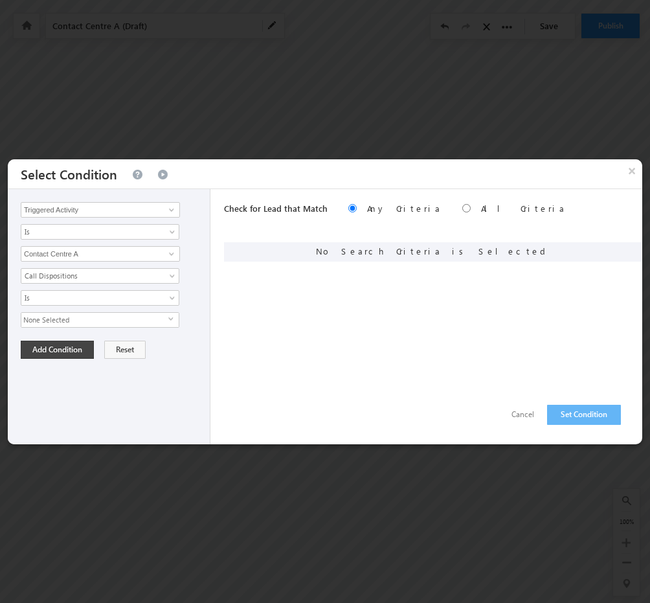
click at [128, 313] on span "None Selected" at bounding box center [94, 320] width 147 height 14
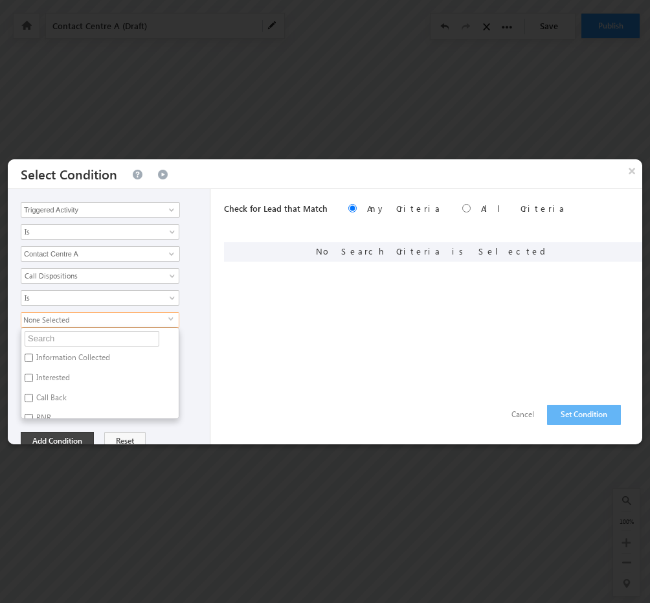
click at [52, 375] on label "Interested" at bounding box center [51, 380] width 61 height 20
click at [33, 375] on input "Interested" at bounding box center [29, 377] width 8 height 8
checkbox input "true"
click at [229, 330] on div "Check for Lead that Match Any Criteria All Criteria Note that the current trigg…" at bounding box center [433, 316] width 418 height 255
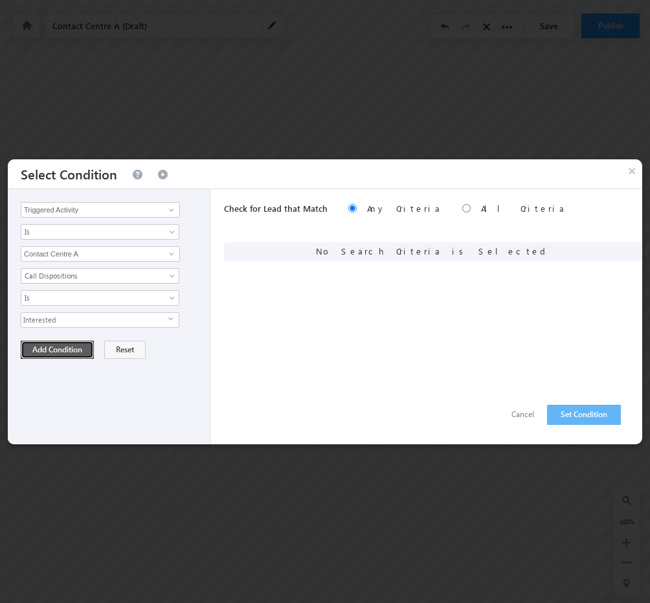
click at [60, 347] on button "Add Condition" at bounding box center [57, 349] width 73 height 18
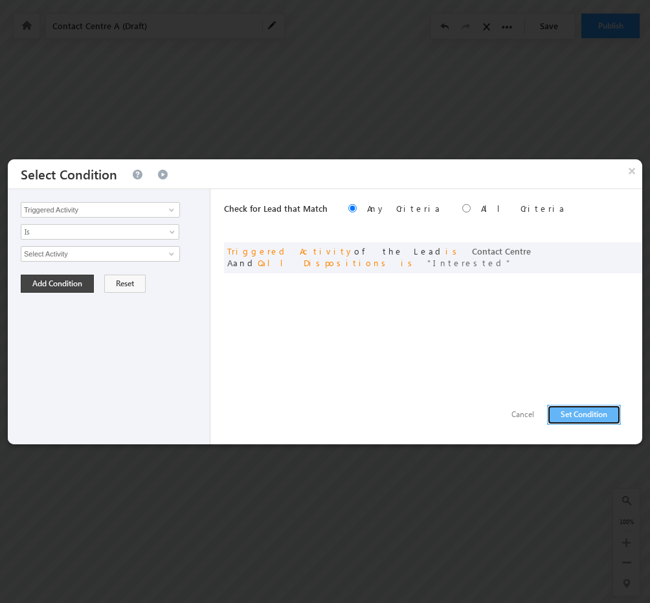
click at [592, 408] on button "Set Condition" at bounding box center [584, 415] width 74 height 20
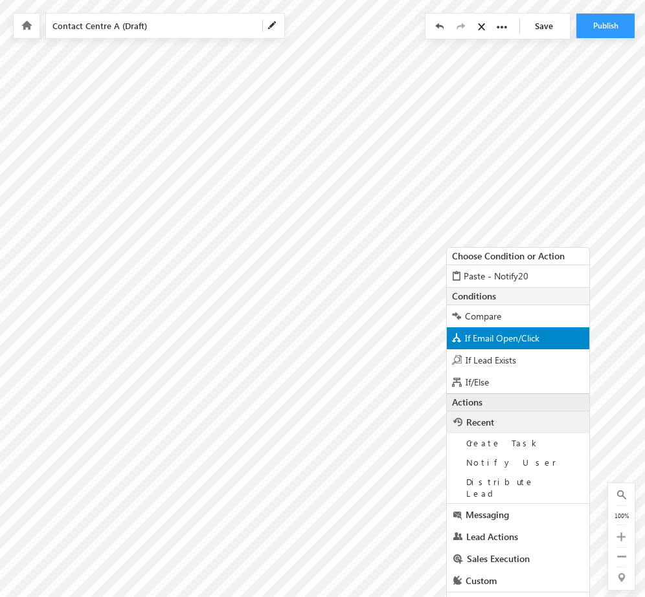
scroll to position [23, 341]
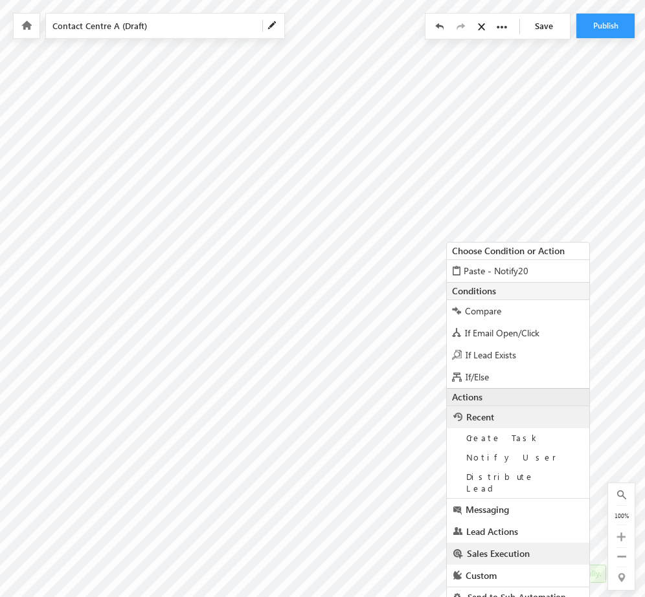
click at [506, 550] on link "Sales Execution" at bounding box center [518, 554] width 142 height 22
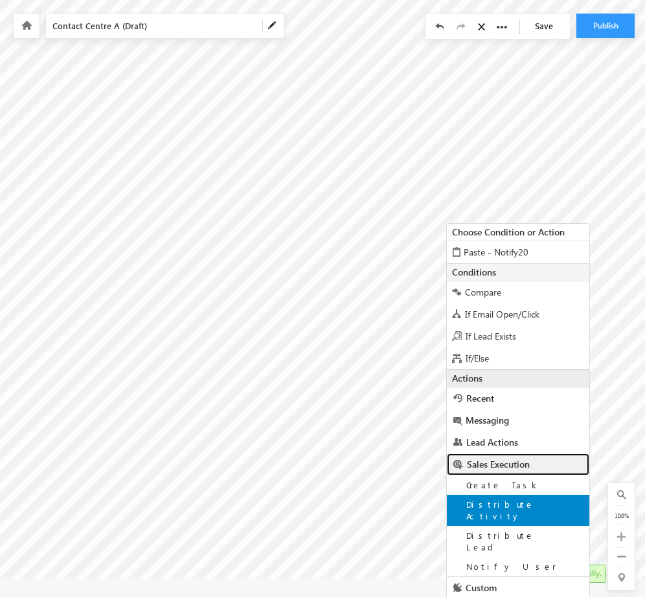
scroll to position [43, 341]
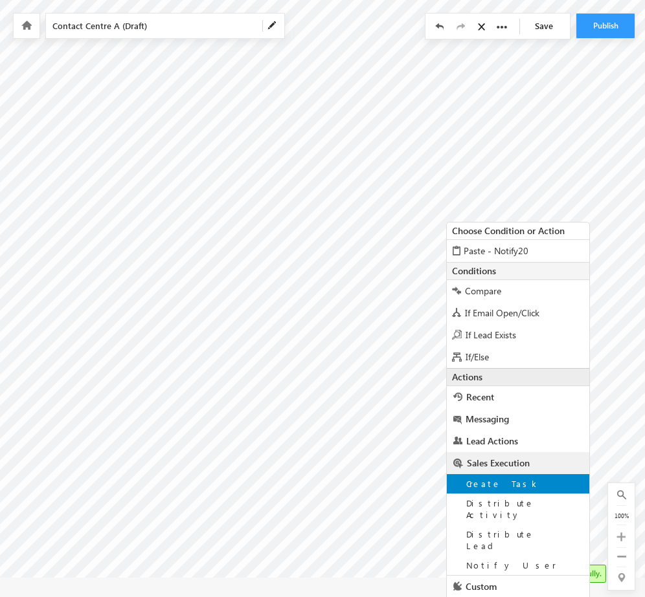
click at [513, 483] on div "Create Task" at bounding box center [518, 483] width 142 height 19
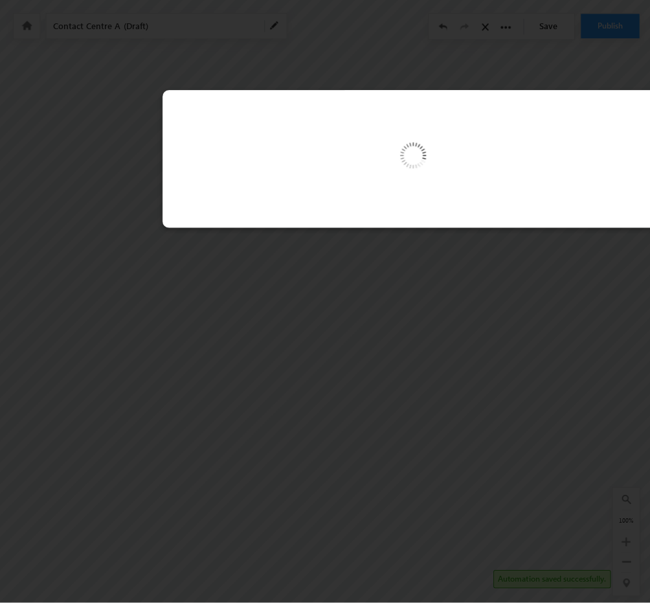
scroll to position [18, 341]
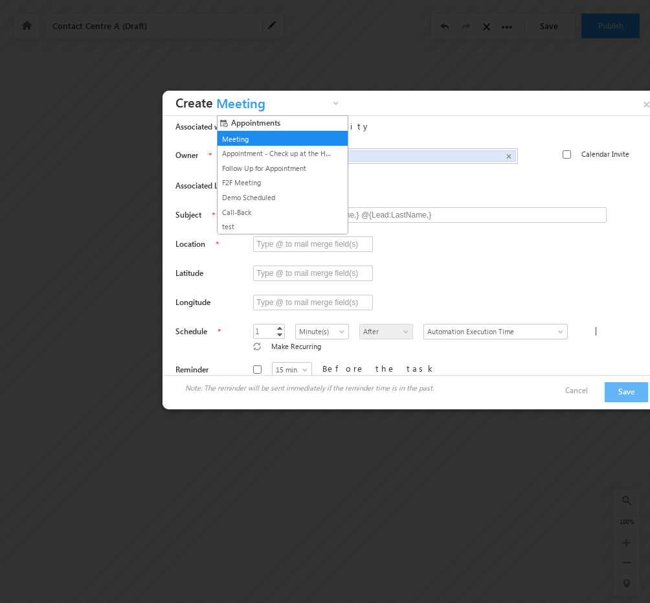
click at [241, 100] on span "Meeting" at bounding box center [271, 106] width 117 height 20
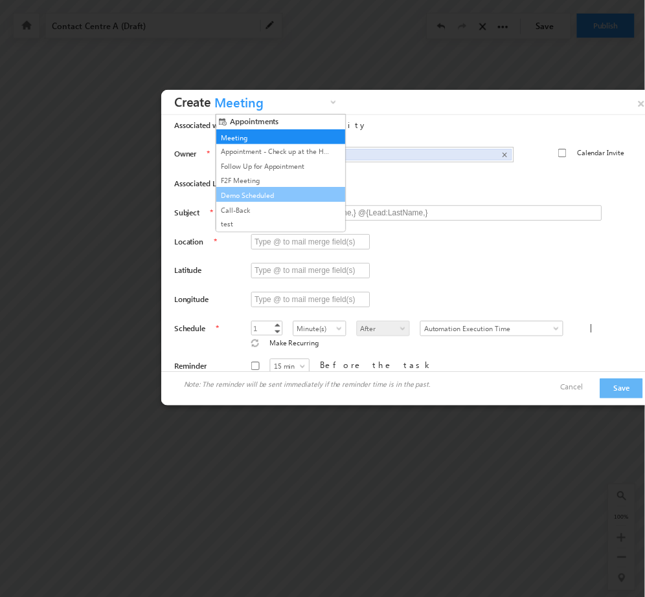
scroll to position [73, 0]
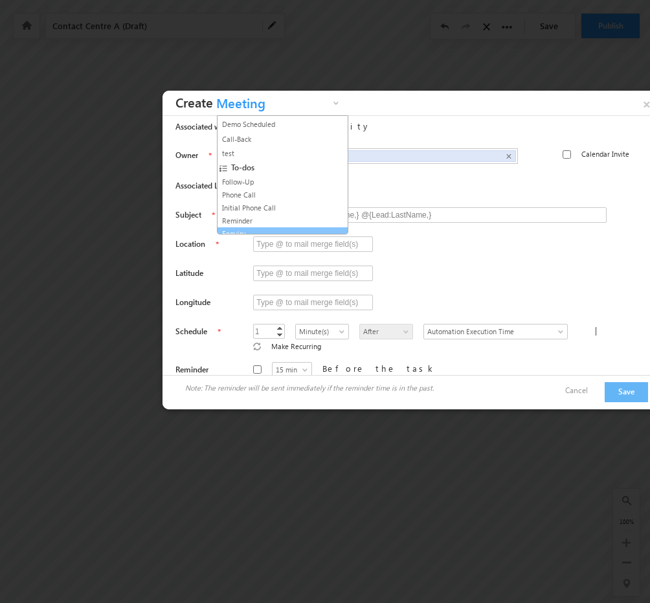
click at [250, 228] on link "Enquiry" at bounding box center [277, 234] width 117 height 12
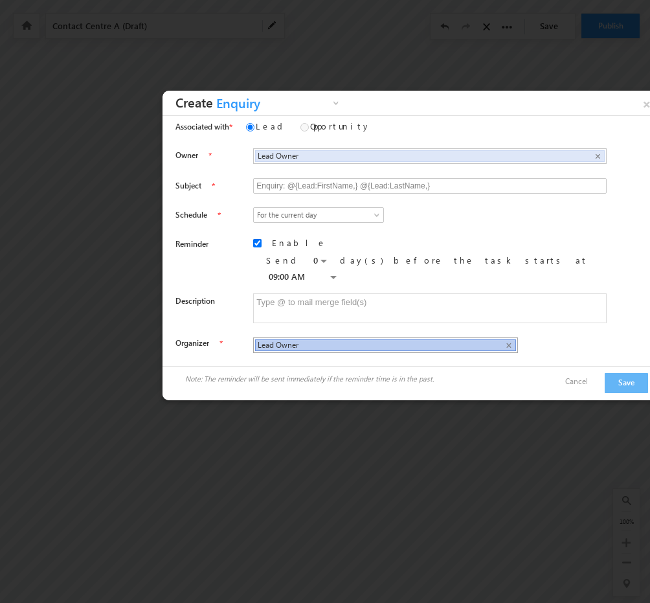
click at [352, 340] on span "Lead Owner" at bounding box center [376, 345] width 236 height 10
click at [584, 375] on link "Cancel" at bounding box center [583, 381] width 36 height 12
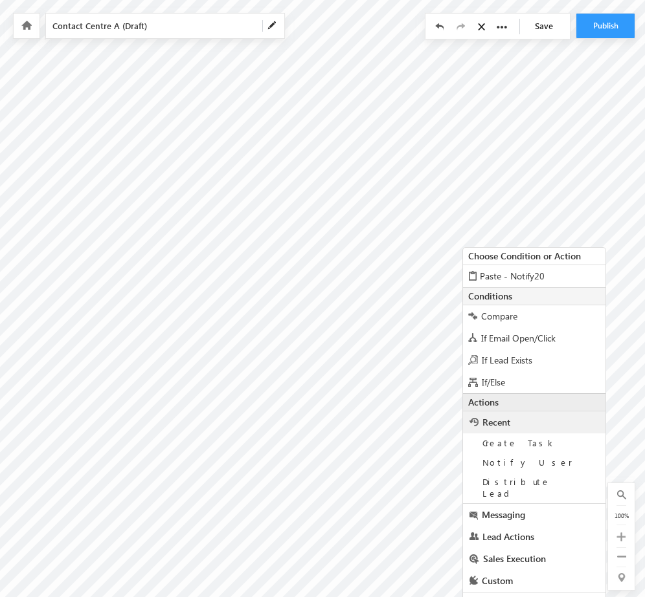
scroll to position [23, 341]
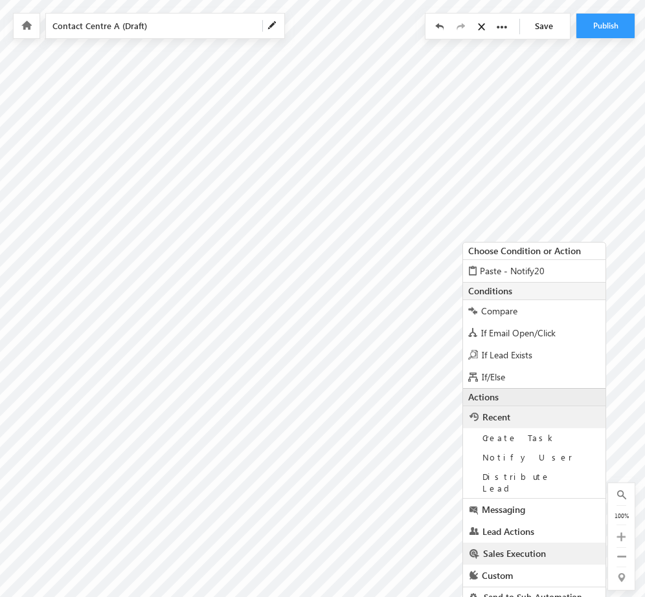
click at [548, 548] on link "Sales Execution" at bounding box center [534, 554] width 142 height 22
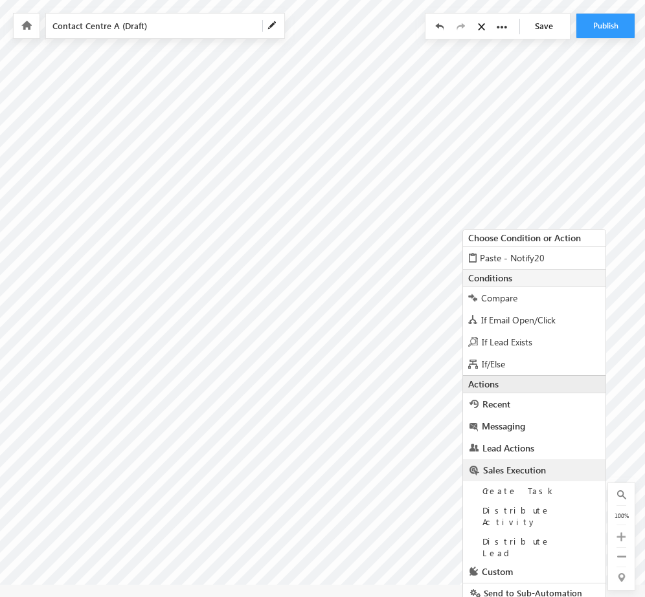
scroll to position [43, 341]
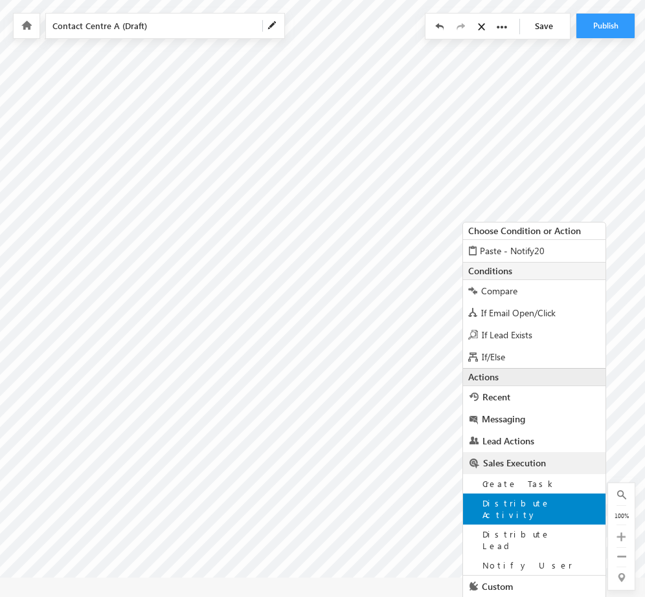
click at [511, 505] on span "Distribute Activity" at bounding box center [516, 509] width 68 height 23
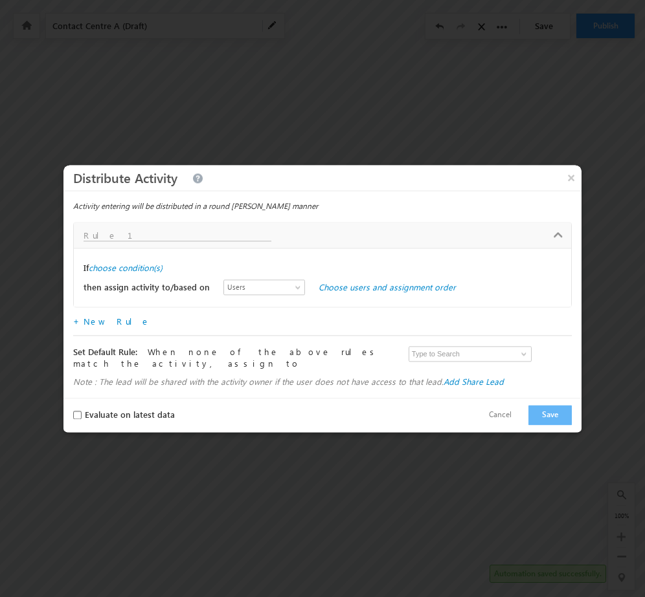
scroll to position [18, 341]
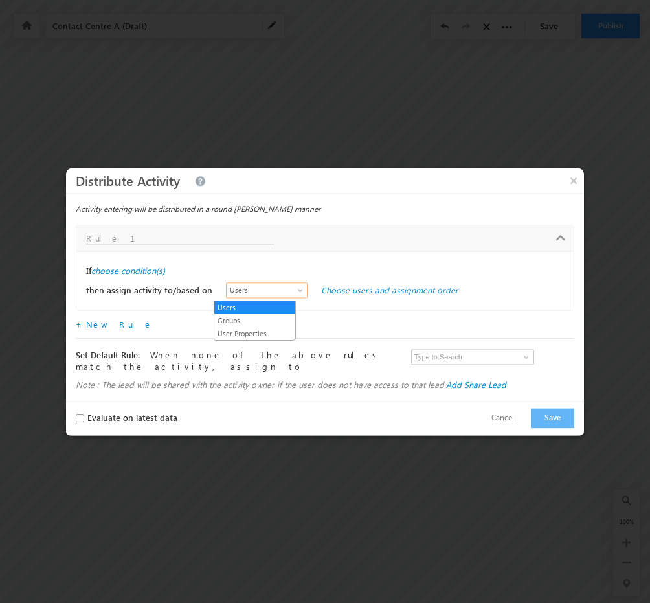
click at [279, 291] on span "Users" at bounding box center [264, 290] width 74 height 12
click at [498, 408] on button "Cancel" at bounding box center [502, 417] width 49 height 19
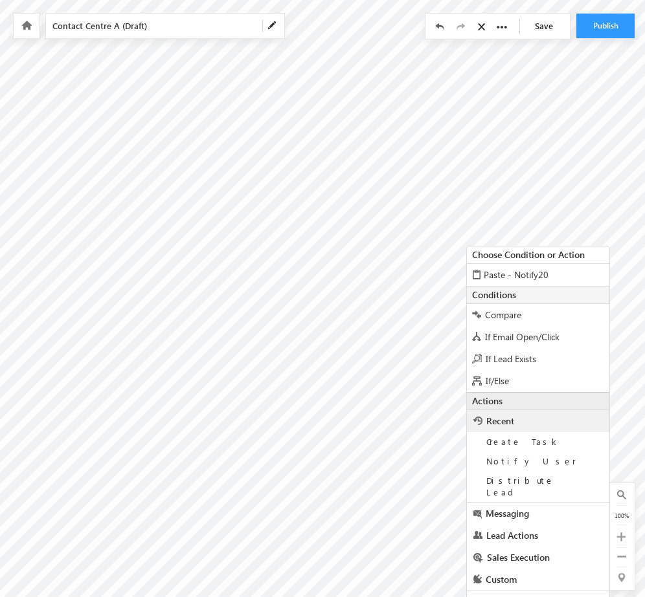
scroll to position [23, 341]
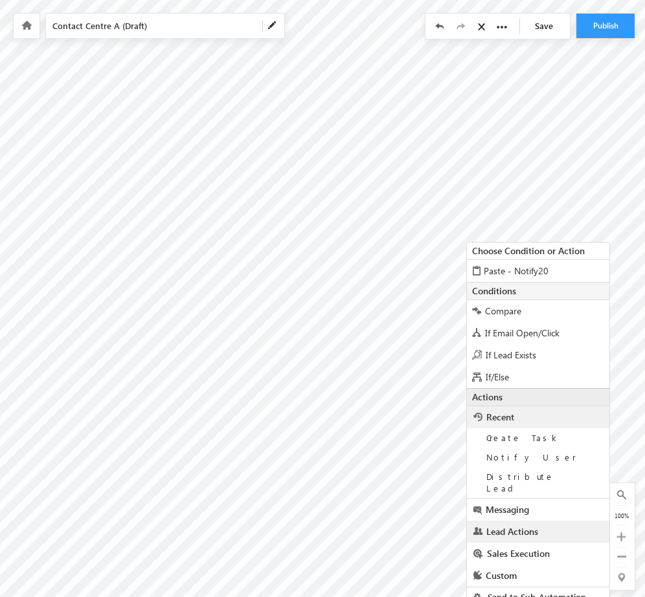
click at [518, 526] on span "Lead Actions" at bounding box center [512, 532] width 52 height 12
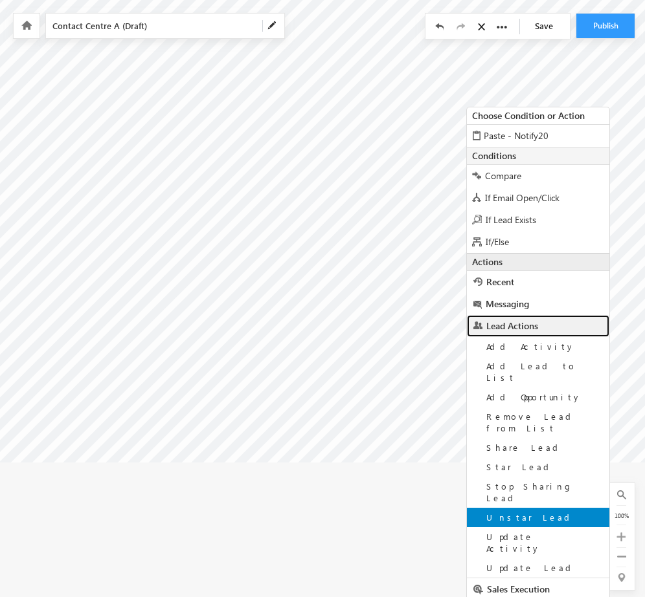
scroll to position [162, 341]
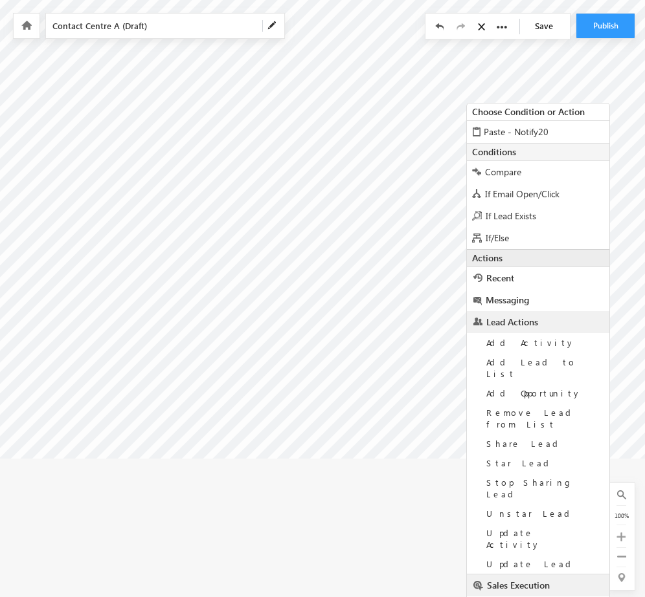
click at [545, 579] on span "Sales Execution" at bounding box center [518, 585] width 63 height 12
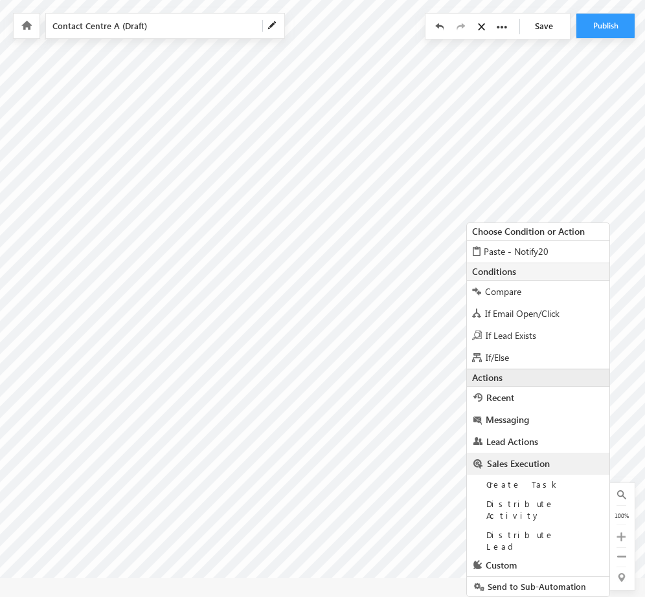
scroll to position [43, 341]
click at [544, 445] on link "Lead Actions" at bounding box center [538, 441] width 142 height 22
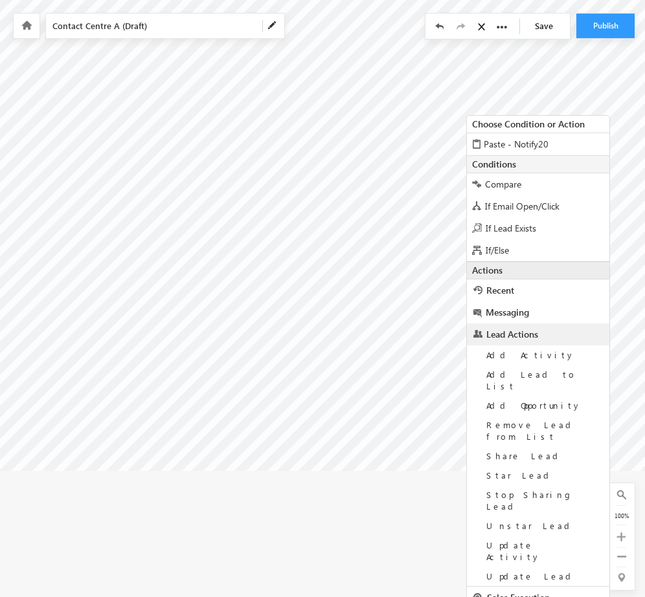
scroll to position [162, 341]
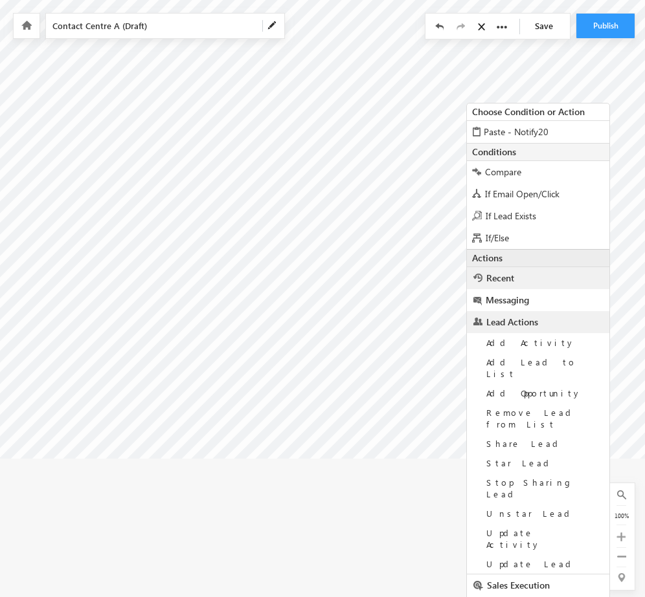
click at [535, 283] on link "Recent" at bounding box center [538, 278] width 142 height 22
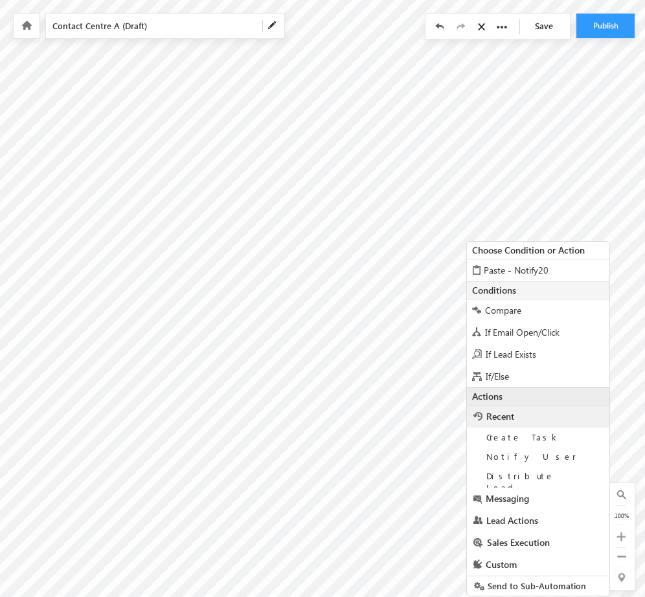
scroll to position [23, 341]
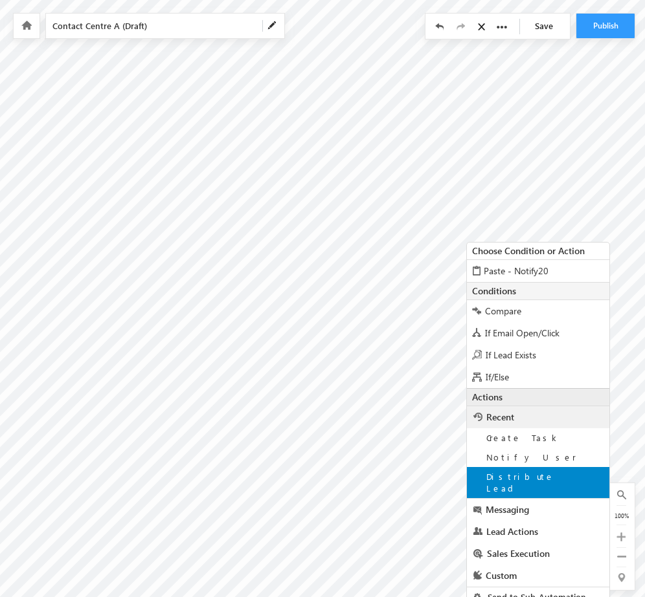
click at [532, 478] on span "Distribute Lead" at bounding box center [520, 482] width 68 height 23
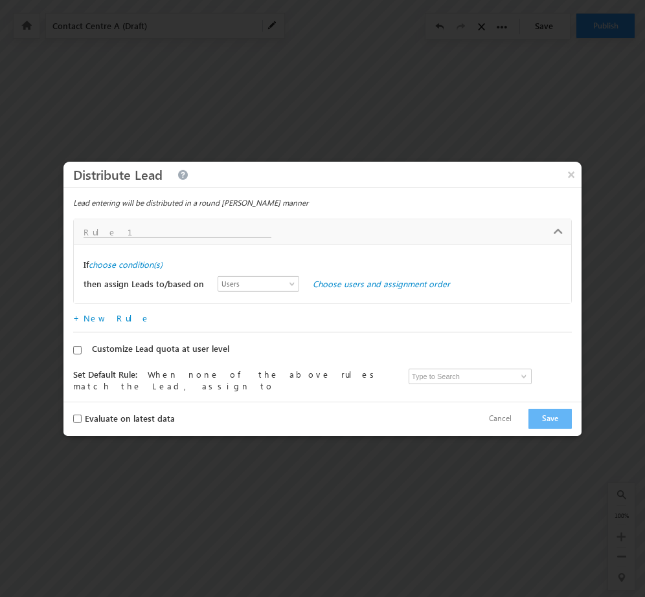
scroll to position [18, 341]
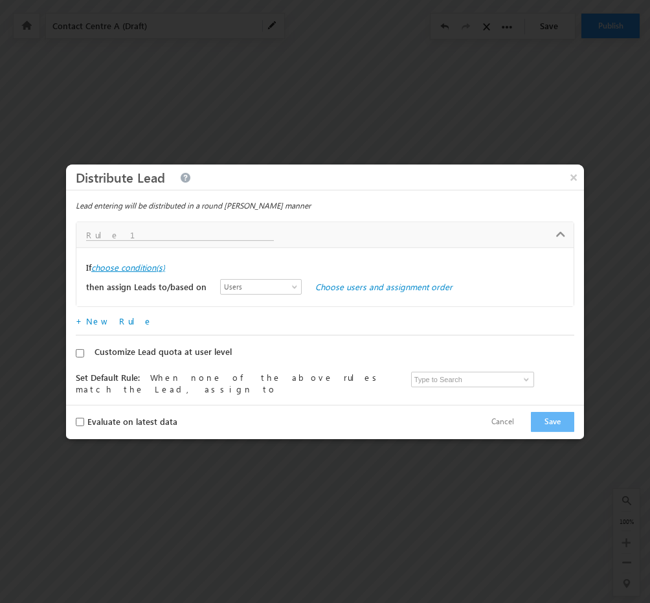
click at [159, 267] on label "choose condition(s)" at bounding box center [128, 267] width 74 height 12
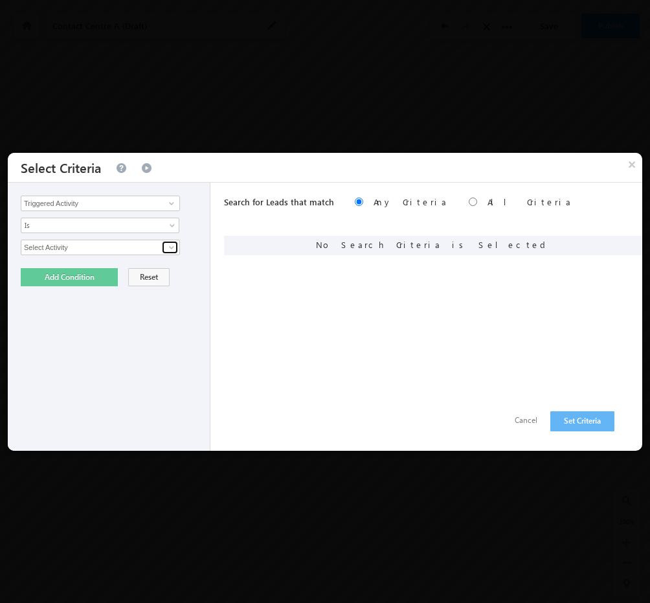
click at [166, 241] on link at bounding box center [170, 247] width 16 height 13
click at [63, 278] on link "Contact Centre A" at bounding box center [100, 274] width 159 height 15
type input "Contact Centre A"
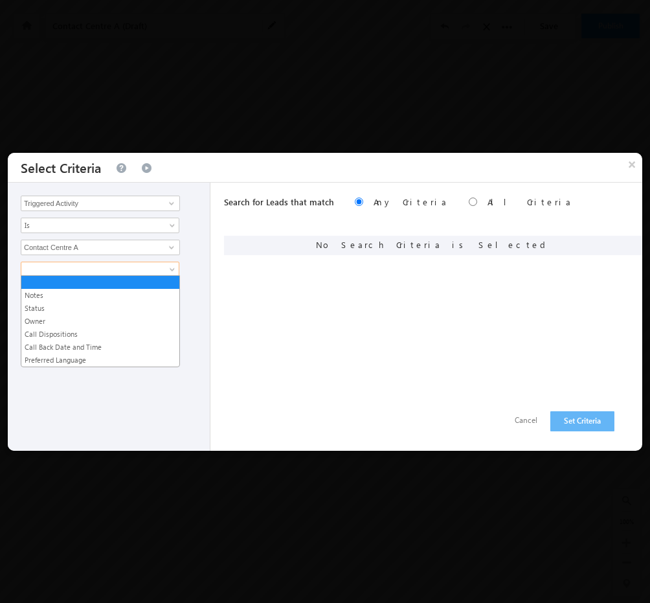
click at [88, 267] on span at bounding box center [91, 269] width 140 height 12
click at [65, 335] on link "Call Dispositions" at bounding box center [100, 334] width 158 height 12
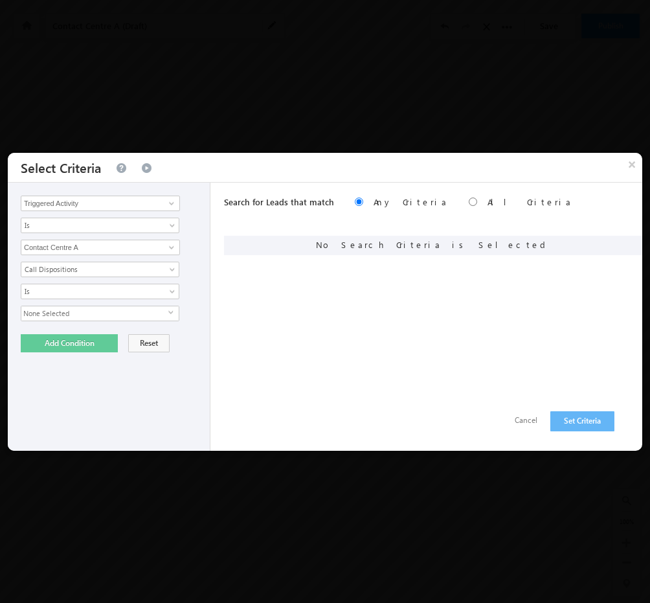
click at [129, 311] on span "None Selected" at bounding box center [94, 313] width 147 height 14
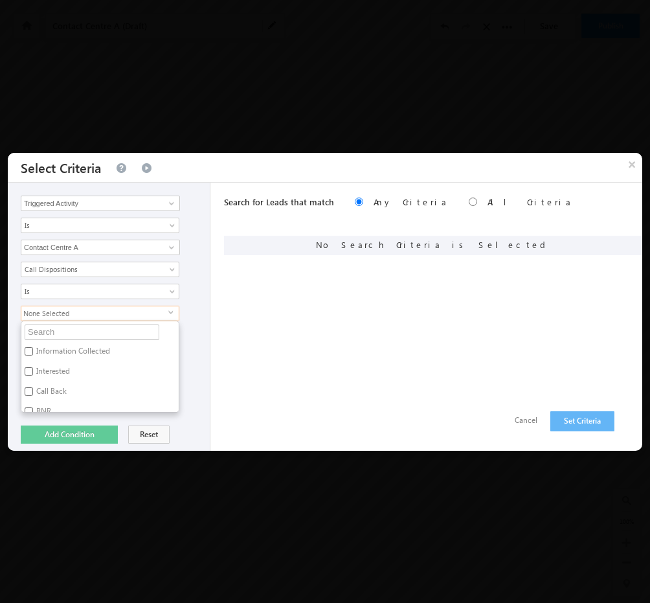
click at [38, 371] on label "Interested" at bounding box center [51, 373] width 61 height 20
click at [33, 371] on input "Interested" at bounding box center [29, 371] width 8 height 8
checkbox input "true"
click at [195, 335] on div "Interested select Information Collected Interested Call Back RNR Switched Off U…" at bounding box center [112, 358] width 183 height 107
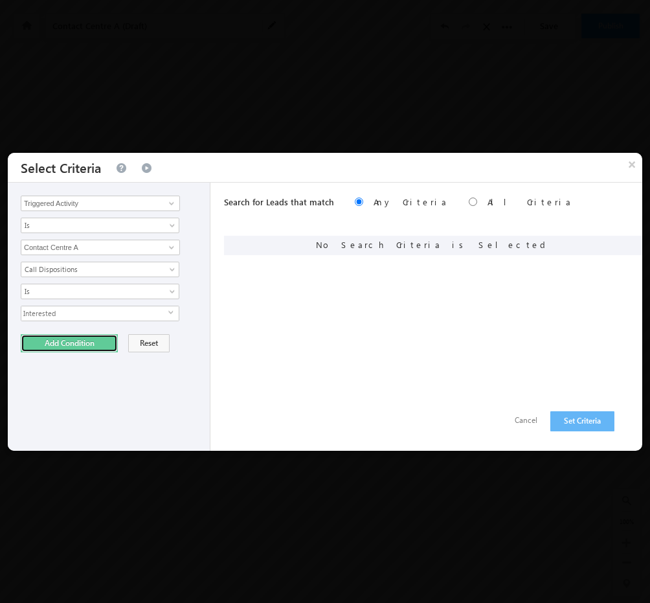
click at [94, 343] on button "Add Condition" at bounding box center [69, 343] width 97 height 18
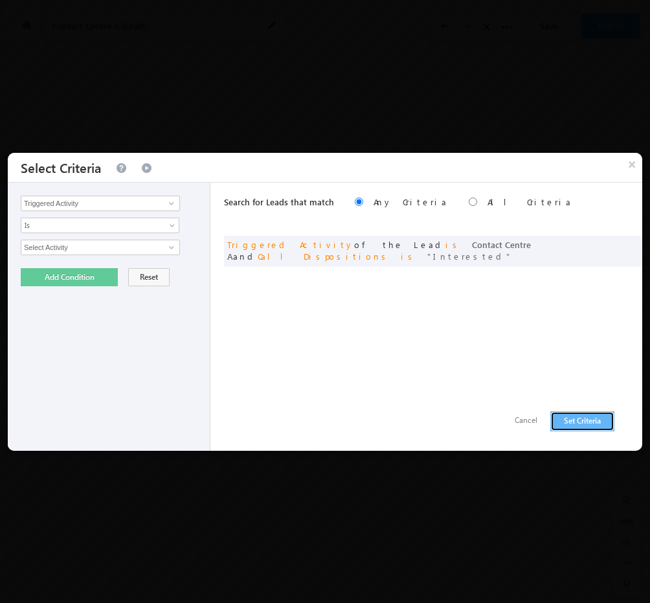
click at [594, 421] on button "Set Criteria" at bounding box center [582, 421] width 64 height 20
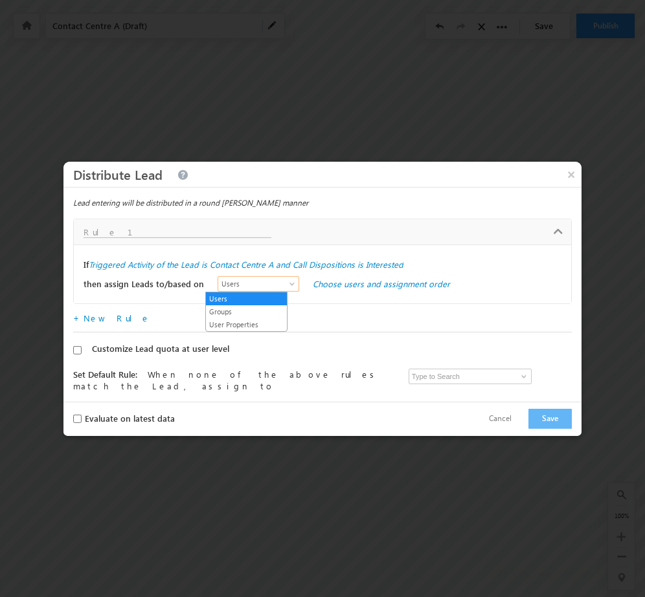
click at [272, 288] on span "Users" at bounding box center [255, 284] width 74 height 12
click at [224, 311] on link "Groups" at bounding box center [246, 312] width 81 height 12
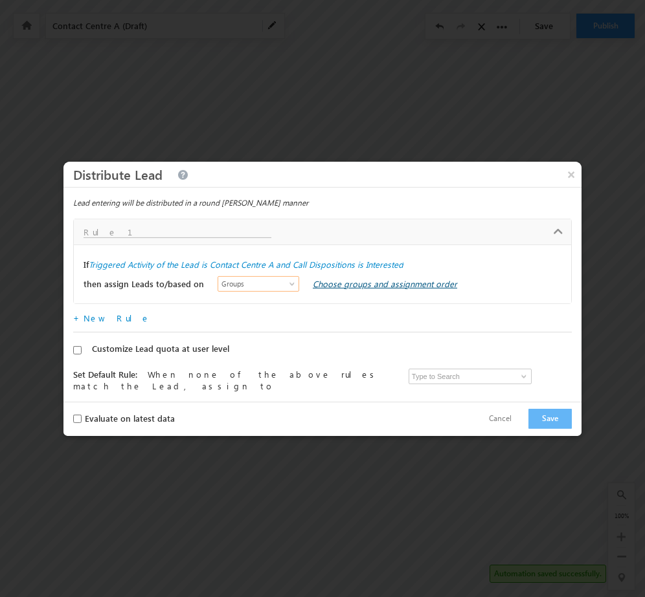
click at [361, 287] on link "Choose groups and assignment order" at bounding box center [385, 283] width 144 height 11
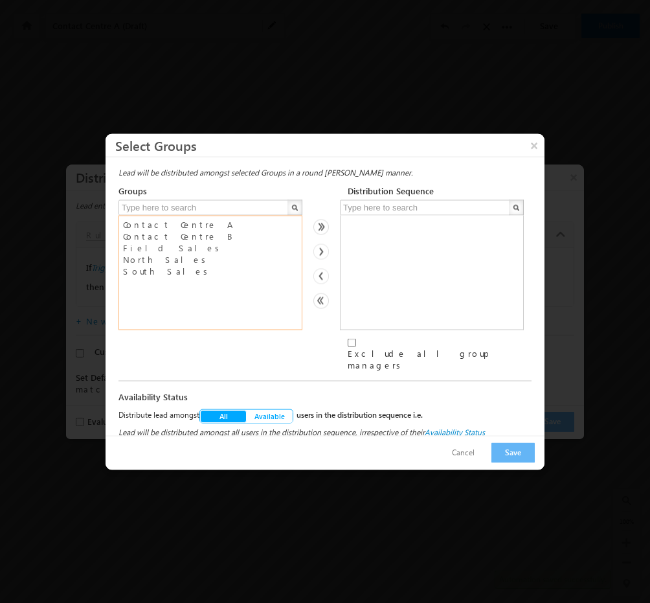
select select "c35d43e1-7627-11f0-91df-068012126923"
click at [162, 253] on option "Field Sales" at bounding box center [210, 247] width 177 height 12
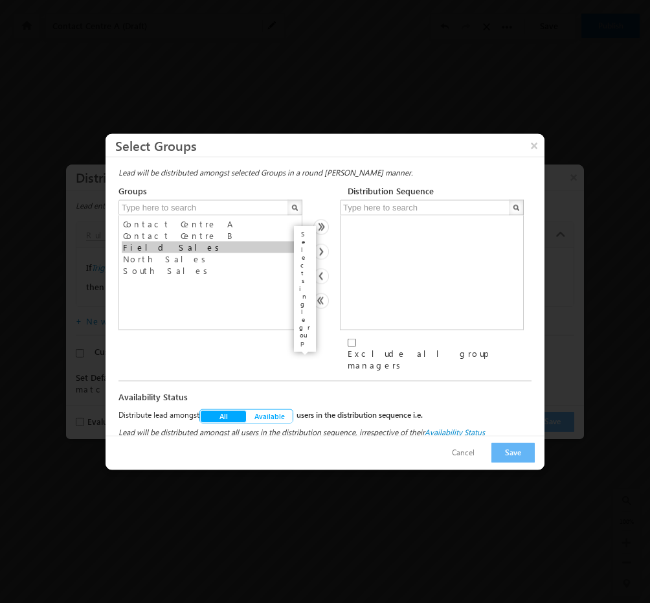
click at [326, 255] on img at bounding box center [321, 251] width 16 height 16
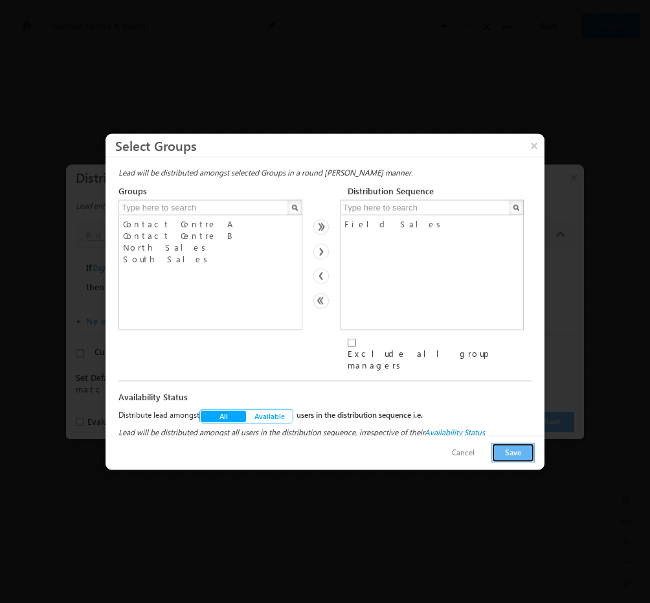
click at [508, 447] on button "Save" at bounding box center [512, 452] width 43 height 20
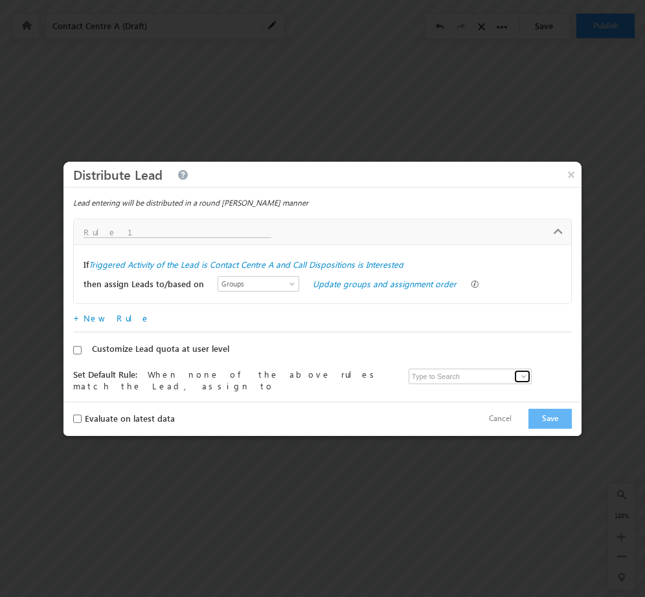
click at [519, 377] on span at bounding box center [523, 377] width 10 height 10
click at [453, 392] on link "Admin Tarun.kant@outlook.com" at bounding box center [471, 396] width 126 height 25
type input "Admin"
click at [554, 419] on button "Save" at bounding box center [549, 419] width 43 height 20
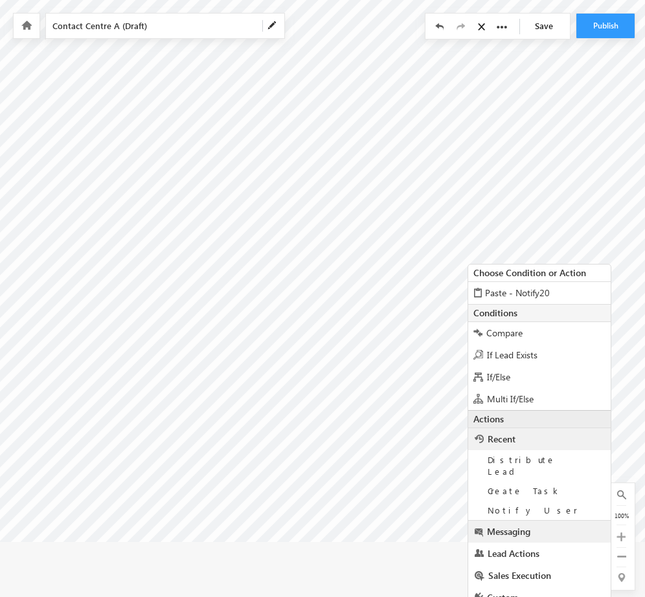
scroll to position [101, 341]
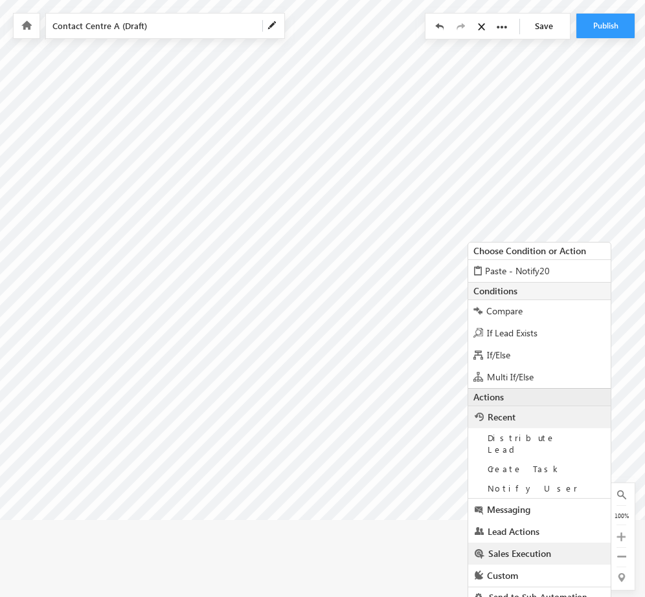
click at [514, 548] on span "Sales Execution" at bounding box center [519, 554] width 63 height 12
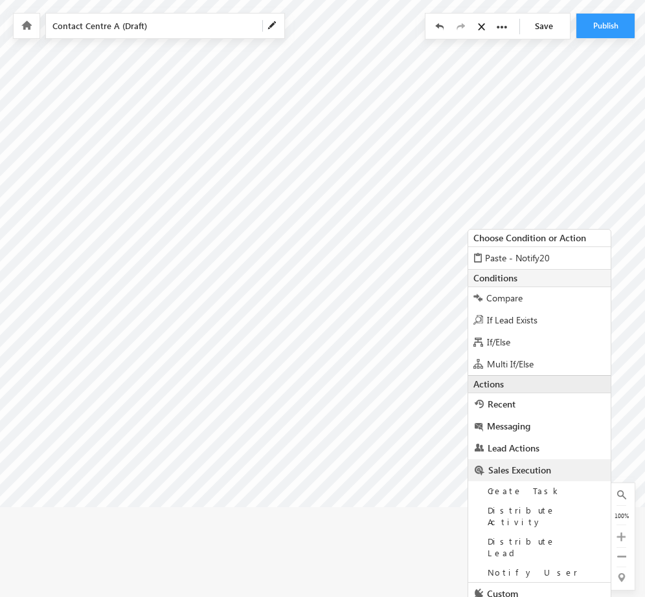
scroll to position [121, 341]
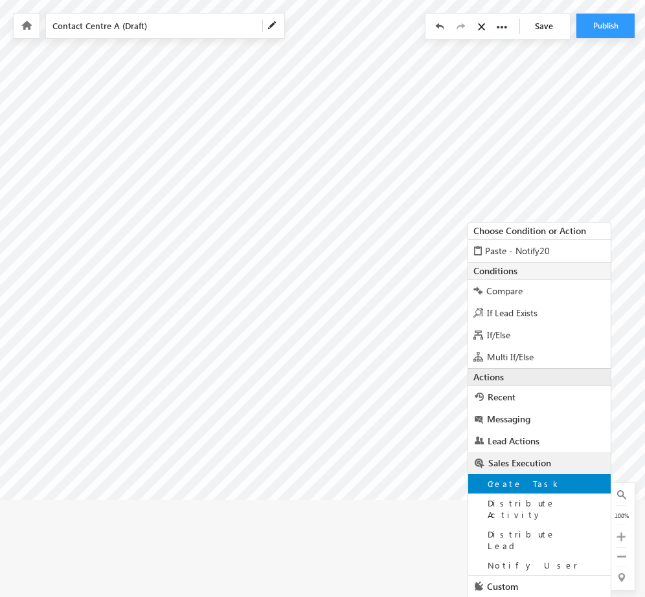
click at [536, 487] on div "Create Task" at bounding box center [539, 483] width 142 height 19
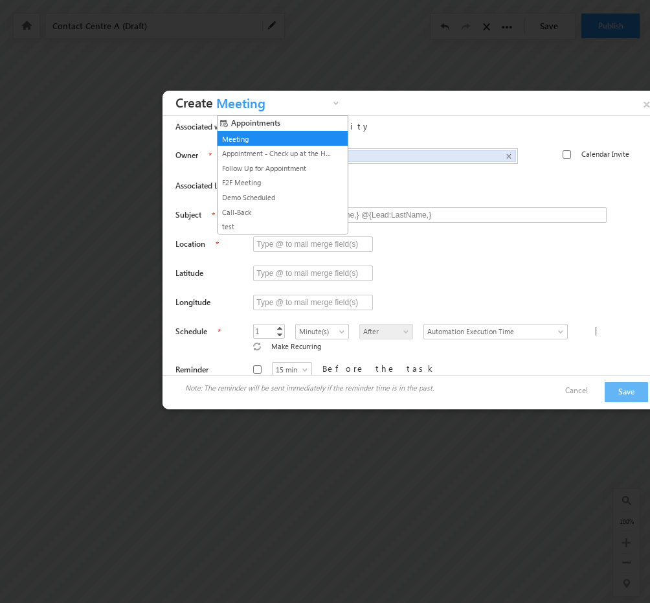
click at [255, 103] on span "Meeting" at bounding box center [271, 106] width 117 height 20
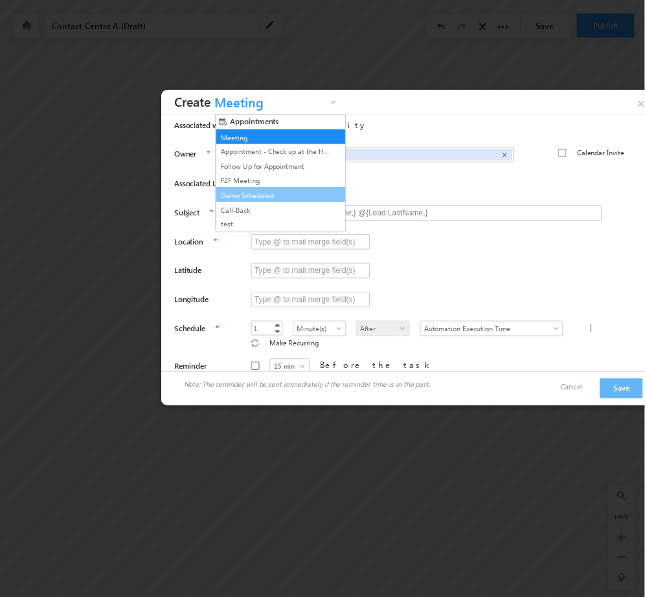
scroll to position [73, 0]
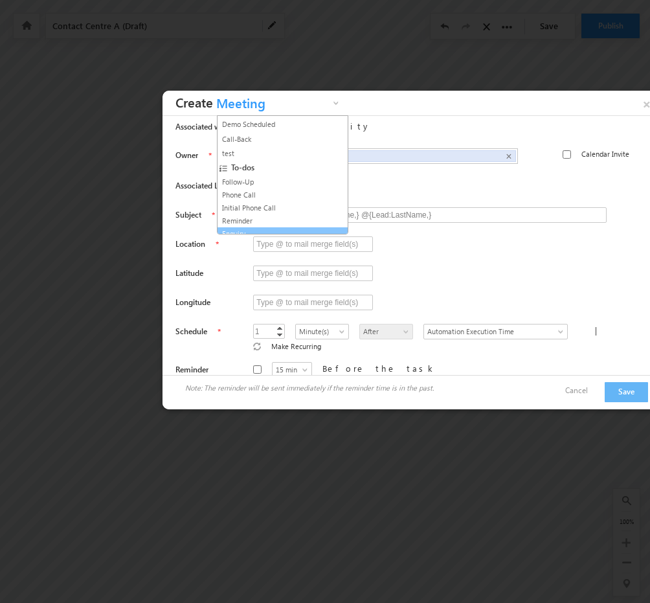
click at [254, 228] on link "Enquiry" at bounding box center [277, 234] width 117 height 12
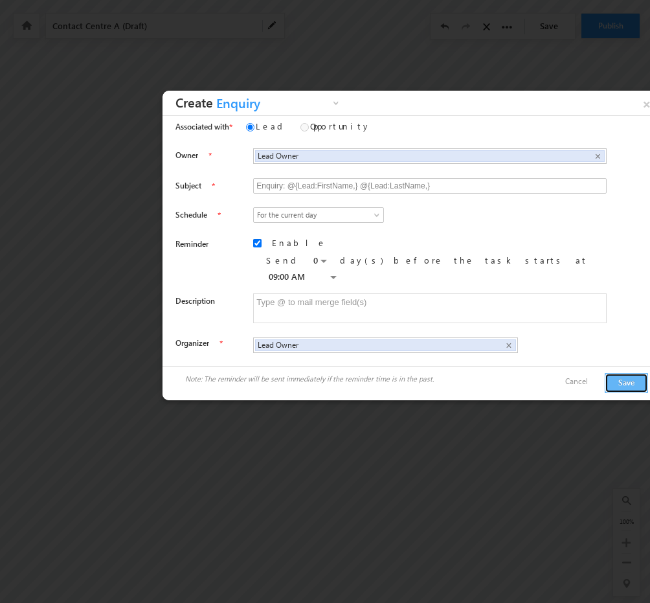
click at [612, 373] on button "Save" at bounding box center [626, 383] width 43 height 20
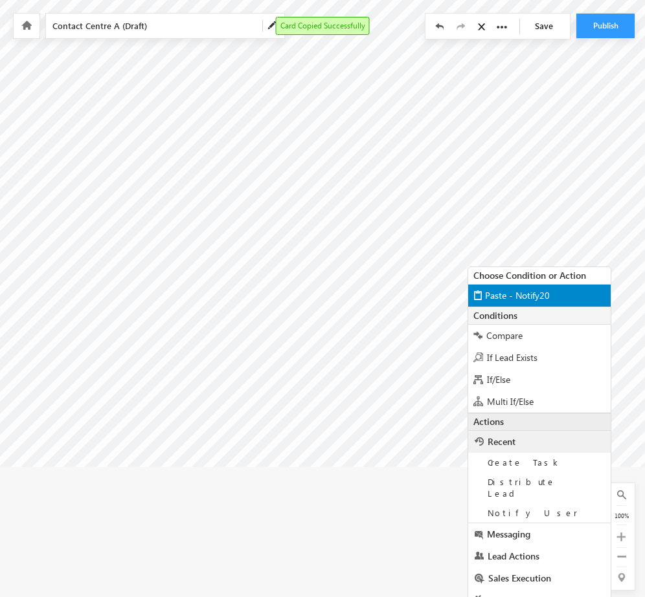
scroll to position [154, 341]
click at [526, 289] on span "Paste - Notify20" at bounding box center [517, 295] width 65 height 12
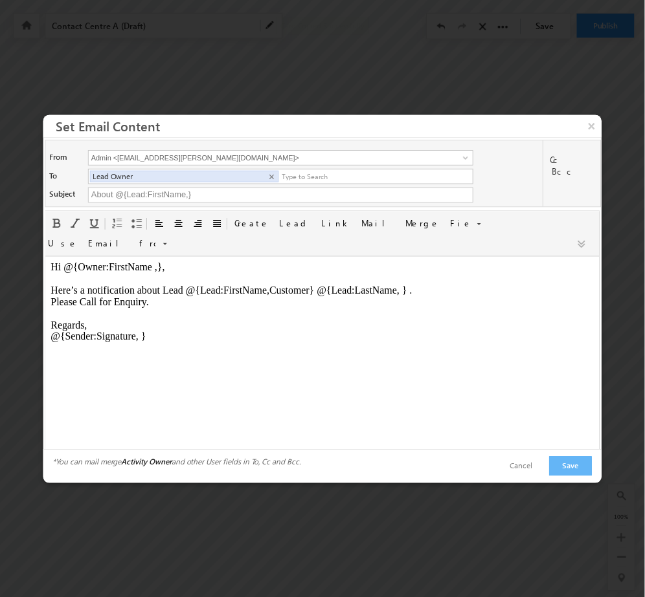
scroll to position [0, 0]
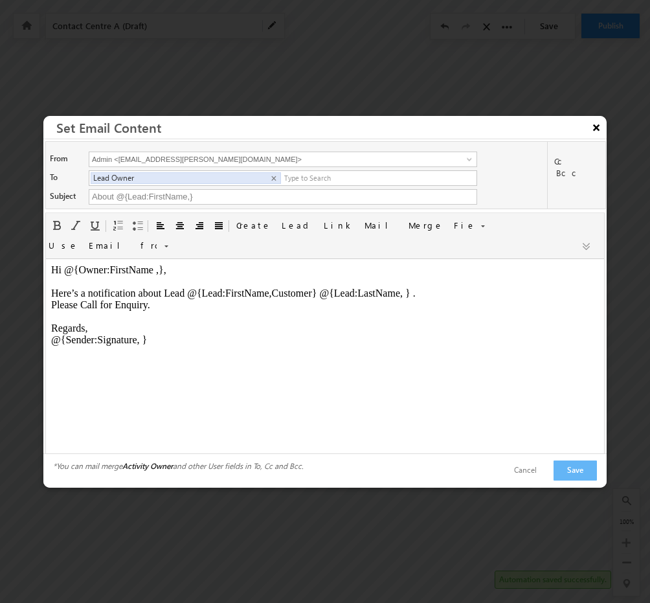
click at [594, 137] on button "×" at bounding box center [596, 127] width 21 height 23
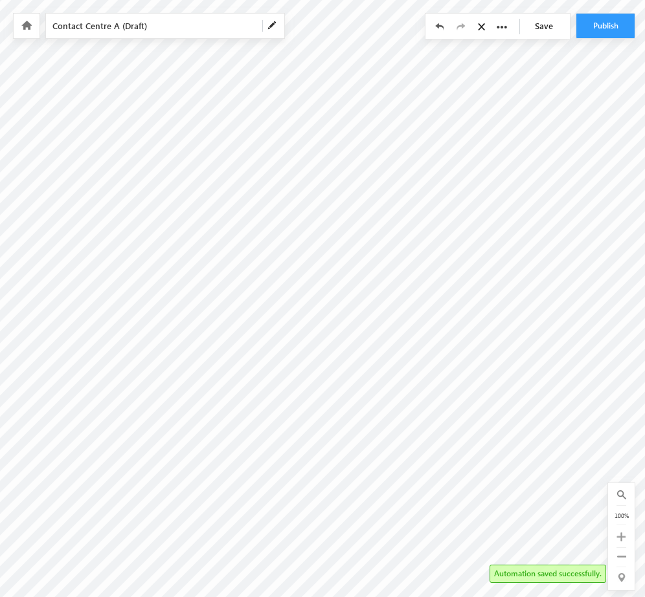
scroll to position [23, 436]
click at [174, 24] on span "Contact Centre A (Draft)" at bounding box center [152, 26] width 200 height 12
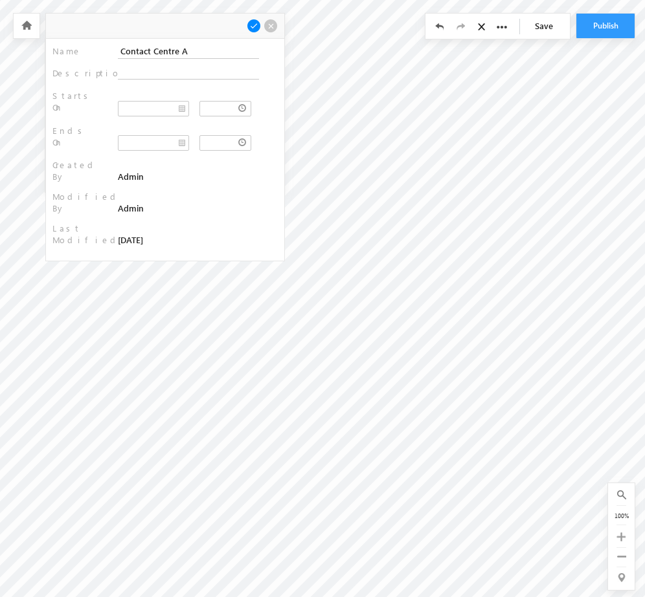
click at [258, 23] on span at bounding box center [254, 26] width 14 height 14
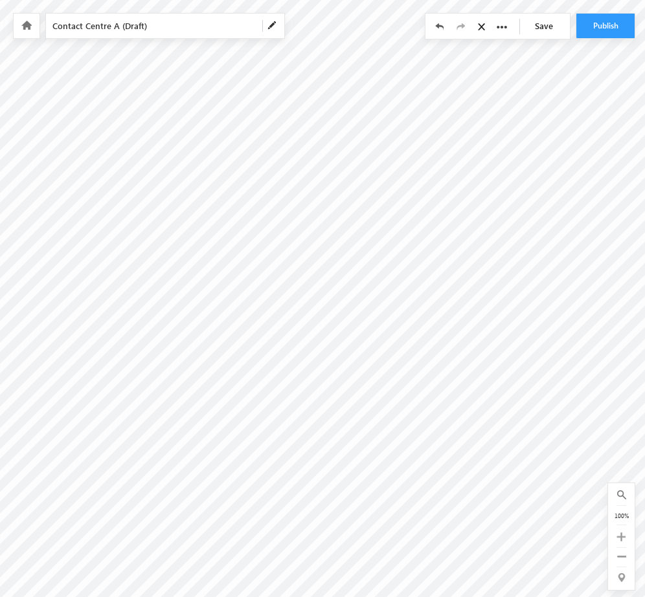
click at [549, 23] on link "Save" at bounding box center [546, 26] width 45 height 25
click at [595, 32] on button "Publish" at bounding box center [605, 26] width 58 height 25
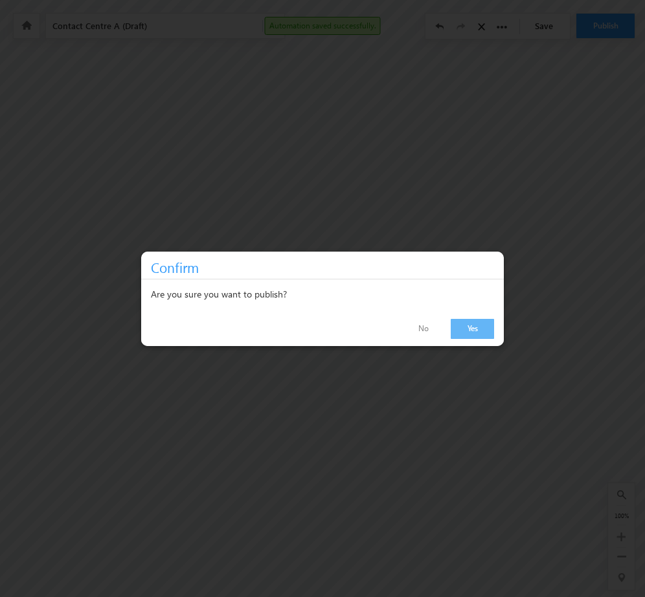
scroll to position [18, 436]
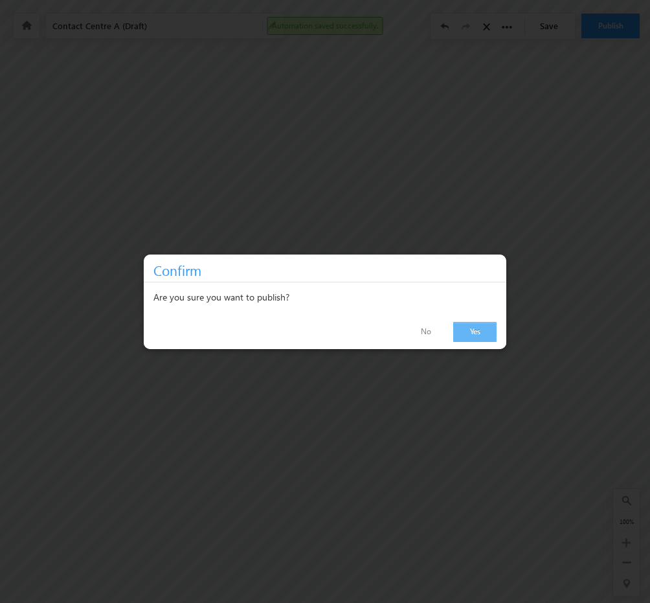
click at [483, 336] on link "Yes" at bounding box center [474, 332] width 43 height 20
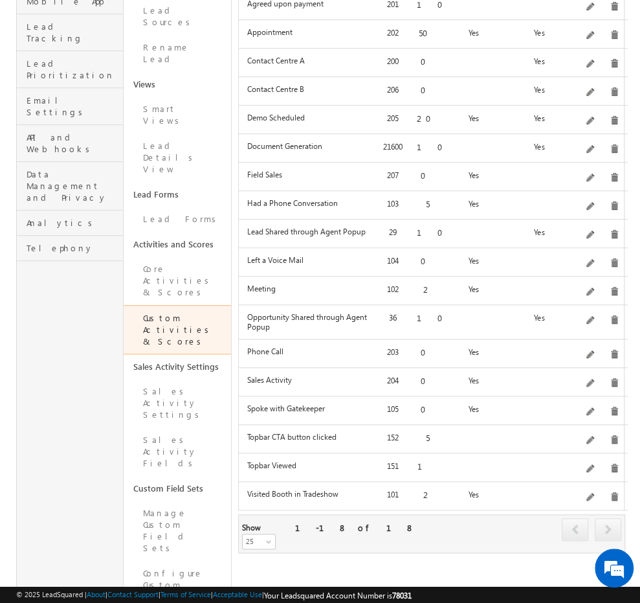
scroll to position [241, 0]
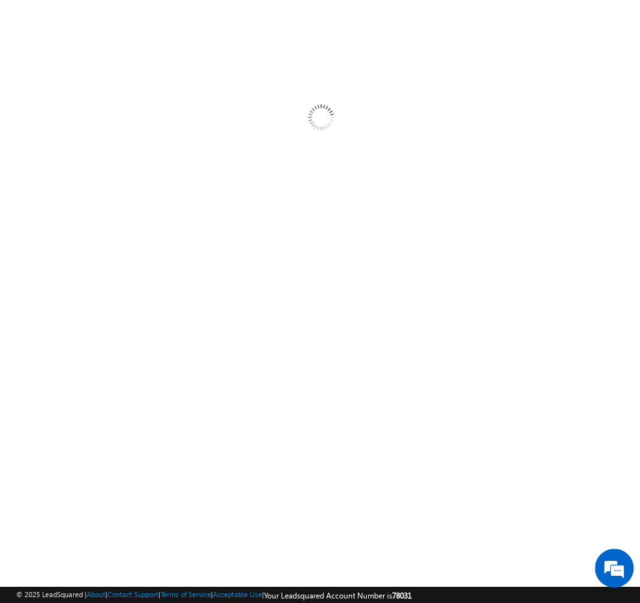
scroll to position [43, 0]
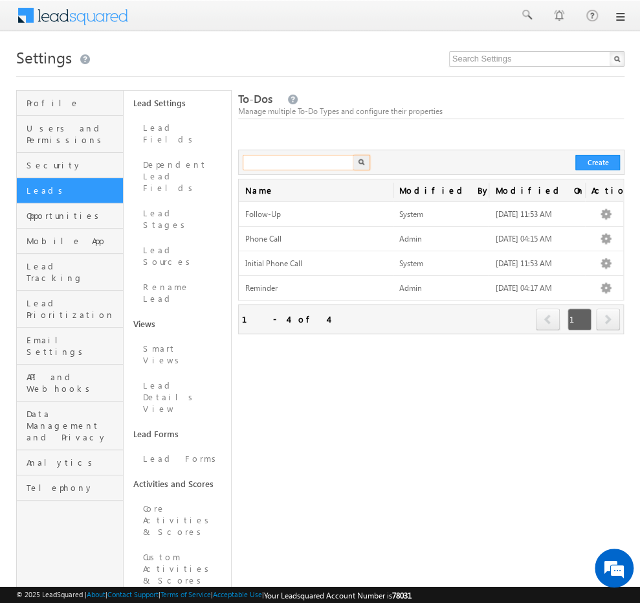
click at [299, 166] on input "text" at bounding box center [299, 163] width 113 height 16
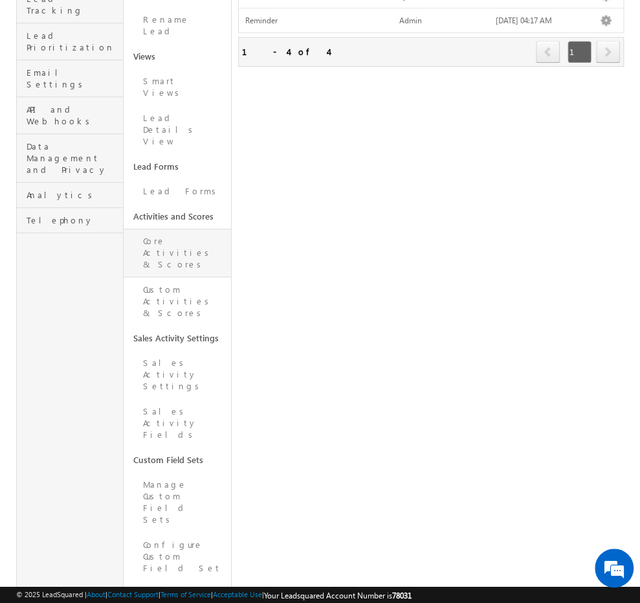
scroll to position [278, 0]
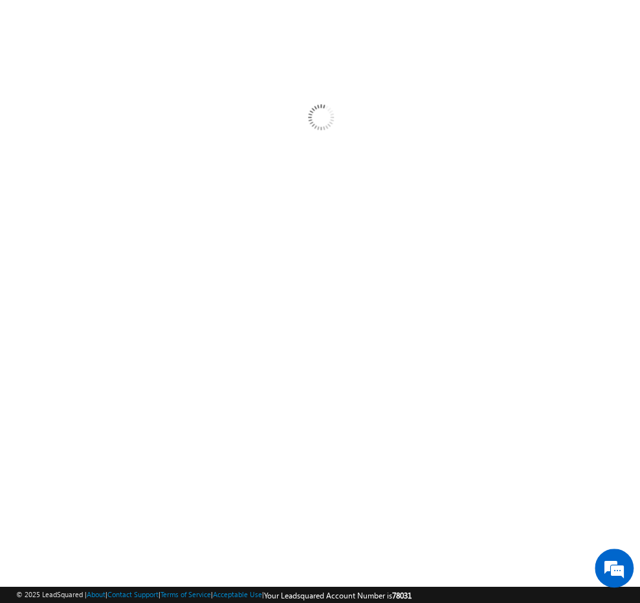
scroll to position [0, 0]
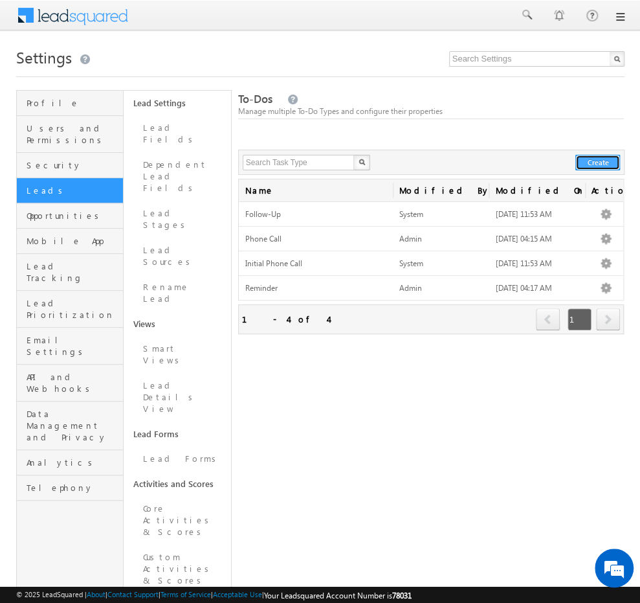
click at [596, 157] on button "Create" at bounding box center [597, 163] width 45 height 16
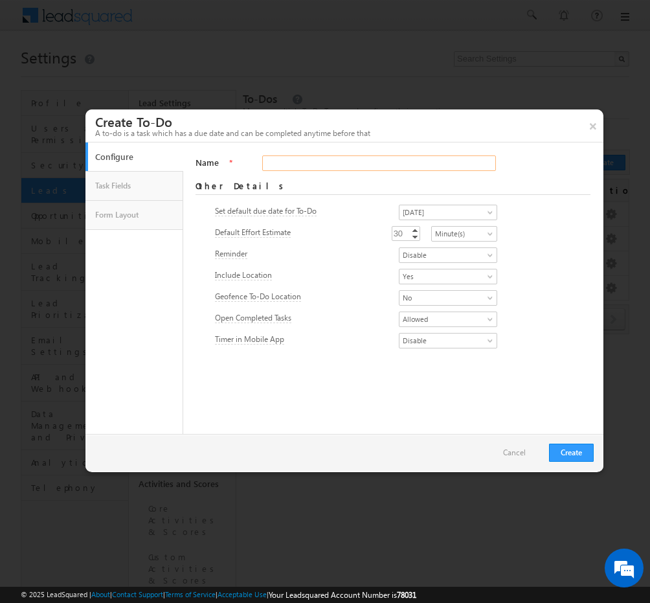
click at [294, 164] on input "Name" at bounding box center [378, 163] width 233 height 16
type input "Enquiry"
click at [410, 234] on link "Decrement" at bounding box center [415, 236] width 10 height 7
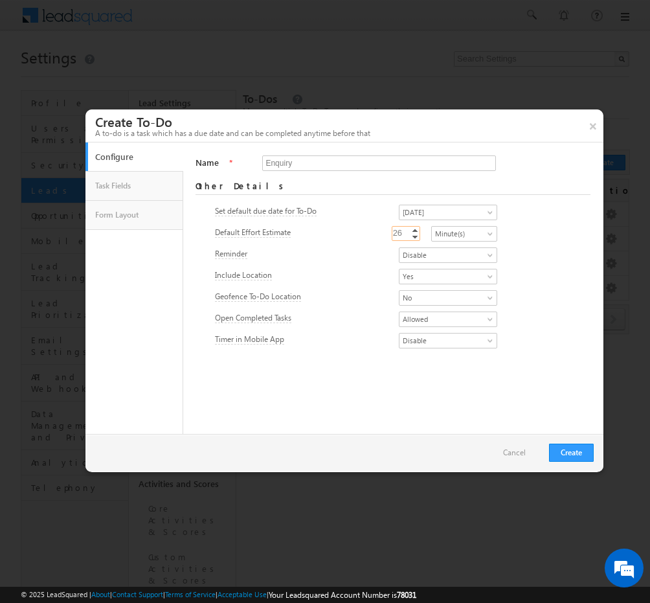
click at [410, 234] on link "Decrement" at bounding box center [415, 236] width 10 height 7
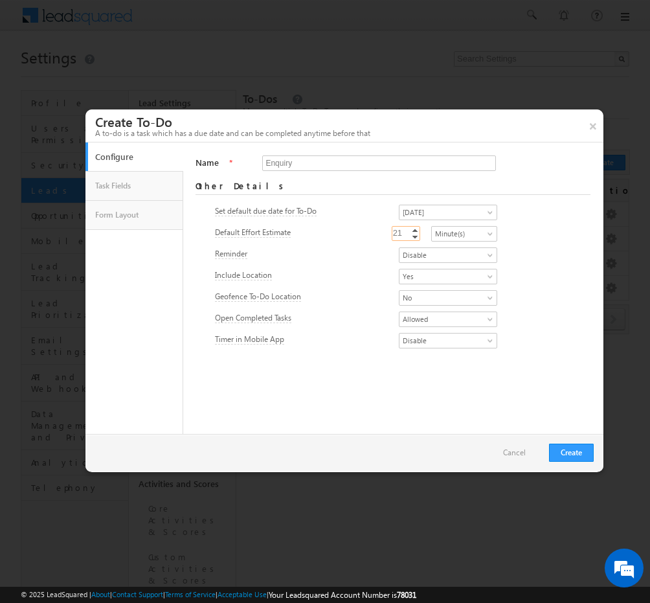
click at [410, 234] on link "Decrement" at bounding box center [415, 236] width 10 height 7
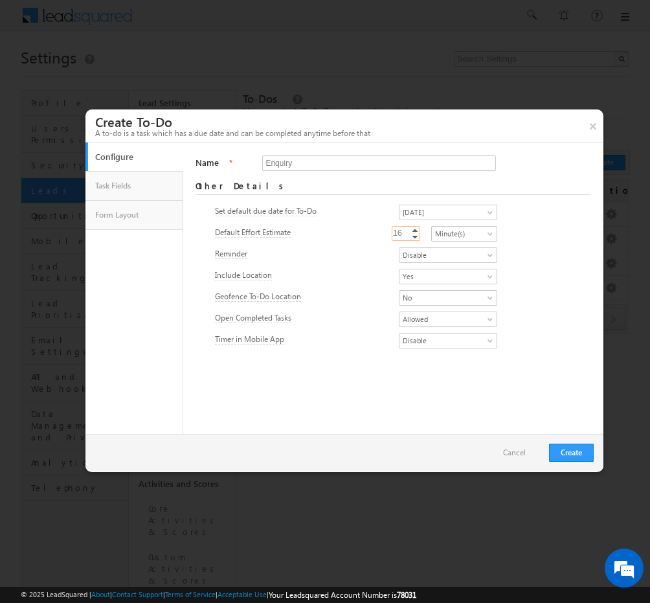
click at [410, 234] on link "Decrement" at bounding box center [415, 236] width 10 height 7
type input "30"
click at [472, 250] on link "Disable" at bounding box center [448, 255] width 98 height 16
click at [414, 268] on link "Enable" at bounding box center [432, 269] width 98 height 12
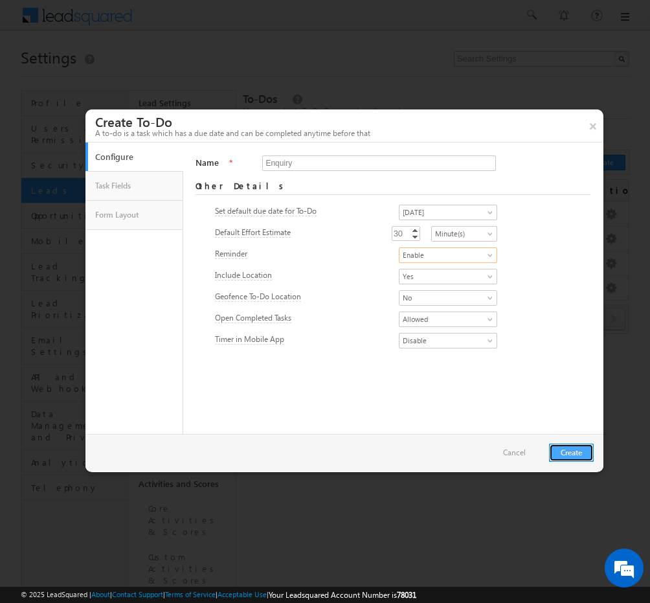
click at [570, 452] on button "Create" at bounding box center [571, 452] width 45 height 18
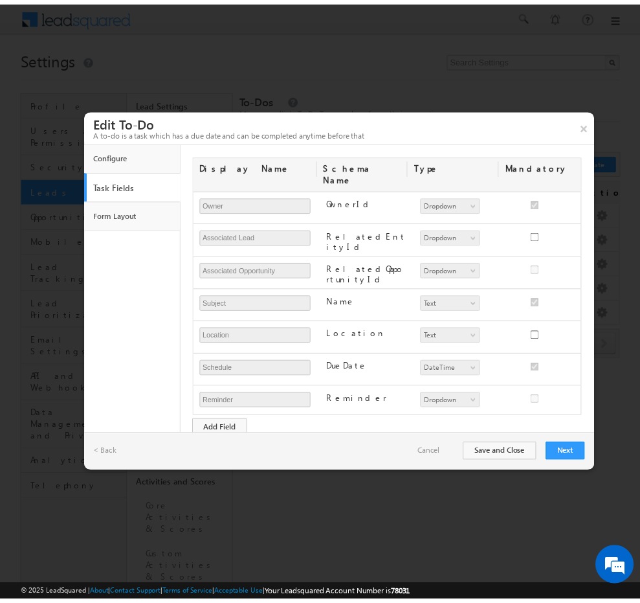
scroll to position [125, 0]
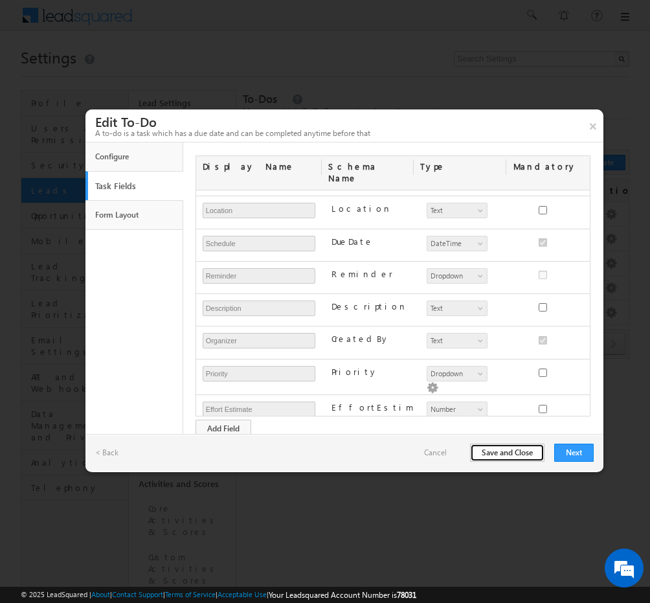
click at [526, 450] on button "Save and Close" at bounding box center [507, 452] width 74 height 18
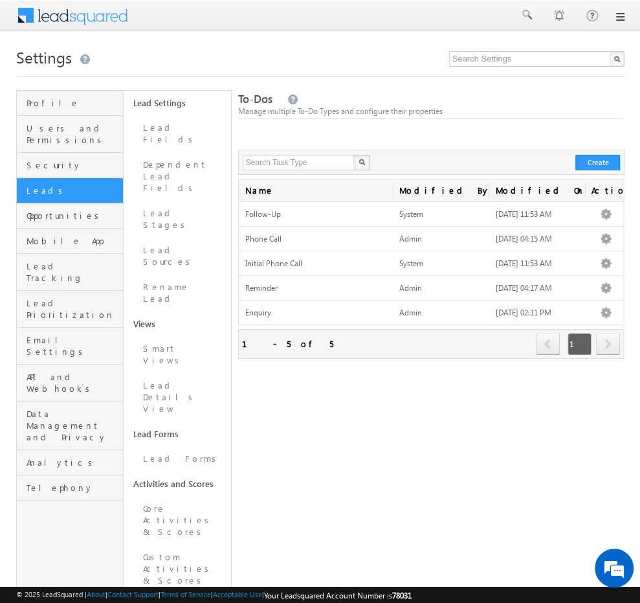
click at [617, 21] on link at bounding box center [619, 17] width 10 height 10
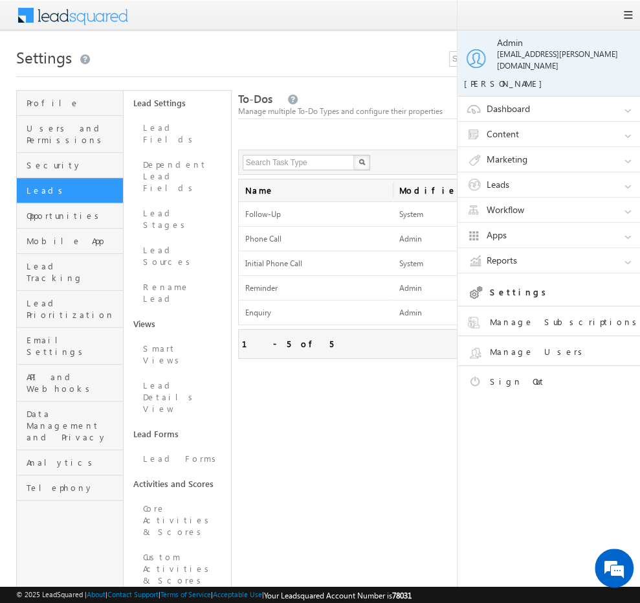
click at [623, 203] on link "Workflow" at bounding box center [555, 209] width 194 height 25
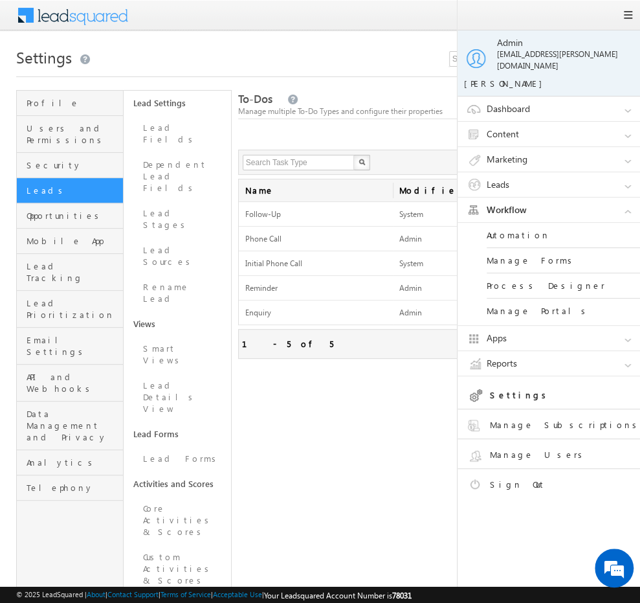
click at [531, 225] on link "Automation" at bounding box center [564, 235] width 155 height 25
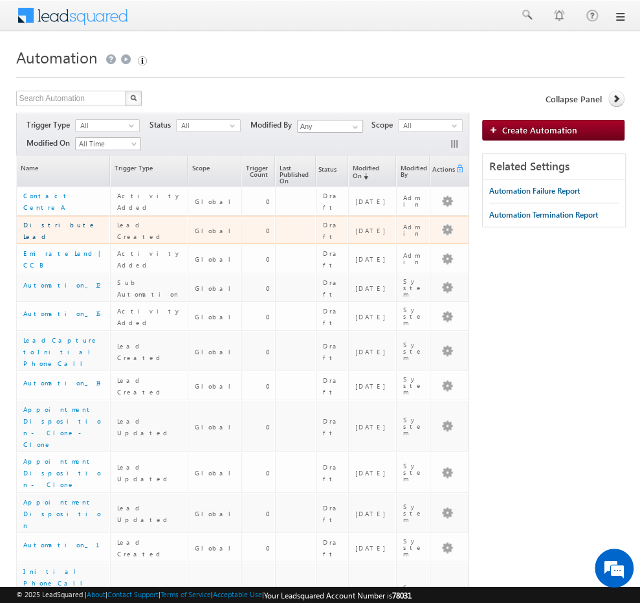
click at [52, 228] on link "Distribute Lead" at bounding box center [59, 230] width 73 height 19
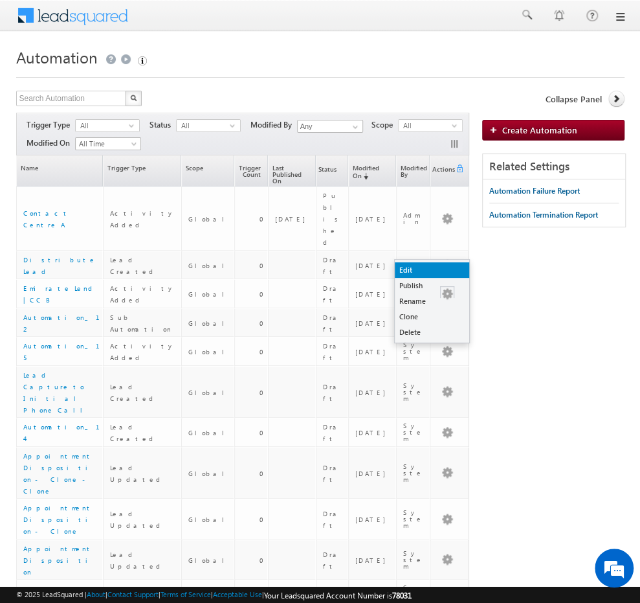
click at [431, 272] on link "Edit" at bounding box center [432, 270] width 74 height 16
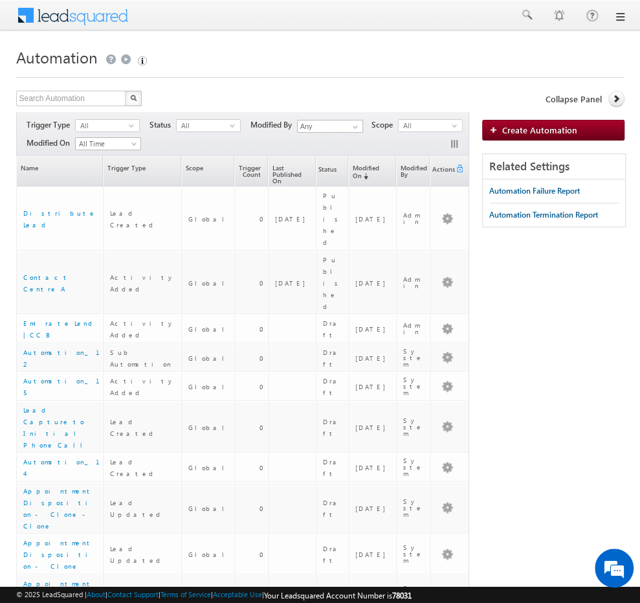
click at [616, 10] on div at bounding box center [320, 16] width 608 height 32
click at [619, 14] on link at bounding box center [619, 17] width 10 height 10
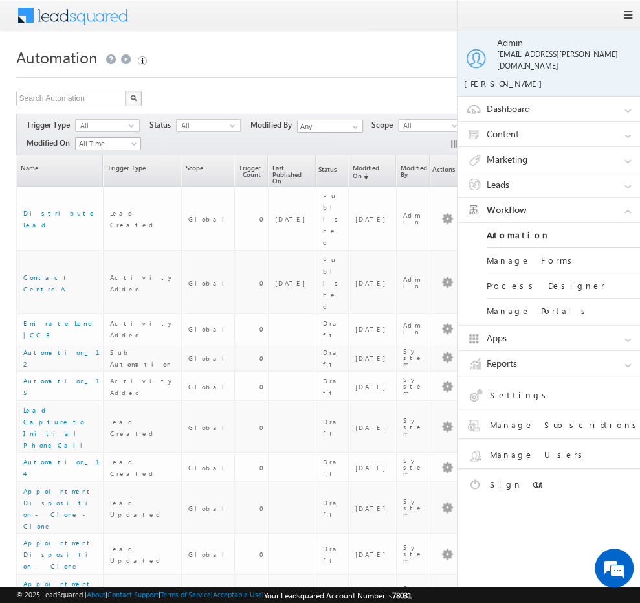
click at [501, 386] on link "Settings" at bounding box center [559, 397] width 184 height 23
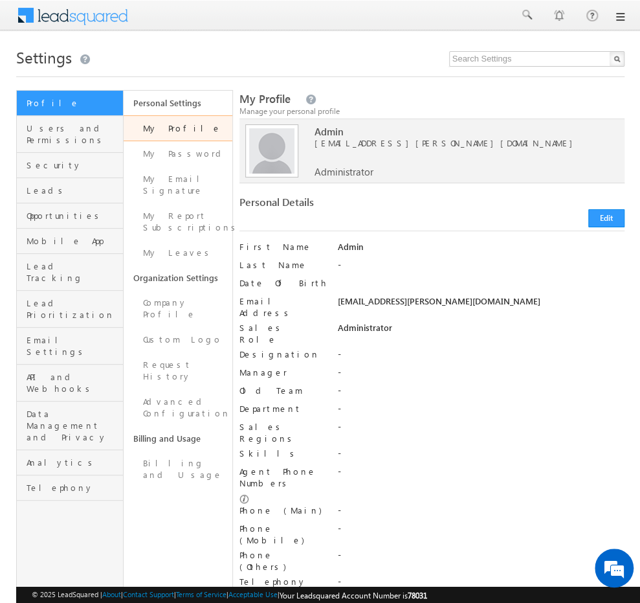
click at [621, 19] on link at bounding box center [619, 17] width 10 height 10
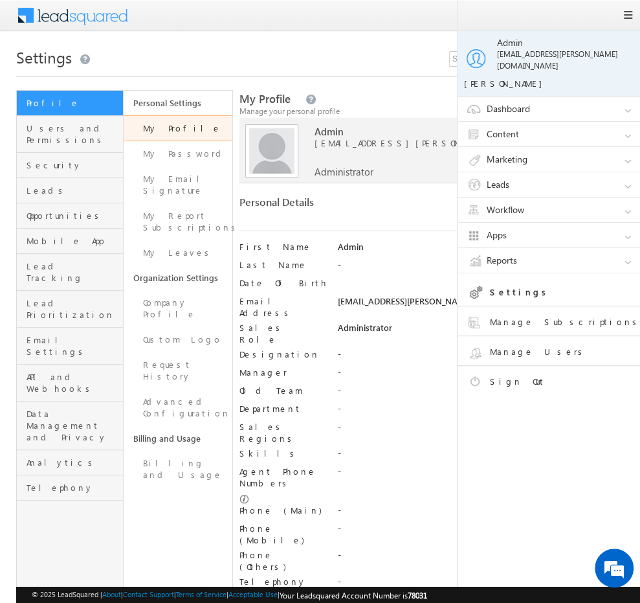
click at [617, 197] on link "Workflow" at bounding box center [555, 209] width 194 height 25
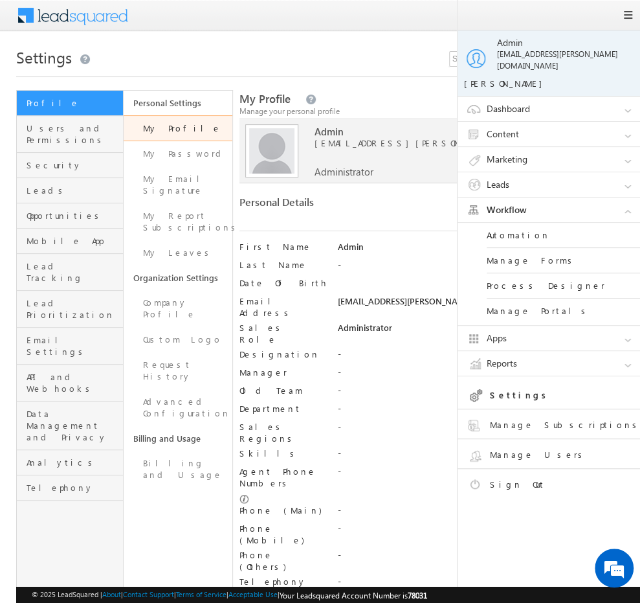
click at [516, 223] on link "Automation" at bounding box center [564, 235] width 155 height 25
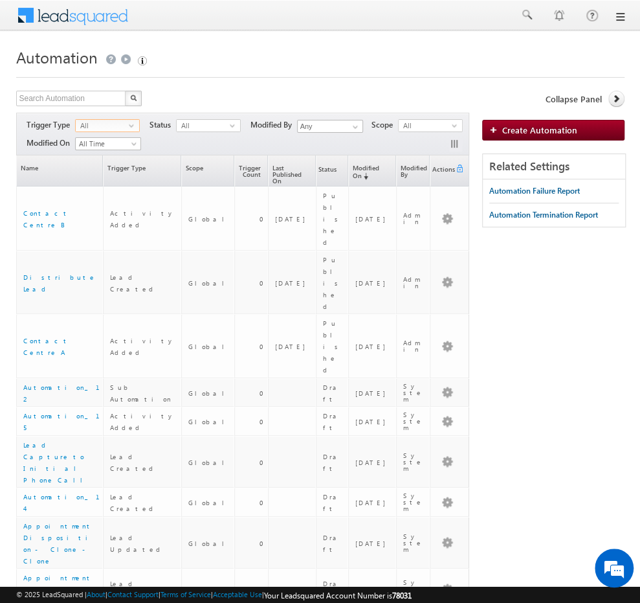
click at [124, 121] on span "All" at bounding box center [102, 126] width 53 height 12
click at [201, 140] on div "Trigger Type All select Status All select -1 Modified By Any Any Scope All sele…" at bounding box center [243, 134] width 454 height 43
click at [457, 123] on span "select" at bounding box center [457, 125] width 10 height 6
click at [419, 150] on li "Global" at bounding box center [431, 150] width 63 height 13
click at [451, 126] on span "Global" at bounding box center [425, 126] width 53 height 12
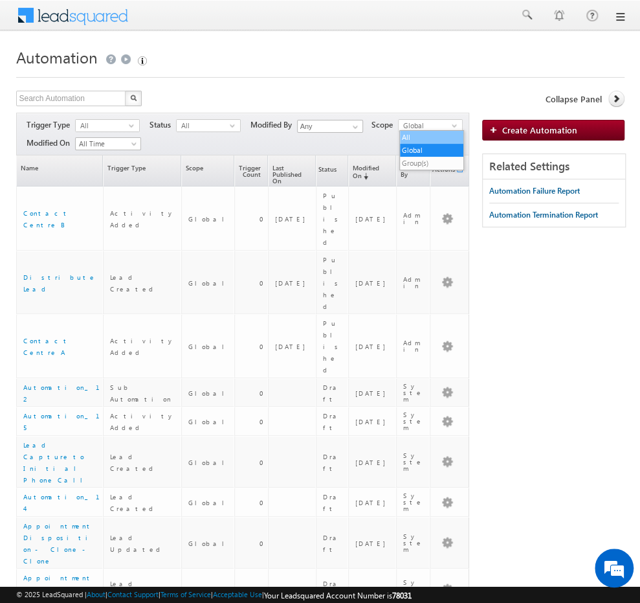
click at [425, 139] on li "All" at bounding box center [431, 137] width 63 height 13
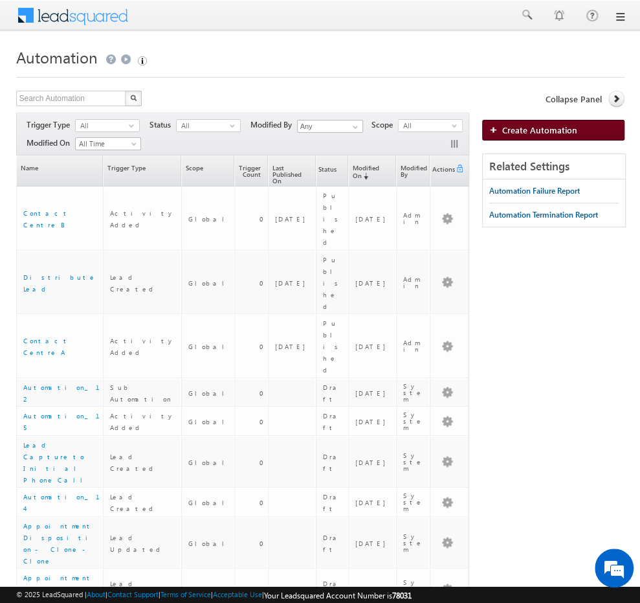
click at [543, 129] on span "Create Automation" at bounding box center [539, 129] width 75 height 11
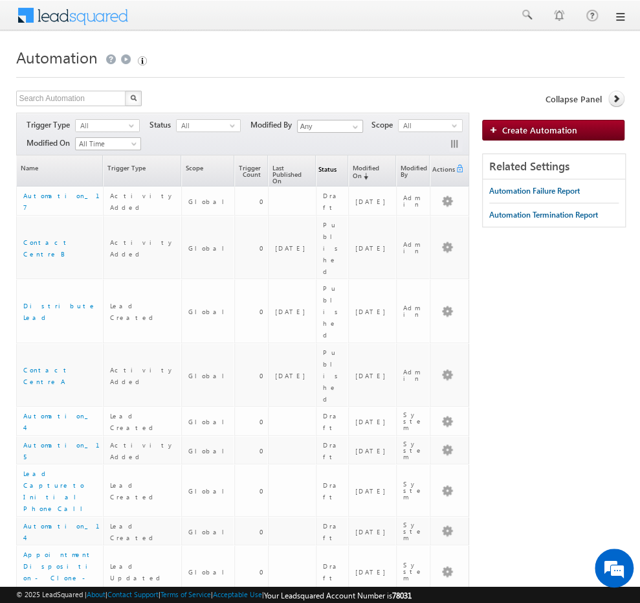
click at [316, 170] on span "Status" at bounding box center [326, 171] width 20 height 28
click at [316, 169] on span "Status" at bounding box center [326, 171] width 20 height 28
click at [213, 121] on span "All" at bounding box center [203, 126] width 53 height 12
click at [201, 159] on li "Published" at bounding box center [208, 163] width 63 height 13
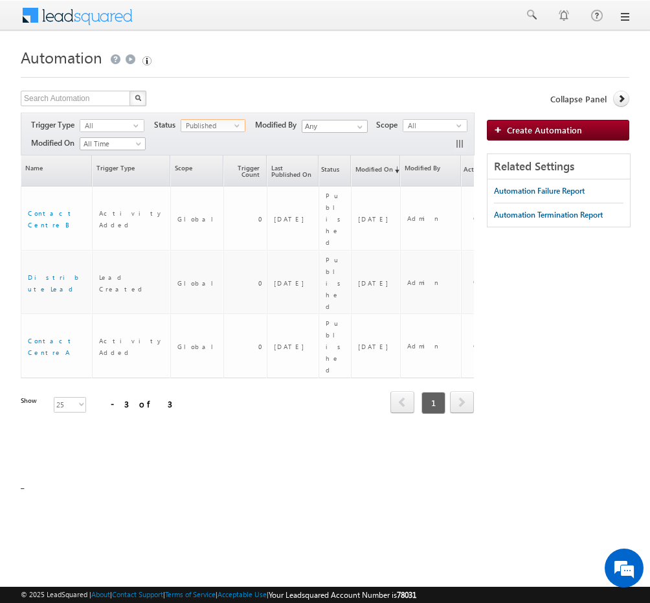
click at [230, 120] on span "Published" at bounding box center [207, 126] width 53 height 12
click at [235, 359] on div "Search Automation X 3 results found Actions Select rows to see actions Actions …" at bounding box center [247, 285] width 453 height 388
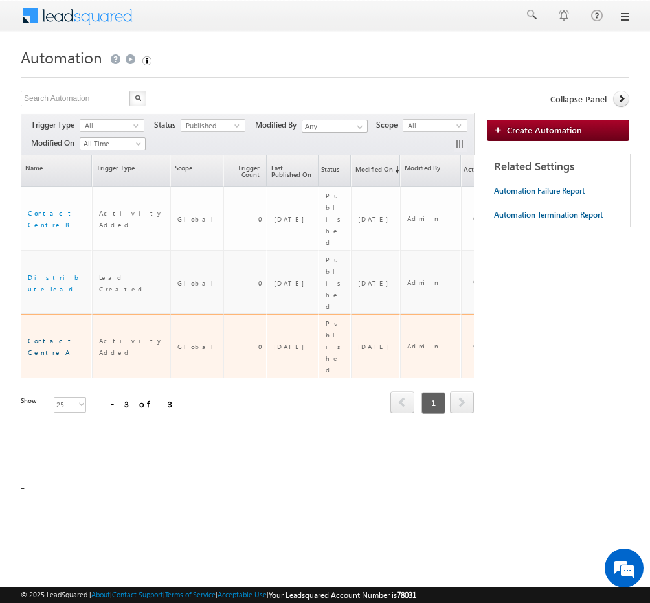
click at [62, 337] on link "Contact Centre A" at bounding box center [51, 346] width 47 height 19
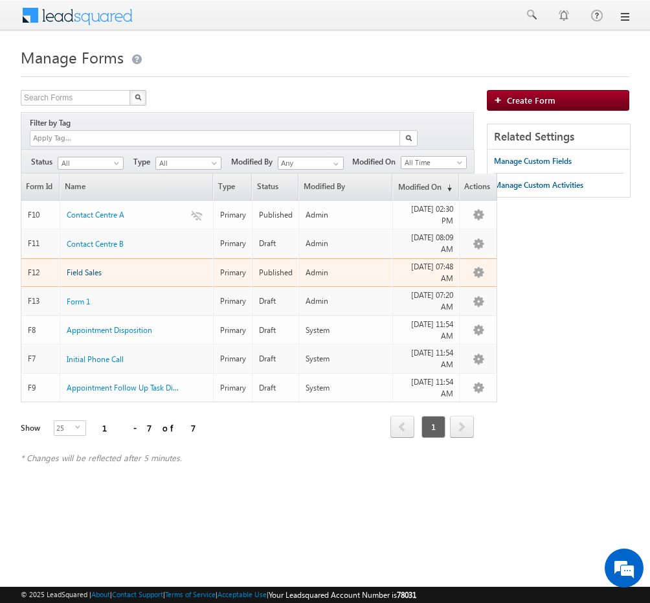
click at [91, 267] on span "Field Sales" at bounding box center [84, 272] width 35 height 10
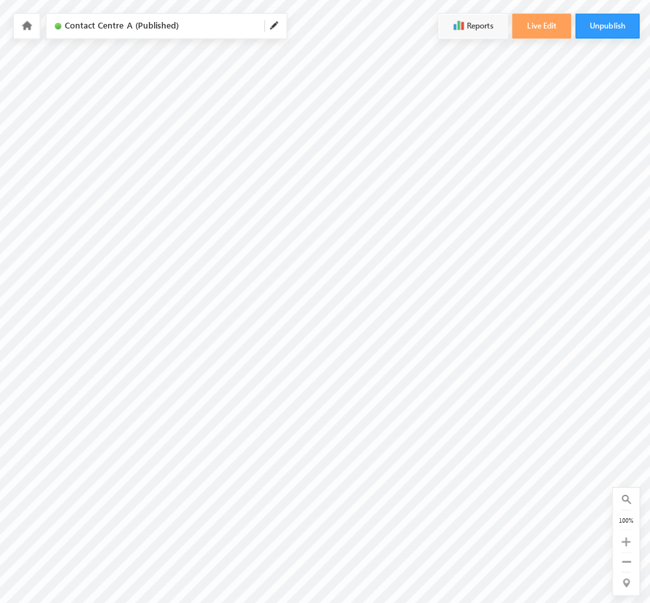
scroll to position [0, 273]
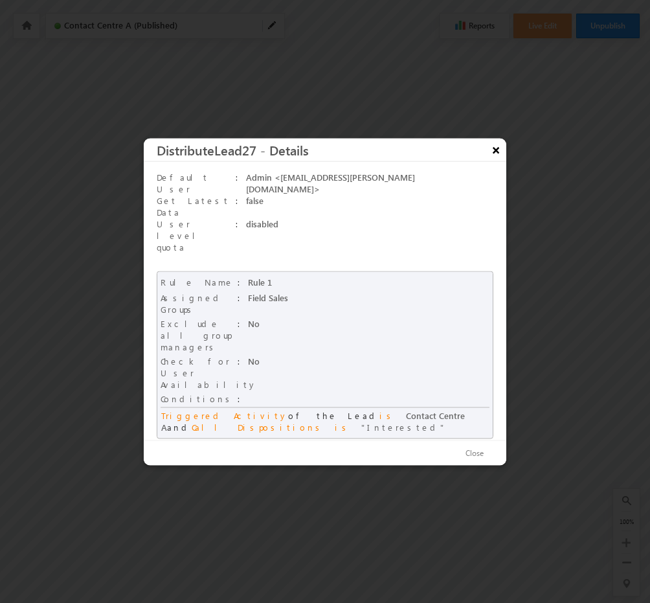
click at [493, 161] on button "×" at bounding box center [495, 149] width 21 height 23
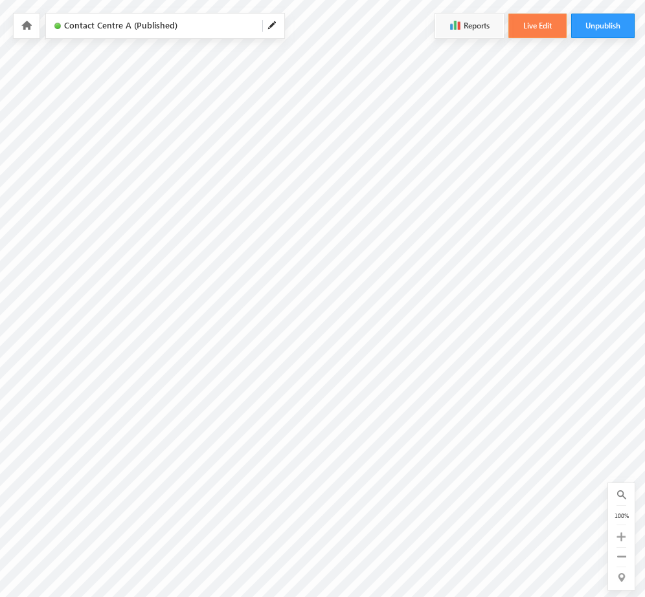
click at [546, 24] on button "Live Edit" at bounding box center [537, 26] width 58 height 25
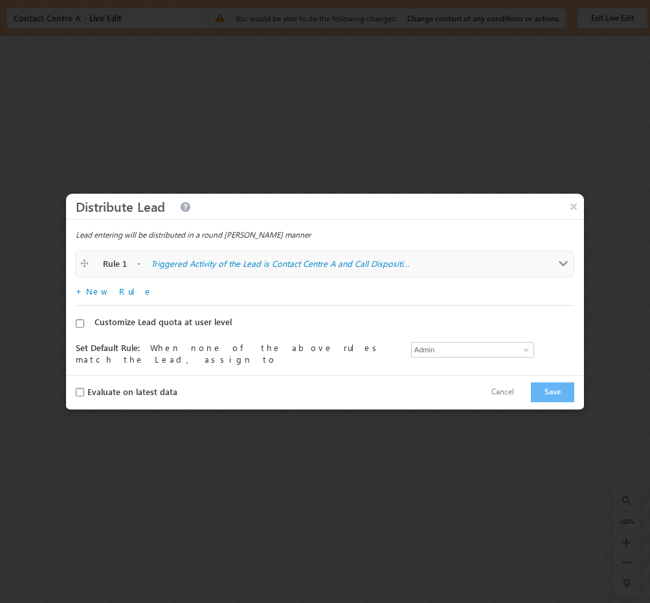
click at [561, 263] on span at bounding box center [564, 264] width 10 height 10
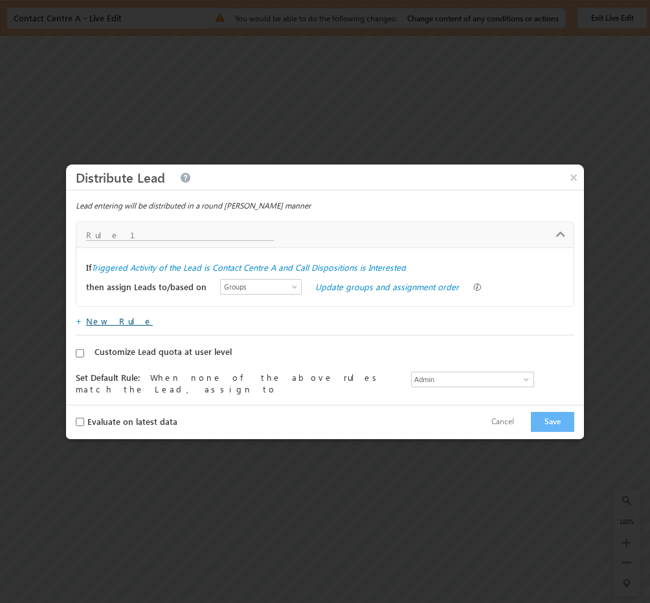
click at [109, 322] on link "New Rule" at bounding box center [119, 320] width 67 height 11
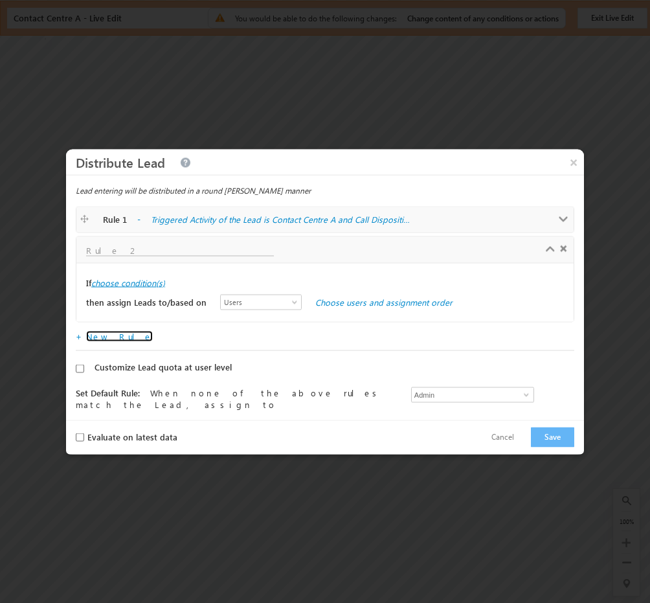
click at [139, 283] on label "choose condition(s)" at bounding box center [128, 282] width 74 height 12
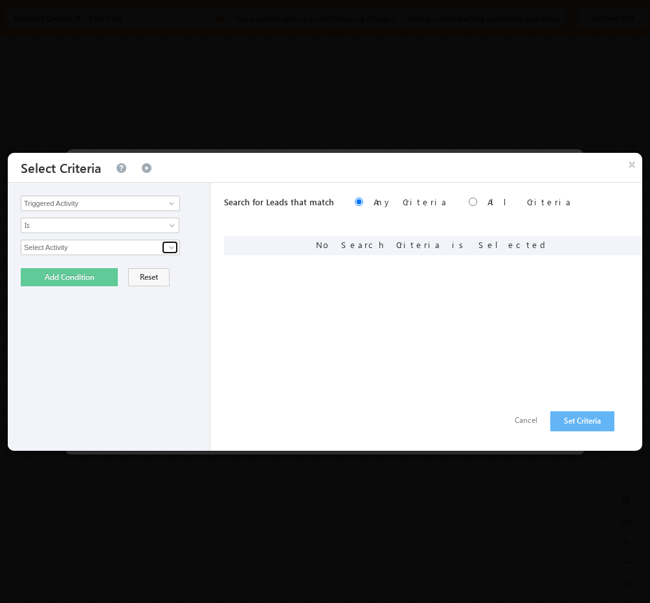
click at [169, 248] on span at bounding box center [171, 247] width 10 height 10
click at [85, 274] on link "Contact Centre A" at bounding box center [100, 274] width 159 height 15
type input "Contact Centre A"
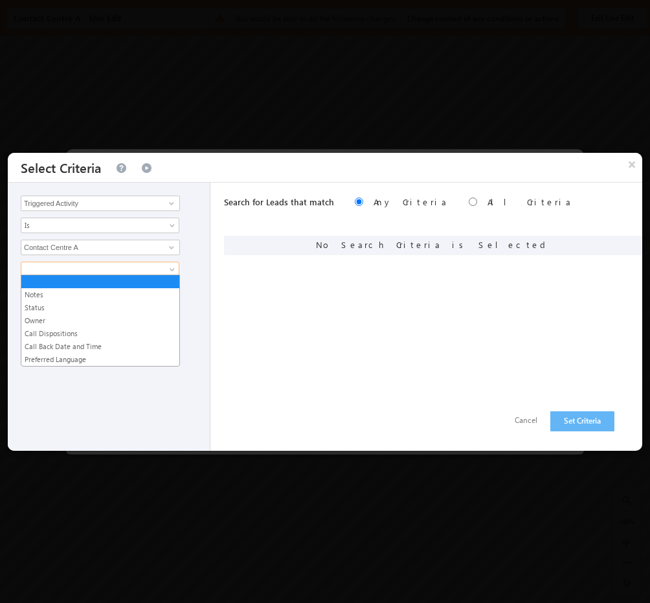
click at [174, 267] on span at bounding box center [173, 272] width 10 height 10
click at [75, 331] on link "Call Dispositions" at bounding box center [100, 334] width 158 height 12
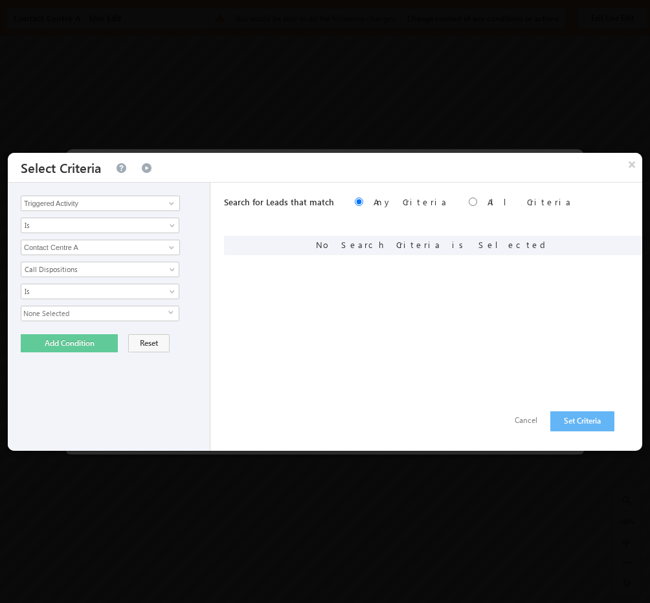
click at [124, 307] on span "None Selected" at bounding box center [94, 313] width 147 height 14
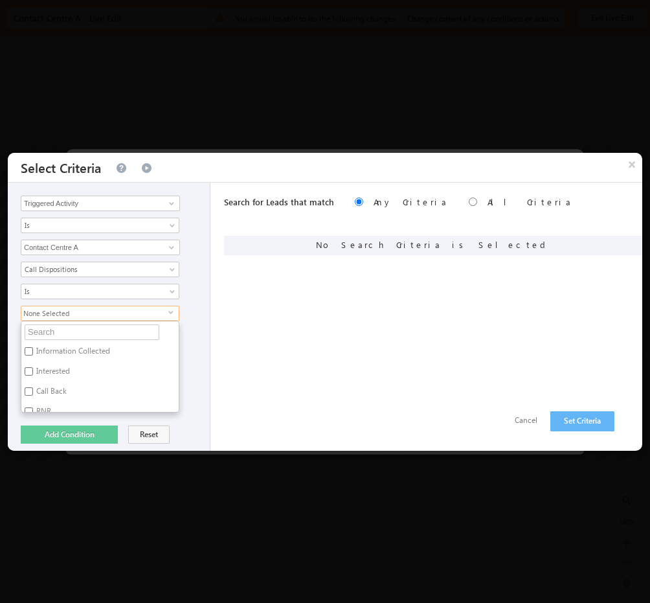
click at [69, 371] on label "Interested" at bounding box center [51, 373] width 61 height 20
click at [33, 371] on input "Interested" at bounding box center [29, 371] width 8 height 8
checkbox input "true"
click at [189, 346] on div "Interested select Information Collected Interested Call Back RNR Switched Off U…" at bounding box center [112, 358] width 183 height 107
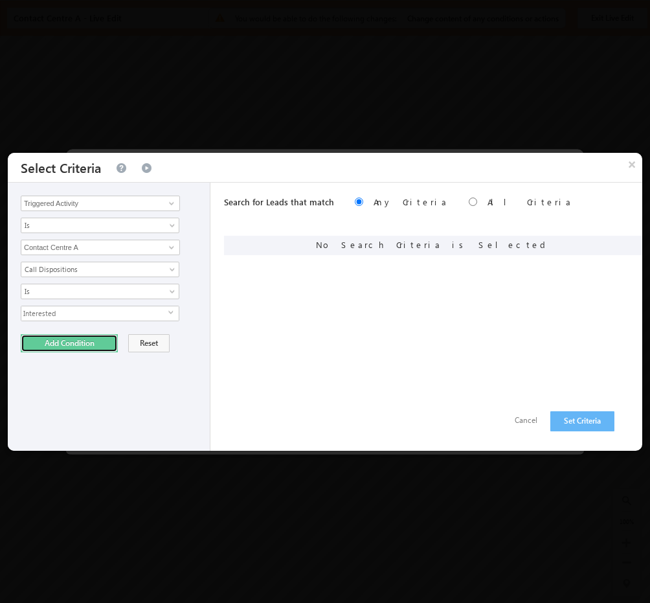
click at [83, 344] on button "Add Condition" at bounding box center [69, 343] width 97 height 18
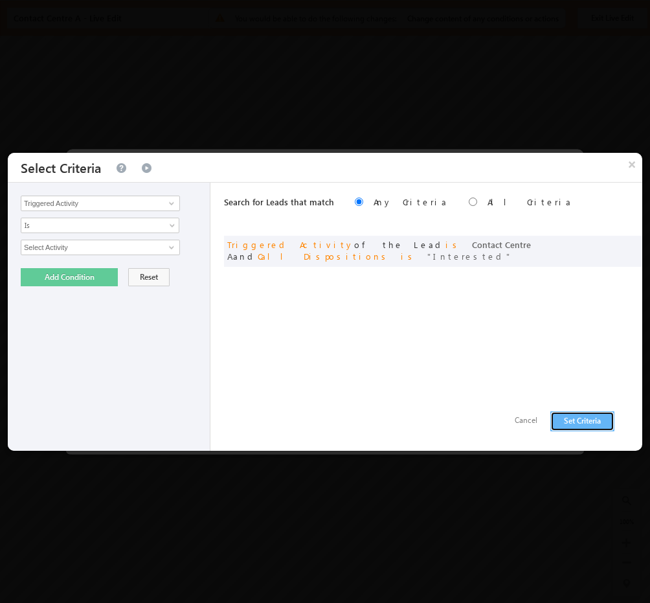
click at [561, 417] on button "Set Criteria" at bounding box center [582, 421] width 64 height 20
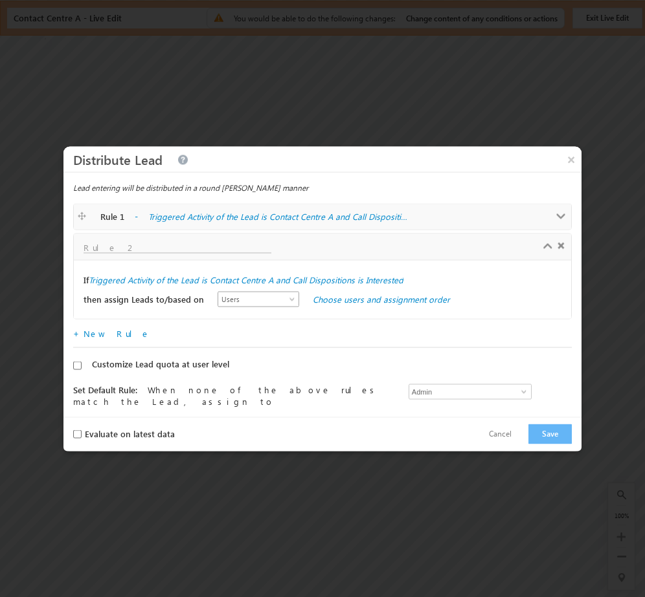
click at [257, 294] on span "Users" at bounding box center [255, 299] width 74 height 12
click at [239, 335] on link "User Properties" at bounding box center [246, 339] width 81 height 12
click at [335, 292] on div "then assign Leads to/based on Users Groups User Properties User Properties Choo…" at bounding box center [322, 298] width 478 height 19
click at [504, 429] on button "Cancel" at bounding box center [500, 434] width 49 height 19
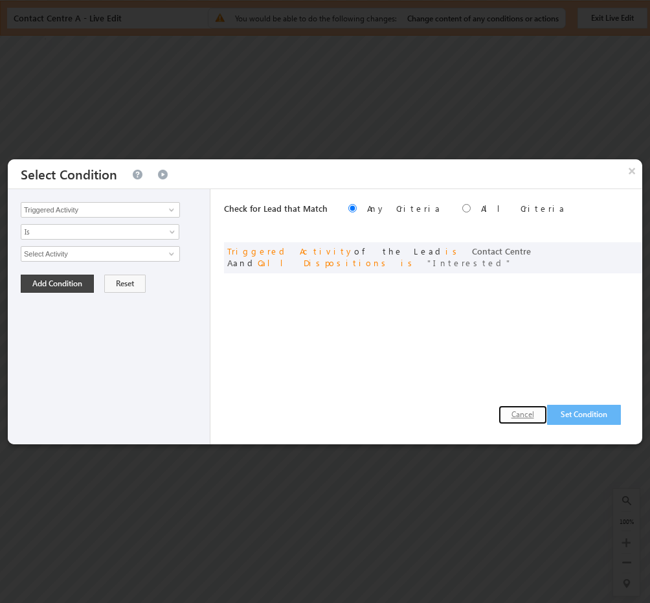
click at [523, 416] on button "Cancel" at bounding box center [522, 414] width 49 height 19
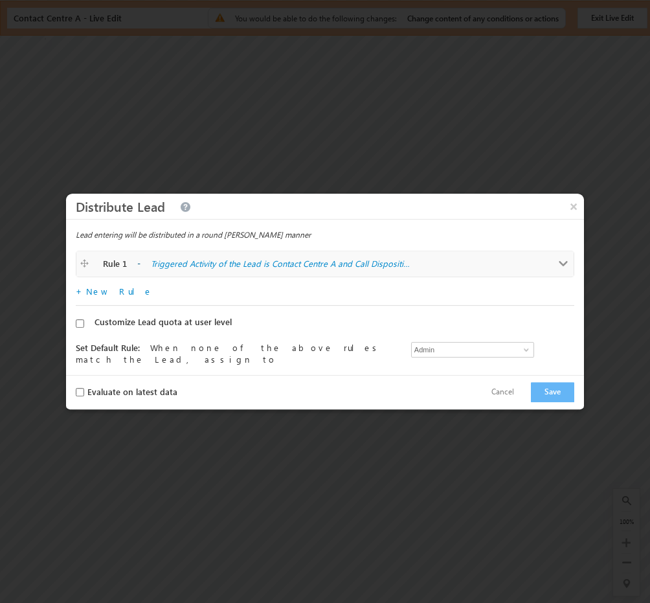
click at [546, 261] on div "Rule 1 - Triggered Activity of the Lead is Contact Centre A and Call Dispositio…" at bounding box center [325, 264] width 491 height 13
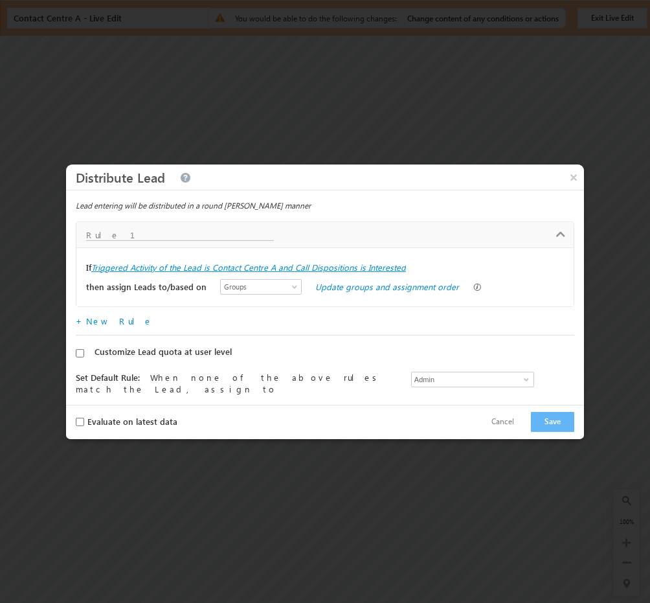
click at [278, 267] on label "Triggered Activity of the Lead is Contact Centre A and Call Dispositions is Int…" at bounding box center [248, 267] width 315 height 12
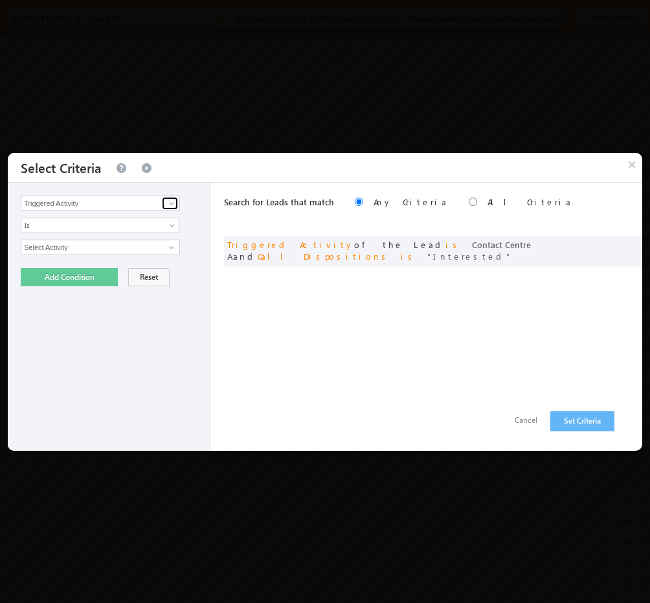
click at [173, 204] on span at bounding box center [171, 203] width 10 height 10
click at [93, 230] on link "Emirate" at bounding box center [100, 229] width 159 height 15
type input "Emirate"
click at [88, 245] on span "None Selected" at bounding box center [94, 247] width 147 height 14
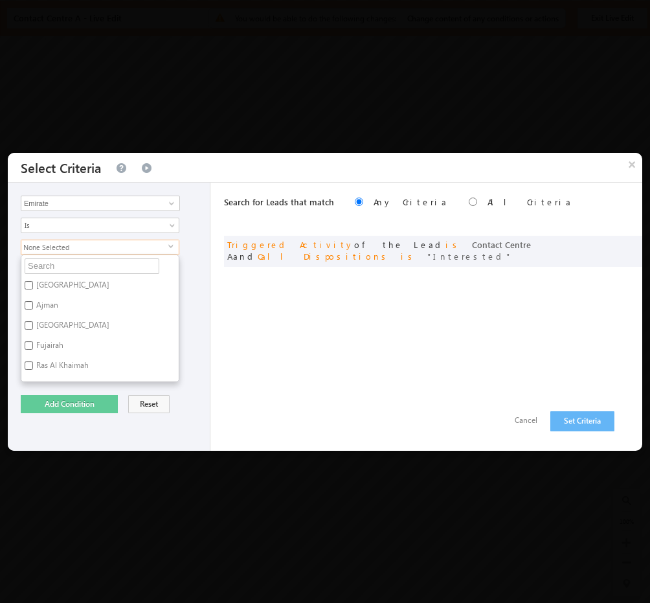
click at [197, 275] on div "None Selected select Abu Dhabi Ajman Dubai Fujairah Ras Al Khaimah Sharjah Umm …" at bounding box center [112, 310] width 183 height 142
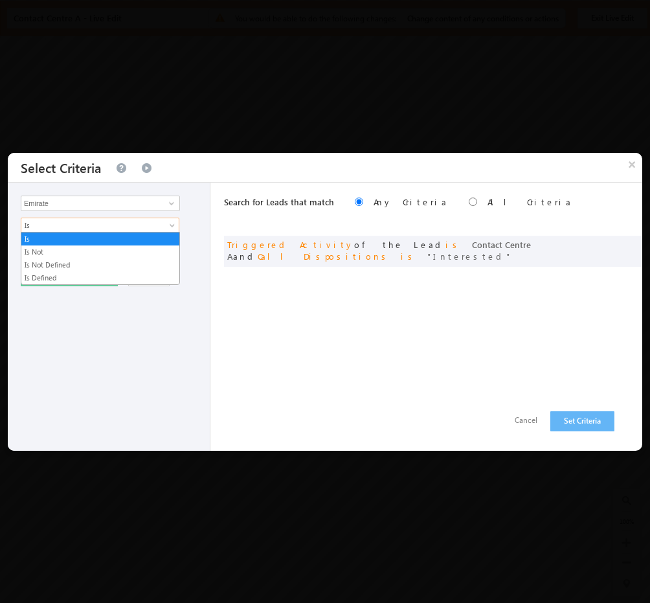
click at [170, 223] on span at bounding box center [173, 228] width 10 height 10
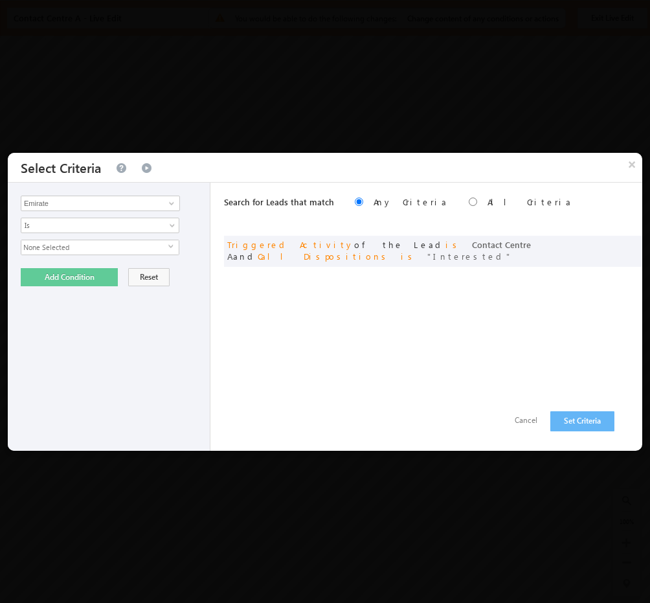
click at [194, 272] on div "Add Condition Reset" at bounding box center [112, 277] width 183 height 18
click at [612, 243] on span at bounding box center [615, 245] width 9 height 9
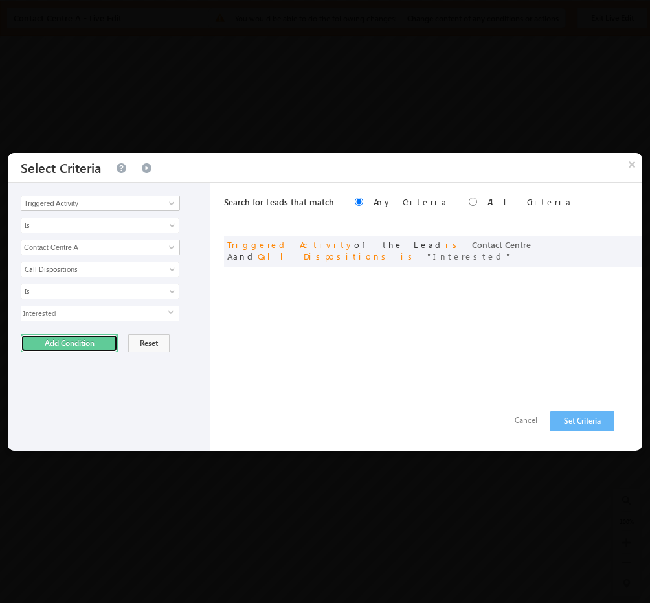
click at [102, 344] on button "Add Condition" at bounding box center [69, 343] width 97 height 18
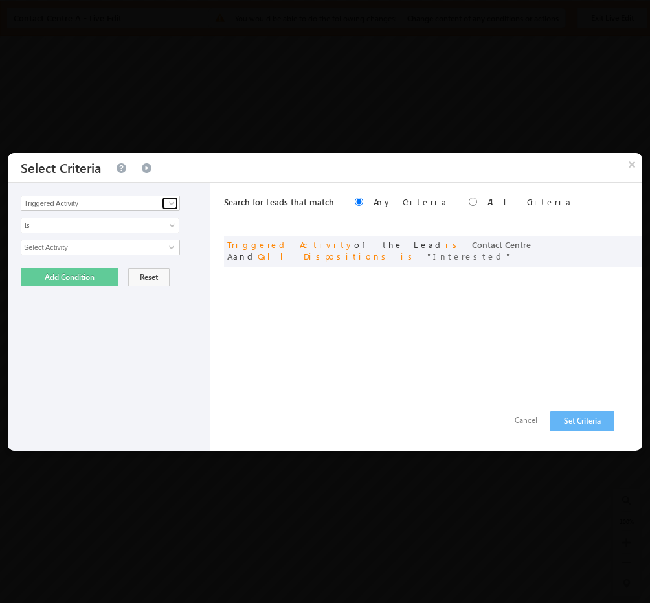
click at [169, 206] on span at bounding box center [171, 203] width 10 height 10
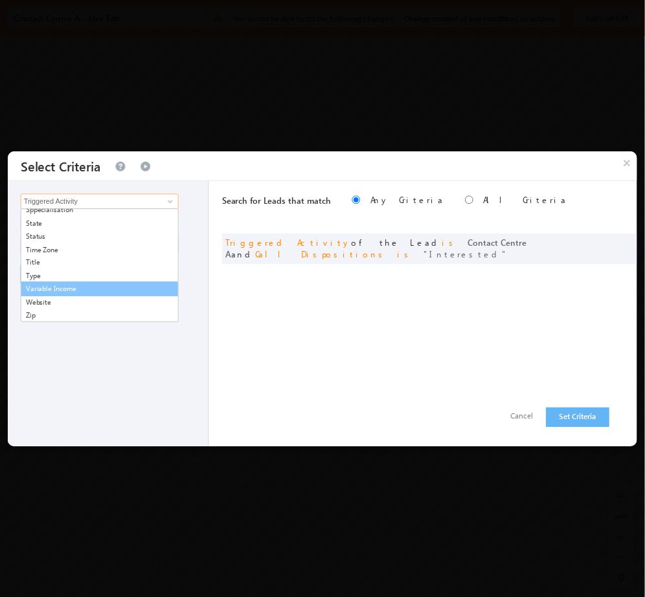
scroll to position [1278, 0]
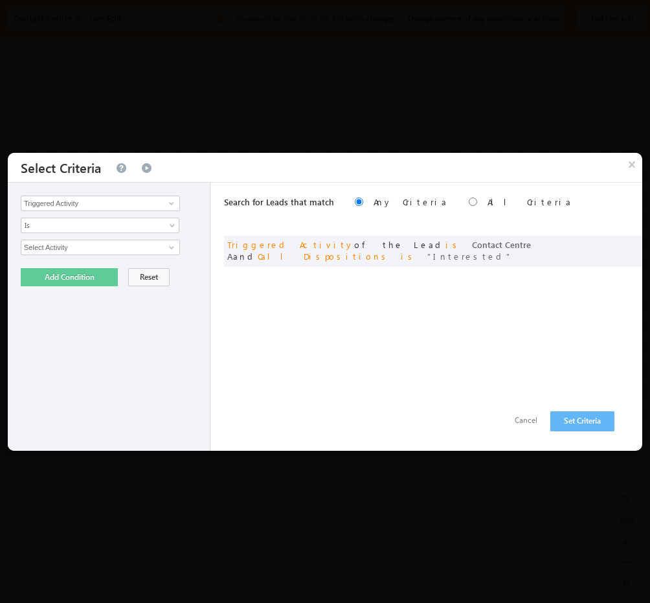
click at [224, 333] on div "Search for Leads that match Any Criteria All Criteria Note that the current tri…" at bounding box center [433, 317] width 418 height 268
click at [143, 249] on input "Select Activity" at bounding box center [100, 247] width 159 height 16
click at [167, 247] on span at bounding box center [171, 247] width 10 height 10
click at [75, 272] on link "Contact Centre A" at bounding box center [100, 274] width 159 height 15
type input "Contact Centre A"
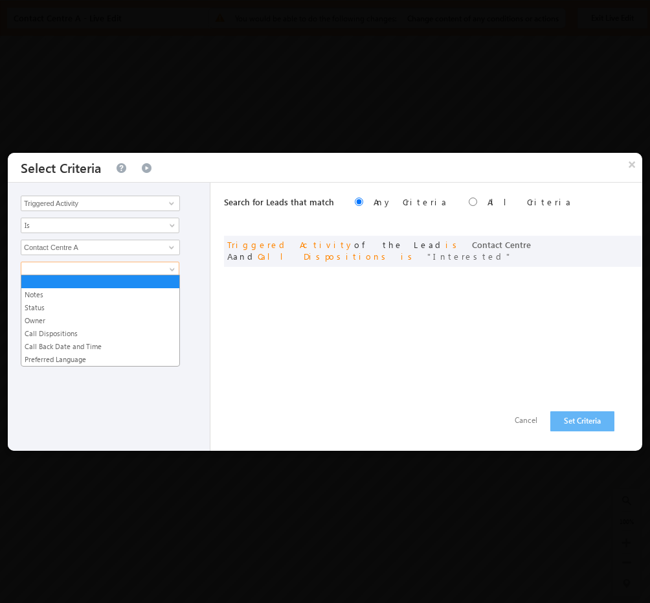
click at [110, 263] on span at bounding box center [91, 269] width 140 height 12
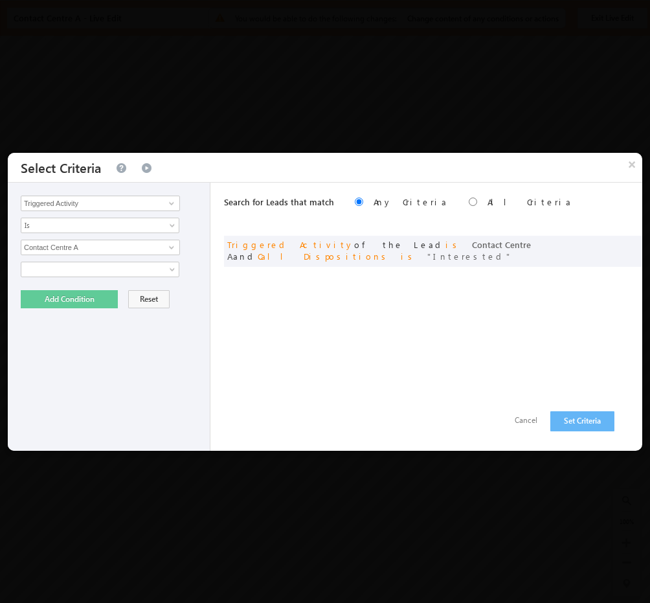
click at [226, 351] on div "Search for Leads that match Any Criteria All Criteria Note that the current tri…" at bounding box center [433, 317] width 418 height 268
click at [95, 293] on button "Add Condition" at bounding box center [69, 299] width 97 height 18
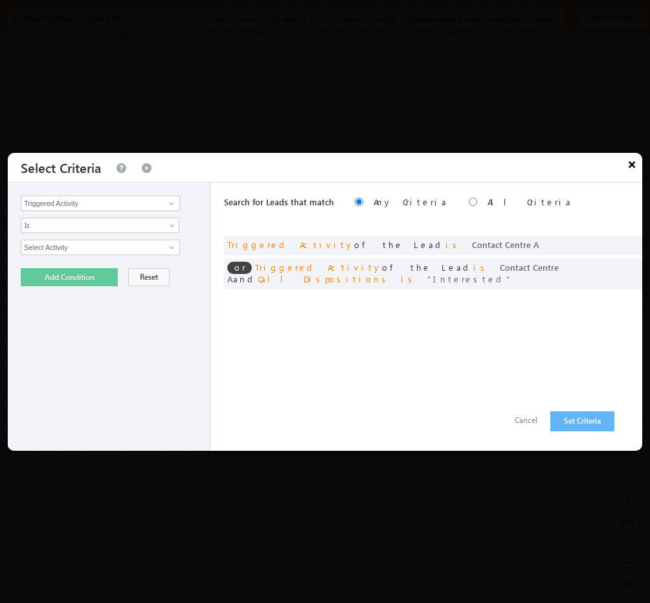
click at [629, 167] on button "×" at bounding box center [631, 164] width 21 height 23
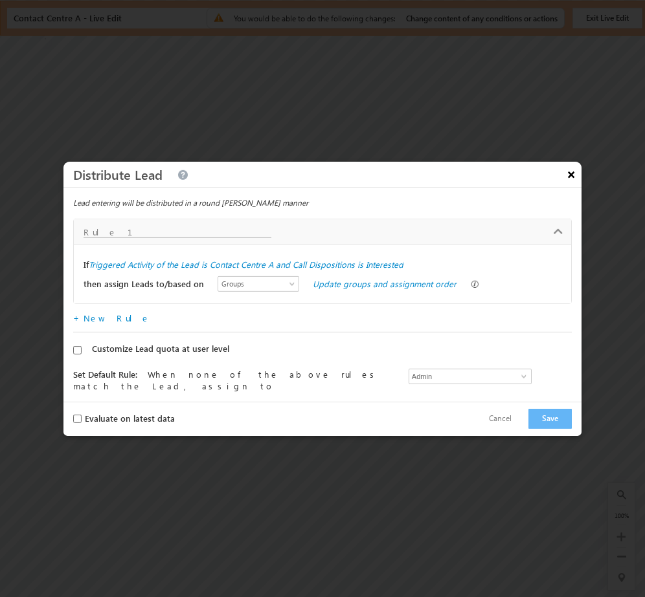
click at [568, 183] on button "×" at bounding box center [571, 173] width 21 height 23
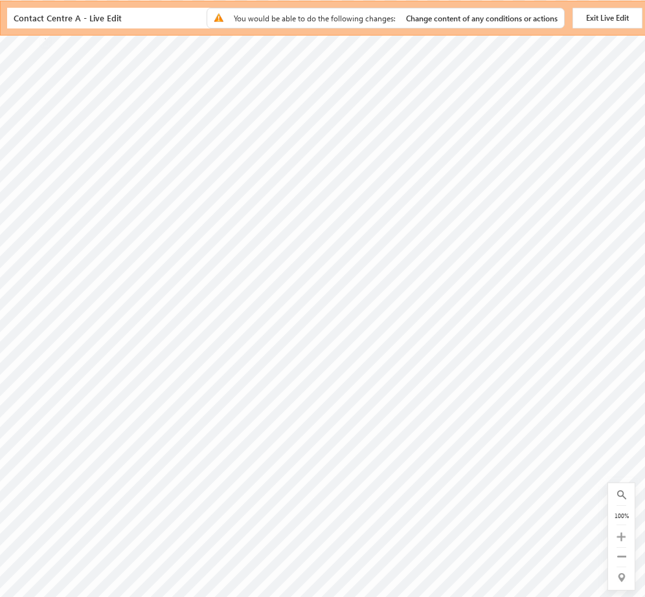
scroll to position [0, 361]
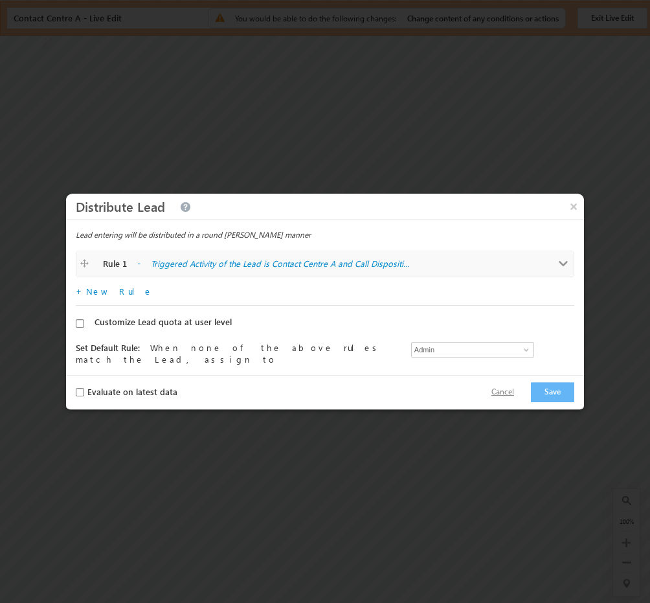
click at [521, 395] on button "Cancel" at bounding box center [502, 392] width 49 height 19
click at [177, 260] on label "Triggered Activity of the Lead is Contact Centre A and Call Dispositions is Int…" at bounding box center [280, 264] width 259 height 12
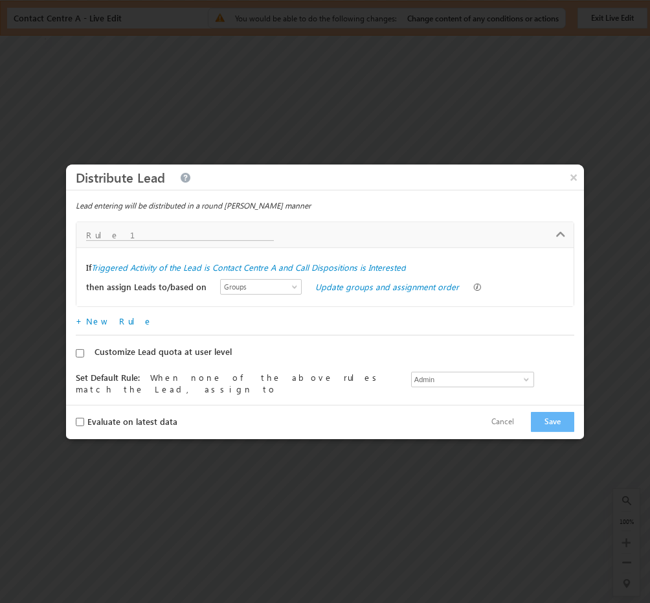
click at [144, 354] on label "Customize Lead quota at user level" at bounding box center [162, 352] width 137 height 12
click at [84, 354] on input "Customize Lead quota at user level" at bounding box center [80, 353] width 8 height 8
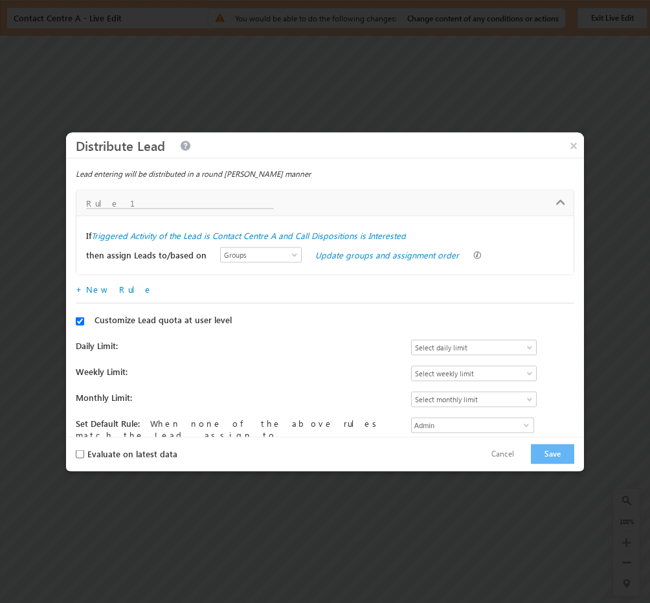
click at [149, 318] on label "Customize Lead quota at user level" at bounding box center [162, 319] width 137 height 12
click at [84, 318] on input "Customize Lead quota at user level" at bounding box center [80, 320] width 8 height 8
checkbox input "false"
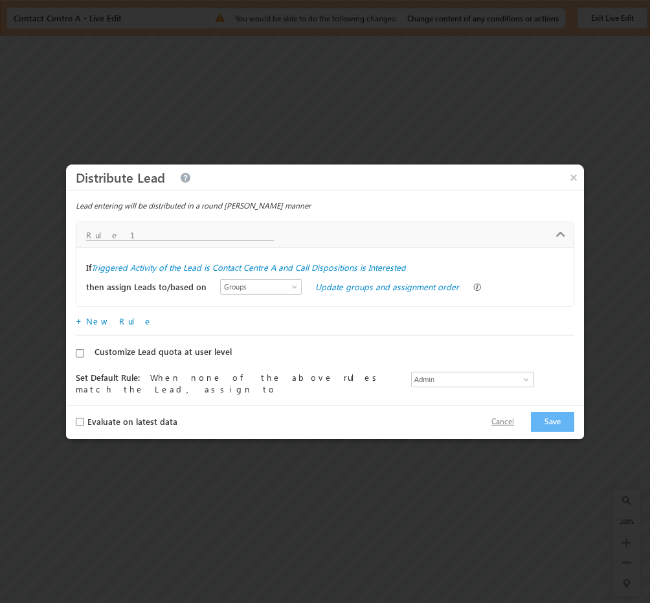
click at [506, 425] on button "Cancel" at bounding box center [502, 421] width 49 height 19
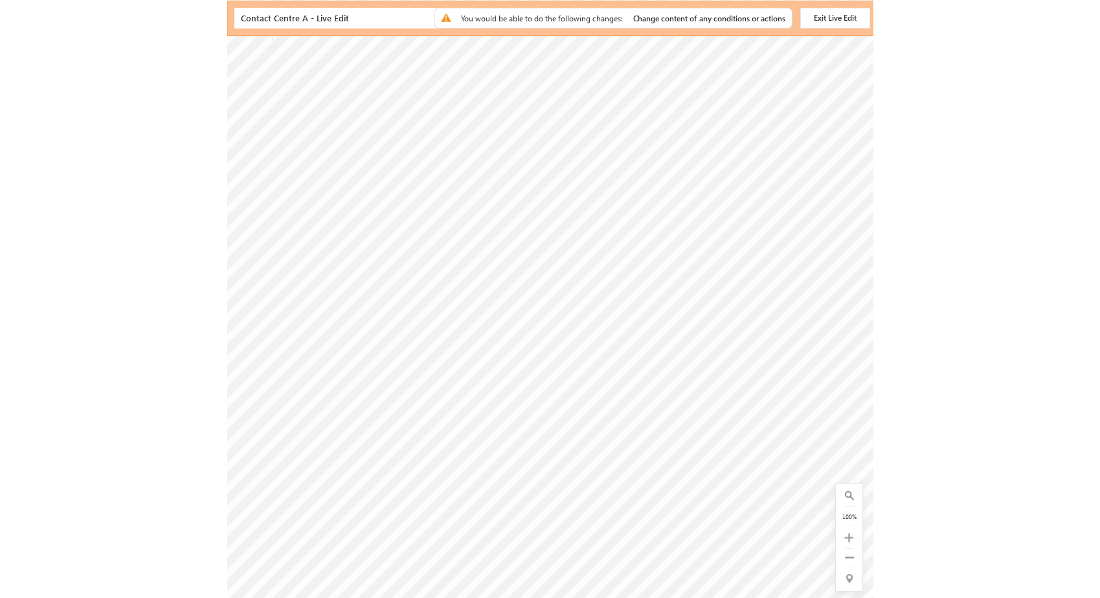
scroll to position [0, 0]
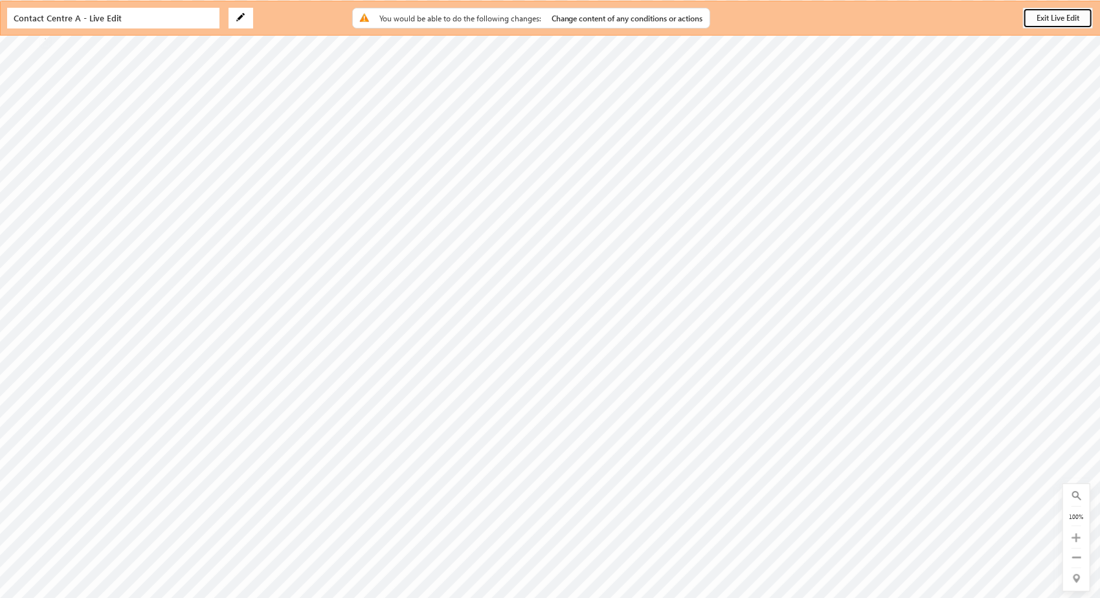
click at [649, 18] on button "Exit Live Edit" at bounding box center [1058, 18] width 70 height 21
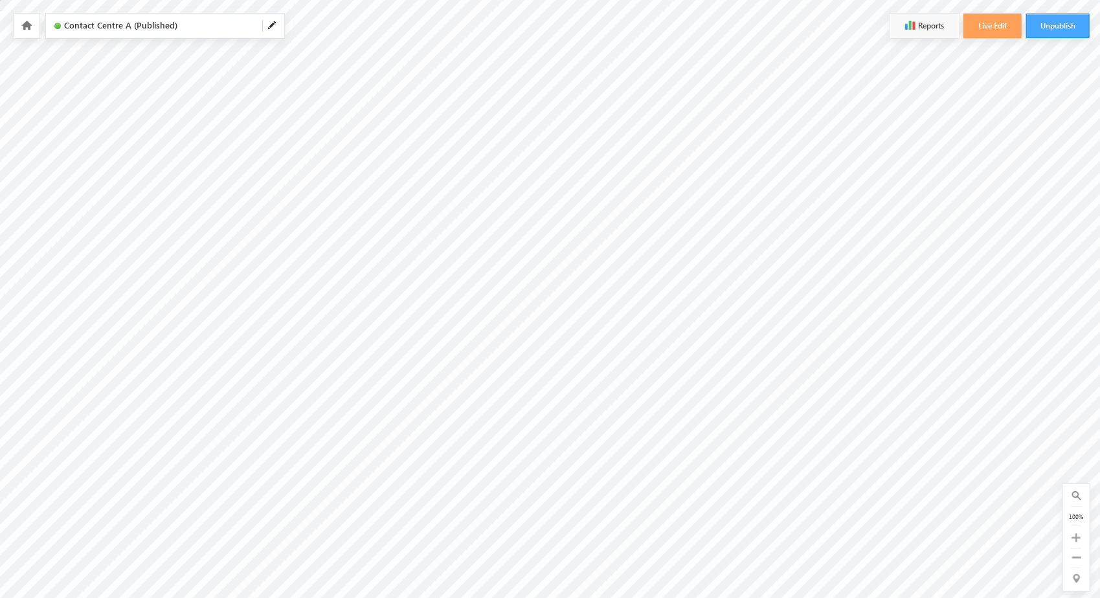
click at [649, 27] on button "Unpublish" at bounding box center [1057, 26] width 63 height 25
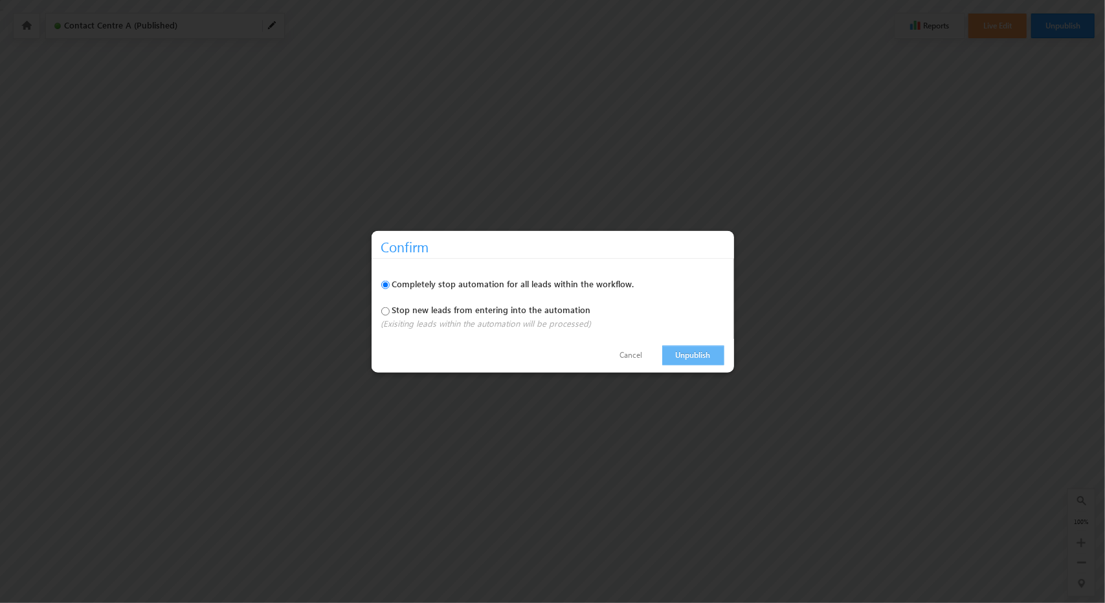
click at [649, 346] on link "Unpublish" at bounding box center [693, 355] width 62 height 20
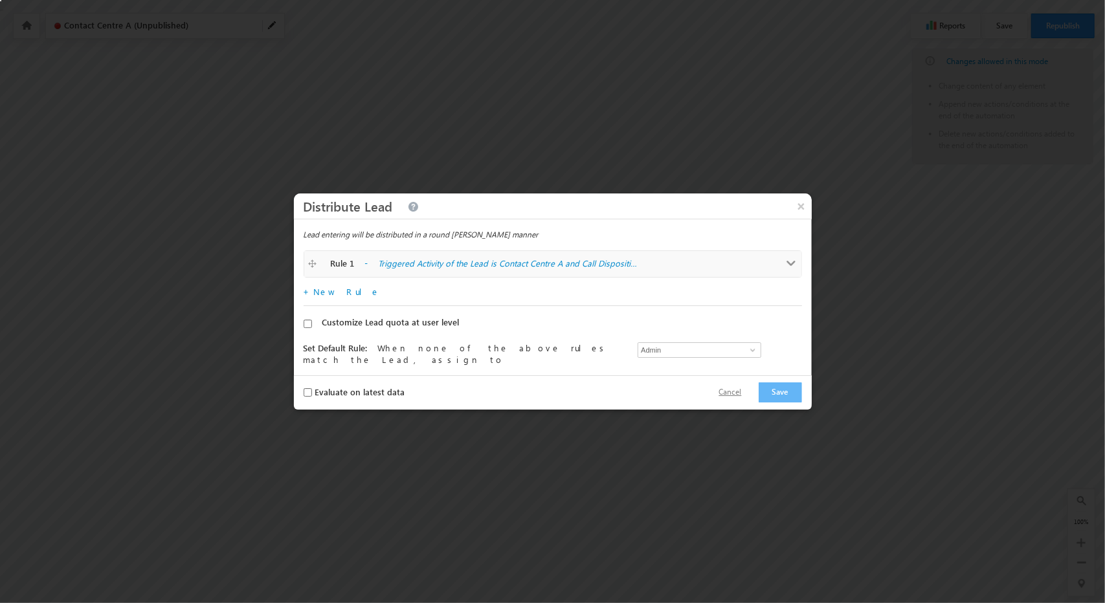
click at [736, 392] on button "Cancel" at bounding box center [730, 392] width 49 height 19
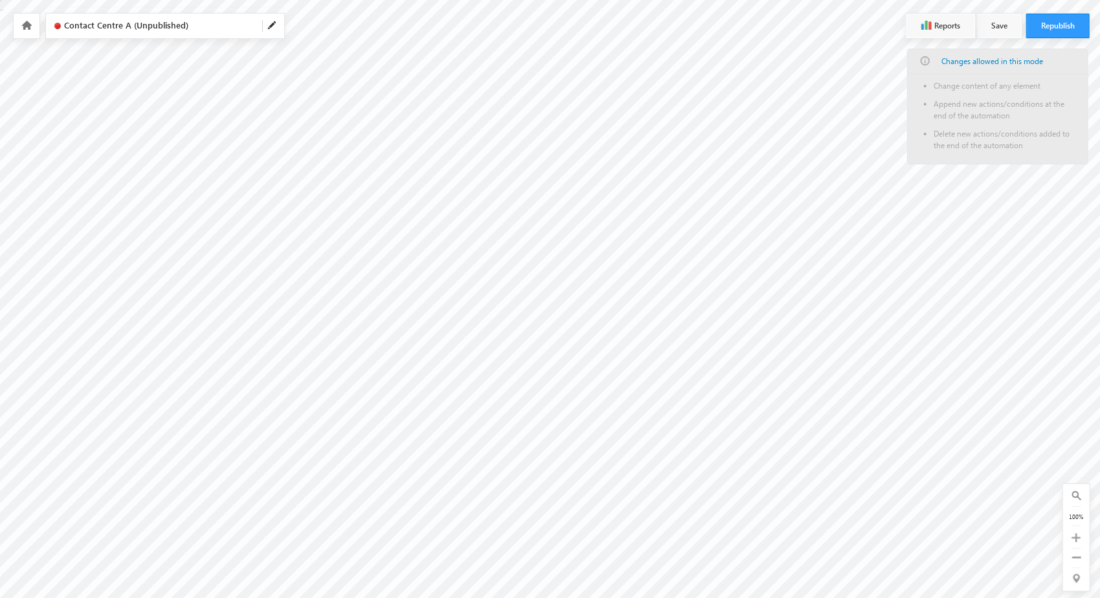
type input "Admin <[EMAIL_ADDRESS][PERSON_NAME][DOMAIN_NAME]>"
type input "About @{Lead:FirstName,}"
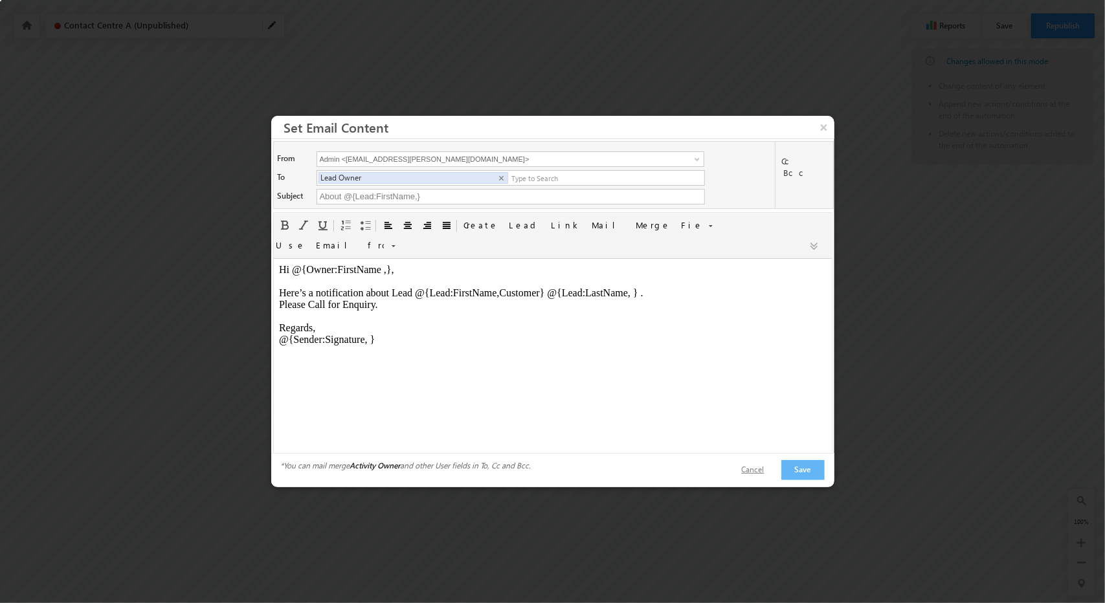
click at [770, 461] on button "Cancel" at bounding box center [753, 470] width 49 height 19
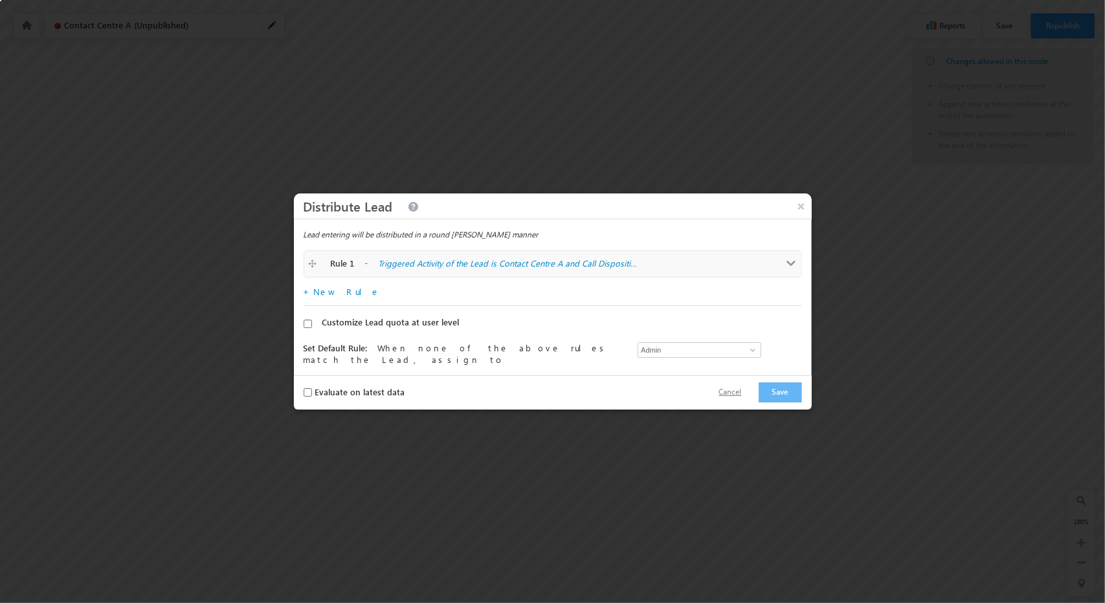
click at [747, 397] on button "Cancel" at bounding box center [730, 392] width 49 height 19
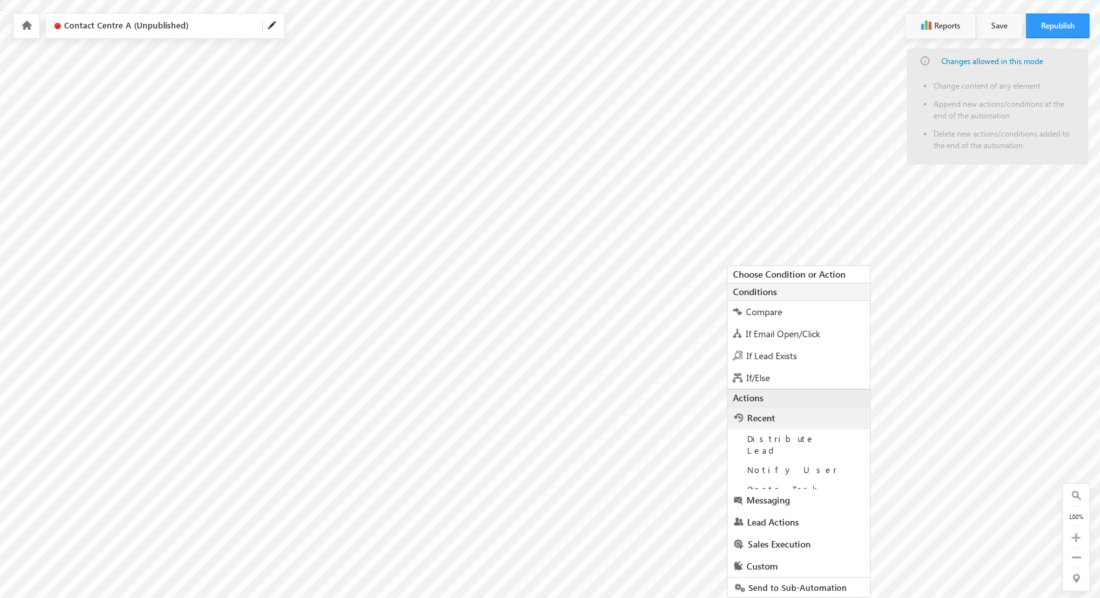
scroll to position [5, 0]
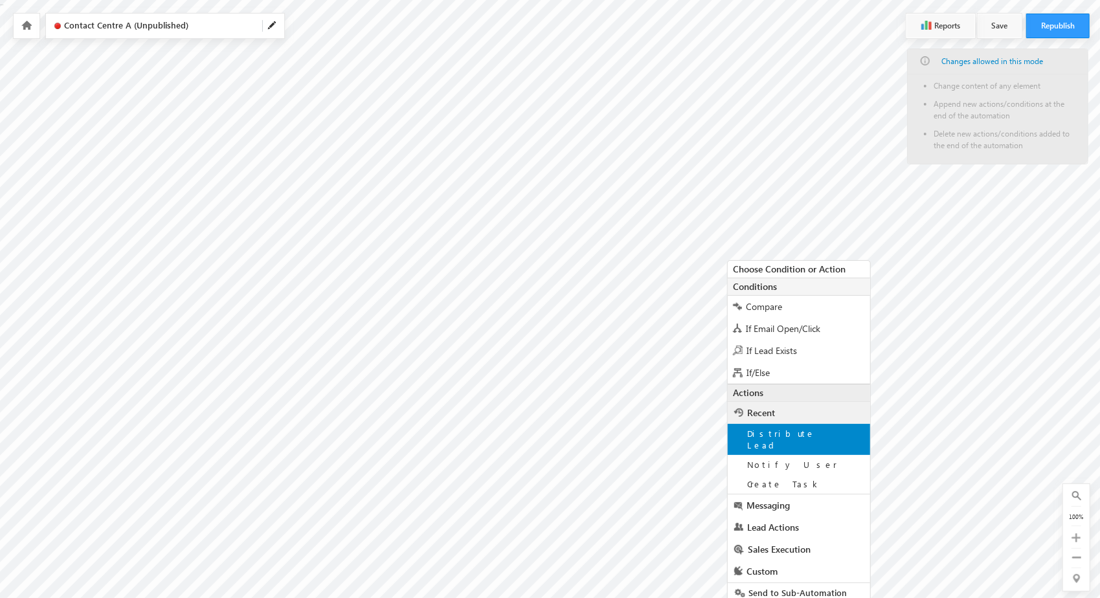
click at [792, 434] on span "Distribute Lead" at bounding box center [781, 439] width 68 height 23
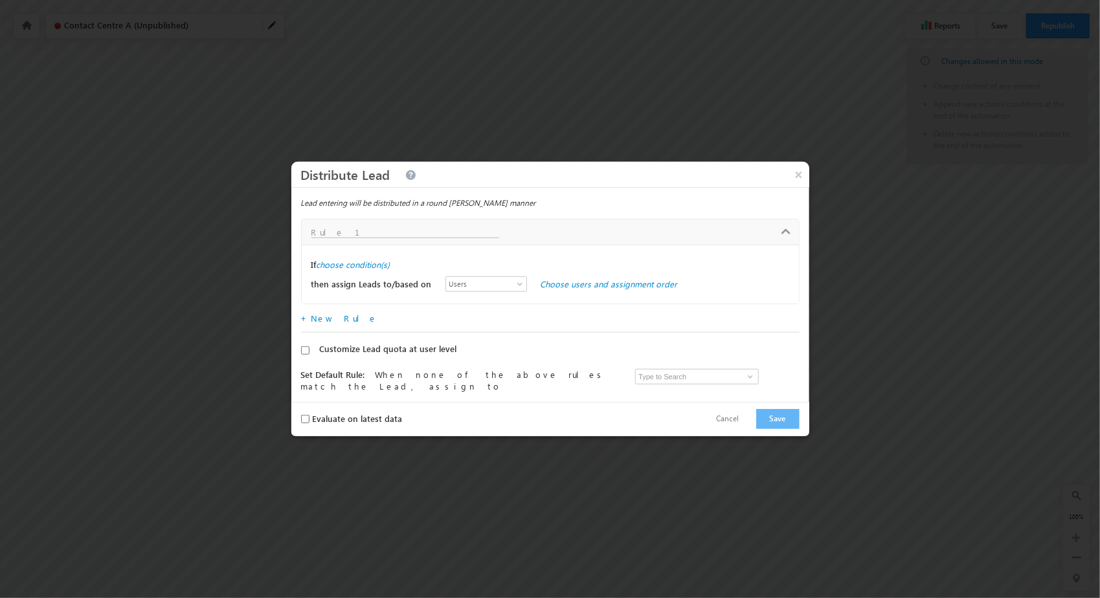
scroll to position [0, 0]
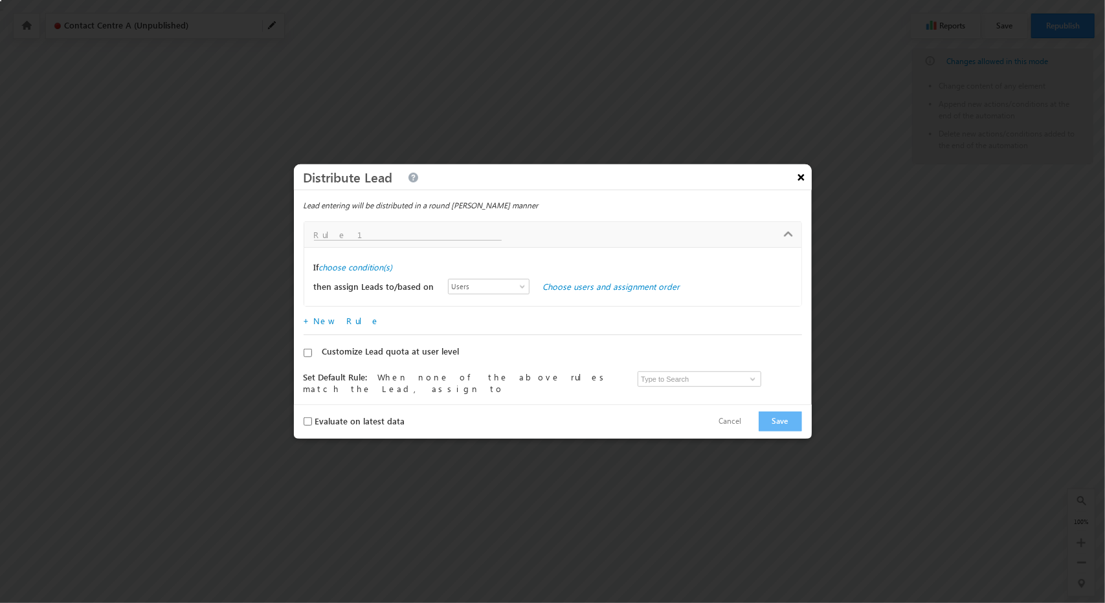
click at [803, 178] on button "×" at bounding box center [801, 177] width 21 height 23
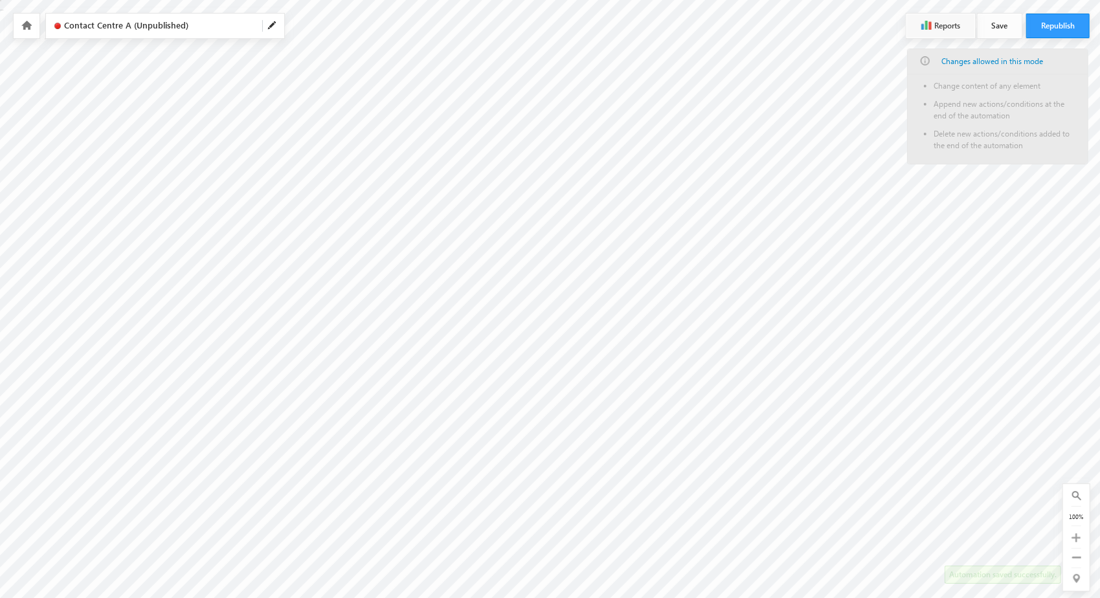
click at [1008, 28] on button "Save" at bounding box center [999, 26] width 44 height 25
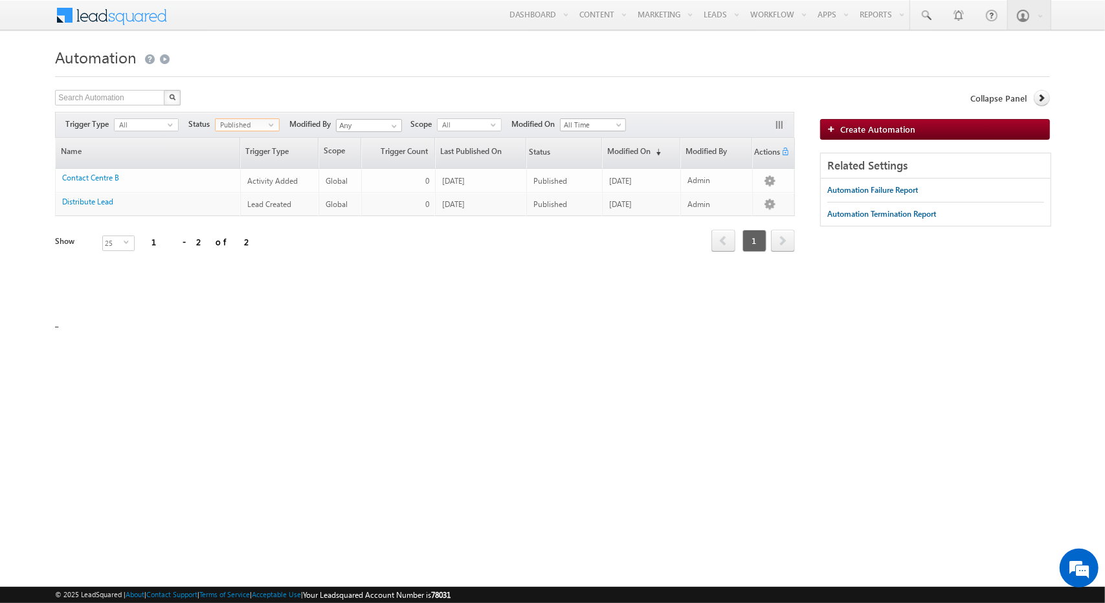
click at [245, 128] on span "Published" at bounding box center [242, 125] width 53 height 12
click at [236, 140] on li "All" at bounding box center [247, 137] width 63 height 13
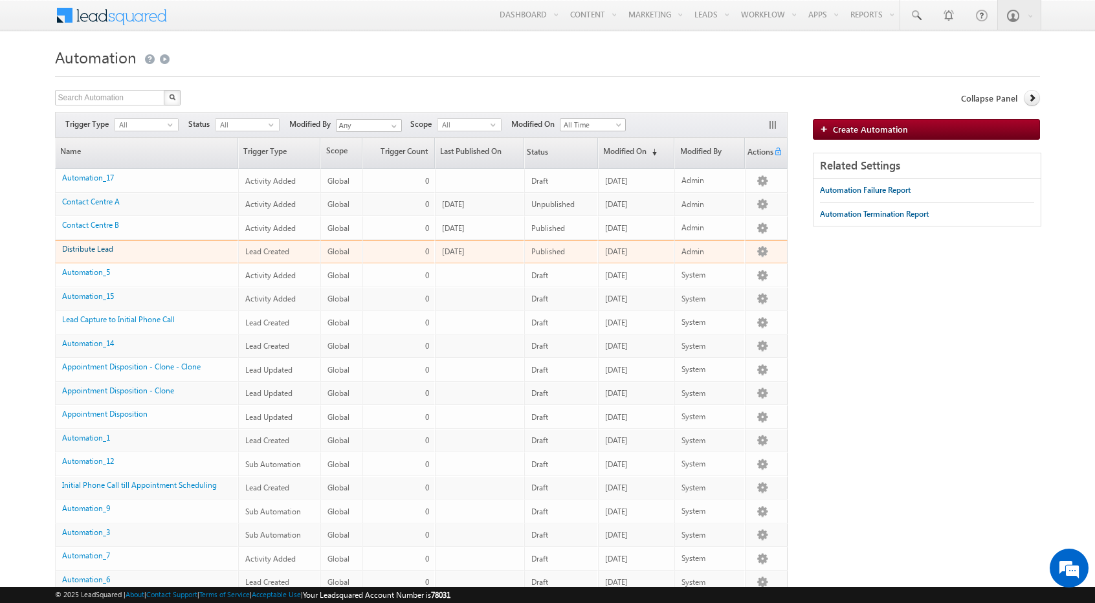
click at [98, 250] on link "Distribute Lead" at bounding box center [87, 249] width 51 height 10
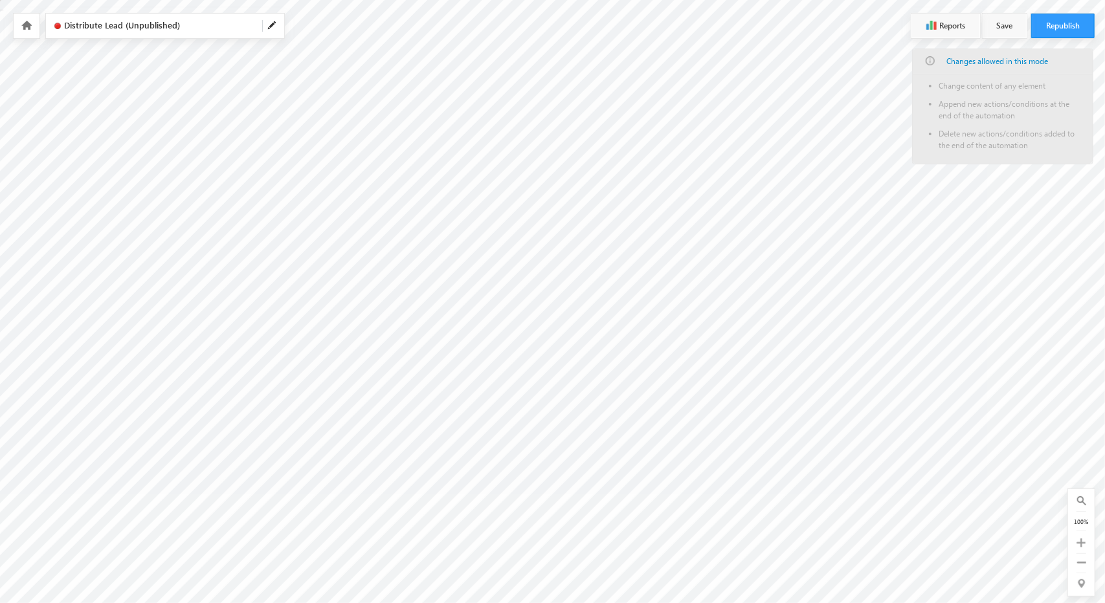
click at [26, 26] on icon at bounding box center [26, 25] width 10 height 9
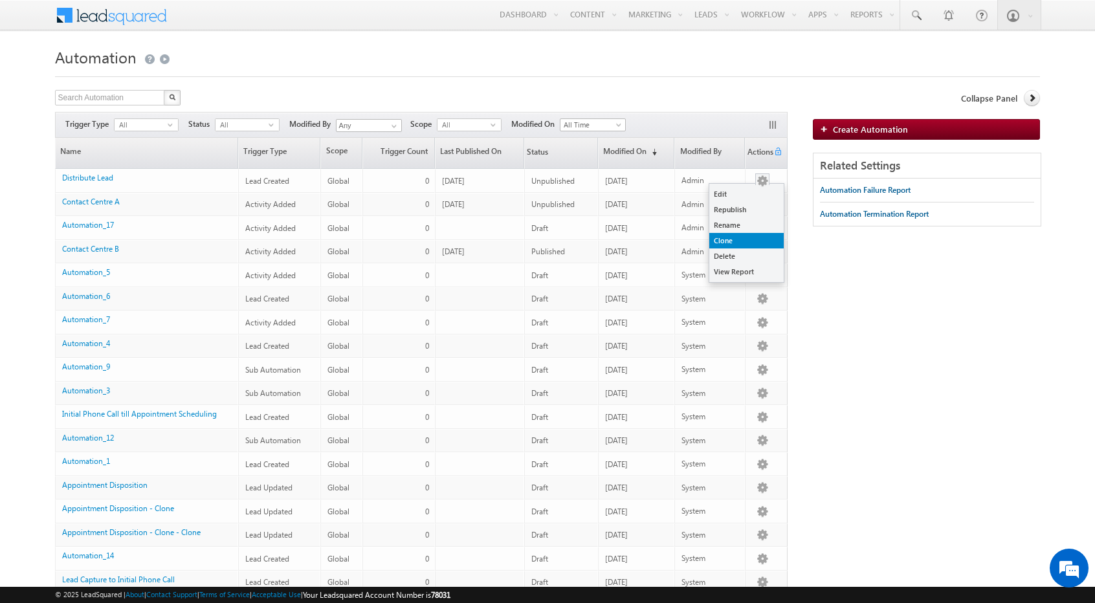
click at [746, 241] on link "Clone" at bounding box center [746, 241] width 74 height 16
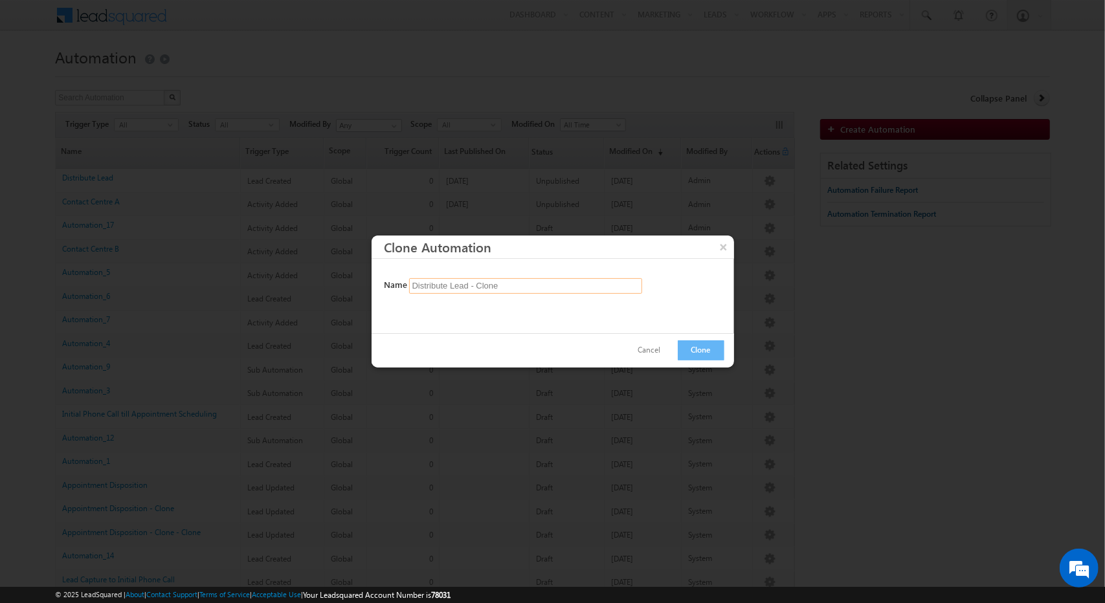
click at [509, 292] on input "Distribute Lead - Clone" at bounding box center [525, 286] width 233 height 16
type input "Distribute Lead - Final"
click at [672, 351] on button "Cancel" at bounding box center [649, 350] width 49 height 19
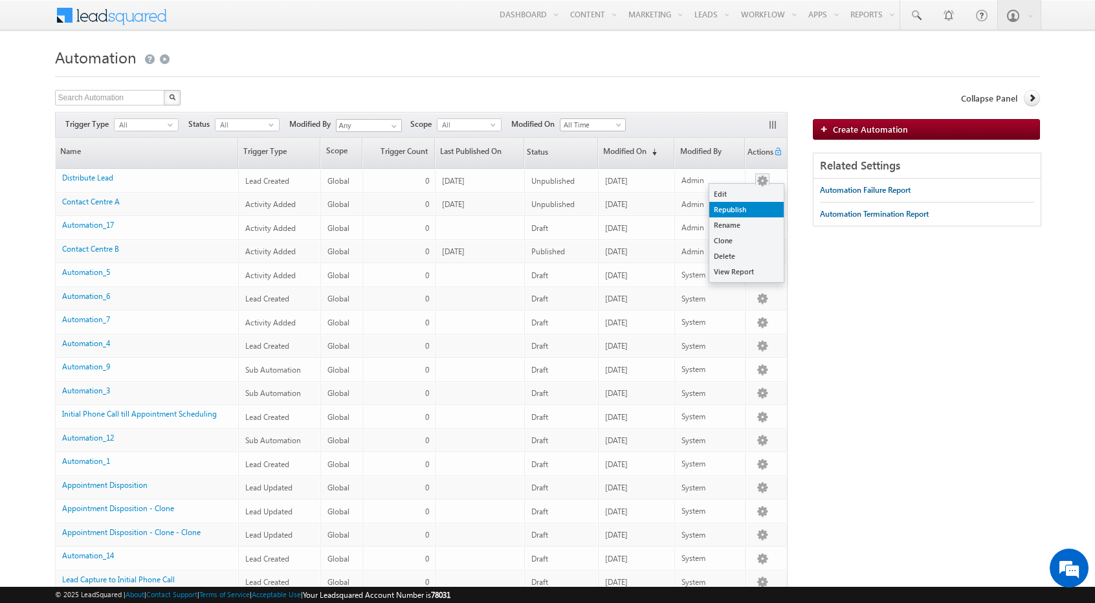
click at [739, 210] on link "Republish" at bounding box center [746, 210] width 74 height 16
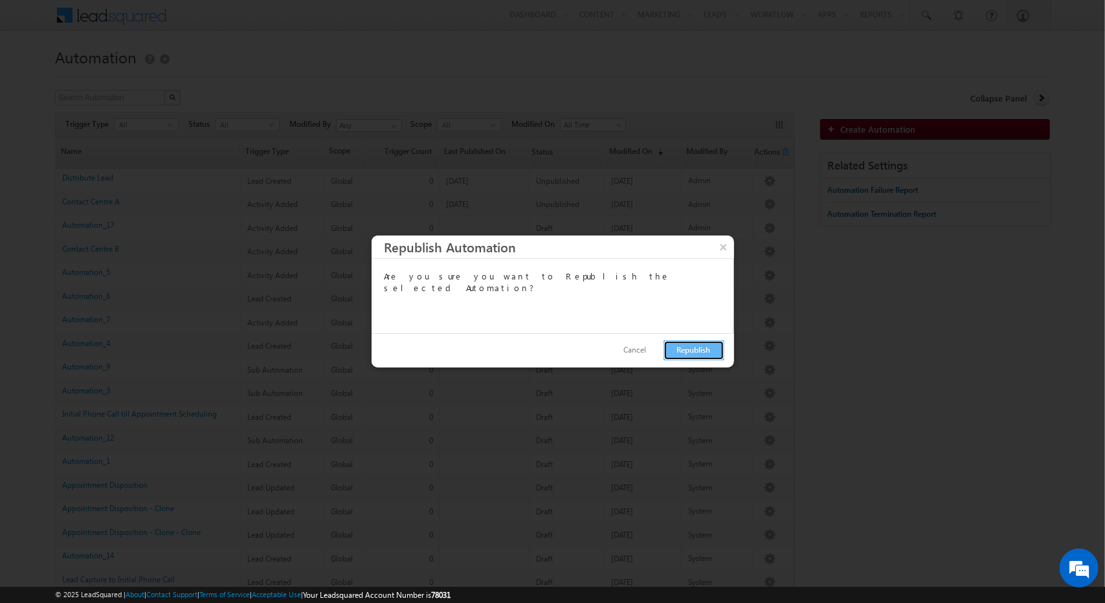
click at [683, 358] on button "Republish" at bounding box center [693, 350] width 61 height 20
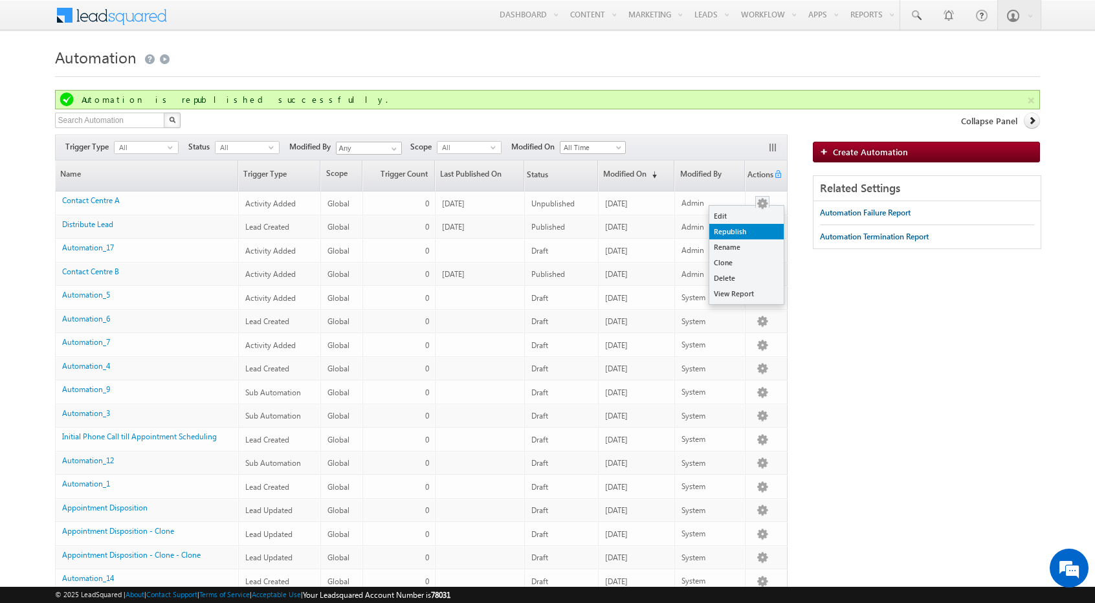
click at [761, 225] on link "Republish" at bounding box center [746, 232] width 74 height 16
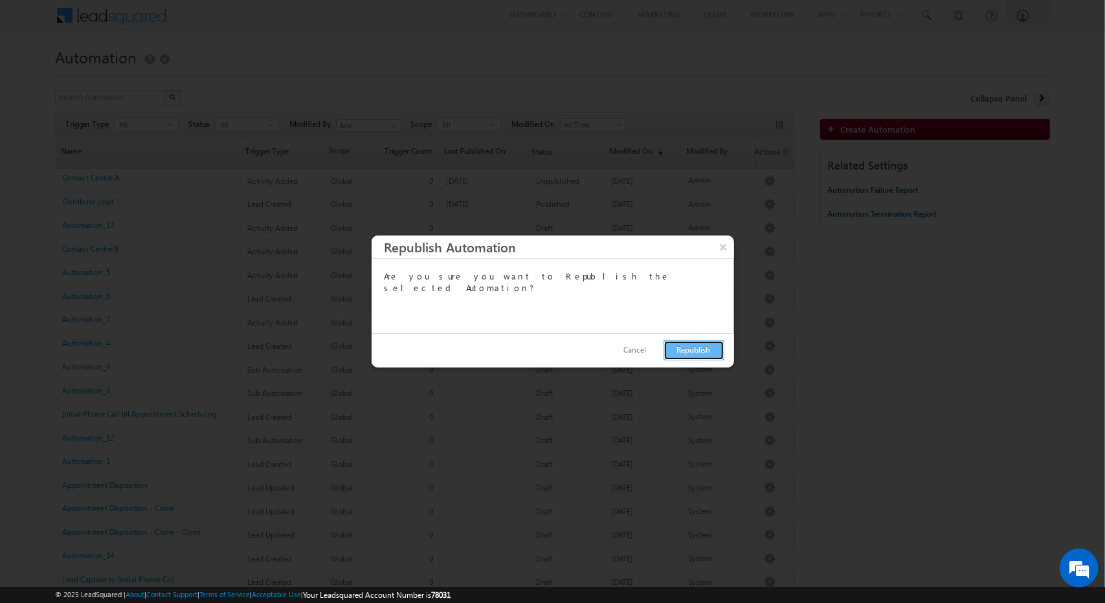
click at [691, 349] on button "Republish" at bounding box center [693, 350] width 61 height 20
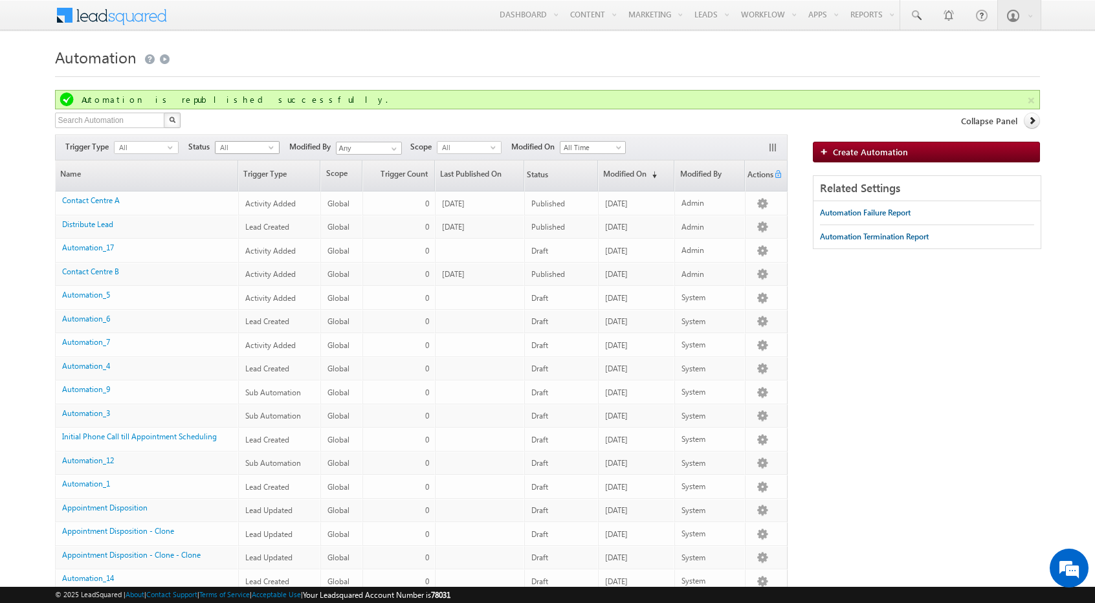
click at [264, 148] on span "All" at bounding box center [242, 148] width 53 height 12
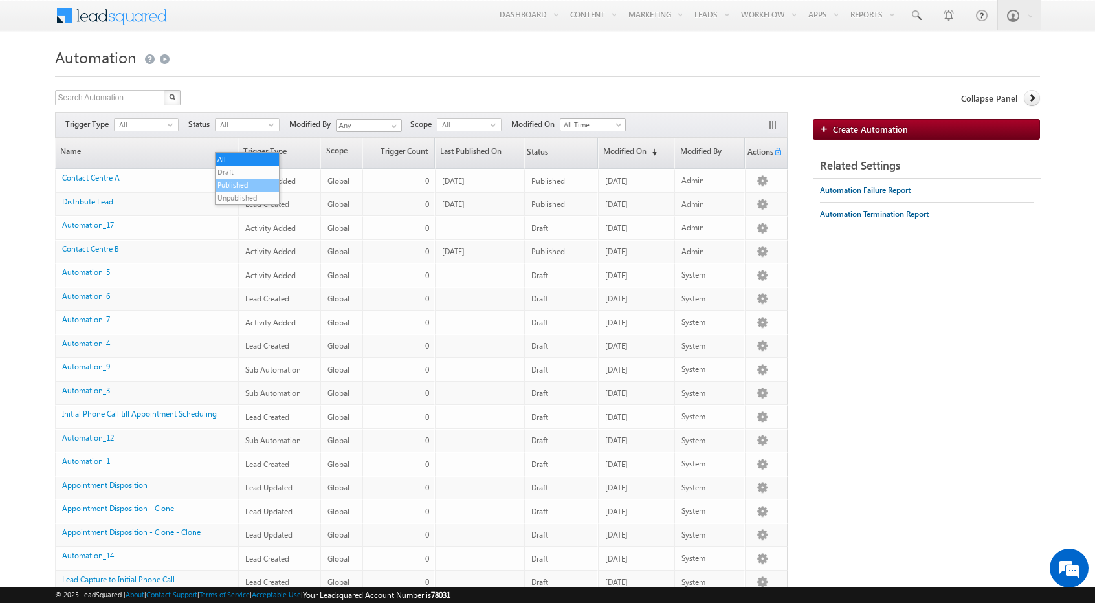
click at [241, 189] on li "Published" at bounding box center [247, 185] width 63 height 13
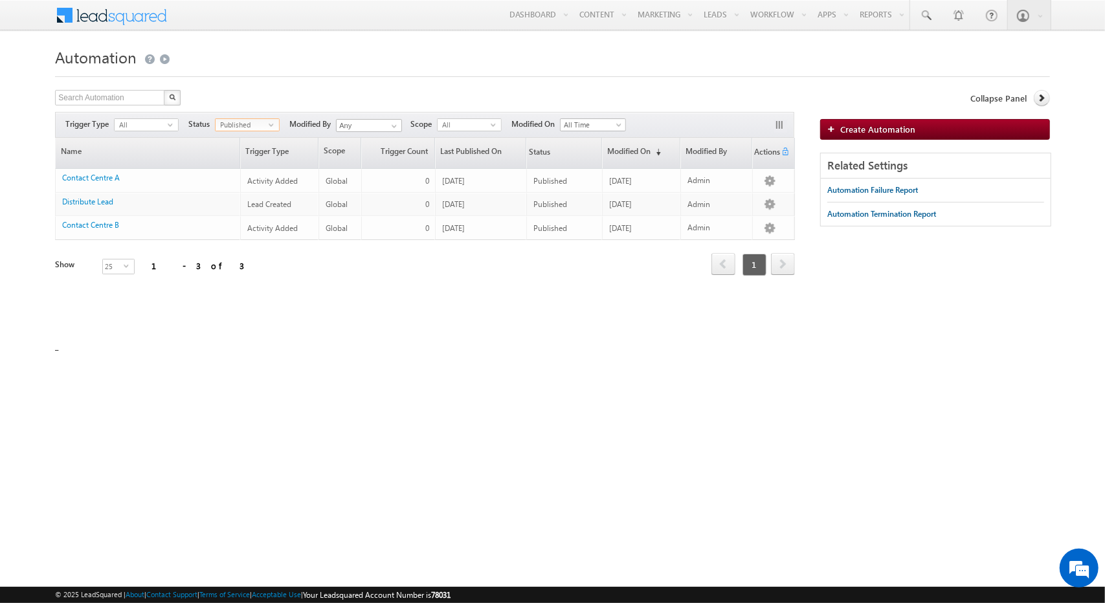
click at [274, 122] on span "select" at bounding box center [274, 125] width 10 height 6
click at [245, 140] on li "All" at bounding box center [247, 137] width 63 height 13
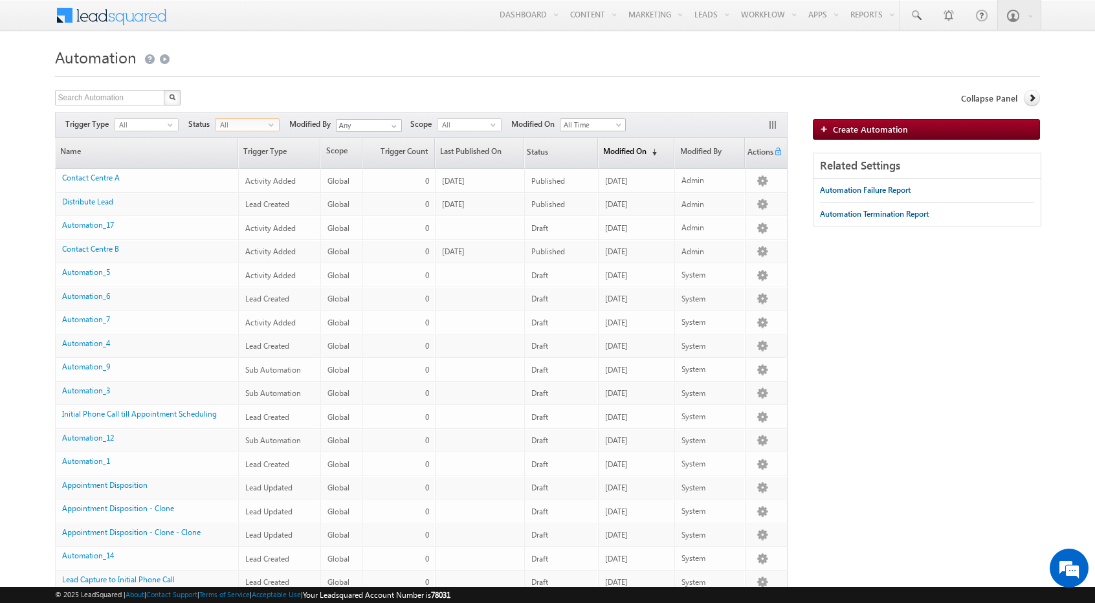
click at [650, 148] on span "(sorted descending)" at bounding box center [652, 152] width 10 height 10
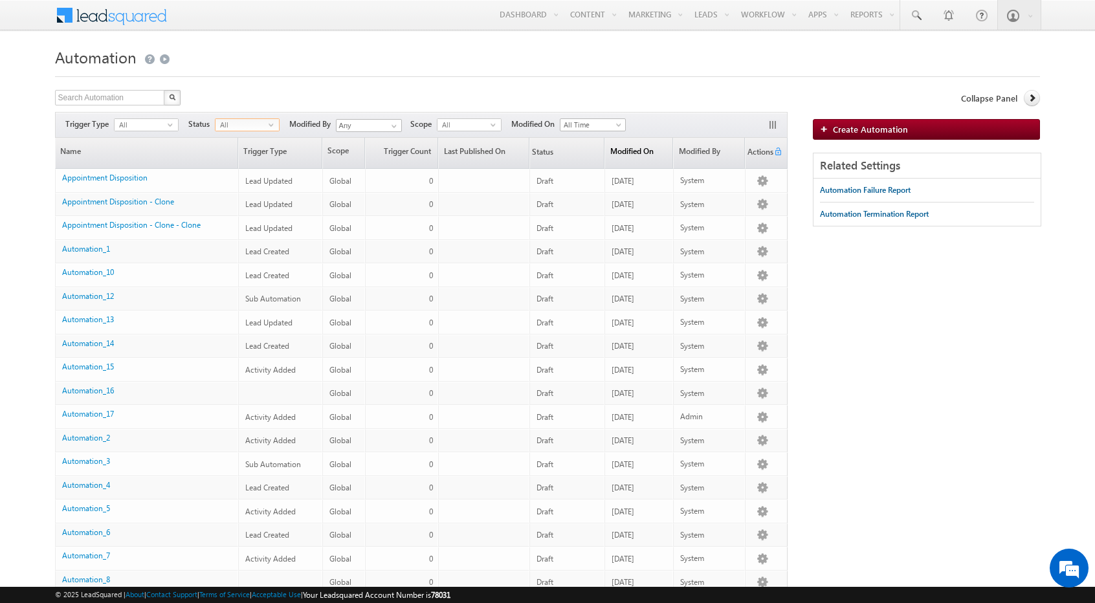
click at [650, 148] on link "Modified On (sorted descending)" at bounding box center [638, 153] width 67 height 30
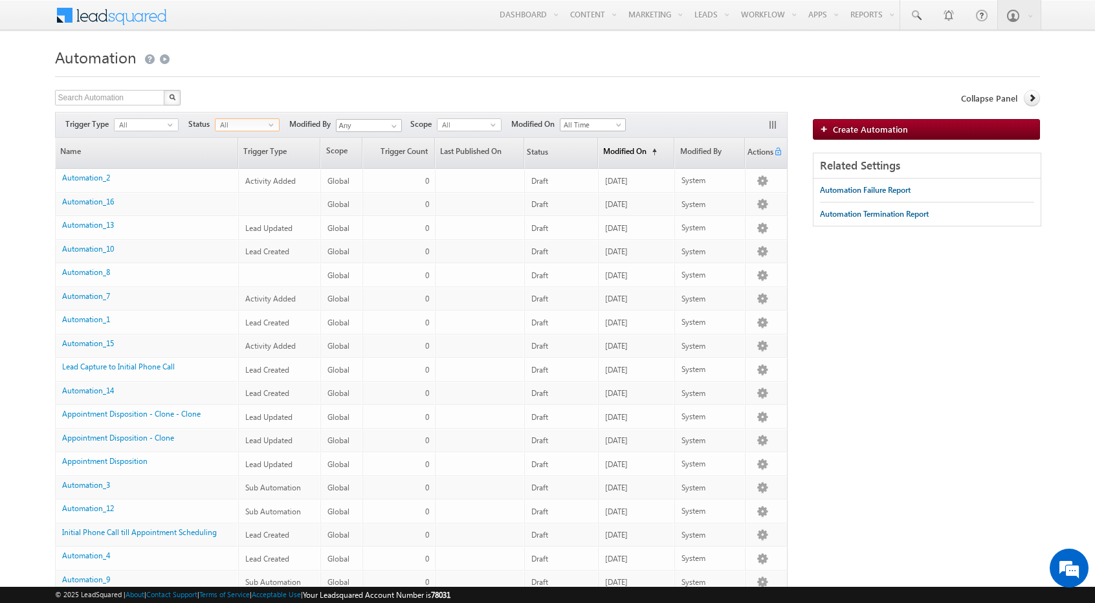
click at [628, 148] on link "Modified On (sorted ascending)" at bounding box center [636, 153] width 75 height 30
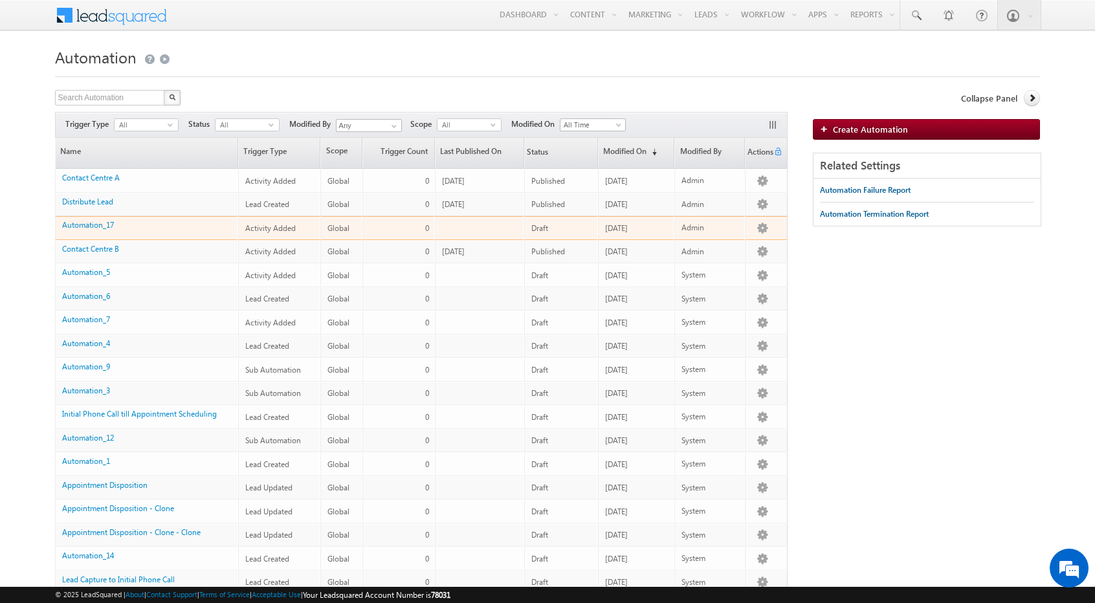
click at [89, 216] on td "Automation_17" at bounding box center [146, 228] width 183 height 24
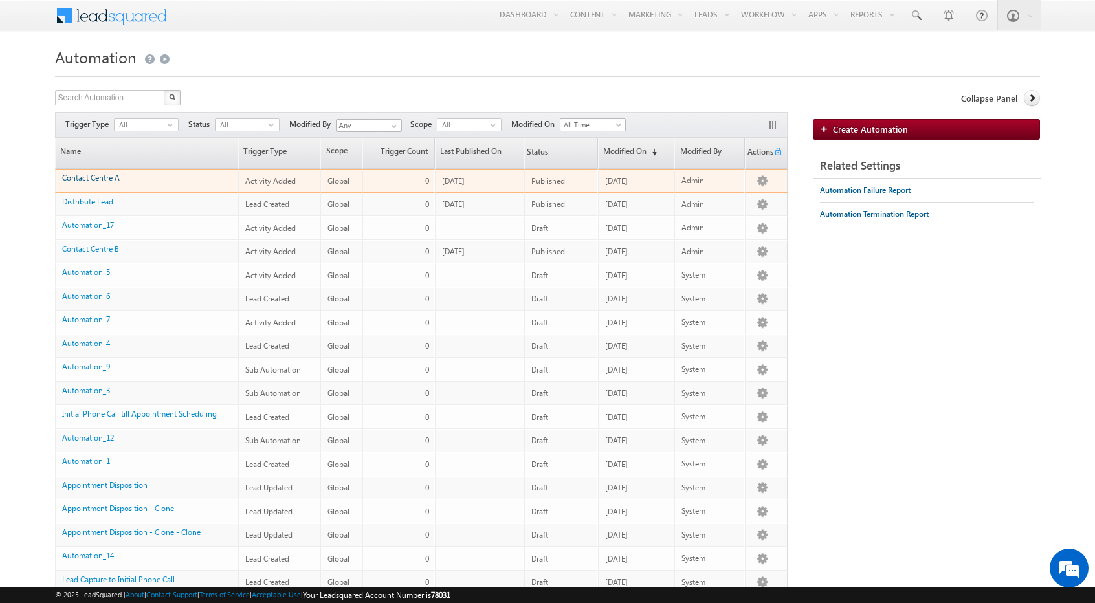
click at [112, 178] on link "Contact Centre A" at bounding box center [91, 178] width 58 height 10
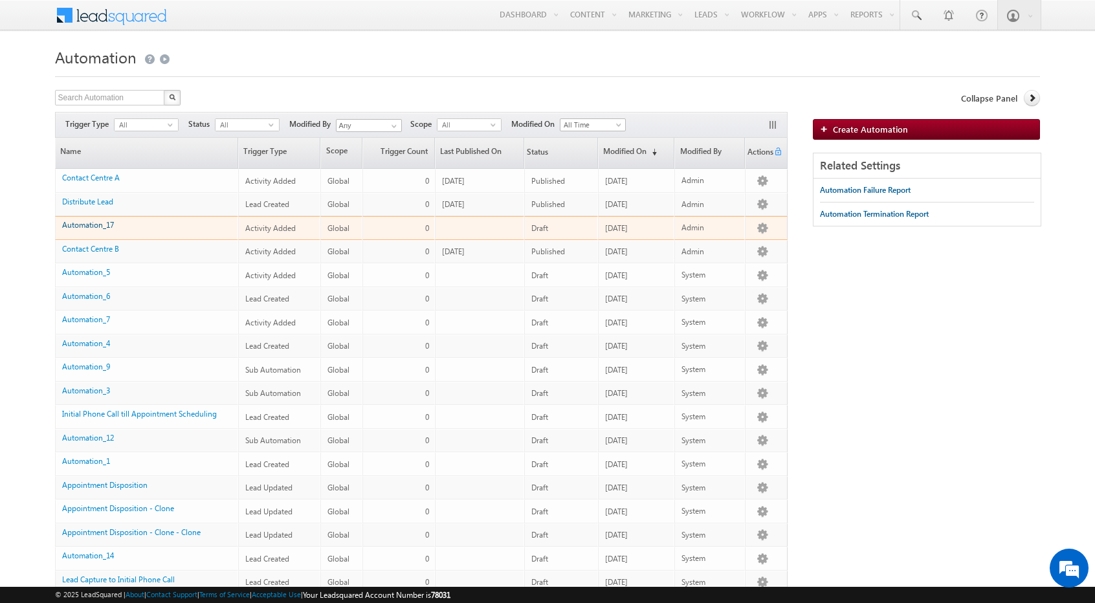
click at [84, 220] on link "Automation_17" at bounding box center [88, 225] width 52 height 10
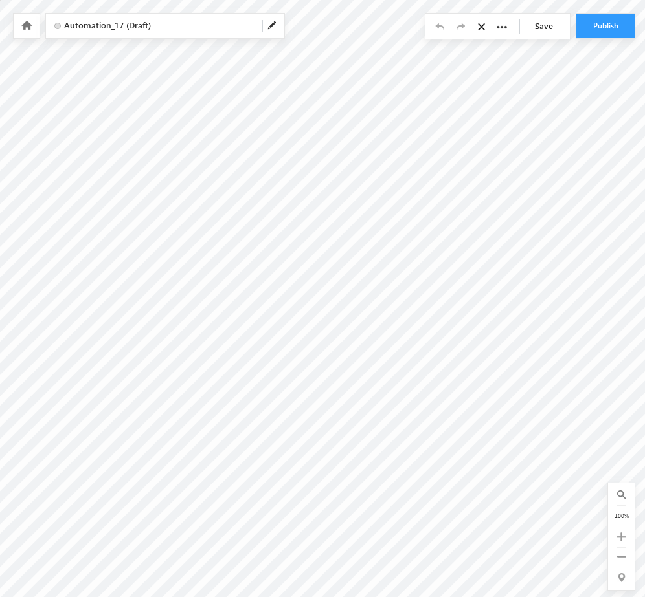
click at [276, 23] on span at bounding box center [272, 26] width 10 height 10
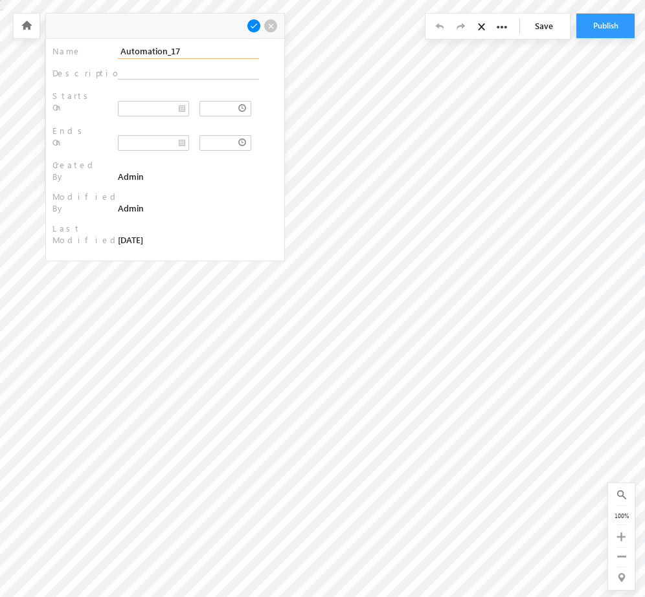
drag, startPoint x: 186, startPoint y: 52, endPoint x: 29, endPoint y: 33, distance: 158.5
click at [29, 0] on div "Automation_17 (Draft) Name : Automation_17 Description : Starts On : :" at bounding box center [304, 0] width 608 height 0
type input "Field Sales"
click at [255, 24] on span at bounding box center [254, 26] width 14 height 14
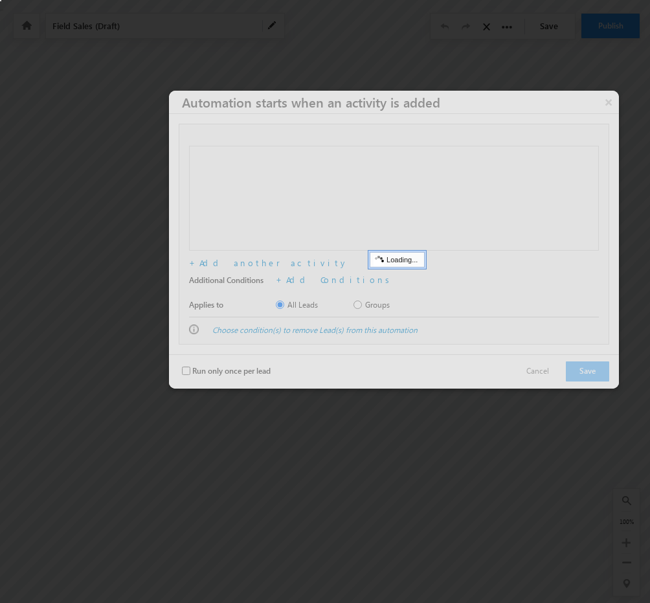
checkbox input "false"
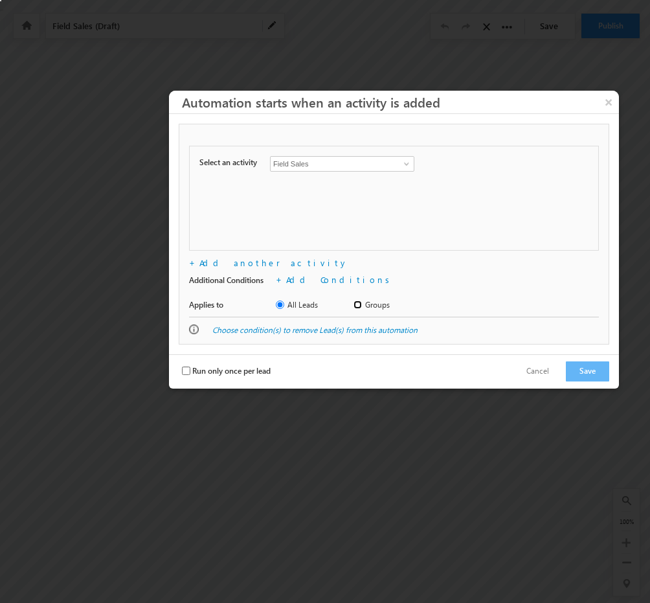
click at [358, 303] on input "Groups" at bounding box center [357, 304] width 8 height 8
radio input "true"
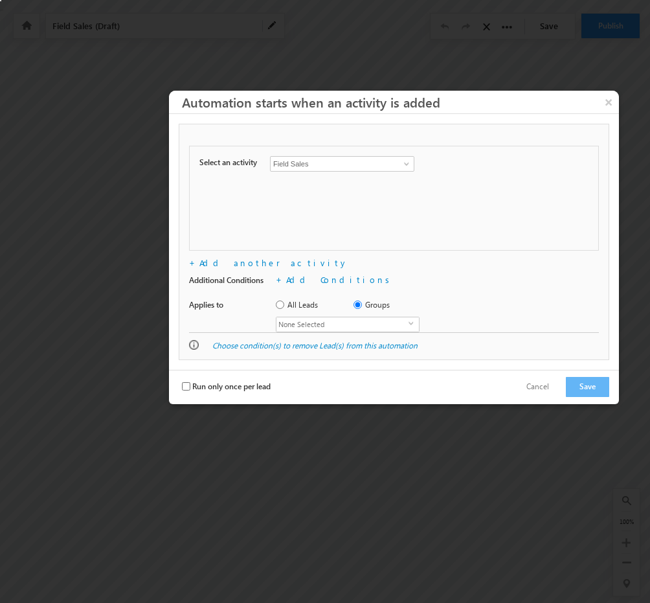
click at [334, 319] on span "None Selected" at bounding box center [342, 324] width 132 height 14
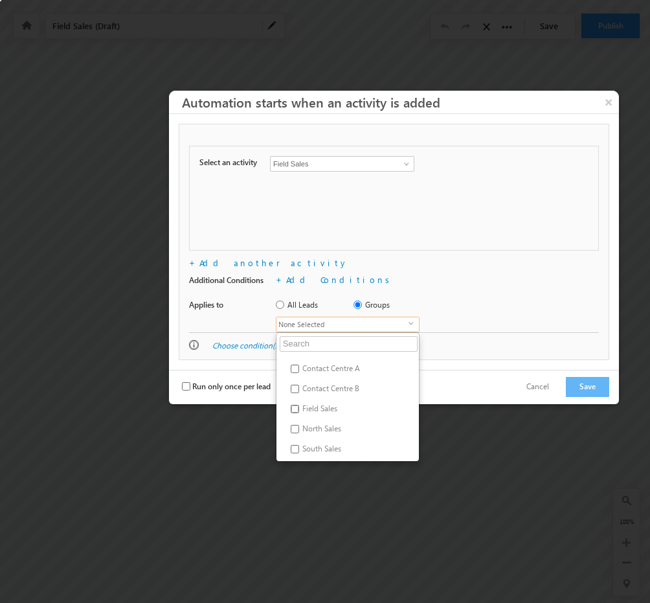
click at [298, 408] on input "Field Sales" at bounding box center [295, 409] width 8 height 8
checkbox input "true"
click at [472, 307] on div "All Leads Groups" at bounding box center [428, 307] width 305 height 18
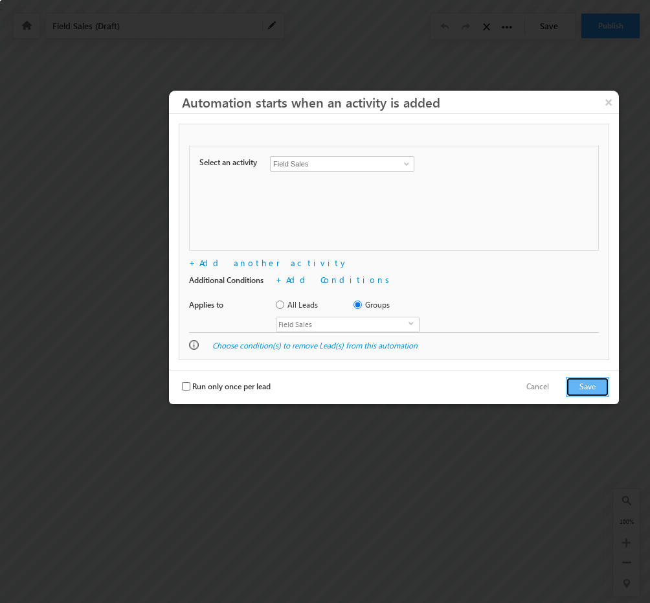
click at [584, 386] on button "Save" at bounding box center [587, 387] width 43 height 20
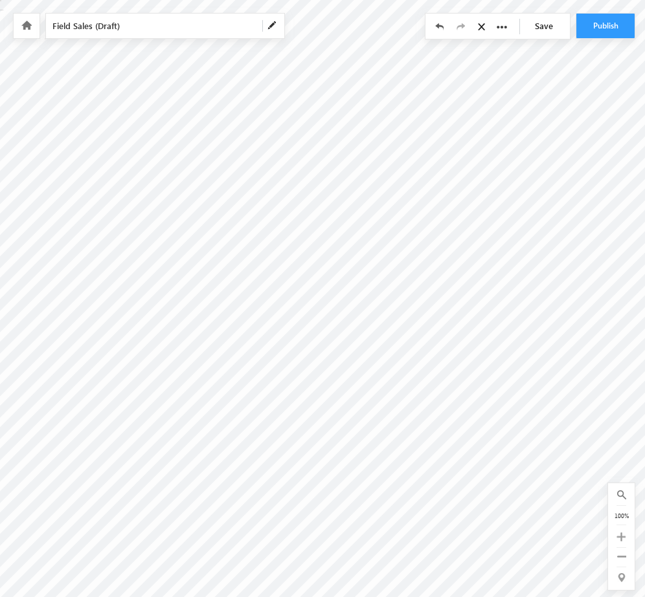
radio input "true"
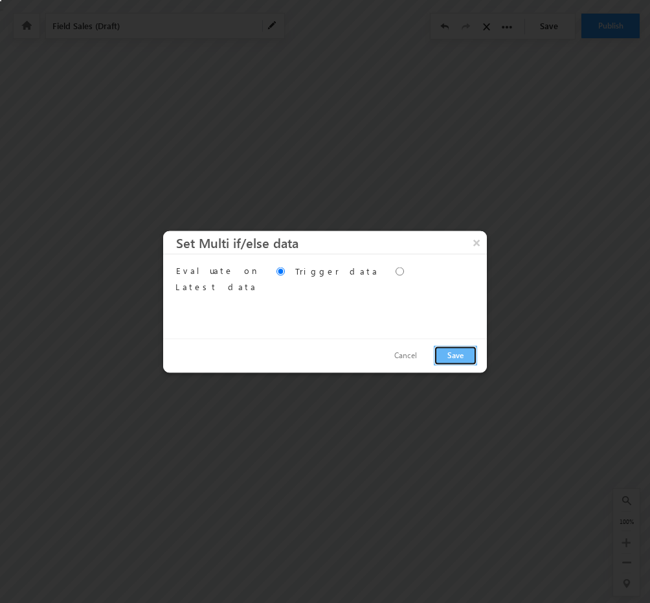
click at [456, 348] on button "Save" at bounding box center [455, 355] width 43 height 20
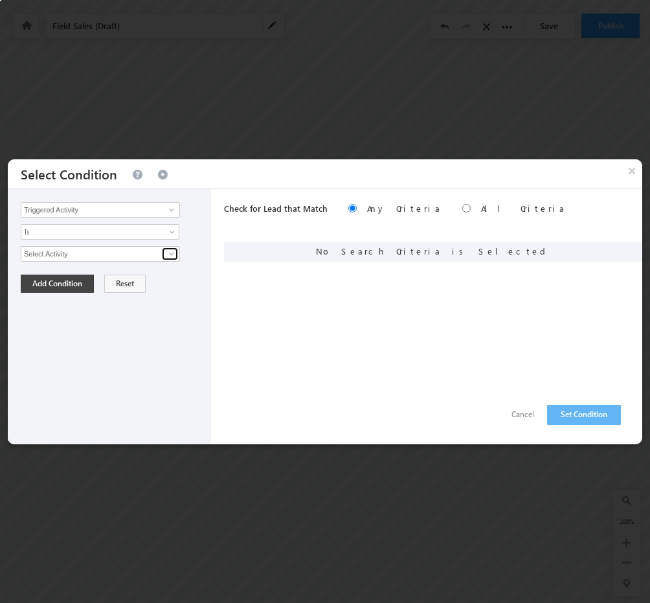
click at [173, 256] on span at bounding box center [171, 254] width 10 height 10
click at [99, 275] on link "Field Sales" at bounding box center [100, 281] width 159 height 15
type input "Field Sales"
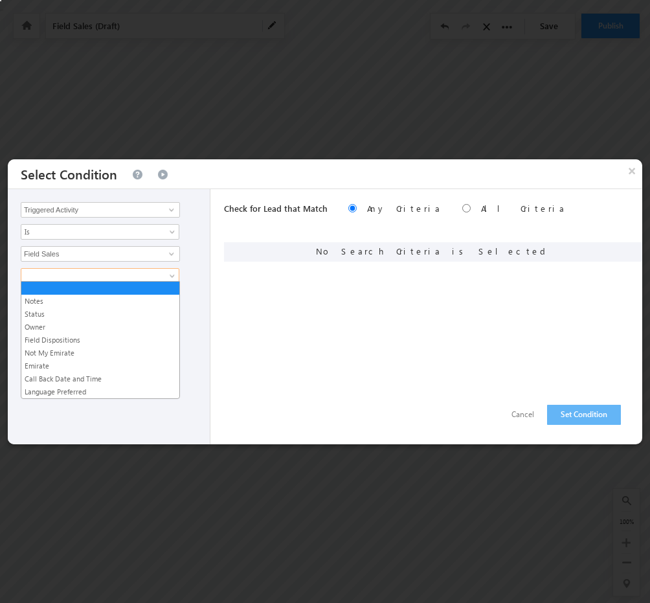
click at [127, 276] on span at bounding box center [91, 276] width 140 height 12
click at [78, 337] on link "Field Dispositions" at bounding box center [100, 340] width 158 height 12
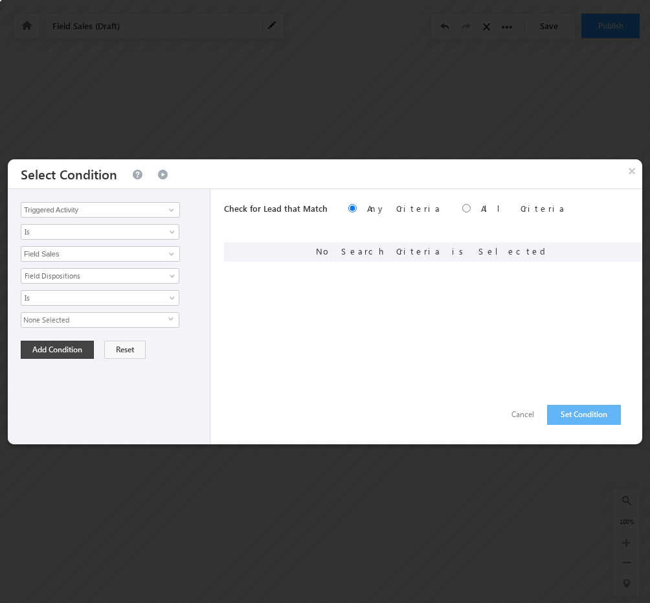
click at [124, 318] on span "None Selected" at bounding box center [94, 320] width 147 height 14
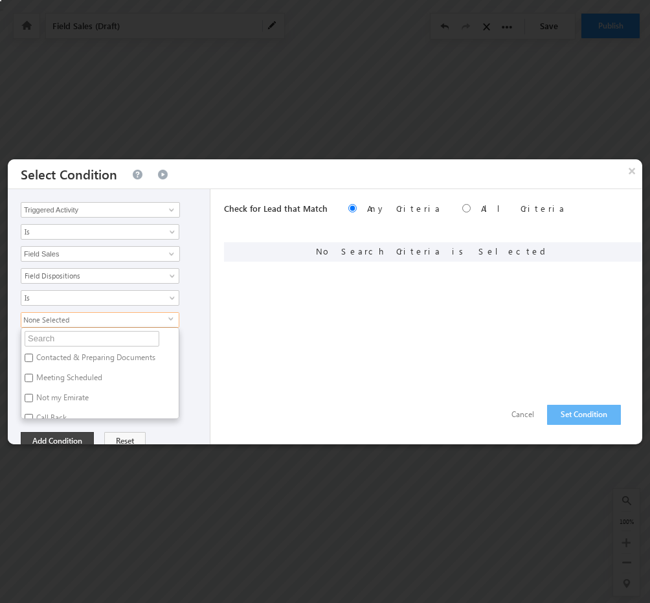
click at [54, 392] on label "Not my Emirate" at bounding box center [61, 400] width 80 height 20
click at [33, 394] on input "Not my Emirate" at bounding box center [29, 398] width 8 height 8
checkbox input "true"
click at [197, 313] on div "Not my Emirate select Contacted & Preparing Documents Meeting Scheduled Not my …" at bounding box center [112, 365] width 183 height 107
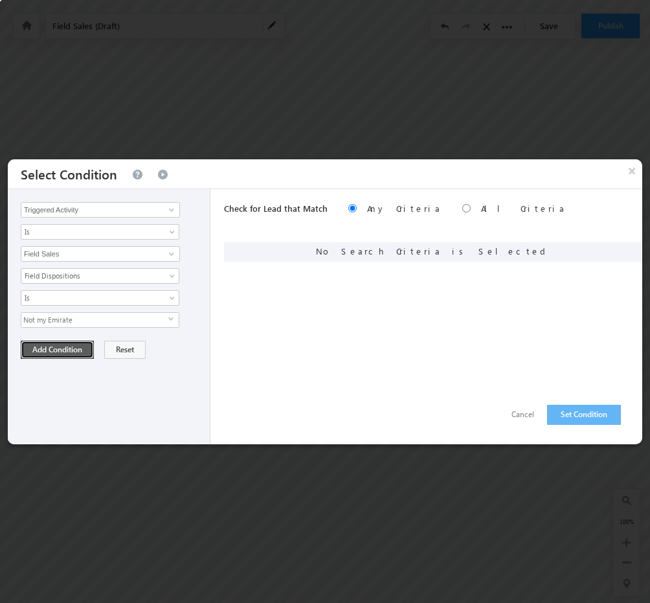
click at [72, 350] on button "Add Condition" at bounding box center [57, 349] width 73 height 18
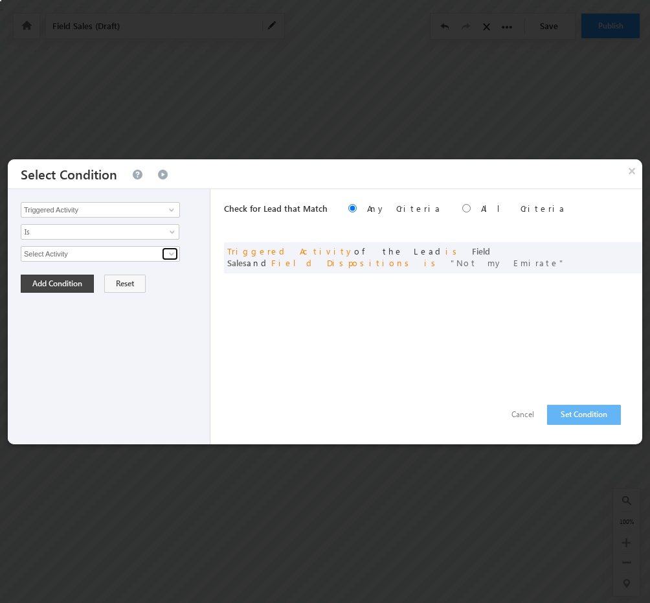
click at [175, 250] on span at bounding box center [171, 254] width 10 height 10
click at [100, 276] on link "Field Sales" at bounding box center [100, 281] width 159 height 15
type input "Field Sales"
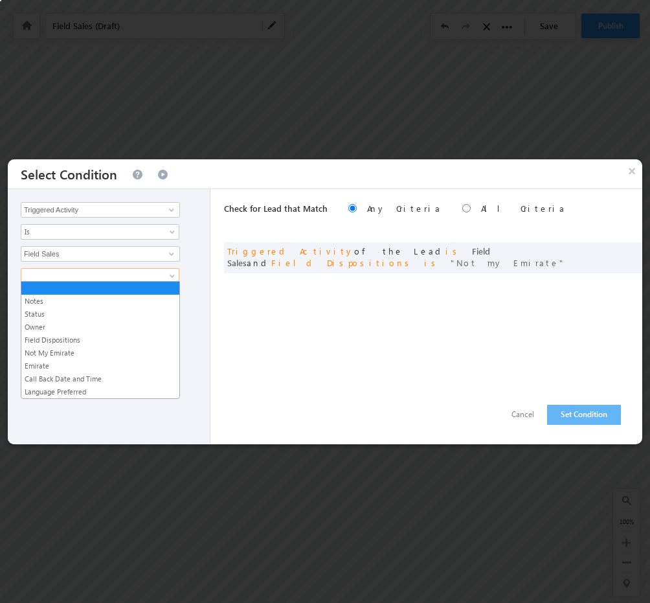
click at [127, 274] on span at bounding box center [91, 276] width 140 height 12
click at [66, 363] on link "Emirate" at bounding box center [100, 366] width 158 height 12
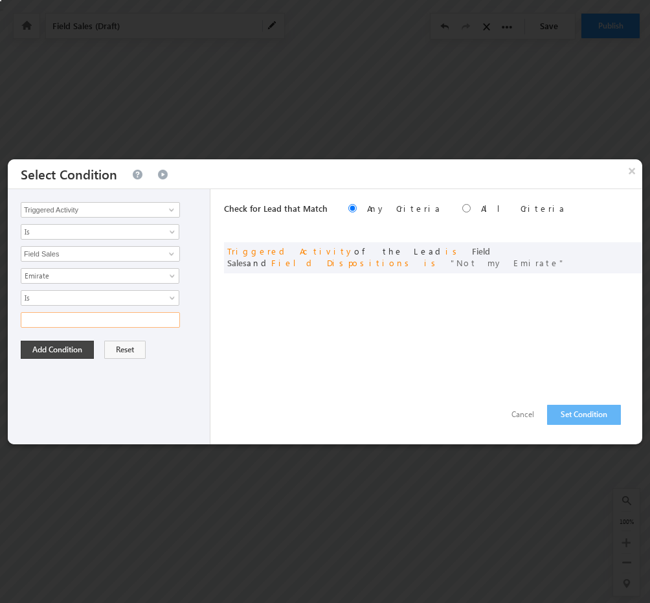
click at [123, 318] on input "text" at bounding box center [100, 320] width 159 height 16
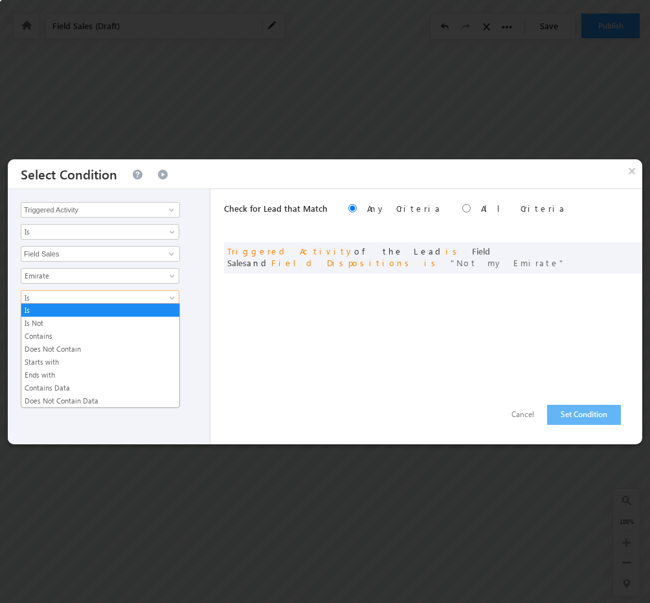
click at [167, 297] on link "Is" at bounding box center [100, 298] width 159 height 16
click at [84, 385] on link "Contains Data" at bounding box center [100, 388] width 158 height 12
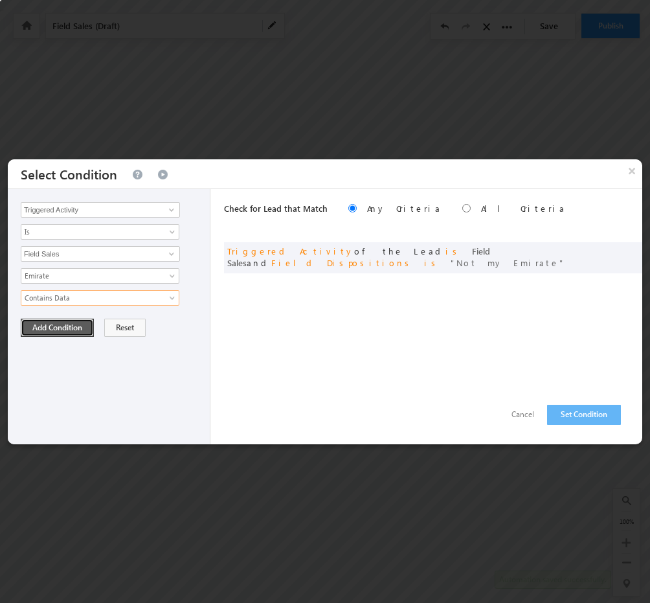
click at [66, 332] on button "Add Condition" at bounding box center [57, 327] width 73 height 18
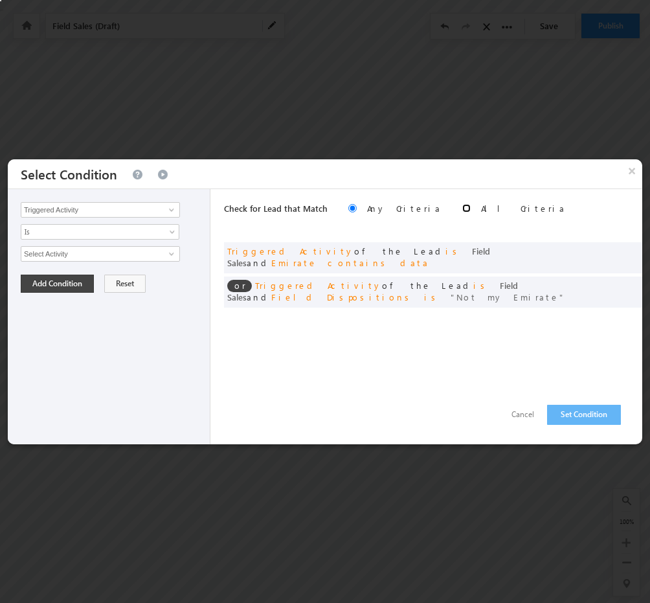
click at [462, 204] on input "radio" at bounding box center [466, 208] width 8 height 8
radio input "true"
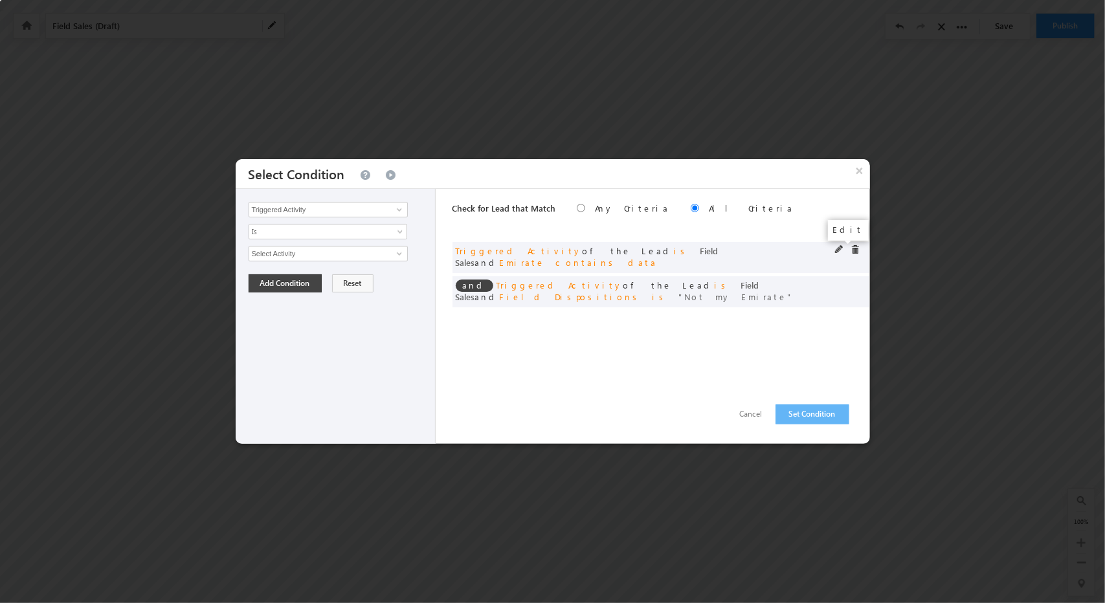
click at [649, 247] on span at bounding box center [839, 249] width 9 height 9
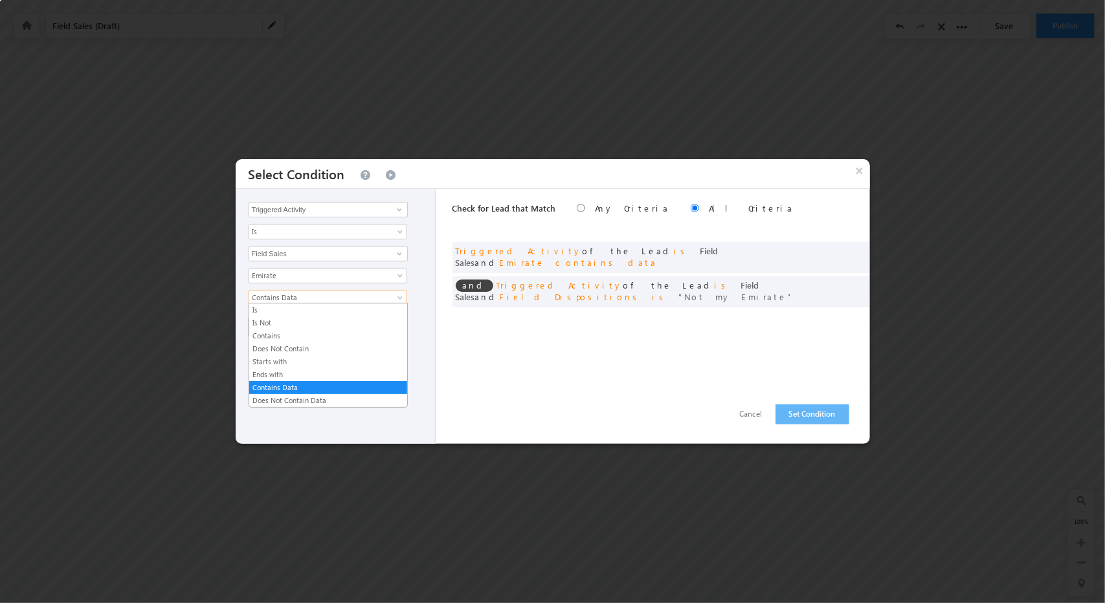
click at [368, 300] on span "Contains Data" at bounding box center [319, 298] width 140 height 12
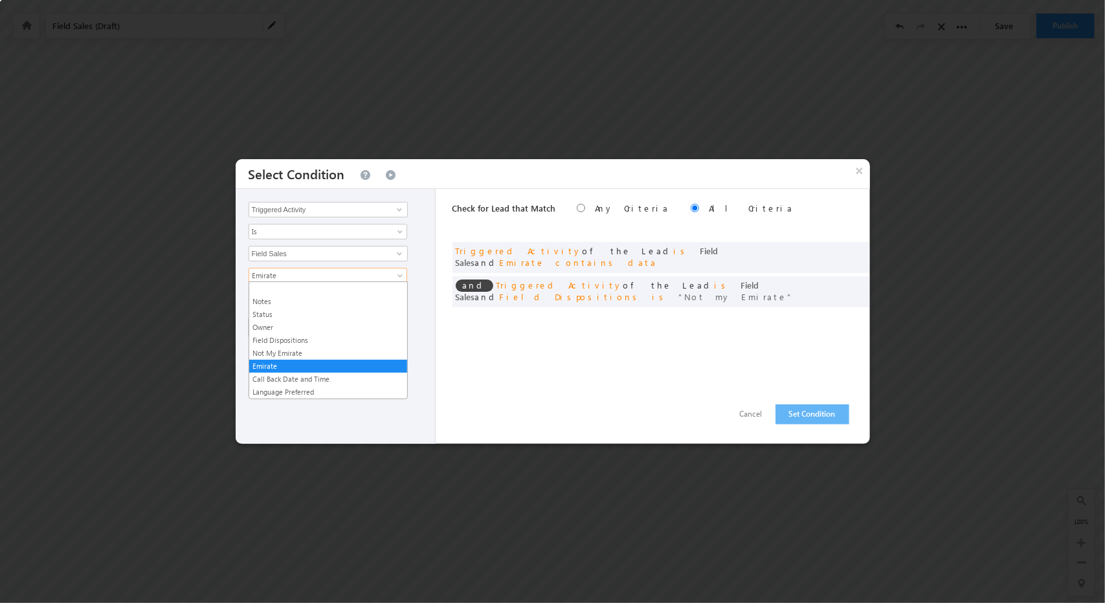
click at [394, 269] on link "Emirate" at bounding box center [328, 276] width 159 height 16
click at [328, 364] on link "Emirate" at bounding box center [328, 367] width 158 height 12
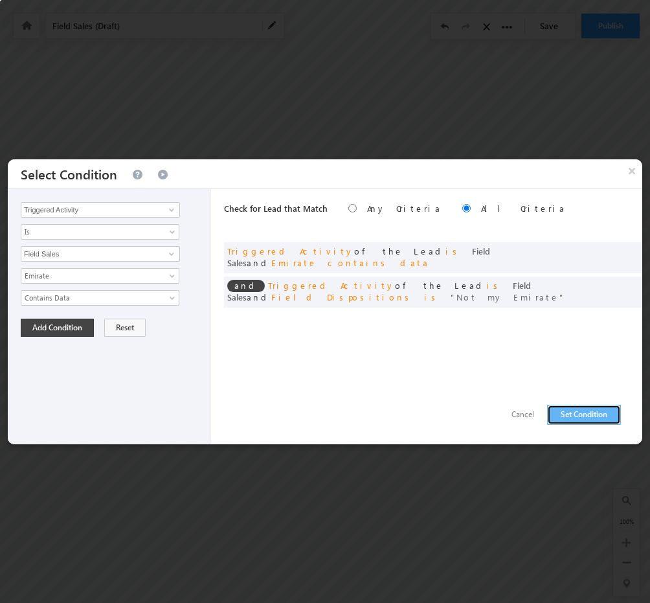
click at [595, 414] on button "Set Condition" at bounding box center [584, 415] width 74 height 20
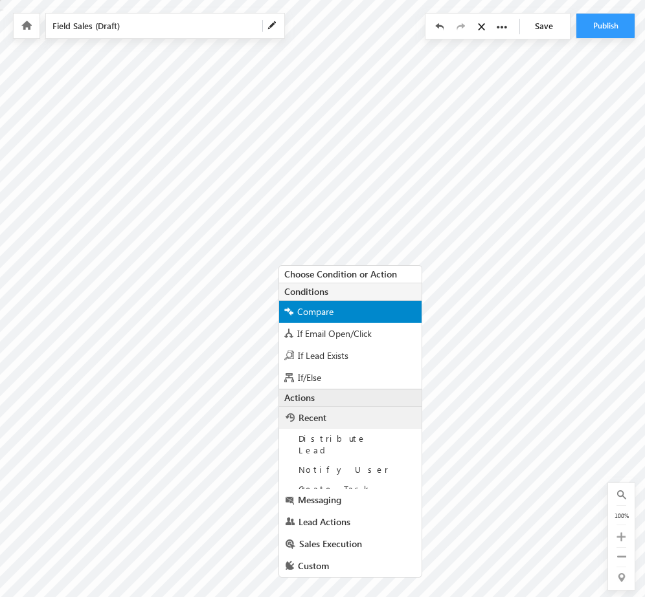
scroll to position [5, 0]
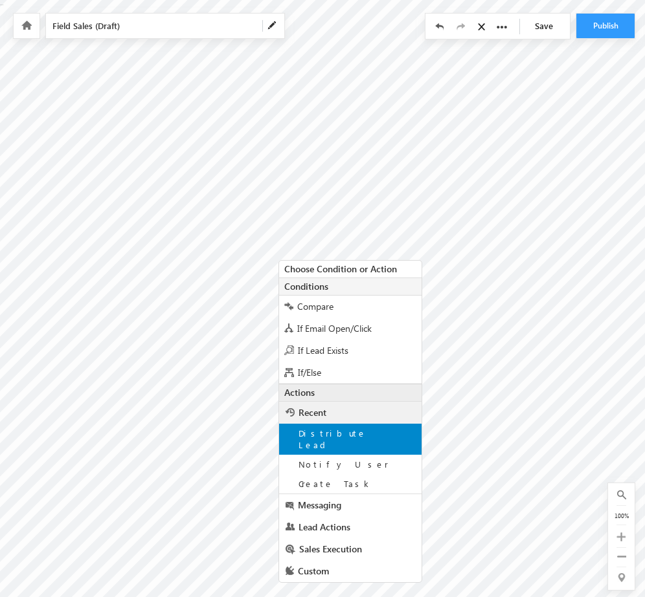
click at [378, 439] on div "Distribute Lead" at bounding box center [350, 439] width 142 height 31
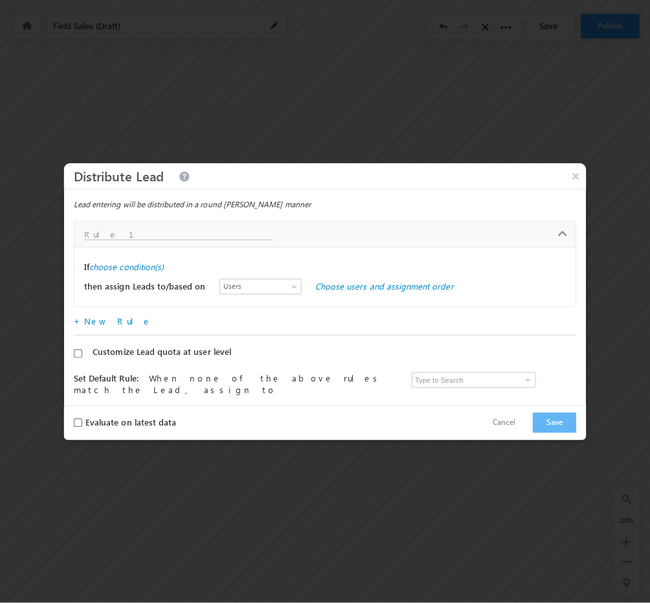
scroll to position [0, 0]
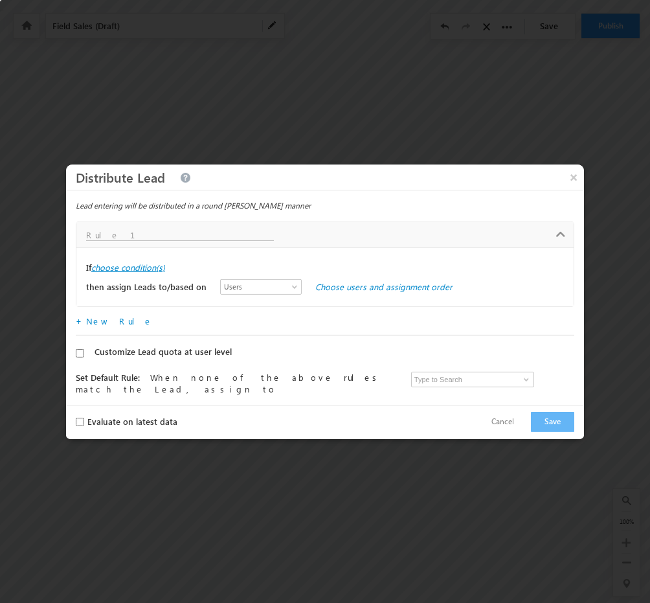
click at [155, 269] on label "choose condition(s)" at bounding box center [128, 267] width 74 height 12
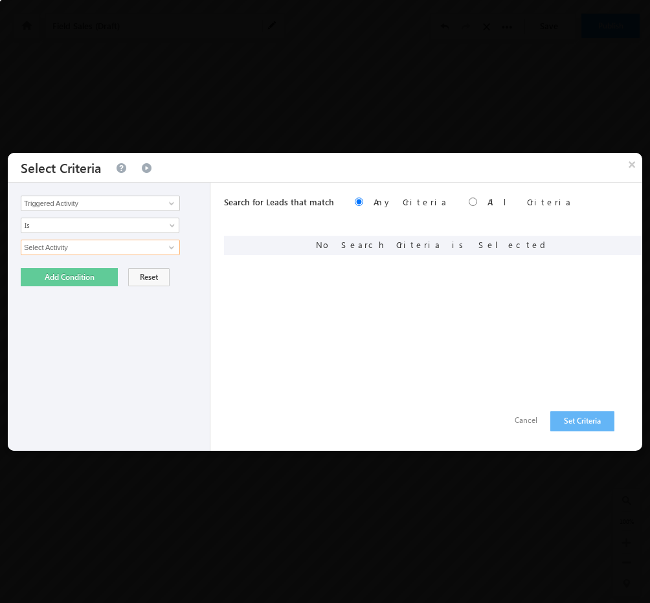
click at [148, 245] on input "Select Activity" at bounding box center [100, 247] width 159 height 16
click at [168, 245] on span at bounding box center [171, 247] width 10 height 10
click at [106, 274] on link "Field Sales" at bounding box center [100, 274] width 159 height 15
type input "Field Sales"
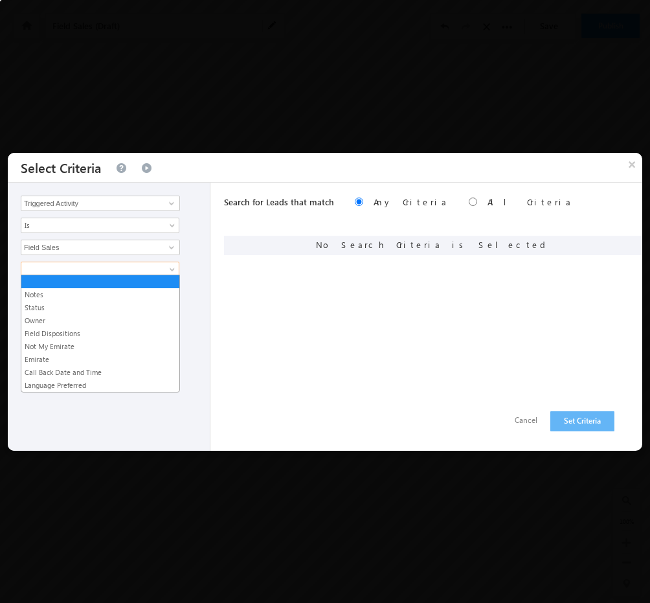
click at [123, 269] on span at bounding box center [91, 269] width 140 height 12
click at [98, 332] on link "Field Dispositions" at bounding box center [100, 334] width 158 height 12
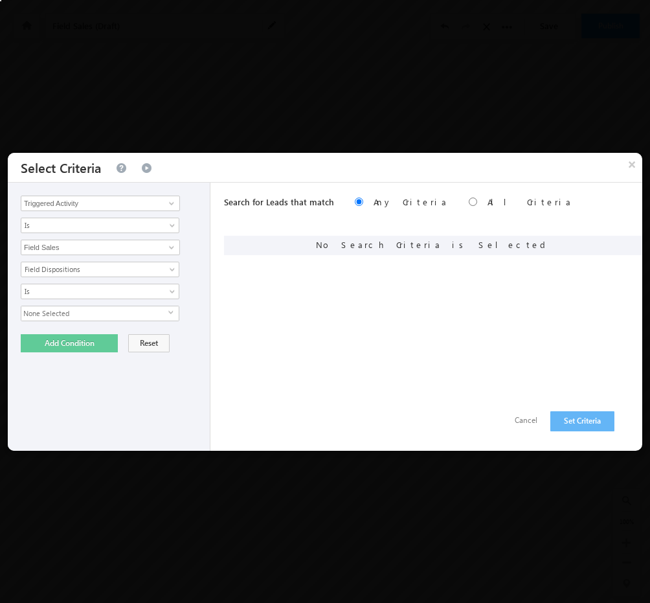
click at [79, 314] on span "None Selected" at bounding box center [94, 313] width 147 height 14
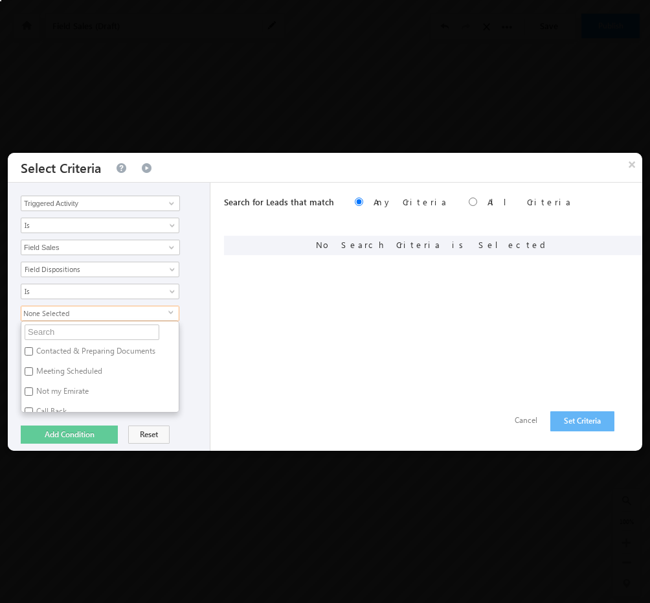
scroll to position [25, 0]
click at [58, 362] on label "Not my Emirate" at bounding box center [61, 369] width 80 height 20
click at [33, 362] on input "Not my Emirate" at bounding box center [29, 366] width 8 height 8
checkbox input "true"
click at [188, 335] on div "Not my Emirate select Contacted & Preparing Documents Meeting Scheduled Not my …" at bounding box center [112, 358] width 183 height 107
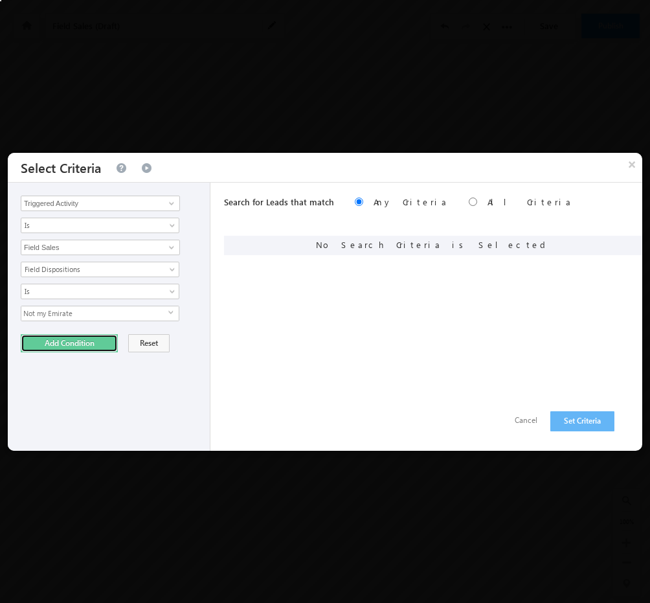
click at [80, 346] on button "Add Condition" at bounding box center [69, 343] width 97 height 18
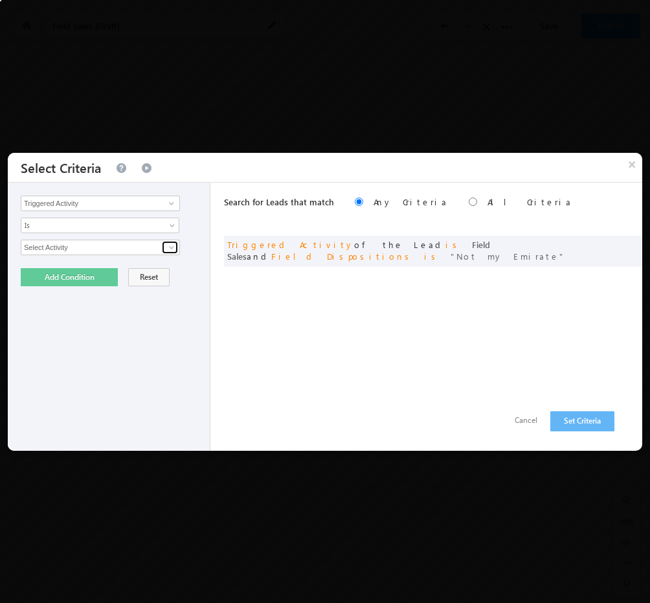
click at [168, 245] on span at bounding box center [171, 247] width 10 height 10
click at [82, 271] on link "Field Sales" at bounding box center [100, 274] width 159 height 15
type input "Field Sales"
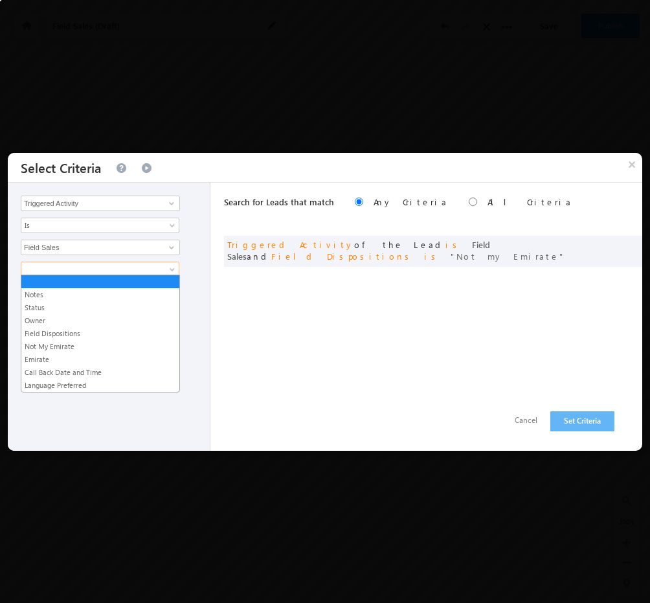
click at [114, 263] on span at bounding box center [91, 269] width 140 height 12
click at [85, 355] on link "Emirate" at bounding box center [100, 359] width 158 height 12
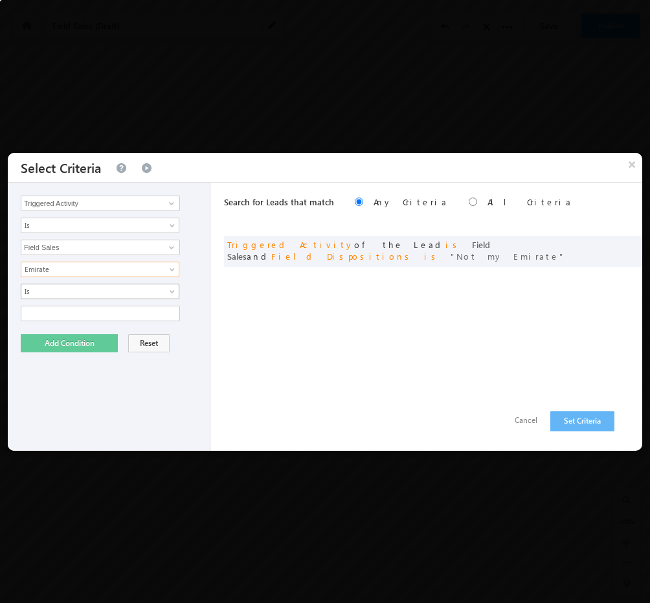
click at [124, 291] on span "Is" at bounding box center [91, 291] width 140 height 12
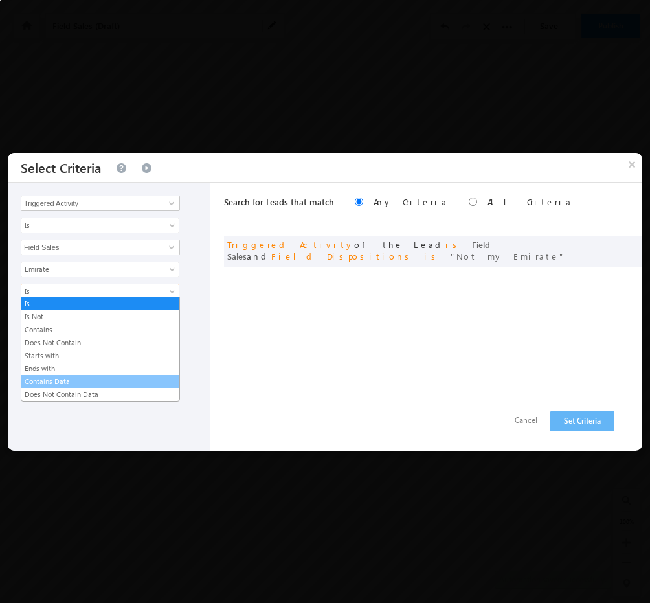
click at [69, 380] on link "Contains Data" at bounding box center [100, 381] width 158 height 12
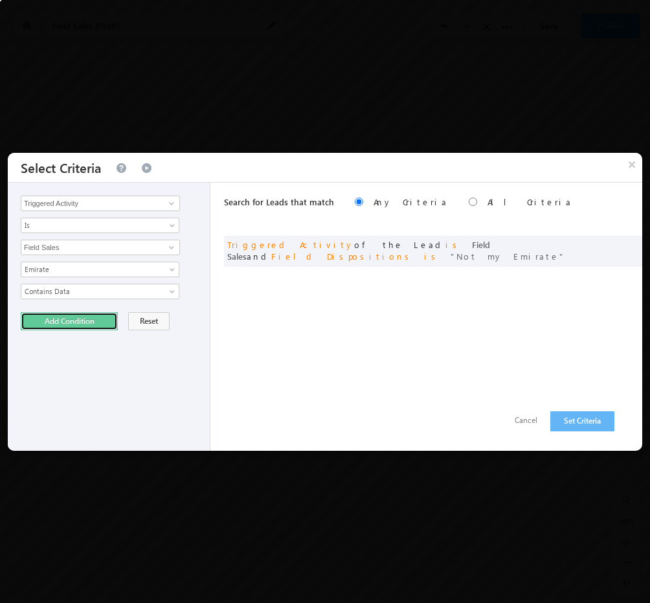
click at [102, 319] on button "Add Condition" at bounding box center [69, 321] width 97 height 18
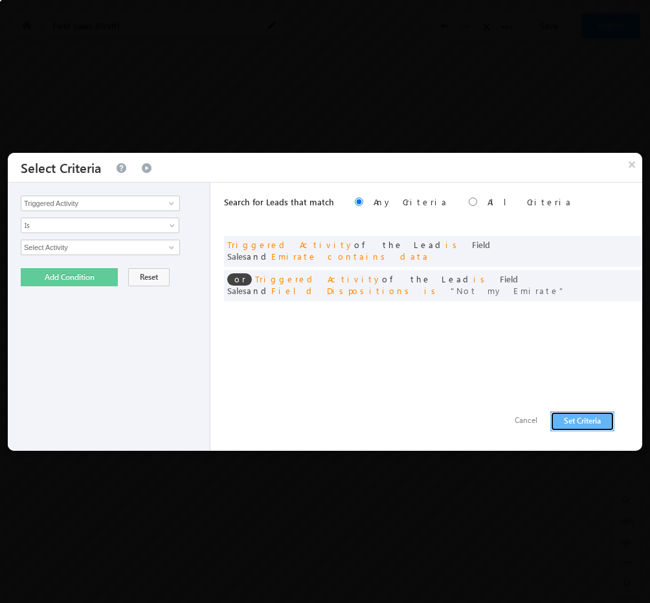
click at [564, 417] on button "Set Criteria" at bounding box center [582, 421] width 64 height 20
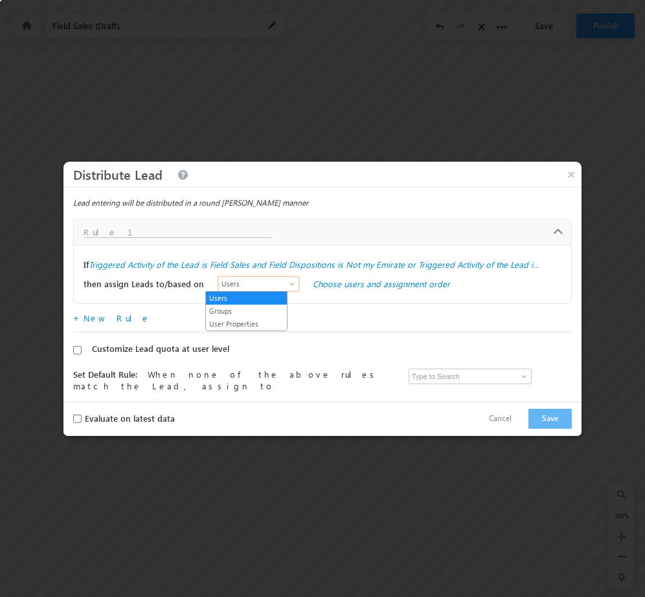
click at [218, 288] on span "Users" at bounding box center [255, 284] width 74 height 12
click at [225, 320] on link "User Properties" at bounding box center [246, 324] width 81 height 12
click at [351, 284] on link "Choose user properties" at bounding box center [357, 283] width 89 height 11
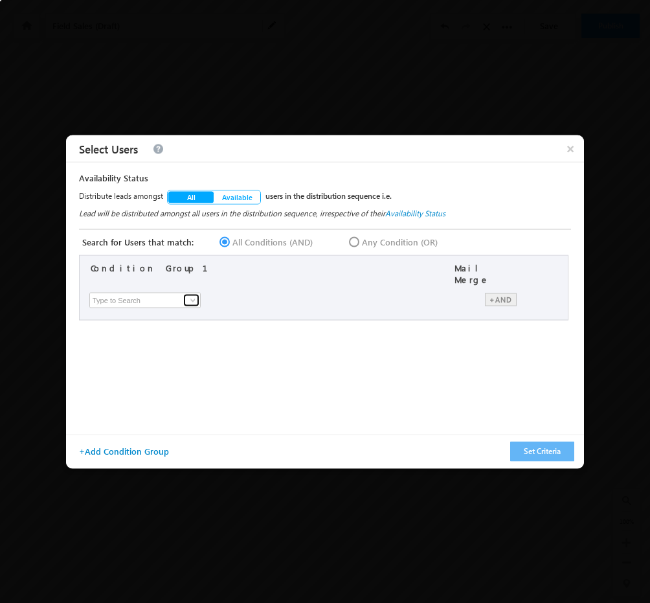
click at [188, 294] on span at bounding box center [193, 299] width 10 height 10
click at [170, 322] on link "Emirate" at bounding box center [148, 325] width 112 height 15
type input "Emirate"
click at [320, 292] on div "select" at bounding box center [376, 299] width 152 height 14
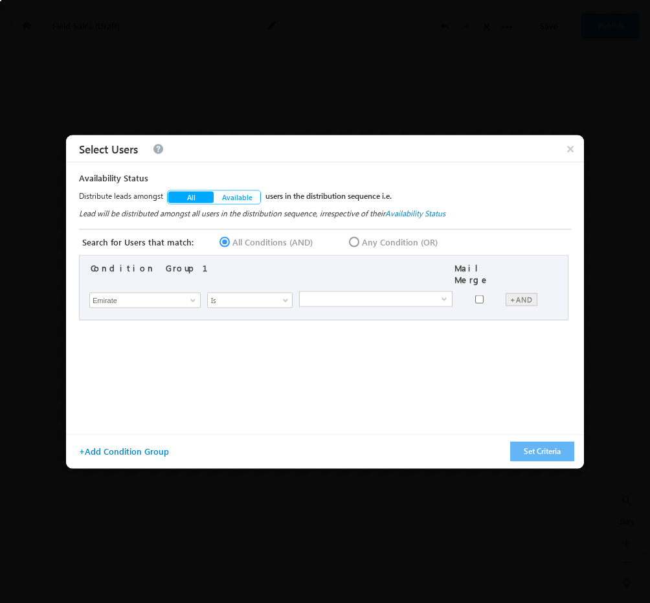
scroll to position [31, 0]
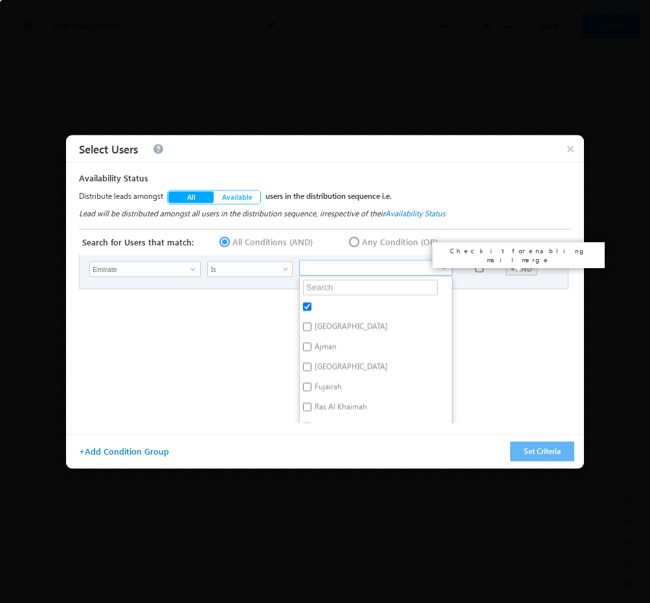
click at [477, 263] on input "checkbox" at bounding box center [479, 267] width 8 height 8
checkbox input "true"
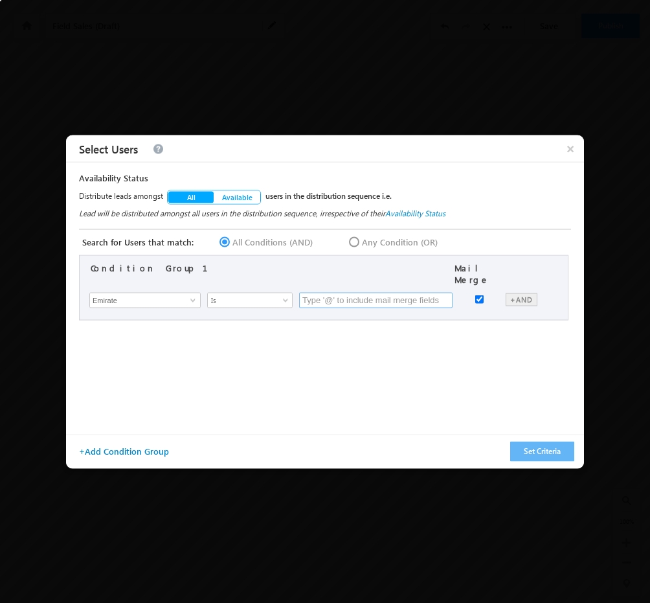
click at [374, 298] on input "text" at bounding box center [375, 300] width 153 height 16
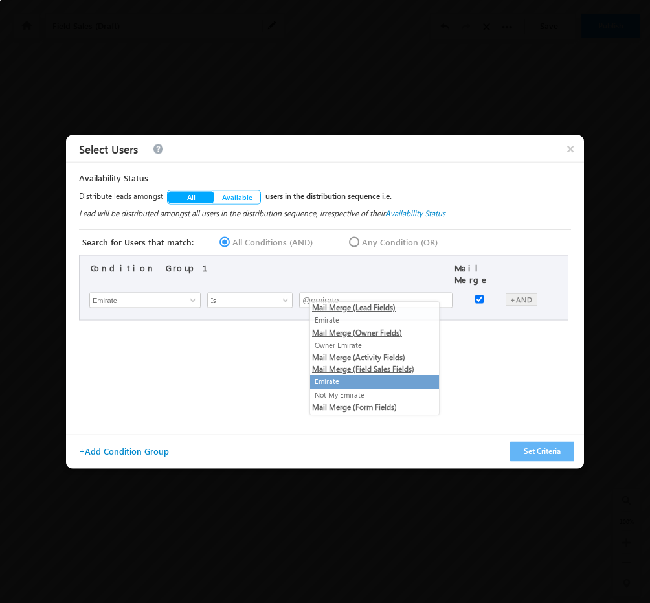
click at [366, 379] on li "Emirate" at bounding box center [374, 382] width 129 height 14
type input "@{Activity:mx_Custom_3,}"
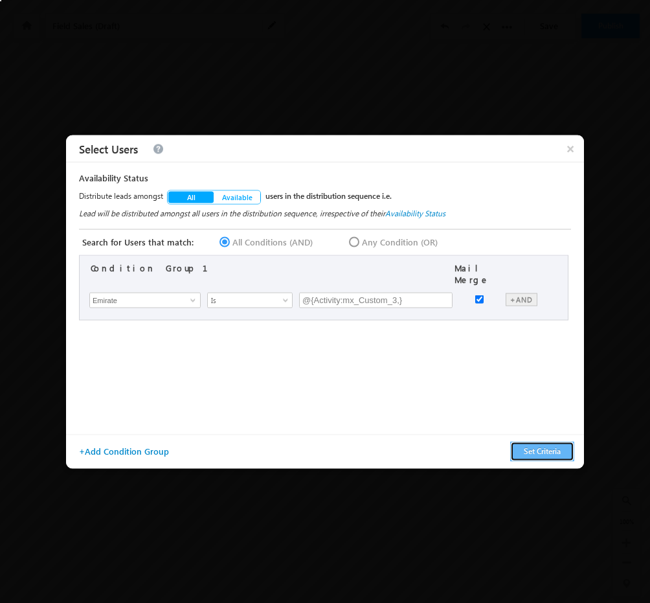
click at [540, 454] on button "Set Criteria" at bounding box center [542, 451] width 64 height 20
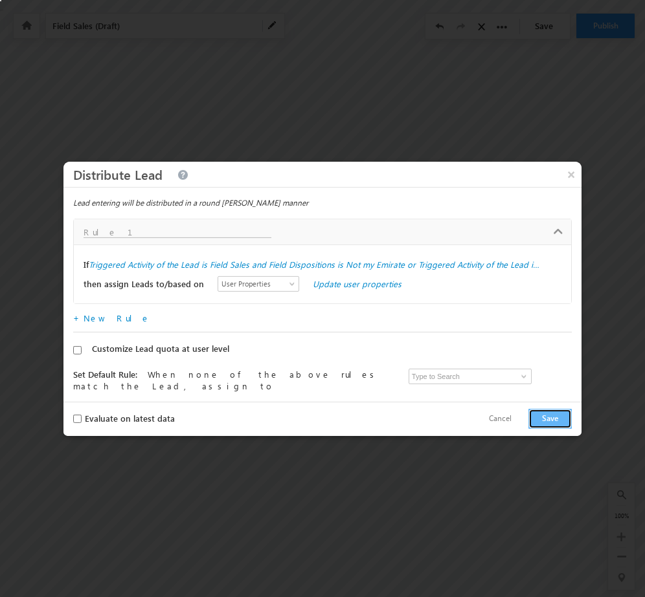
click at [553, 411] on button "Save" at bounding box center [549, 419] width 43 height 20
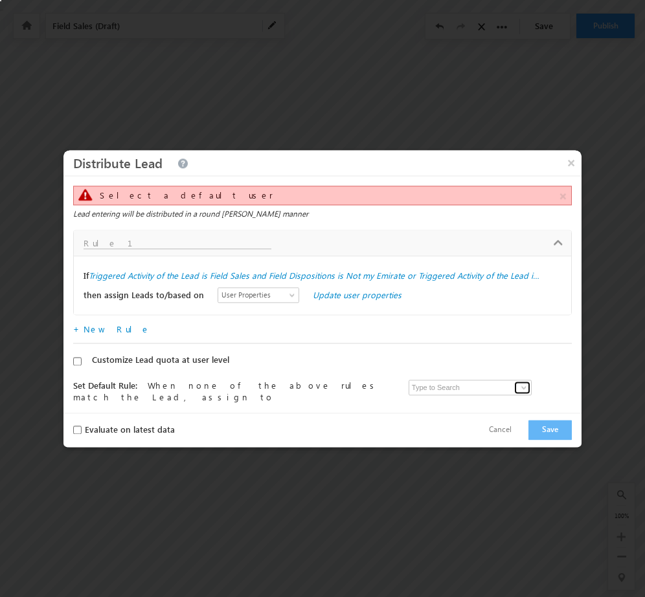
click at [518, 386] on span at bounding box center [523, 388] width 10 height 10
click at [475, 405] on link "Admin Tarun.kant@outlook.com" at bounding box center [471, 407] width 126 height 25
type input "Admin"
click at [551, 421] on button "Save" at bounding box center [549, 430] width 43 height 20
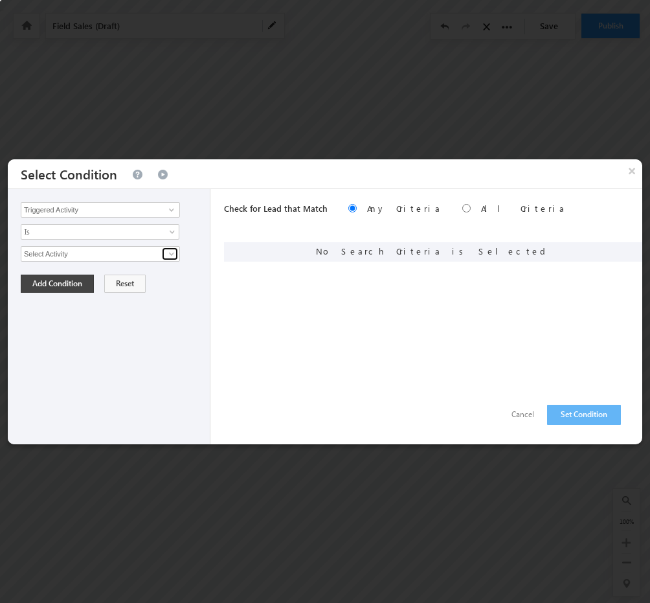
click at [170, 249] on span at bounding box center [171, 254] width 10 height 10
click at [107, 280] on link "Field Sales" at bounding box center [100, 281] width 159 height 15
type input "Field Sales"
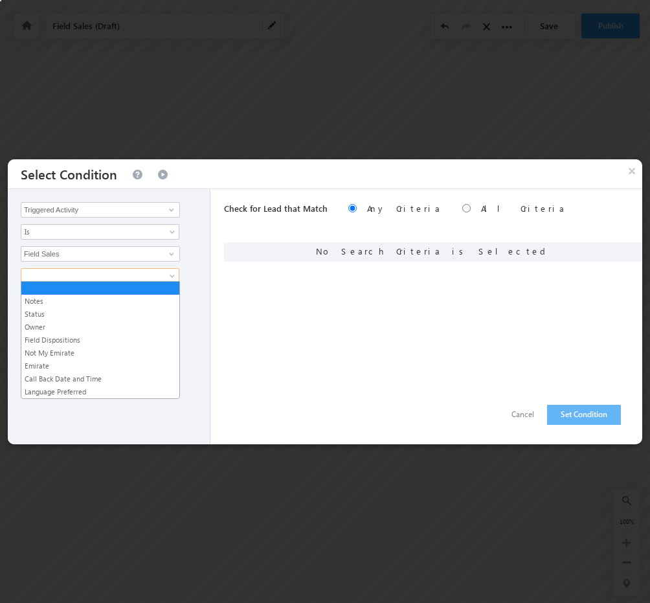
click at [119, 275] on span at bounding box center [91, 276] width 140 height 12
click at [91, 338] on link "Field Dispositions" at bounding box center [100, 340] width 158 height 12
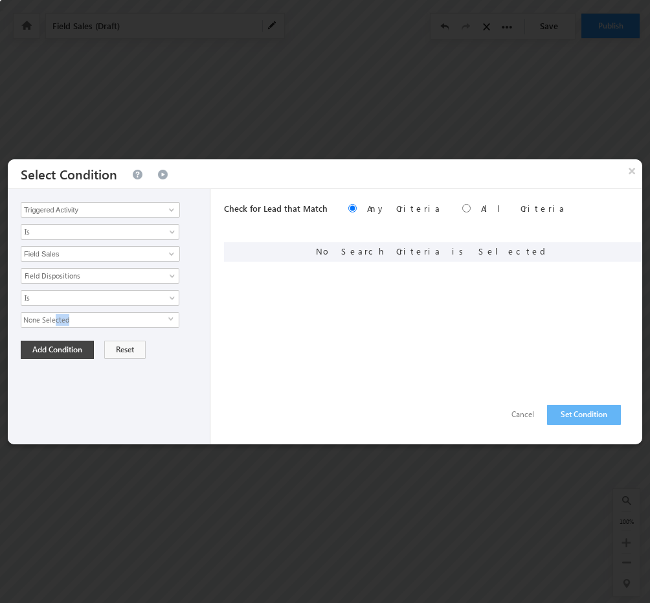
drag, startPoint x: 54, startPoint y: 307, endPoint x: 82, endPoint y: 323, distance: 31.9
click at [82, 323] on div "Notes Status Owner Field Dispositions Not My Emirate Emirate Call Back Date and…" at bounding box center [112, 298] width 183 height 60
click at [82, 323] on span "None Selected" at bounding box center [94, 320] width 147 height 14
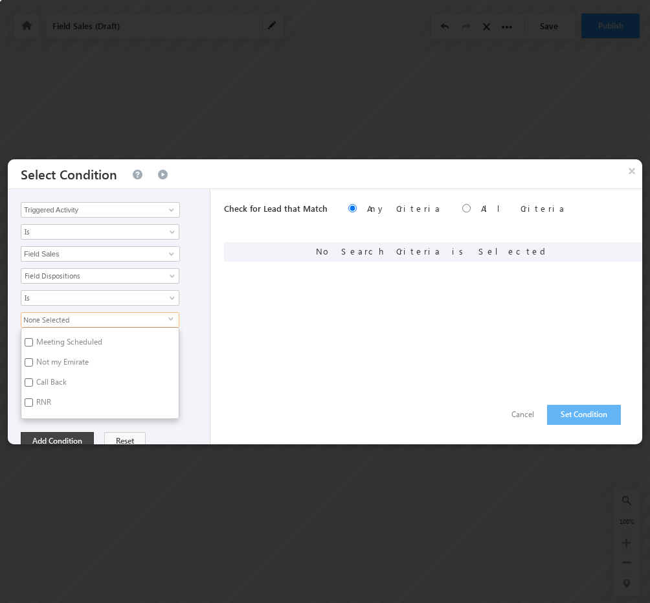
scroll to position [36, 0]
click at [30, 379] on input "Call Back" at bounding box center [29, 381] width 8 height 8
checkbox input "true"
click at [28, 400] on input "RNR" at bounding box center [29, 401] width 8 height 8
checkbox input "true"
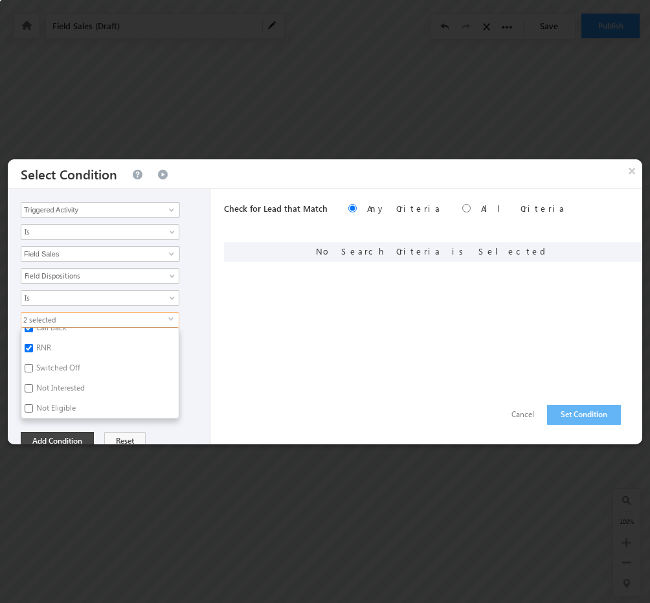
scroll to position [91, 0]
click at [29, 362] on input "Switched Off" at bounding box center [29, 366] width 8 height 8
checkbox input "true"
click at [28, 362] on input "Not Interested" at bounding box center [29, 366] width 8 height 8
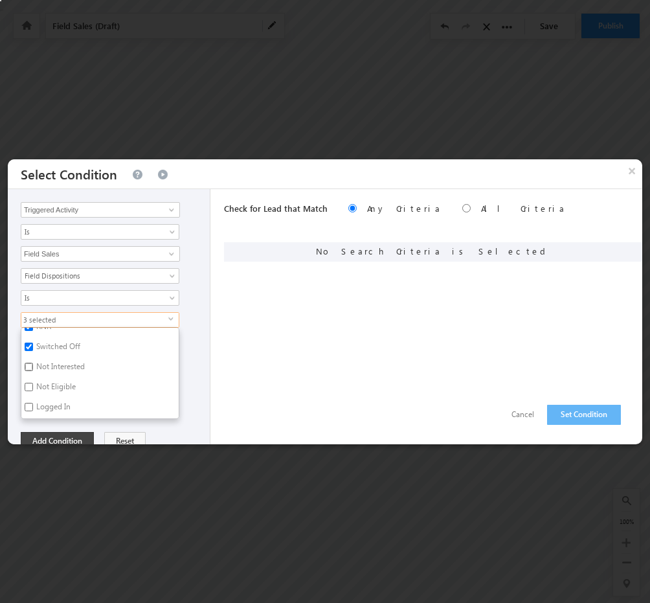
checkbox input "true"
click at [28, 383] on input "Not Eligible" at bounding box center [29, 387] width 8 height 8
checkbox input "true"
click at [55, 316] on span "5 selected" at bounding box center [94, 320] width 147 height 14
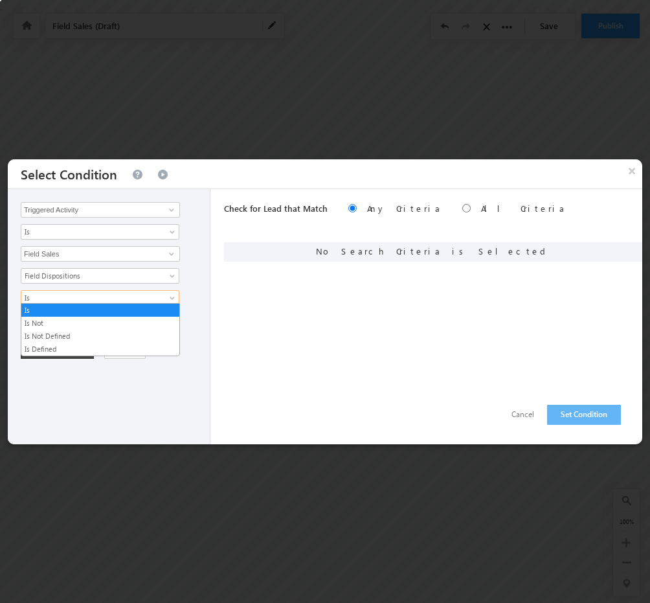
click at [63, 292] on span "Is" at bounding box center [91, 298] width 140 height 12
click at [52, 318] on link "Is Not" at bounding box center [100, 323] width 158 height 12
click at [85, 292] on span "Is Not" at bounding box center [91, 298] width 140 height 12
click at [66, 313] on link "Is" at bounding box center [100, 310] width 158 height 12
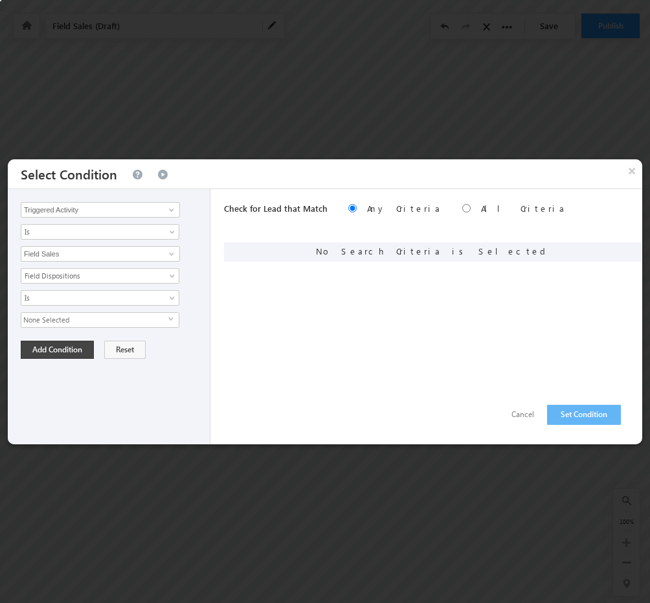
click at [91, 318] on span "None Selected" at bounding box center [94, 320] width 147 height 14
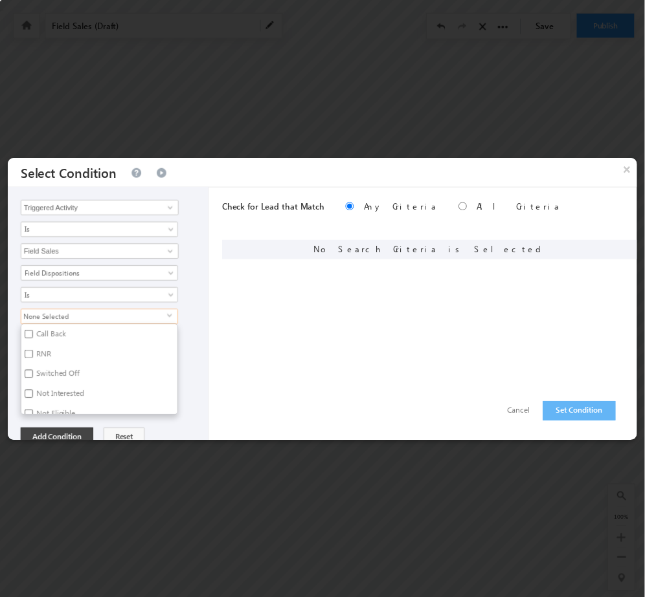
scroll to position [82, 0]
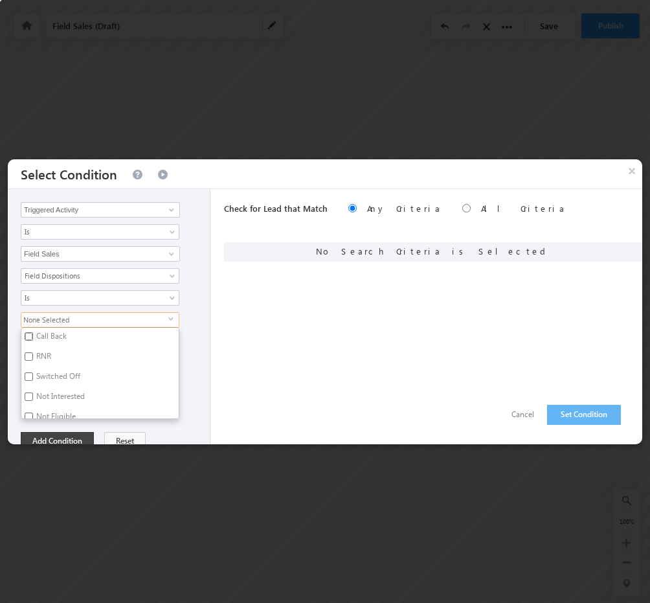
click at [30, 332] on input "Call Back" at bounding box center [29, 336] width 8 height 8
checkbox input "true"
click at [194, 314] on div "Call Back select Contacted & Preparing Documents Meeting Scheduled Not my Emira…" at bounding box center [112, 365] width 183 height 107
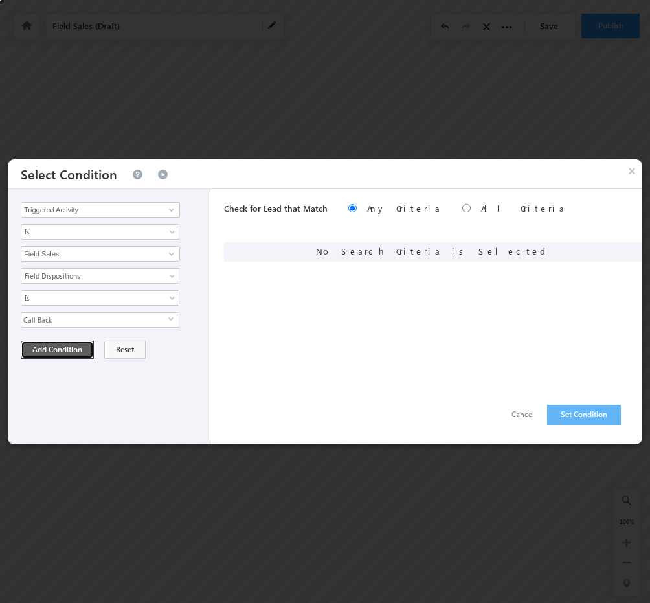
click at [89, 351] on button "Add Condition" at bounding box center [57, 349] width 73 height 18
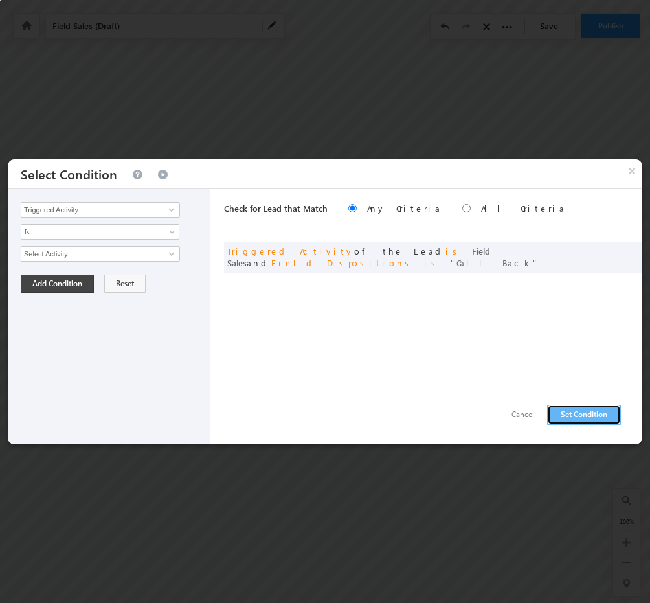
click at [605, 421] on button "Set Condition" at bounding box center [584, 415] width 74 height 20
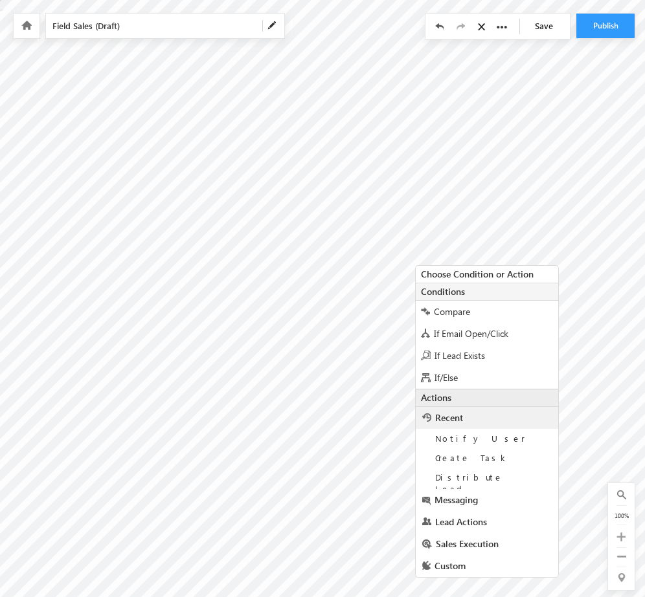
scroll to position [5, 0]
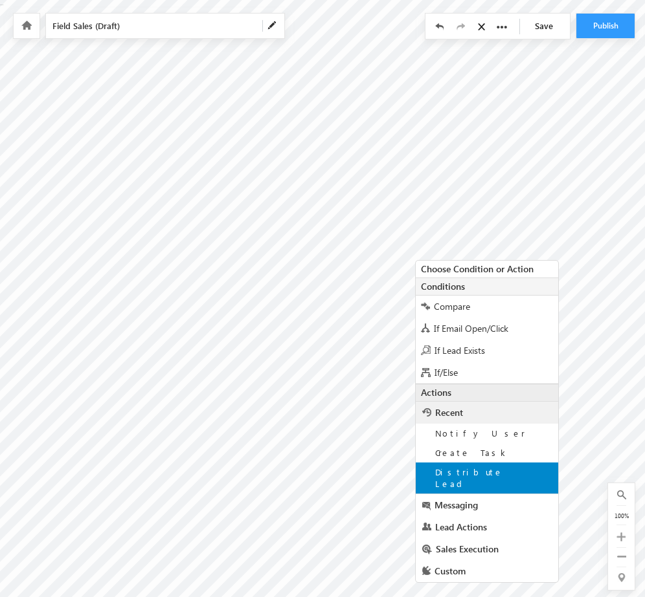
click at [454, 471] on span "Distribute Lead" at bounding box center [469, 478] width 68 height 23
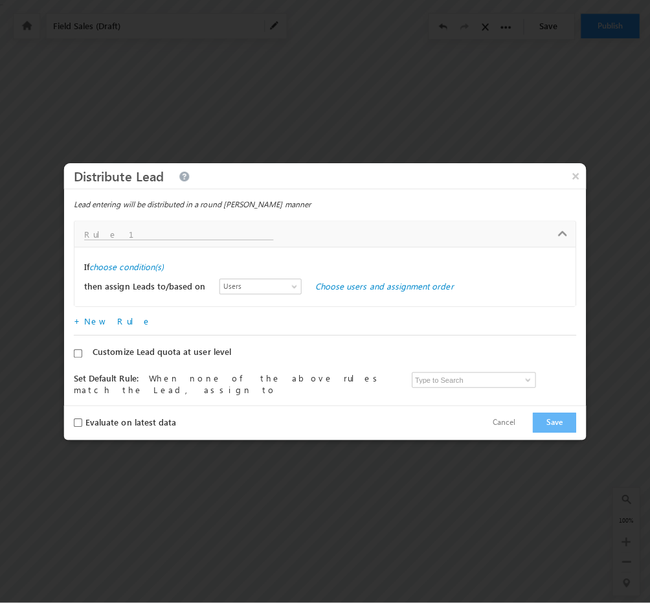
scroll to position [0, 0]
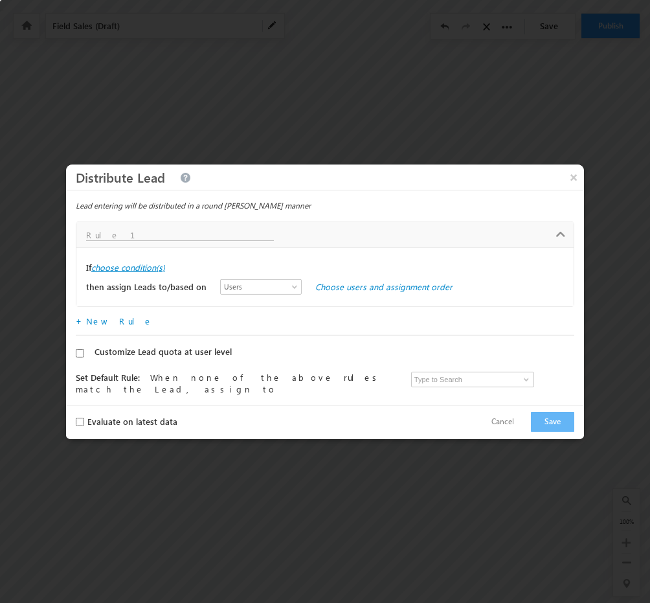
click at [150, 264] on label "choose condition(s)" at bounding box center [128, 267] width 74 height 12
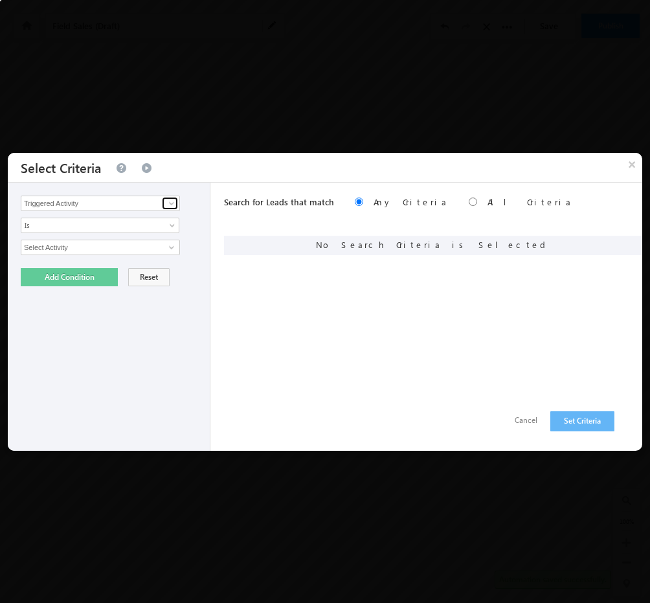
click at [171, 202] on span at bounding box center [171, 203] width 10 height 10
click at [195, 199] on div "Triggered Activity Prospect Id Aadhar Number Address 2 Age Alternative Contact …" at bounding box center [112, 203] width 183 height 16
click at [172, 245] on span at bounding box center [171, 247] width 10 height 10
click at [100, 274] on link "Field Sales" at bounding box center [100, 274] width 159 height 15
type input "Field Sales"
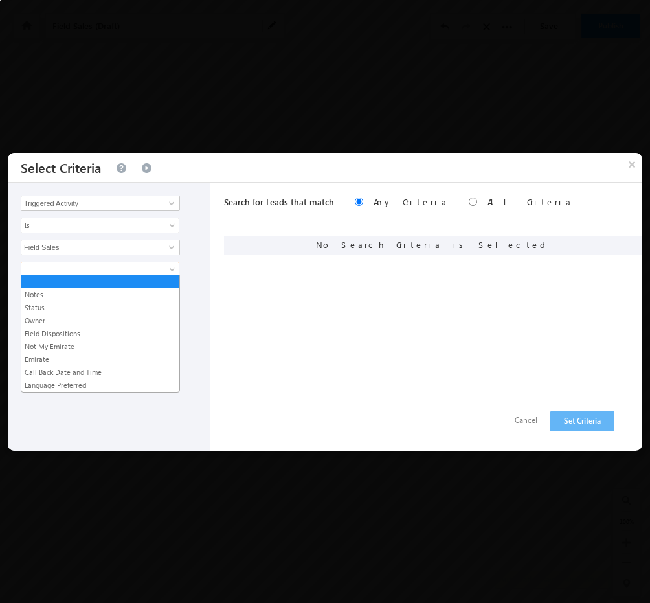
click at [118, 265] on span at bounding box center [91, 269] width 140 height 12
click at [80, 385] on link "Language Preferred" at bounding box center [100, 385] width 158 height 12
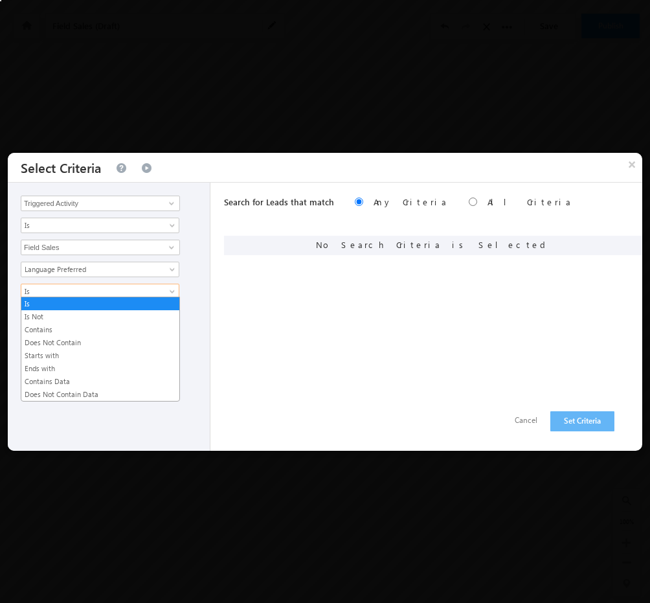
click at [129, 289] on span "Is" at bounding box center [91, 291] width 140 height 12
click at [61, 379] on link "Contains Data" at bounding box center [100, 381] width 158 height 12
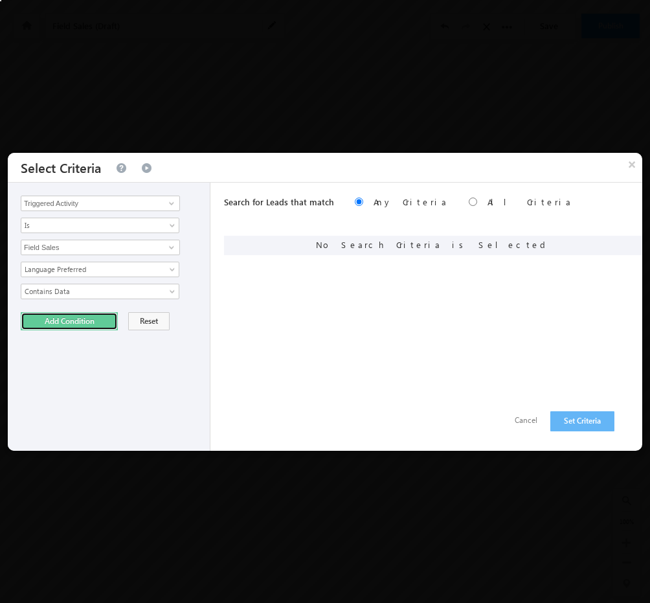
click at [78, 318] on button "Add Condition" at bounding box center [69, 321] width 97 height 18
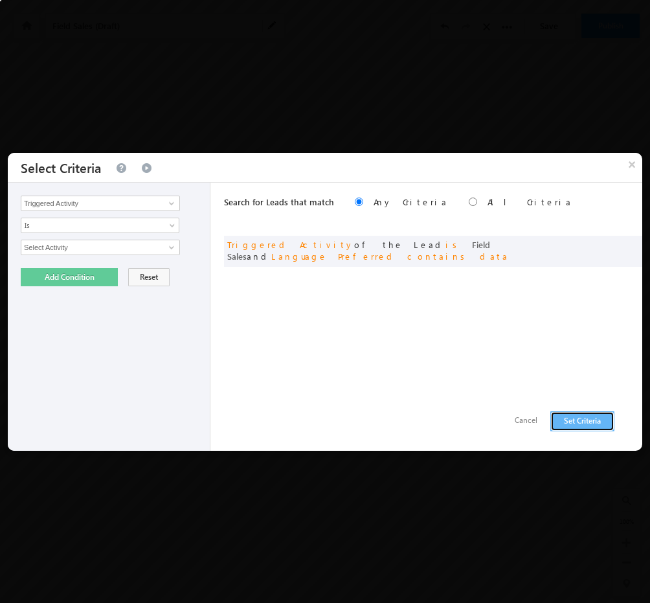
click at [583, 425] on button "Set Criteria" at bounding box center [582, 421] width 64 height 20
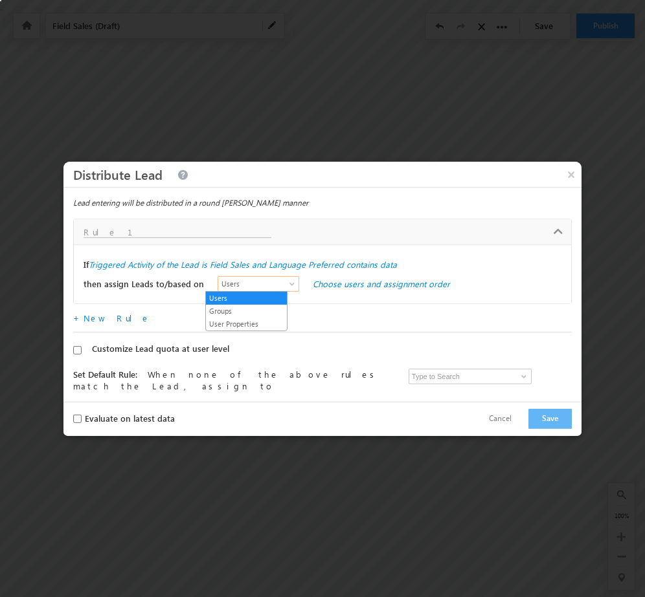
click at [267, 283] on span "Users" at bounding box center [255, 284] width 74 height 12
click at [245, 319] on link "User Properties" at bounding box center [246, 324] width 81 height 12
click at [347, 280] on link "Choose user properties" at bounding box center [357, 283] width 89 height 11
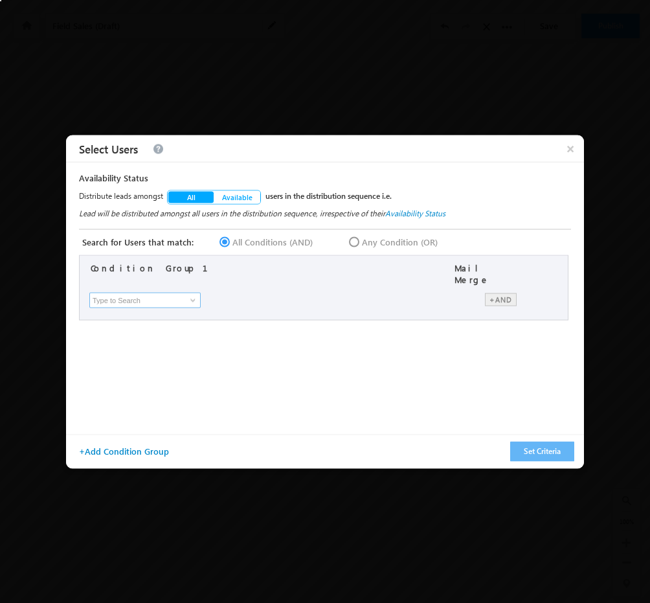
click at [164, 296] on input at bounding box center [144, 300] width 111 height 16
type input "a"
click at [162, 332] on link "Speaker Language" at bounding box center [148, 339] width 112 height 15
type input "Speaker Language"
click at [285, 300] on span at bounding box center [287, 302] width 10 height 10
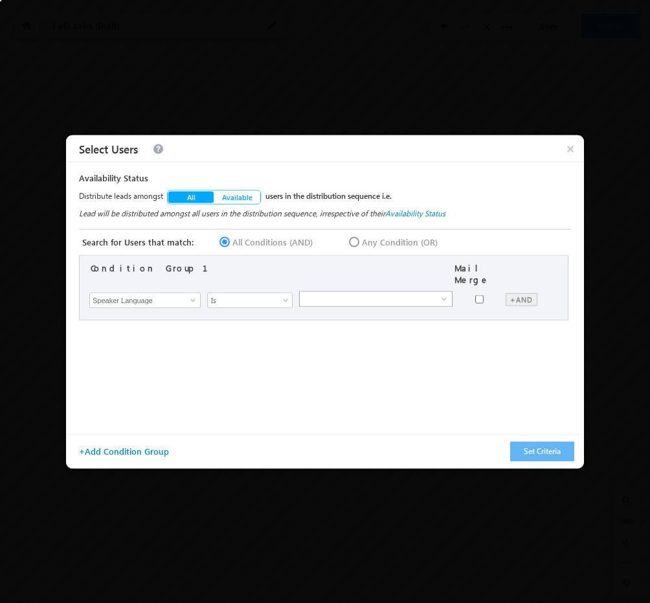
click at [337, 292] on span at bounding box center [371, 293] width 142 height 3
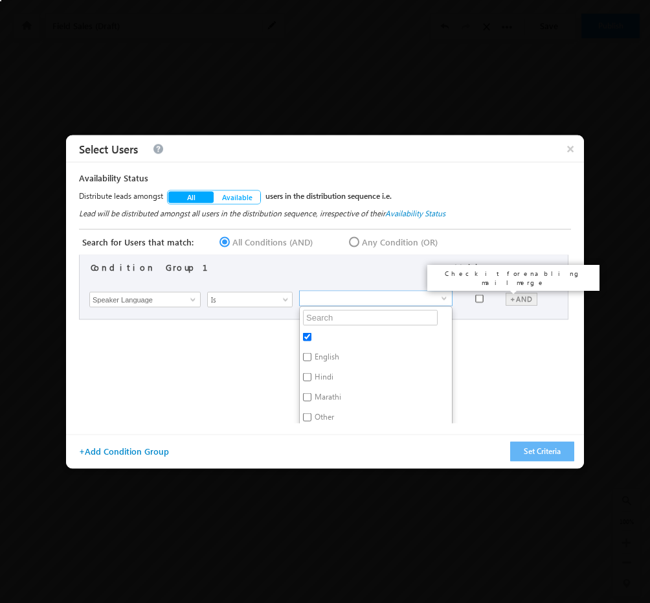
click at [479, 294] on input "checkbox" at bounding box center [479, 298] width 8 height 8
checkbox input "true"
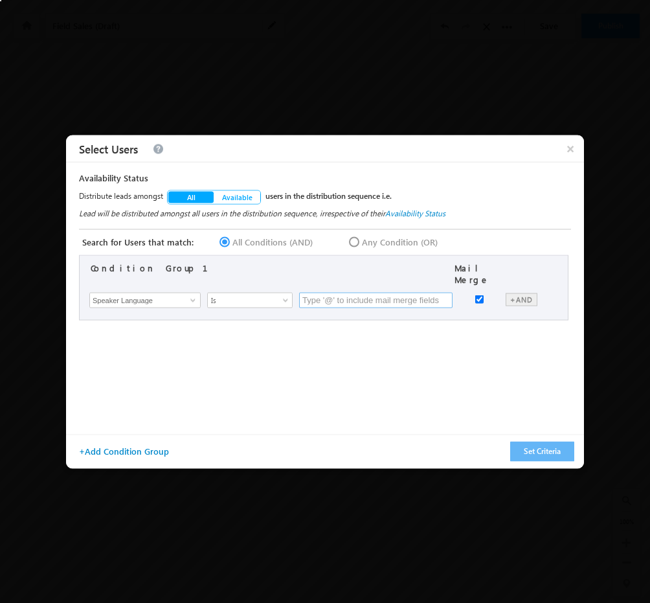
click at [361, 300] on input "text" at bounding box center [375, 300] width 153 height 16
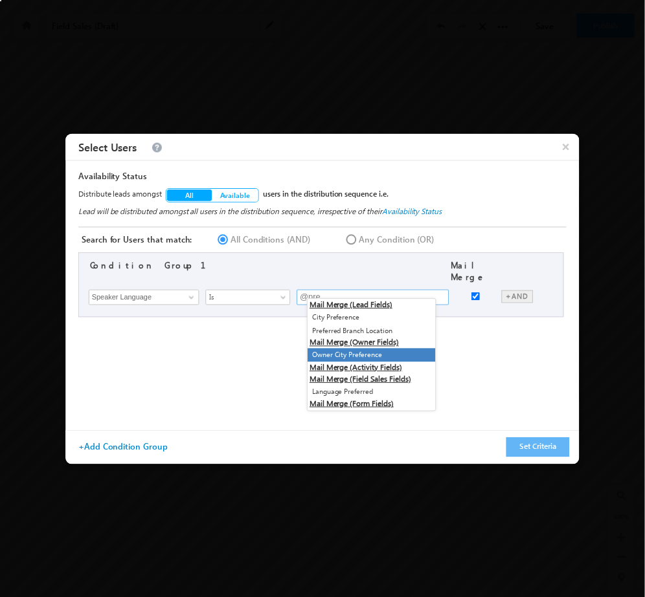
scroll to position [22, 0]
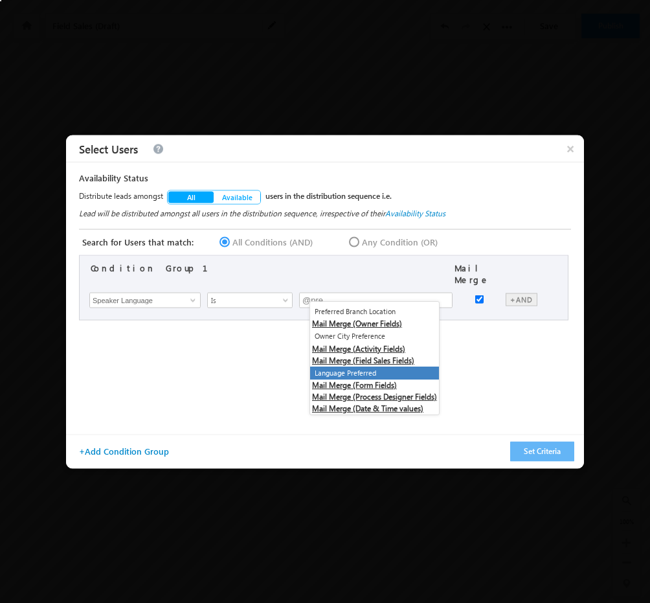
click at [366, 371] on li "Language Preferred" at bounding box center [374, 373] width 129 height 14
type input "@{Activity:mx_Custom_5,}"
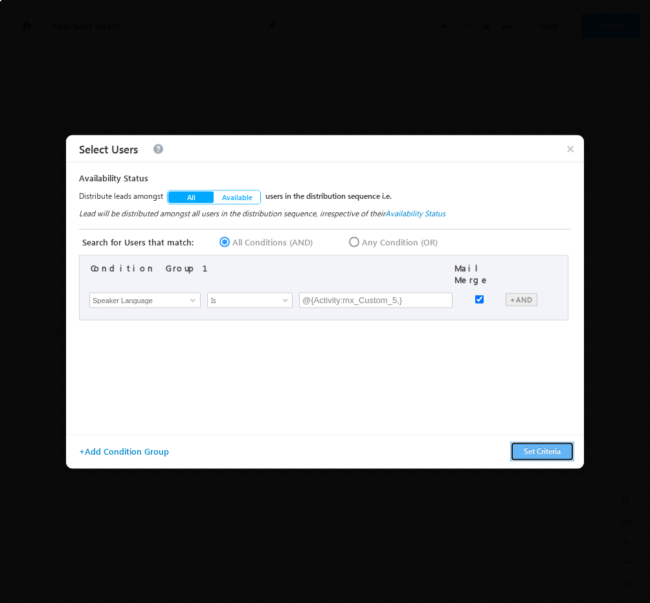
click at [551, 456] on button "Set Criteria" at bounding box center [542, 451] width 64 height 20
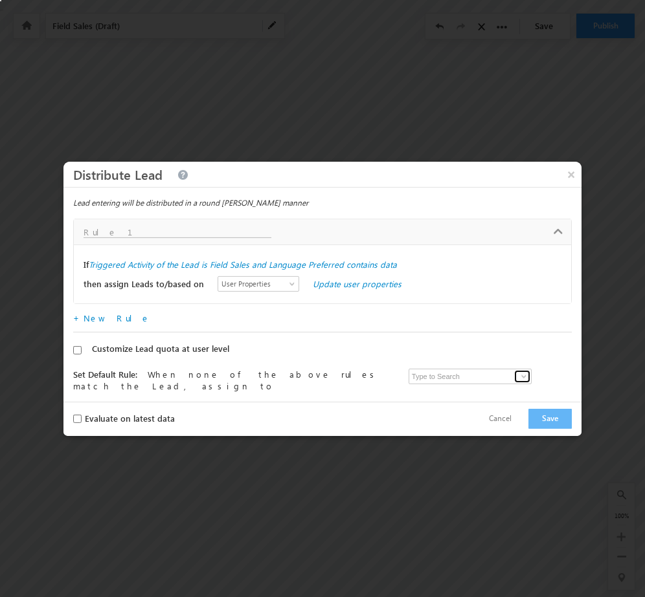
click at [518, 379] on span at bounding box center [523, 377] width 10 height 10
click at [479, 386] on link "Admin Tarun.kant@outlook.com" at bounding box center [471, 396] width 126 height 25
type input "Admin"
click at [538, 409] on button "Save" at bounding box center [549, 419] width 43 height 20
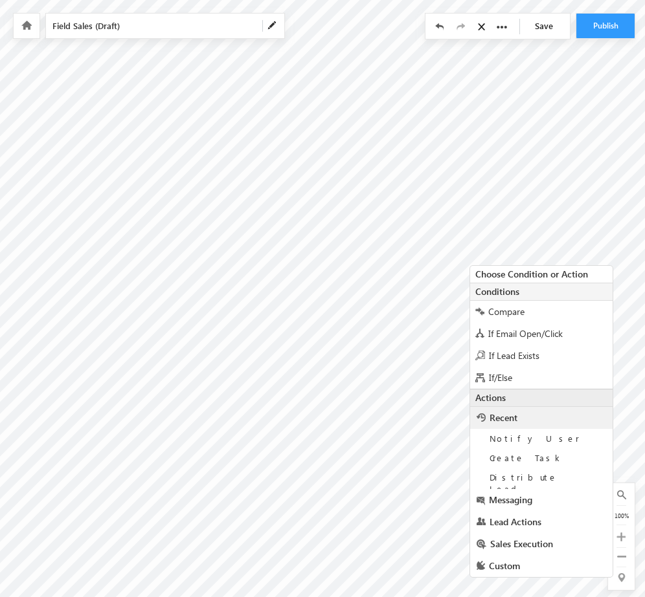
scroll to position [5, 153]
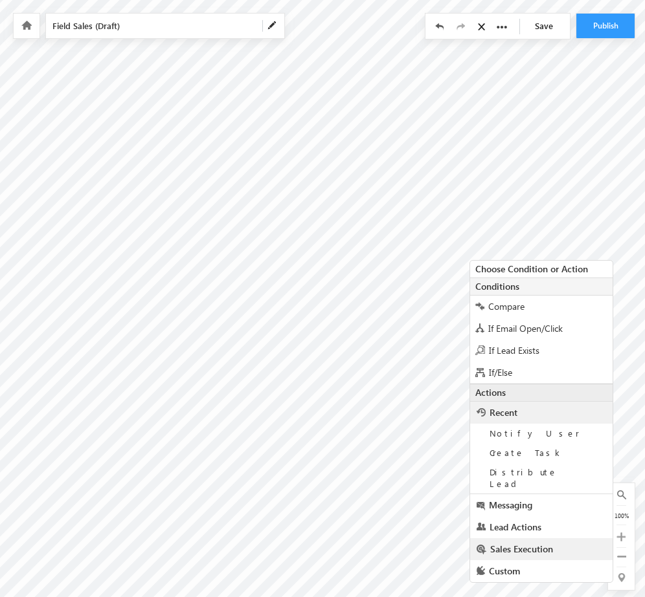
click at [518, 543] on span "Sales Execution" at bounding box center [521, 549] width 63 height 12
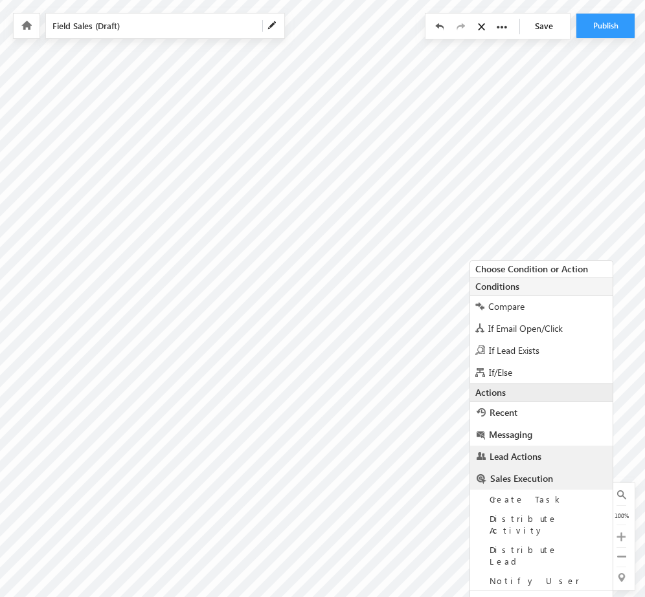
click at [522, 452] on span "Lead Actions" at bounding box center [515, 456] width 52 height 12
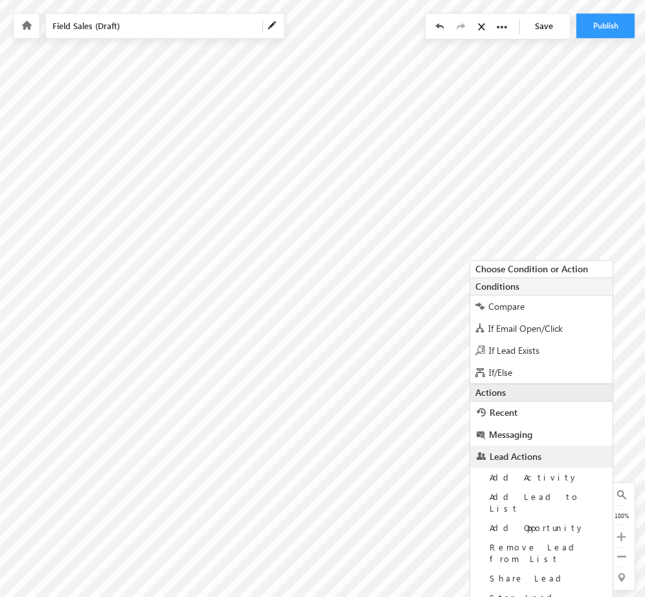
scroll to position [120, 153]
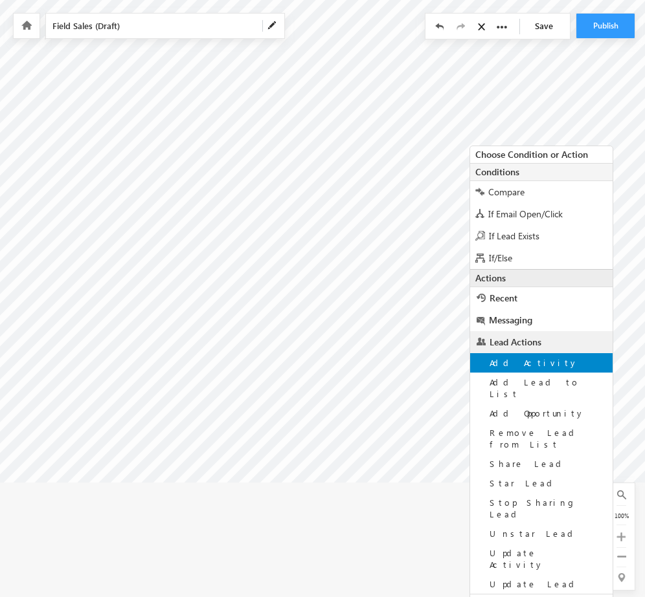
click at [527, 363] on span "Add Activity" at bounding box center [533, 362] width 89 height 11
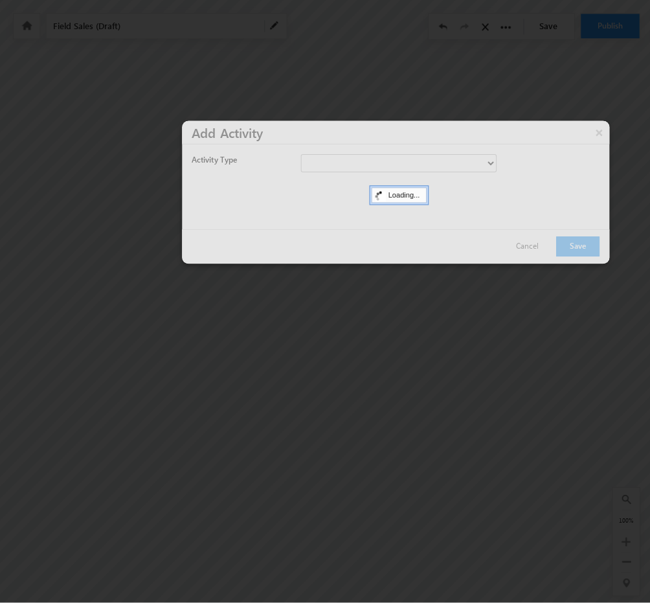
scroll to position [0, 153]
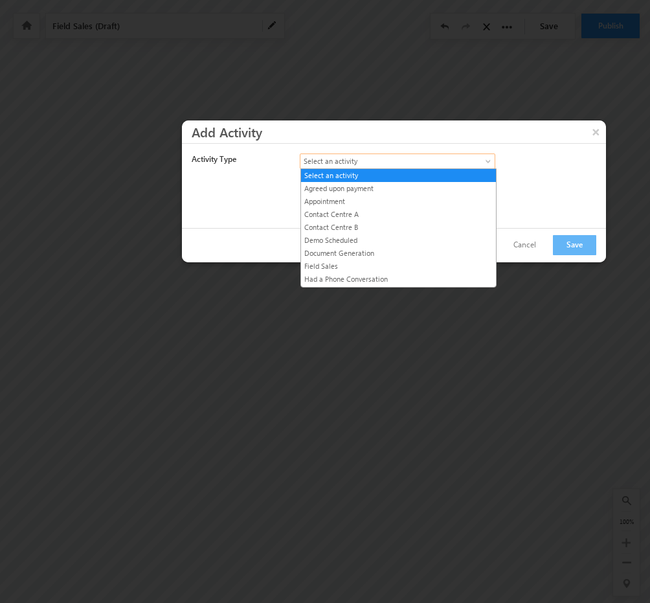
click at [480, 164] on link "Select an activity" at bounding box center [397, 161] width 195 height 16
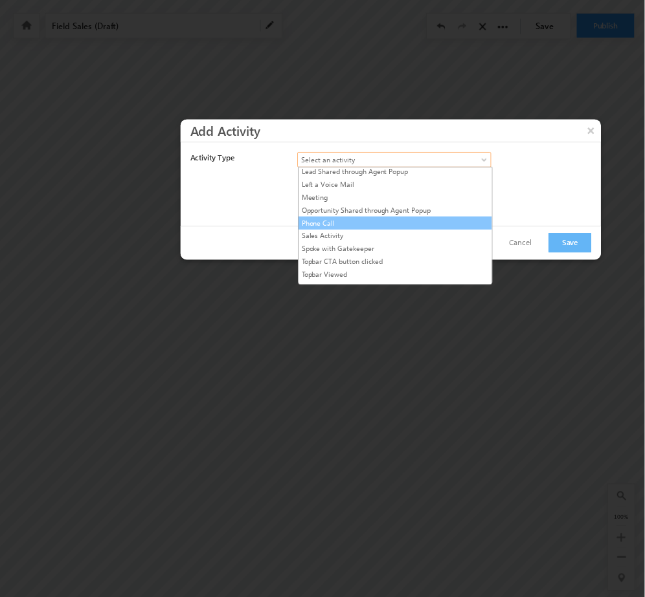
scroll to position [120, 0]
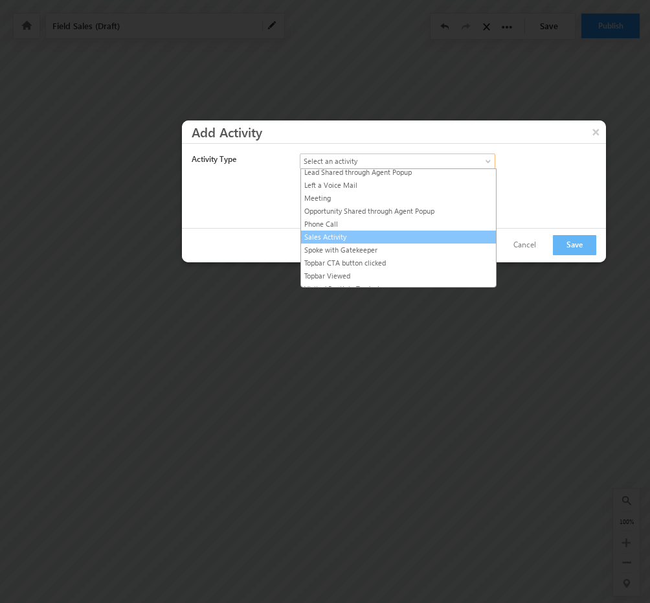
click at [359, 231] on link "Sales Activity" at bounding box center [398, 237] width 195 height 12
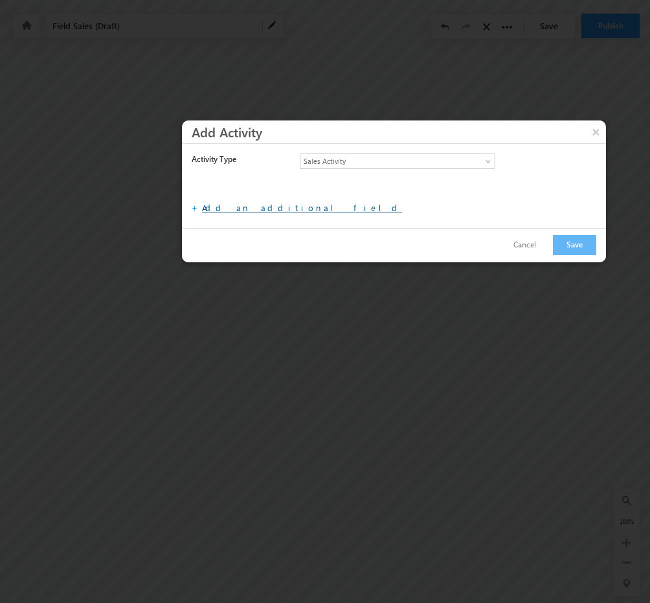
click at [247, 206] on link "Add an additional field" at bounding box center [302, 207] width 200 height 11
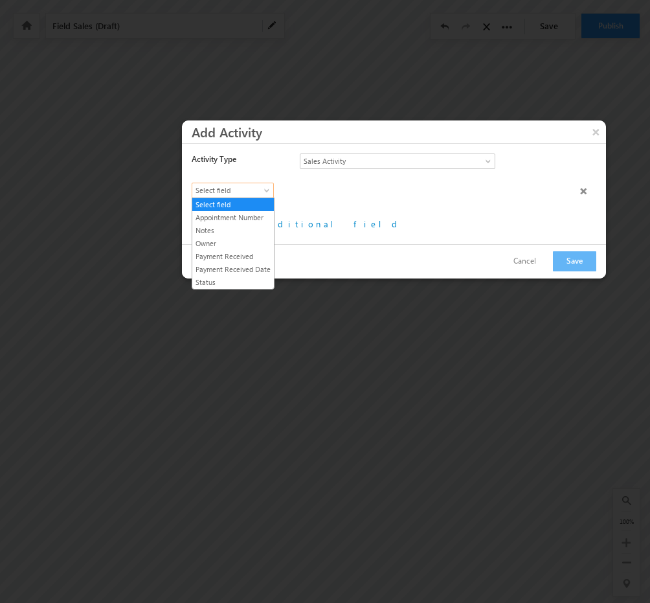
click at [258, 195] on span "Select field" at bounding box center [229, 190] width 75 height 12
click at [351, 199] on div at bounding box center [437, 192] width 274 height 18
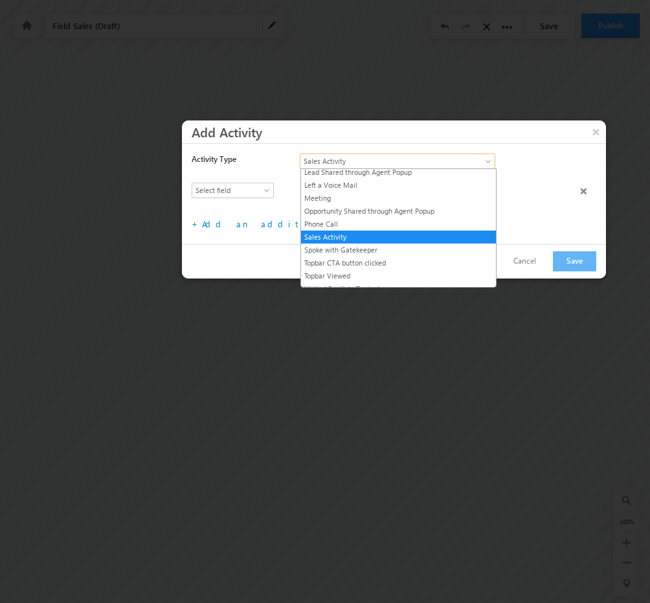
click at [450, 160] on span "Sales Activity" at bounding box center [386, 161] width 172 height 12
click at [423, 231] on link "Sales Activity" at bounding box center [398, 237] width 195 height 12
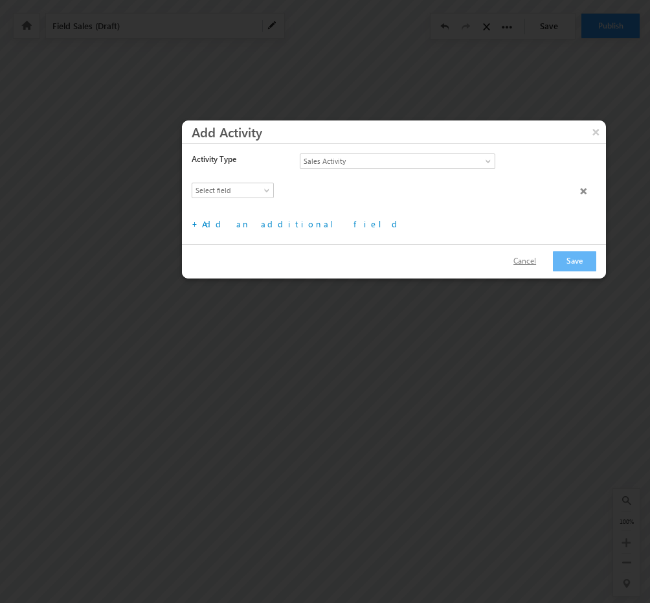
click at [525, 257] on button "Cancel" at bounding box center [524, 261] width 49 height 19
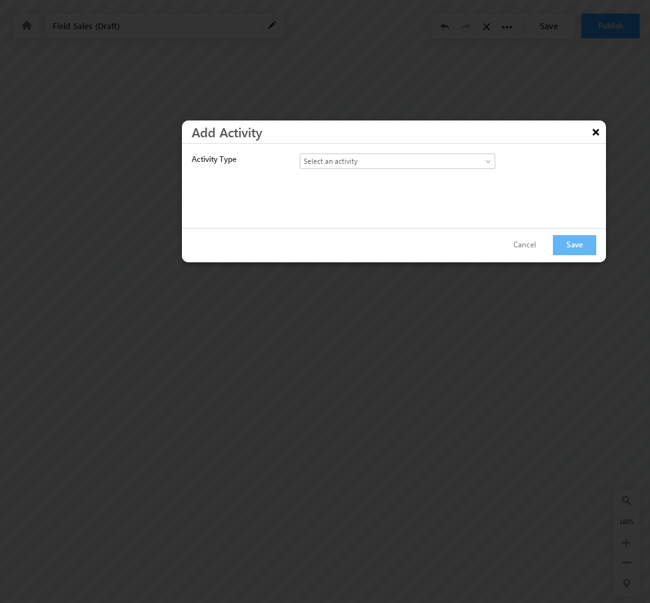
click at [595, 137] on button "×" at bounding box center [595, 131] width 21 height 23
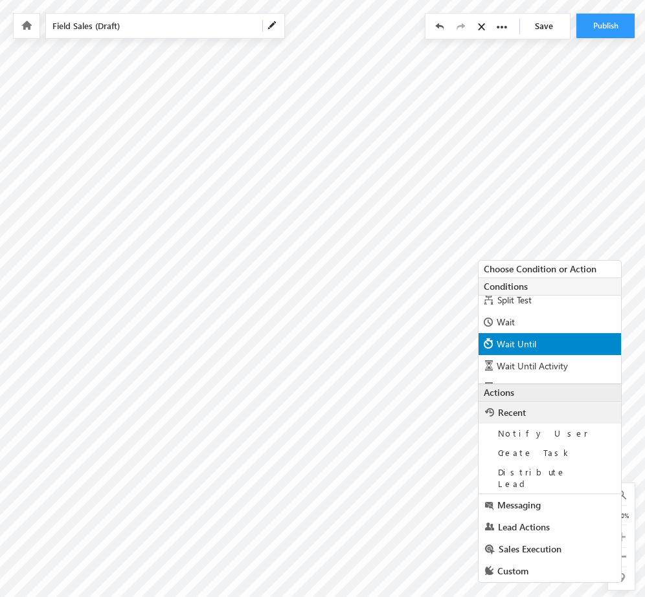
scroll to position [132, 0]
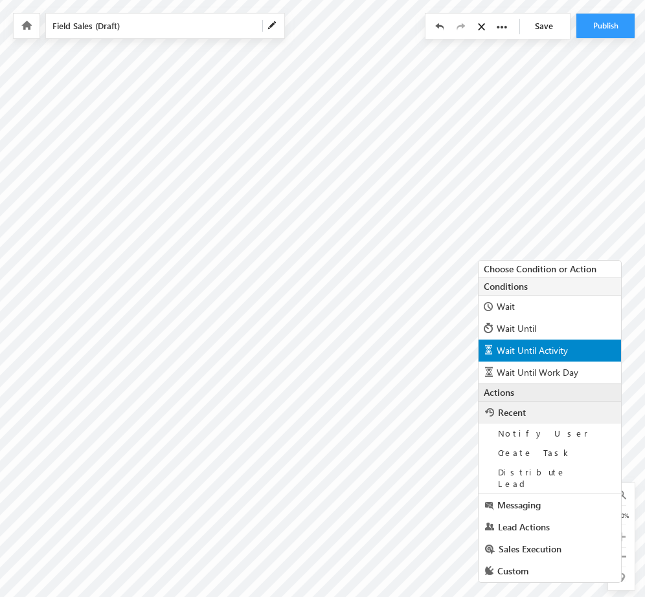
click at [583, 358] on div "Wait Until Activity" at bounding box center [549, 351] width 142 height 22
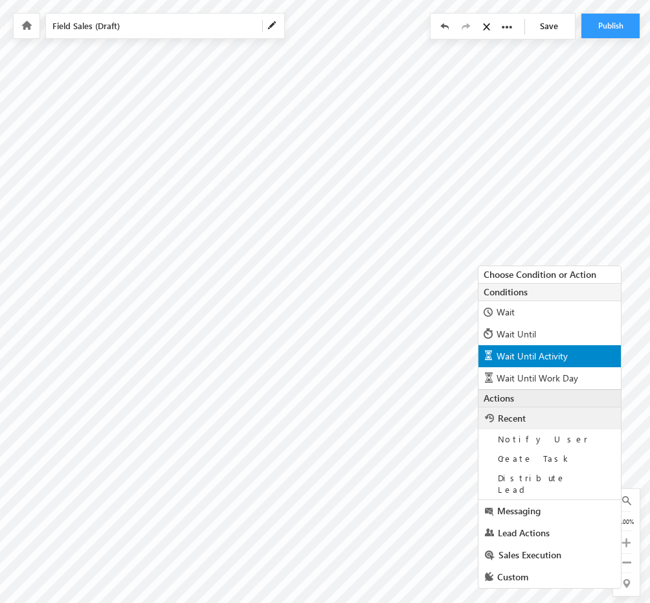
radio input "true"
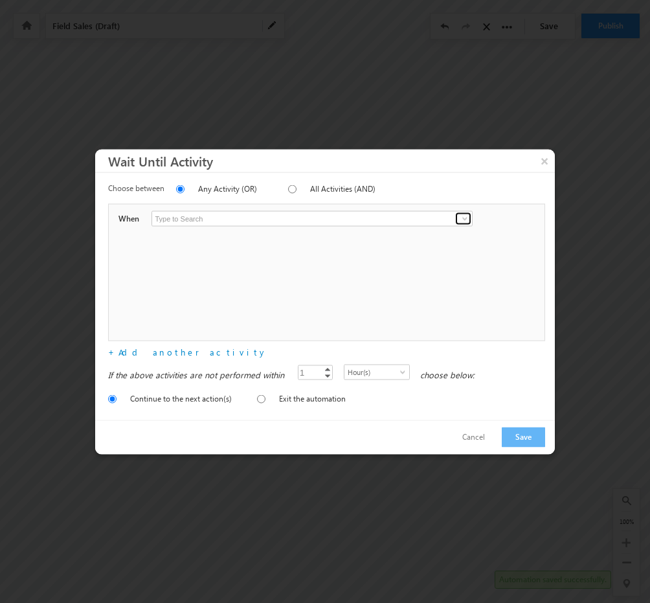
click at [467, 217] on span at bounding box center [465, 218] width 10 height 10
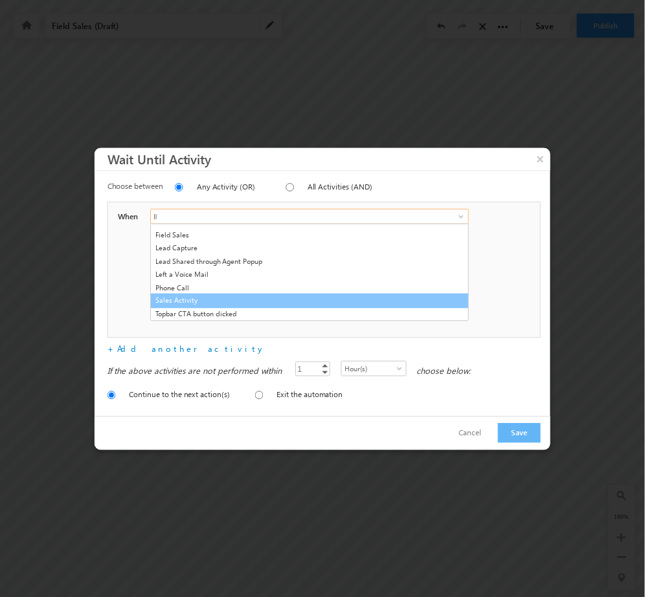
scroll to position [0, 0]
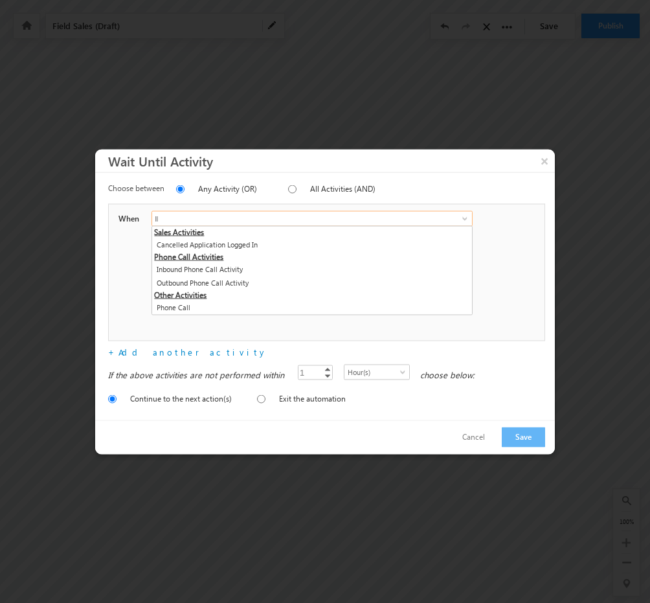
type input "l"
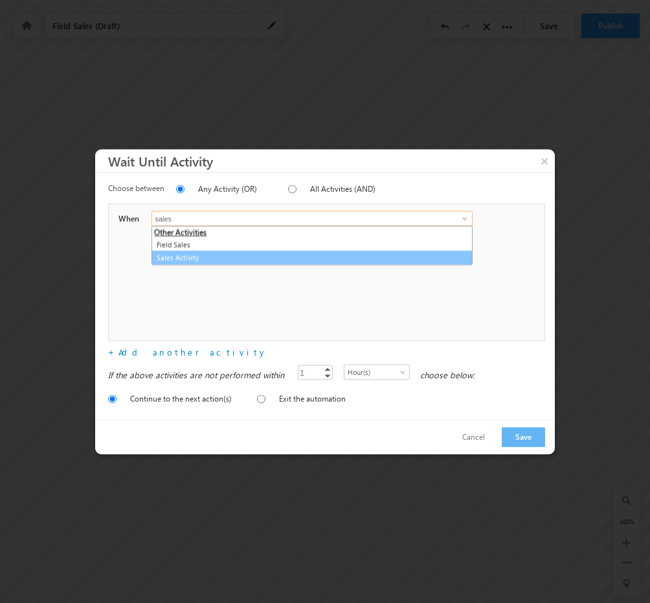
click at [190, 254] on link "Sales Activity" at bounding box center [311, 257] width 320 height 15
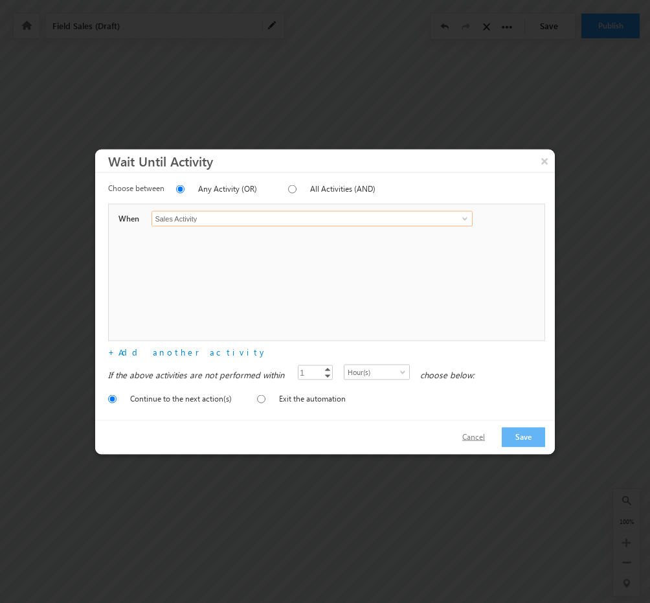
type input "Sales Activity"
click at [483, 436] on button "Cancel" at bounding box center [473, 436] width 49 height 19
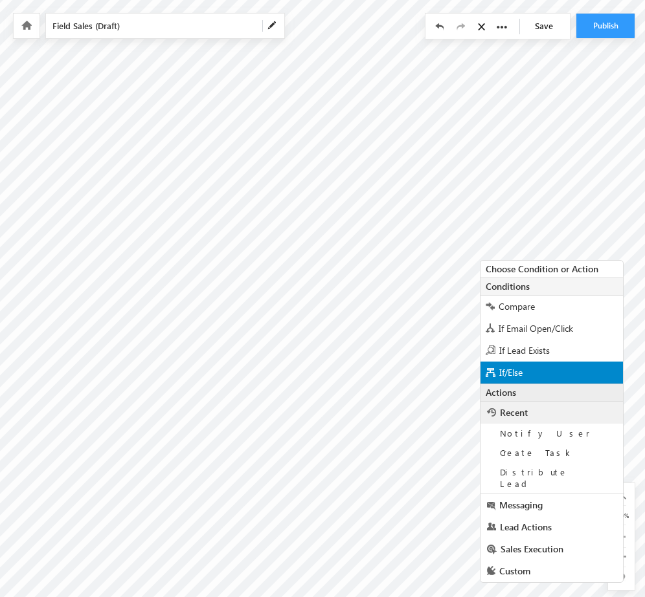
scroll to position [132, 0]
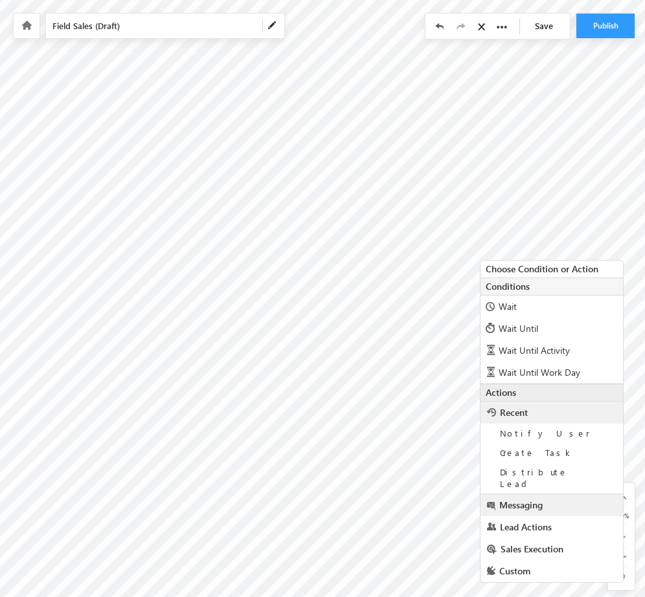
click at [544, 498] on link "Messaging" at bounding box center [551, 505] width 142 height 22
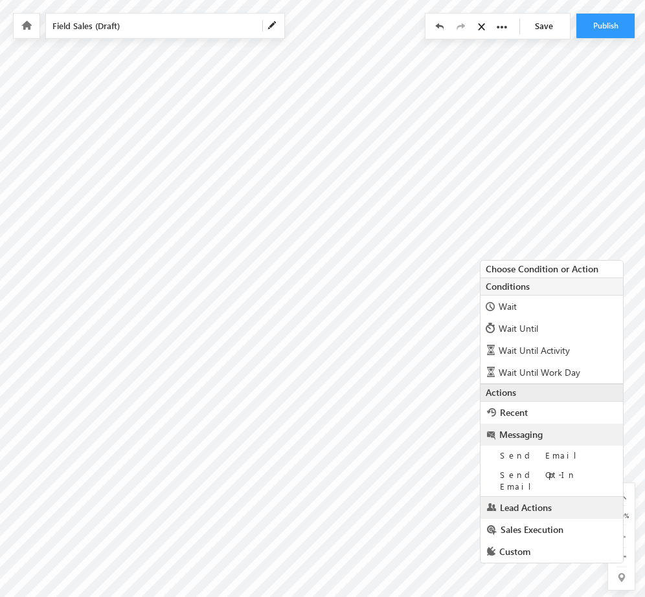
click at [541, 502] on span "Lead Actions" at bounding box center [526, 508] width 52 height 12
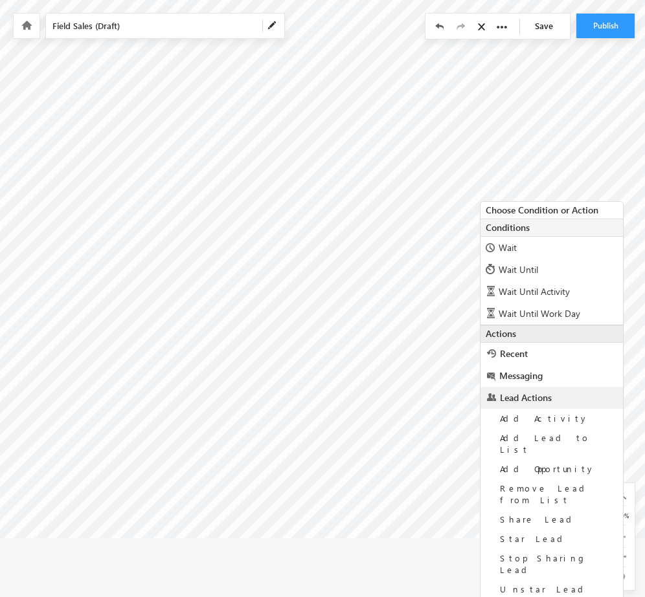
scroll to position [120, 153]
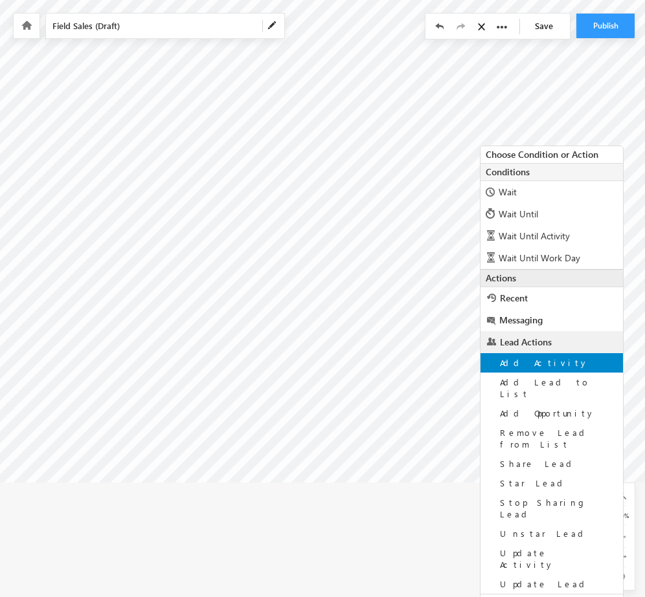
click at [541, 357] on div "Add Activity" at bounding box center [551, 362] width 142 height 19
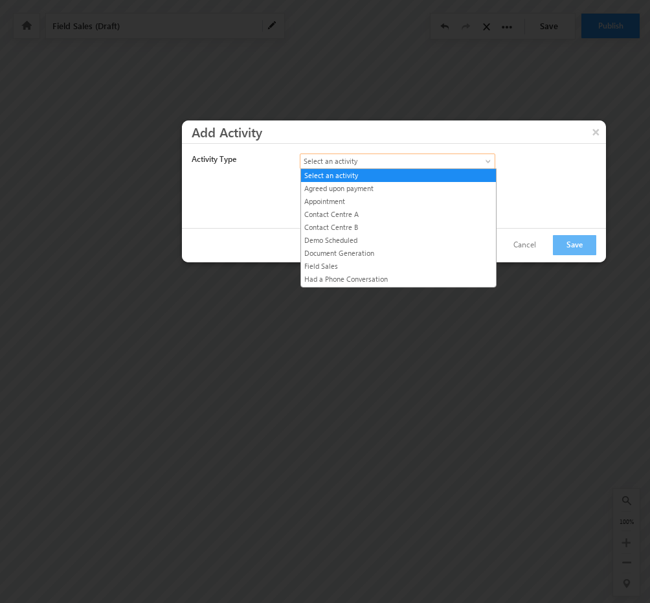
click at [467, 159] on span "Select an activity" at bounding box center [386, 161] width 172 height 12
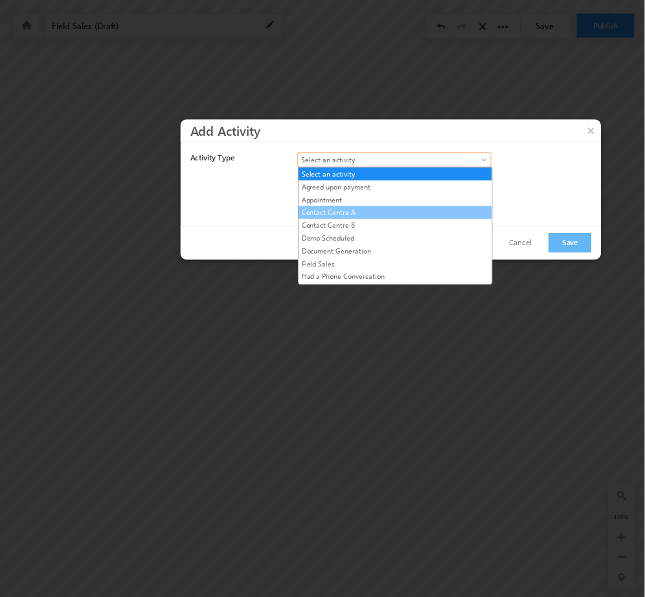
scroll to position [120, 0]
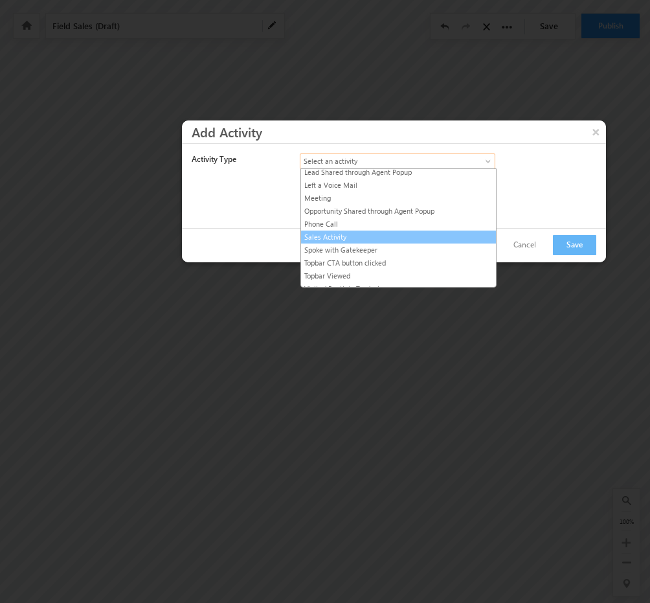
click at [334, 231] on link "Sales Activity" at bounding box center [398, 237] width 195 height 12
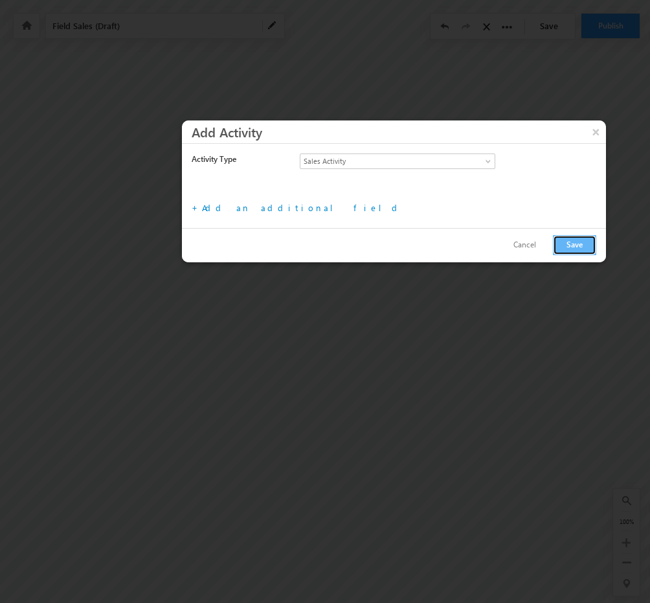
click at [575, 246] on button "Save" at bounding box center [574, 245] width 43 height 20
click at [227, 209] on link "Add an additional field" at bounding box center [302, 207] width 200 height 11
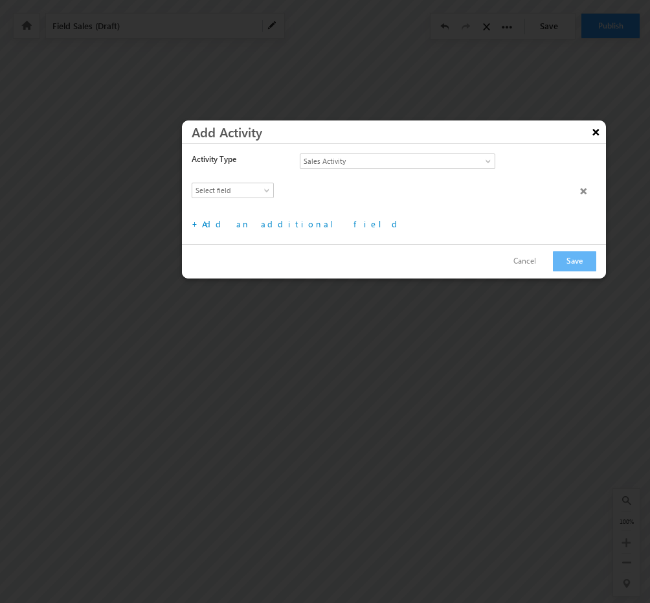
click at [594, 139] on button "×" at bounding box center [595, 131] width 21 height 23
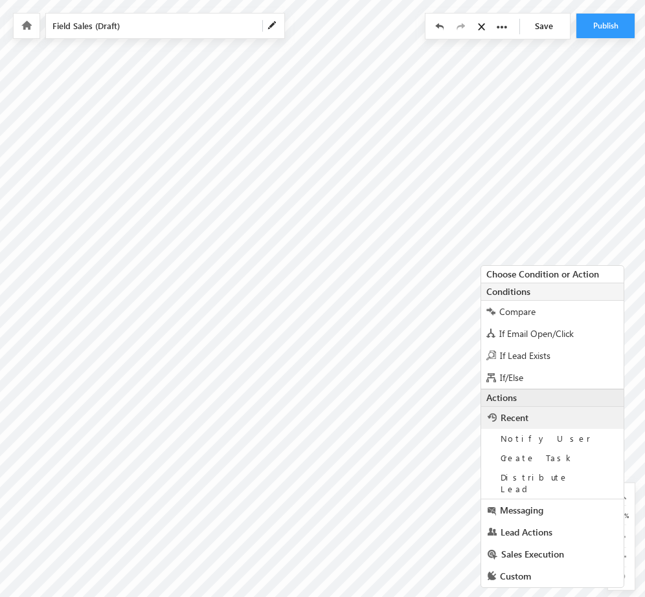
scroll to position [5, 153]
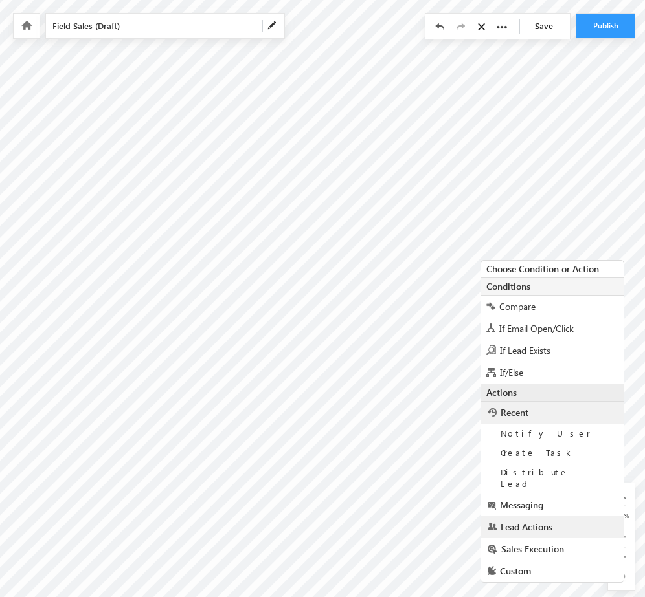
click at [536, 525] on link "Lead Actions" at bounding box center [552, 527] width 142 height 22
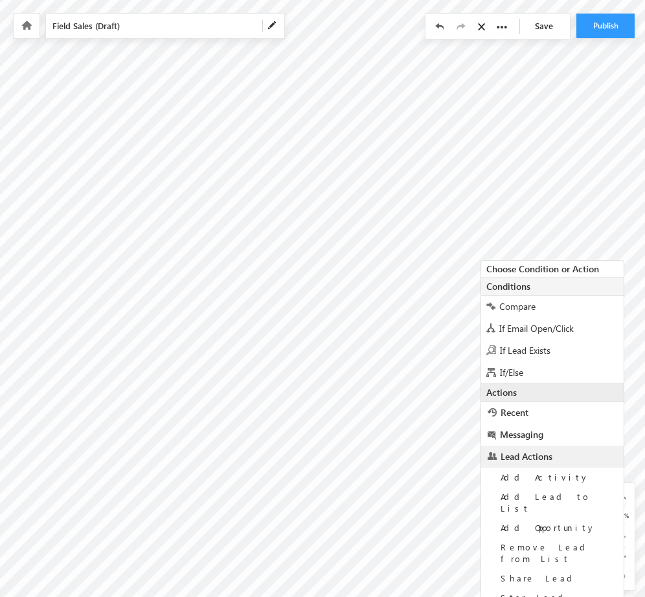
scroll to position [120, 153]
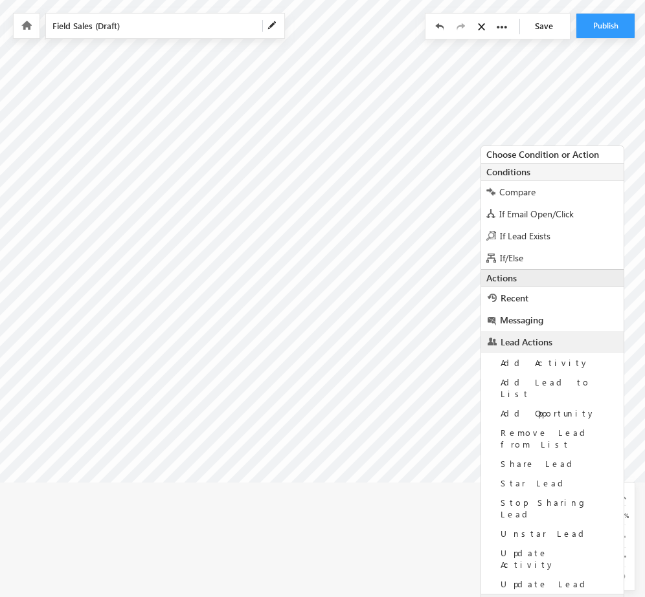
click at [527, 595] on link "Sales Execution" at bounding box center [552, 606] width 142 height 22
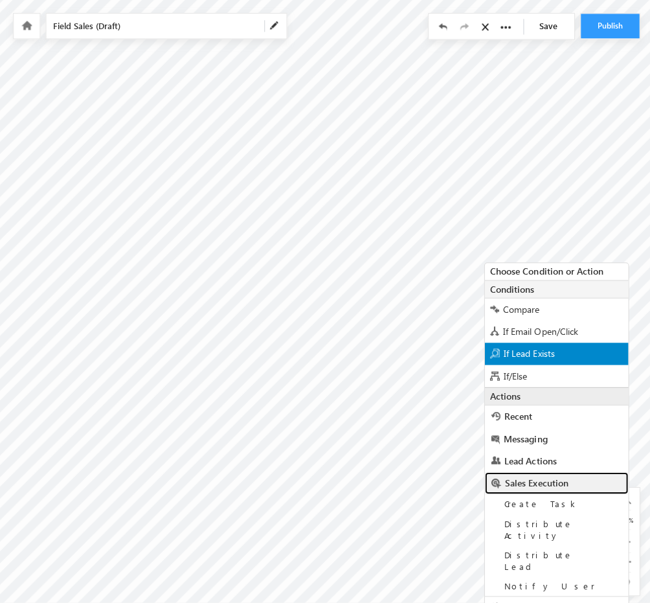
scroll to position [0, 153]
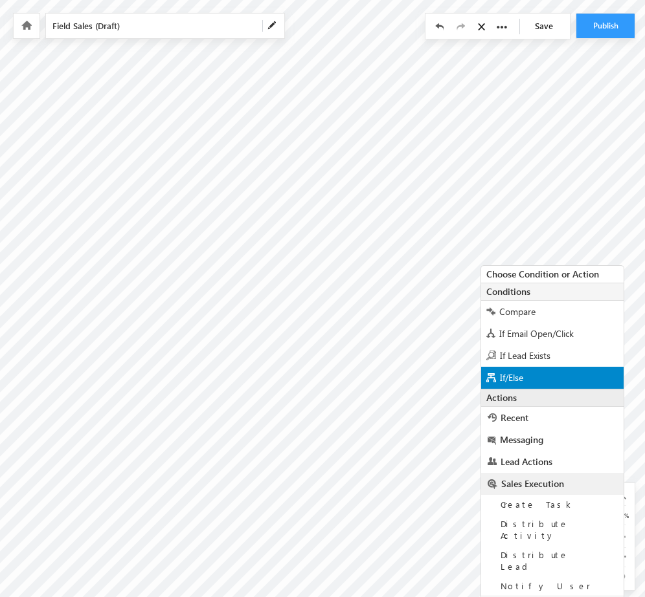
click at [553, 380] on div "If/Else" at bounding box center [552, 378] width 142 height 22
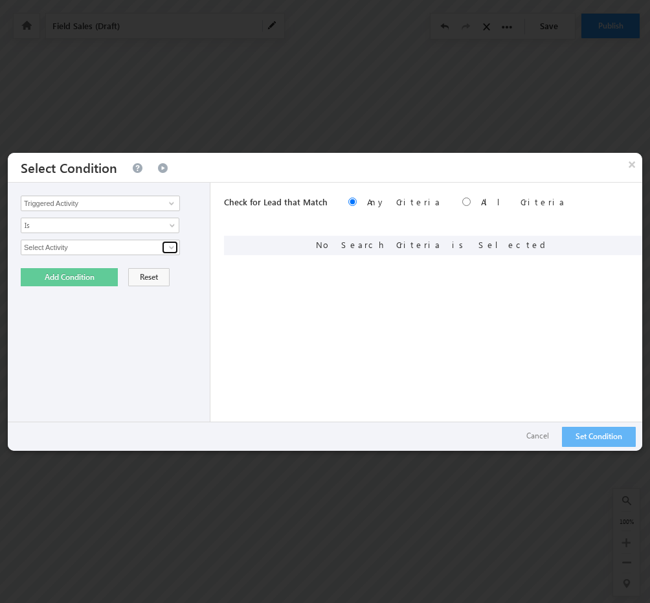
click at [171, 249] on span at bounding box center [171, 247] width 10 height 10
click at [104, 267] on link "Field Sales" at bounding box center [100, 274] width 159 height 15
type input "Field Sales"
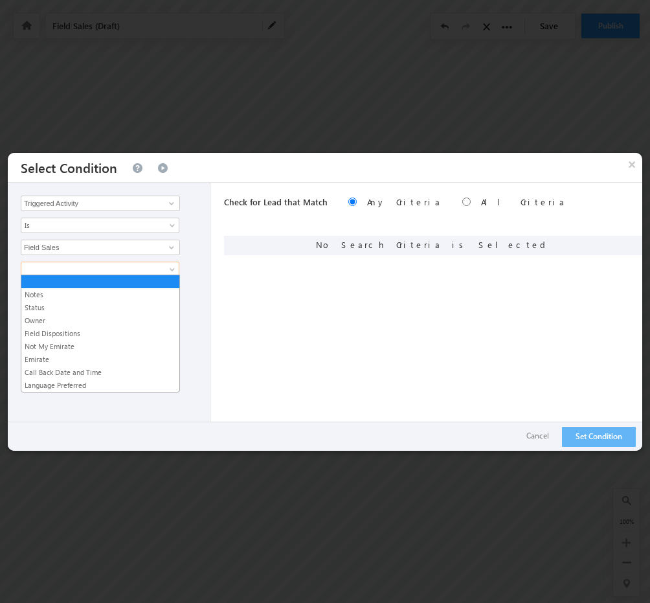
click at [128, 269] on span at bounding box center [91, 269] width 140 height 12
click at [54, 331] on link "Field Dispositions" at bounding box center [100, 334] width 158 height 12
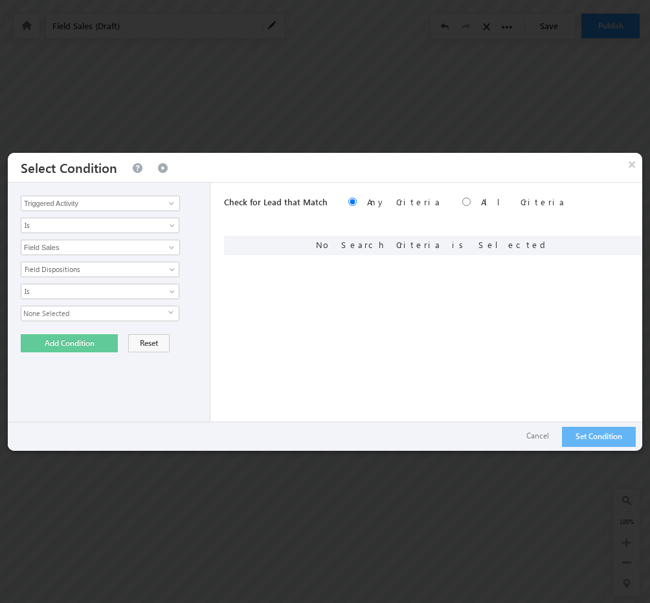
click at [105, 313] on span "None Selected" at bounding box center [94, 313] width 147 height 14
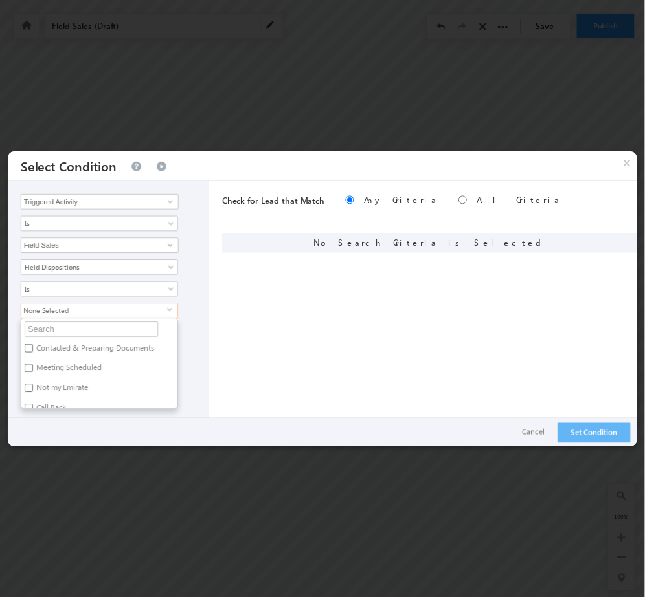
scroll to position [111, 0]
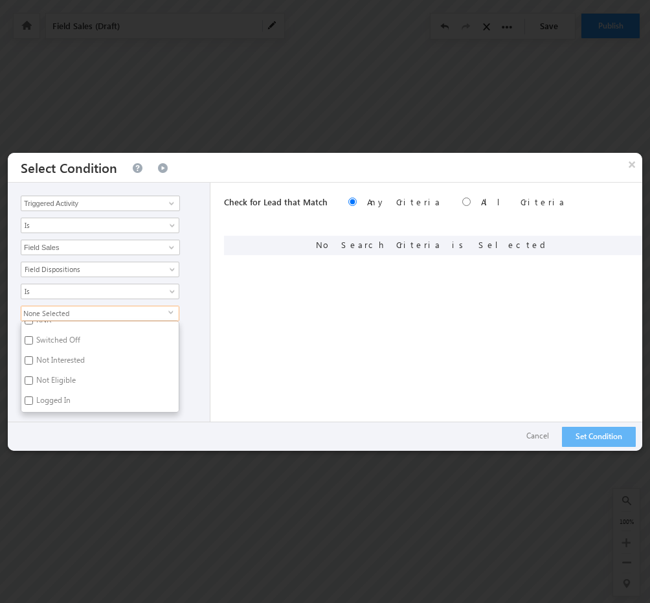
click at [58, 394] on label "Logged In" at bounding box center [52, 402] width 62 height 20
click at [33, 396] on input "Logged In" at bounding box center [29, 400] width 8 height 8
checkbox input "true"
click at [199, 322] on div "Triggered Activity Lead Activity Task Sales Group Prospect Id Aadhar Number Add…" at bounding box center [109, 310] width 203 height 255
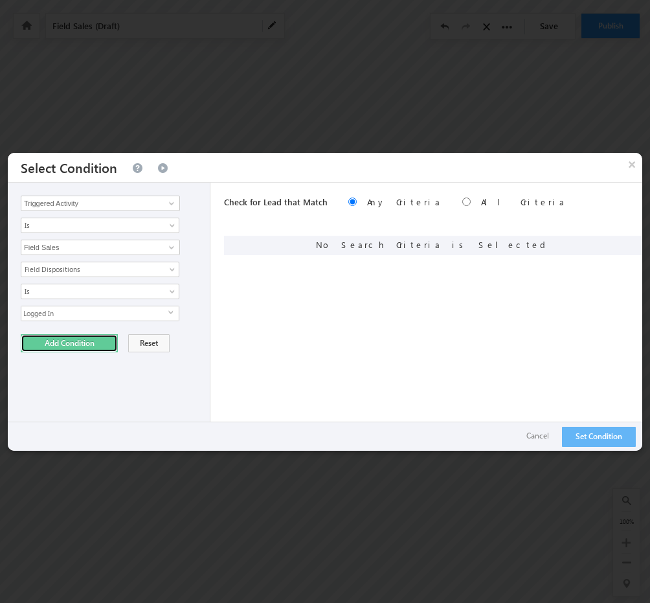
click at [57, 345] on button "Add Condition" at bounding box center [69, 343] width 97 height 18
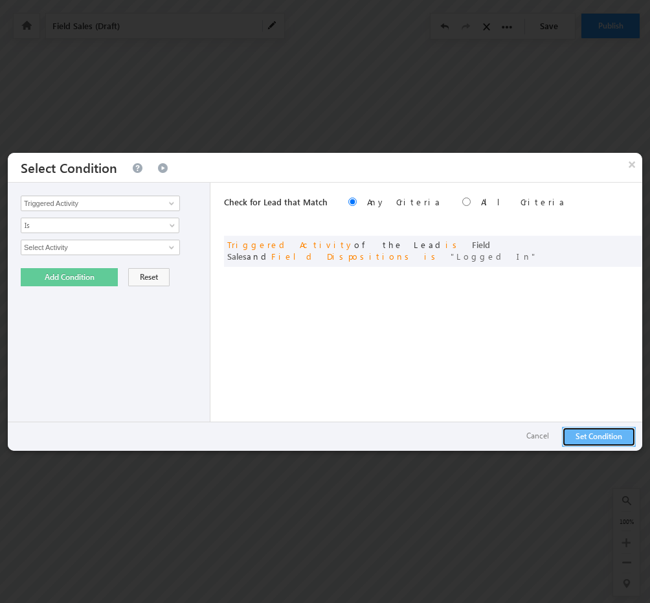
click at [613, 432] on button "Set Condition" at bounding box center [599, 437] width 74 height 20
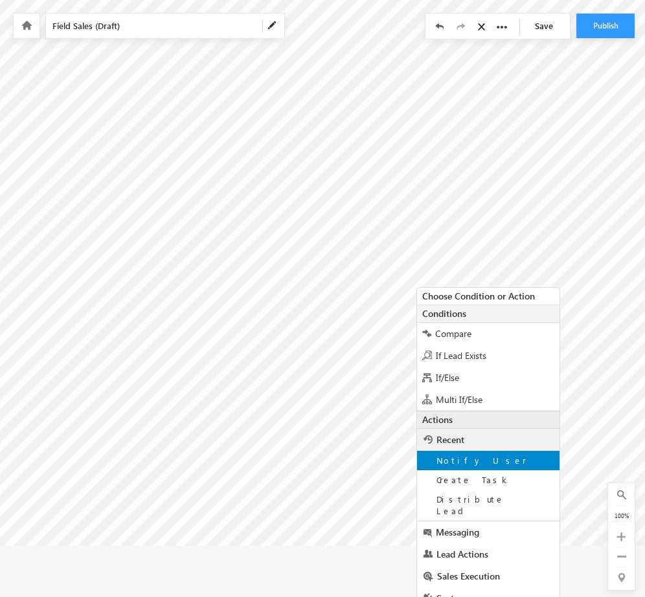
scroll to position [60, 153]
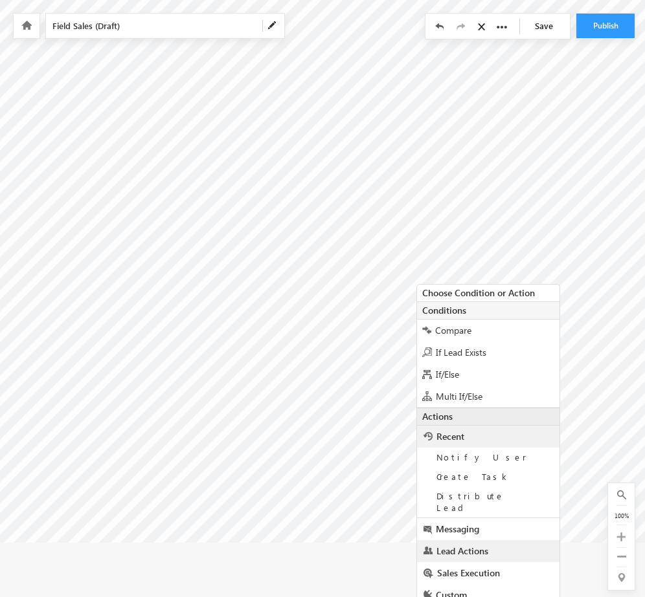
click at [487, 540] on link "Lead Actions" at bounding box center [488, 551] width 142 height 22
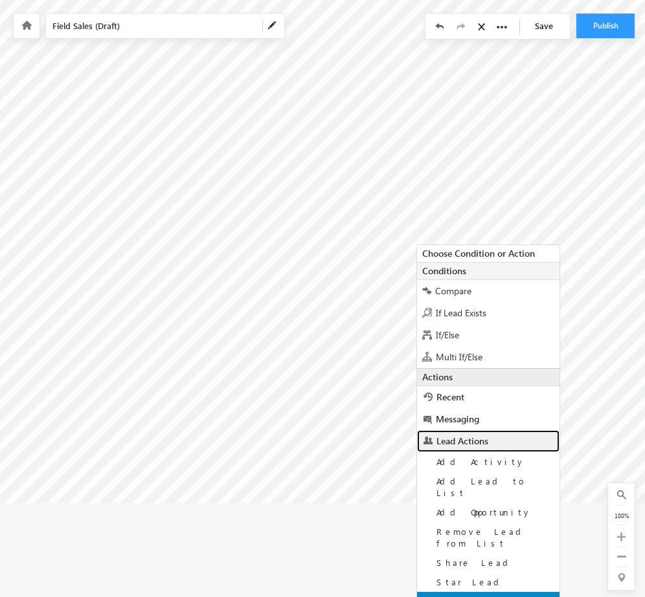
scroll to position [198, 153]
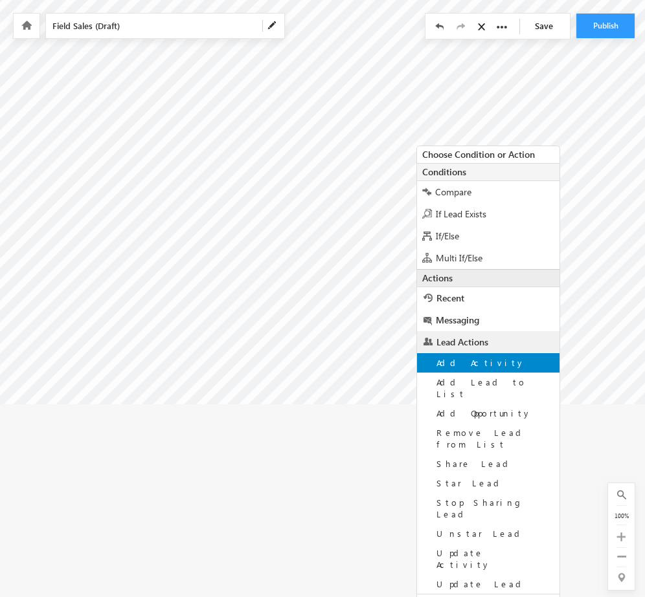
click at [489, 370] on div "Add Activity" at bounding box center [488, 362] width 142 height 19
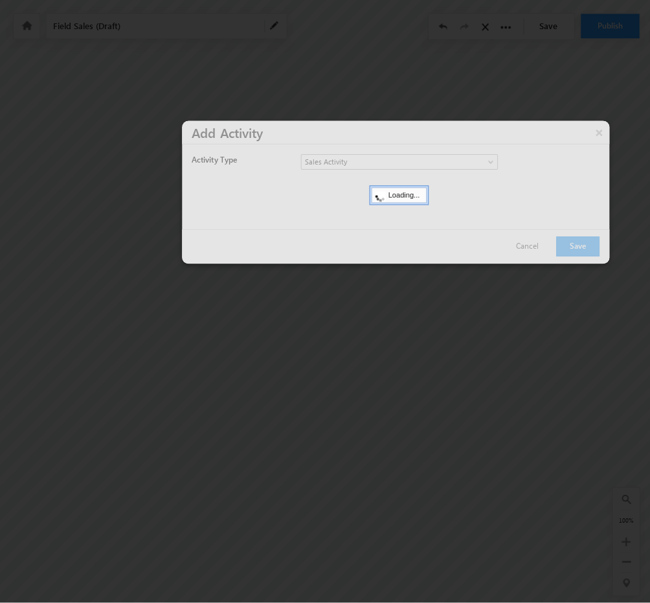
scroll to position [0, 153]
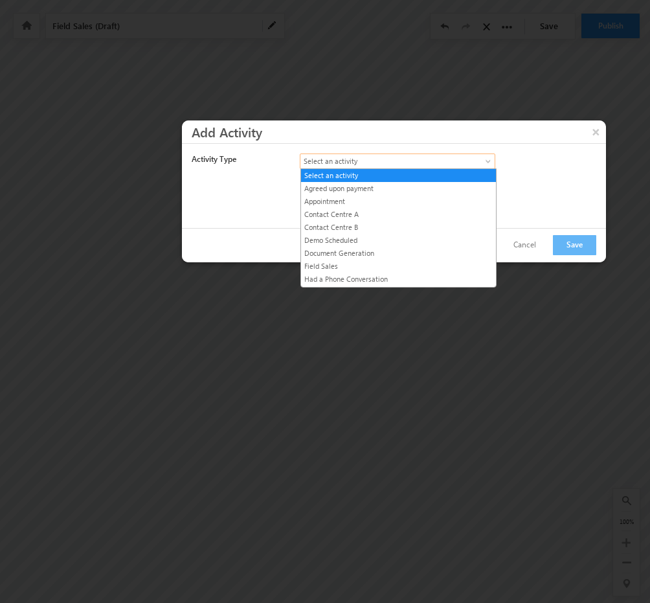
click at [406, 165] on span "Select an activity" at bounding box center [386, 161] width 172 height 12
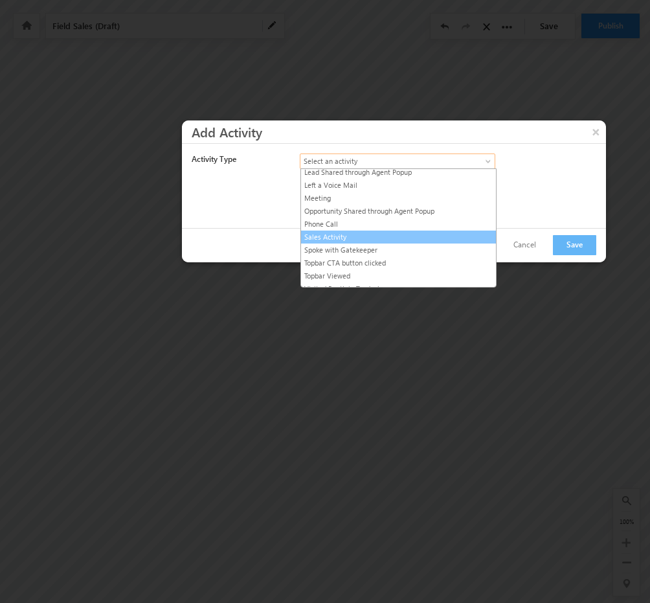
click at [361, 232] on link "Sales Activity" at bounding box center [398, 237] width 195 height 12
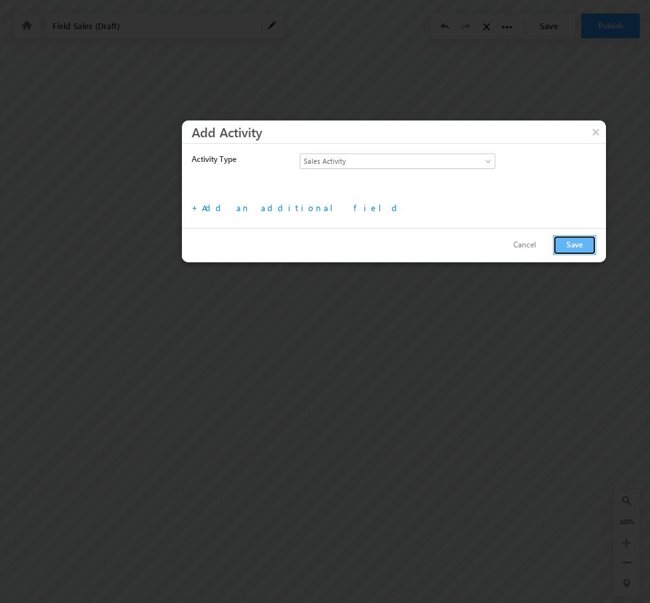
click at [567, 238] on button "Save" at bounding box center [574, 245] width 43 height 20
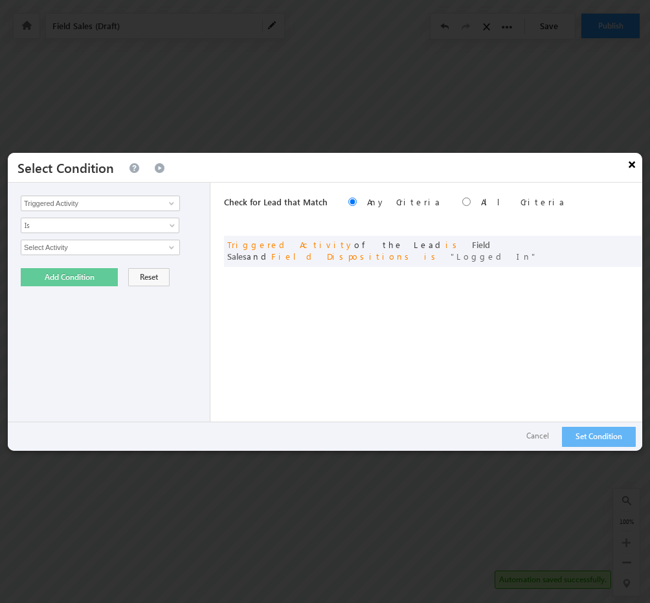
click at [632, 168] on button "×" at bounding box center [631, 164] width 21 height 23
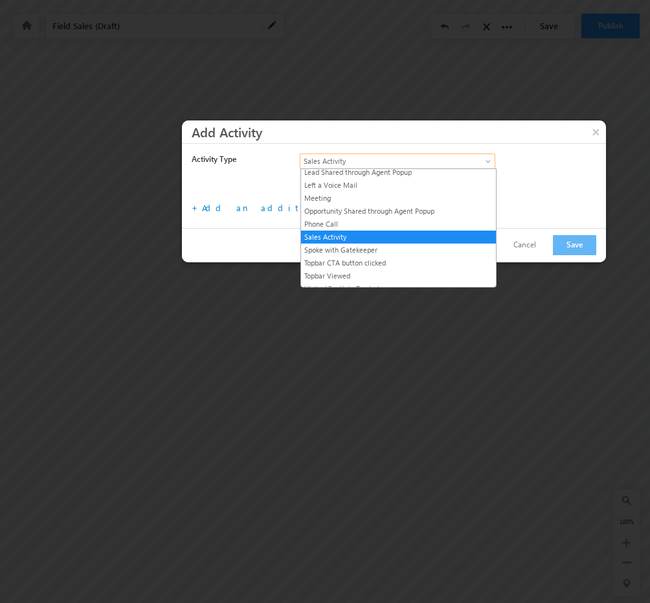
click at [430, 159] on span "Sales Activity" at bounding box center [386, 161] width 172 height 12
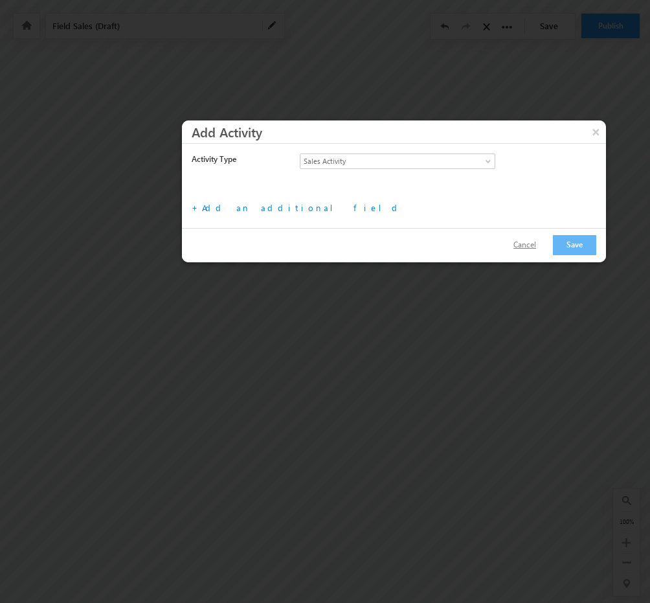
click at [528, 243] on button "Cancel" at bounding box center [524, 245] width 49 height 19
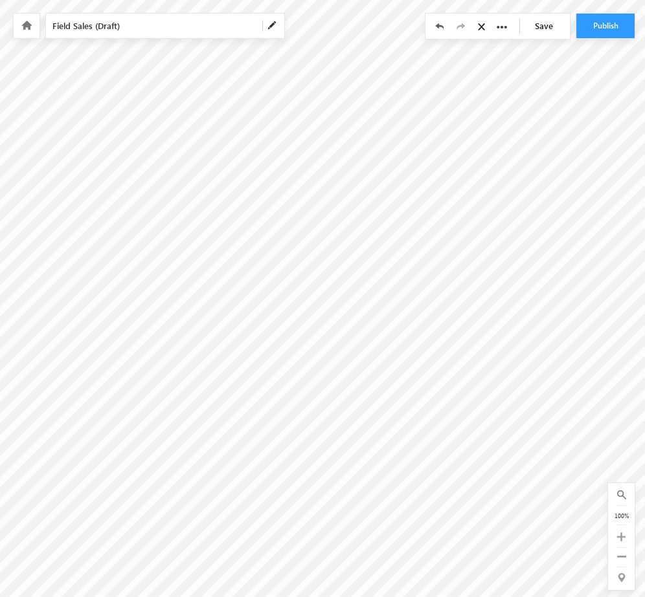
click at [555, 33] on link "Save" at bounding box center [546, 26] width 45 height 25
click at [594, 23] on button "Publish" at bounding box center [605, 26] width 58 height 25
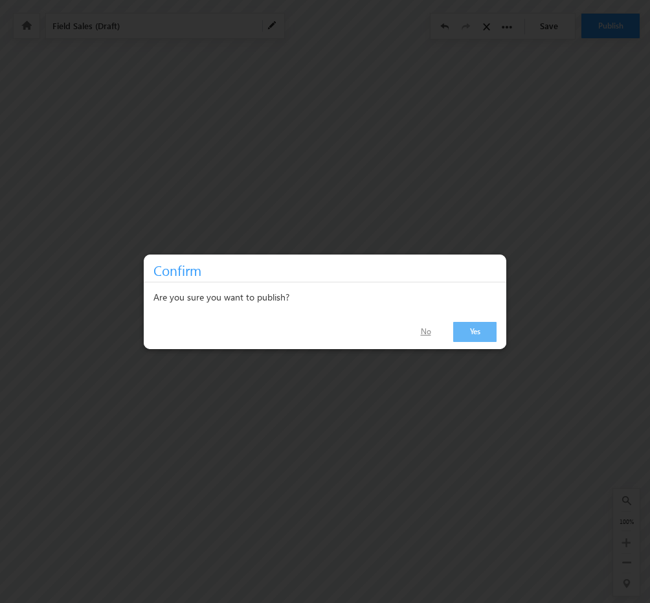
click at [430, 337] on link "No" at bounding box center [426, 331] width 42 height 19
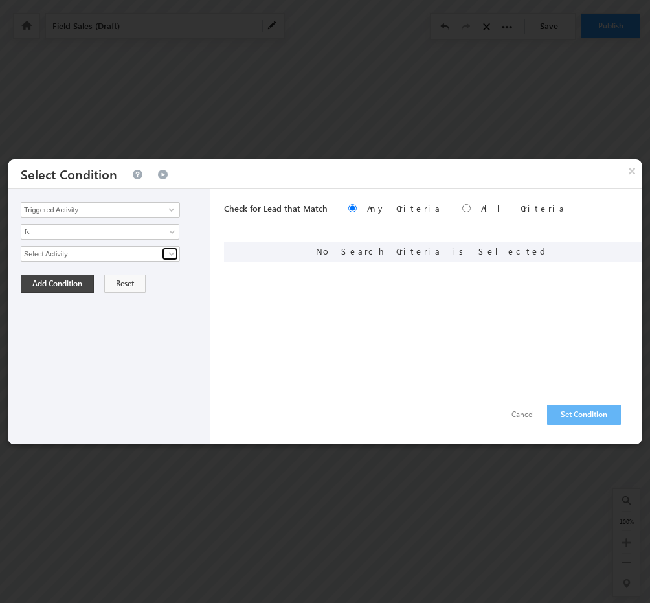
click at [167, 252] on span at bounding box center [171, 254] width 10 height 10
click at [72, 276] on link "Field Sales" at bounding box center [100, 281] width 159 height 15
type input "Field Sales"
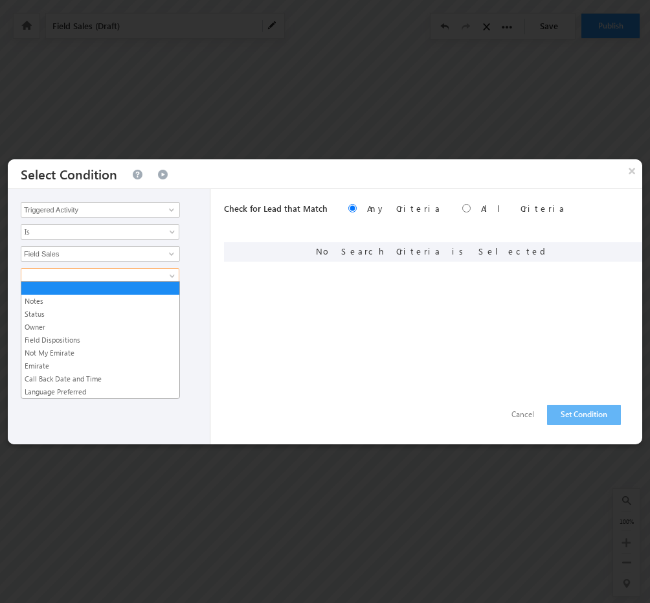
click at [94, 272] on span at bounding box center [91, 276] width 140 height 12
click at [52, 339] on link "Field Dispositions" at bounding box center [100, 340] width 158 height 12
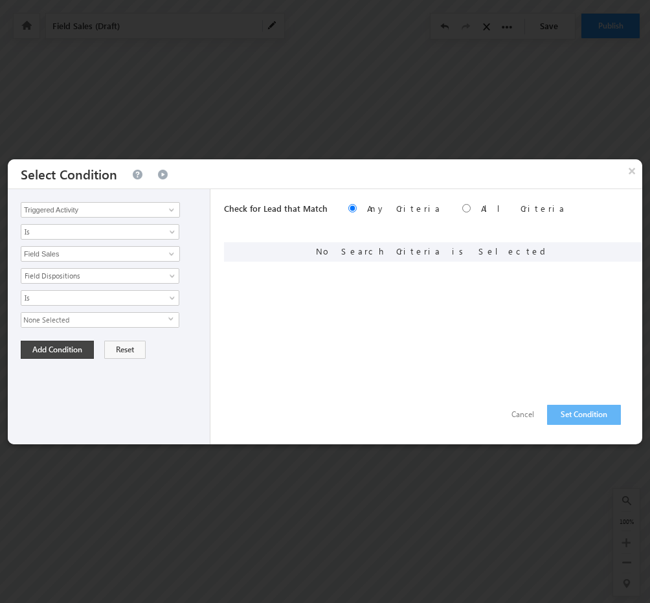
click at [117, 314] on span "None Selected" at bounding box center [94, 320] width 147 height 14
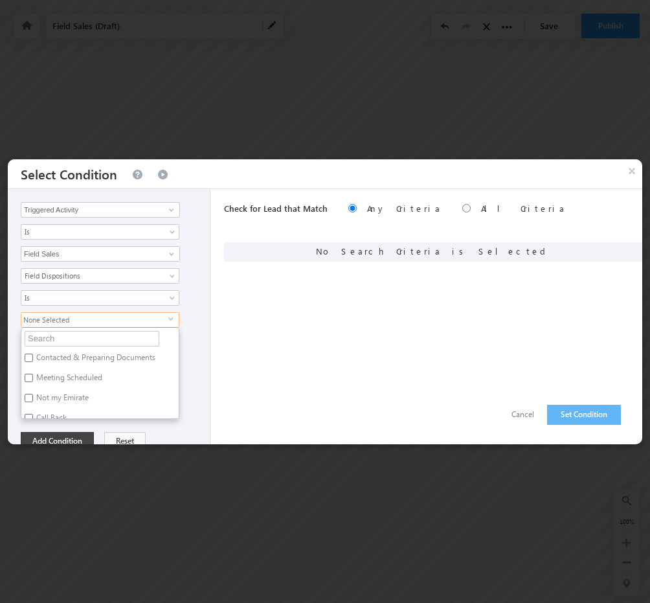
click at [77, 354] on label "Contacted & Preparing Documents" at bounding box center [94, 360] width 147 height 20
click at [33, 354] on input "Contacted & Preparing Documents" at bounding box center [29, 357] width 8 height 8
checkbox input "true"
click at [69, 370] on label "Meeting Scheduled" at bounding box center [68, 380] width 94 height 20
click at [33, 373] on input "Meeting Scheduled" at bounding box center [29, 377] width 8 height 8
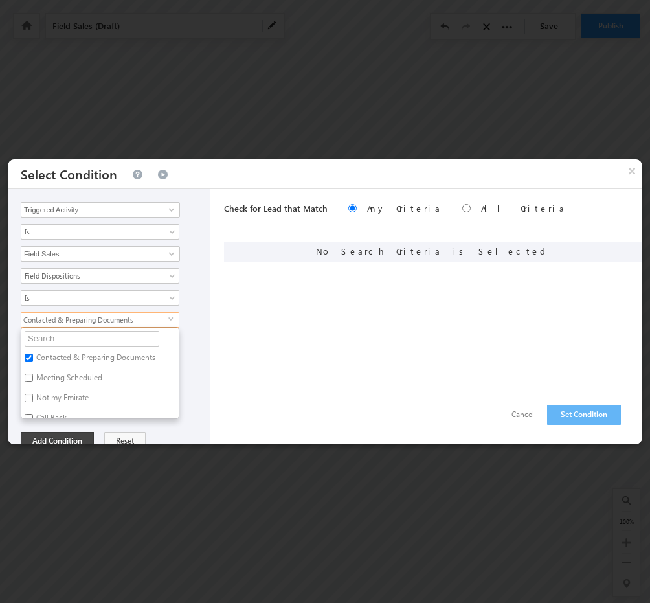
checkbox input "true"
click at [186, 301] on div "Is Is Not Is Not Defined Is Defined Is" at bounding box center [112, 298] width 183 height 16
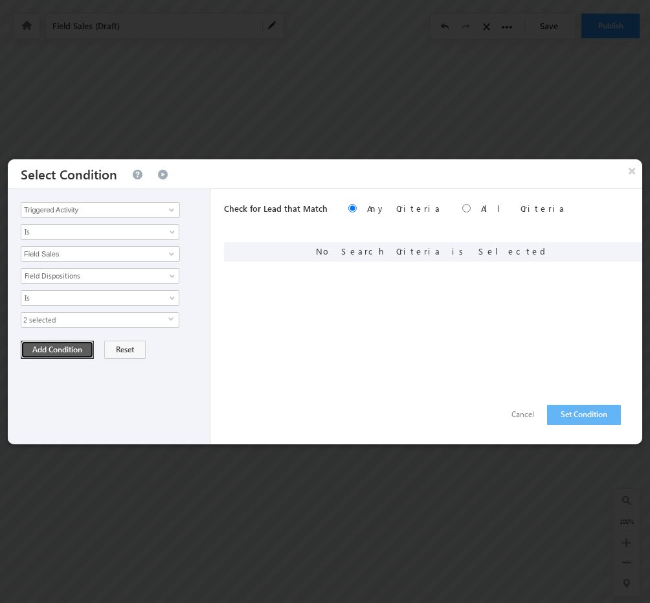
click at [81, 347] on button "Add Condition" at bounding box center [57, 349] width 73 height 18
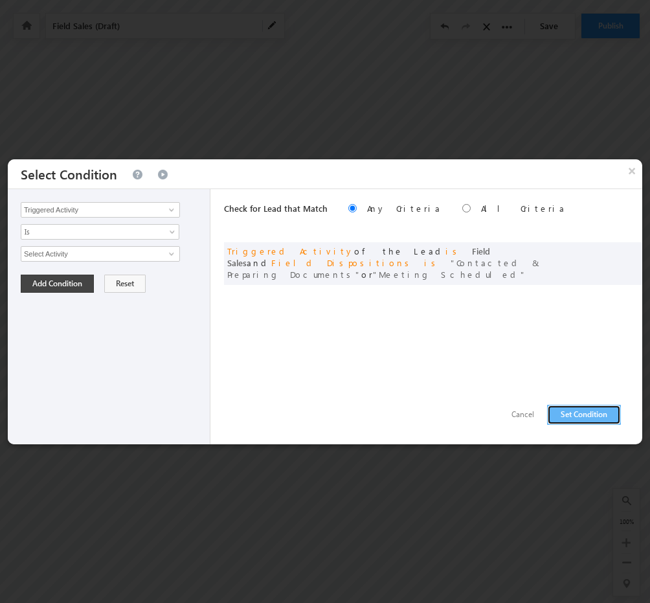
click at [610, 421] on button "Set Condition" at bounding box center [584, 415] width 74 height 20
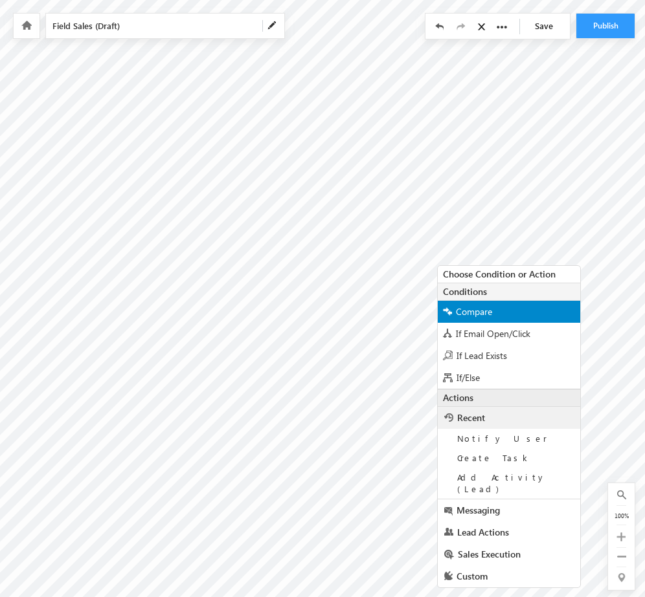
scroll to position [5, 153]
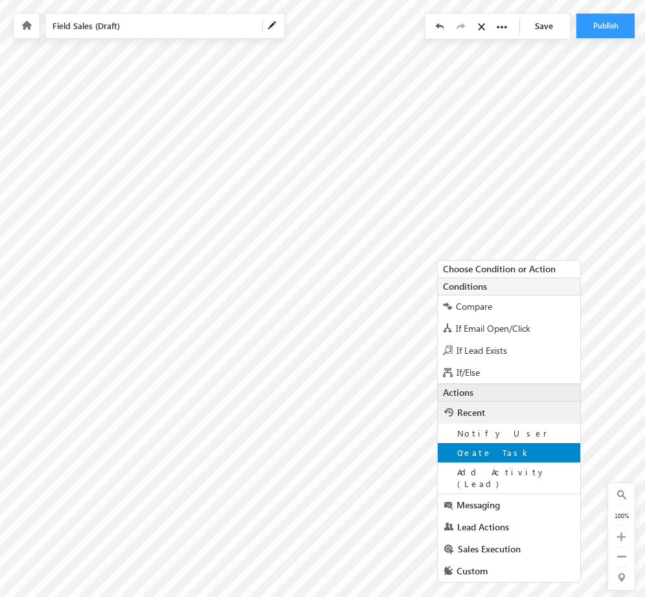
click at [505, 451] on div "Create Task" at bounding box center [509, 452] width 142 height 19
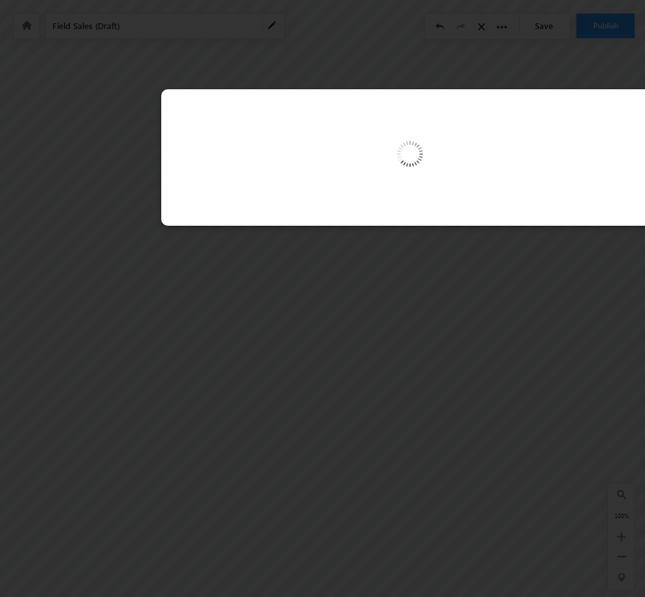
scroll to position [0, 153]
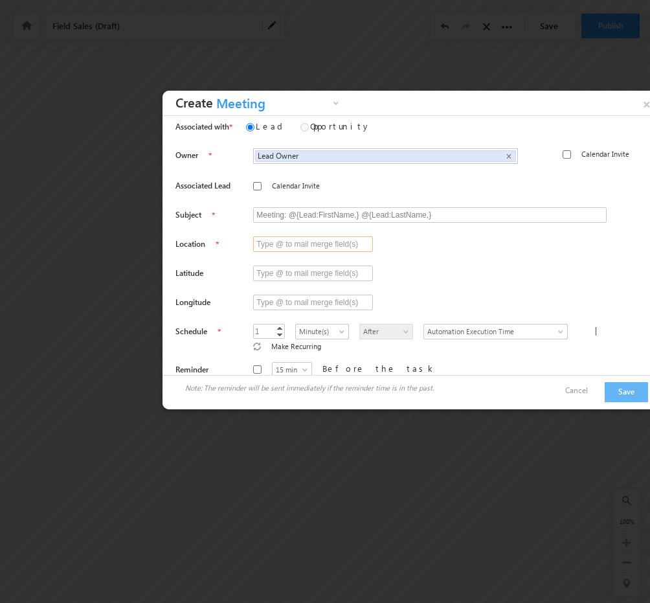
click at [315, 240] on input "text" at bounding box center [313, 244] width 120 height 16
click at [423, 254] on div at bounding box center [416, 250] width 482 height 29
click at [612, 388] on button "Save" at bounding box center [626, 392] width 43 height 20
click at [287, 242] on input "text" at bounding box center [313, 244] width 120 height 16
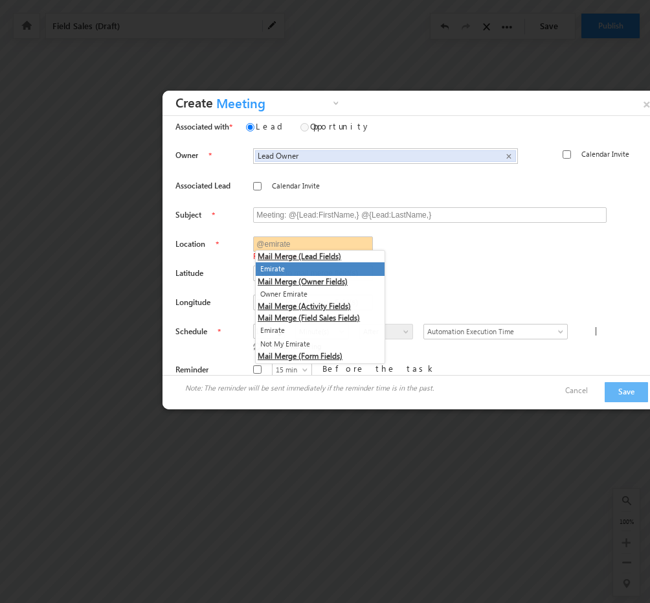
click at [301, 263] on li "Emirate" at bounding box center [320, 269] width 129 height 14
type input "@{Lead:mx_Emirate,}"
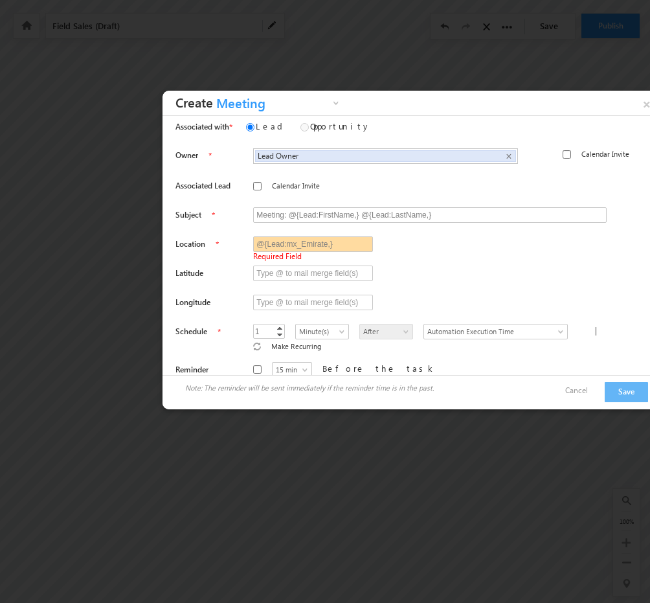
click at [437, 249] on div at bounding box center [416, 250] width 482 height 29
click at [618, 382] on button "Save" at bounding box center [626, 392] width 43 height 20
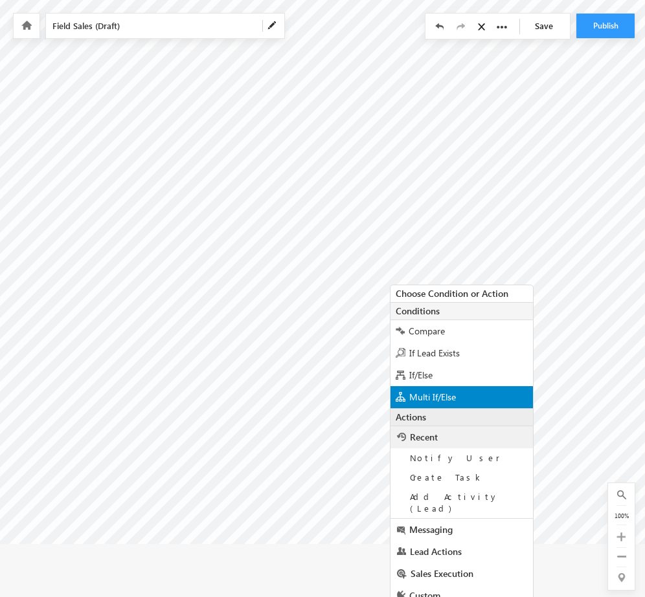
scroll to position [88, 0]
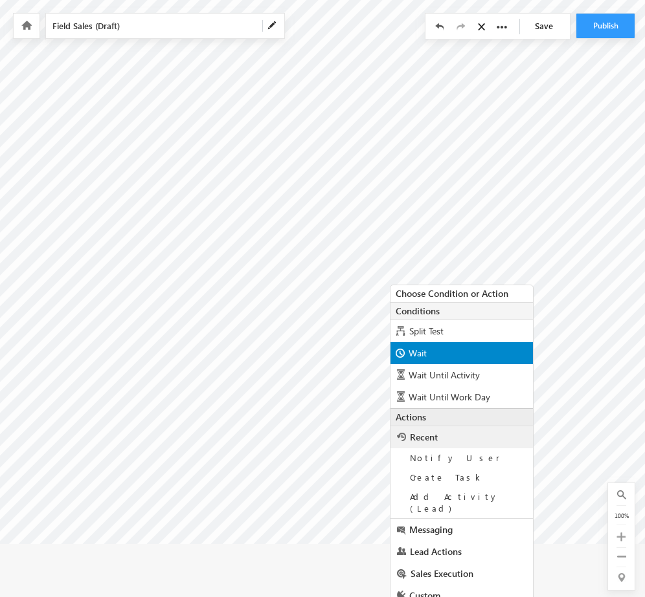
click at [472, 348] on div "Wait" at bounding box center [461, 353] width 142 height 22
radio input "true"
type input "1"
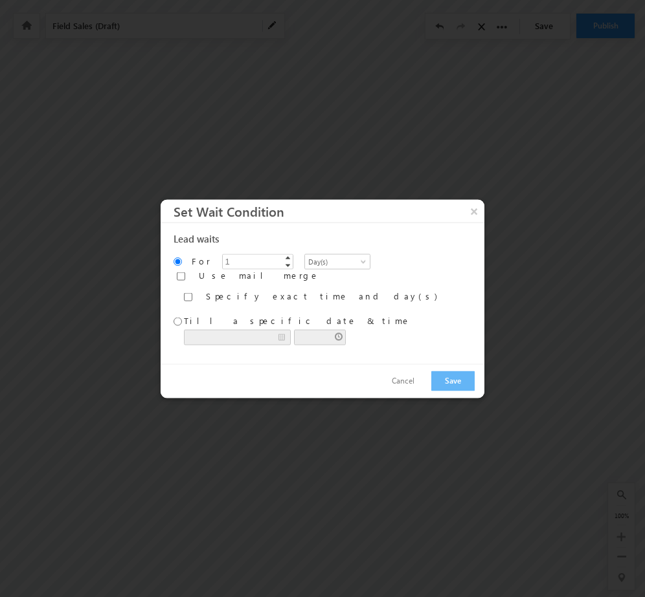
scroll to position [0, 234]
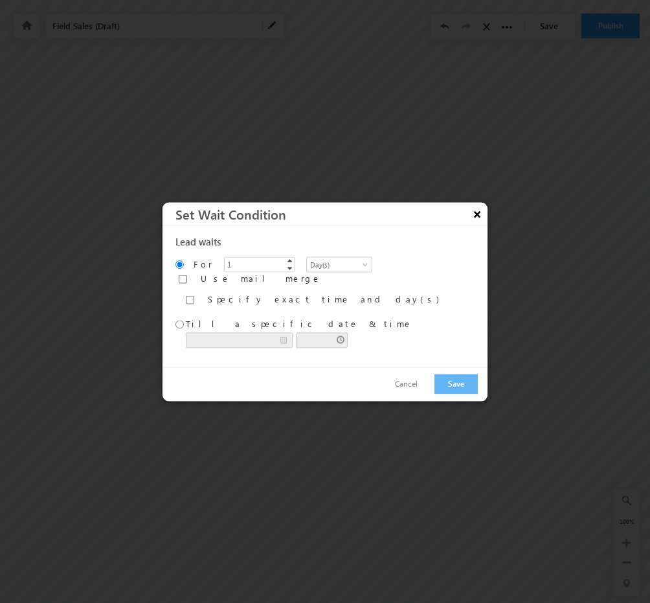
click at [473, 223] on button "×" at bounding box center [477, 213] width 21 height 23
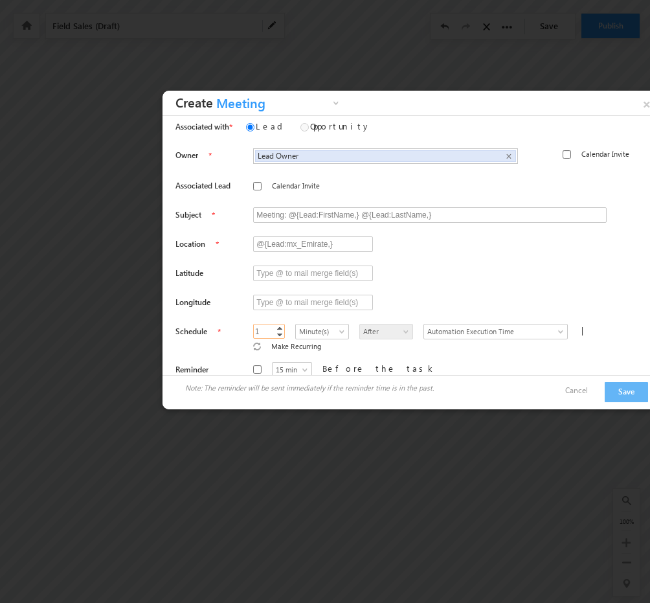
click at [274, 331] on link "Decrement" at bounding box center [279, 334] width 10 height 7
click at [517, 286] on div at bounding box center [416, 279] width 482 height 29
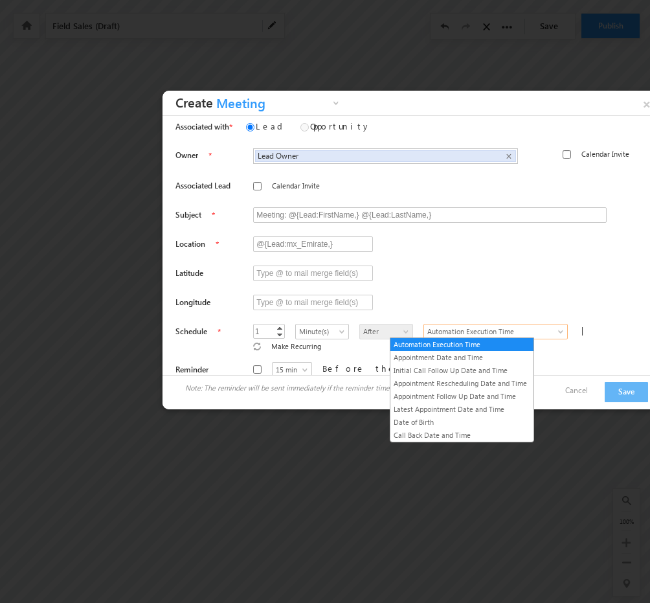
click at [557, 329] on span at bounding box center [562, 334] width 10 height 10
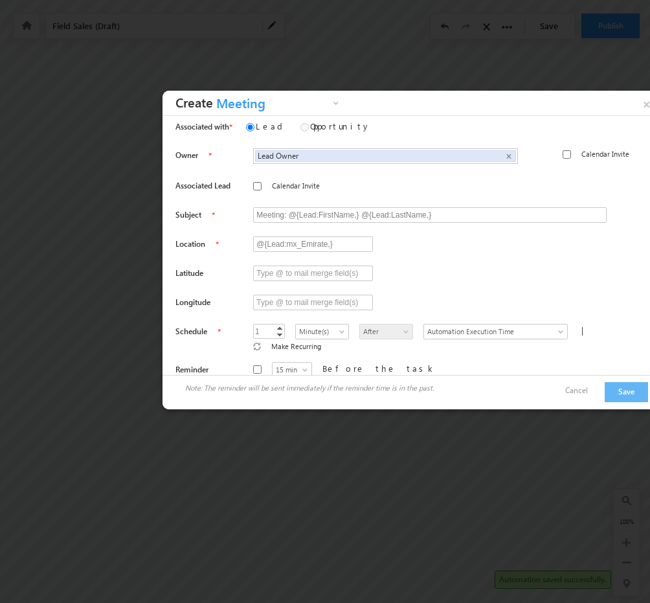
click at [485, 280] on div at bounding box center [416, 279] width 482 height 29
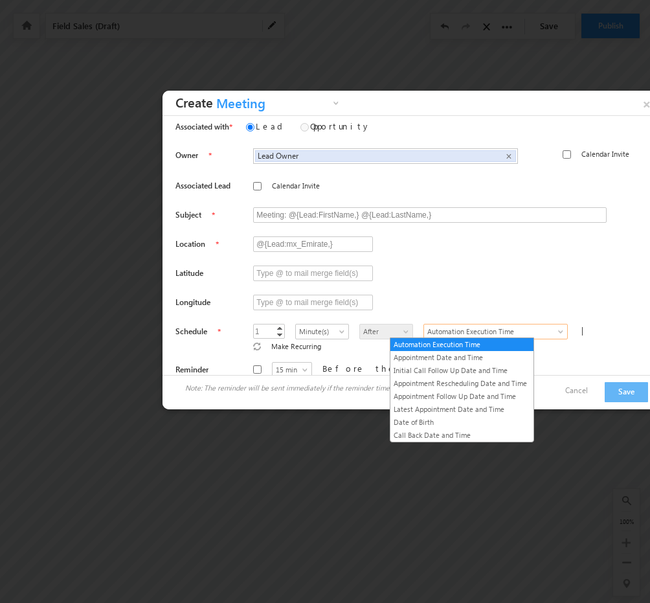
click at [483, 328] on span "Automation Execution Time" at bounding box center [488, 332] width 128 height 12
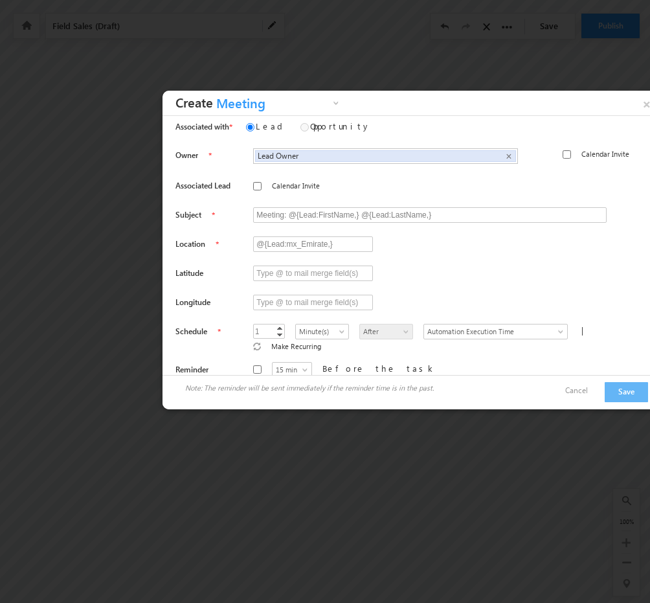
click at [438, 245] on div at bounding box center [416, 250] width 482 height 29
click at [338, 333] on span at bounding box center [343, 334] width 10 height 10
click at [316, 354] on link "Hour(s)" at bounding box center [305, 357] width 52 height 12
click at [274, 327] on link "Increment" at bounding box center [279, 327] width 10 height 6
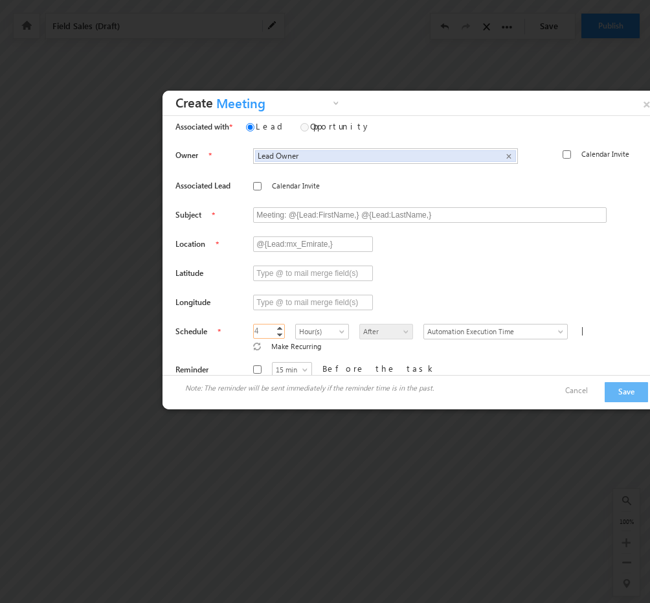
click at [274, 327] on link "Increment" at bounding box center [279, 327] width 10 height 6
click at [274, 335] on link "Decrement" at bounding box center [279, 334] width 10 height 7
type input "4"
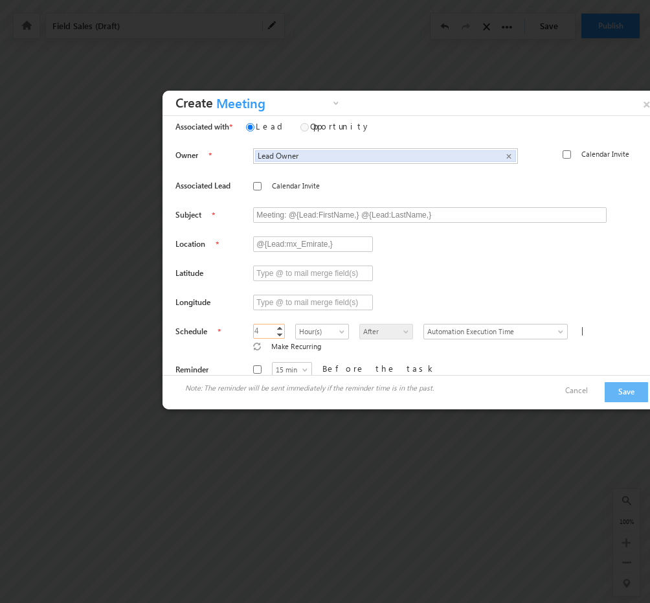
click at [274, 335] on link "Decrement" at bounding box center [279, 334] width 10 height 7
click at [391, 347] on div "Owner Lead Owner Lead Owner × Calendar Invite Associated Lead" at bounding box center [409, 297] width 495 height 313
click at [253, 365] on input "Before the task" at bounding box center [257, 369] width 8 height 8
checkbox input "true"
click at [253, 182] on input "Calendar Invite" at bounding box center [257, 186] width 8 height 8
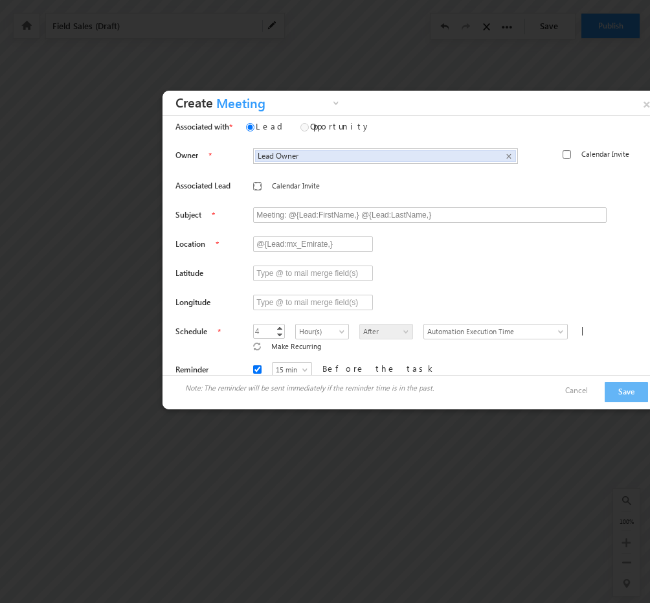
checkbox input "true"
click at [566, 152] on input "Calendar Invite" at bounding box center [566, 154] width 8 height 8
checkbox input "true"
click at [643, 102] on link "×" at bounding box center [647, 102] width 22 height 23
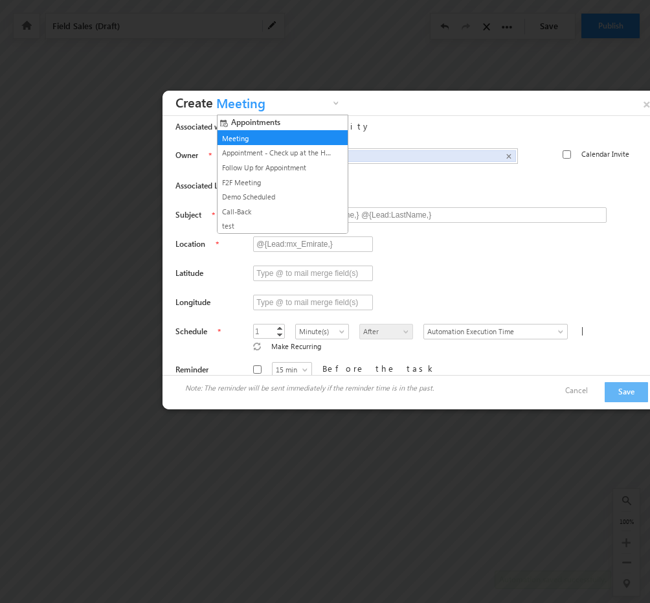
click at [250, 105] on span "Meeting" at bounding box center [271, 106] width 117 height 20
click at [274, 136] on link "Meeting" at bounding box center [277, 139] width 117 height 12
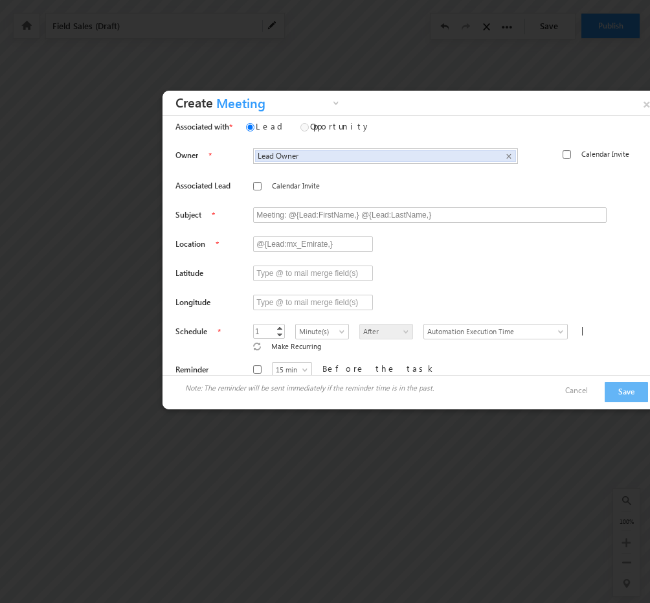
click at [272, 184] on label "Calendar Invite" at bounding box center [296, 186] width 48 height 12
click at [261, 184] on input "Calendar Invite" at bounding box center [257, 186] width 8 height 8
checkbox input "true"
click at [322, 243] on input "@{Lead:mx_Emirate,}" at bounding box center [313, 244] width 120 height 16
type input "@{Lead:mx_Emirate}"
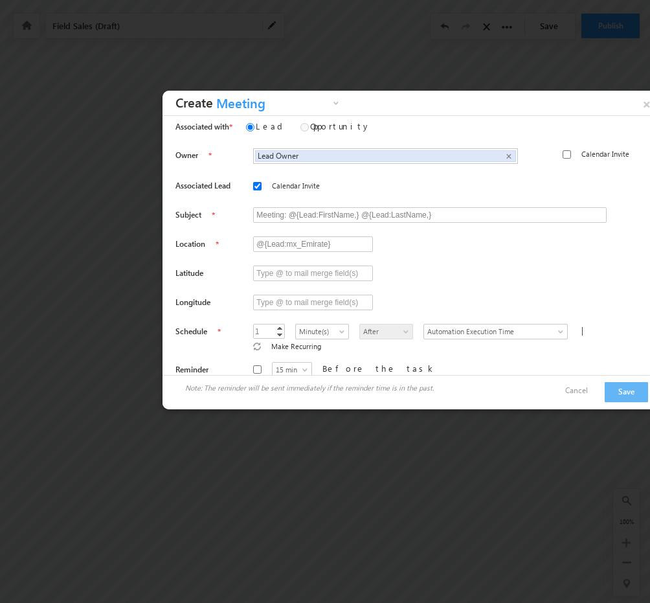
click at [383, 245] on div "Location @{Lead:mx_Emirate}" at bounding box center [295, 245] width 241 height 19
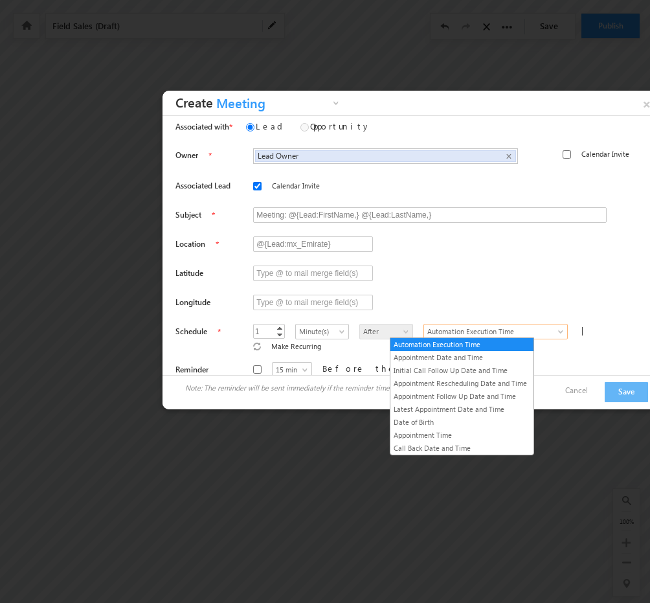
click at [424, 330] on span "Automation Execution Time" at bounding box center [488, 332] width 128 height 12
click at [508, 344] on link "Automation Execution Time" at bounding box center [461, 345] width 143 height 12
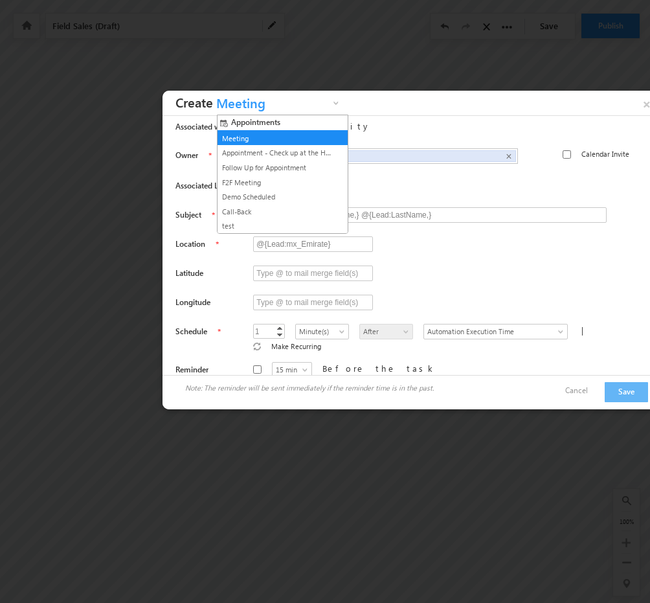
click at [252, 100] on span "Meeting" at bounding box center [271, 106] width 117 height 20
click at [235, 133] on link "Meeting" at bounding box center [277, 139] width 117 height 12
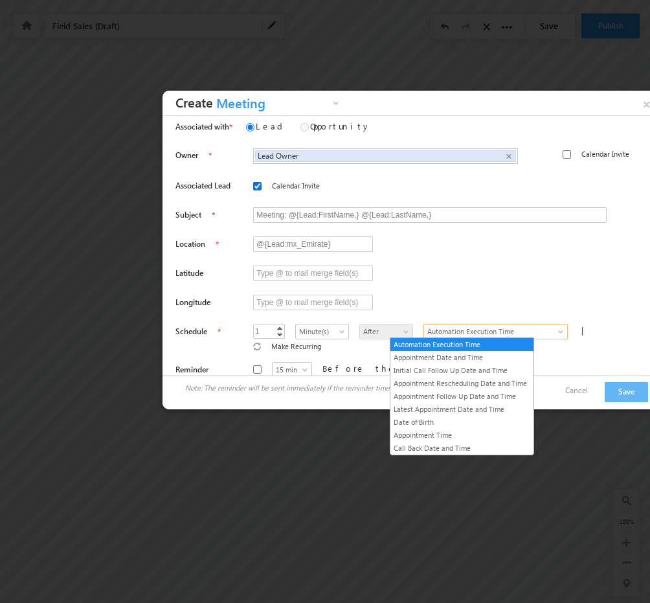
click at [434, 326] on span "Automation Execution Time" at bounding box center [488, 332] width 128 height 12
click at [423, 429] on link "Appointment Time" at bounding box center [461, 435] width 143 height 12
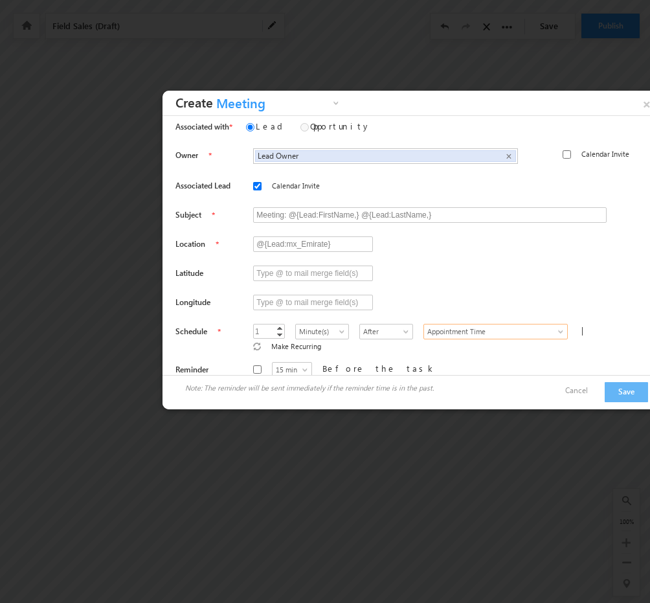
type input "0"
click at [274, 332] on link "Decrement" at bounding box center [279, 334] width 10 height 7
click at [472, 296] on div at bounding box center [416, 308] width 482 height 29
click at [253, 365] on input "Before the task" at bounding box center [257, 369] width 8 height 8
checkbox input "true"
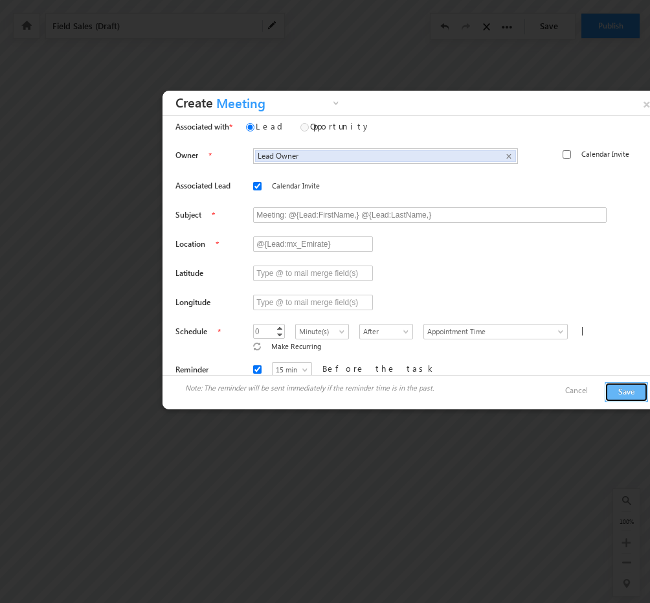
click at [617, 390] on button "Save" at bounding box center [626, 392] width 43 height 20
click at [564, 155] on input "Calendar Invite" at bounding box center [566, 154] width 8 height 8
checkbox input "true"
click at [628, 393] on button "Save" at bounding box center [626, 392] width 43 height 20
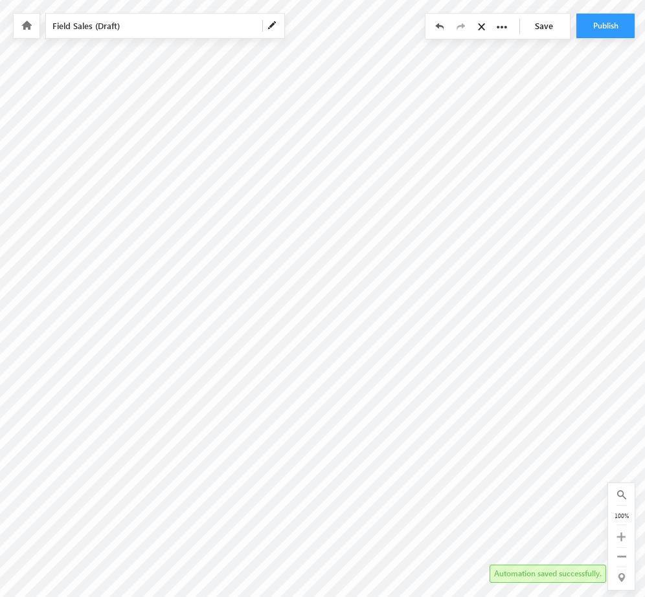
scroll to position [0, 354]
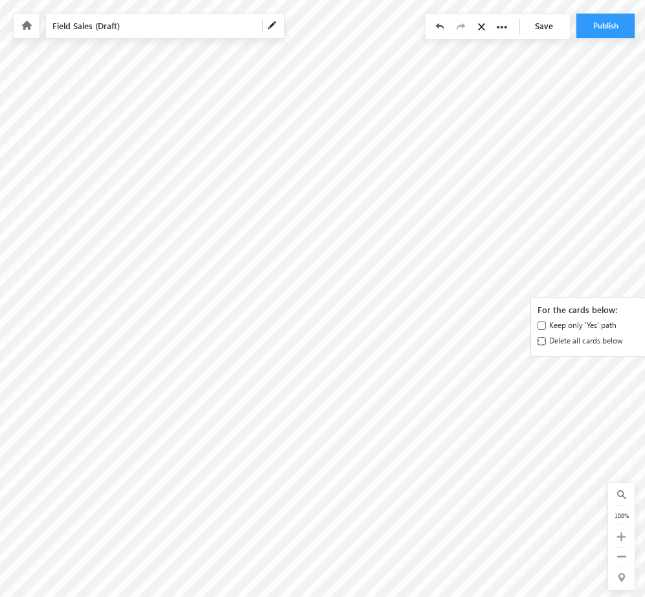
click at [542, 337] on input "Delete all cards below" at bounding box center [541, 341] width 8 height 8
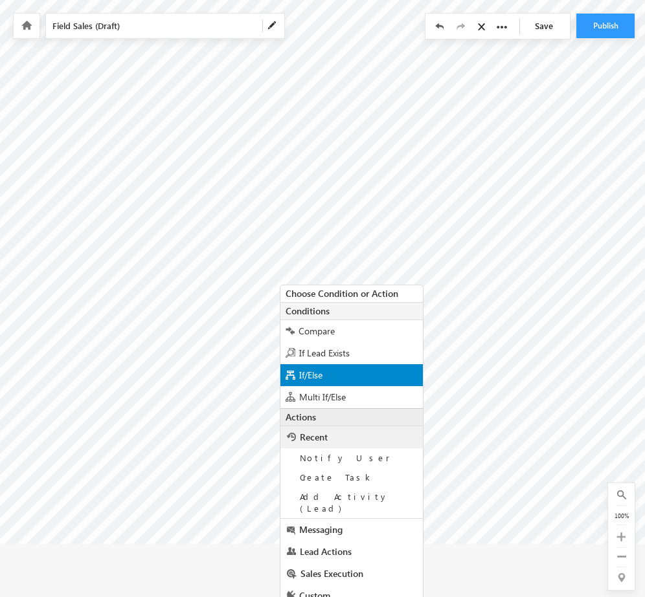
scroll to position [88, 0]
click at [356, 369] on span "Wait Until Activity" at bounding box center [333, 375] width 71 height 12
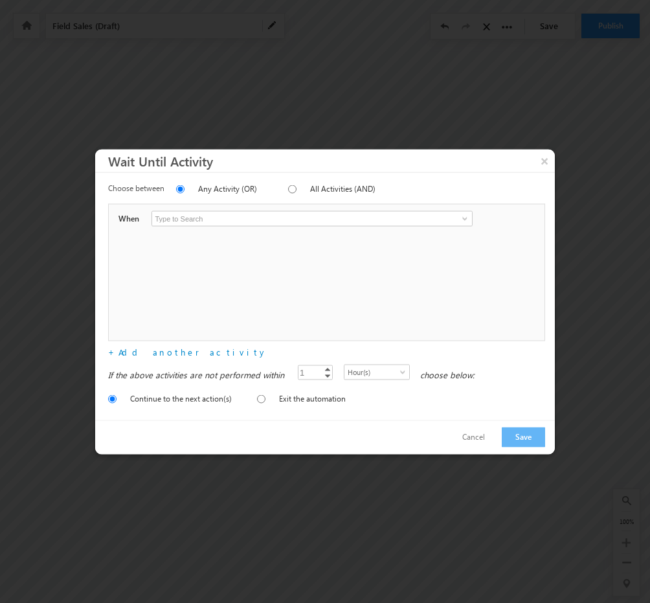
click at [246, 221] on input at bounding box center [311, 218] width 320 height 16
click at [469, 219] on span at bounding box center [465, 218] width 10 height 10
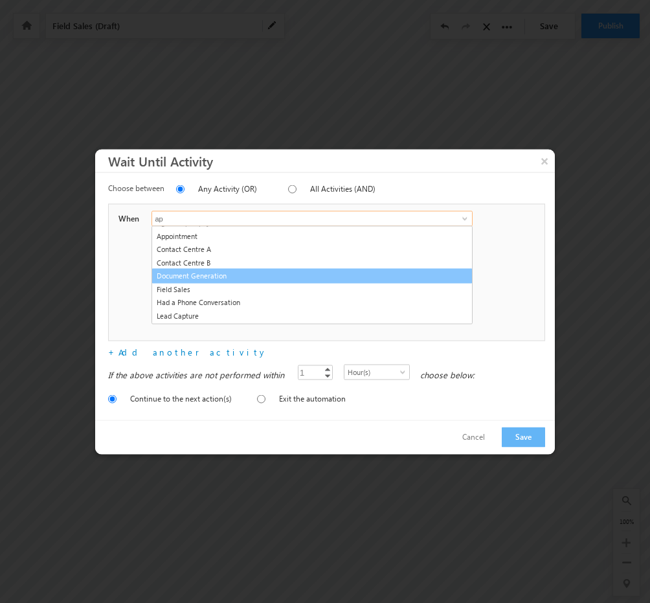
scroll to position [0, 0]
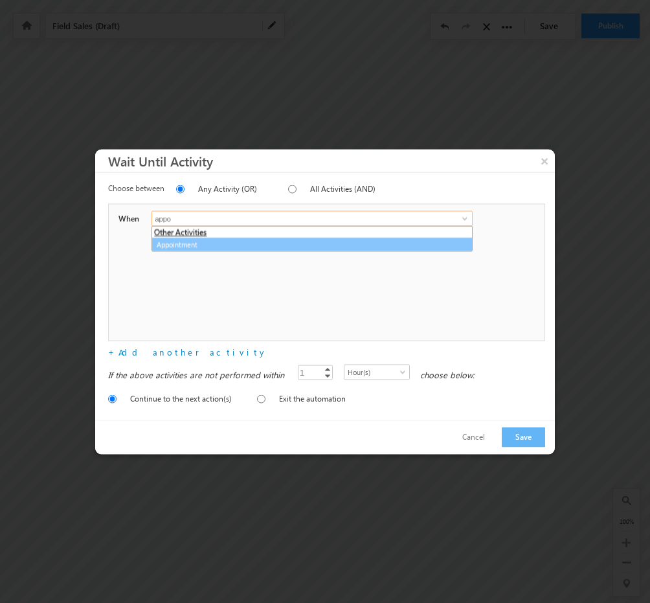
click at [210, 238] on link "Appointment" at bounding box center [311, 244] width 320 height 15
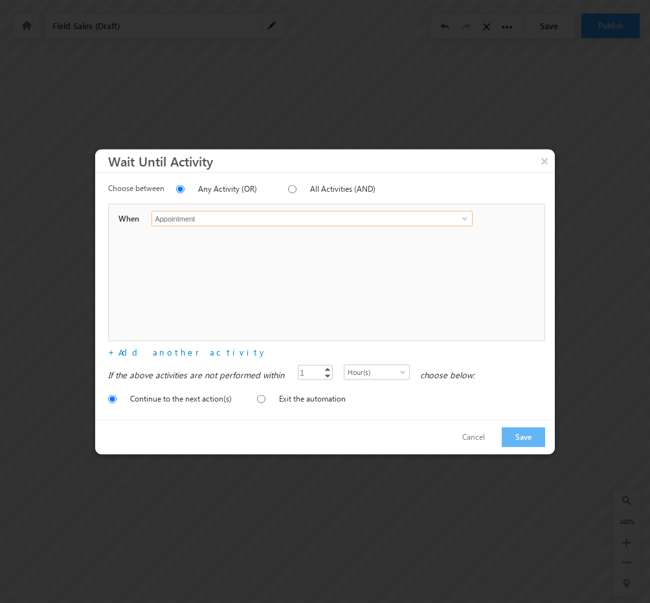
type input "Appointment"
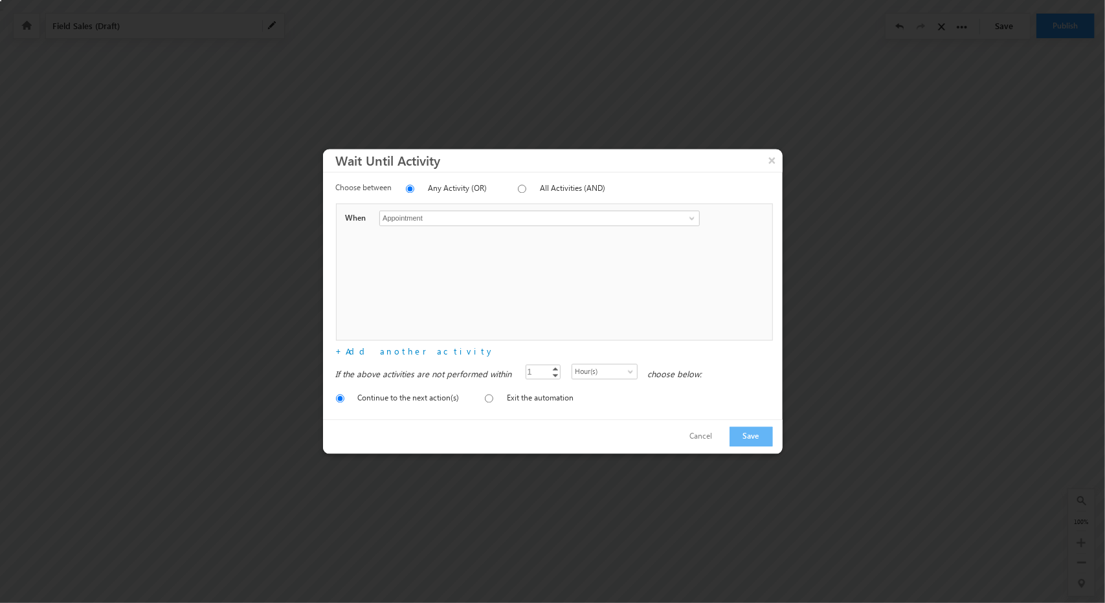
click at [649, 327] on div "When Appointment Appointment 202 Other Activities Appointment View View No webp…" at bounding box center [554, 272] width 437 height 137
click at [649, 434] on button "Cancel" at bounding box center [701, 437] width 49 height 19
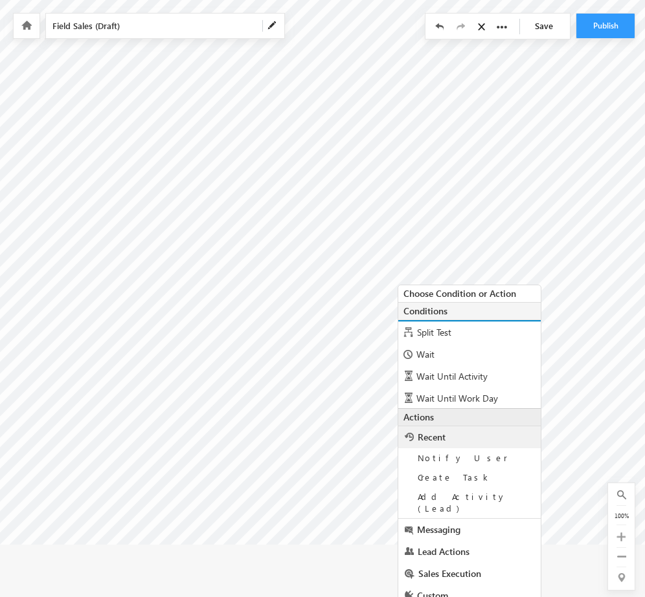
scroll to position [88, 0]
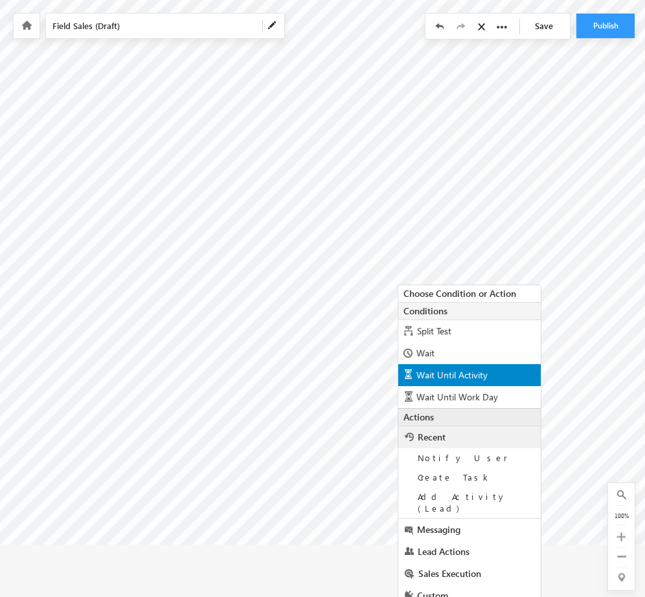
click at [489, 378] on div "Wait Until Activity" at bounding box center [469, 375] width 142 height 22
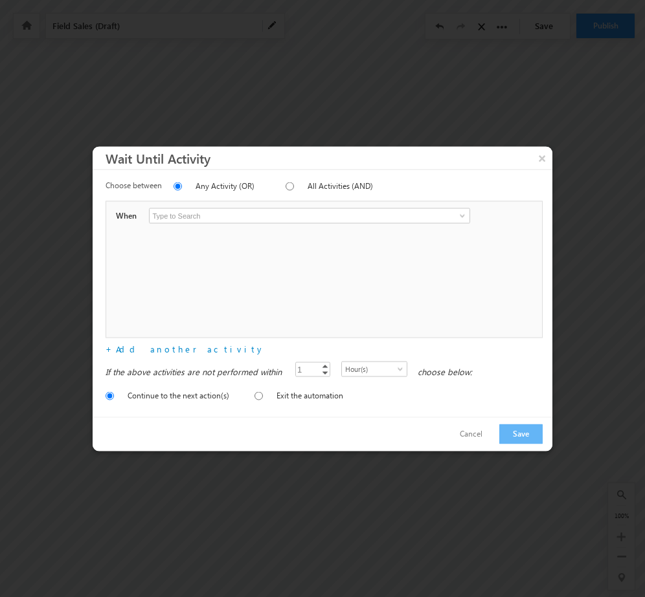
scroll to position [0, 242]
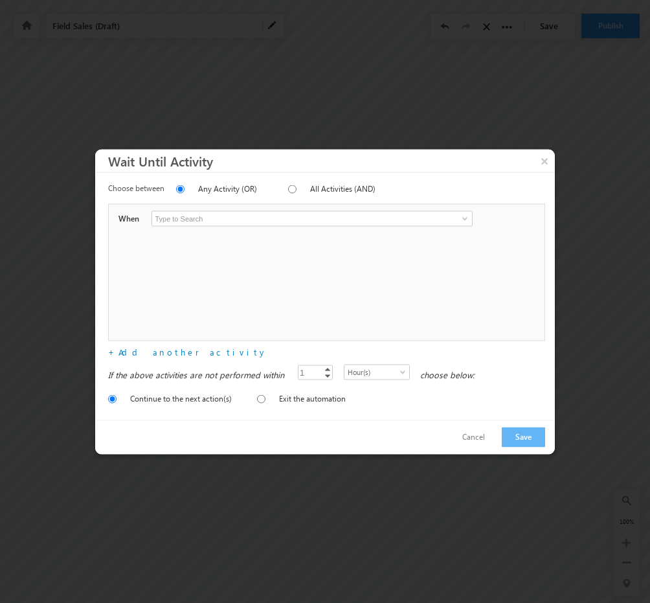
click at [372, 226] on input at bounding box center [311, 218] width 320 height 16
click at [465, 217] on span at bounding box center [465, 218] width 10 height 10
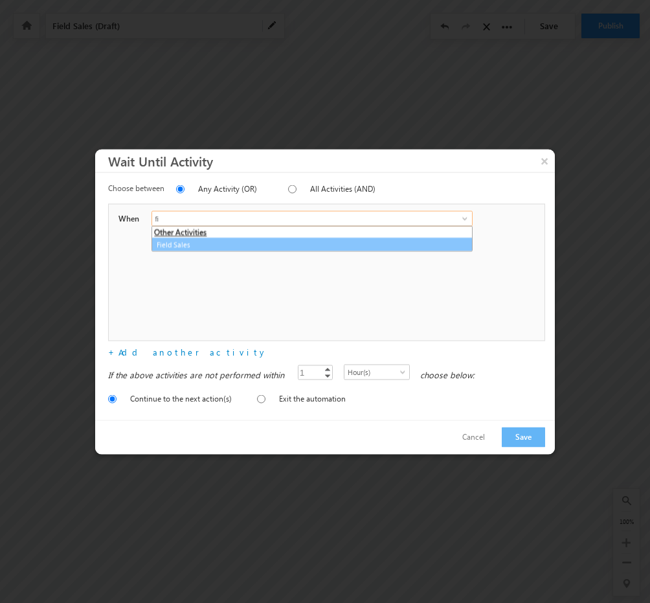
click at [181, 243] on link "Field Sales" at bounding box center [311, 244] width 320 height 15
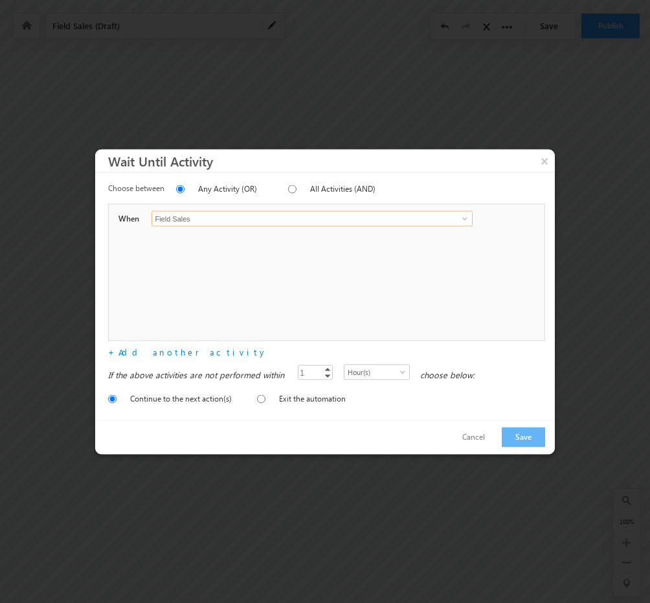
type input "Field Sales"
click at [258, 397] on input "Exit the automation" at bounding box center [261, 398] width 8 height 8
radio input "true"
click at [140, 354] on link "Add another activity" at bounding box center [192, 351] width 149 height 11
click at [521, 243] on span at bounding box center [520, 241] width 6 height 6
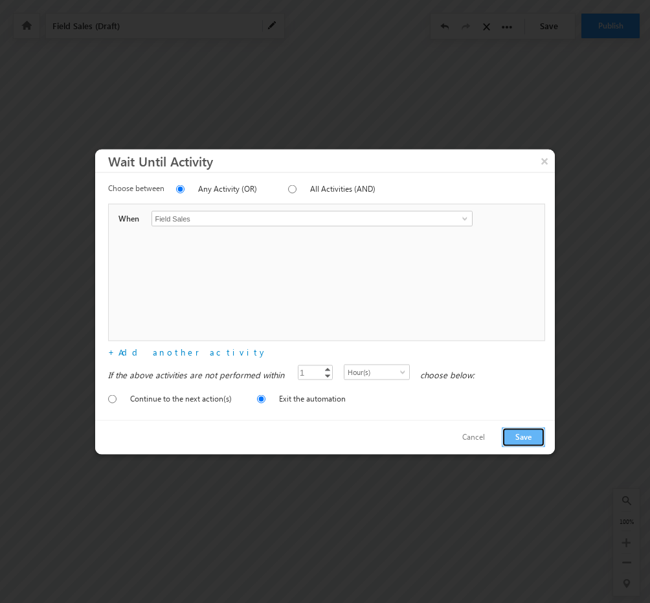
click at [535, 434] on button "Save" at bounding box center [523, 437] width 43 height 20
click at [483, 436] on button "Cancel" at bounding box center [473, 436] width 49 height 19
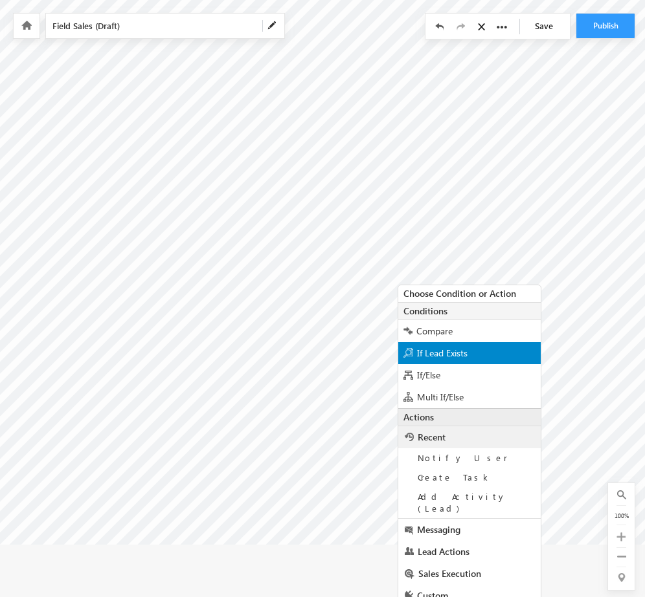
scroll to position [88, 0]
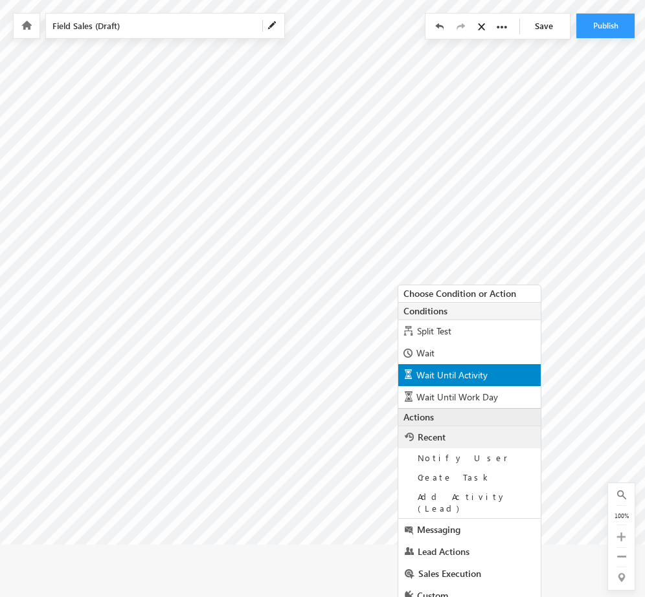
click at [476, 378] on span "Wait Until Activity" at bounding box center [451, 375] width 71 height 12
radio input "true"
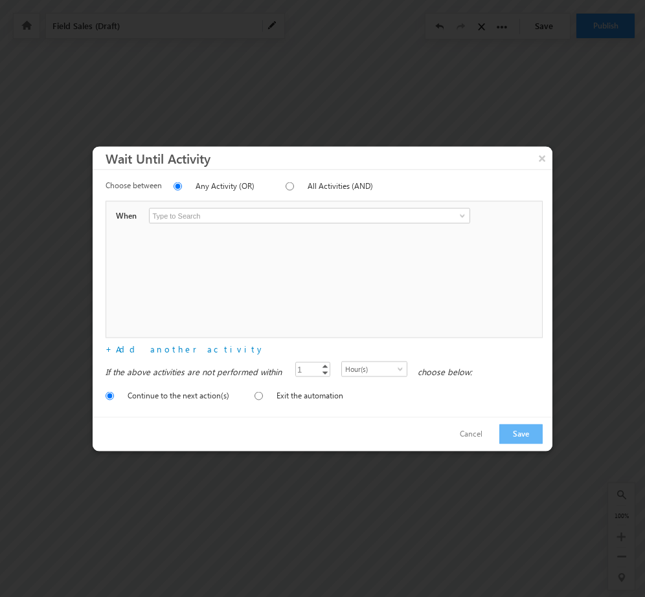
scroll to position [0, 242]
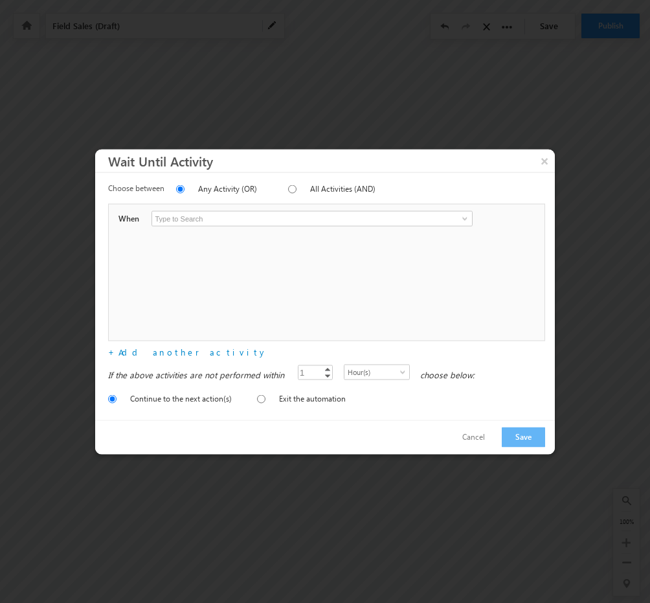
click at [232, 212] on input at bounding box center [311, 218] width 320 height 16
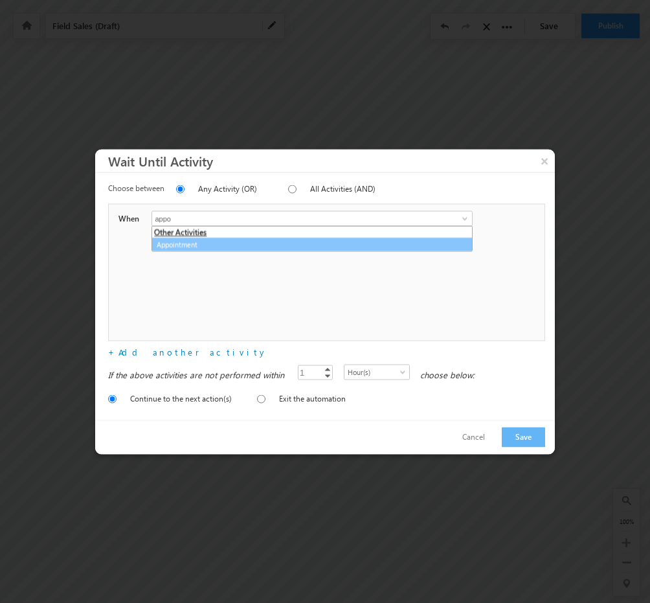
click at [211, 239] on link "Appointment" at bounding box center [311, 244] width 320 height 15
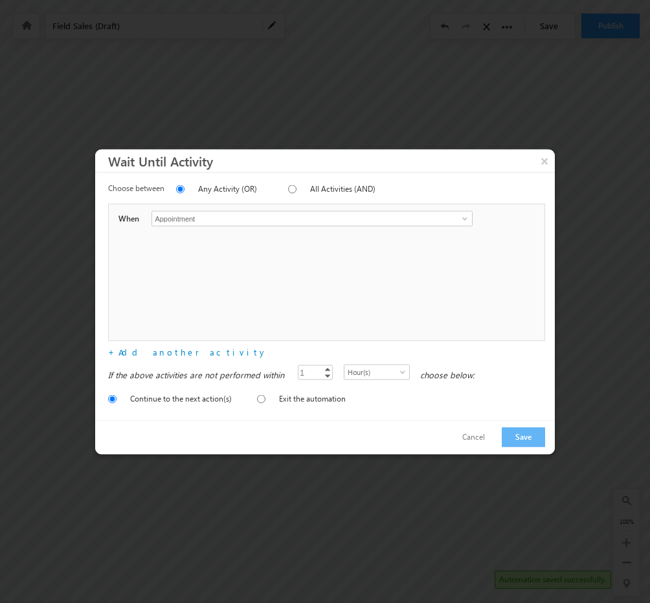
type input "Appointment"
click at [518, 432] on button "Save" at bounding box center [523, 437] width 43 height 20
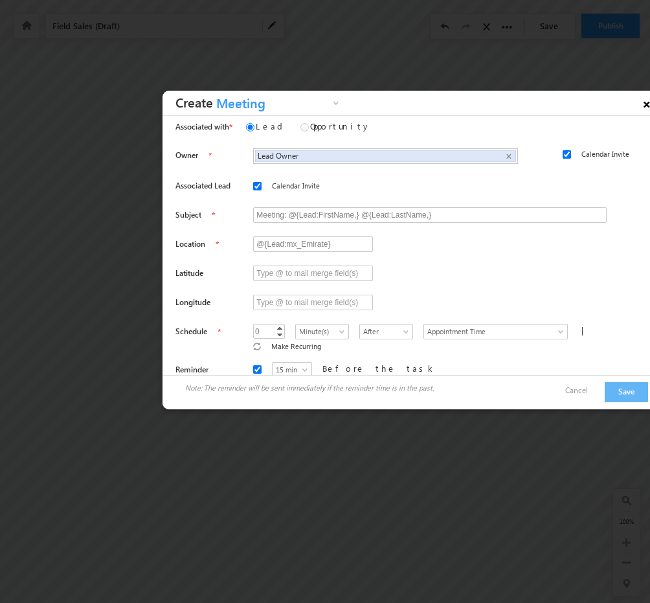
click at [641, 107] on link "×" at bounding box center [647, 102] width 22 height 23
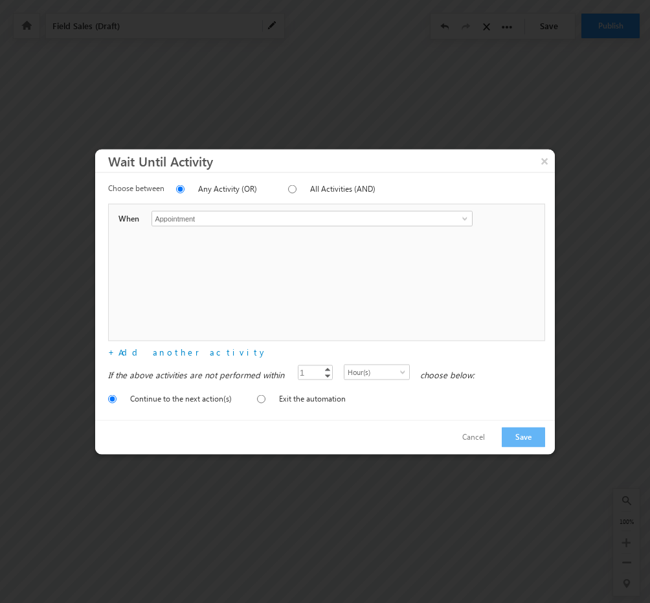
drag, startPoint x: 228, startPoint y: 216, endPoint x: 35, endPoint y: 241, distance: 195.2
click at [35, 241] on body "Automation saved successfully. Your session has expired. Please click here to l…" at bounding box center [83, 162] width 650 height 324
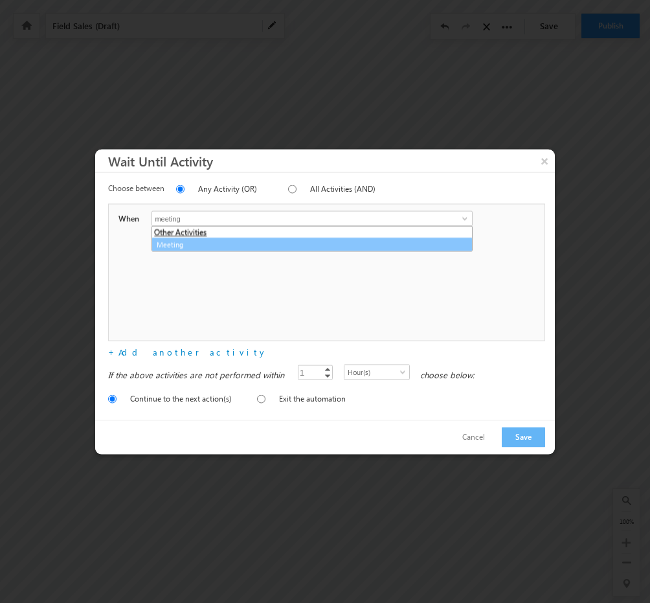
click at [175, 248] on link "Meeting" at bounding box center [311, 244] width 320 height 15
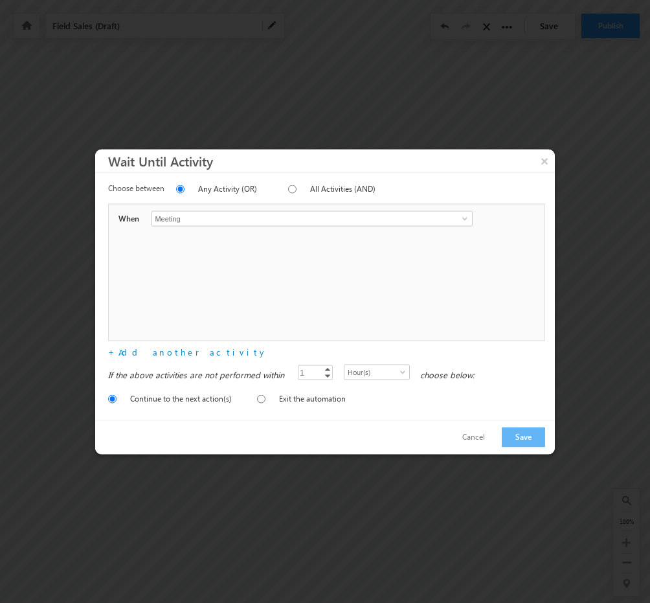
type input "Meeting"
click at [509, 428] on button "Save" at bounding box center [523, 437] width 43 height 20
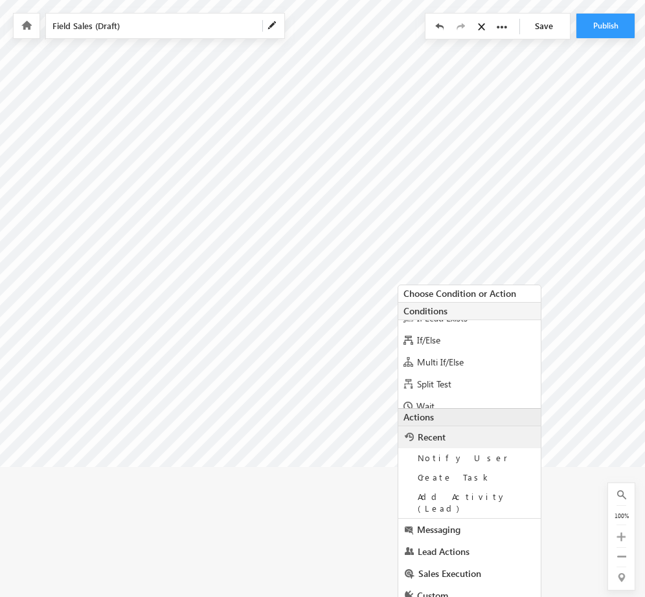
scroll to position [37, 0]
click at [462, 546] on span "Lead Actions" at bounding box center [443, 552] width 52 height 12
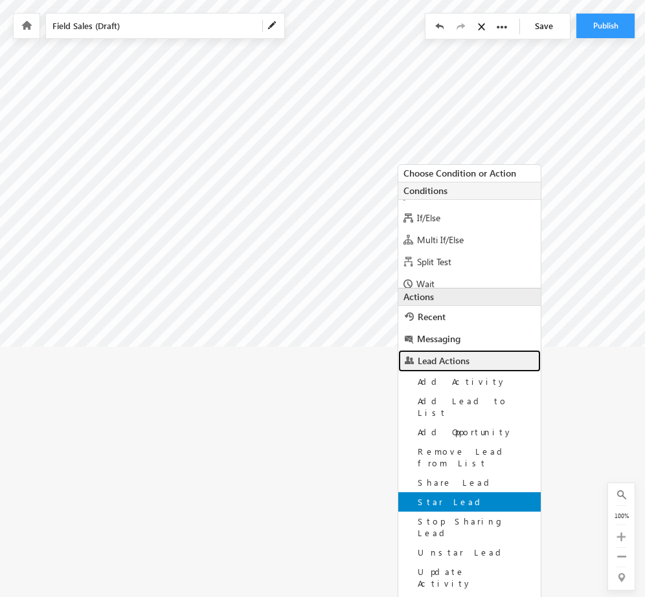
scroll to position [275, 242]
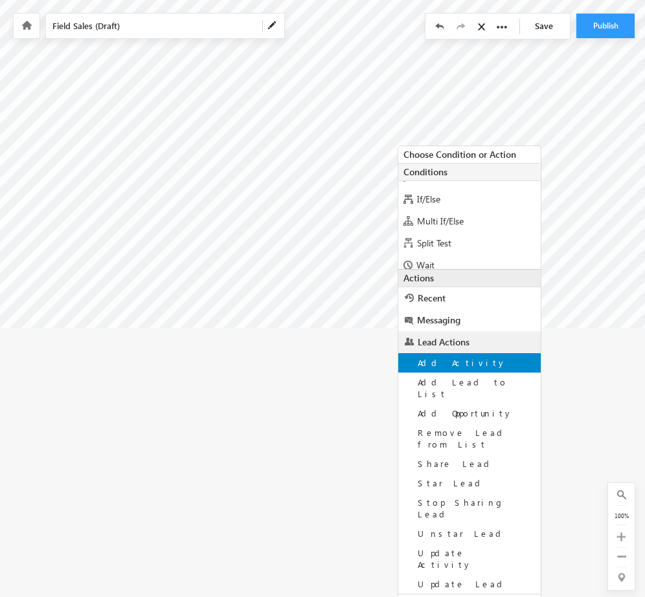
click at [480, 371] on div "Add Activity" at bounding box center [469, 362] width 142 height 19
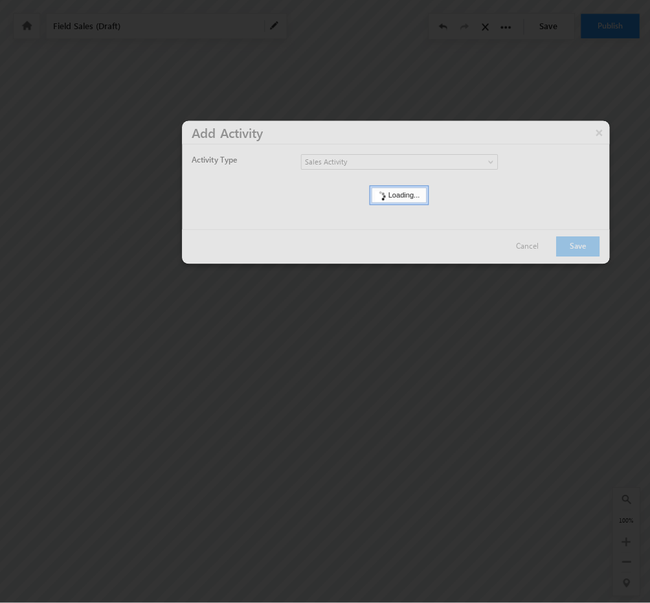
scroll to position [18, 242]
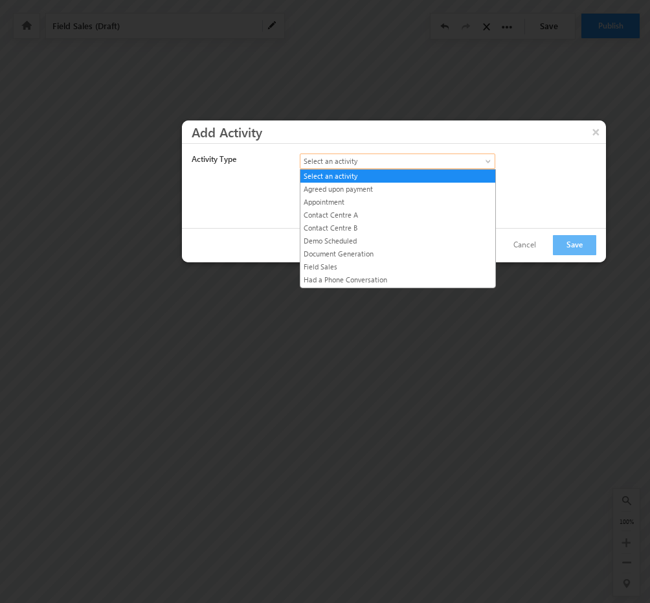
click at [393, 164] on span "Select an activity" at bounding box center [386, 161] width 172 height 12
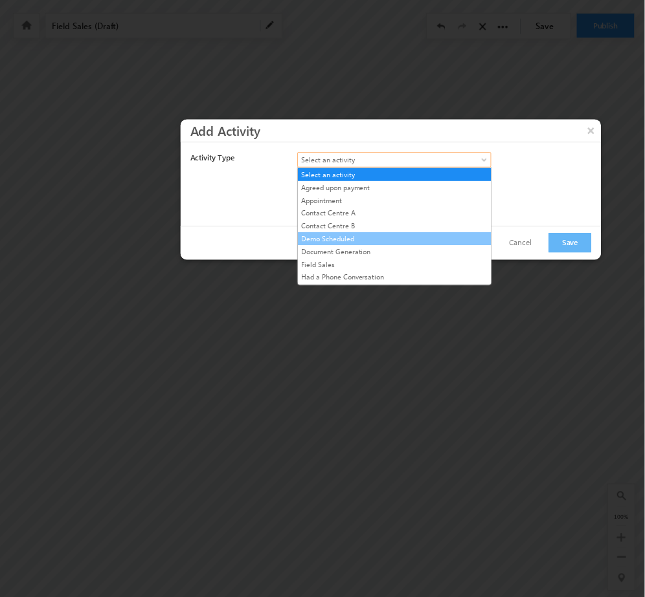
scroll to position [120, 0]
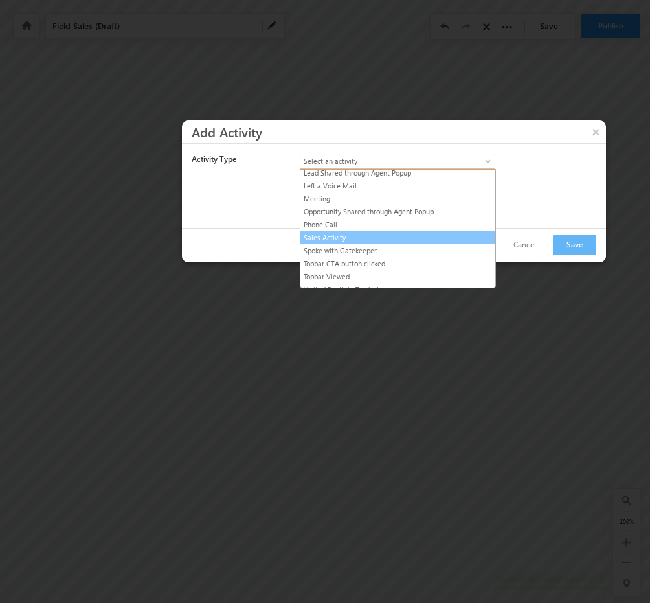
click at [363, 232] on link "Sales Activity" at bounding box center [397, 238] width 195 height 12
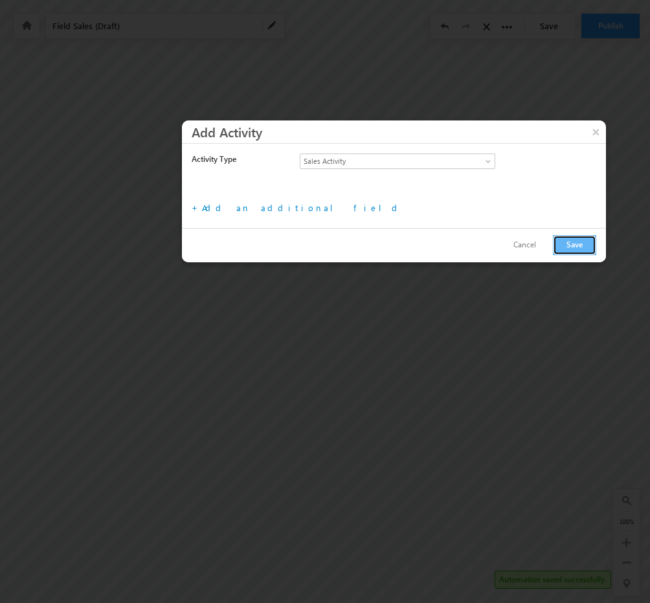
click at [576, 251] on button "Save" at bounding box center [574, 245] width 43 height 20
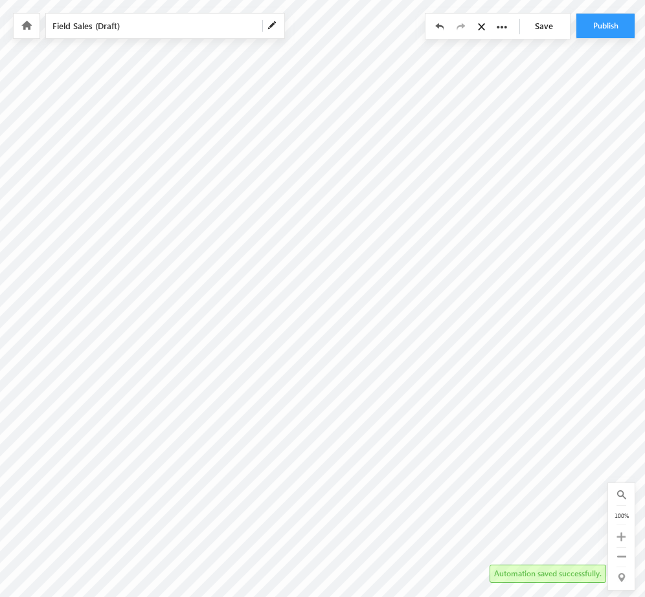
scroll to position [0, 242]
click at [562, 20] on link "Save" at bounding box center [546, 26] width 45 height 25
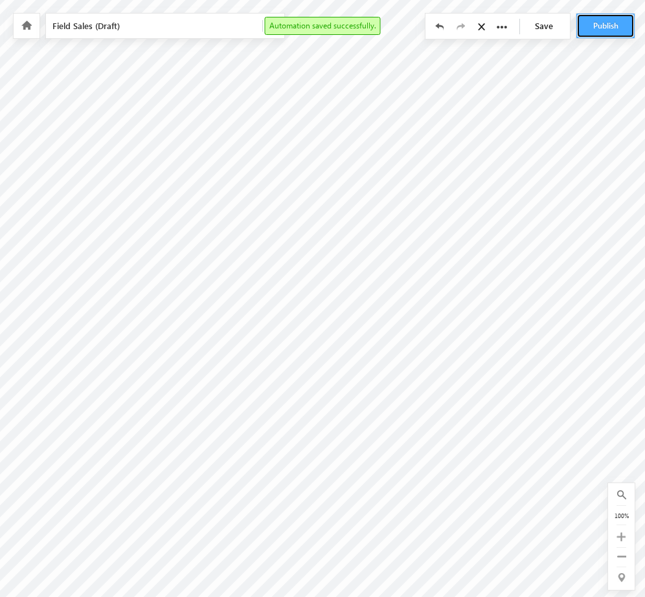
click at [593, 22] on button "Publish" at bounding box center [605, 26] width 58 height 25
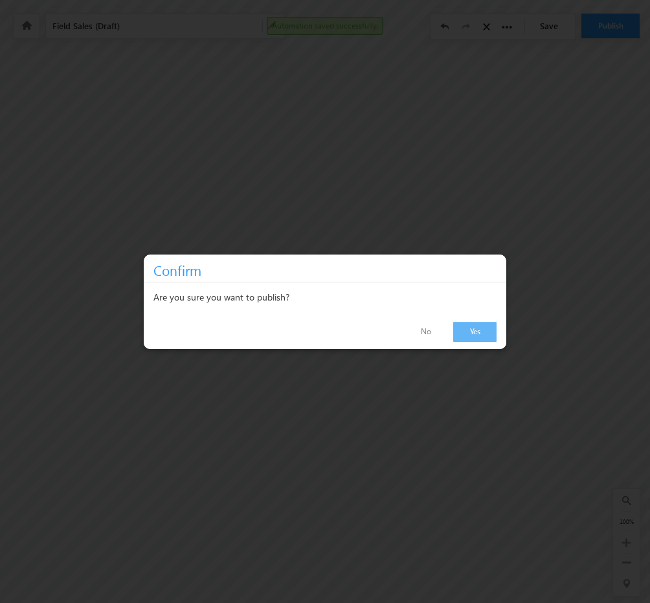
click at [465, 335] on link "Yes" at bounding box center [474, 332] width 43 height 20
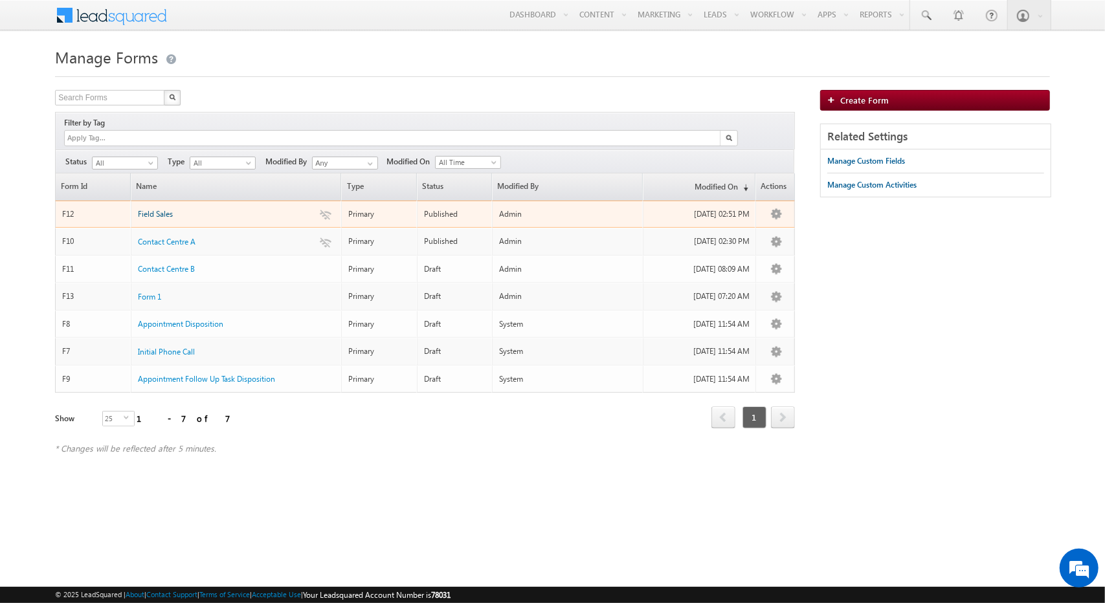
click at [162, 209] on span "Field Sales" at bounding box center [155, 214] width 35 height 10
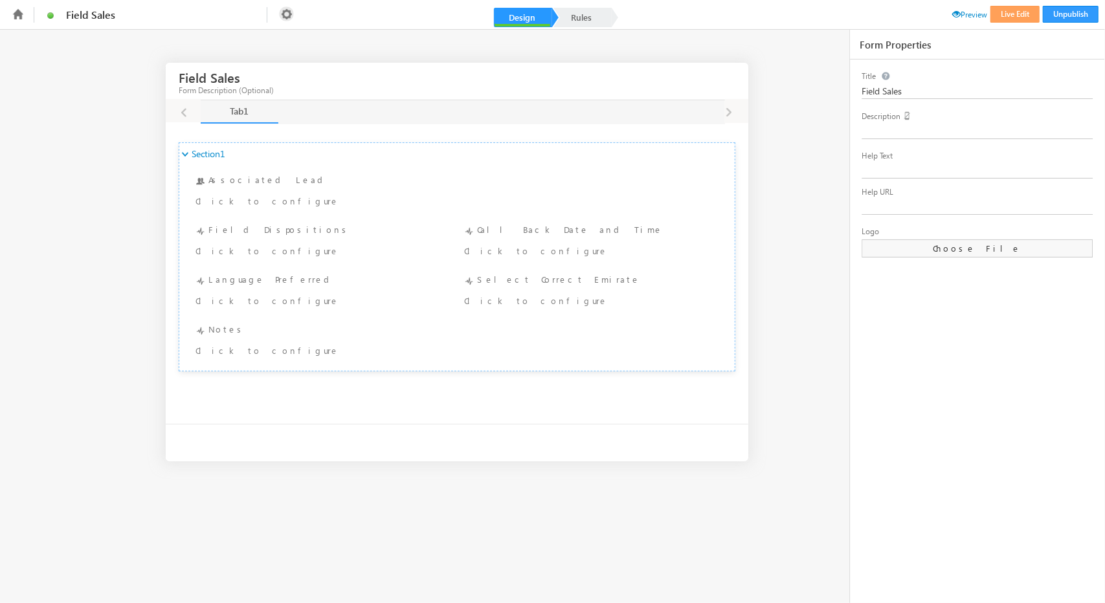
click at [291, 16] on icon at bounding box center [286, 13] width 15 height 15
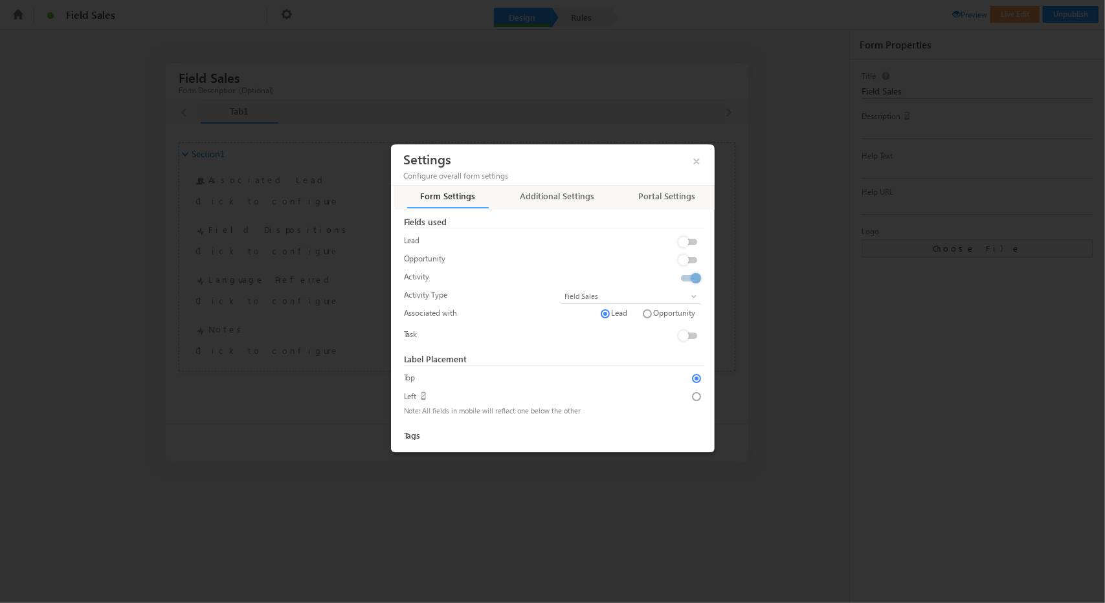
click at [685, 235] on label at bounding box center [690, 235] width 26 height 0
click at [686, 235] on label at bounding box center [690, 235] width 26 height 0
click at [695, 166] on span "×" at bounding box center [697, 159] width 22 height 23
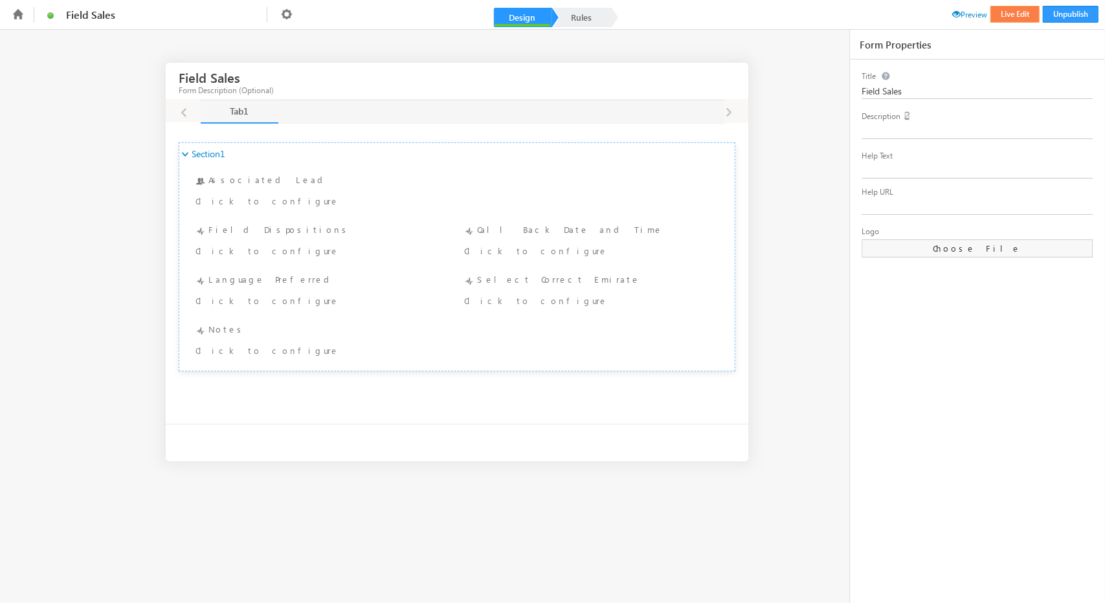
click at [1038, 19] on button "Live Edit" at bounding box center [1014, 14] width 49 height 17
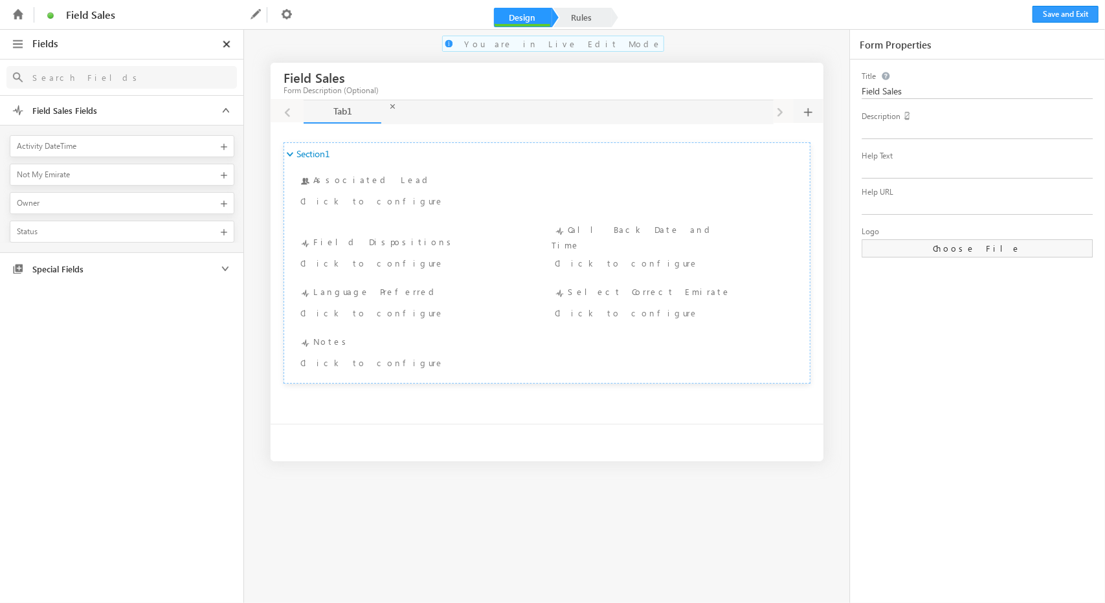
click at [291, 14] on icon at bounding box center [286, 13] width 15 height 15
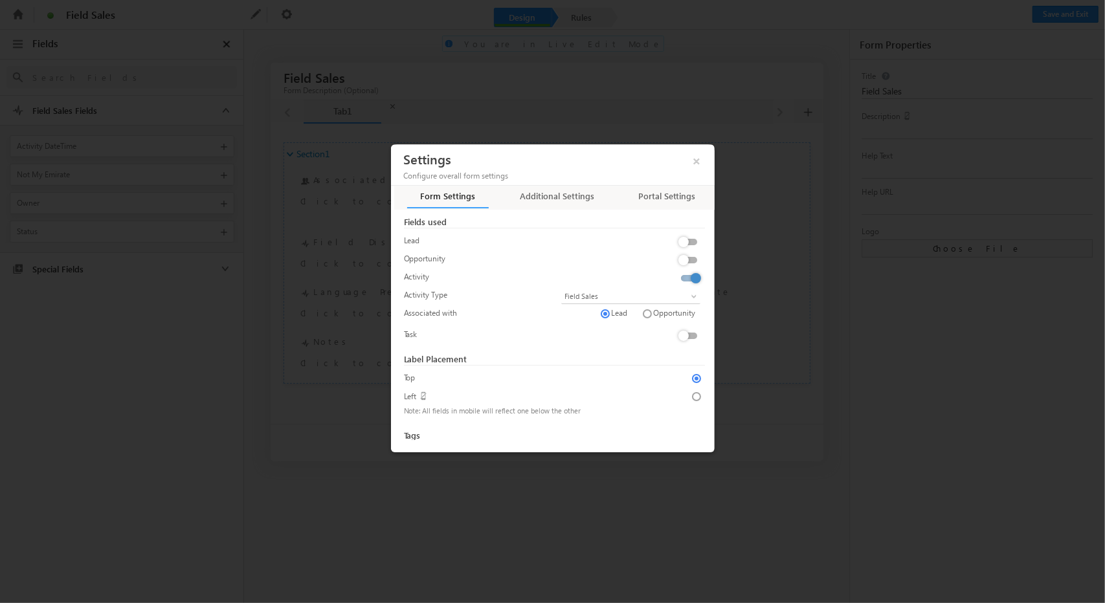
click at [682, 241] on div at bounding box center [667, 244] width 71 height 18
click at [686, 235] on label at bounding box center [690, 235] width 26 height 0
click at [0, 0] on input "checkbox" at bounding box center [0, 0] width 0 height 0
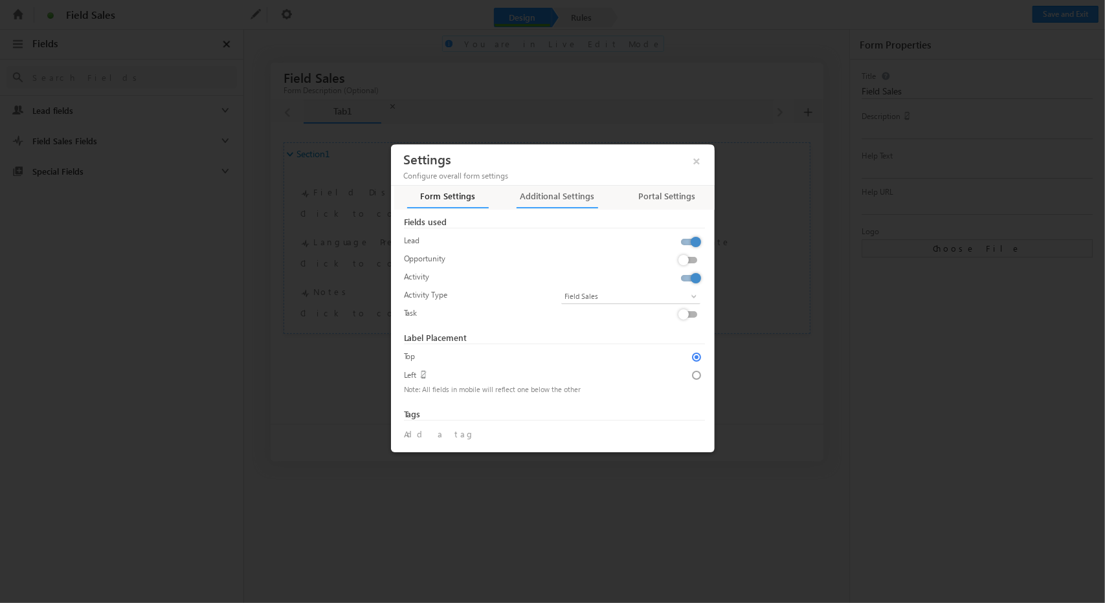
click at [533, 204] on div "Additional Settings" at bounding box center [557, 199] width 82 height 18
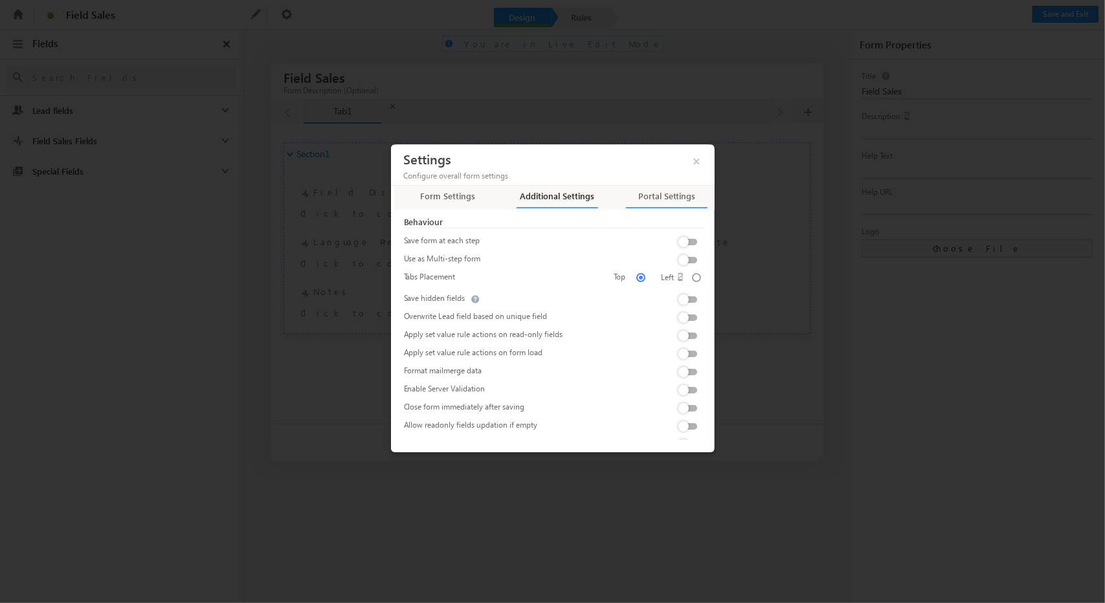
click at [659, 203] on div "Portal Settings" at bounding box center [667, 199] width 82 height 18
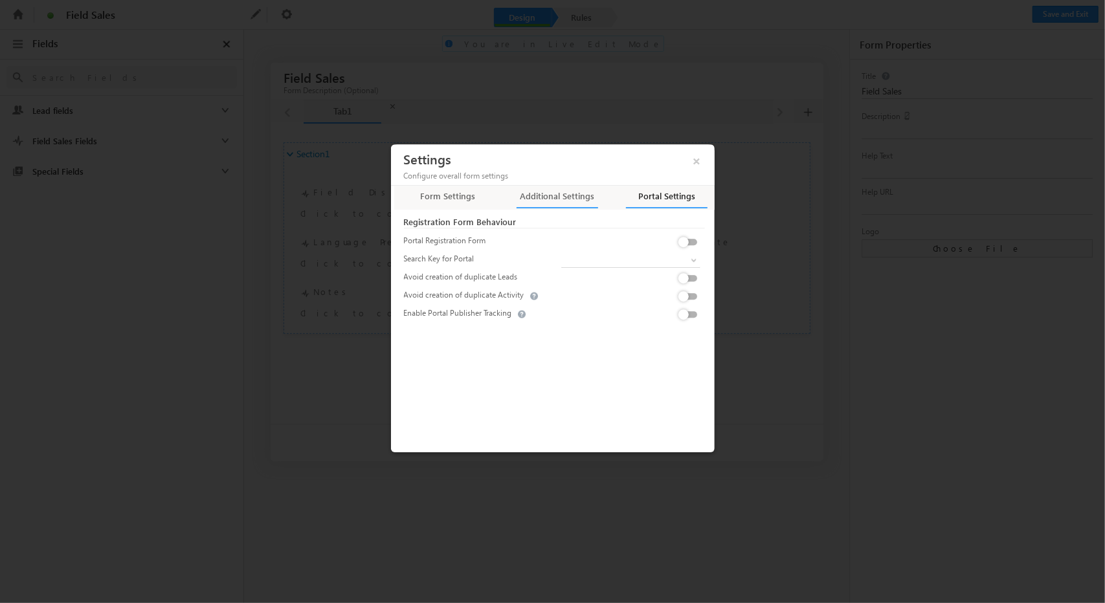
click at [559, 203] on div "Additional Settings" at bounding box center [557, 199] width 82 height 18
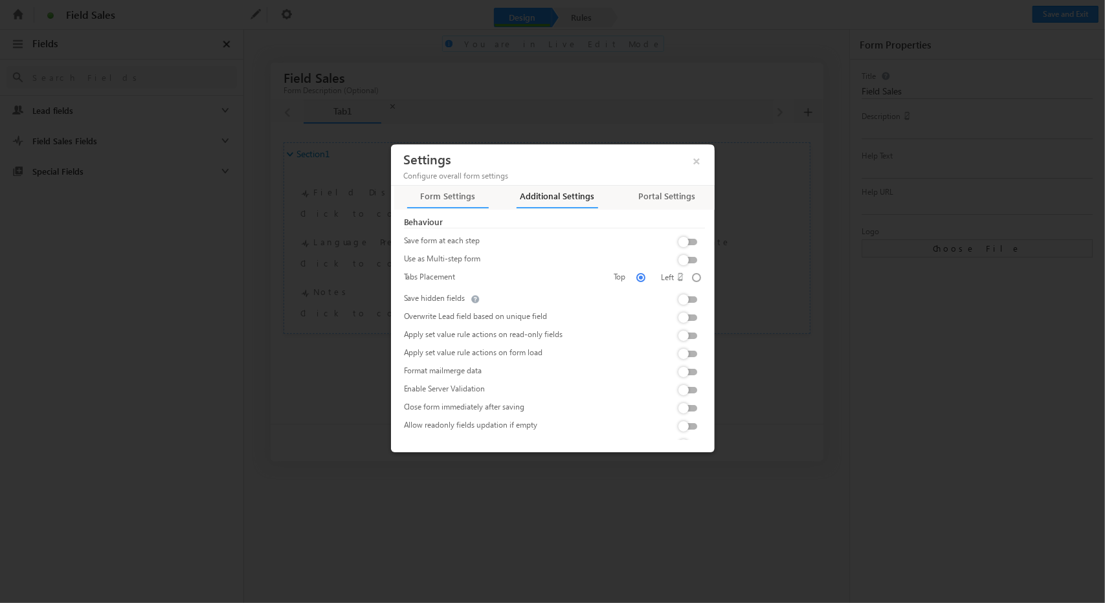
click at [467, 199] on div "Form Settings" at bounding box center [448, 199] width 82 height 18
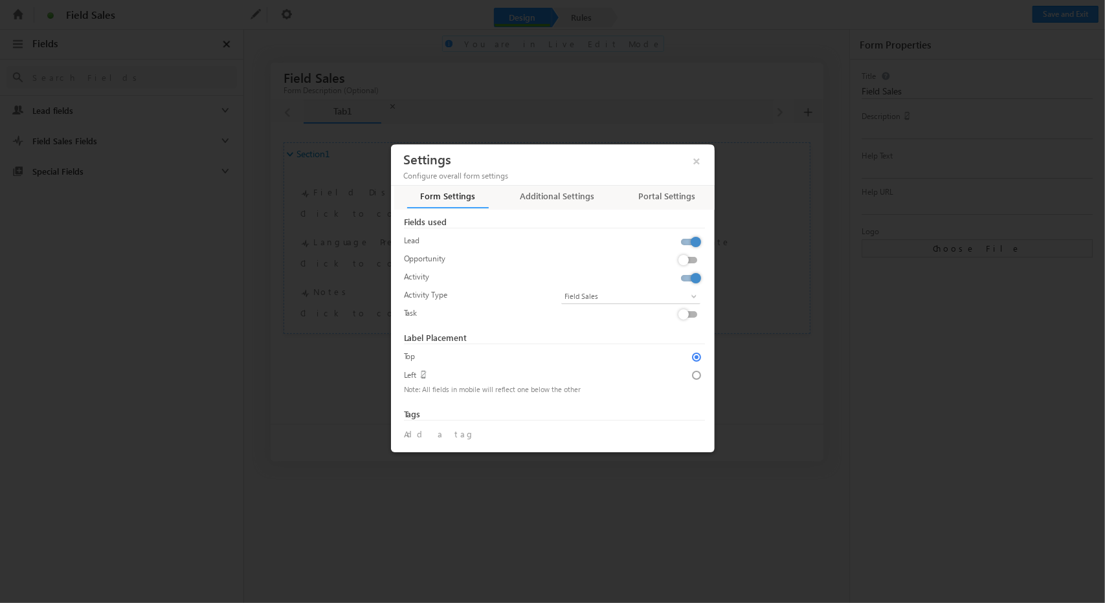
scroll to position [1, 0]
click at [693, 170] on span "×" at bounding box center [697, 159] width 22 height 23
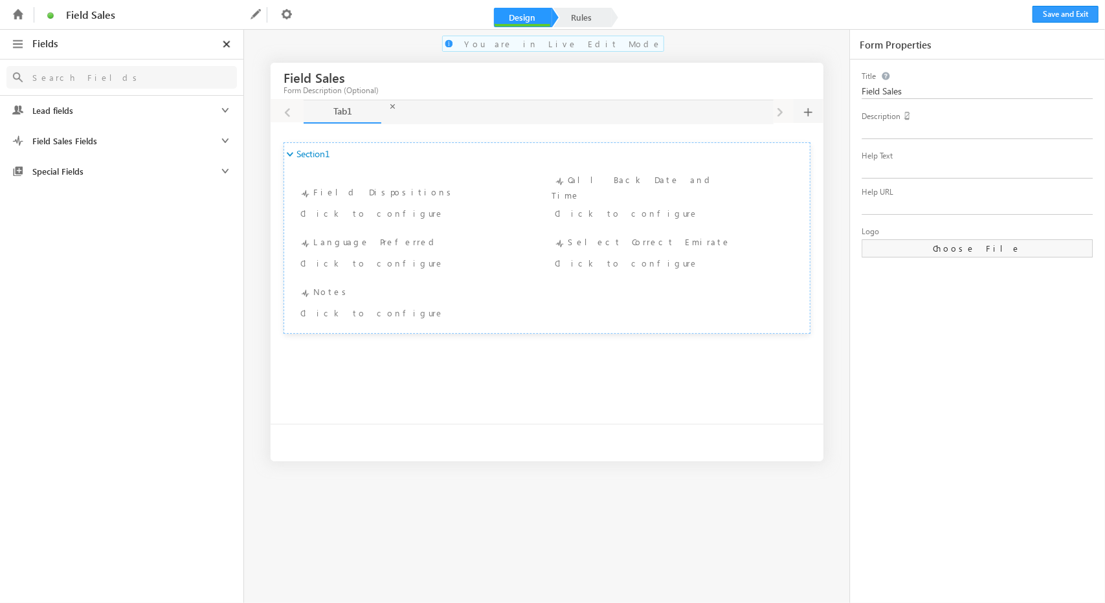
click at [223, 117] on icon at bounding box center [225, 110] width 16 height 16
click at [223, 116] on icon at bounding box center [225, 110] width 16 height 16
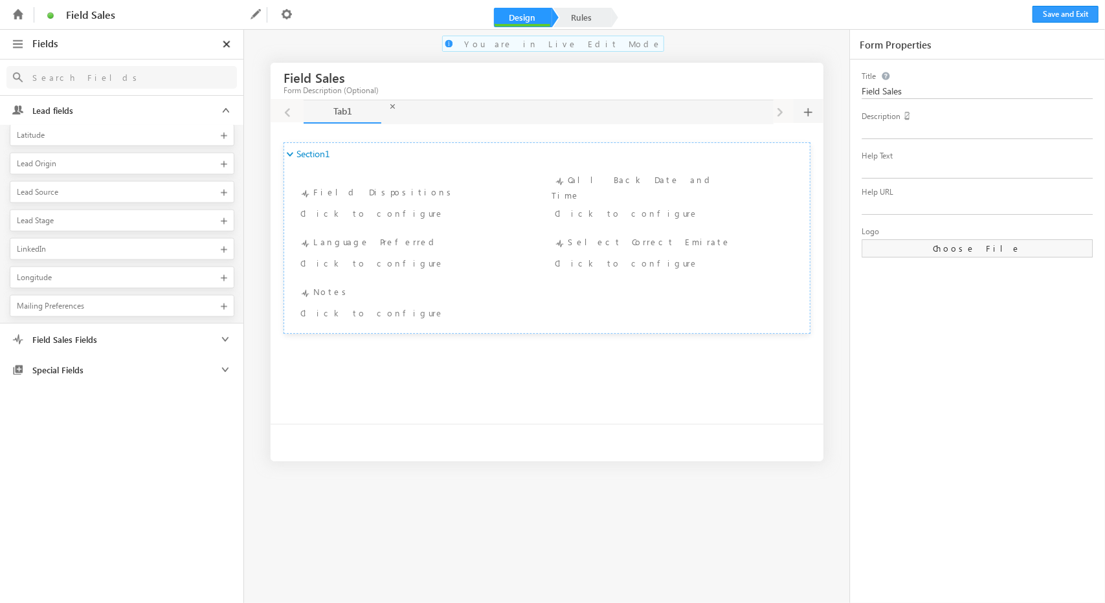
scroll to position [1284, 0]
click at [107, 81] on input "text" at bounding box center [114, 77] width 176 height 16
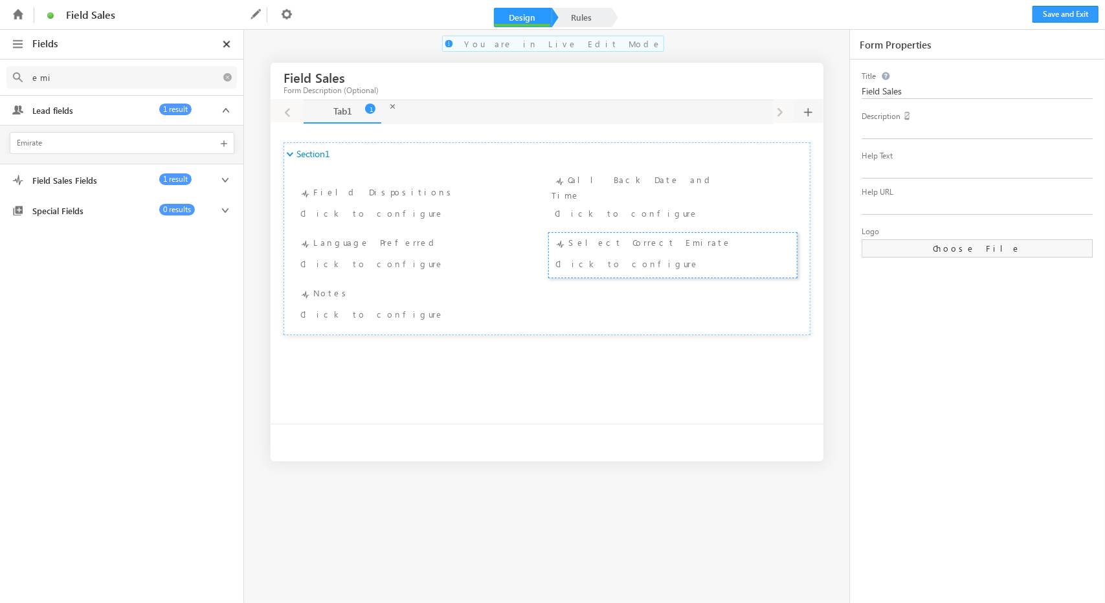
scroll to position [0, 0]
click at [203, 148] on div "Emirate" at bounding box center [113, 143] width 192 height 12
click at [225, 144] on span at bounding box center [223, 143] width 13 height 13
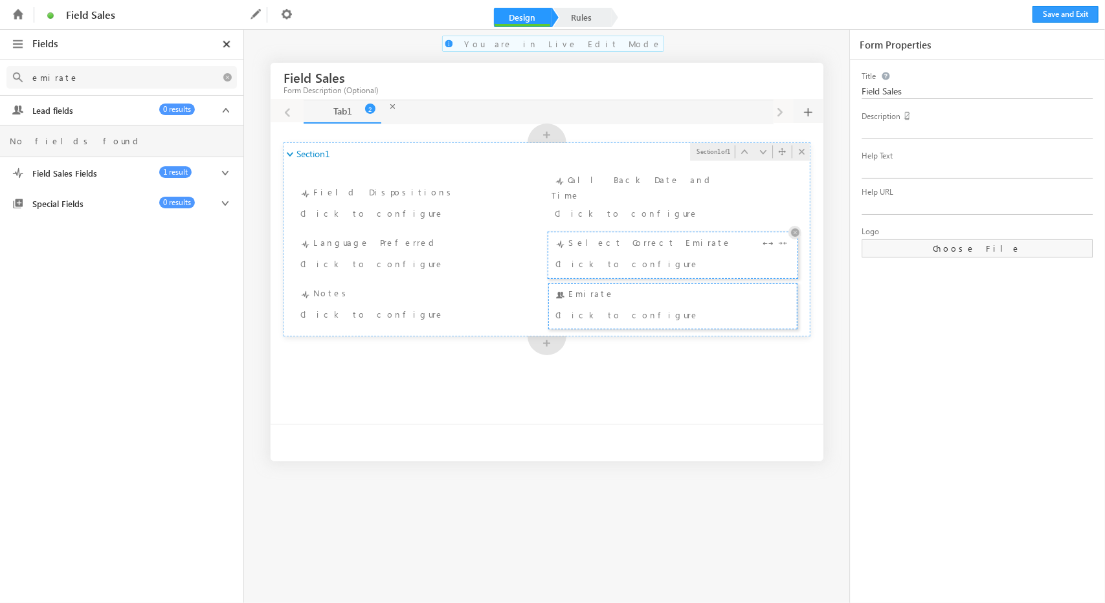
click at [795, 226] on icon at bounding box center [794, 233] width 13 height 14
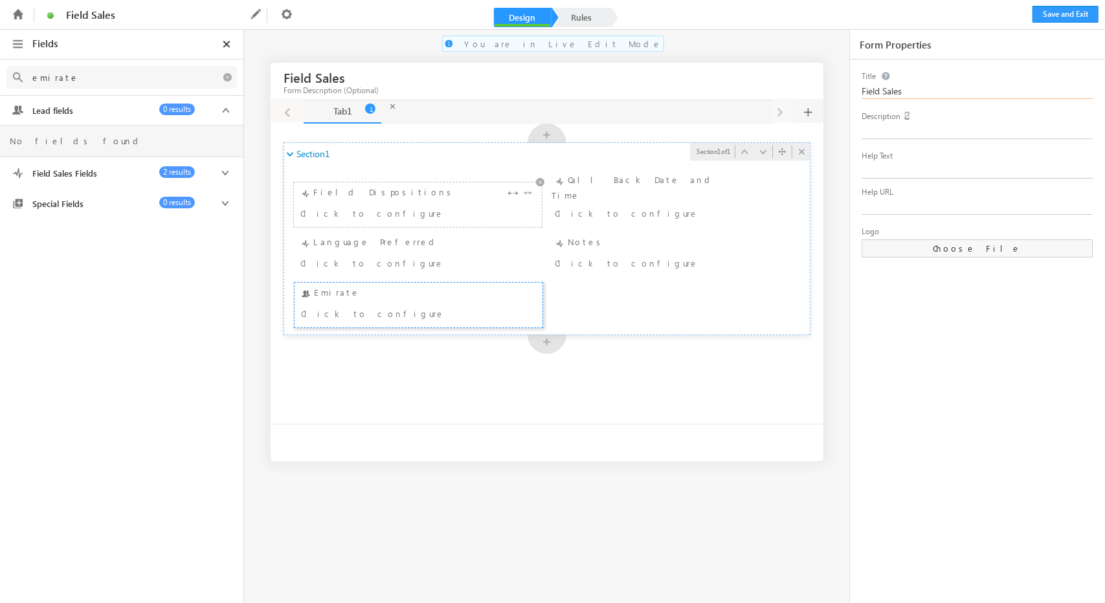
click at [406, 190] on div "Field Dispositions Click to configure" at bounding box center [417, 205] width 241 height 38
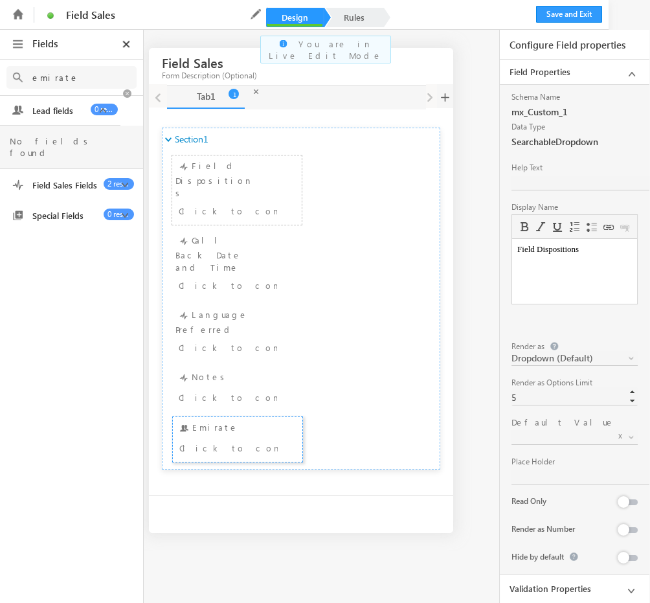
click at [88, 72] on input "emirate" at bounding box center [77, 77] width 103 height 16
type input "e"
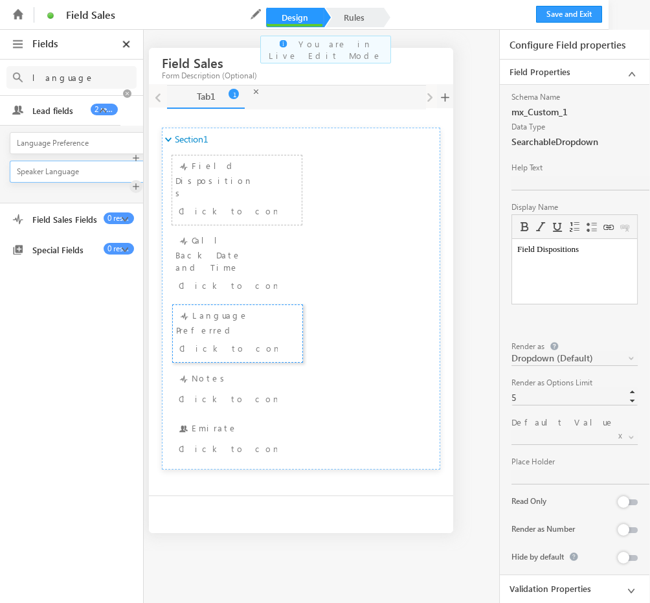
click at [131, 183] on span at bounding box center [135, 186] width 13 height 13
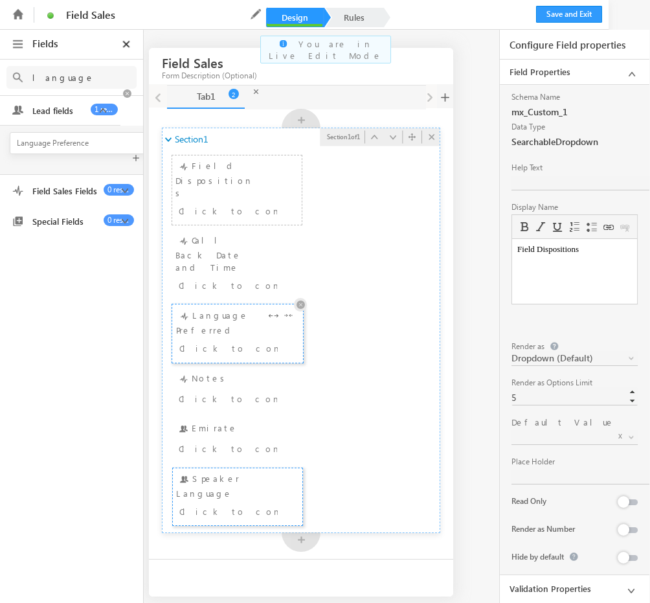
click at [302, 298] on icon at bounding box center [300, 305] width 13 height 14
type input "language"
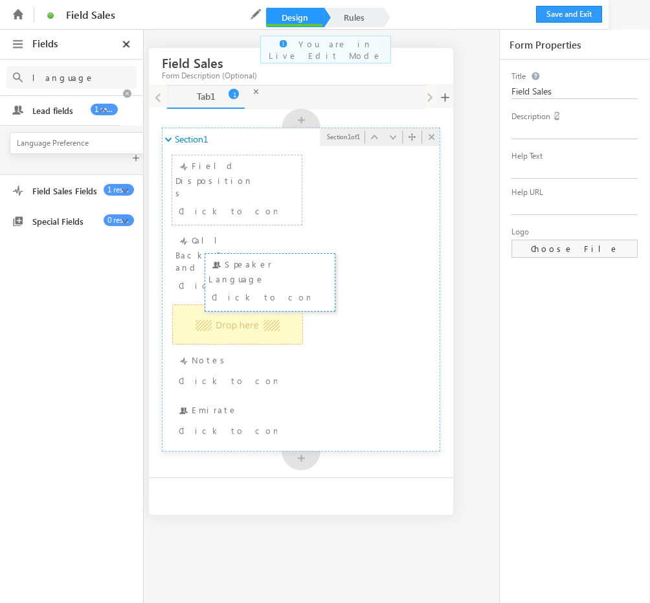
drag, startPoint x: 232, startPoint y: 403, endPoint x: 210, endPoint y: 278, distance: 127.5
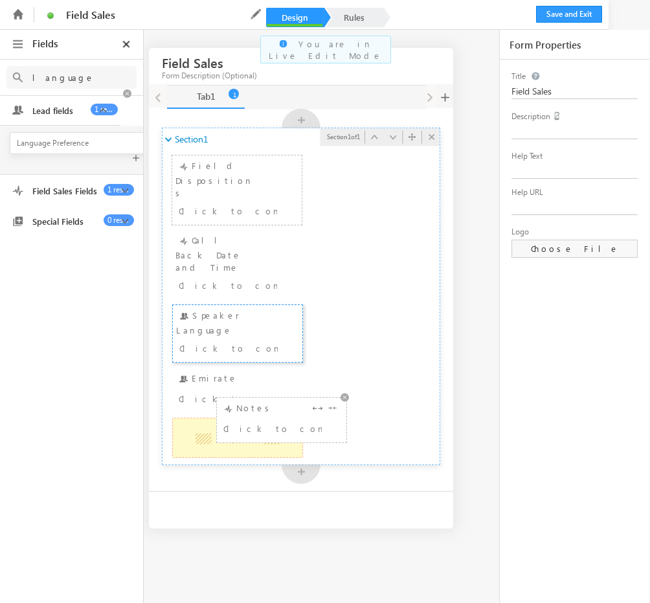
drag, startPoint x: 251, startPoint y: 357, endPoint x: 229, endPoint y: 412, distance: 59.9
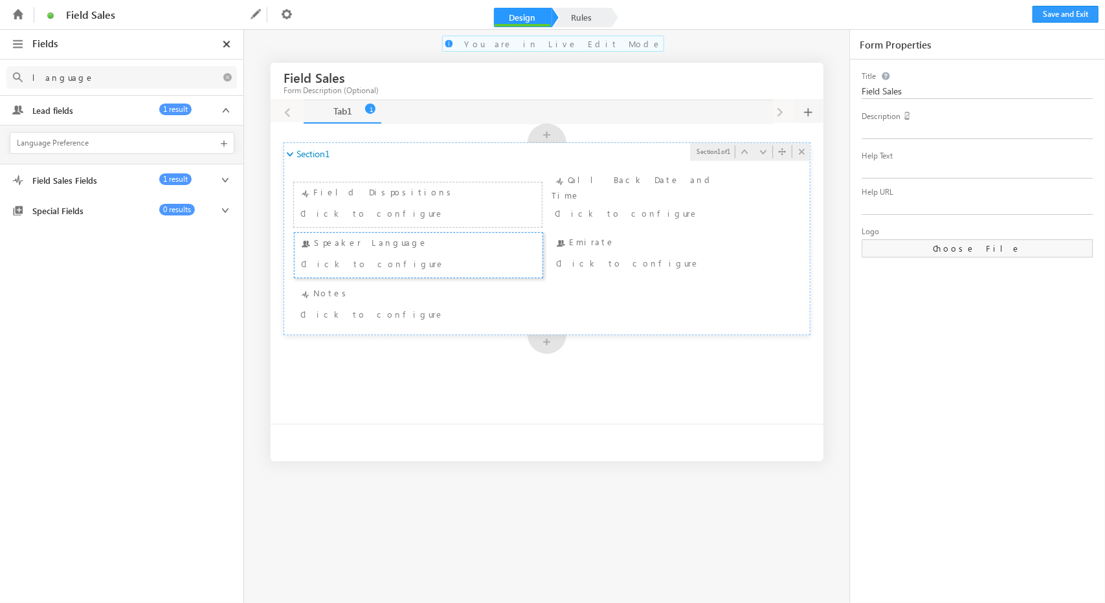
click at [27, 16] on li at bounding box center [17, 14] width 23 height 23
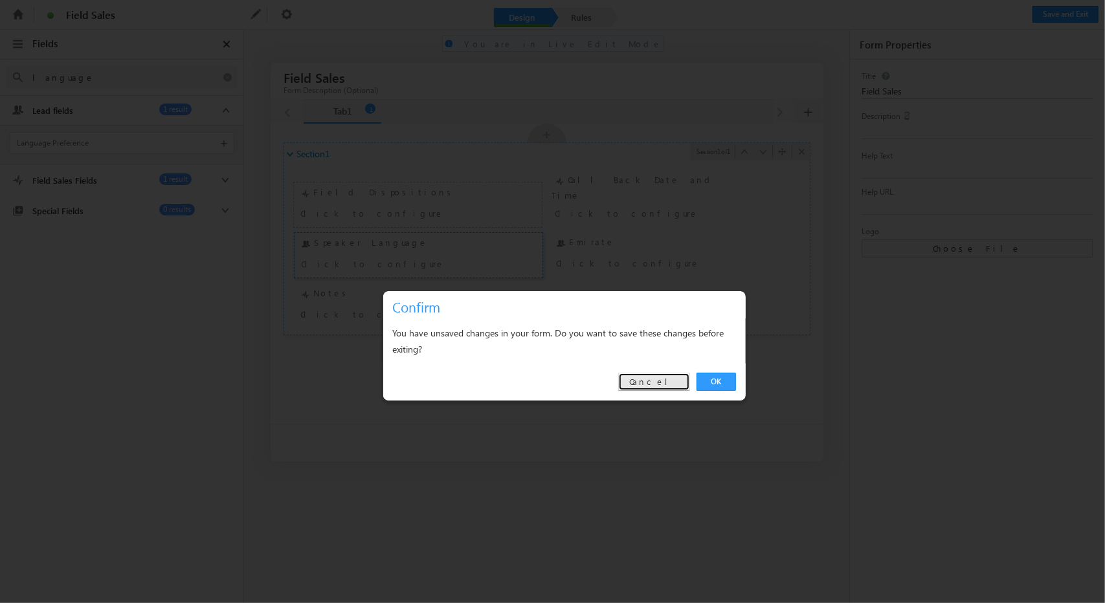
click at [676, 380] on link "Cancel" at bounding box center [654, 382] width 72 height 18
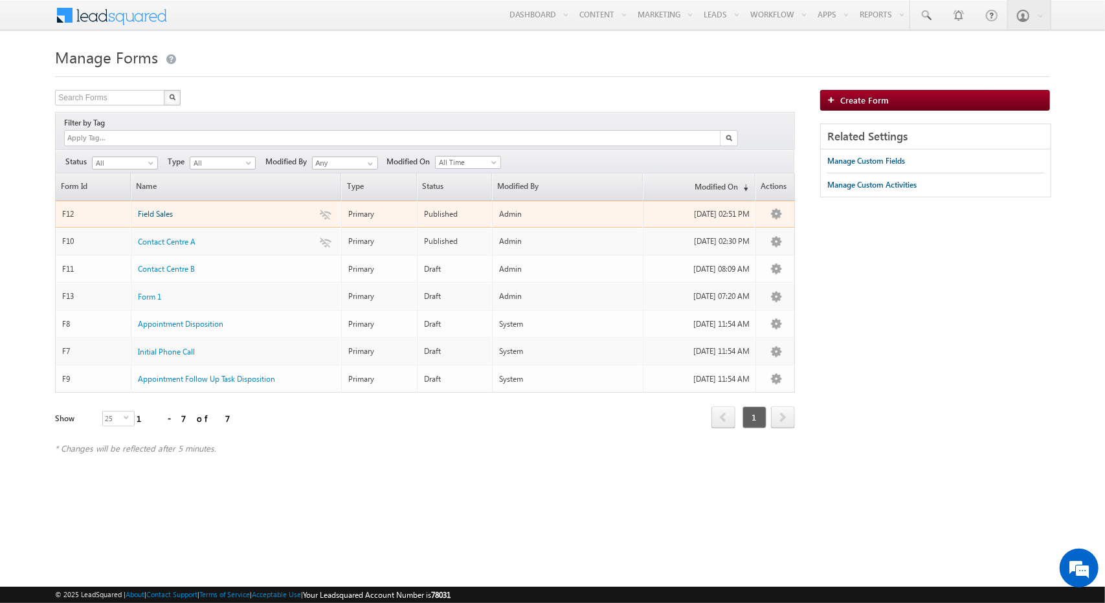
click at [166, 208] on link "Field Sales" at bounding box center [155, 214] width 35 height 12
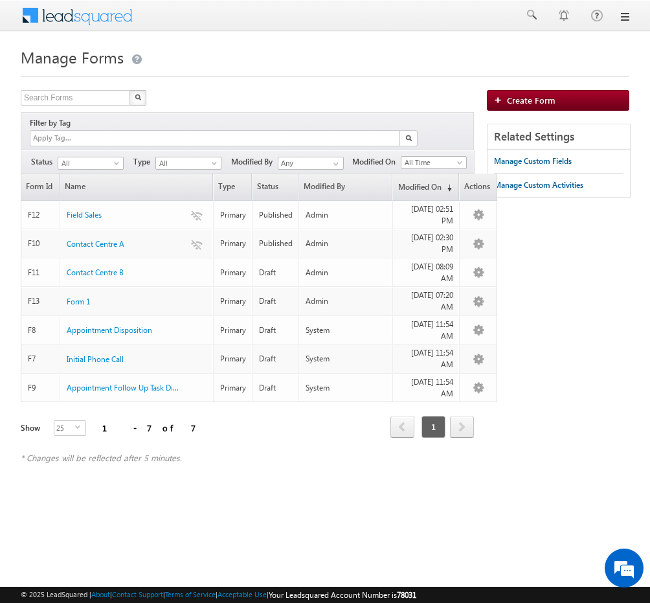
click at [619, 13] on link at bounding box center [624, 17] width 10 height 10
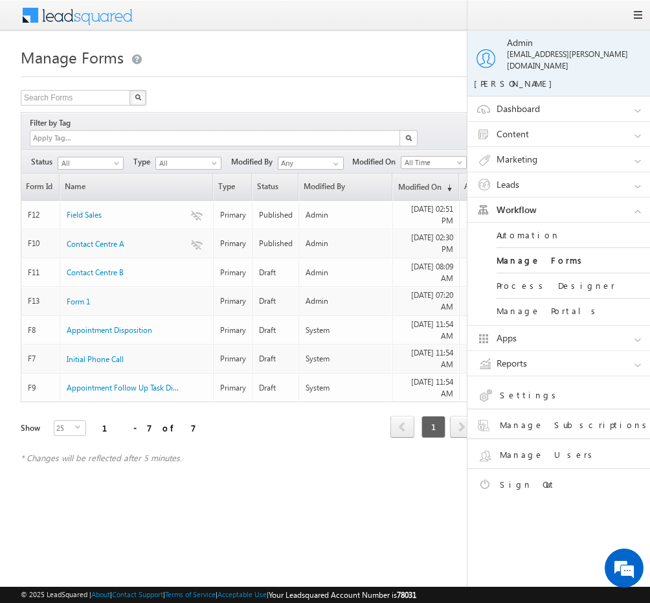
click at [514, 386] on link "Settings" at bounding box center [569, 397] width 184 height 23
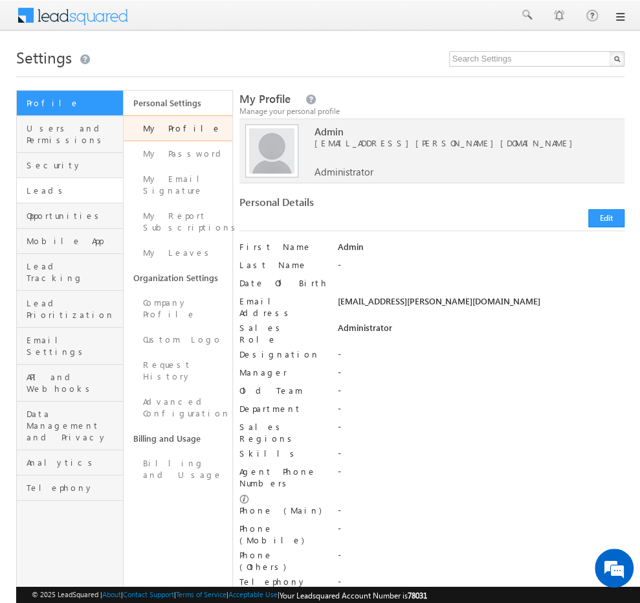
click at [71, 190] on link "Leads" at bounding box center [70, 190] width 106 height 25
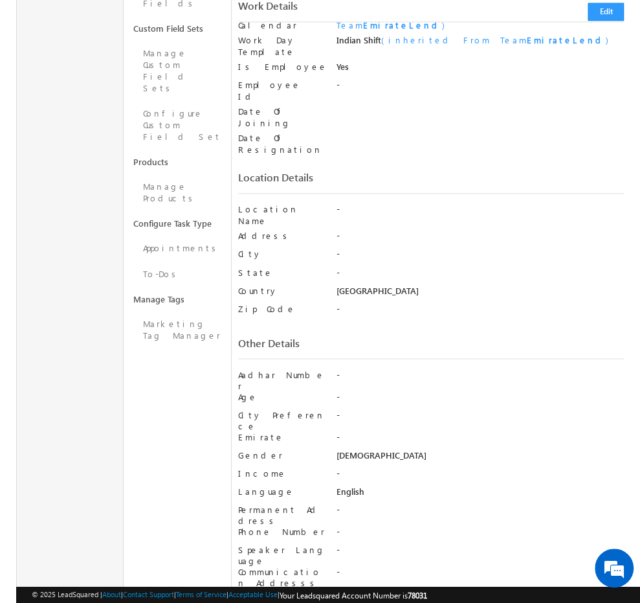
scroll to position [762, 0]
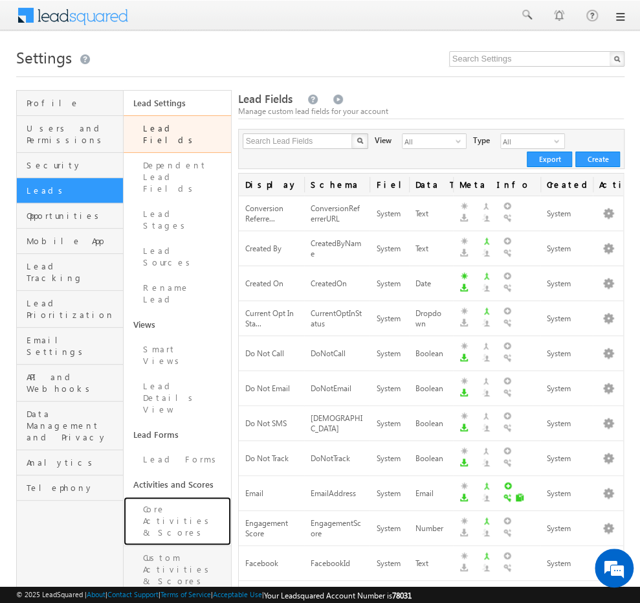
click at [197, 496] on link "Core Activities & Scores" at bounding box center [177, 520] width 107 height 49
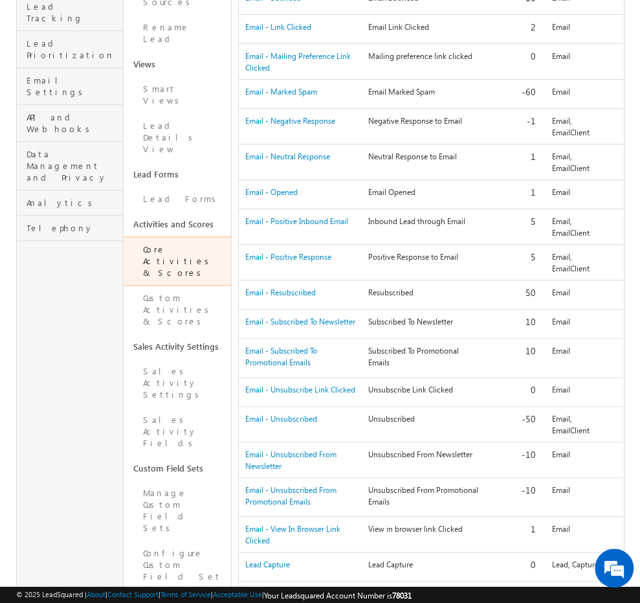
scroll to position [256, 0]
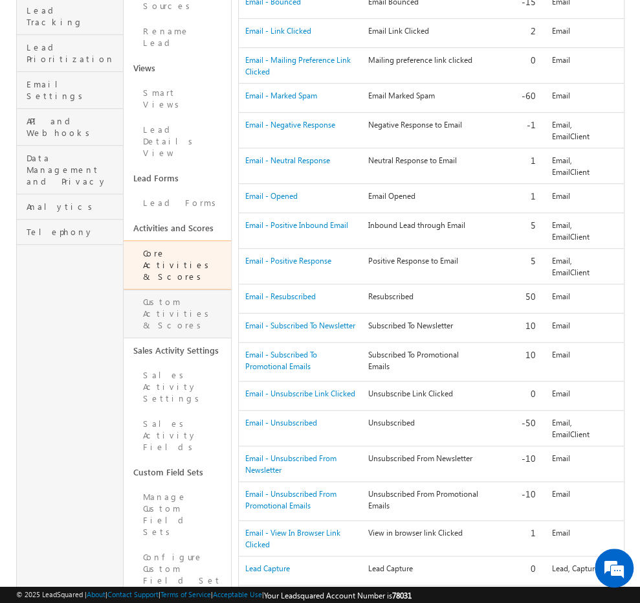
click at [200, 289] on link "Custom Activities & Scores" at bounding box center [177, 313] width 107 height 49
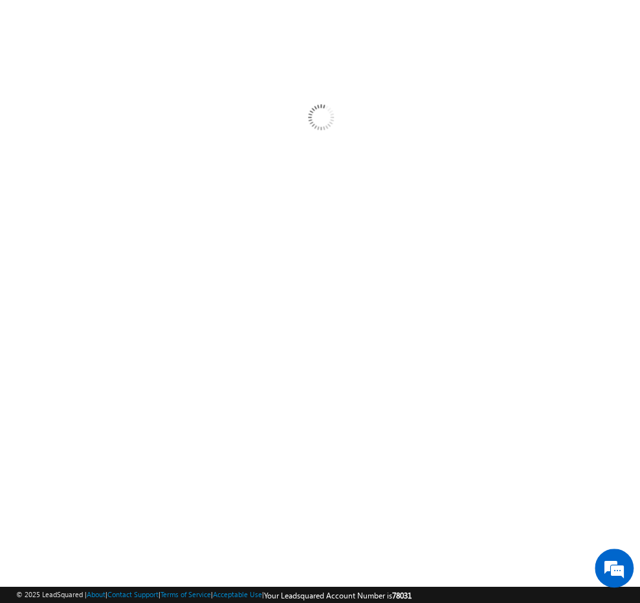
scroll to position [43, 0]
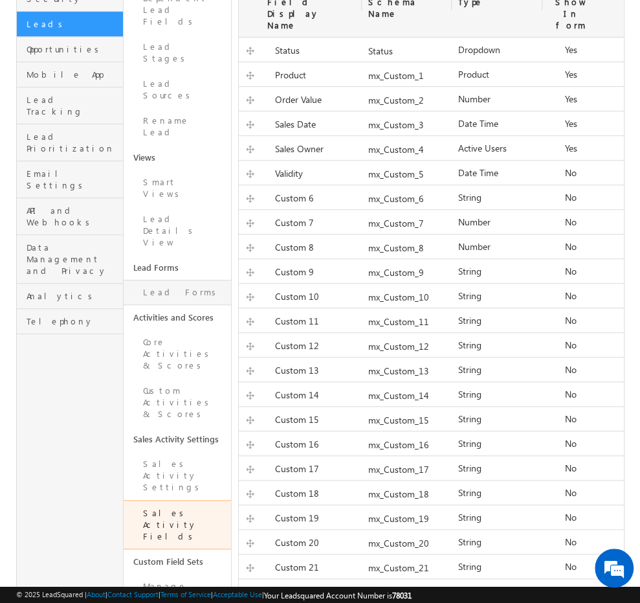
scroll to position [167, 0]
click at [192, 377] on link "Custom Activities & Scores" at bounding box center [177, 401] width 107 height 49
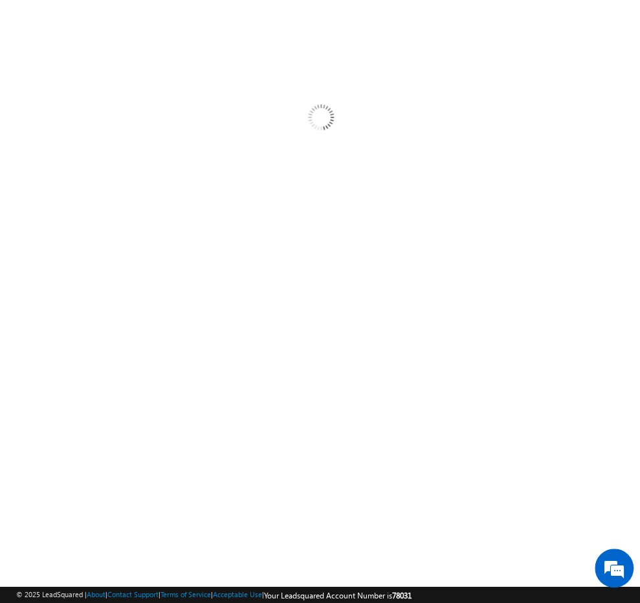
scroll to position [43, 0]
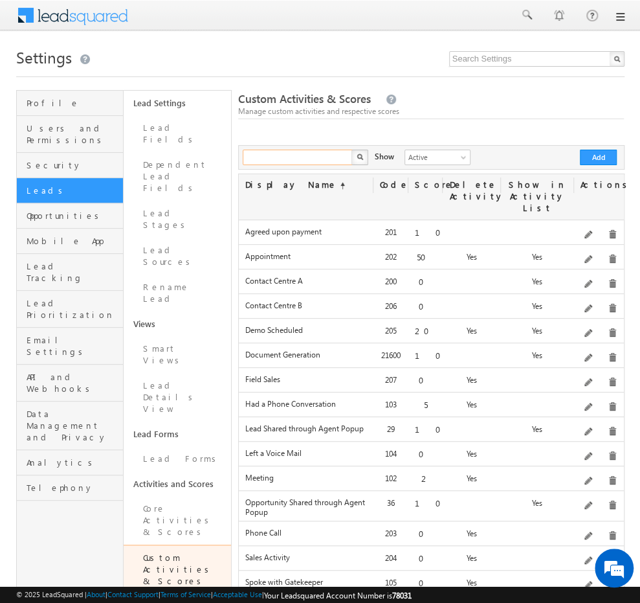
click at [335, 164] on input "text" at bounding box center [298, 158] width 111 height 16
click at [364, 160] on button "button" at bounding box center [359, 158] width 17 height 16
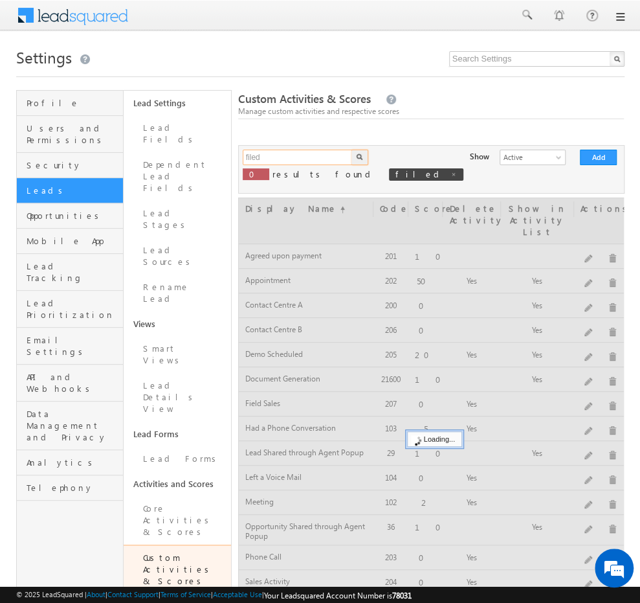
click at [307, 155] on input "filed" at bounding box center [298, 158] width 111 height 16
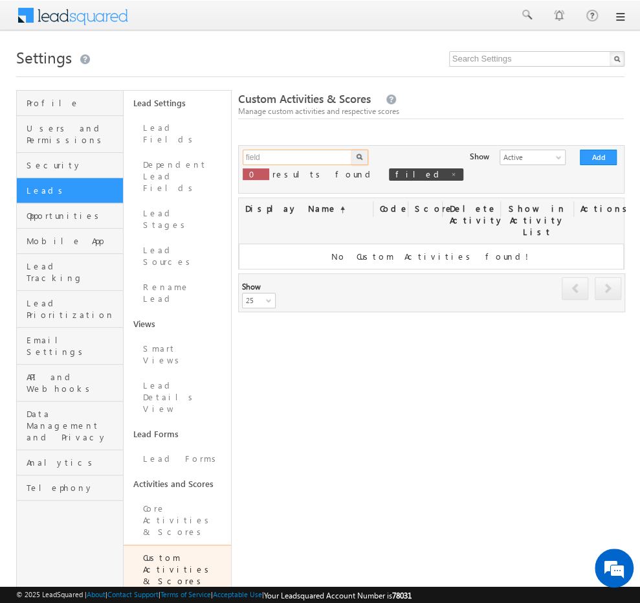
type input "field"
click at [351, 150] on button "button" at bounding box center [359, 158] width 17 height 16
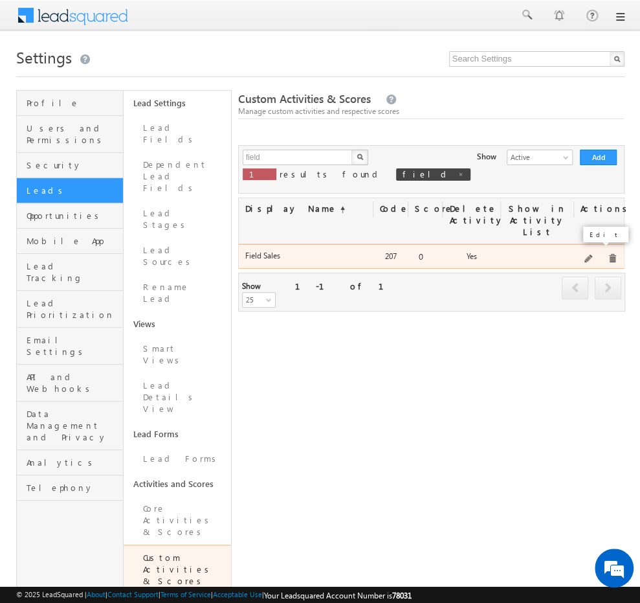
click at [594, 254] on span at bounding box center [589, 259] width 10 height 10
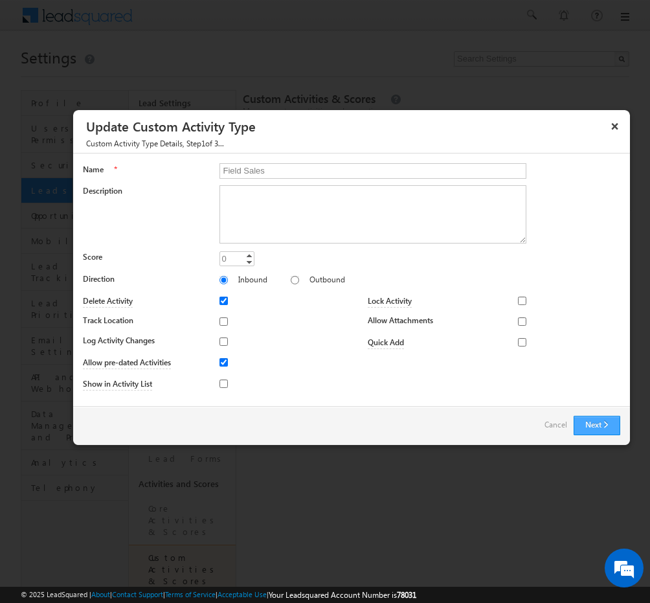
click at [598, 432] on button "Next" at bounding box center [596, 425] width 47 height 19
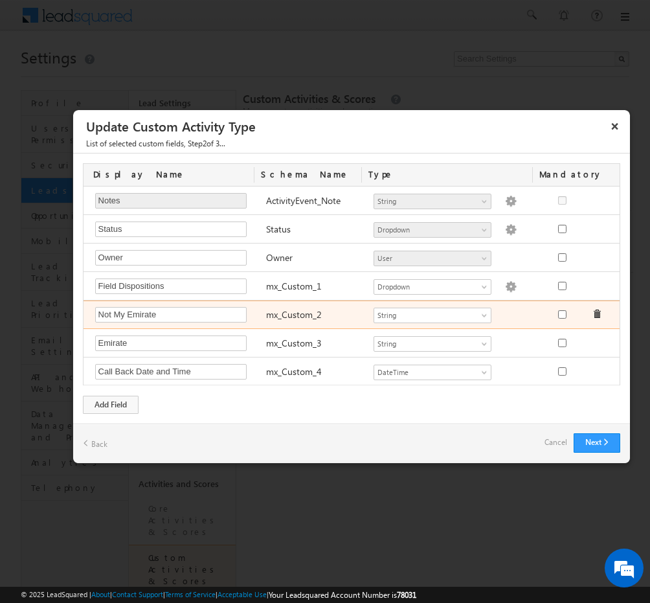
scroll to position [26, 0]
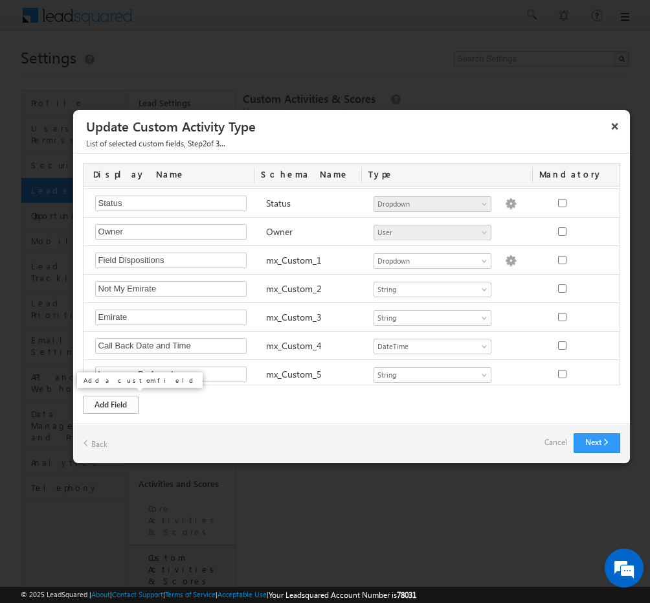
click at [120, 405] on div "Add Field" at bounding box center [111, 404] width 56 height 18
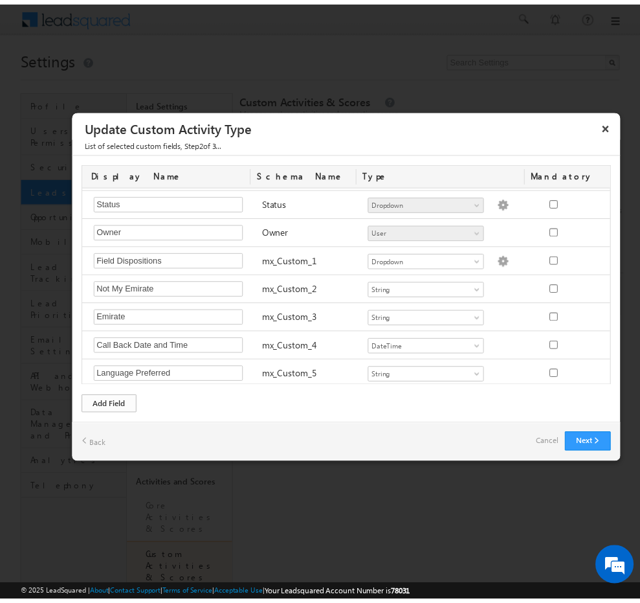
scroll to position [53, 0]
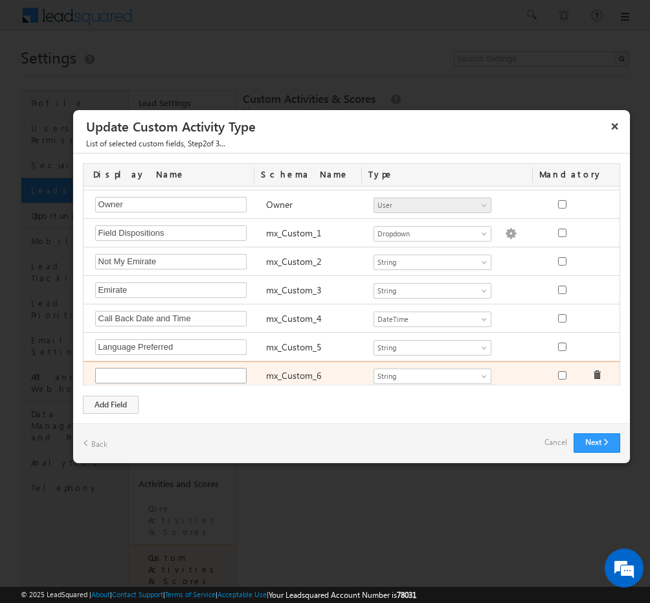
click at [183, 368] on input "text" at bounding box center [170, 376] width 151 height 16
type input "Appointment Time"
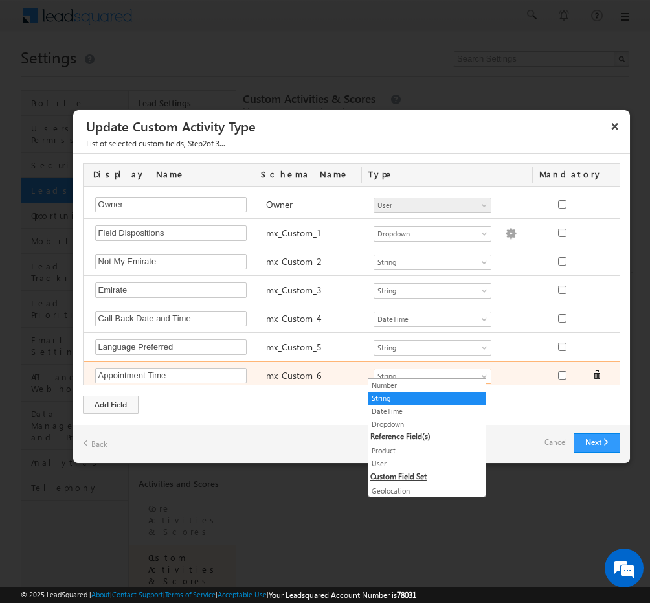
click at [435, 370] on span "String" at bounding box center [426, 376] width 105 height 12
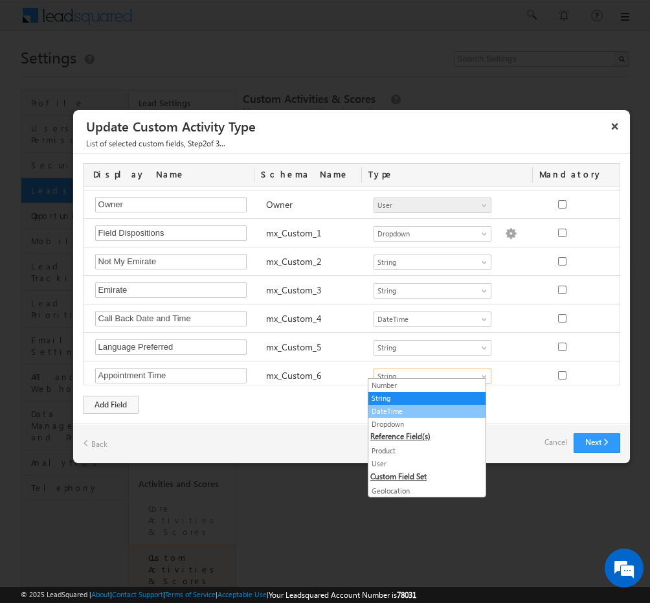
click at [416, 410] on link "DateTime" at bounding box center [426, 411] width 117 height 12
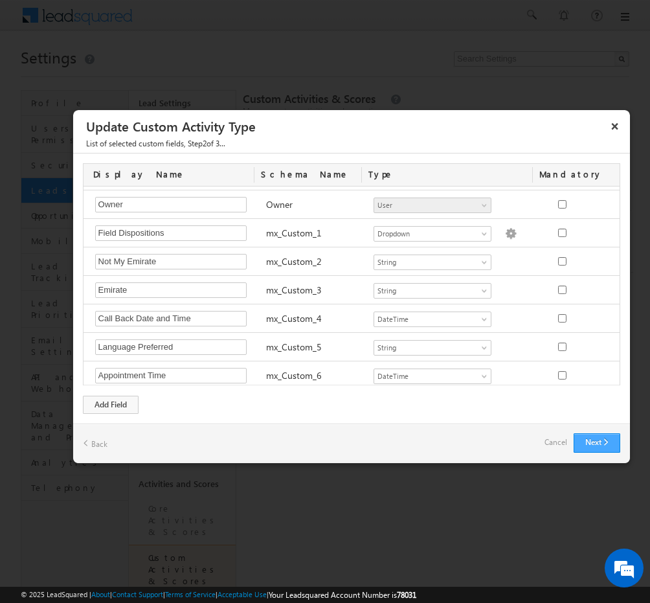
click at [584, 443] on button "Next" at bounding box center [596, 442] width 47 height 19
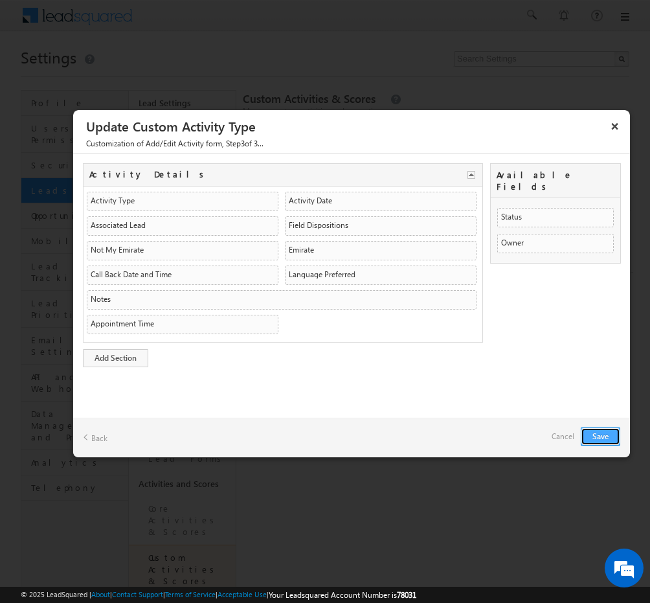
click at [599, 427] on button "Save" at bounding box center [600, 436] width 39 height 18
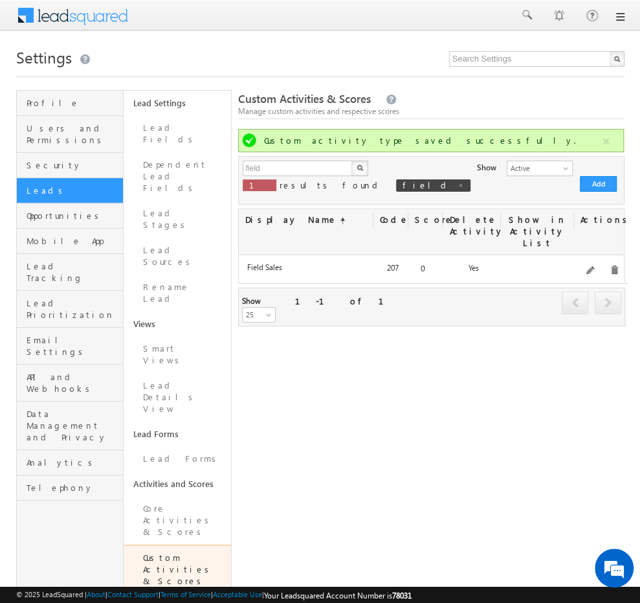
click at [625, 16] on div "Menu Admin Tarun .kant @outl ook.c om" at bounding box center [320, 16] width 640 height 32
click at [621, 18] on link at bounding box center [619, 17] width 10 height 10
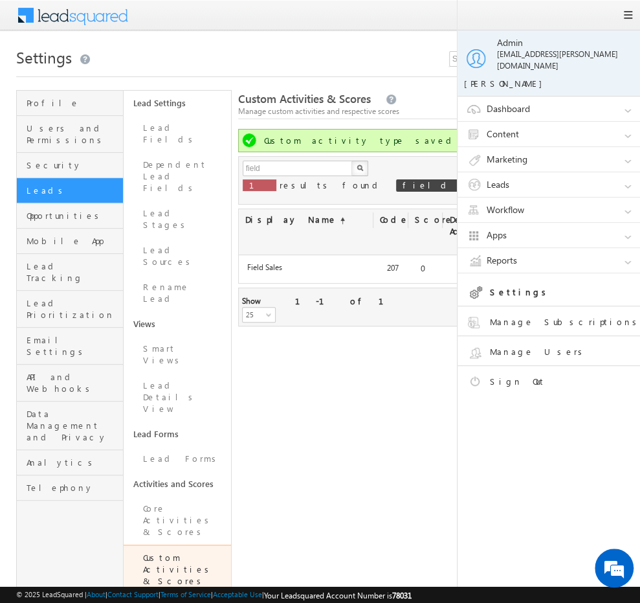
click at [611, 197] on link "Workflow" at bounding box center [555, 209] width 194 height 25
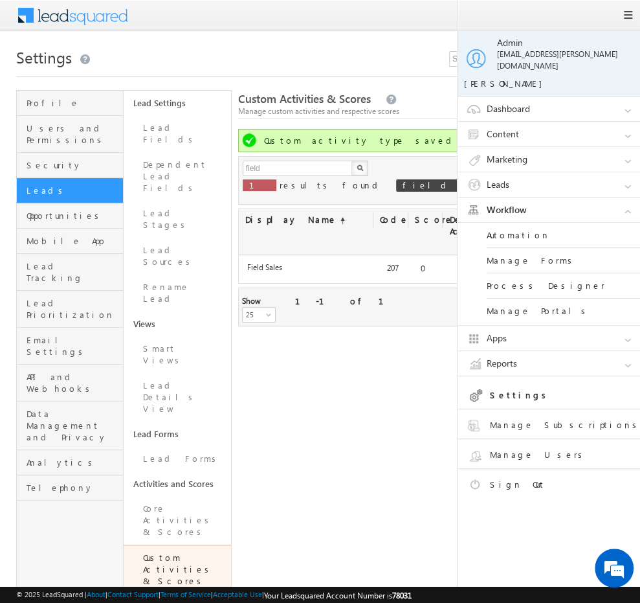
click at [519, 252] on link "Manage Forms" at bounding box center [564, 260] width 155 height 25
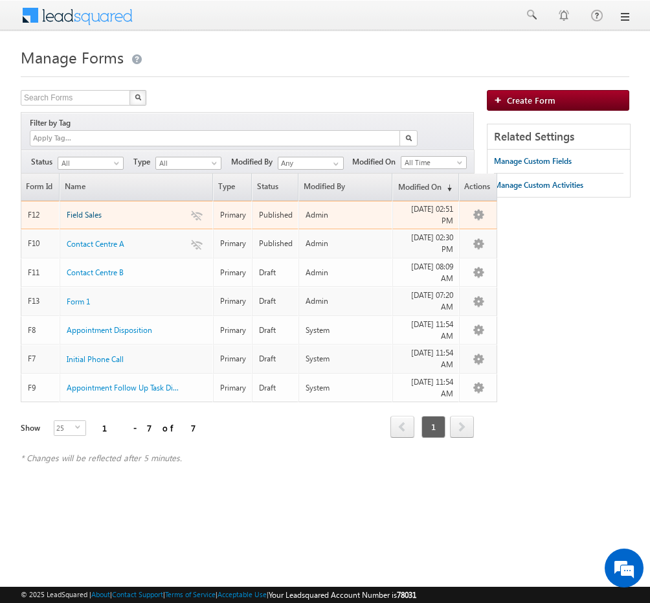
click at [89, 210] on span "Field Sales" at bounding box center [84, 215] width 35 height 10
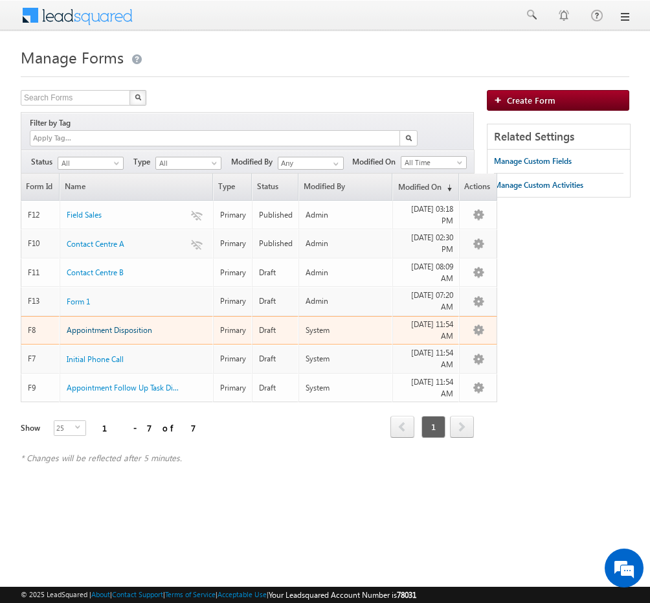
click at [107, 325] on span "Appointment Disposition" at bounding box center [109, 330] width 85 height 10
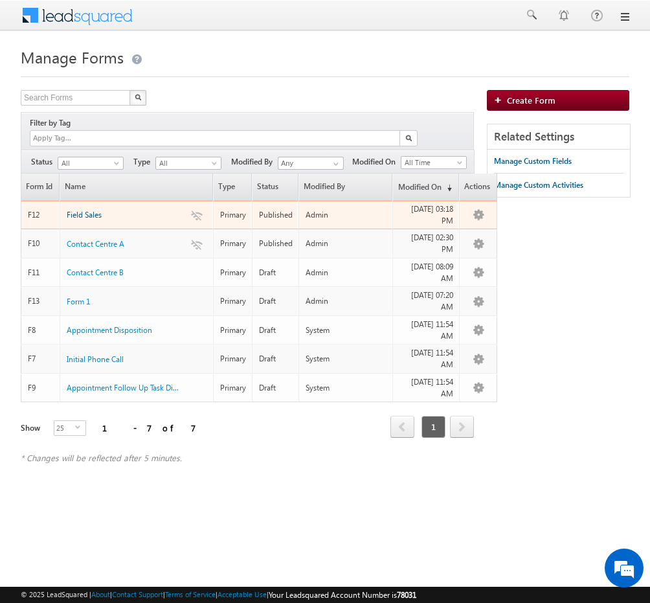
click at [85, 210] on span "Field Sales" at bounding box center [84, 215] width 35 height 10
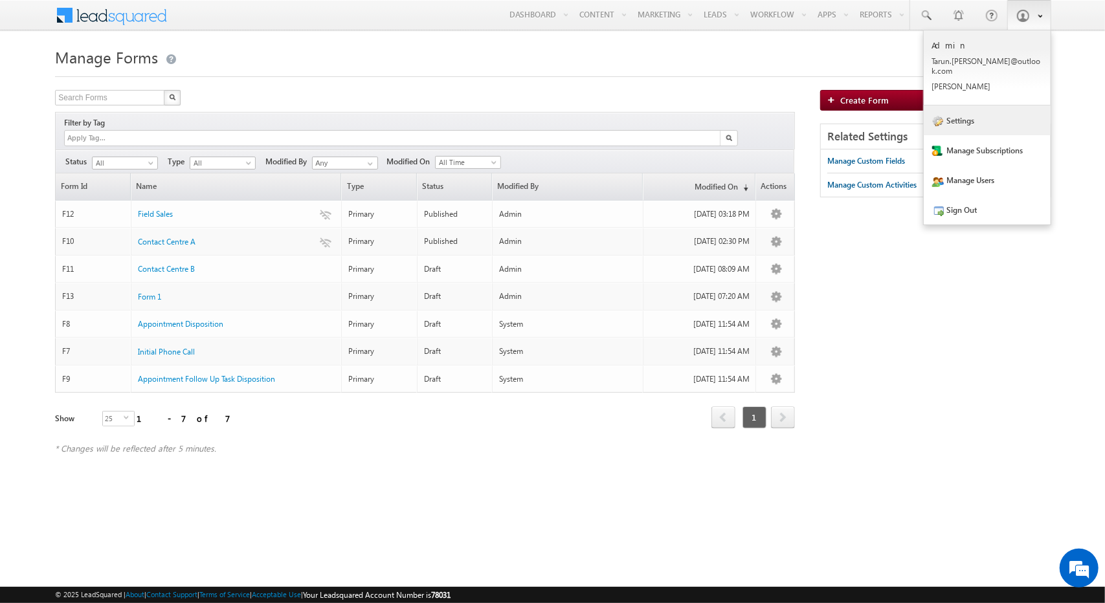
click at [983, 105] on link "Settings" at bounding box center [987, 120] width 127 height 30
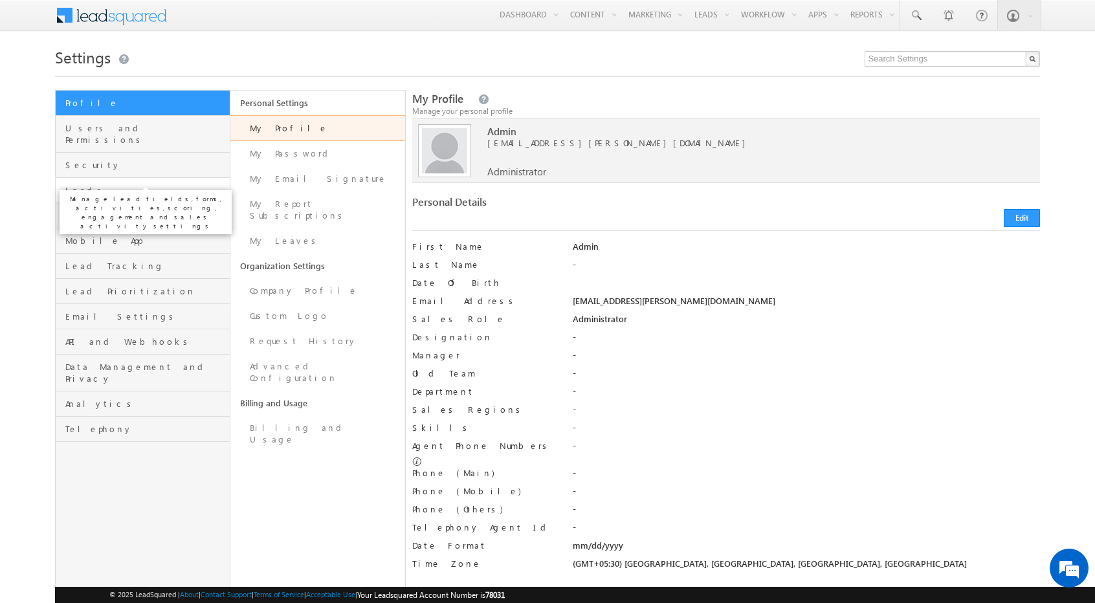
click at [100, 184] on span "Leads" at bounding box center [145, 190] width 161 height 12
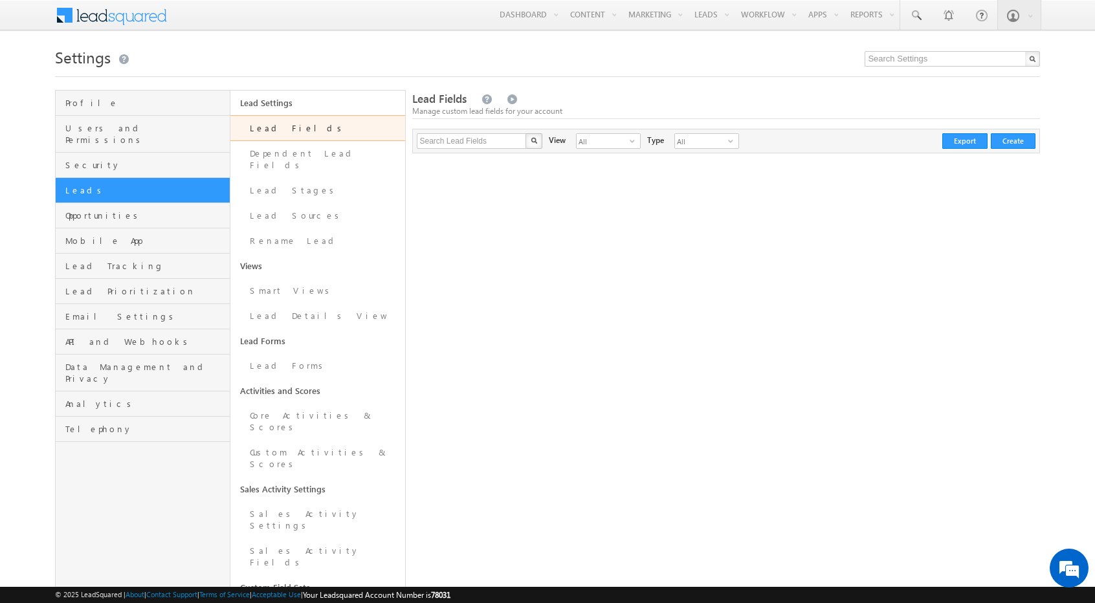
scroll to position [139, 0]
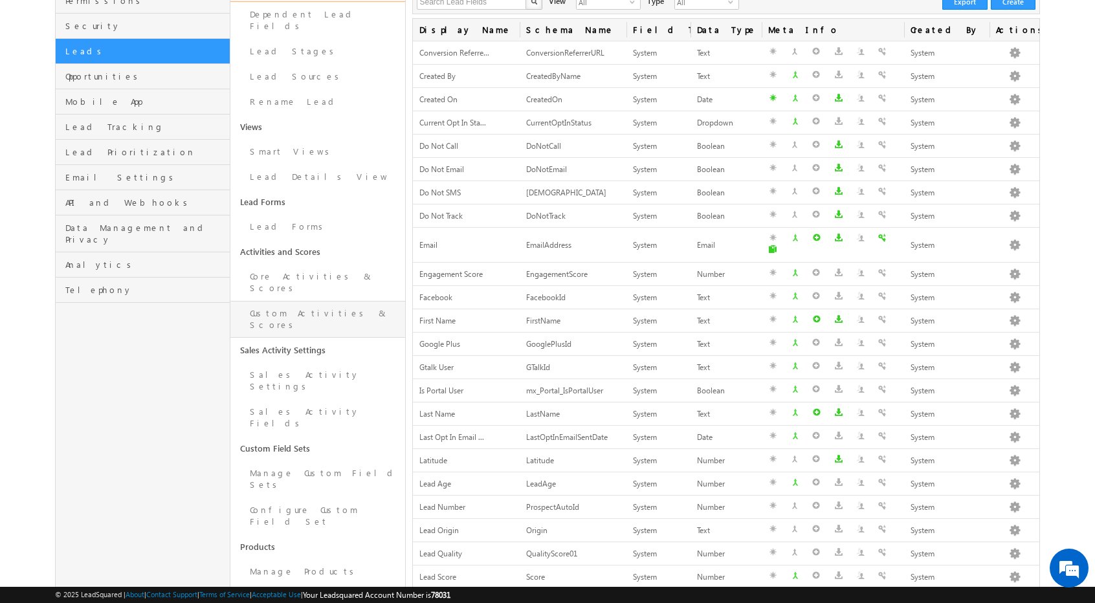
click at [314, 301] on link "Custom Activities & Scores" at bounding box center [317, 319] width 175 height 37
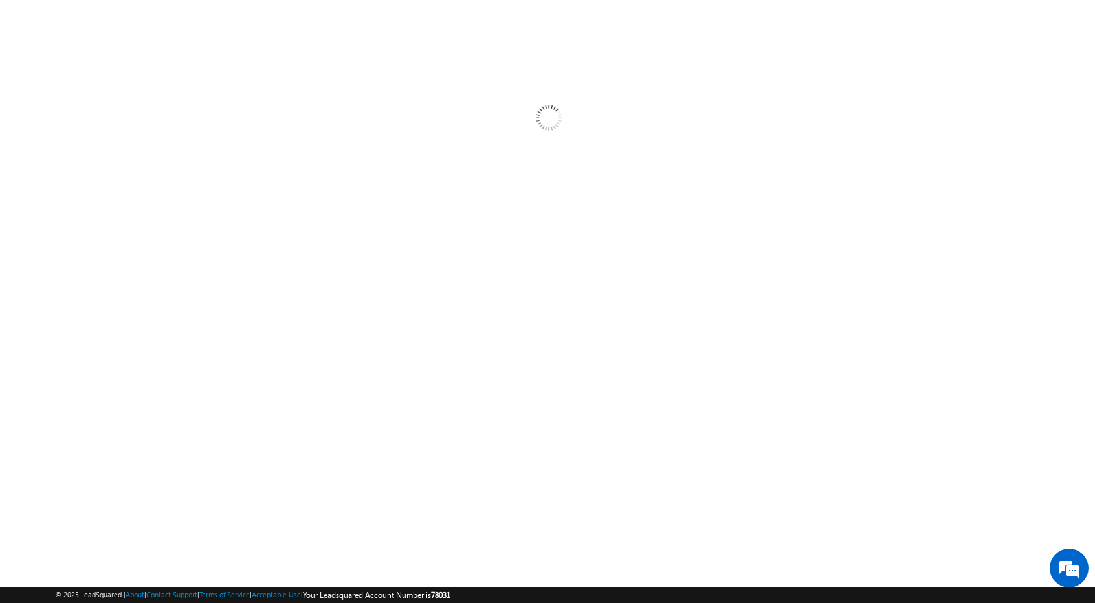
scroll to position [42, 0]
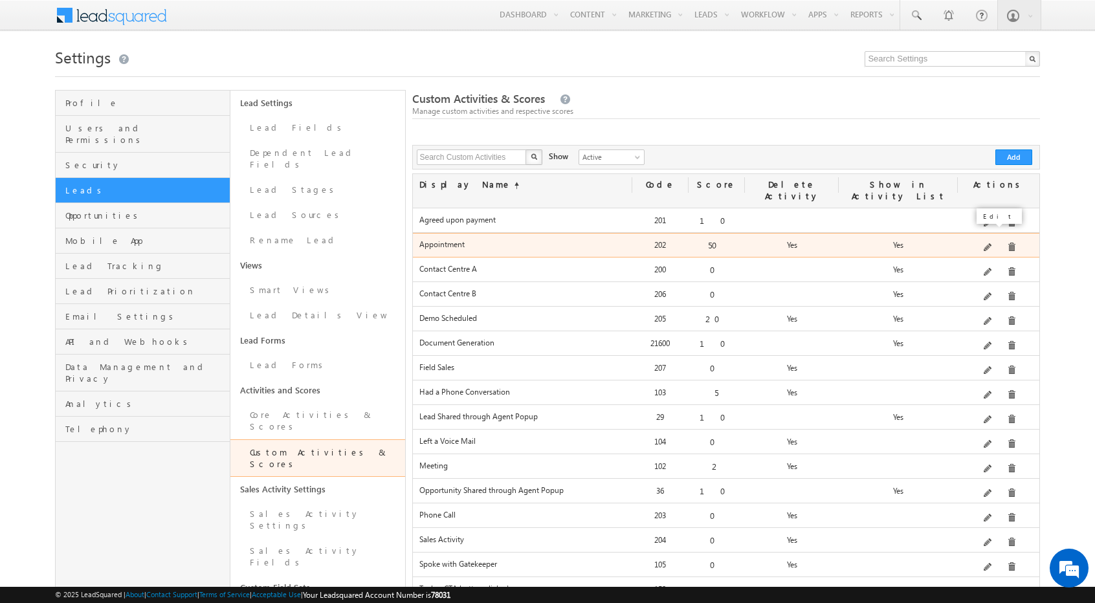
click at [993, 243] on span at bounding box center [989, 248] width 10 height 10
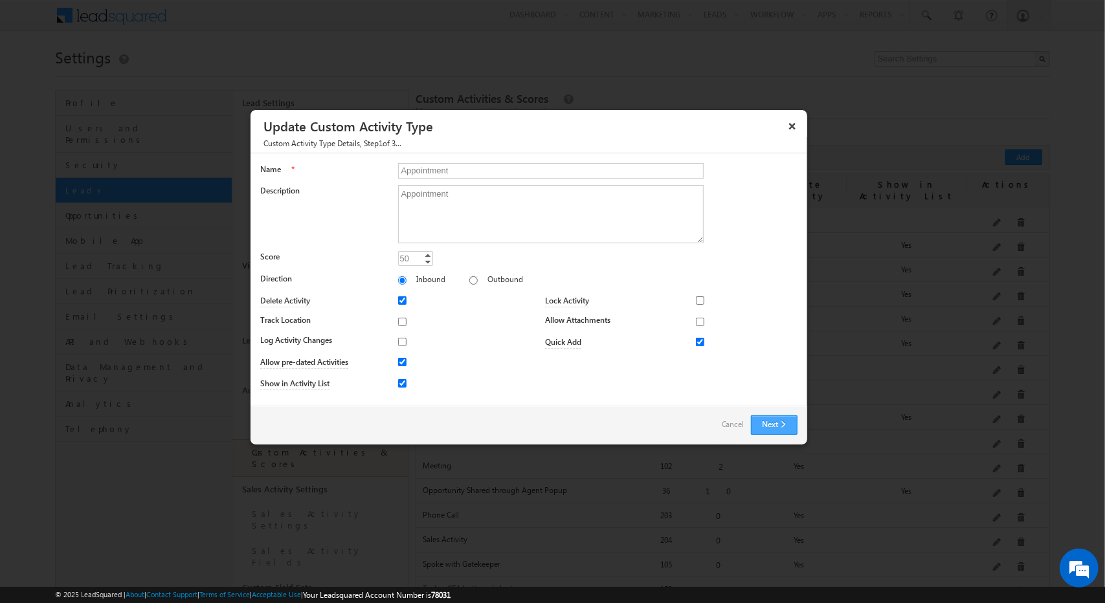
click at [769, 421] on button "Next" at bounding box center [774, 425] width 47 height 19
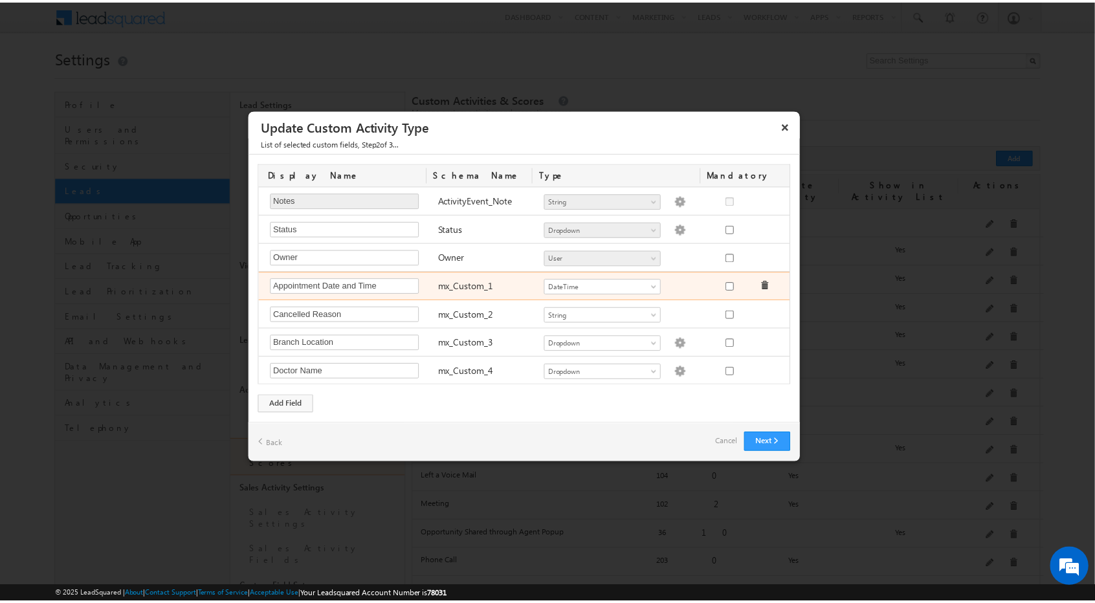
scroll to position [54, 0]
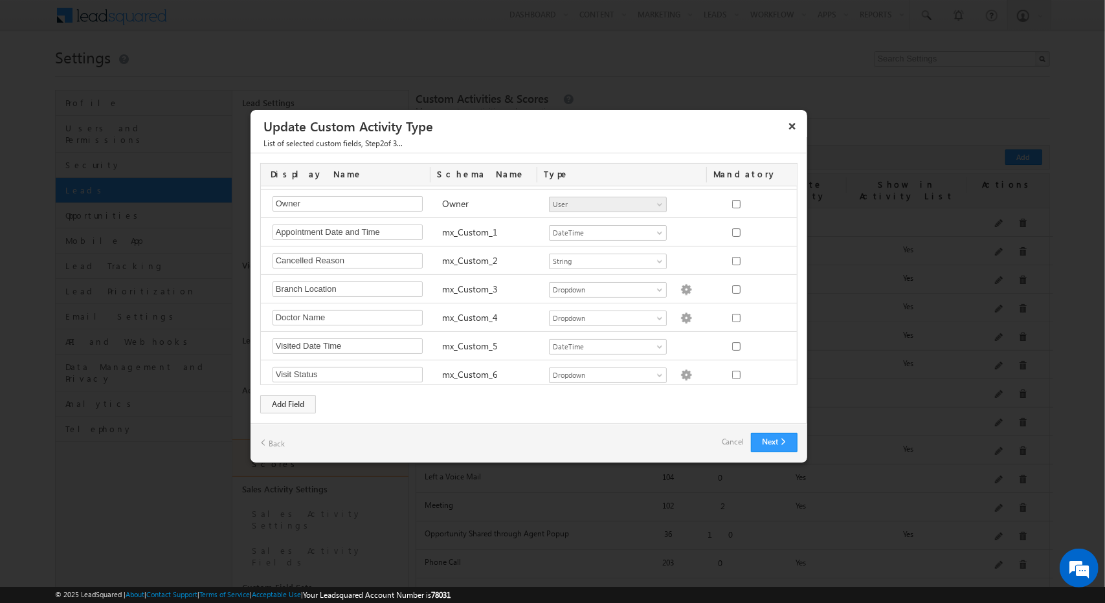
click at [733, 440] on link "Cancel" at bounding box center [733, 442] width 23 height 18
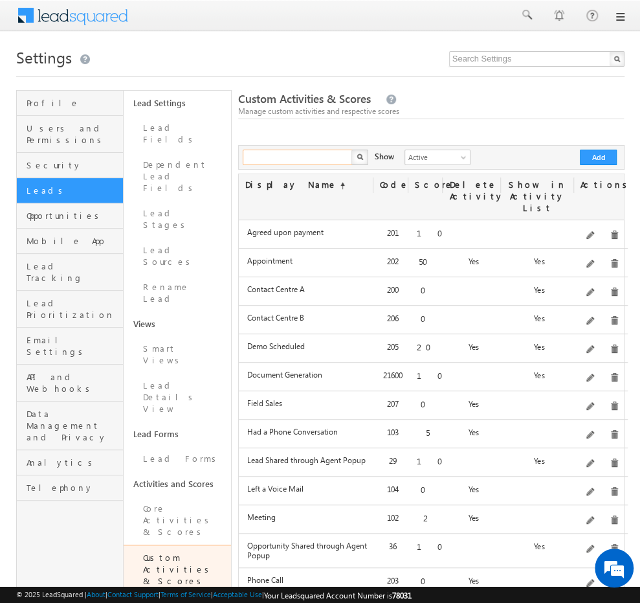
click at [307, 160] on input "text" at bounding box center [298, 158] width 111 height 16
click at [359, 157] on img "button" at bounding box center [360, 156] width 6 height 6
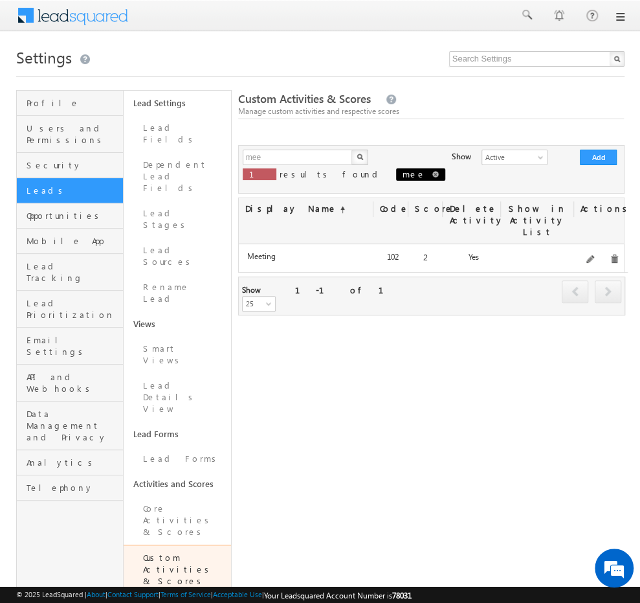
click at [396, 174] on span "mee" at bounding box center [420, 174] width 49 height 12
click at [432, 174] on span at bounding box center [435, 174] width 6 height 6
type input "Search Custom Activities"
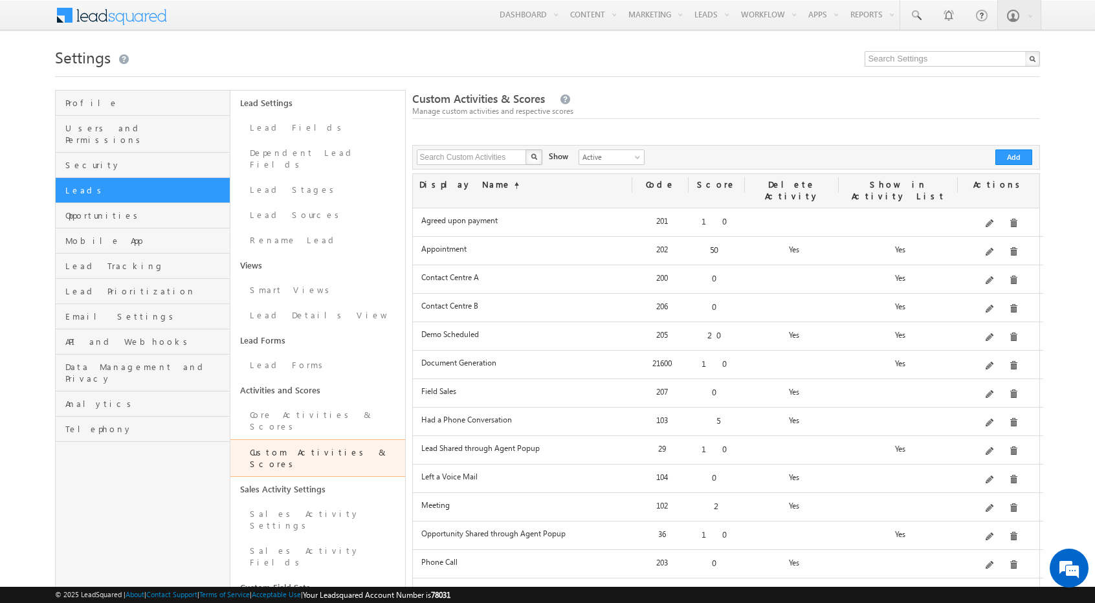
click at [113, 23] on span at bounding box center [120, 14] width 94 height 23
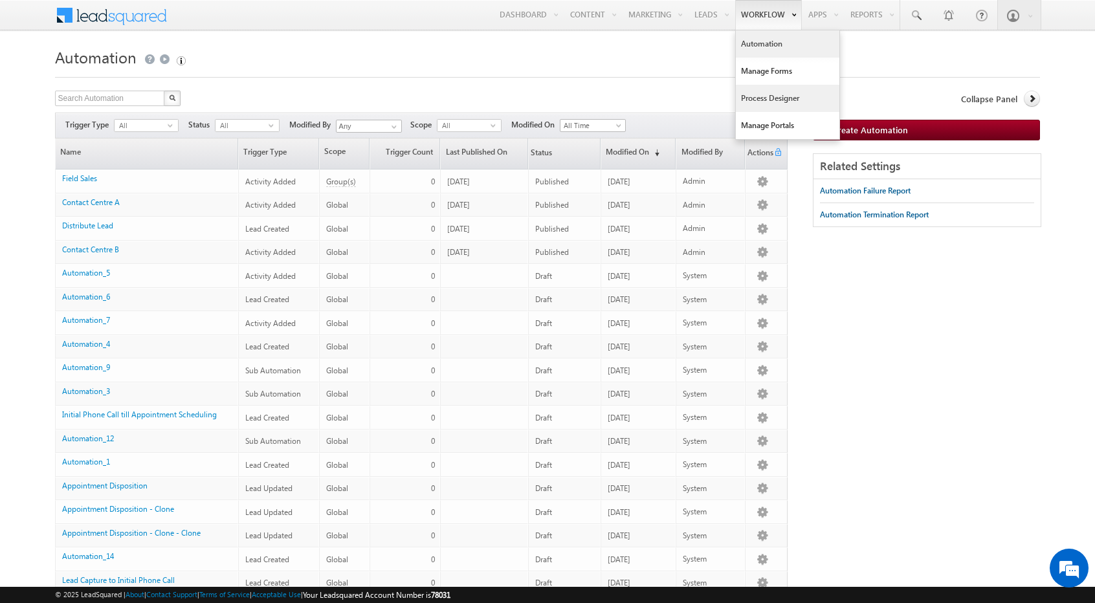
click at [649, 109] on link "Process Designer" at bounding box center [788, 98] width 104 height 27
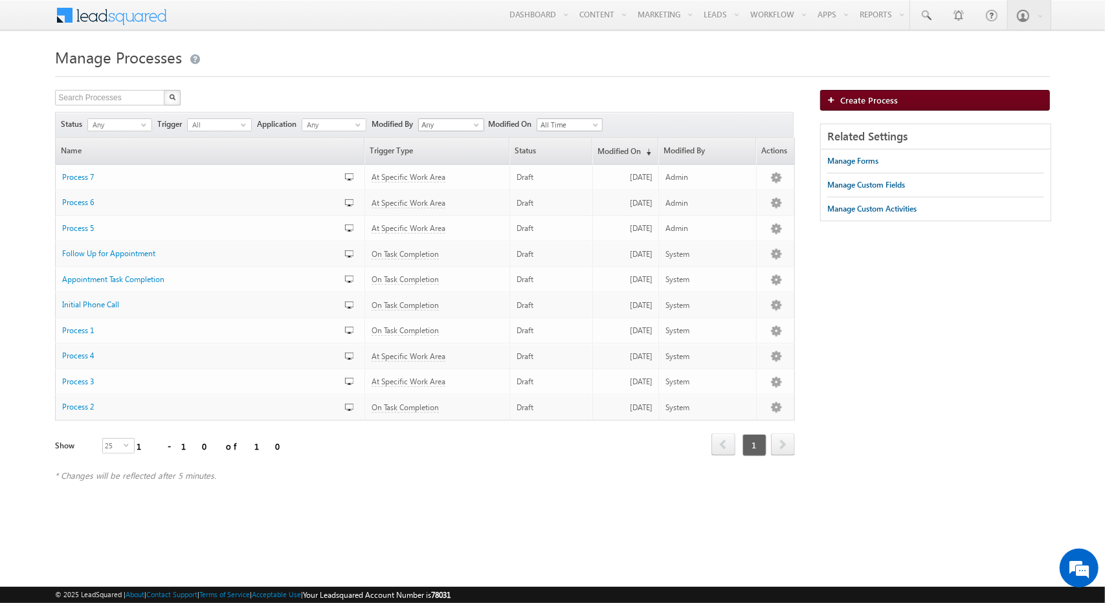
click at [876, 103] on span "Create Process" at bounding box center [869, 99] width 58 height 11
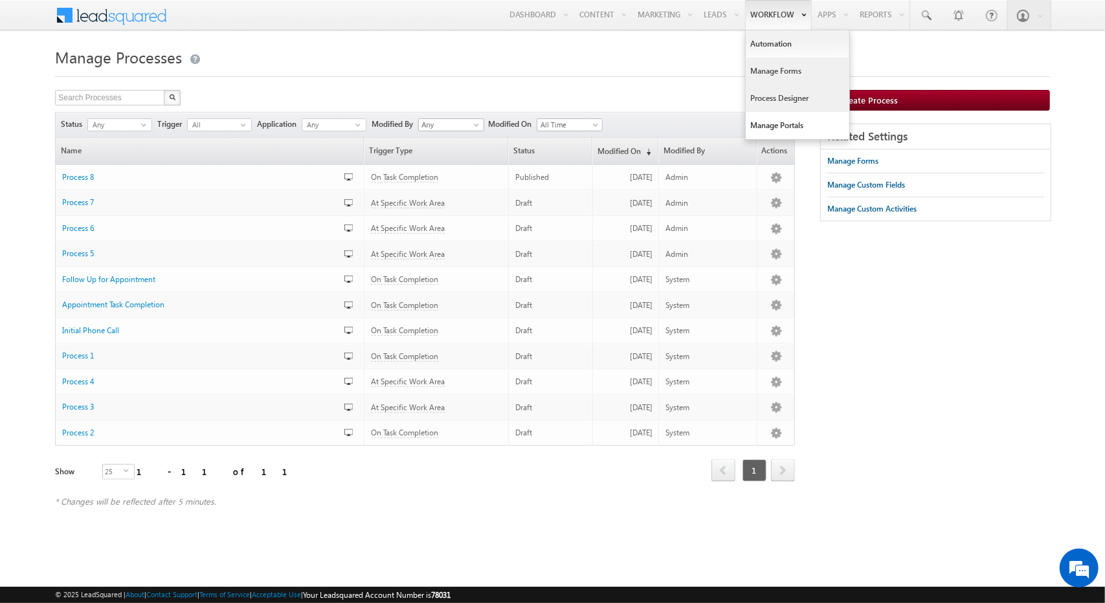
click at [781, 63] on link "Manage Forms" at bounding box center [798, 71] width 104 height 27
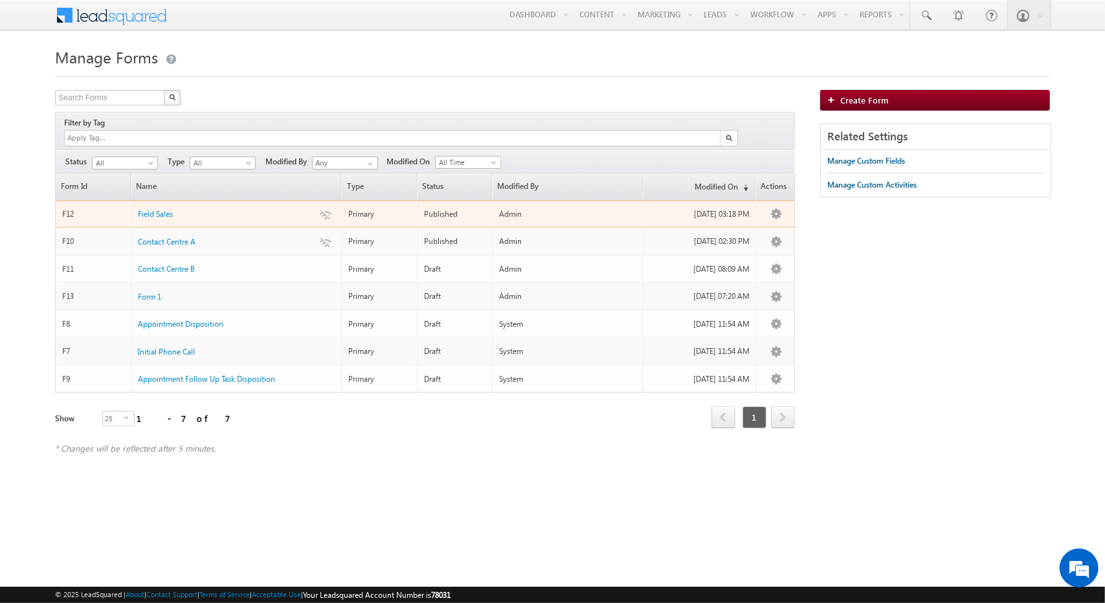
click at [175, 203] on div "Field Sales" at bounding box center [237, 210] width 198 height 14
click at [161, 209] on span "Field Sales" at bounding box center [155, 214] width 35 height 10
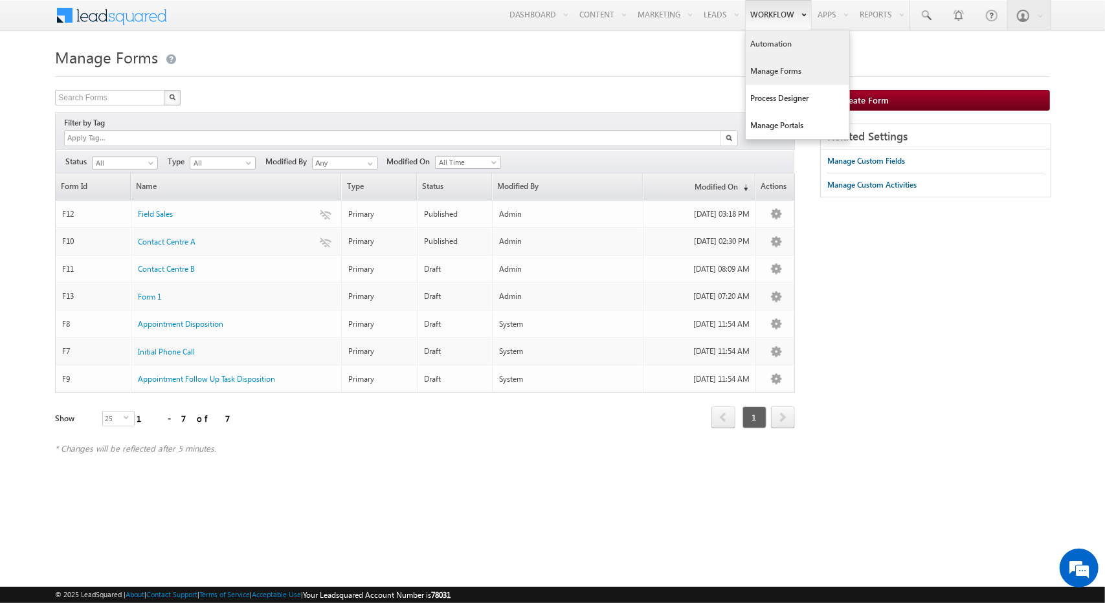
click at [779, 47] on link "Automation" at bounding box center [798, 43] width 104 height 27
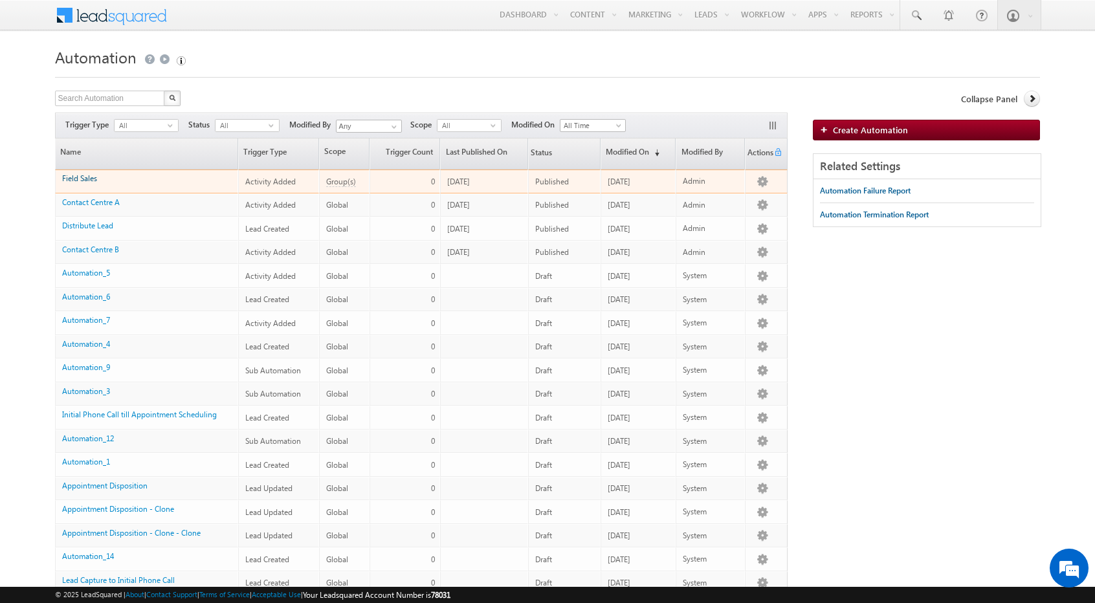
click at [89, 177] on link "Field Sales" at bounding box center [79, 178] width 35 height 10
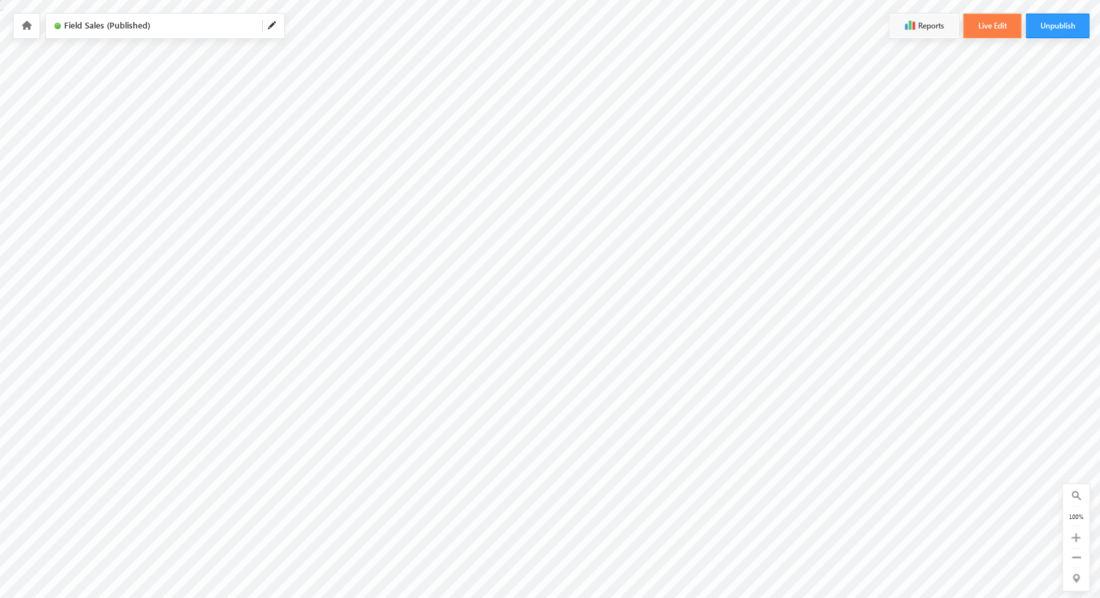
click at [1007, 15] on button "Live Edit" at bounding box center [992, 26] width 58 height 25
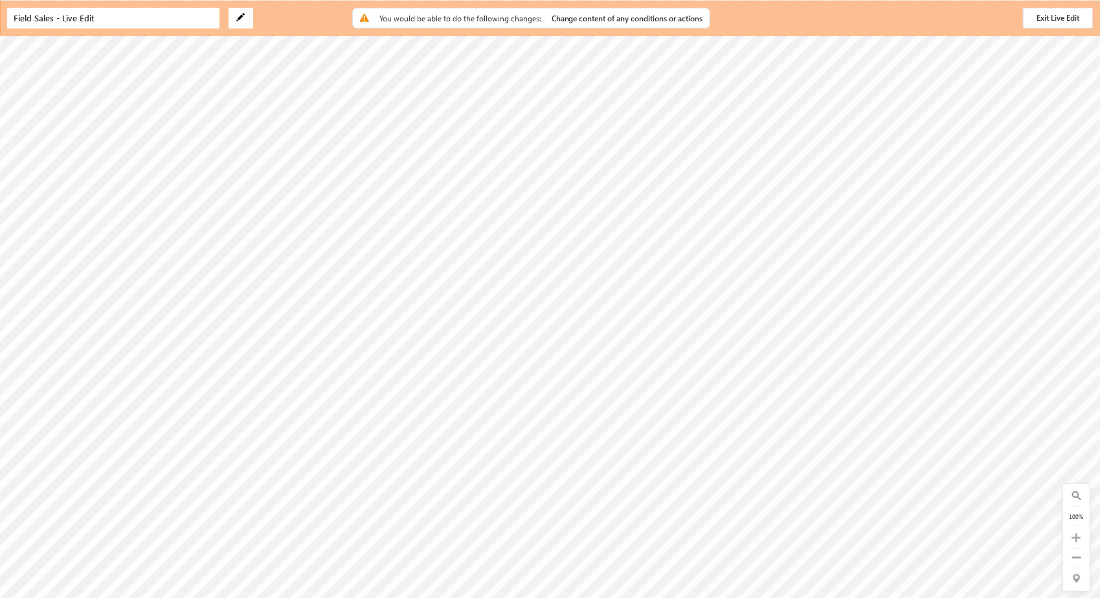
radio input "true"
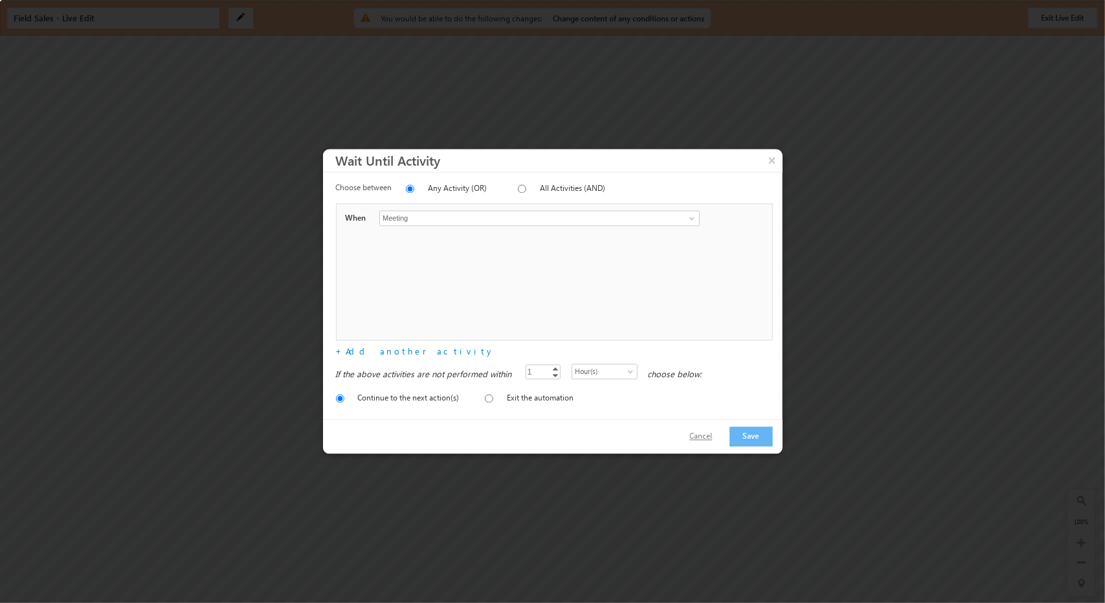
click at [709, 433] on button "Cancel" at bounding box center [701, 437] width 49 height 19
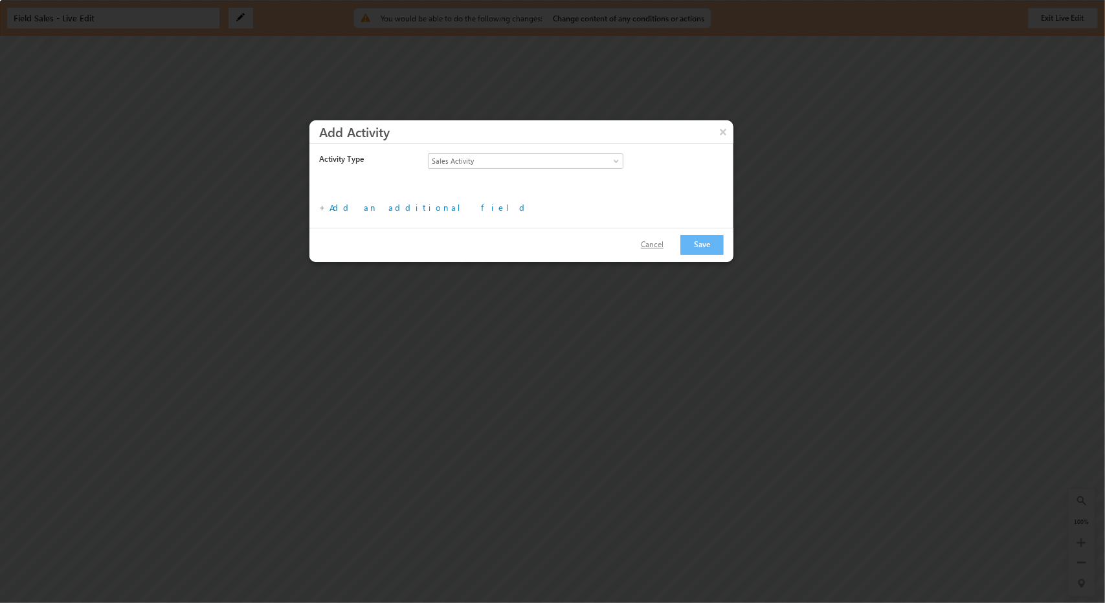
click at [660, 249] on button "Cancel" at bounding box center [652, 245] width 49 height 19
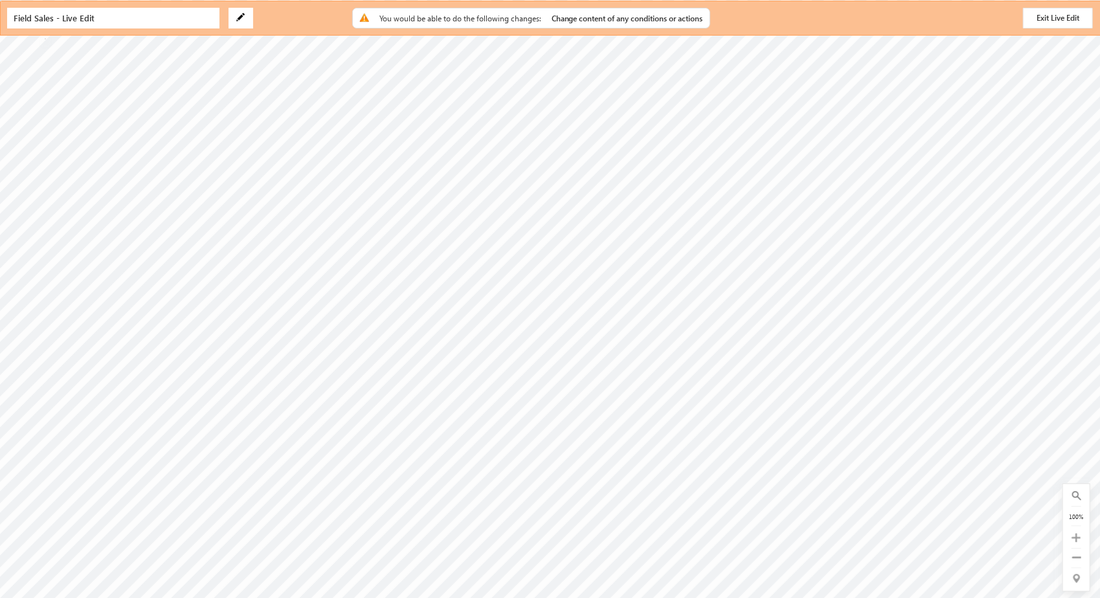
click at [603, 15] on span "Change content of any conditions or actions" at bounding box center [626, 19] width 151 height 10
click at [1045, 21] on button "Exit Live Edit" at bounding box center [1058, 18] width 70 height 21
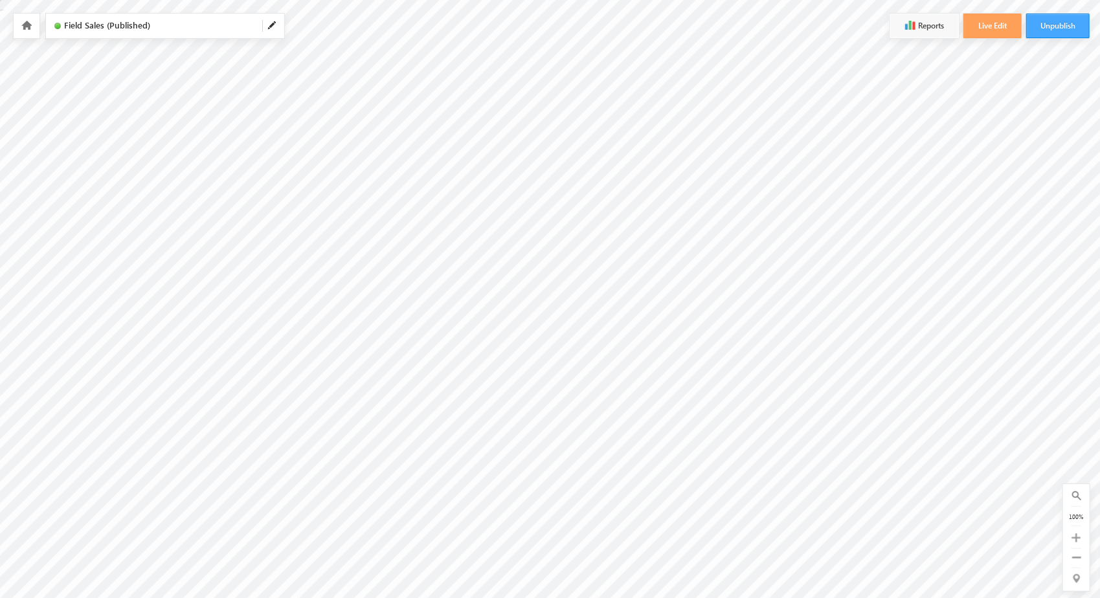
click at [1036, 25] on button "Unpublish" at bounding box center [1057, 26] width 63 height 25
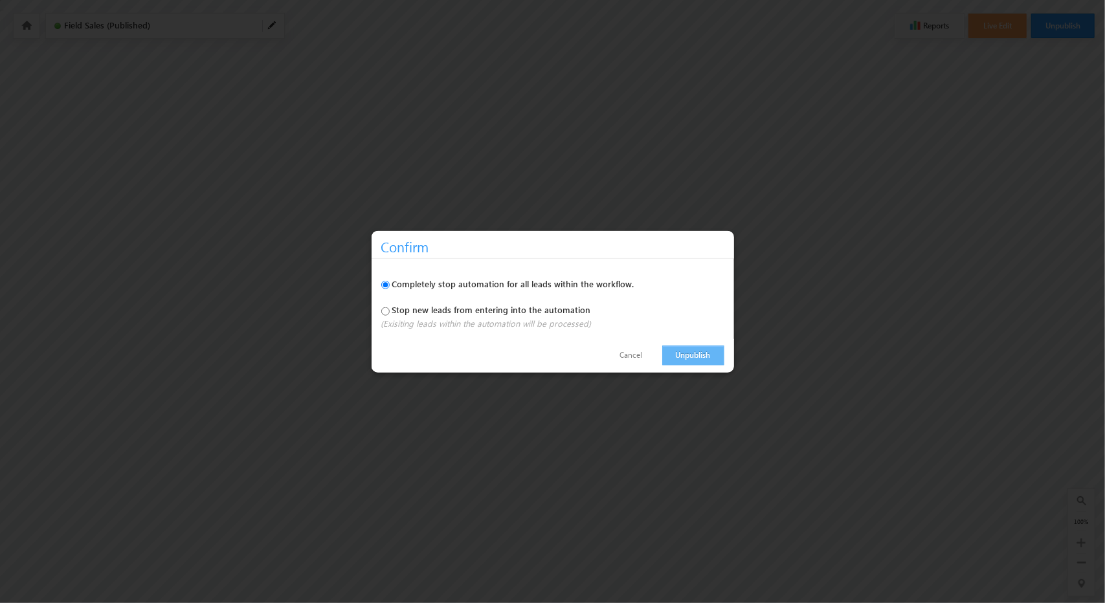
click at [683, 353] on link "Unpublish" at bounding box center [693, 355] width 62 height 20
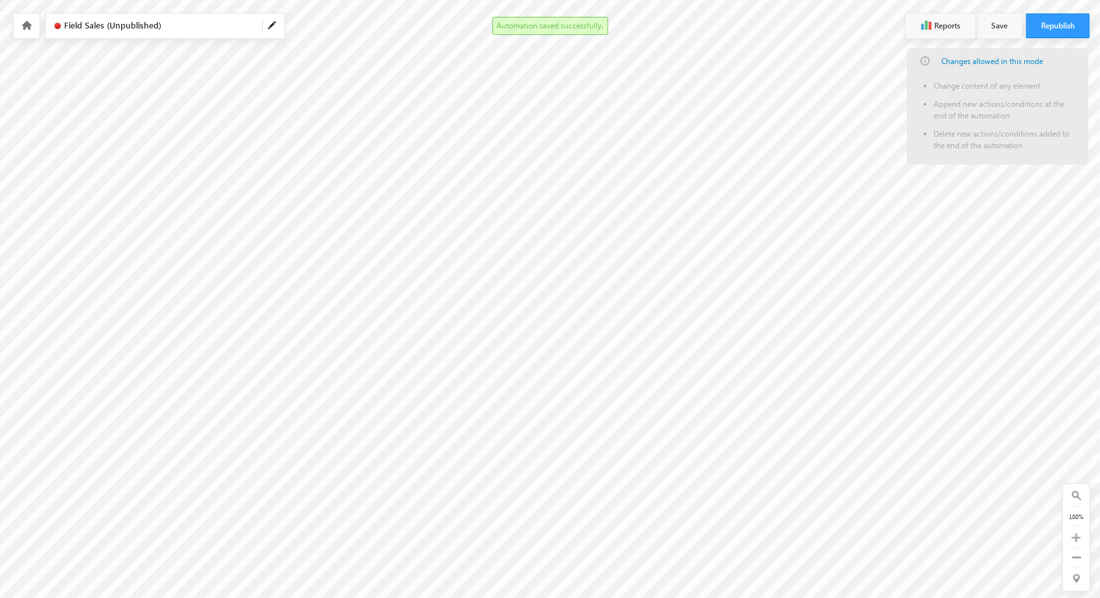
radio input "true"
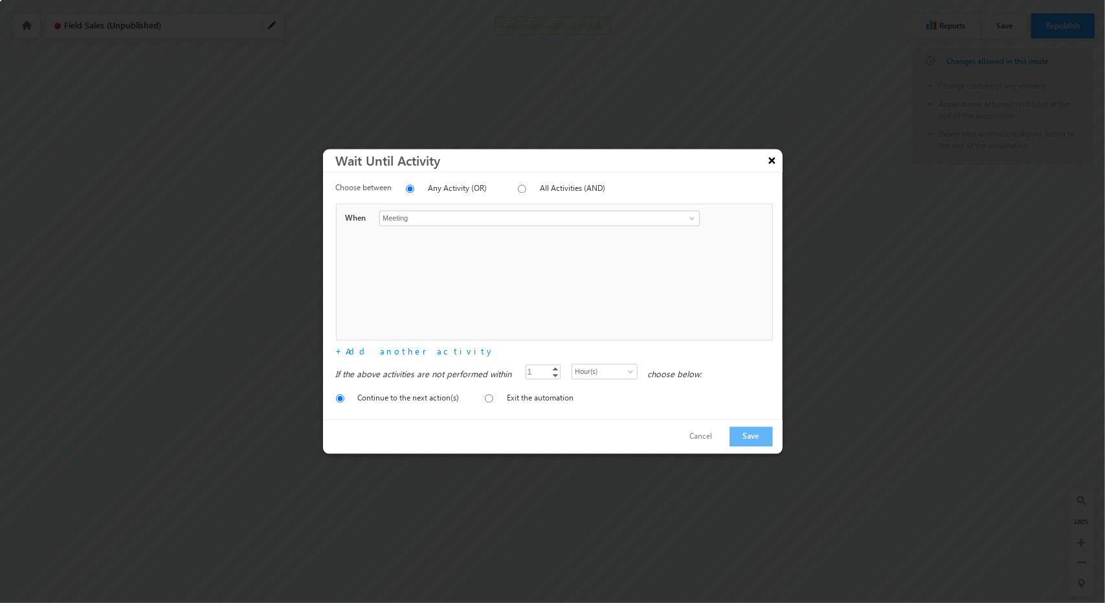
click at [769, 164] on button "×" at bounding box center [772, 161] width 21 height 23
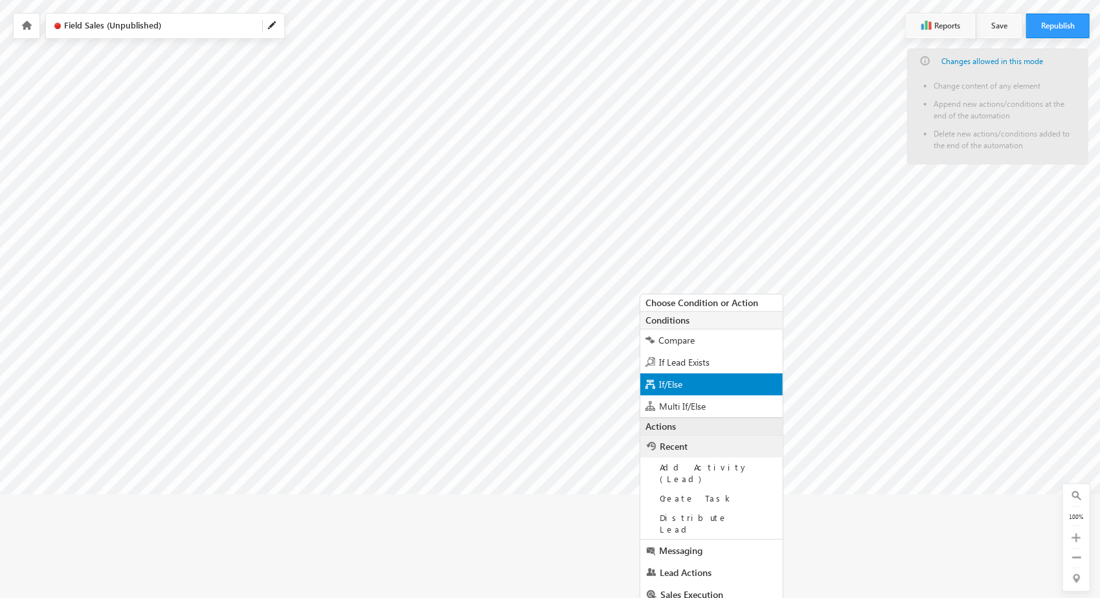
scroll to position [131, 0]
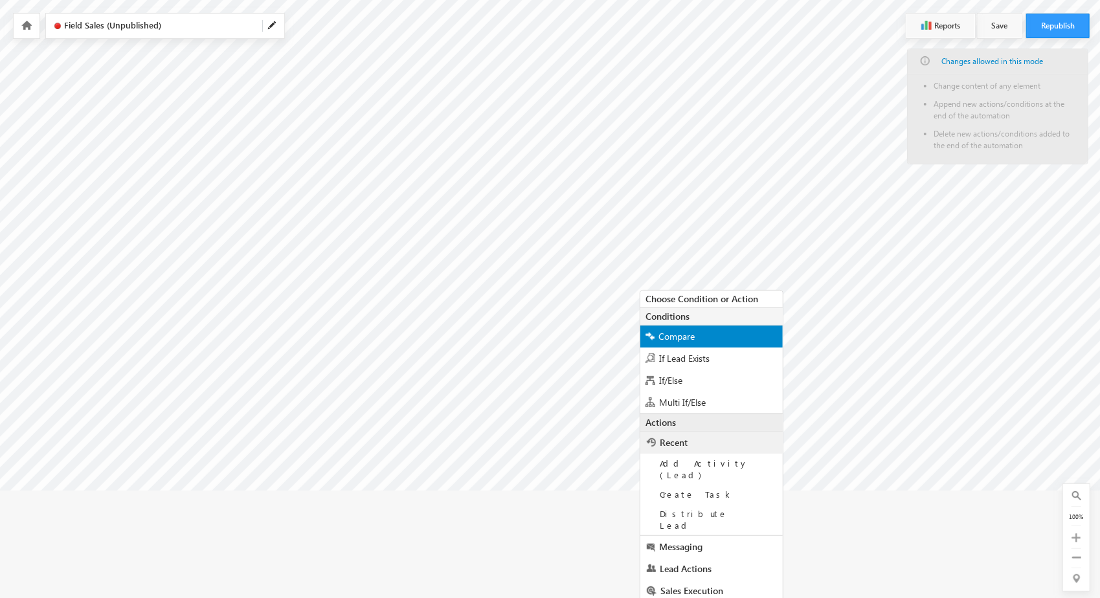
click at [706, 331] on div "Compare" at bounding box center [711, 337] width 142 height 22
radio input "true"
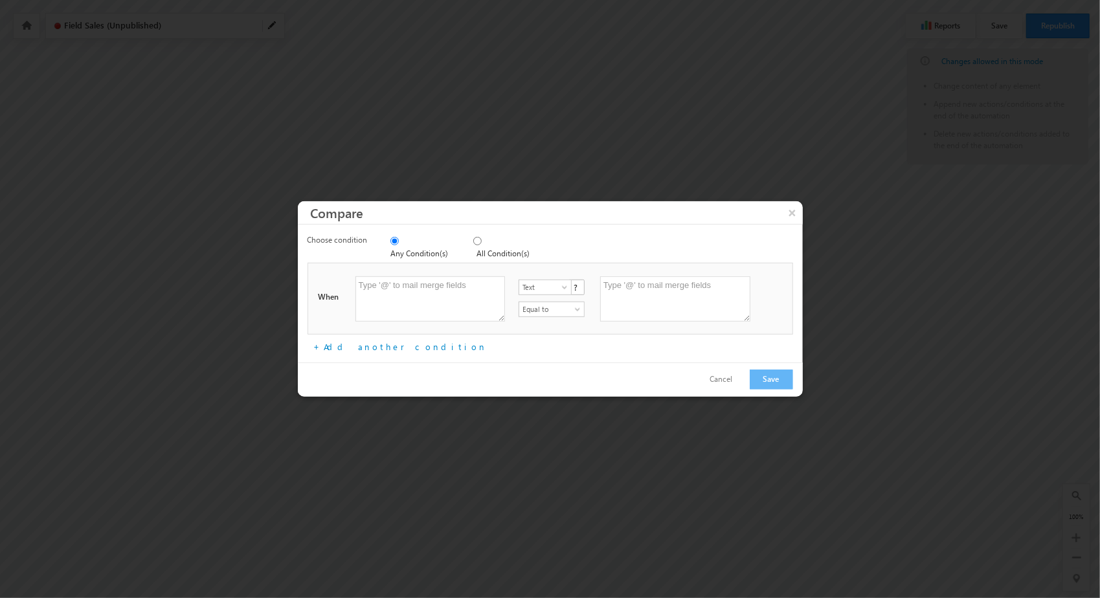
scroll to position [18, 0]
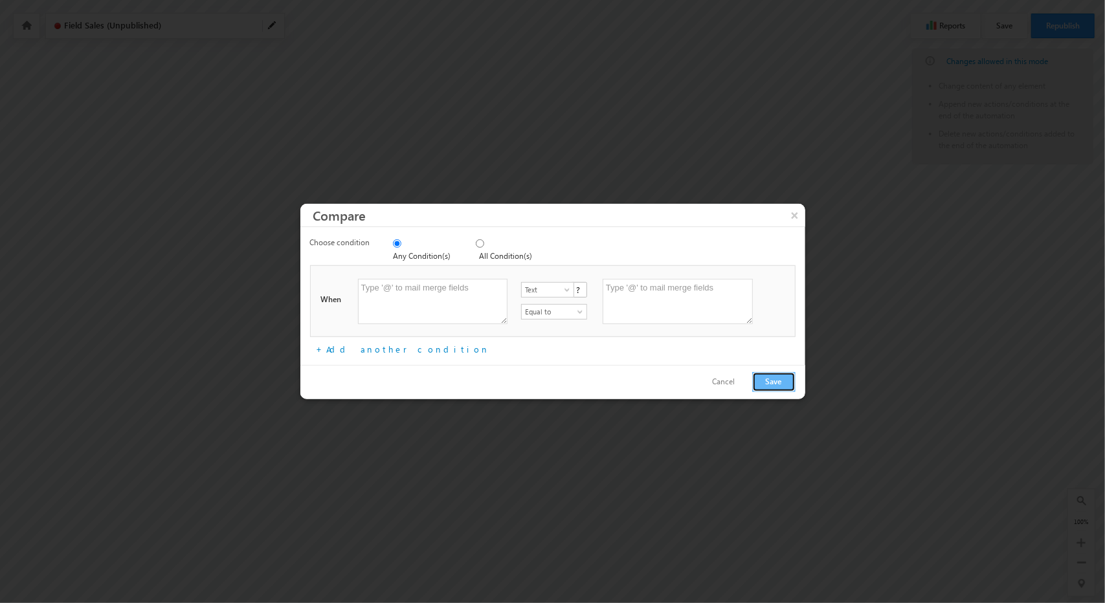
click at [774, 374] on button "Save" at bounding box center [773, 382] width 43 height 20
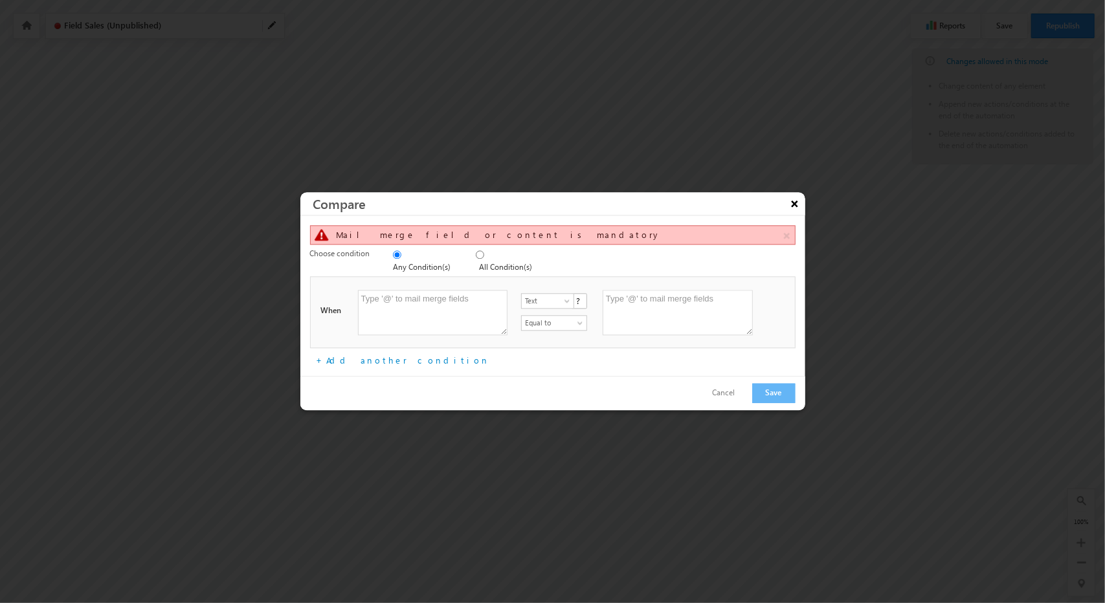
click at [790, 206] on button "×" at bounding box center [794, 203] width 21 height 23
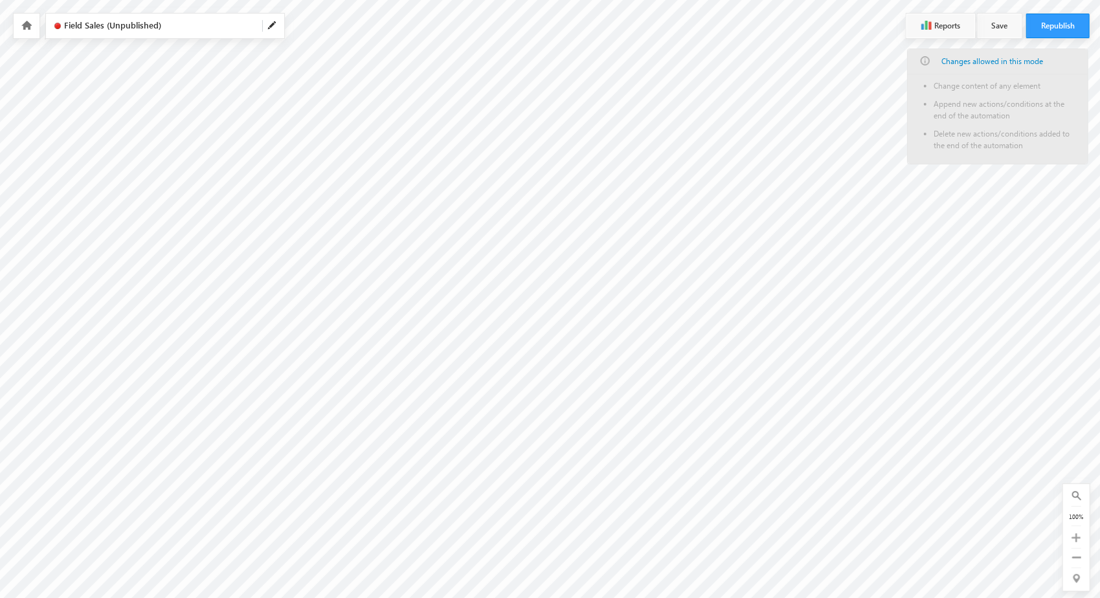
scroll to position [0, 0]
click at [33, 20] on div at bounding box center [27, 26] width 26 height 25
click at [31, 23] on icon at bounding box center [26, 25] width 10 height 9
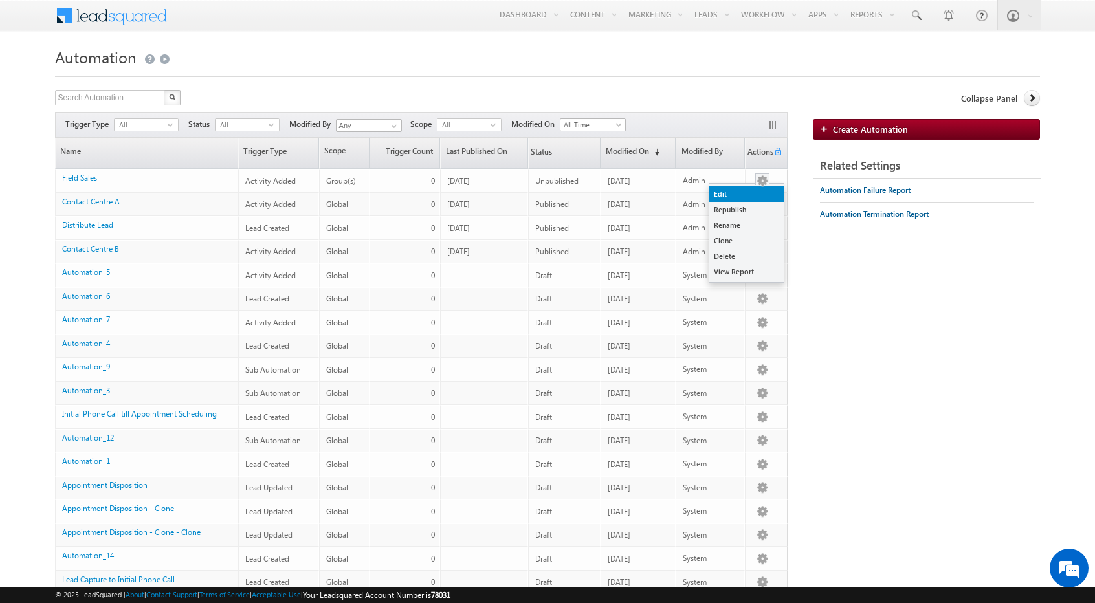
click at [737, 192] on link "Edit" at bounding box center [746, 194] width 74 height 16
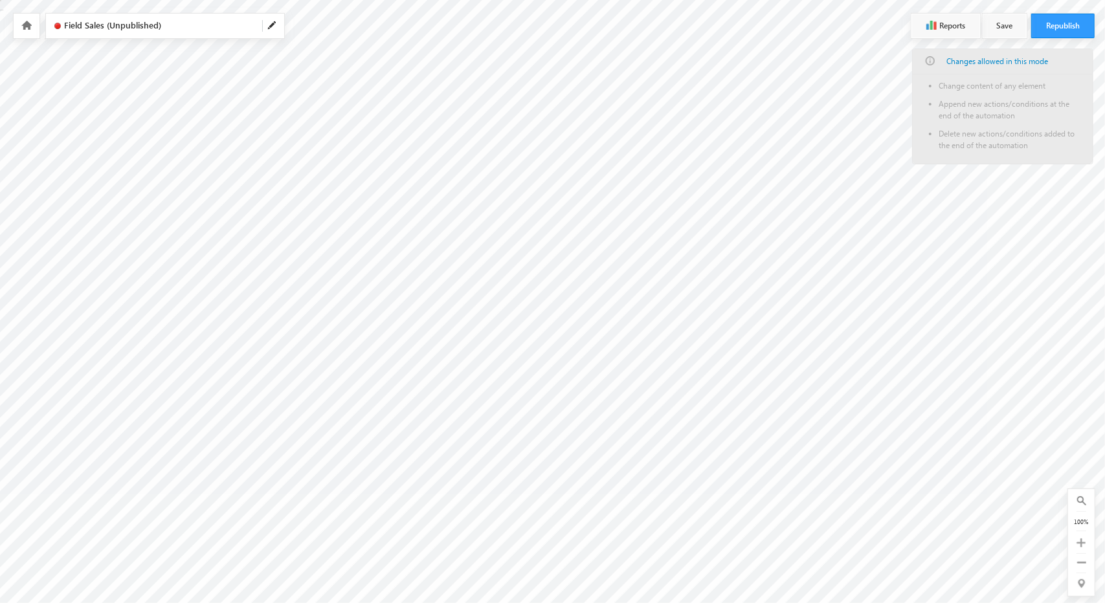
click at [19, 22] on div at bounding box center [27, 26] width 26 height 25
click at [30, 28] on icon at bounding box center [26, 25] width 10 height 9
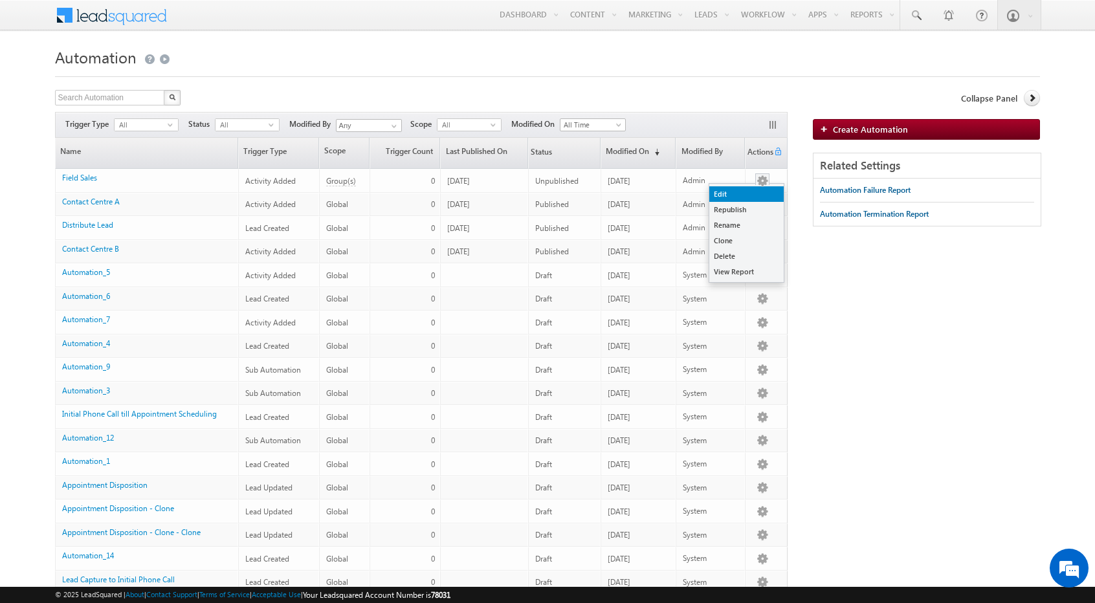
click at [746, 194] on link "Edit" at bounding box center [746, 194] width 74 height 16
click at [735, 209] on link "Republish" at bounding box center [746, 210] width 74 height 16
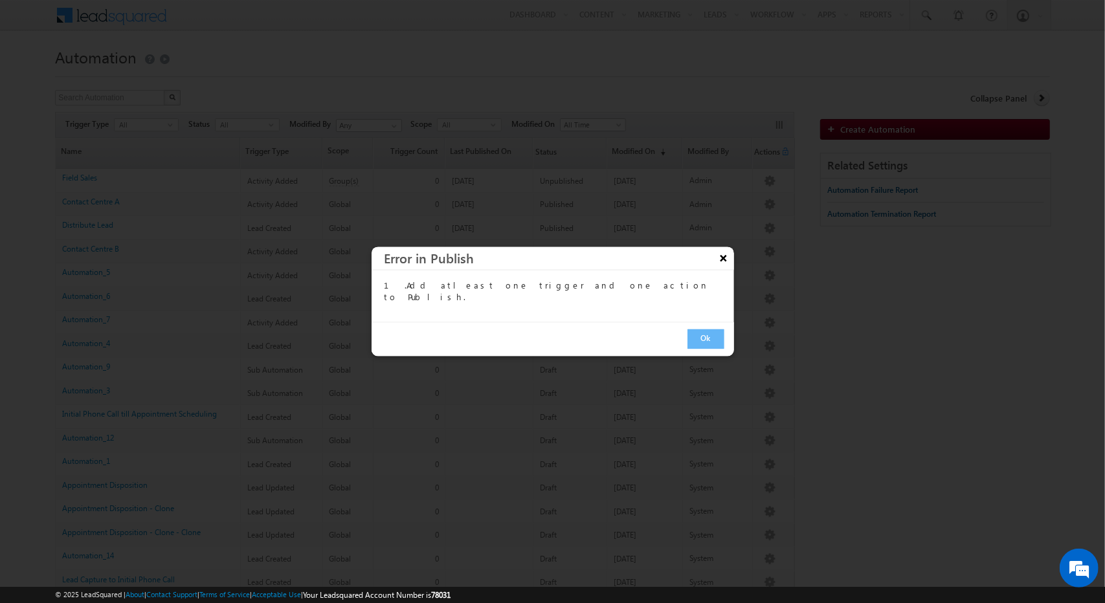
click at [721, 250] on button "×" at bounding box center [723, 258] width 21 height 23
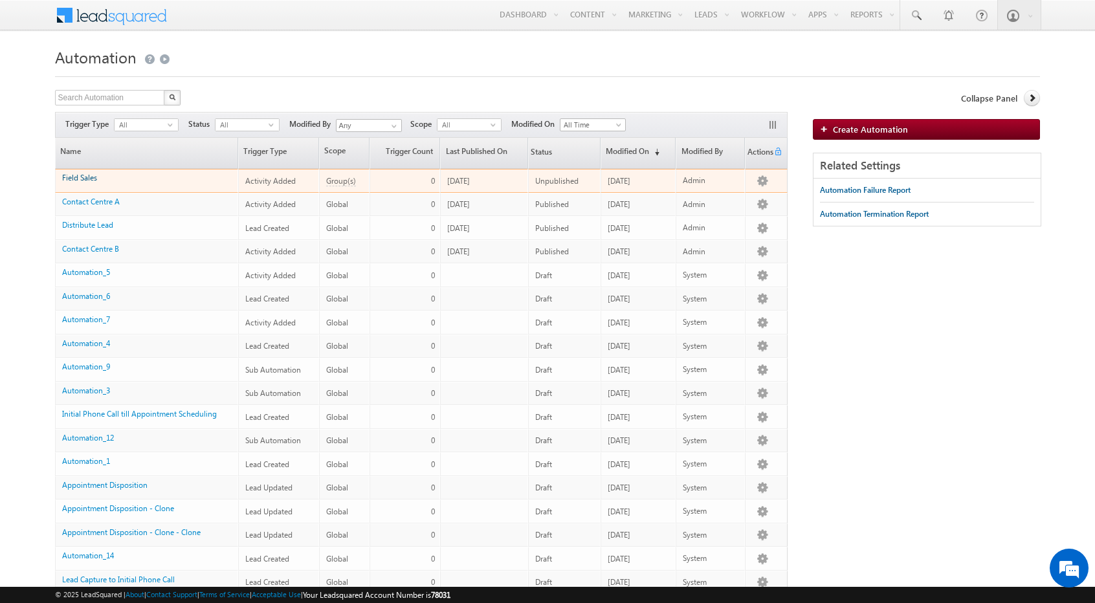
click at [95, 177] on link "Field Sales" at bounding box center [79, 178] width 35 height 10
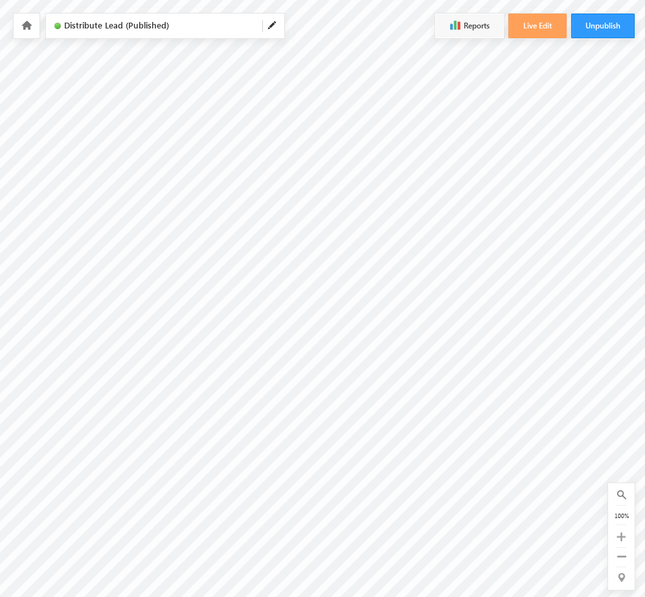
scroll to position [0, 302]
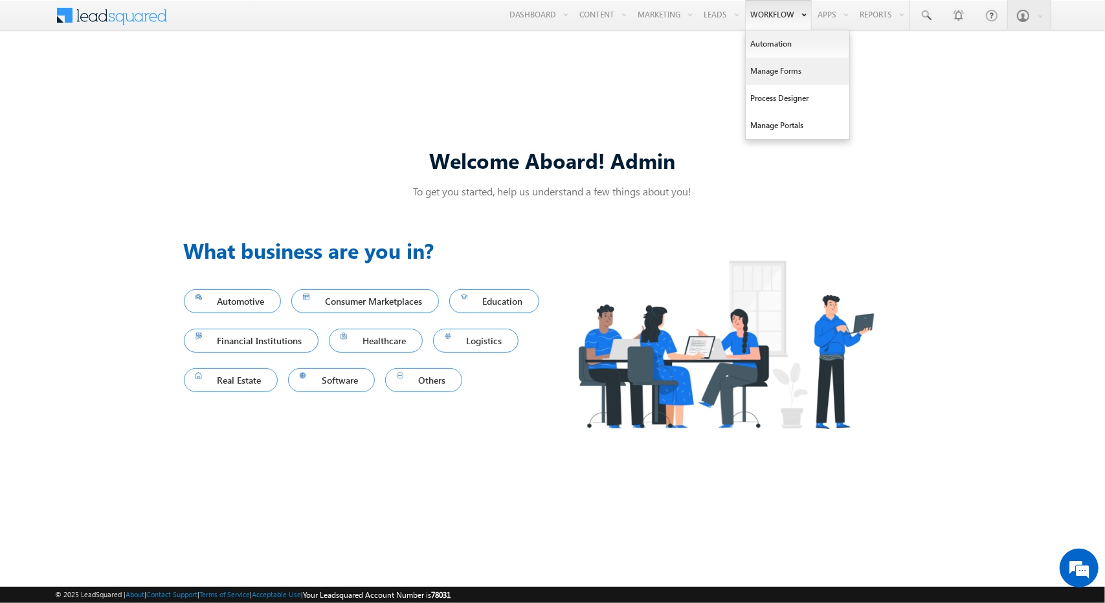
click at [792, 75] on link "Manage Forms" at bounding box center [798, 71] width 104 height 27
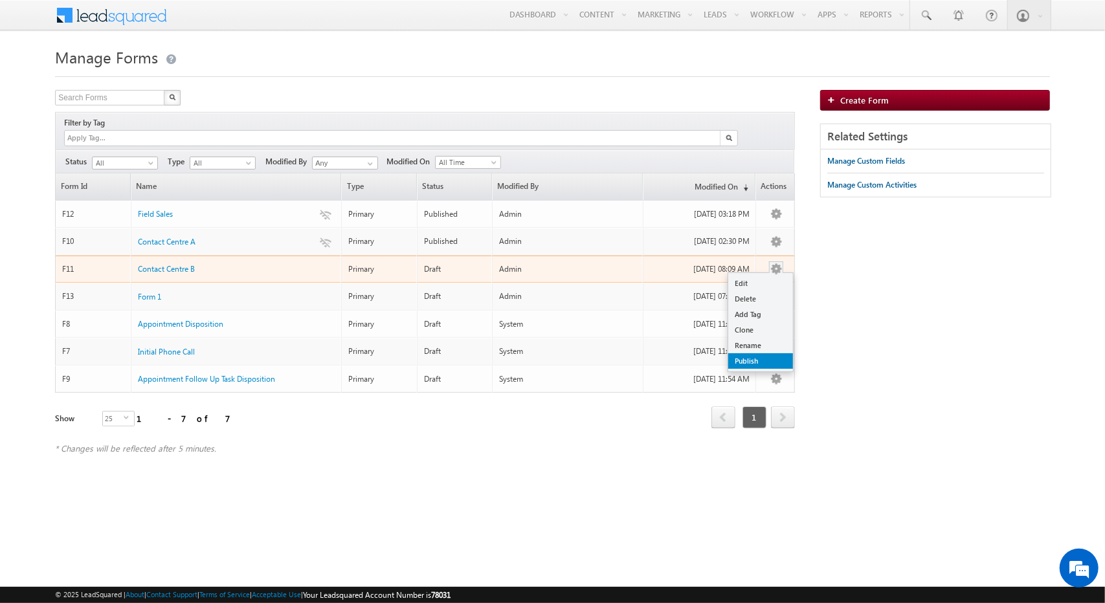
click at [753, 353] on link "Publish" at bounding box center [760, 361] width 65 height 16
click at [751, 353] on link "Publish" at bounding box center [760, 361] width 65 height 16
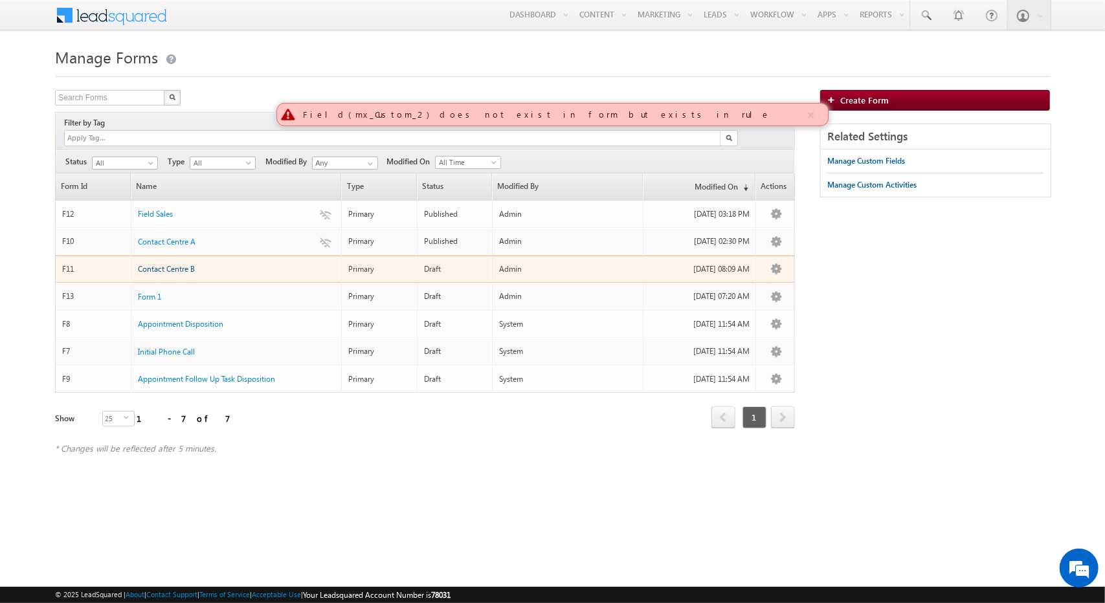
click at [152, 264] on span "Contact Centre B" at bounding box center [166, 269] width 57 height 10
